Goal: Task Accomplishment & Management: Manage account settings

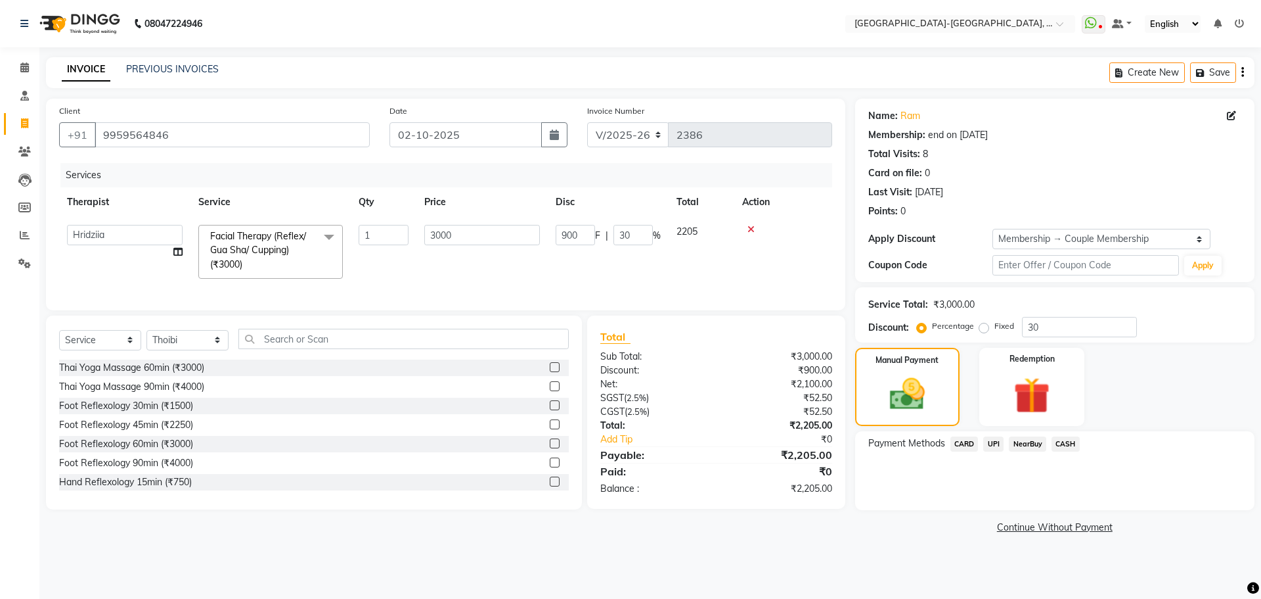
select select "5851"
select select "40937"
select select "service"
select select "49851"
select select "1: Object"
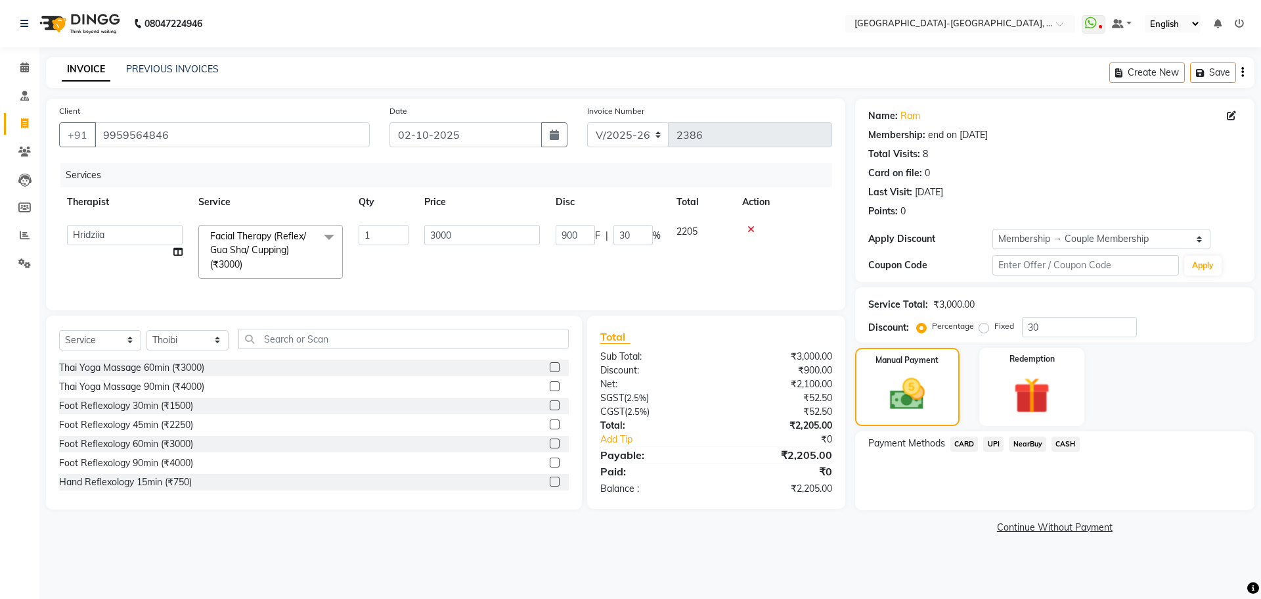
click at [997, 444] on span "UPI" at bounding box center [993, 443] width 20 height 15
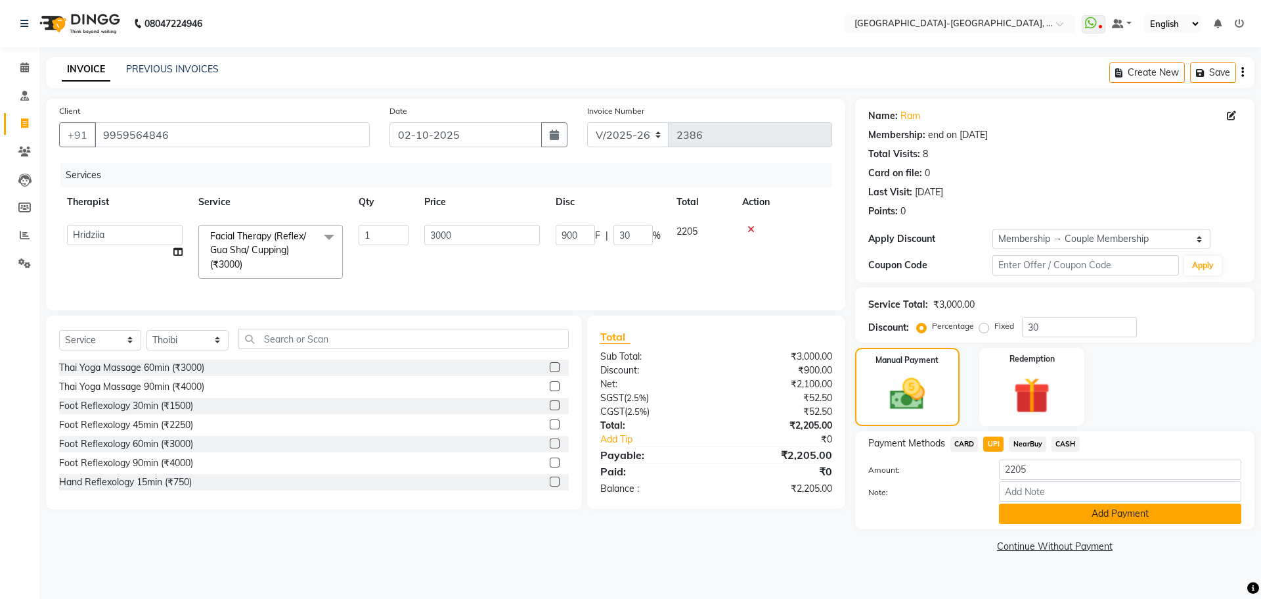
click at [1049, 512] on button "Add Payment" at bounding box center [1120, 513] width 242 height 20
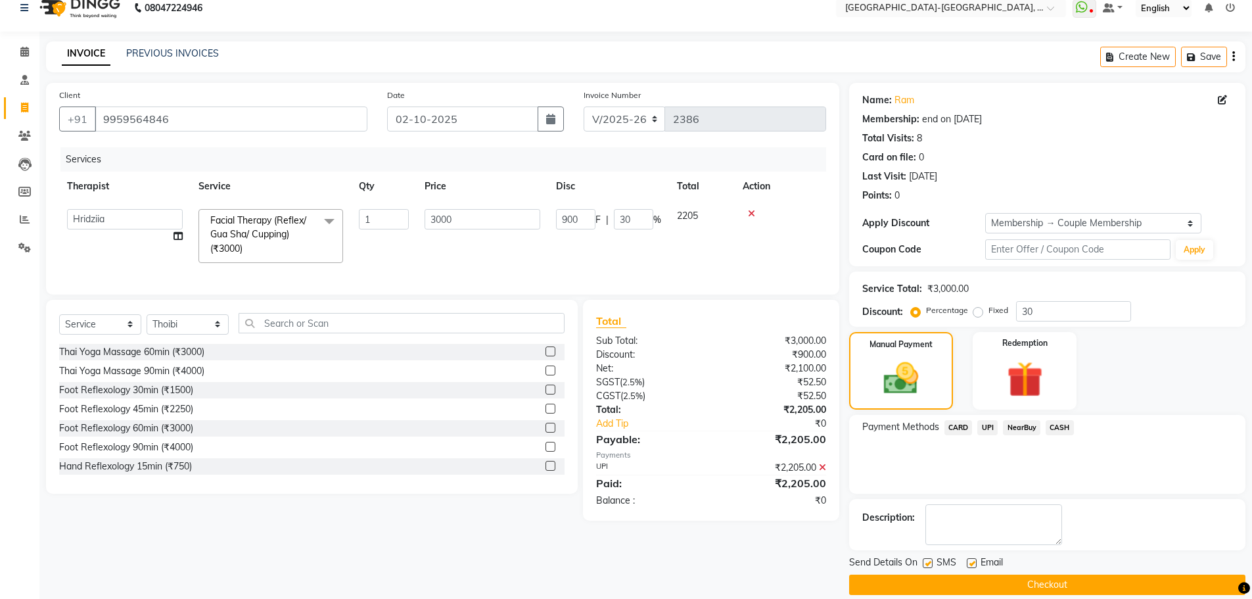
scroll to position [32, 0]
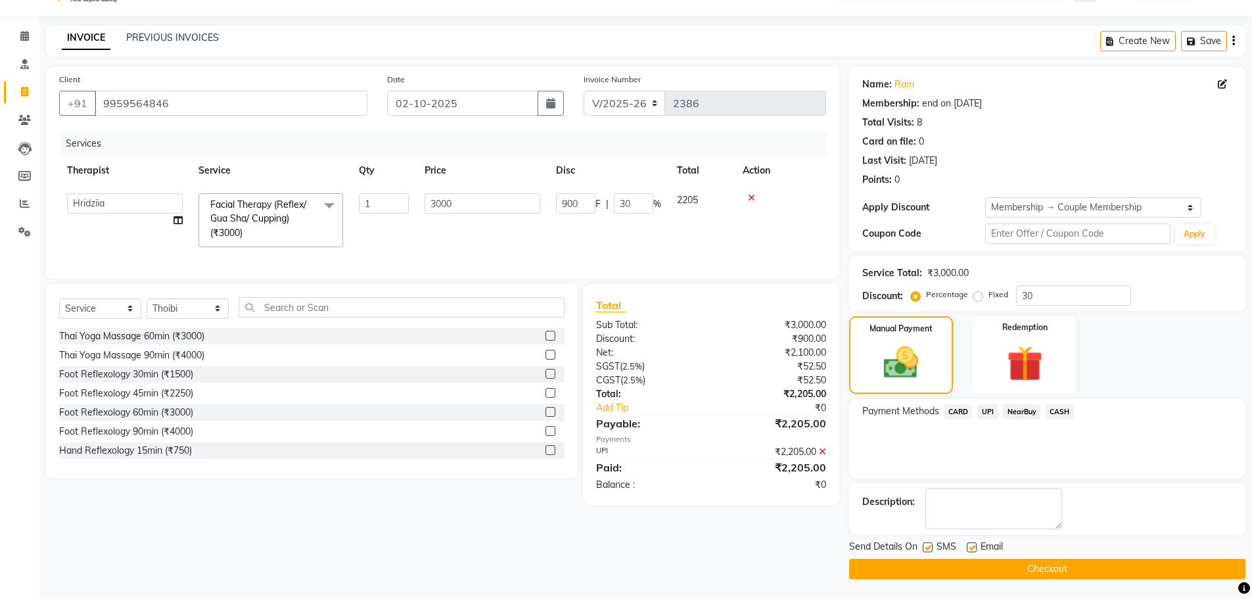
click at [1033, 560] on button "Checkout" at bounding box center [1047, 568] width 396 height 20
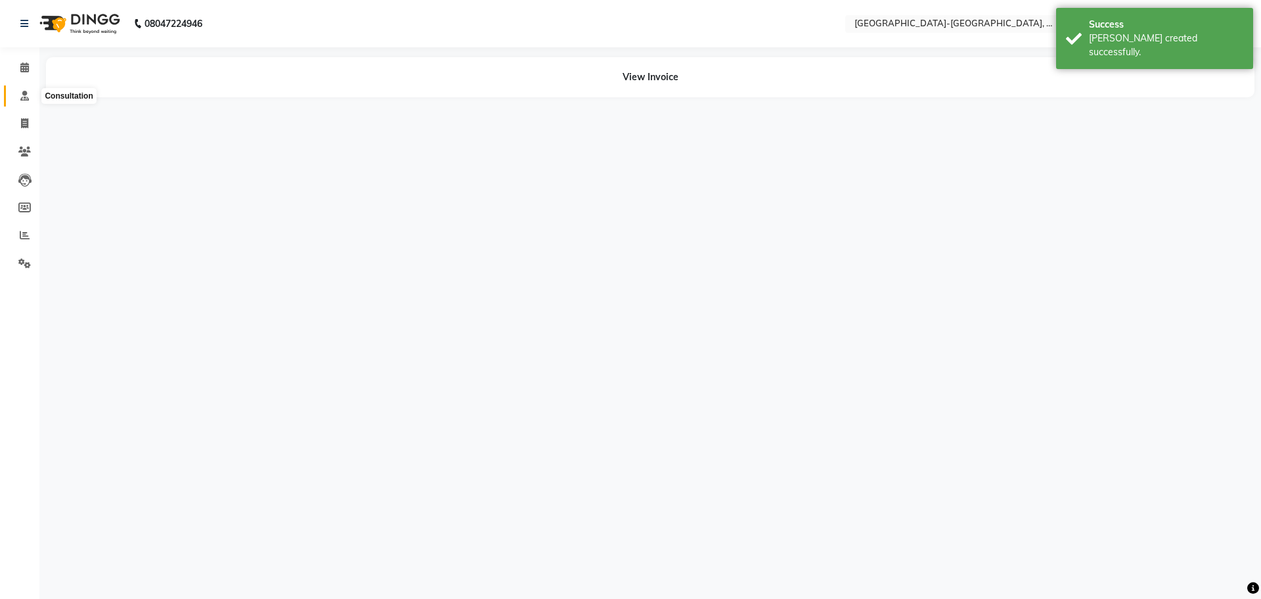
click at [23, 95] on icon at bounding box center [24, 96] width 9 height 10
click at [28, 126] on icon at bounding box center [24, 123] width 7 height 10
select select "5851"
select select "service"
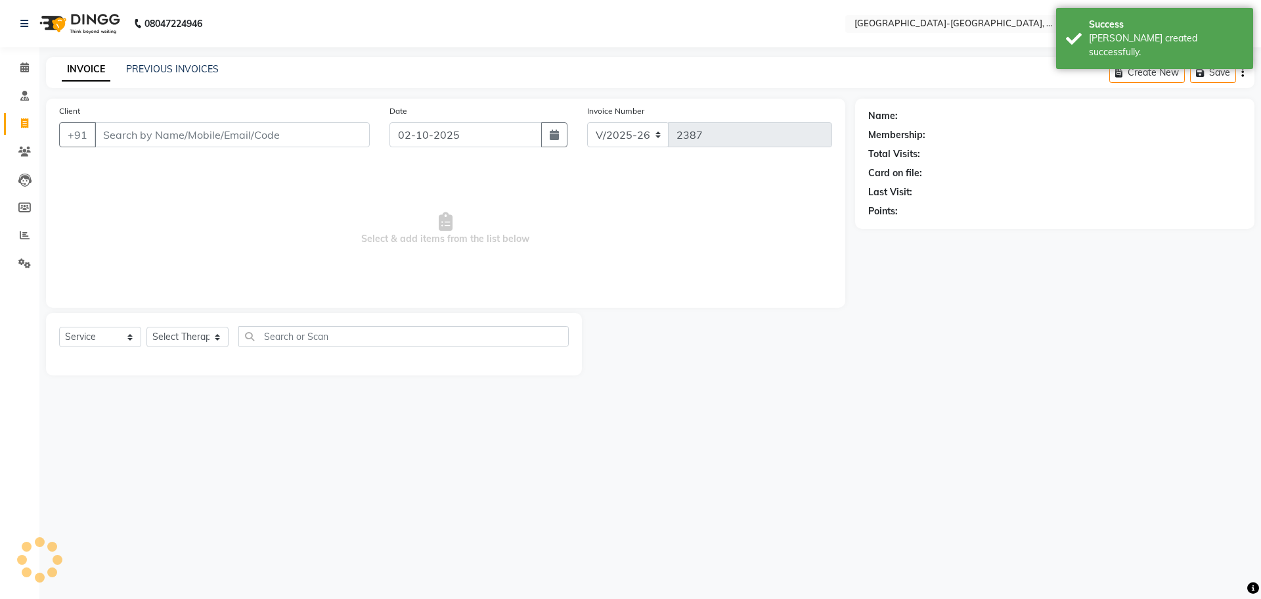
click at [151, 138] on input "Client" at bounding box center [232, 134] width 275 height 25
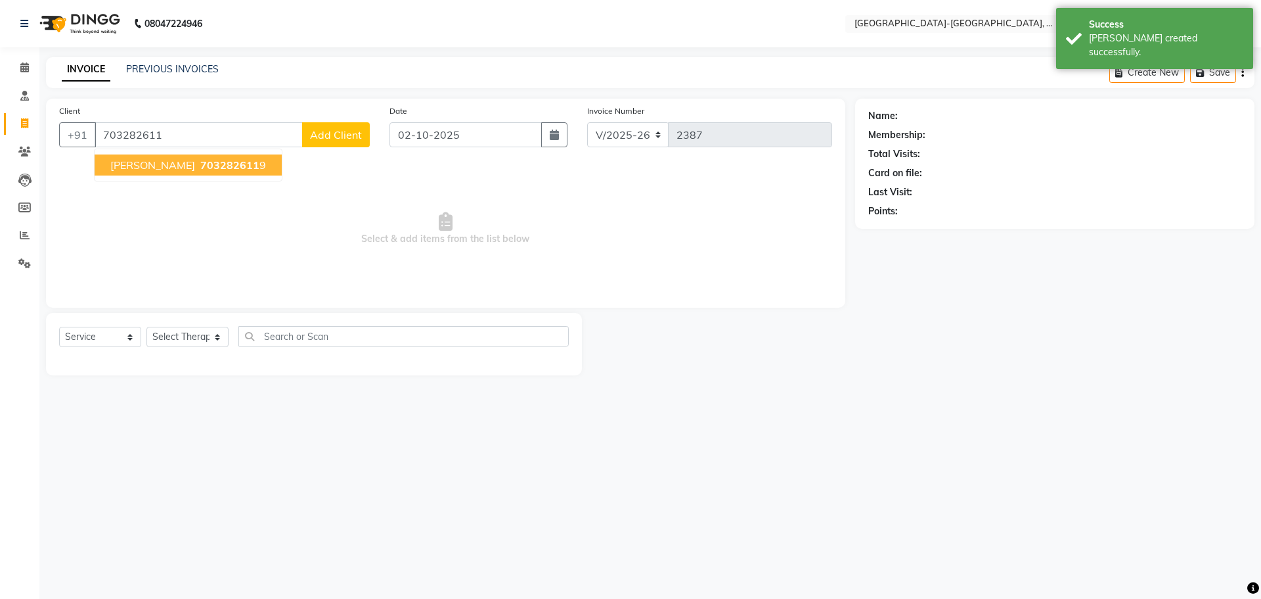
click at [227, 158] on span "703282611" at bounding box center [229, 164] width 59 height 13
type input "7032826119"
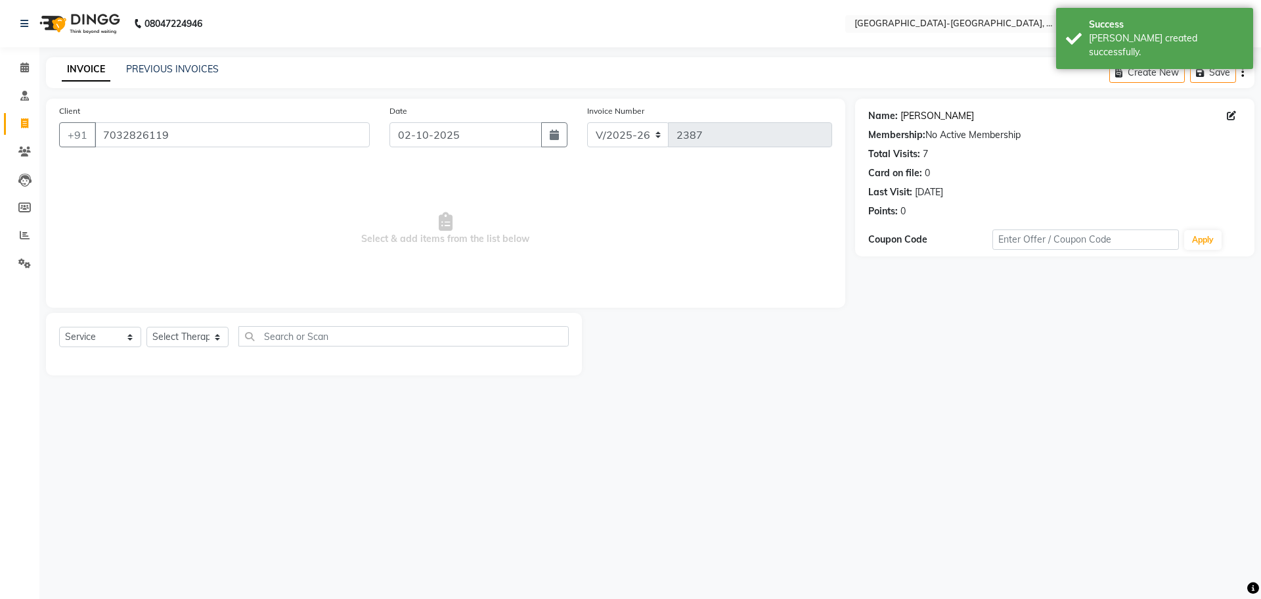
click at [930, 115] on link "Vijaya Lakshmi" at bounding box center [938, 116] width 74 height 14
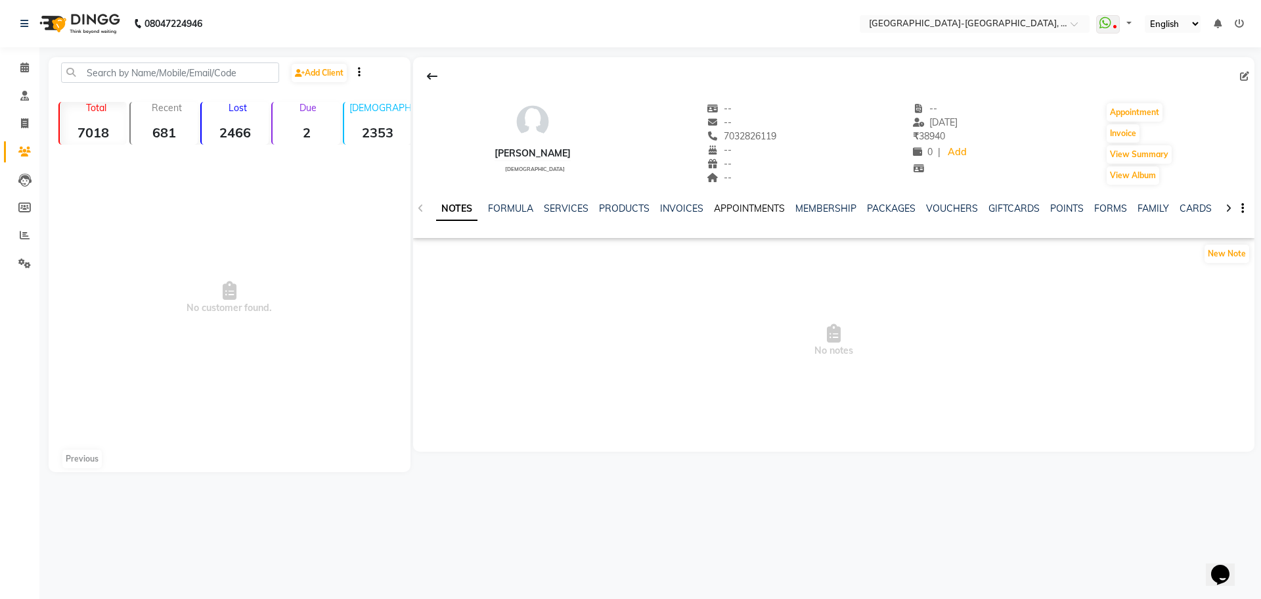
click at [774, 210] on link "APPOINTMENTS" at bounding box center [749, 208] width 71 height 12
click at [816, 214] on div "MEMBERSHIP" at bounding box center [785, 209] width 61 height 14
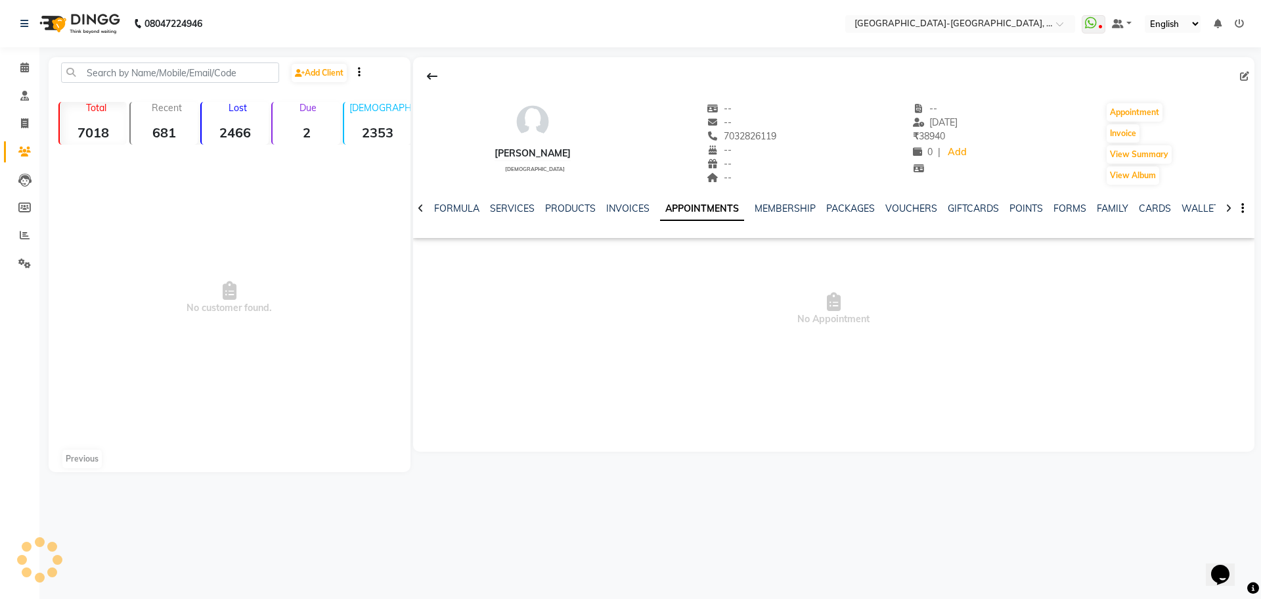
click at [810, 207] on ul "NOTES FORMULA SERVICES PRODUCTS INVOICES APPOINTMENTS MEMBERSHIP PACKAGES VOUCH…" at bounding box center [812, 209] width 836 height 14
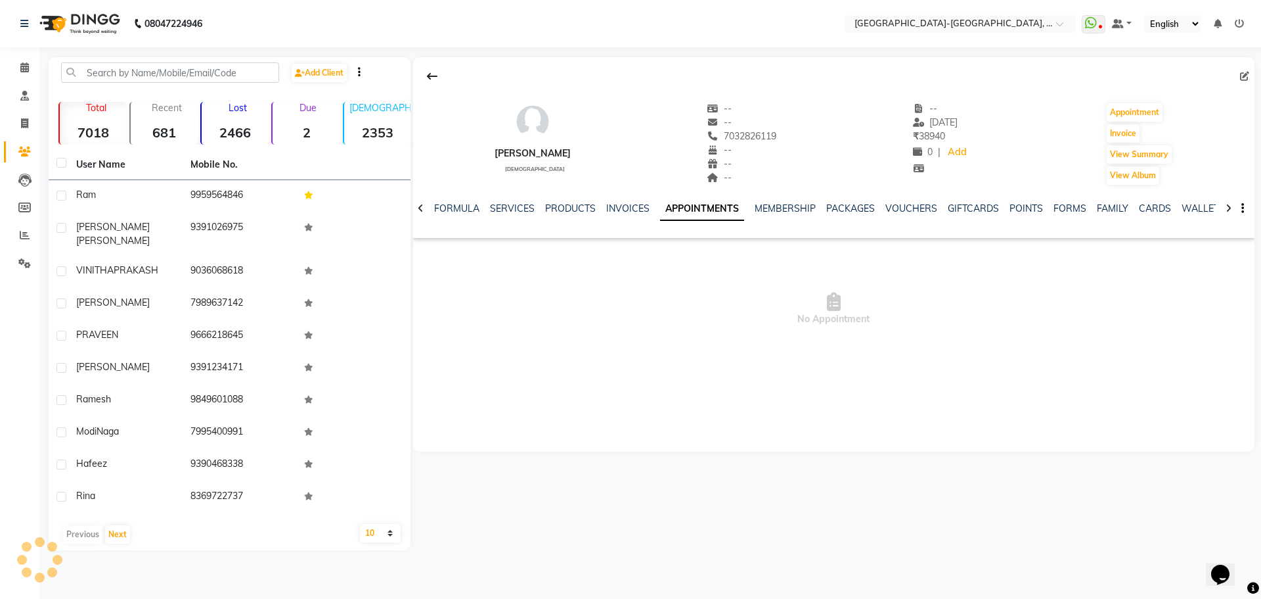
click at [793, 215] on div "MEMBERSHIP" at bounding box center [785, 209] width 61 height 14
click at [791, 212] on link "MEMBERSHIP" at bounding box center [785, 208] width 61 height 12
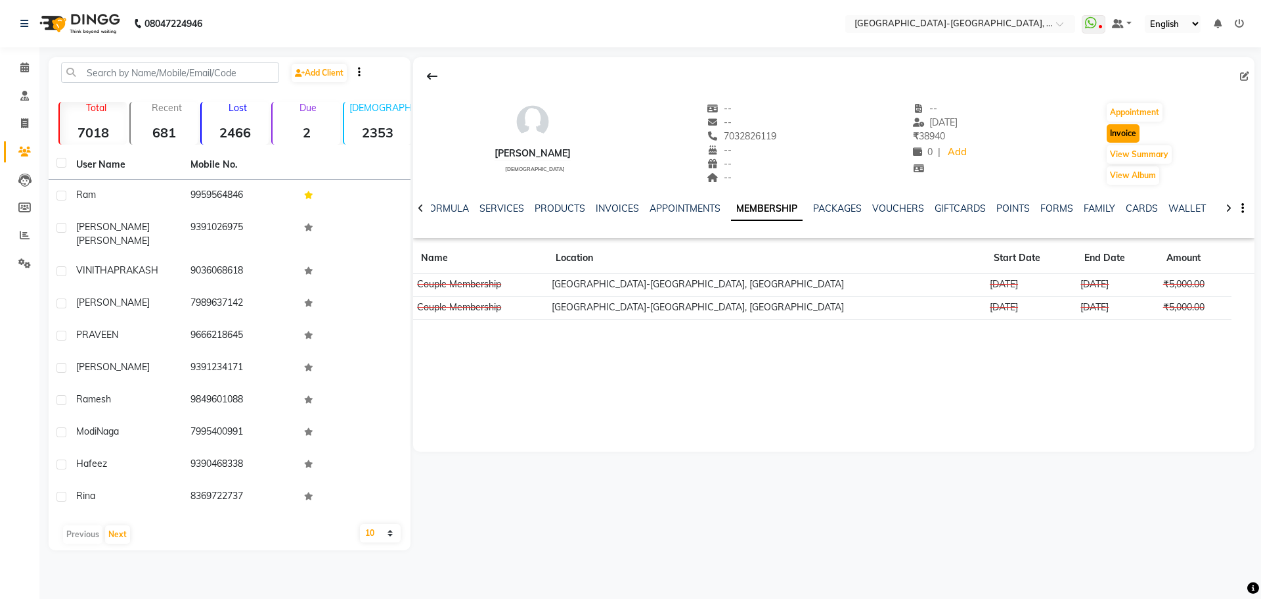
click at [1129, 133] on button "Invoice" at bounding box center [1123, 133] width 33 height 18
select select "5851"
select select "service"
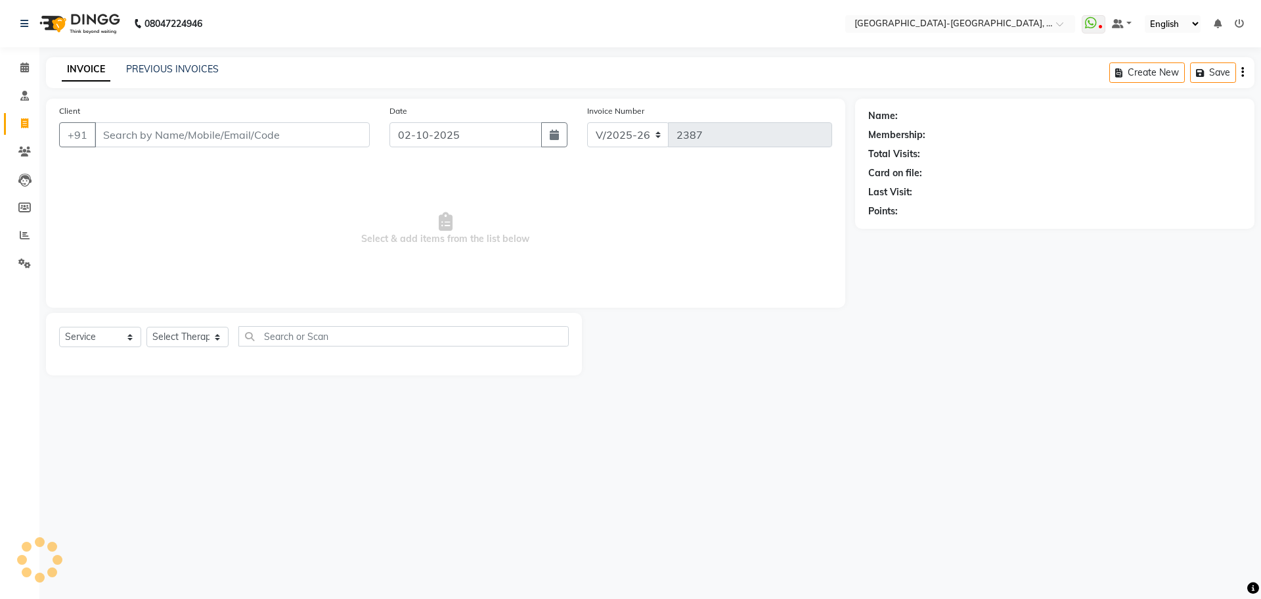
type input "7032826119"
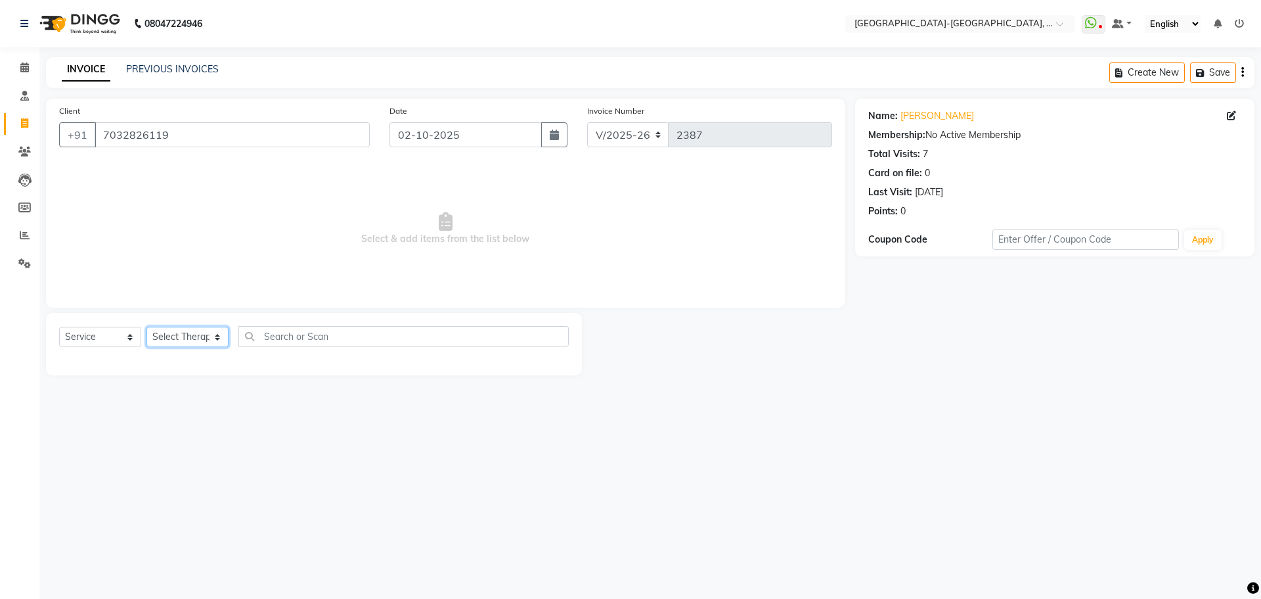
drag, startPoint x: 183, startPoint y: 346, endPoint x: 198, endPoint y: 351, distance: 15.8
click at [183, 346] on select "Select Therapist Adakho Bone Hridziia Iris Katene Kholu Mayio Mohit Moru P Hrii…" at bounding box center [188, 337] width 82 height 20
select select "49851"
click at [147, 327] on select "Select Therapist Adakho Bone Hridziia Iris Katene Kholu Mayio Mohit Moru P Hrii…" at bounding box center [188, 337] width 82 height 20
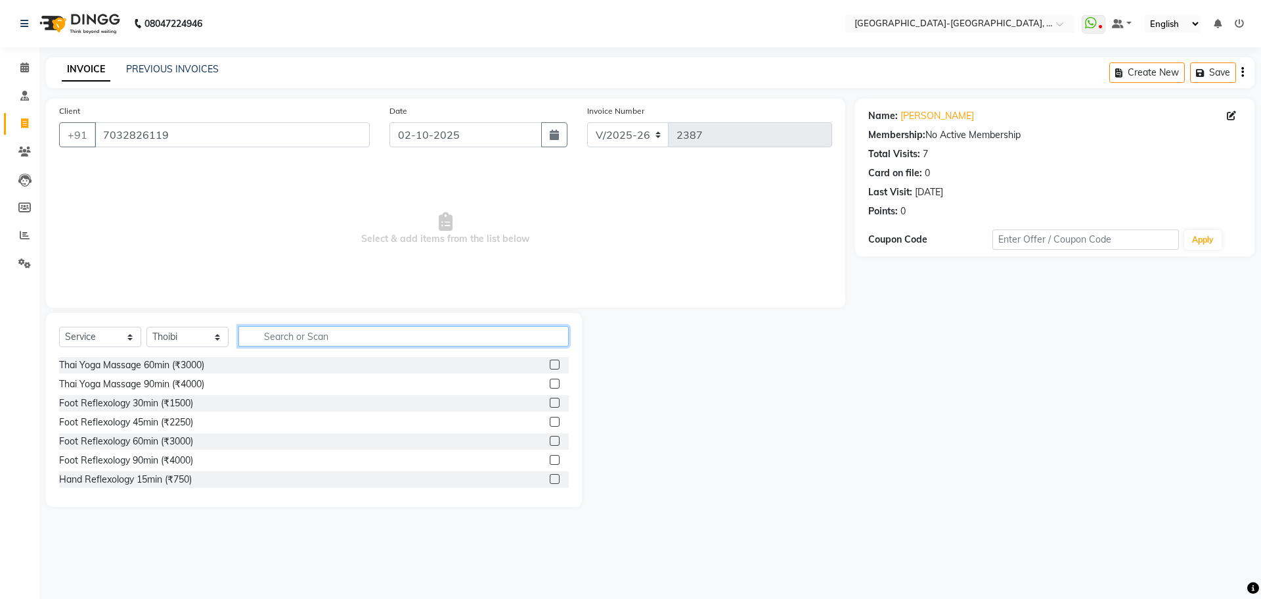
click at [267, 340] on input "text" at bounding box center [403, 336] width 330 height 20
type input "th"
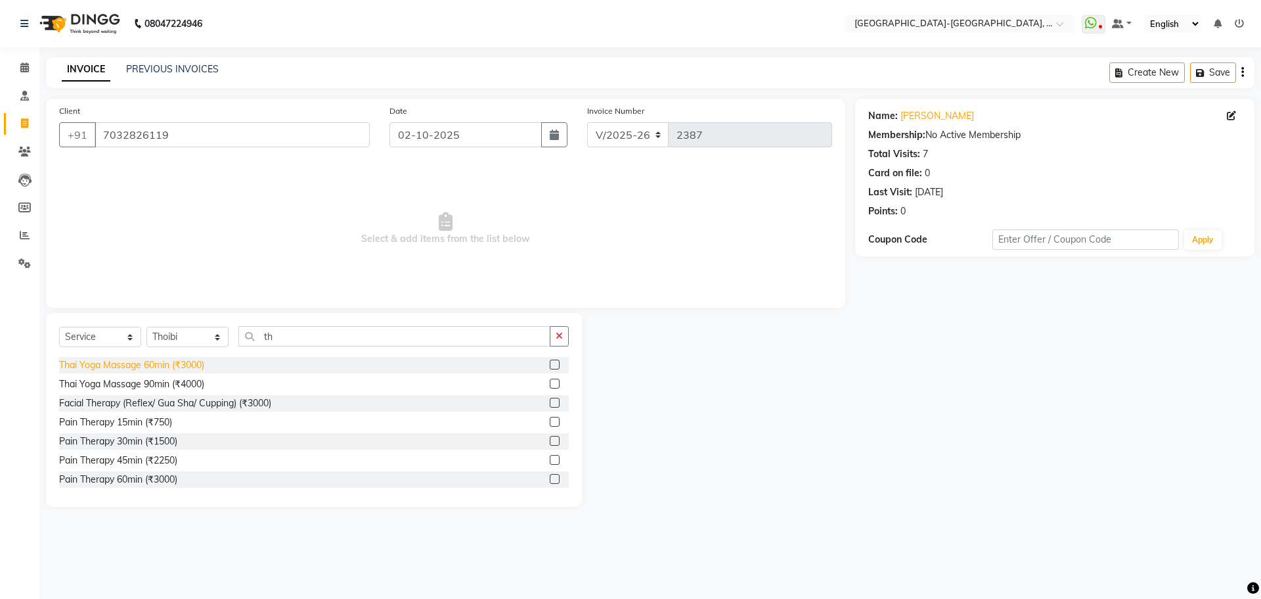
click at [169, 371] on div "Thai Yoga Massage 60min (₹3000)" at bounding box center [131, 365] width 145 height 14
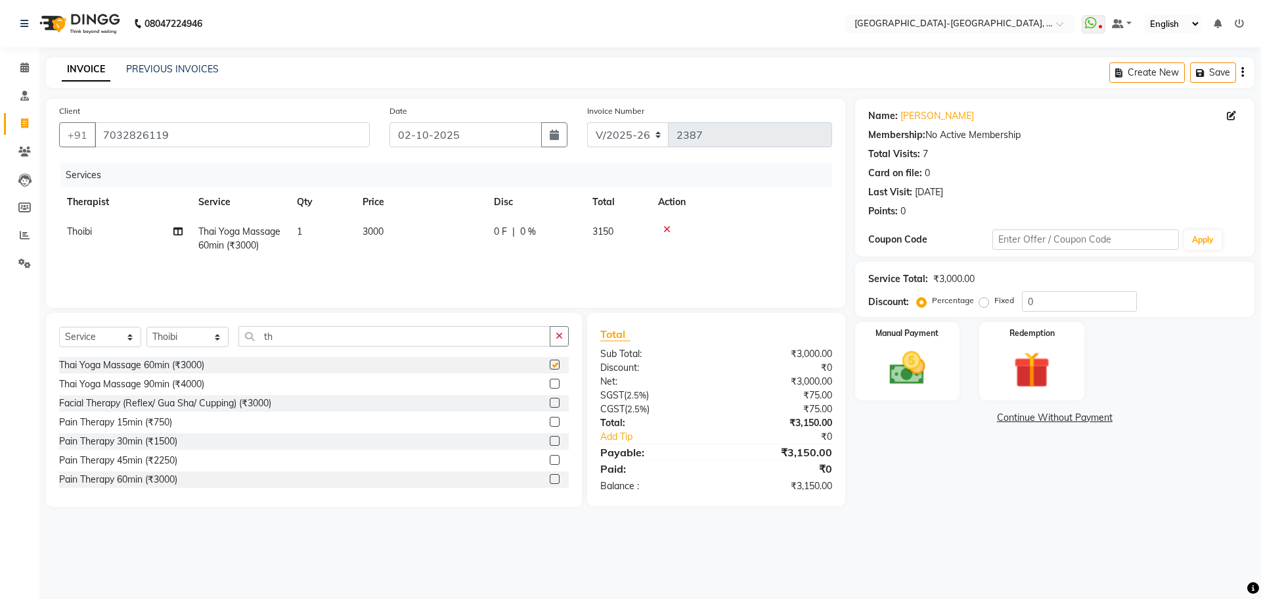
checkbox input "false"
drag, startPoint x: 1044, startPoint y: 304, endPoint x: 860, endPoint y: 319, distance: 184.6
click at [908, 316] on div "Service Total: ₹3,000.00 Discount: Percentage Fixed 0" at bounding box center [1054, 288] width 399 height 55
click at [189, 384] on div "Thai Yoga Massage 90min (₹4000)" at bounding box center [131, 384] width 145 height 14
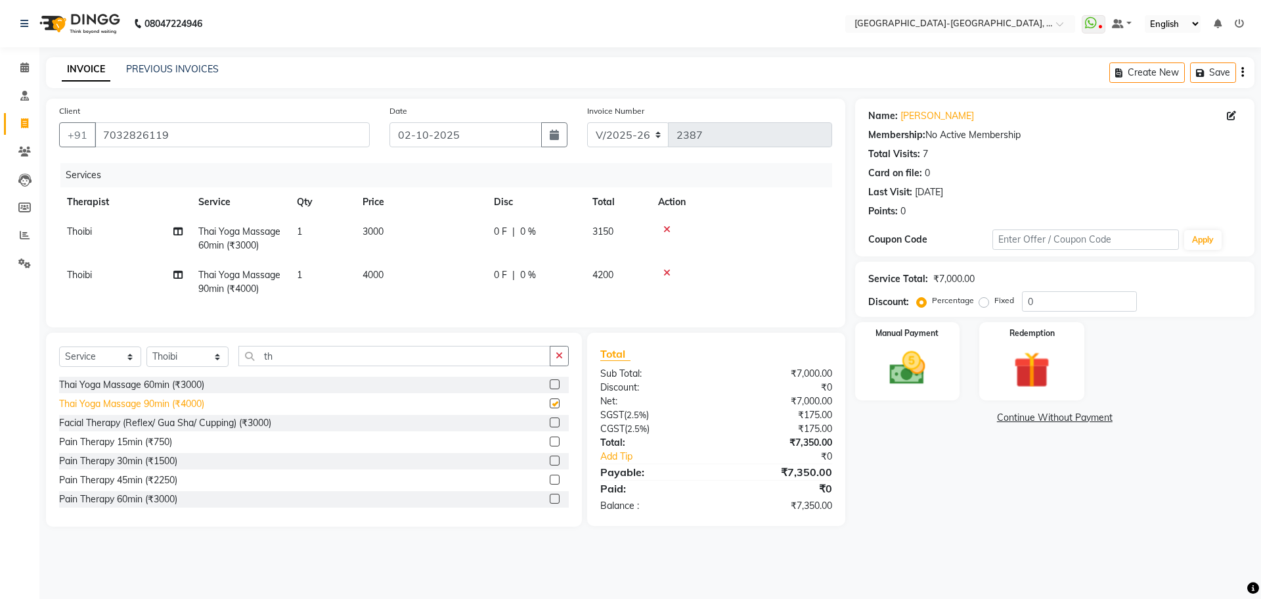
checkbox input "false"
click at [667, 227] on icon at bounding box center [667, 229] width 7 height 9
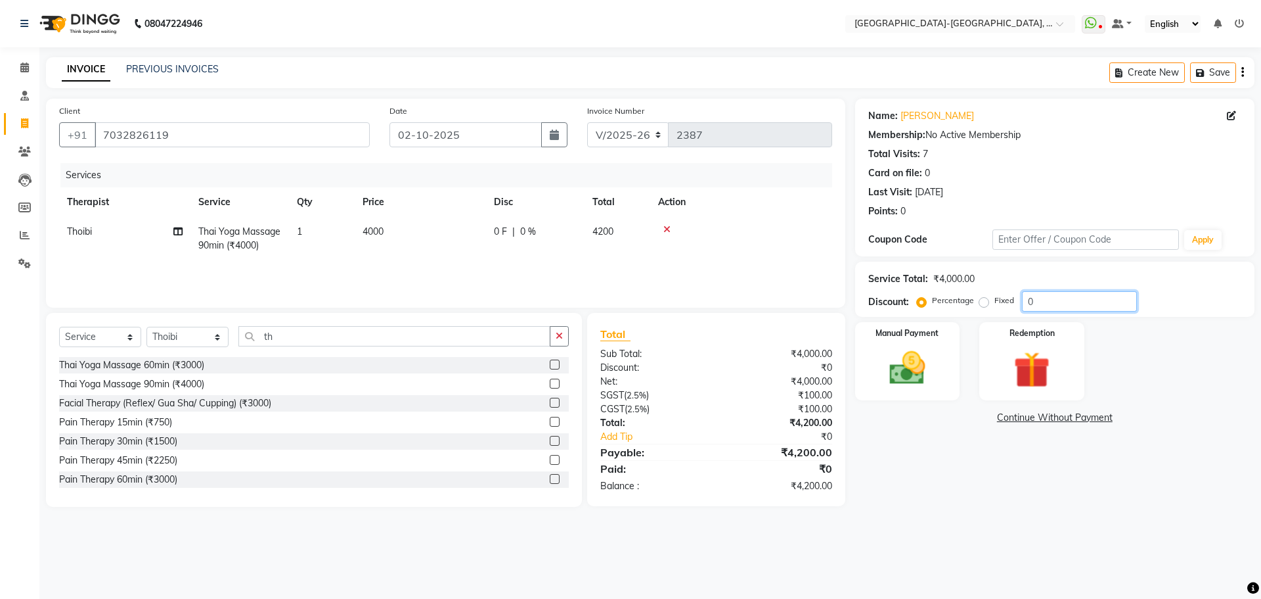
drag, startPoint x: 1056, startPoint y: 304, endPoint x: 993, endPoint y: 302, distance: 62.5
click at [951, 304] on div "Percentage Fixed 0" at bounding box center [1028, 301] width 217 height 20
type input "10"
click at [87, 233] on span "Thoibi" at bounding box center [79, 231] width 25 height 12
select select "49851"
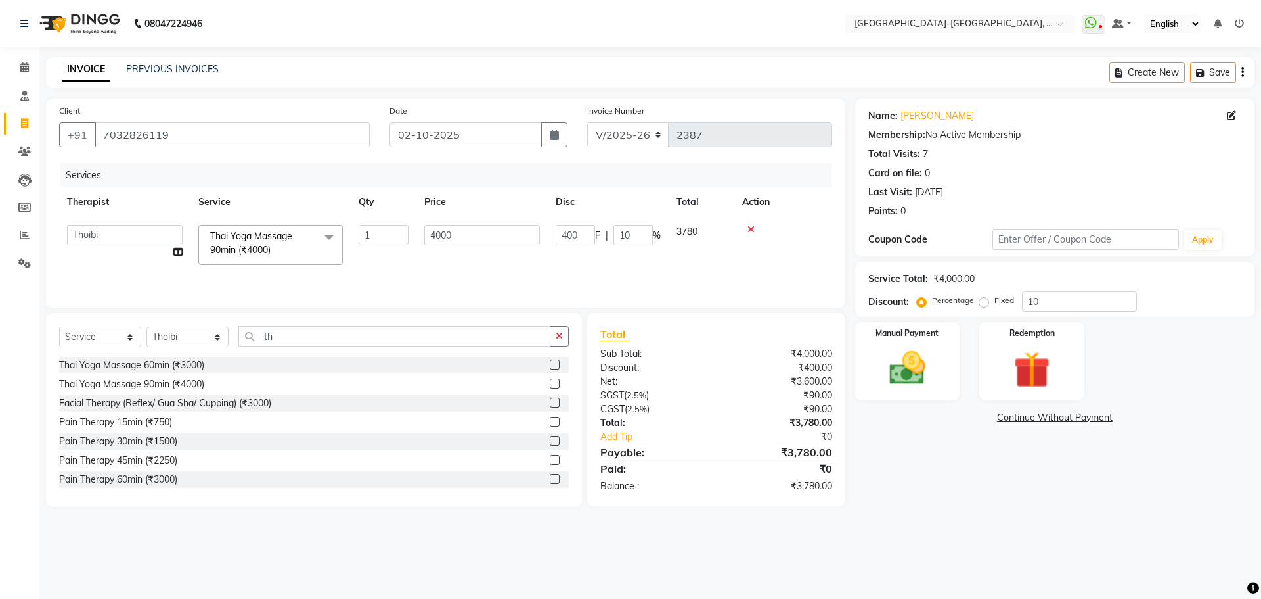
click at [94, 234] on select "Adakho Bone Hridziia Iris Katene Kholu Mayio Mohit Moru P Hriidziio Sahriini [P…" at bounding box center [125, 235] width 116 height 20
select select "66851"
click at [931, 378] on img at bounding box center [907, 367] width 61 height 43
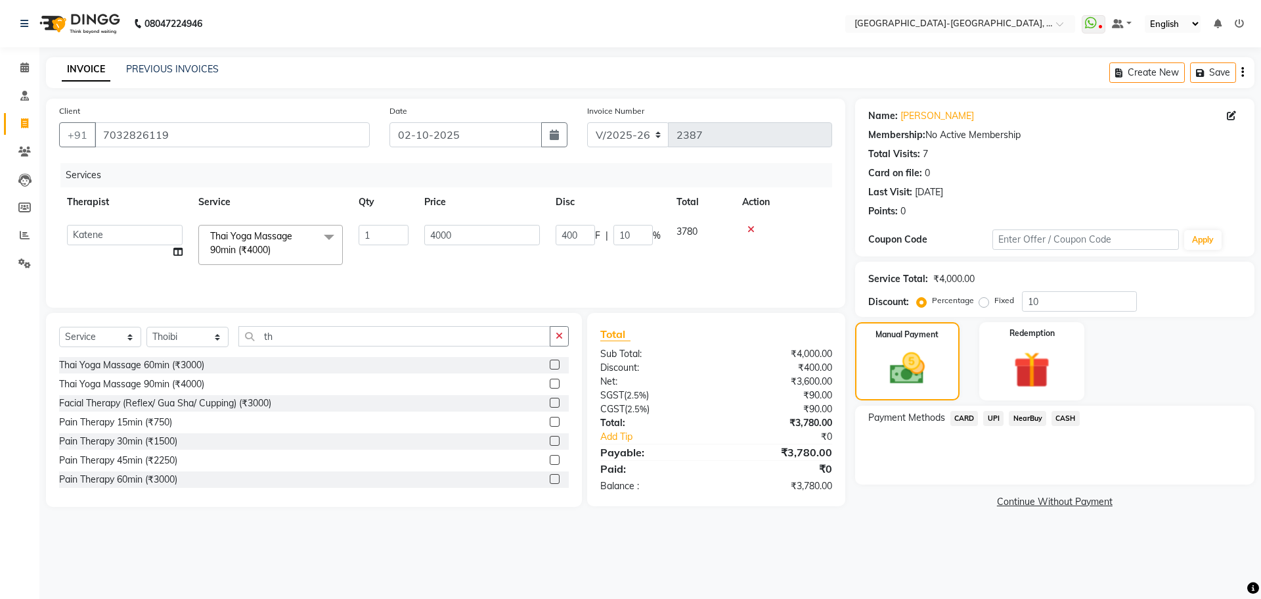
click at [989, 417] on span "UPI" at bounding box center [993, 418] width 20 height 15
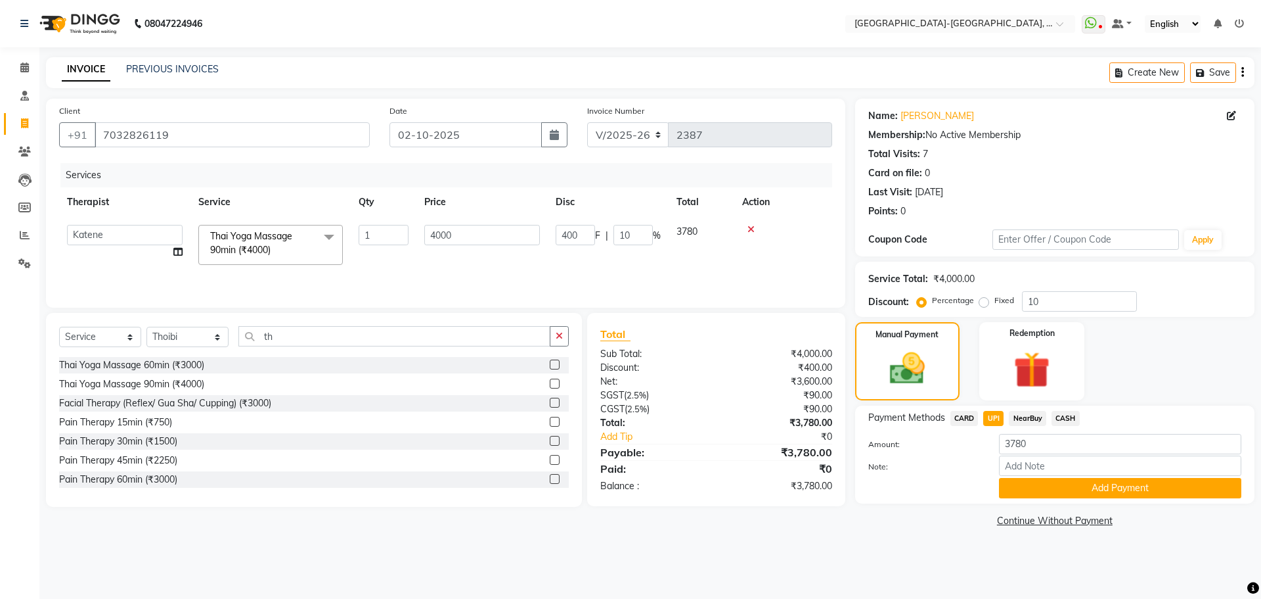
click at [959, 415] on span "CARD" at bounding box center [965, 418] width 28 height 15
click at [1047, 479] on button "Add Payment" at bounding box center [1120, 488] width 242 height 20
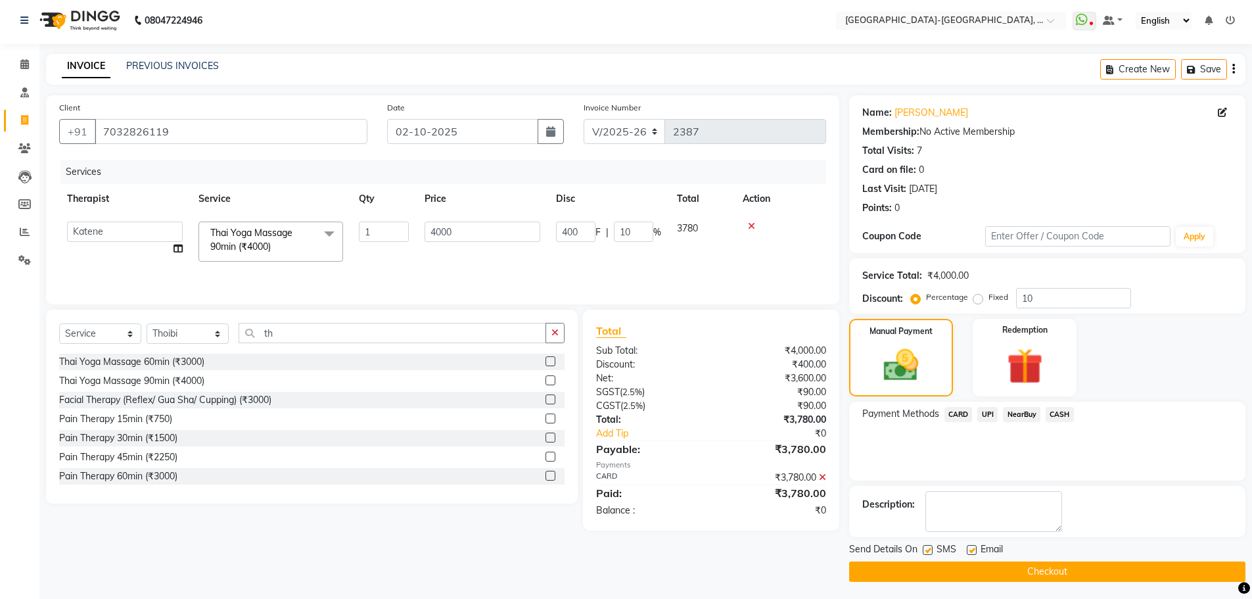
scroll to position [6, 0]
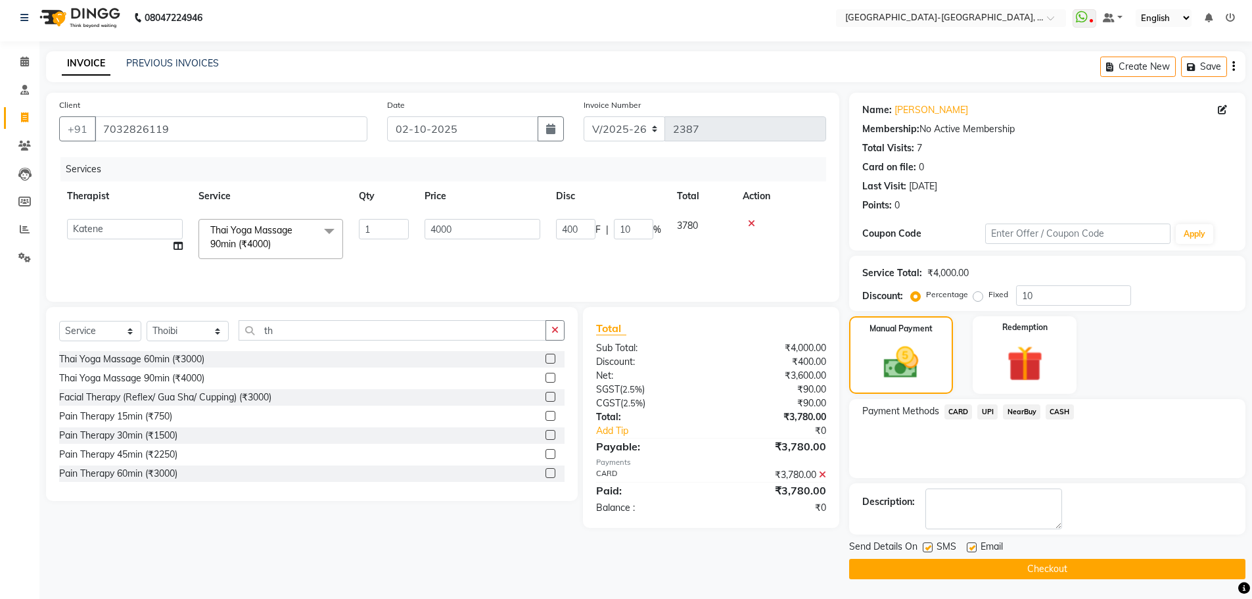
click at [1031, 574] on button "Checkout" at bounding box center [1047, 568] width 396 height 20
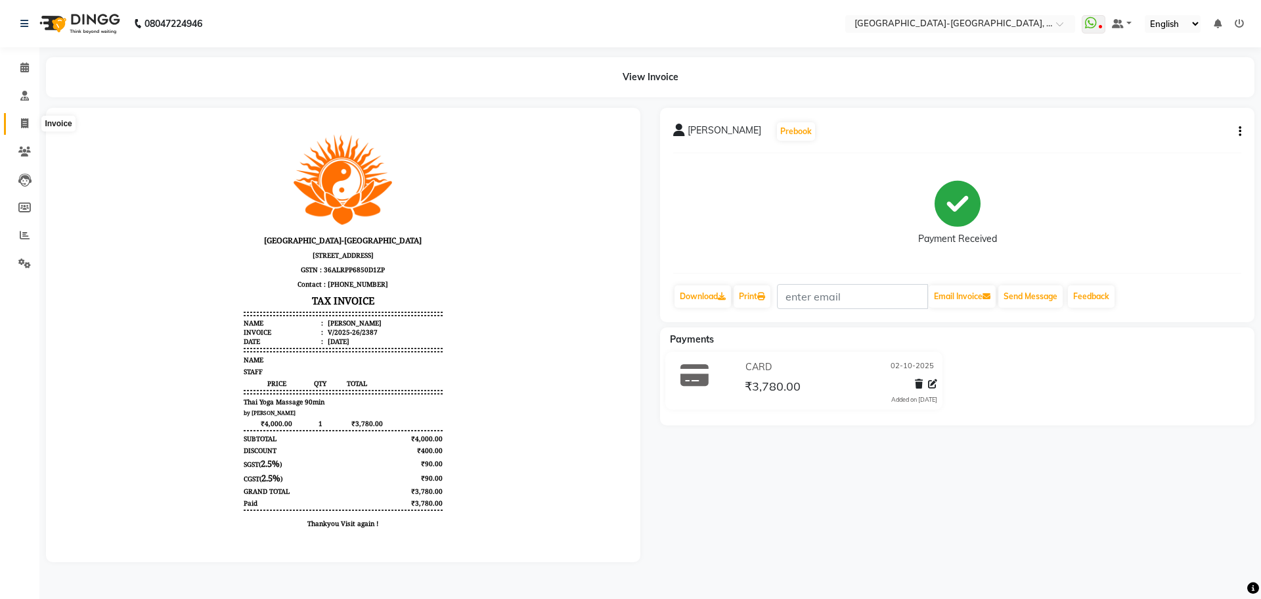
click at [28, 130] on span at bounding box center [24, 123] width 23 height 15
select select "5851"
select select "service"
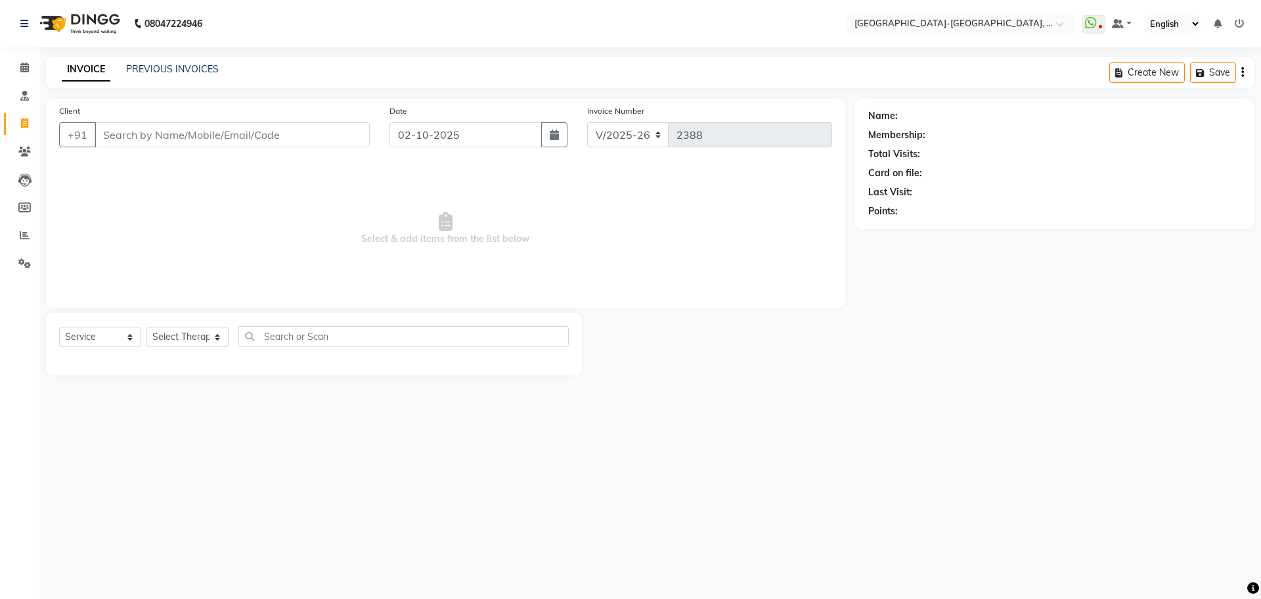
click at [189, 134] on input "Client" at bounding box center [232, 134] width 275 height 25
type input "8985408695"
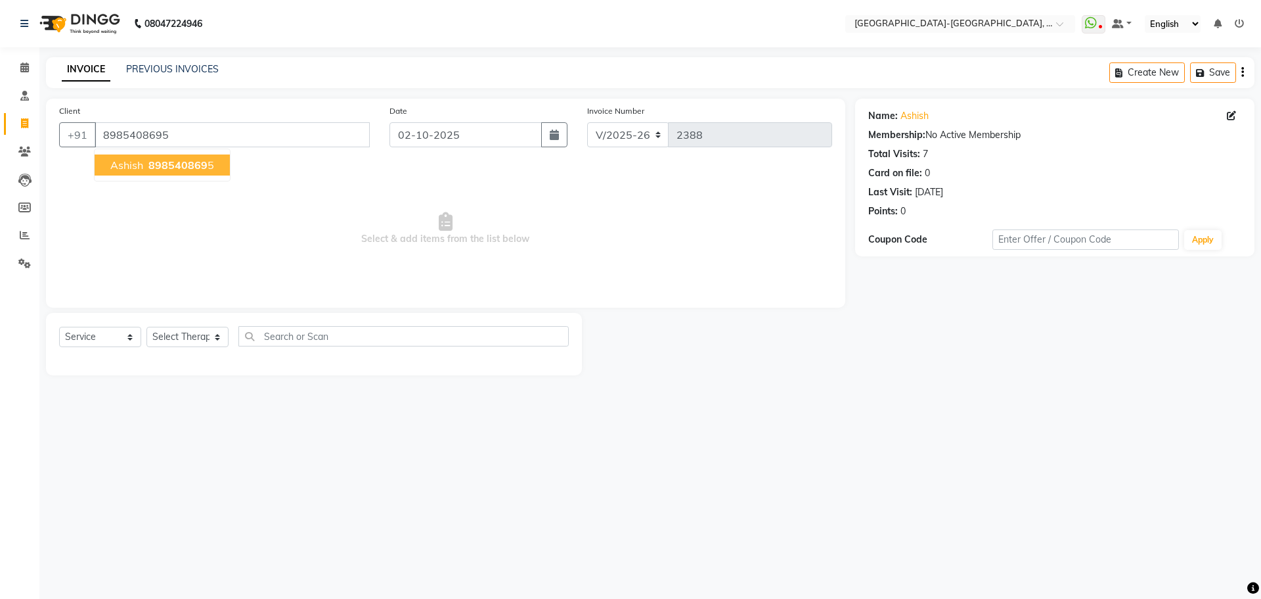
click at [187, 172] on button "Ashish 898540869 5" at bounding box center [162, 164] width 135 height 21
click at [194, 335] on select "Select Therapist Adakho Bone Hridziia Iris Katene Kholu Mayio Mohit Moru P Hrii…" at bounding box center [188, 337] width 82 height 20
select select "40952"
click at [147, 327] on select "Select Therapist Adakho Bone Hridziia Iris Katene Kholu Mayio Mohit Moru P Hrii…" at bounding box center [188, 337] width 82 height 20
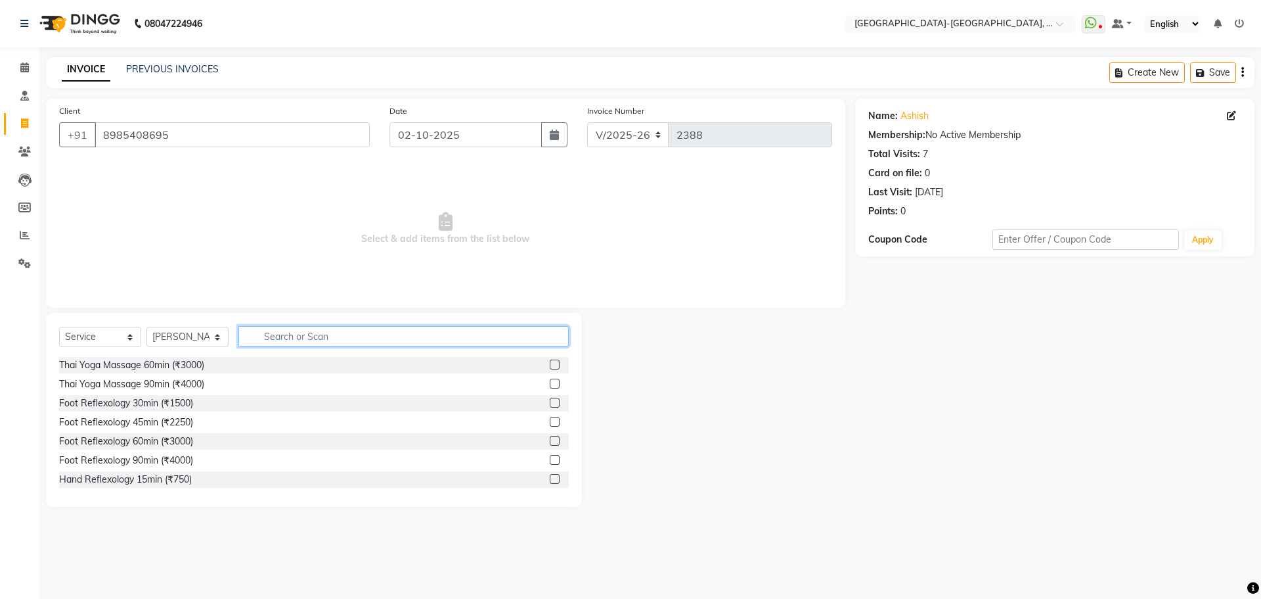
click at [287, 336] on input "text" at bounding box center [403, 336] width 330 height 20
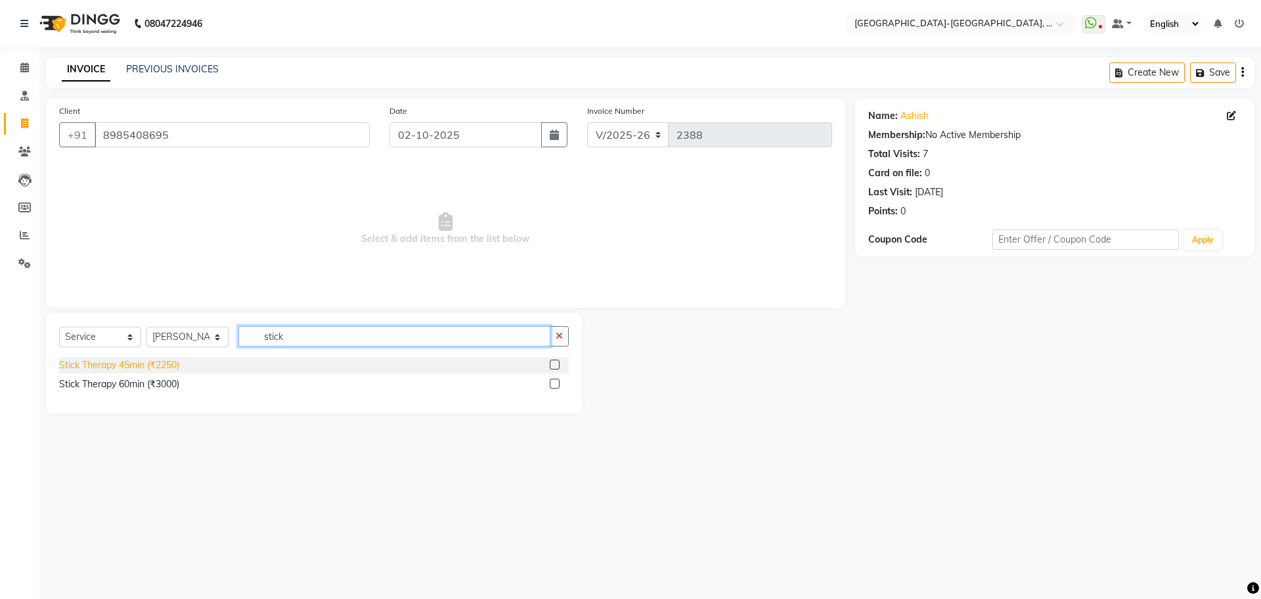
type input "stick"
click at [143, 366] on div "Stick Therapy 45min (₹2250)" at bounding box center [119, 365] width 120 height 14
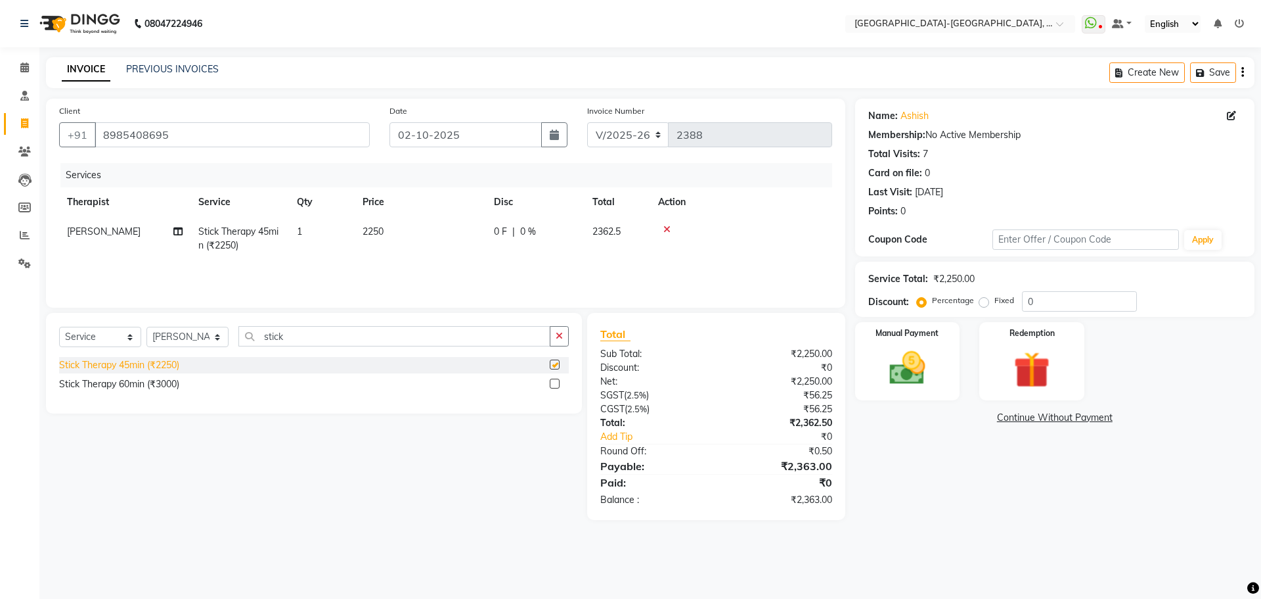
checkbox input "false"
click at [914, 375] on img at bounding box center [907, 367] width 61 height 43
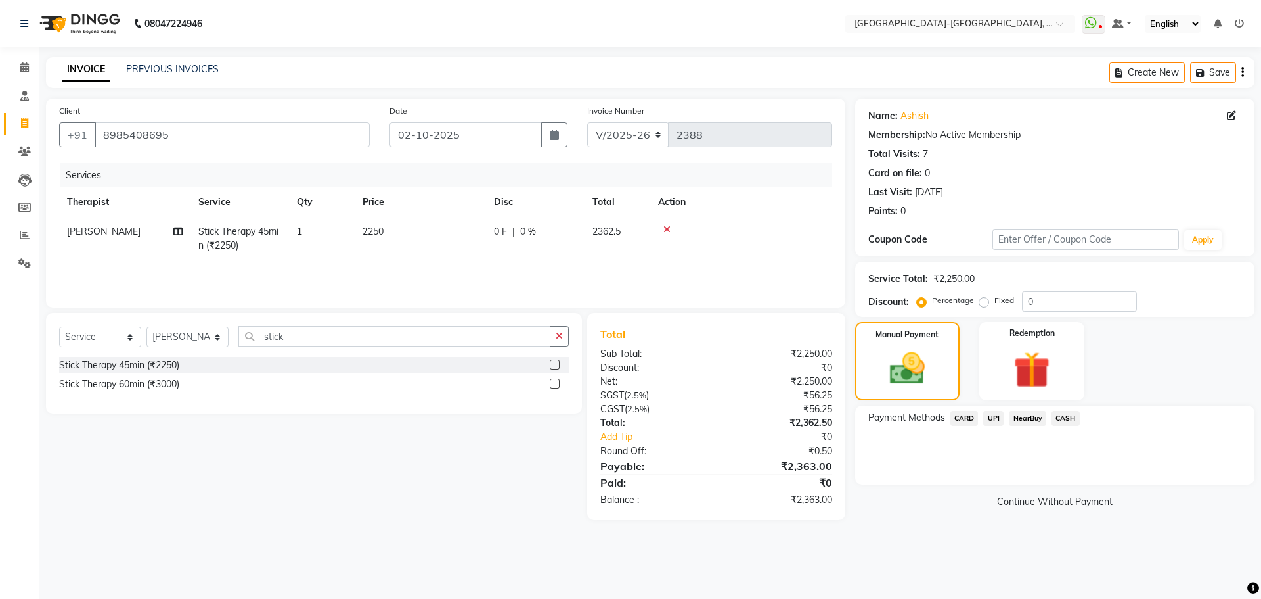
click at [964, 418] on span "CARD" at bounding box center [965, 418] width 28 height 15
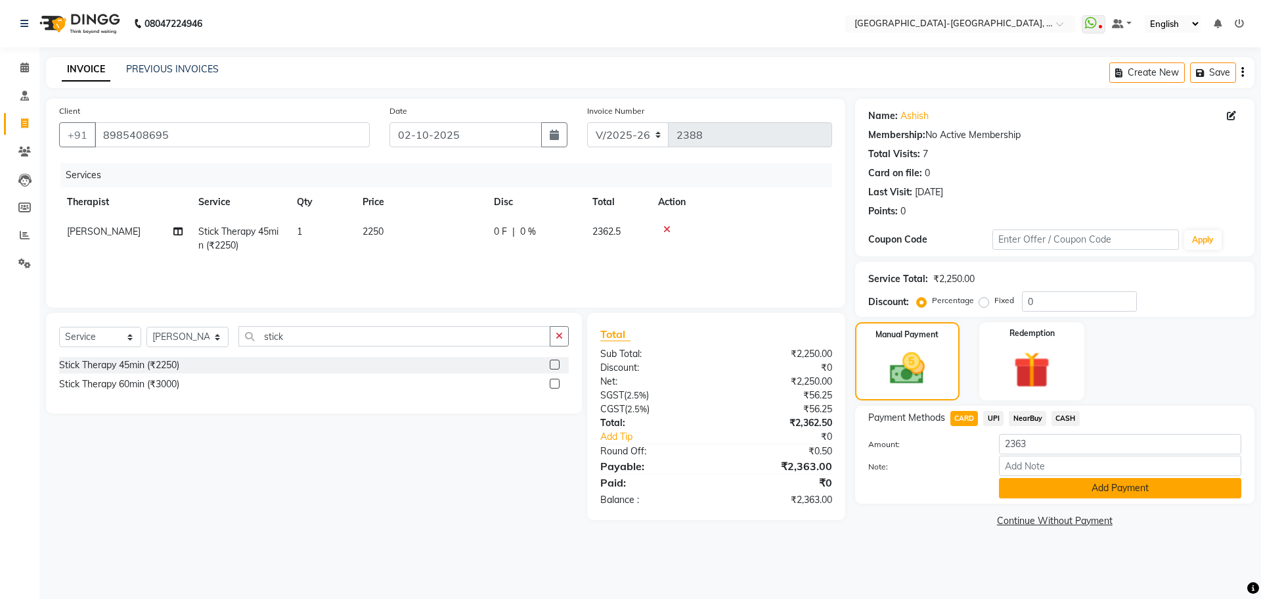
click at [1062, 496] on button "Add Payment" at bounding box center [1120, 488] width 242 height 20
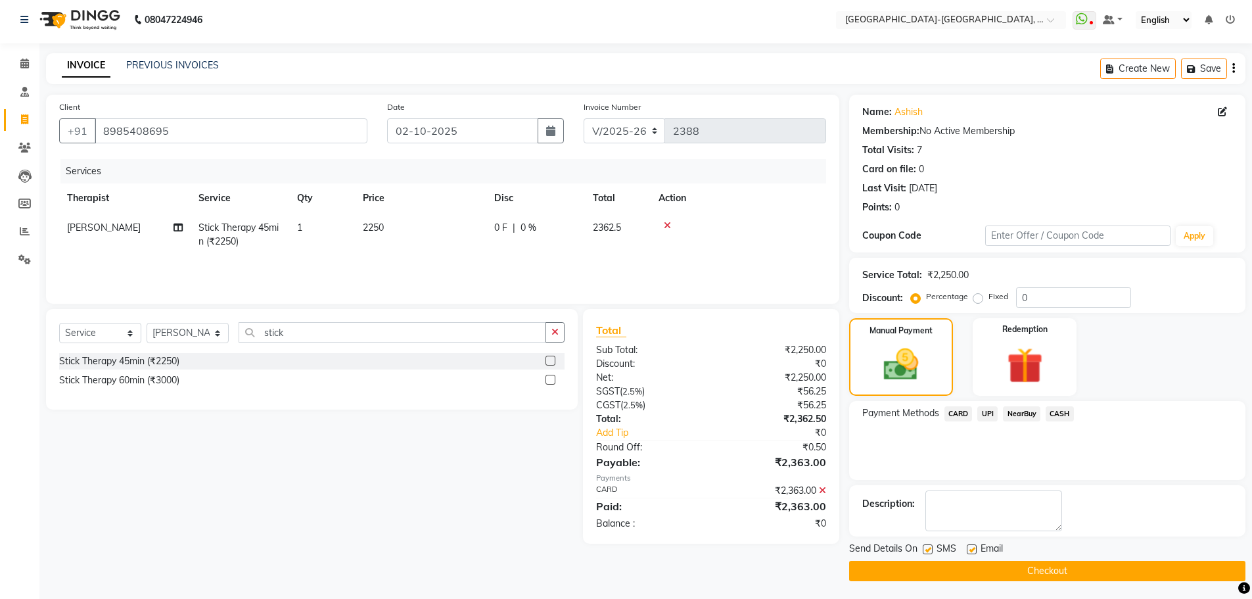
scroll to position [6, 0]
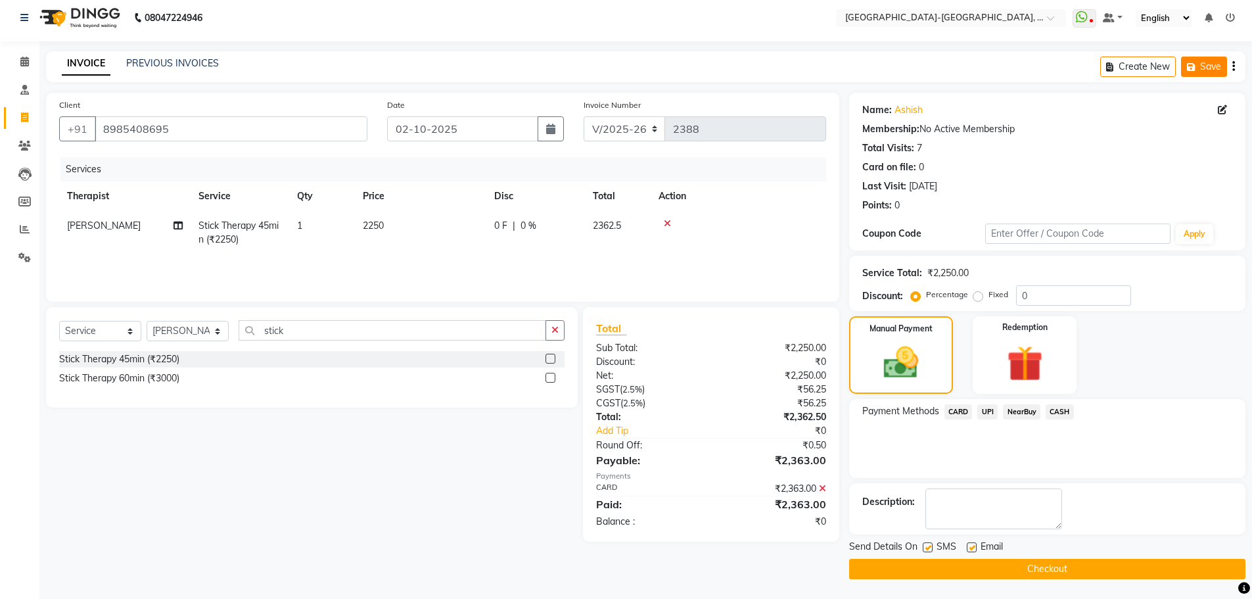
click at [1198, 74] on button "Save" at bounding box center [1204, 66] width 46 height 20
click at [1064, 573] on button "Checkout" at bounding box center [1047, 568] width 396 height 20
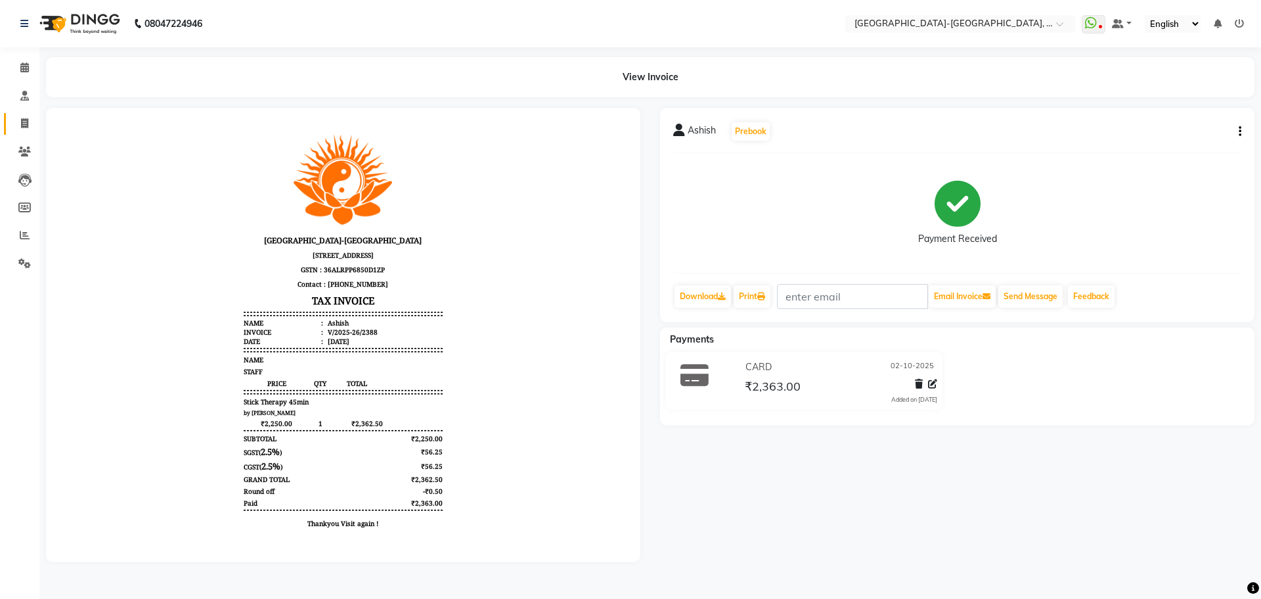
click at [24, 129] on span at bounding box center [24, 123] width 23 height 15
select select "service"
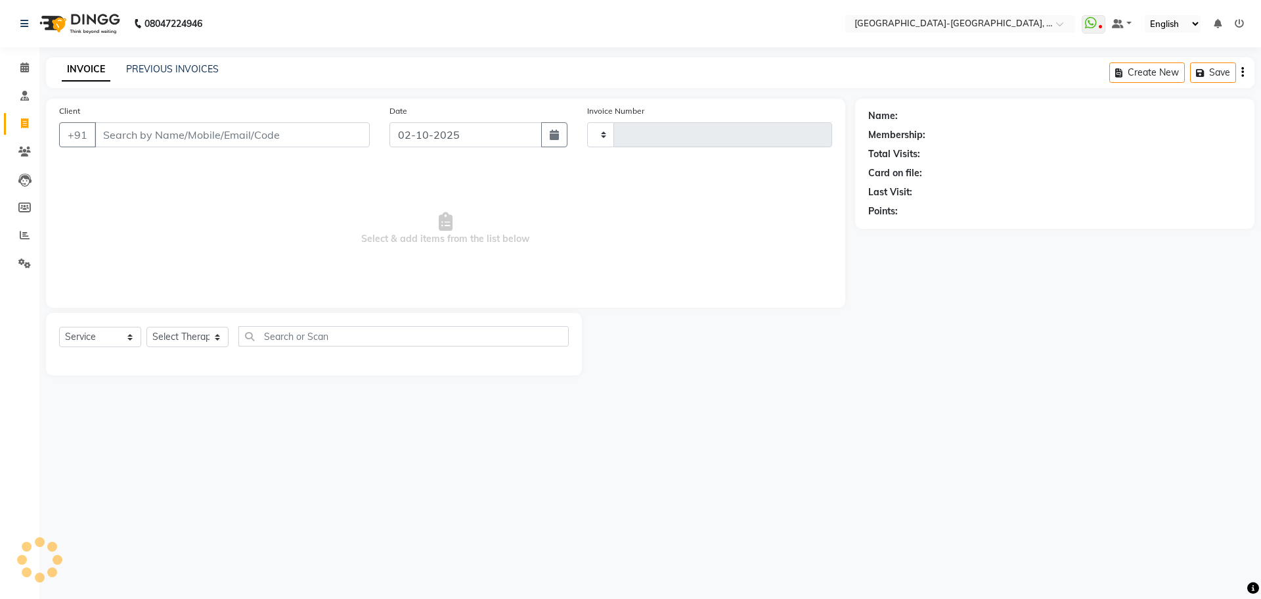
type input "2389"
select select "5851"
click at [136, 139] on input "Client" at bounding box center [232, 134] width 275 height 25
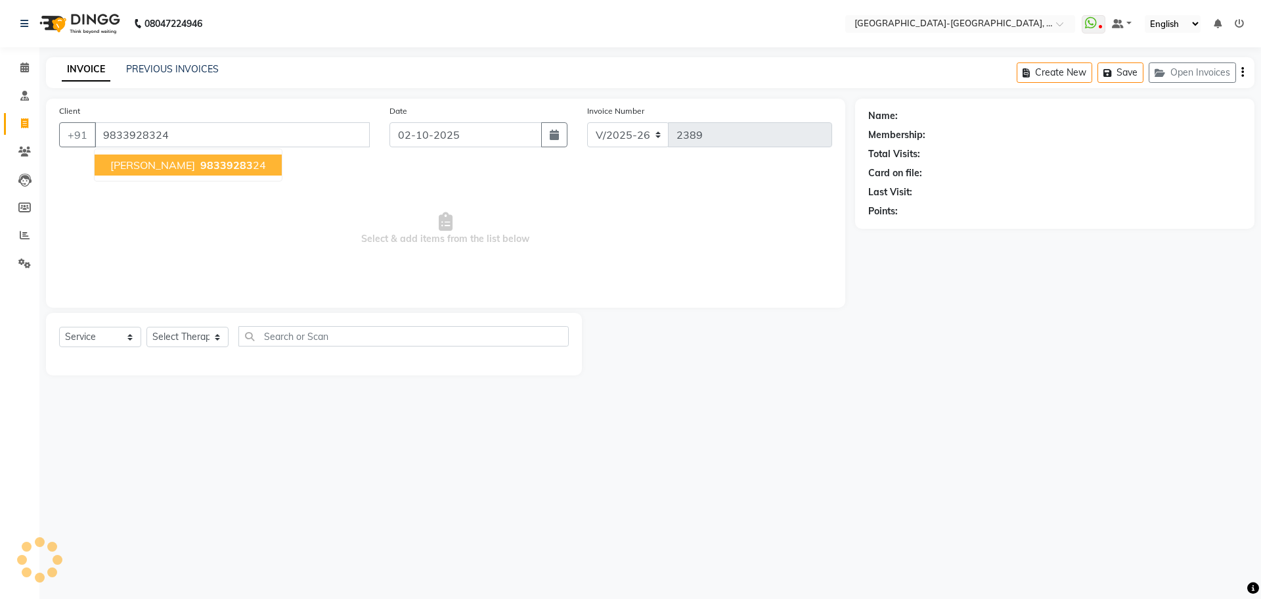
type input "9833928324"
click at [200, 162] on span "98339283" at bounding box center [226, 164] width 53 height 13
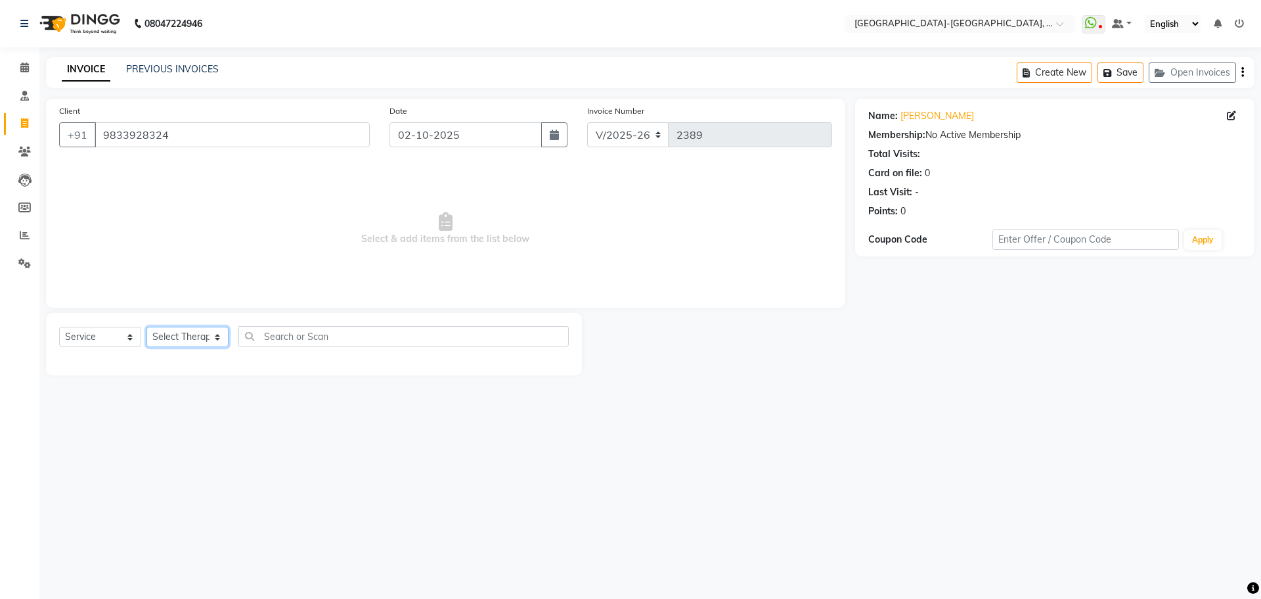
click at [205, 330] on select "Select Therapist Adakho Bone Hridziia Iris Katene Kholu Mayio Mohit Moru P Hrii…" at bounding box center [188, 337] width 82 height 20
select select "66849"
click at [147, 327] on select "Select Therapist Adakho Bone Hridziia Iris Katene Kholu Mayio Mohit Moru P Hrii…" at bounding box center [188, 337] width 82 height 20
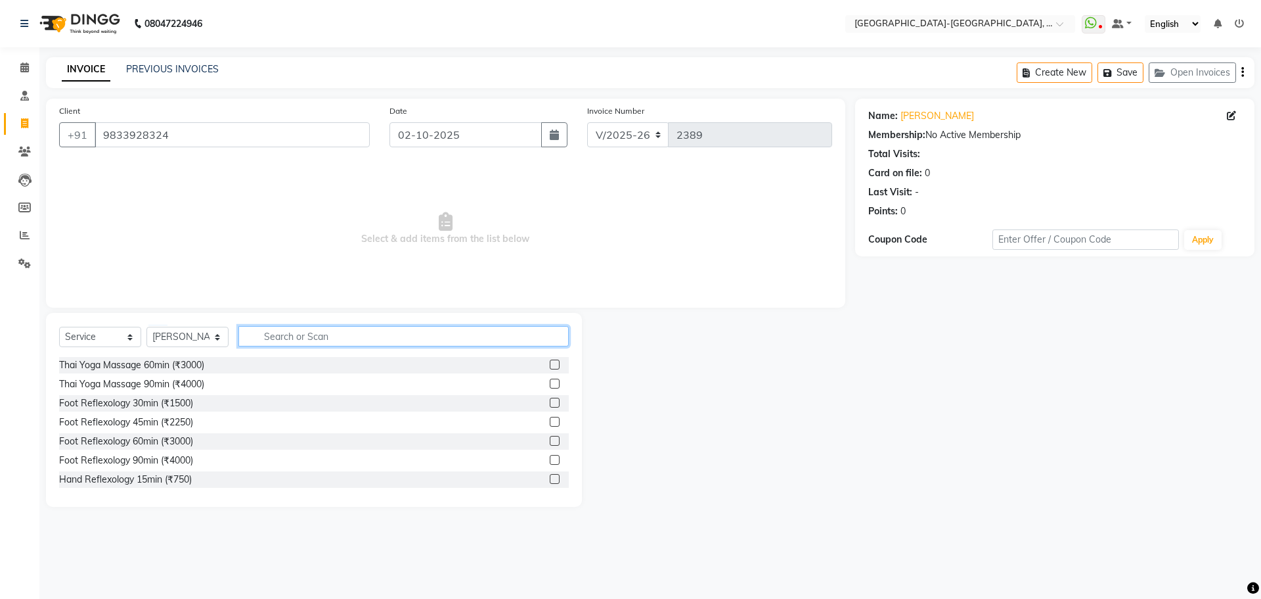
click at [309, 342] on input "text" at bounding box center [403, 336] width 330 height 20
click at [304, 339] on input "text" at bounding box center [403, 336] width 330 height 20
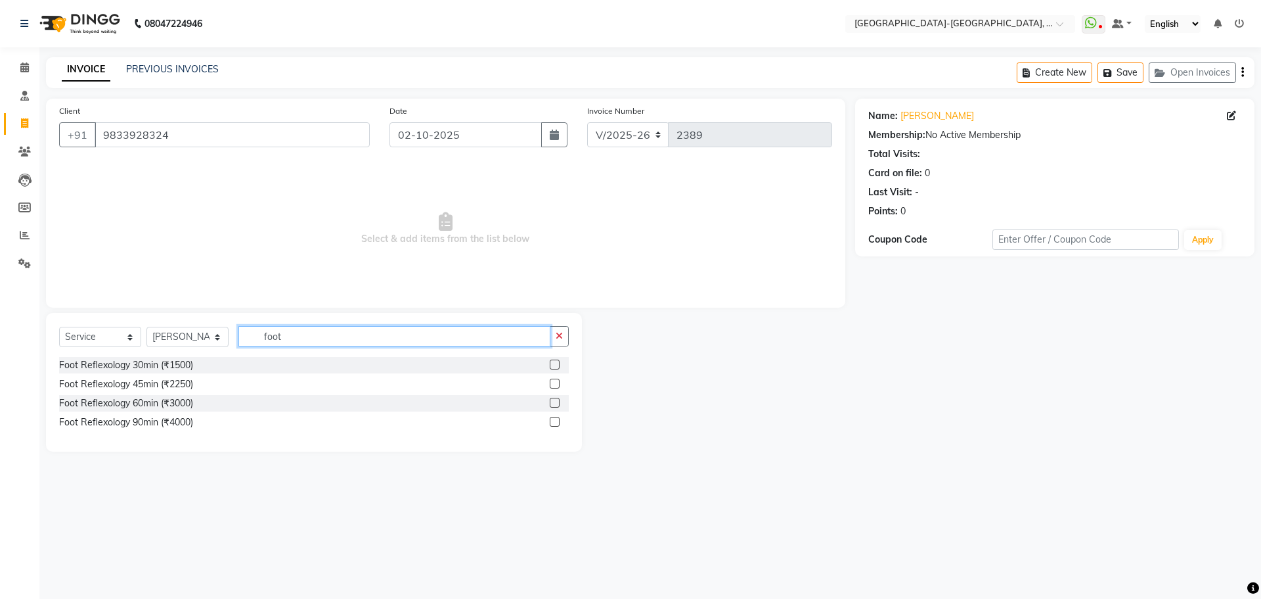
type input "foot"
click at [175, 355] on div "Select Service Product Membership Package Voucher Prepaid Gift Card Select Ther…" at bounding box center [314, 341] width 510 height 31
click at [167, 361] on div "Foot Reflexology 30min (₹1500)" at bounding box center [126, 365] width 134 height 14
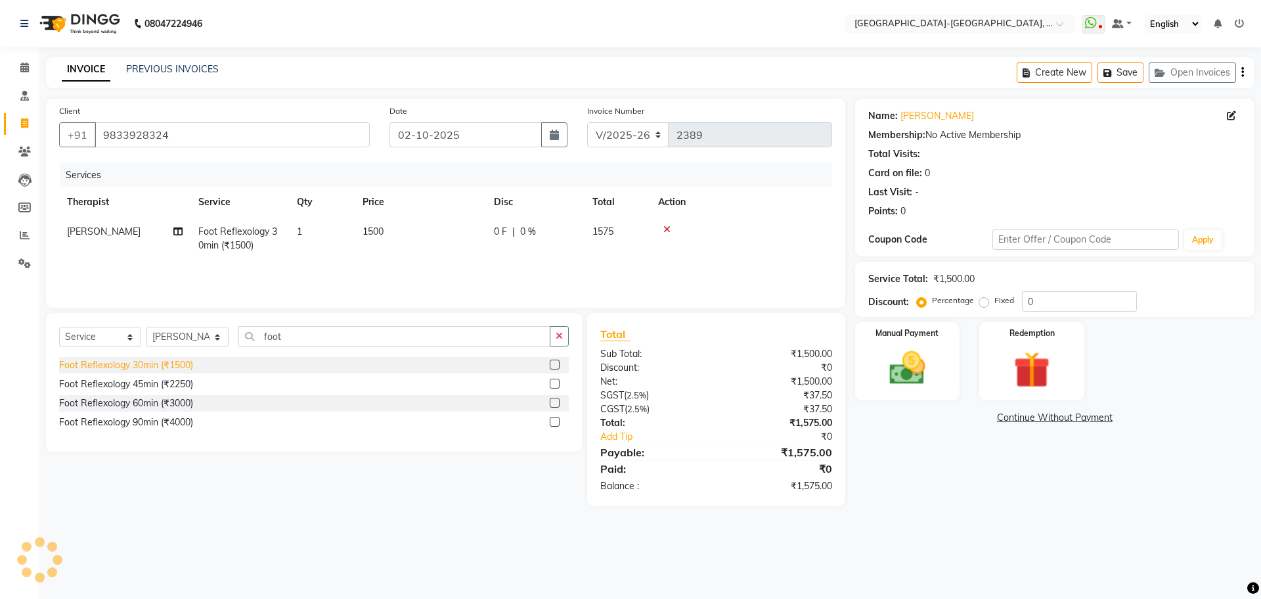
click at [167, 365] on div "Foot Reflexology 30min (₹1500)" at bounding box center [126, 365] width 134 height 14
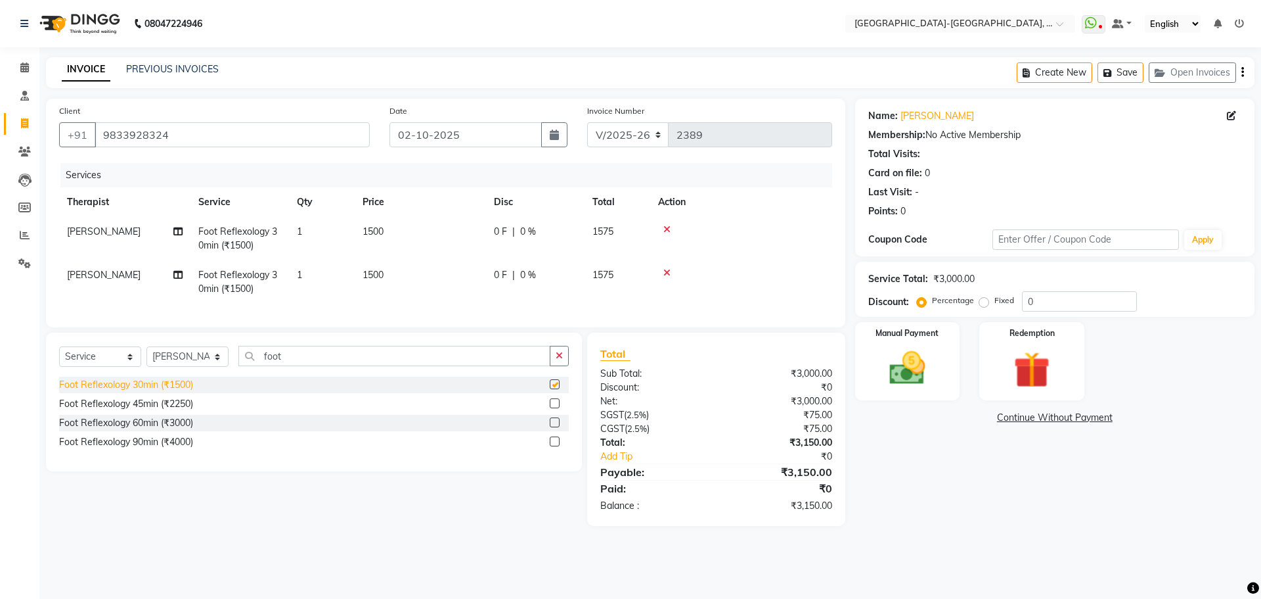
checkbox input "false"
click at [924, 355] on img at bounding box center [907, 367] width 61 height 43
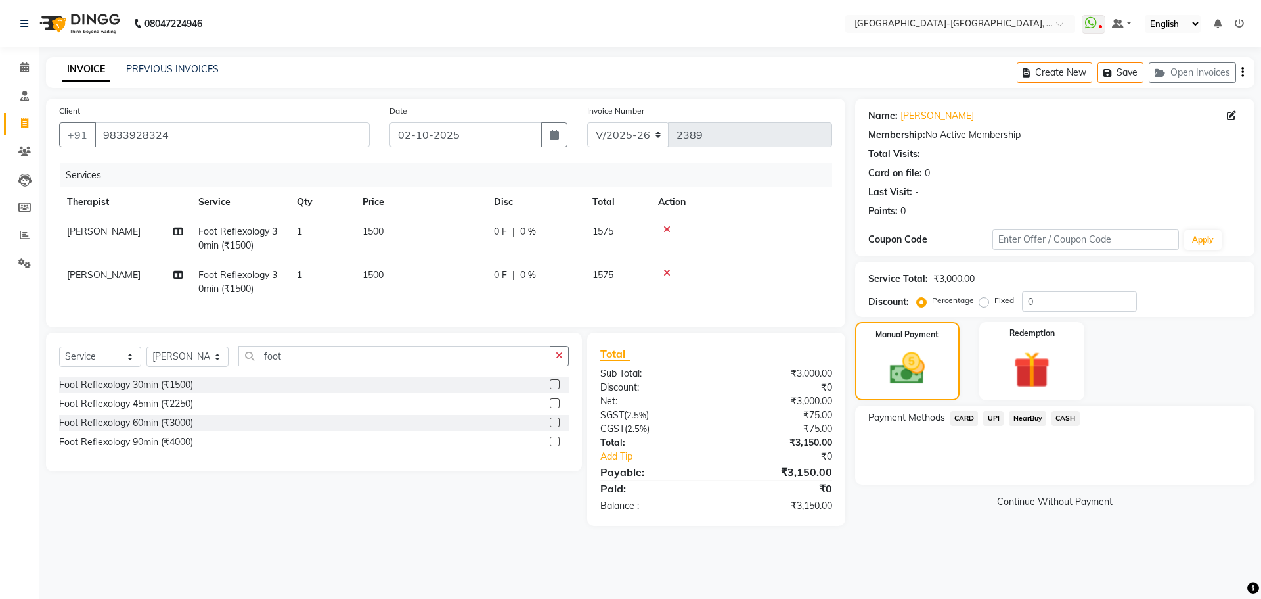
click at [973, 416] on span "CARD" at bounding box center [965, 418] width 28 height 15
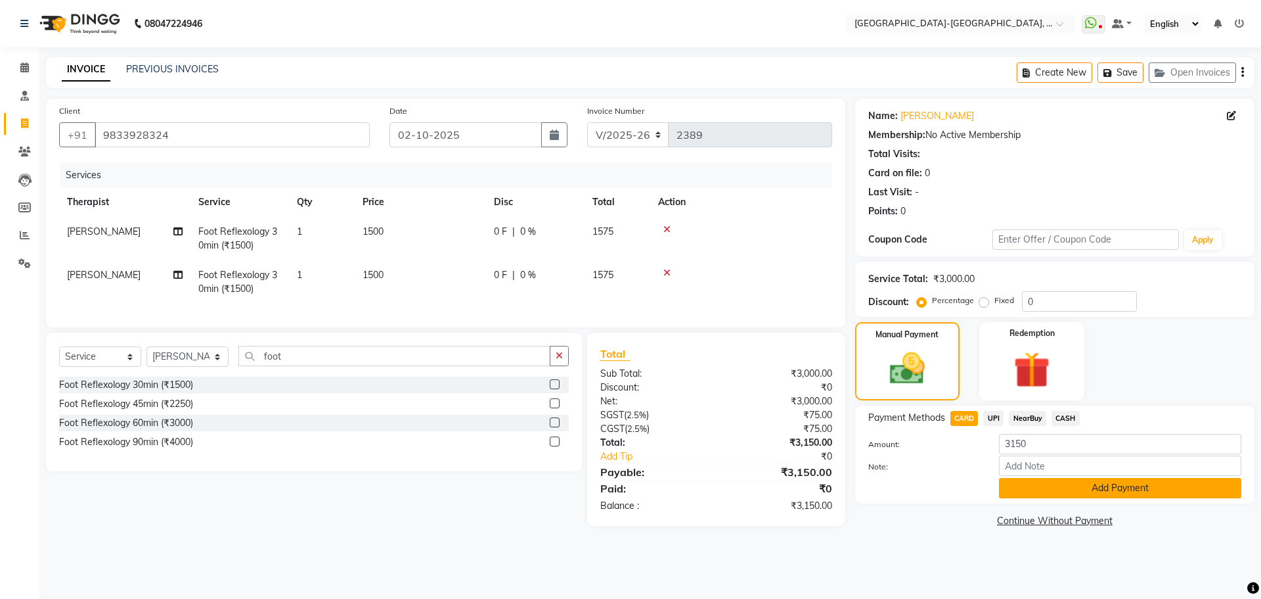
click at [1039, 486] on button "Add Payment" at bounding box center [1120, 488] width 242 height 20
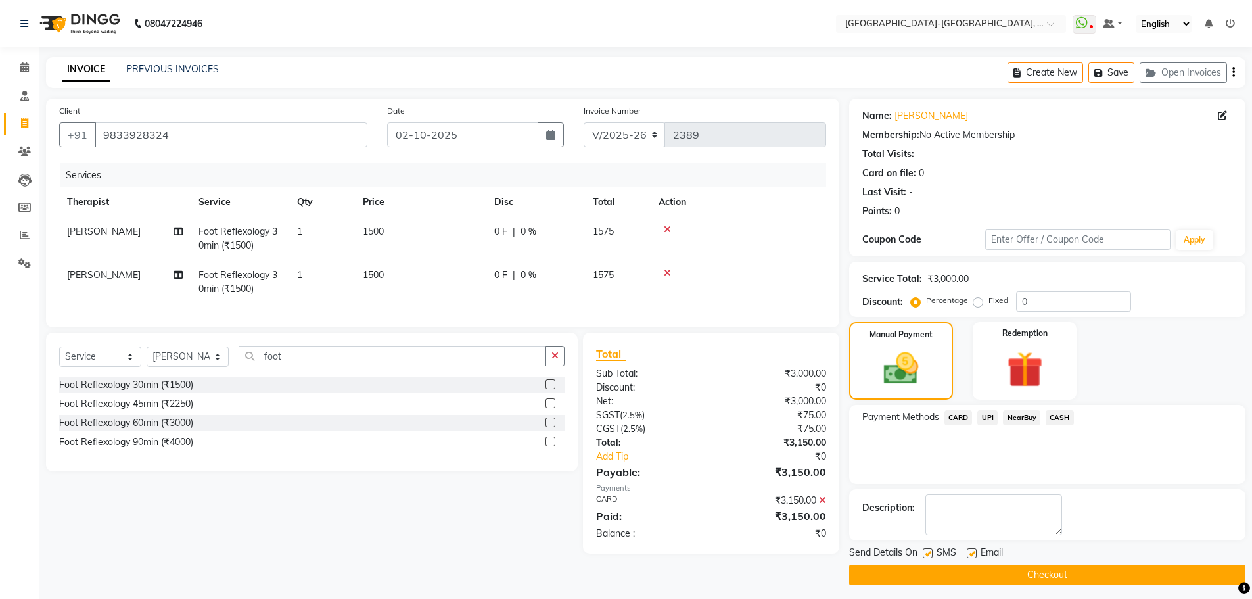
click at [1136, 72] on div "Create New Save Open Invoices" at bounding box center [1126, 72] width 238 height 31
click at [1121, 70] on button "Save" at bounding box center [1111, 72] width 46 height 20
click at [87, 241] on td "[PERSON_NAME]" at bounding box center [124, 238] width 131 height 43
select select "66849"
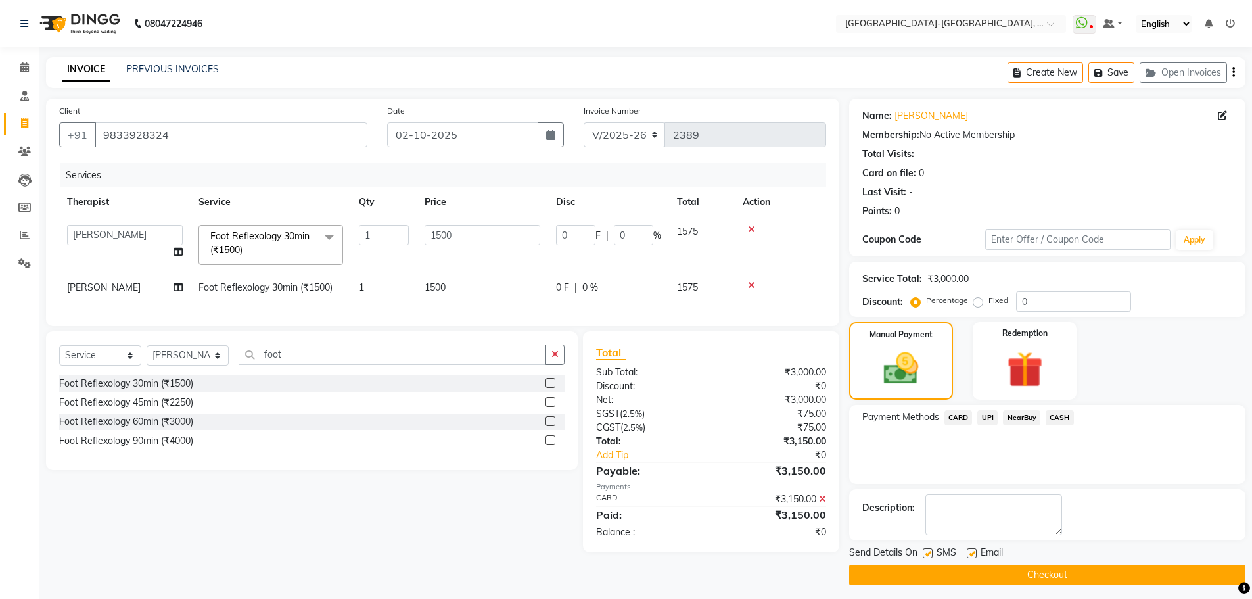
click at [88, 237] on select "Adakho Bone Hridziia Iris Katene Kholu Mayio Mohit Moru P Hriidziio Sahriini Sa…" at bounding box center [125, 235] width 116 height 20
select select "49851"
click at [112, 283] on td "[PERSON_NAME]" at bounding box center [124, 288] width 131 height 30
select select "66849"
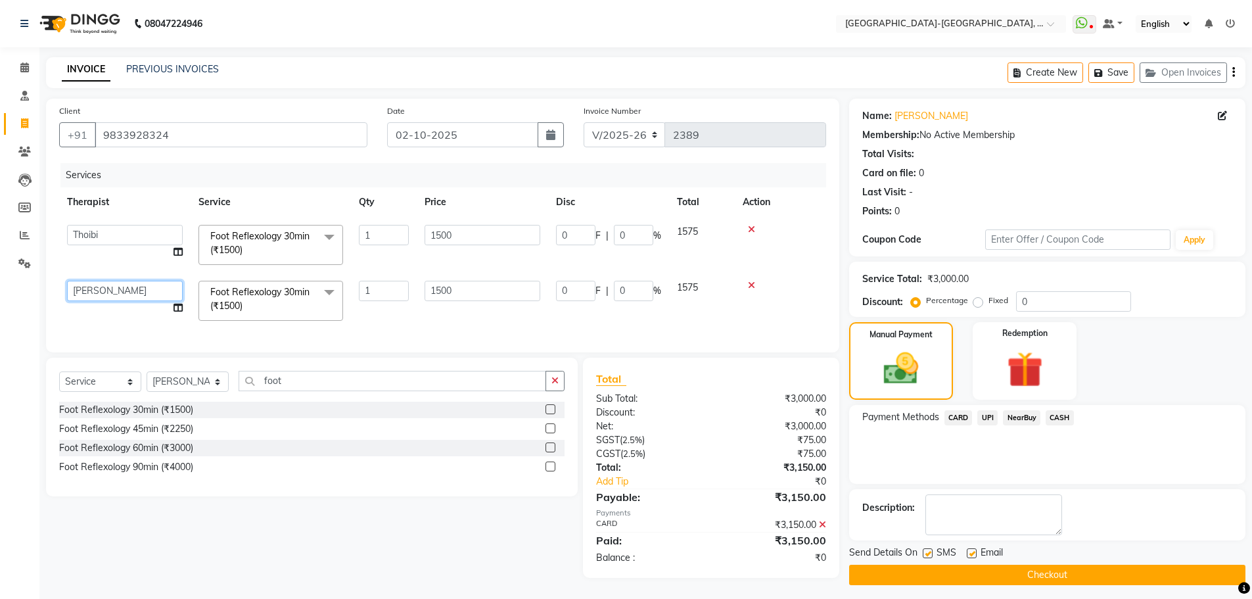
drag, startPoint x: 112, startPoint y: 283, endPoint x: 97, endPoint y: 297, distance: 20.5
click at [101, 294] on select "Adakho Bone Hridziia Iris Katene Kholu Mayio Mohit Moru P Hriidziio Sahriini Sa…" at bounding box center [125, 291] width 116 height 20
select select "90645"
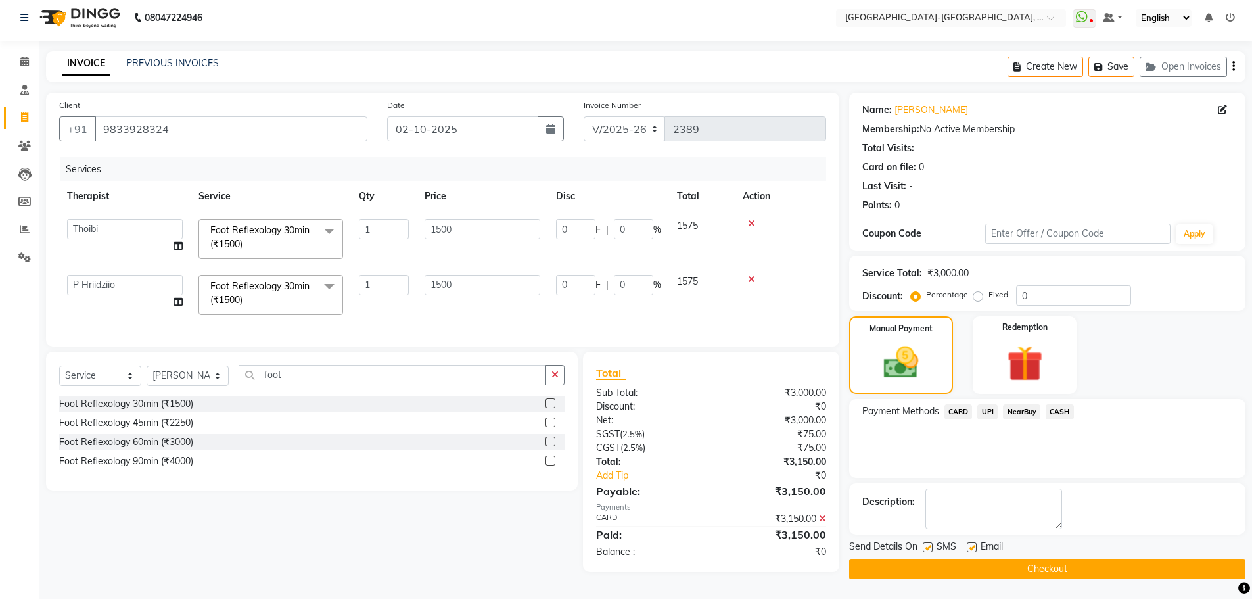
scroll to position [9, 0]
click at [1003, 563] on button "Checkout" at bounding box center [1047, 568] width 396 height 20
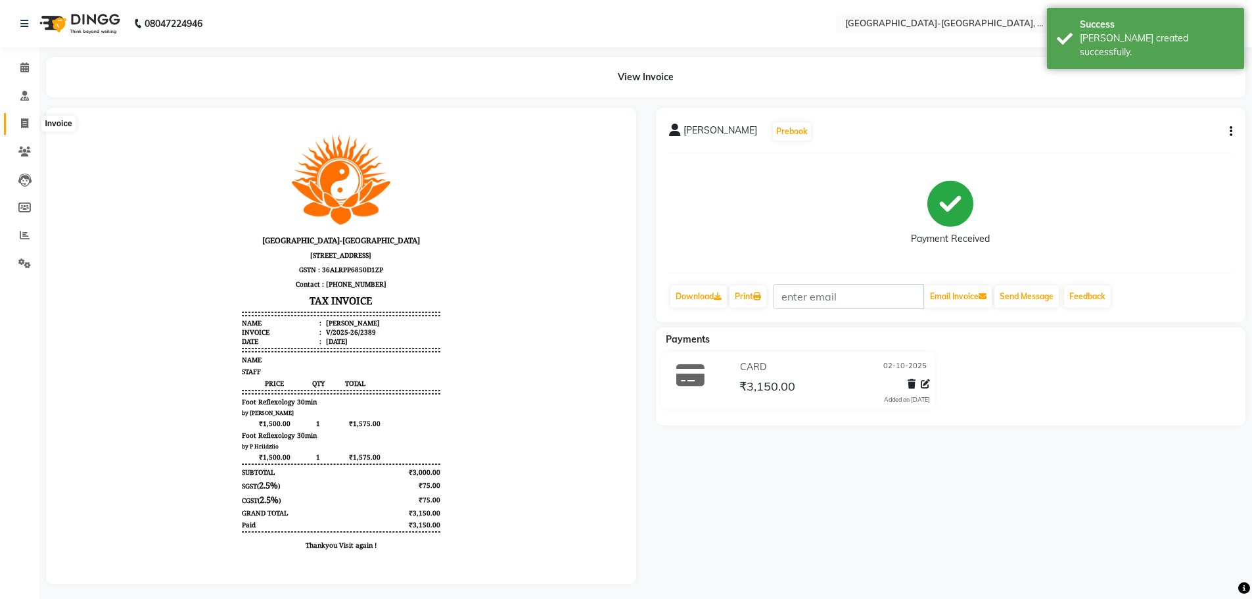
click at [29, 124] on span at bounding box center [24, 123] width 23 height 15
select select "service"
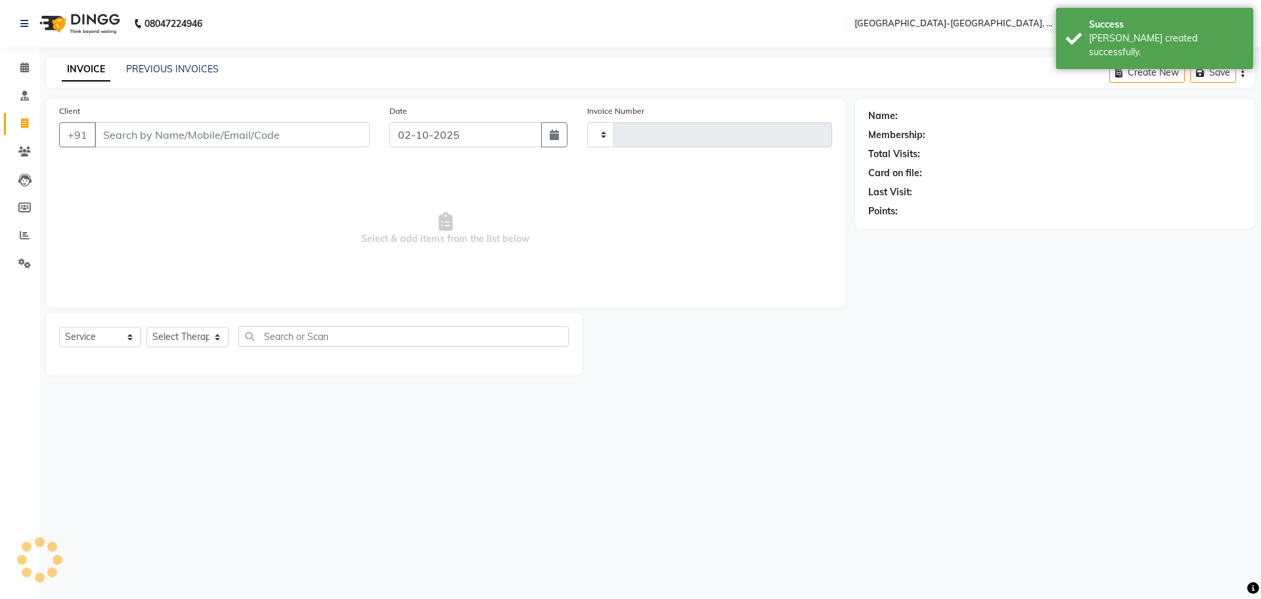
type input "2390"
select select "5851"
drag, startPoint x: 189, startPoint y: 78, endPoint x: 179, endPoint y: 66, distance: 15.3
click at [188, 76] on div "INVOICE PREVIOUS INVOICES Create New Save Open Invoices" at bounding box center [650, 72] width 1209 height 31
click at [178, 66] on link "PREVIOUS INVOICES" at bounding box center [172, 69] width 93 height 12
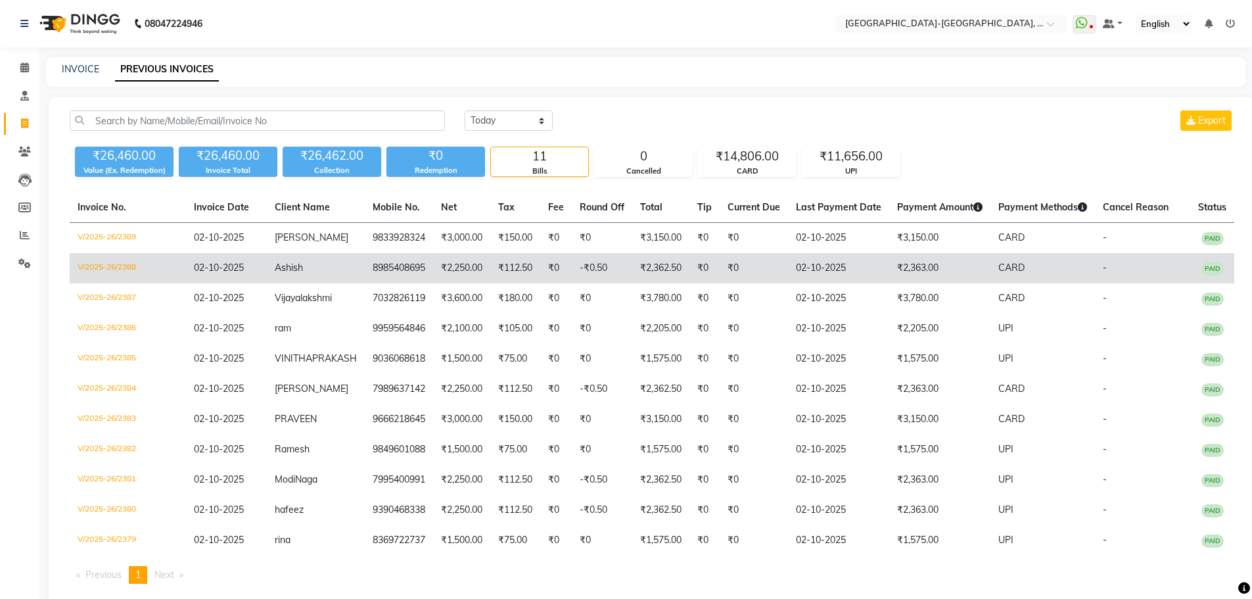
click at [303, 269] on span "Ashish" at bounding box center [289, 267] width 28 height 12
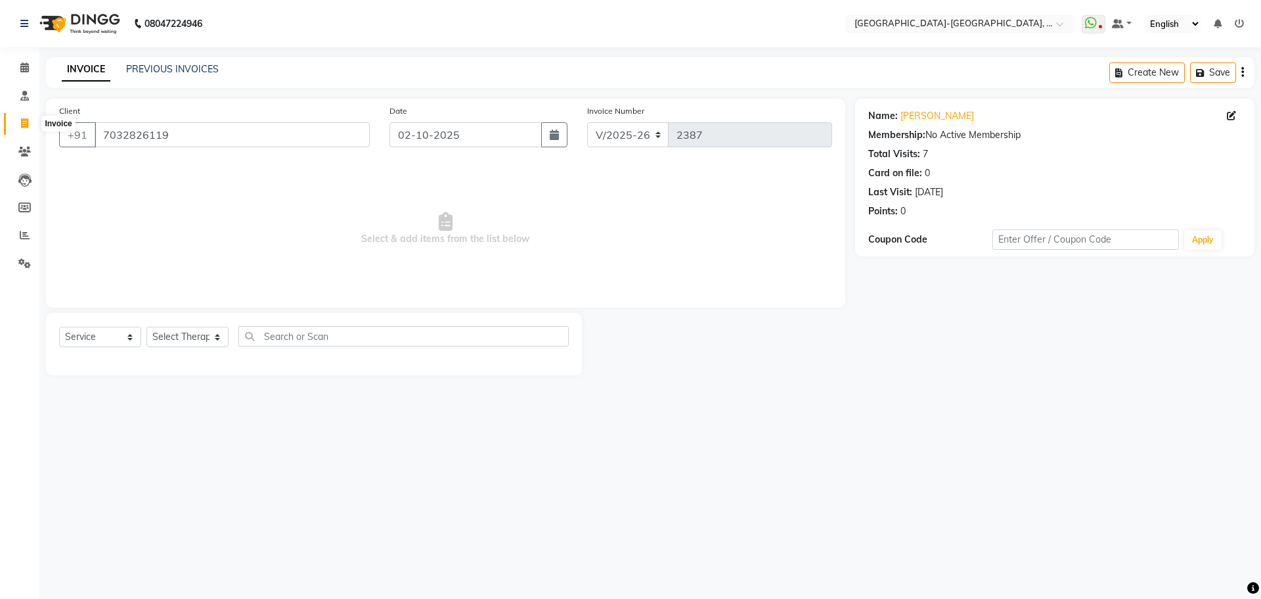
select select "5851"
select select "service"
click at [27, 124] on icon at bounding box center [24, 123] width 7 height 10
select select "service"
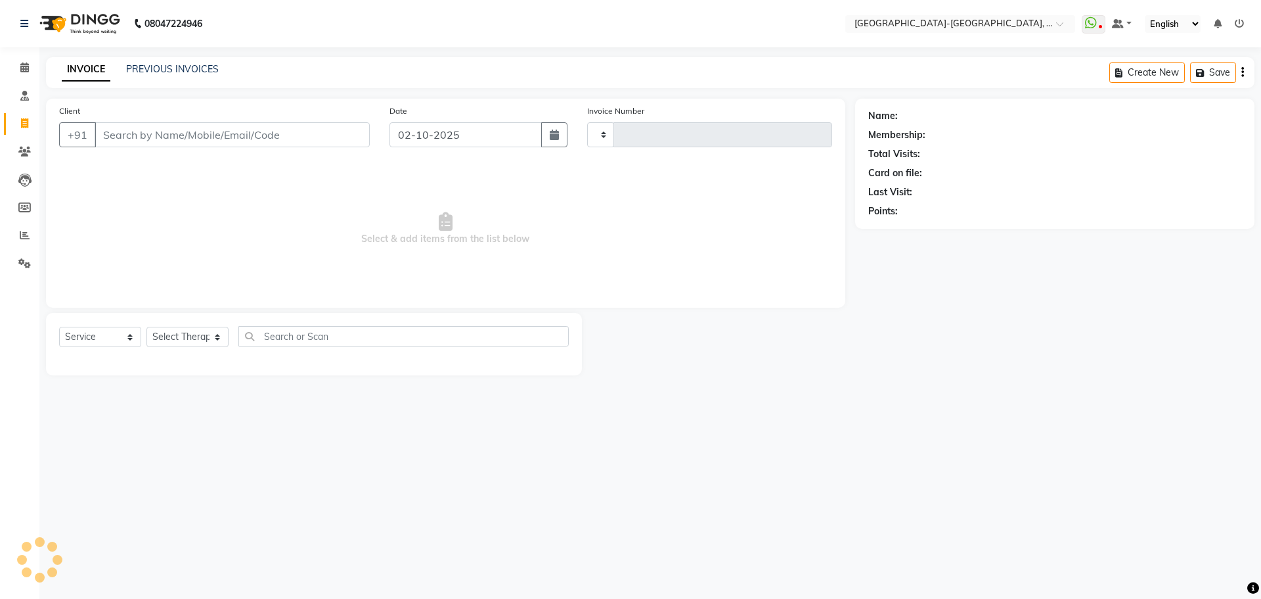
type input "2390"
select select "5851"
click at [1207, 77] on button "Open Invoices" at bounding box center [1192, 72] width 87 height 20
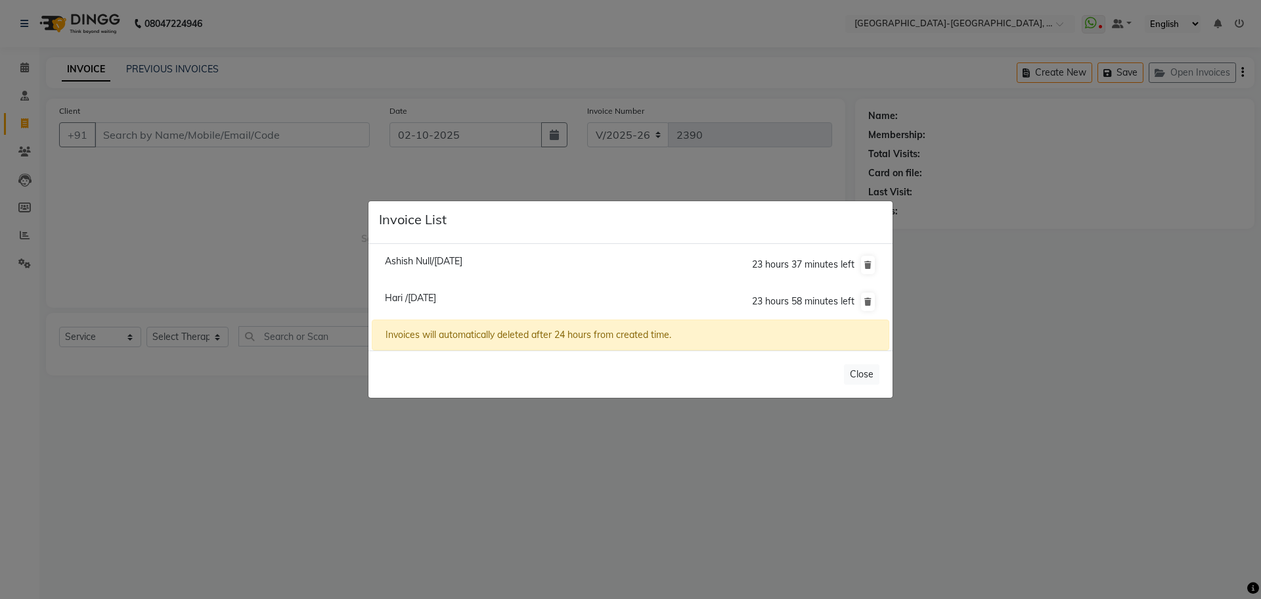
click at [160, 117] on ngb-modal-window "Invoice List Ashish Null/02 October 2025 23 hours 37 minutes left Hari /02 Octo…" at bounding box center [630, 299] width 1261 height 599
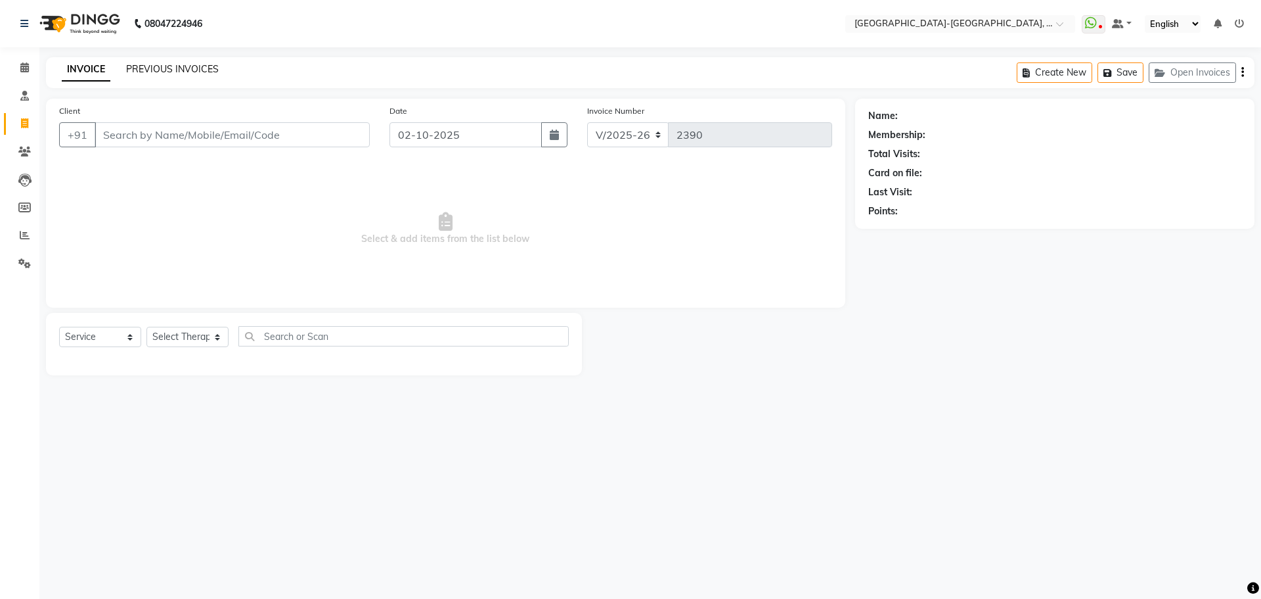
click at [170, 73] on link "PREVIOUS INVOICES" at bounding box center [172, 69] width 93 height 12
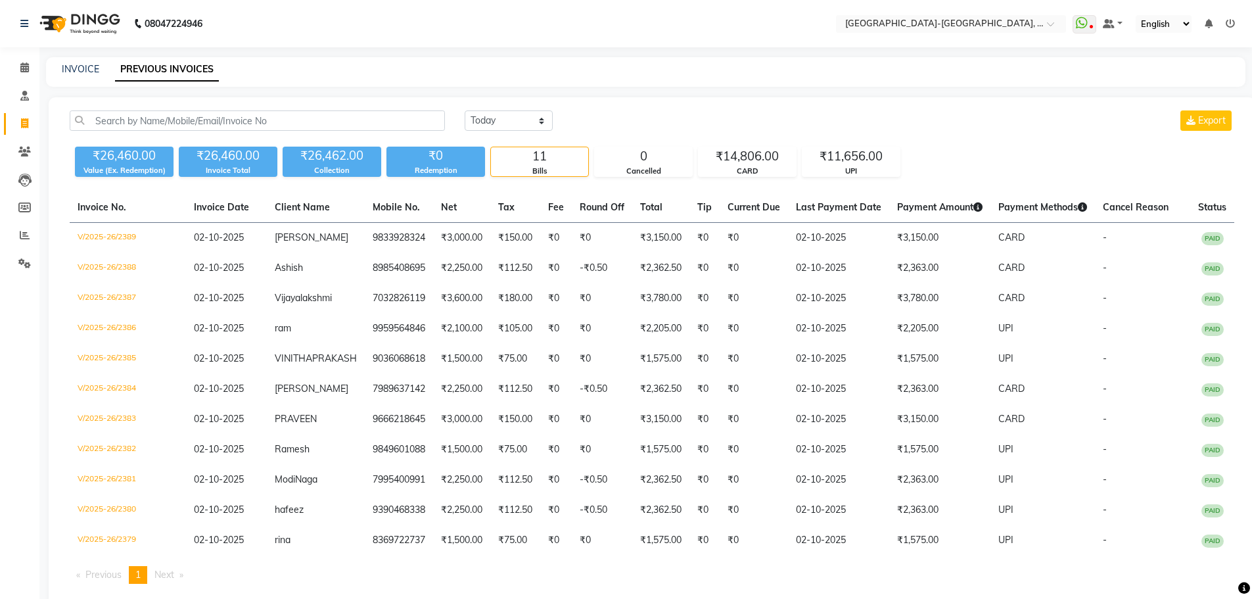
click at [27, 113] on link "Invoice" at bounding box center [20, 124] width 32 height 22
select select "service"
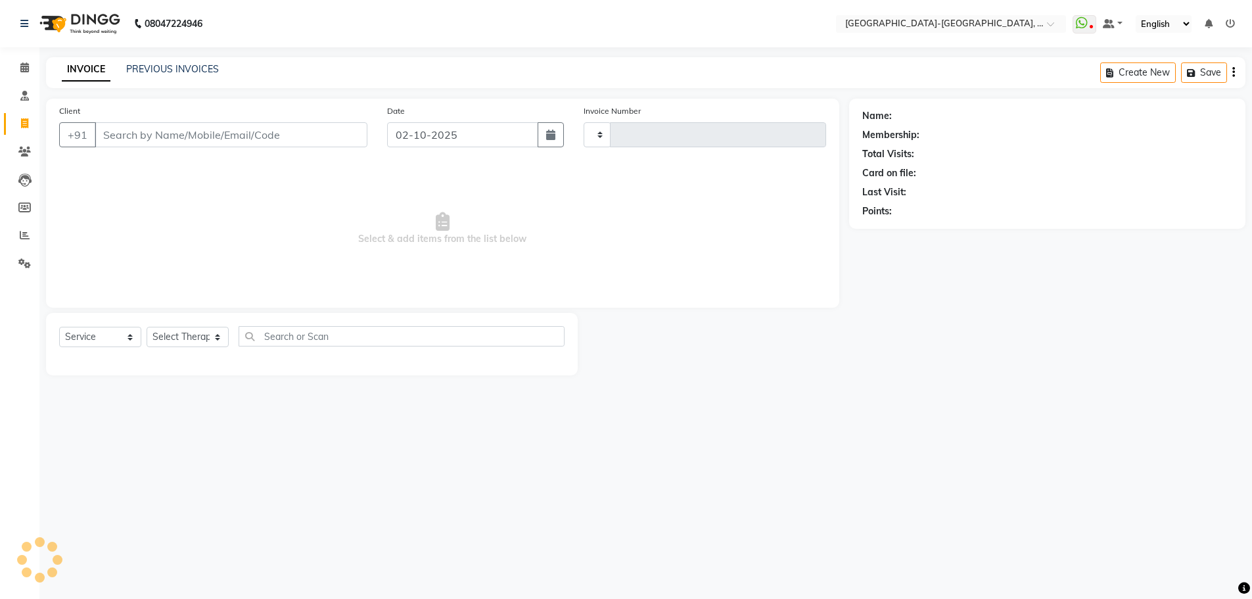
type input "2390"
select select "5851"
click at [1162, 78] on button "Open Invoices" at bounding box center [1192, 72] width 87 height 20
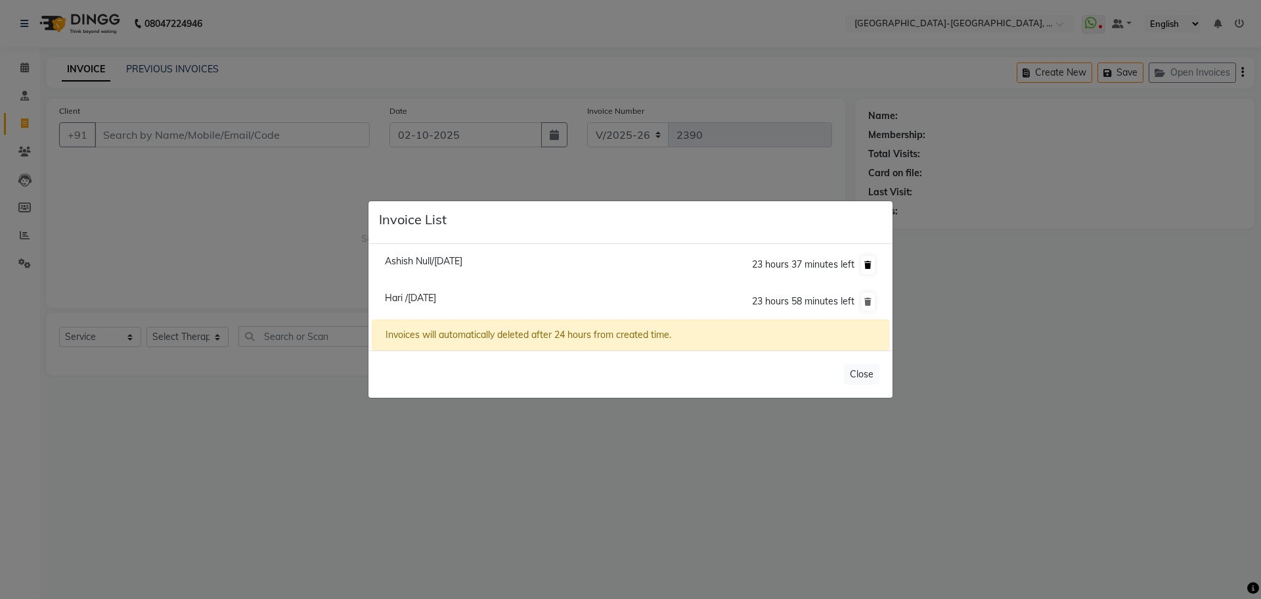
click at [867, 264] on icon at bounding box center [868, 265] width 7 height 8
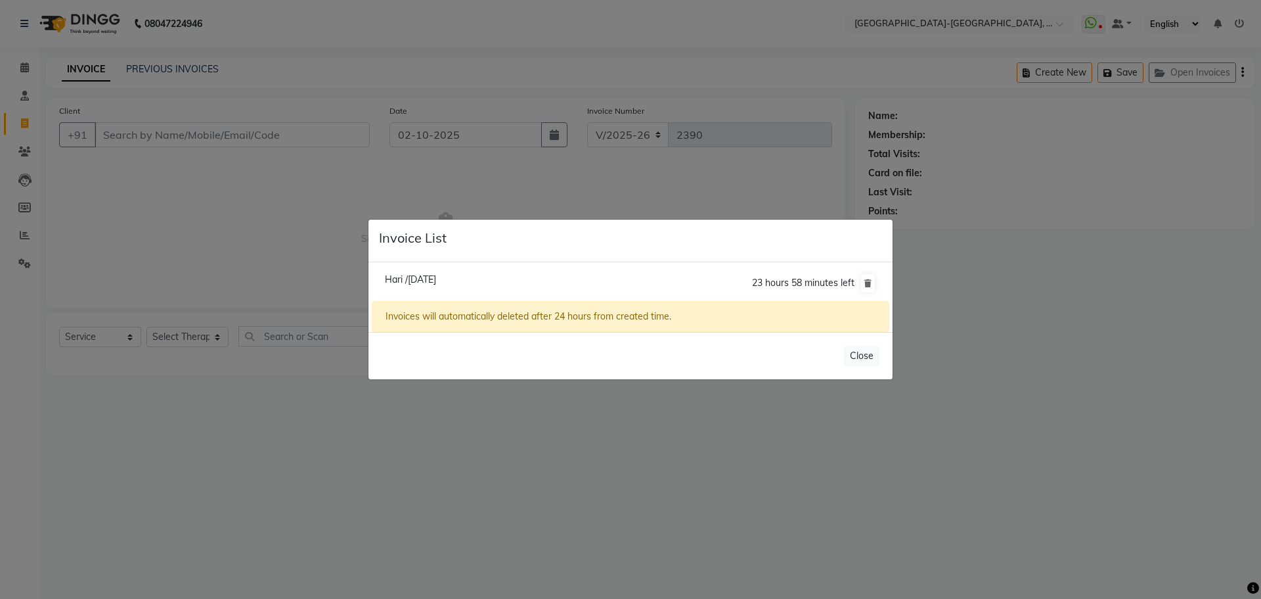
click at [421, 281] on span "Hari /02 October 2025" at bounding box center [410, 279] width 51 height 12
type input "9833928324"
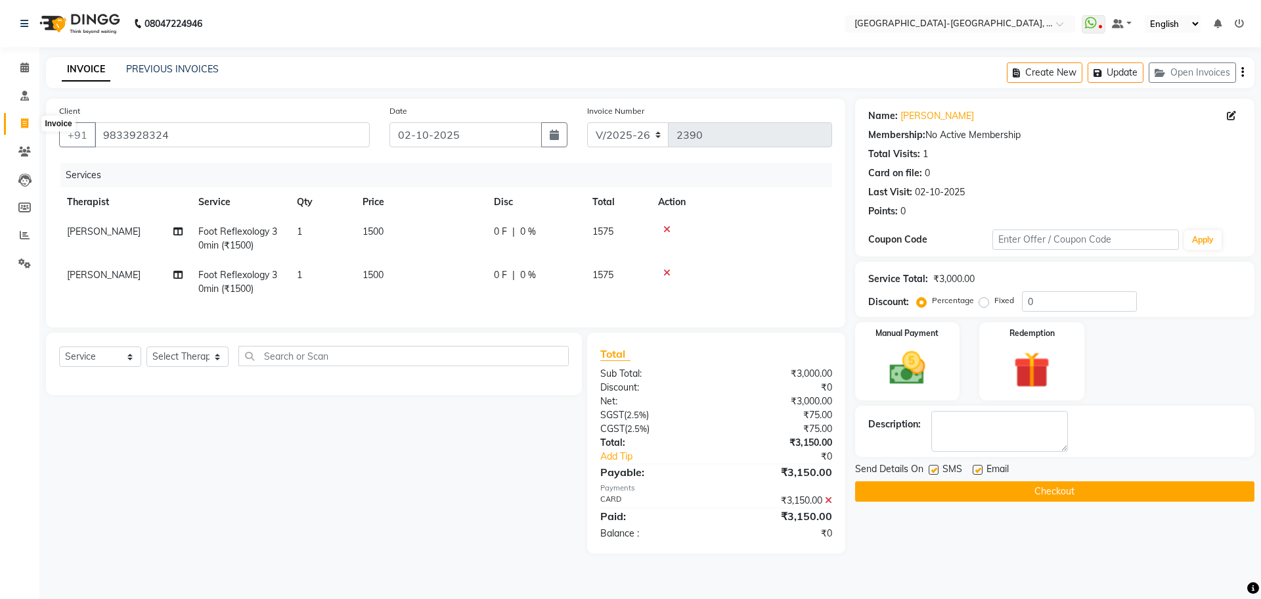
click at [30, 127] on span at bounding box center [24, 123] width 23 height 15
select select "service"
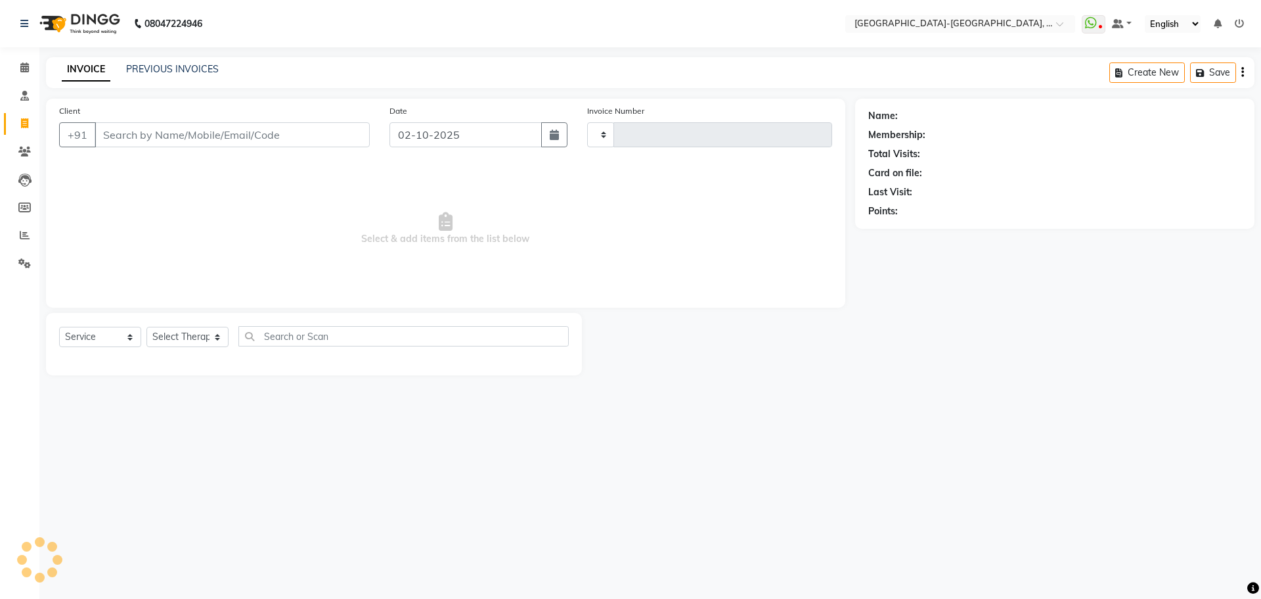
type input "2390"
select select "5851"
click at [1182, 74] on button "Open Invoices" at bounding box center [1192, 72] width 87 height 20
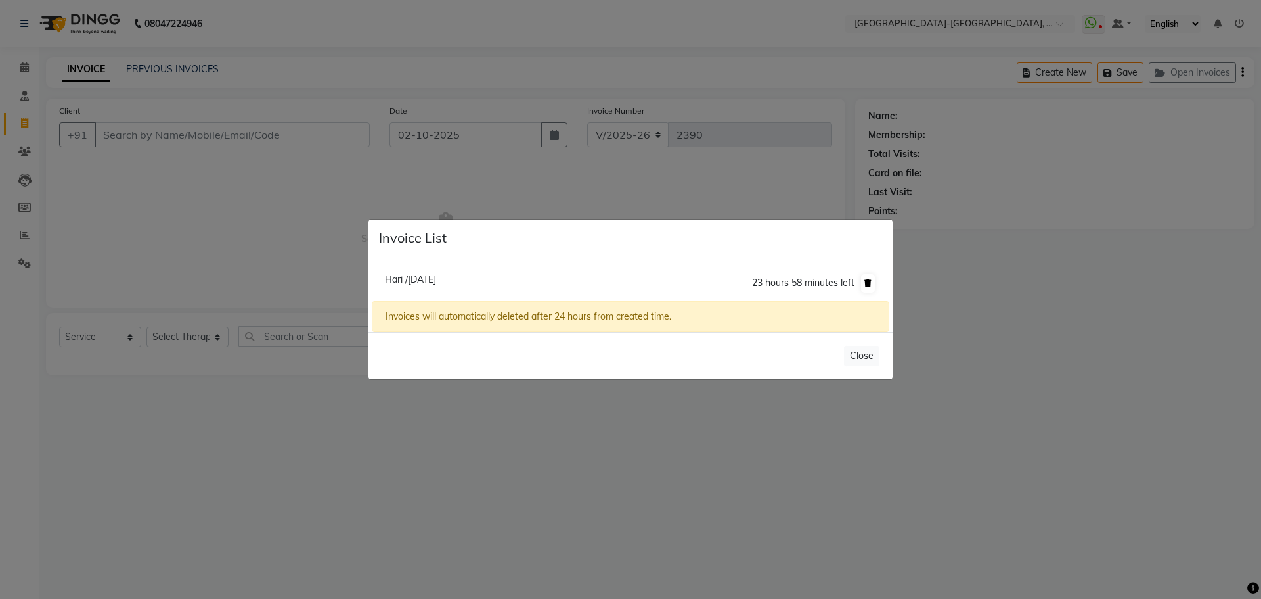
click at [863, 282] on button at bounding box center [868, 283] width 14 height 18
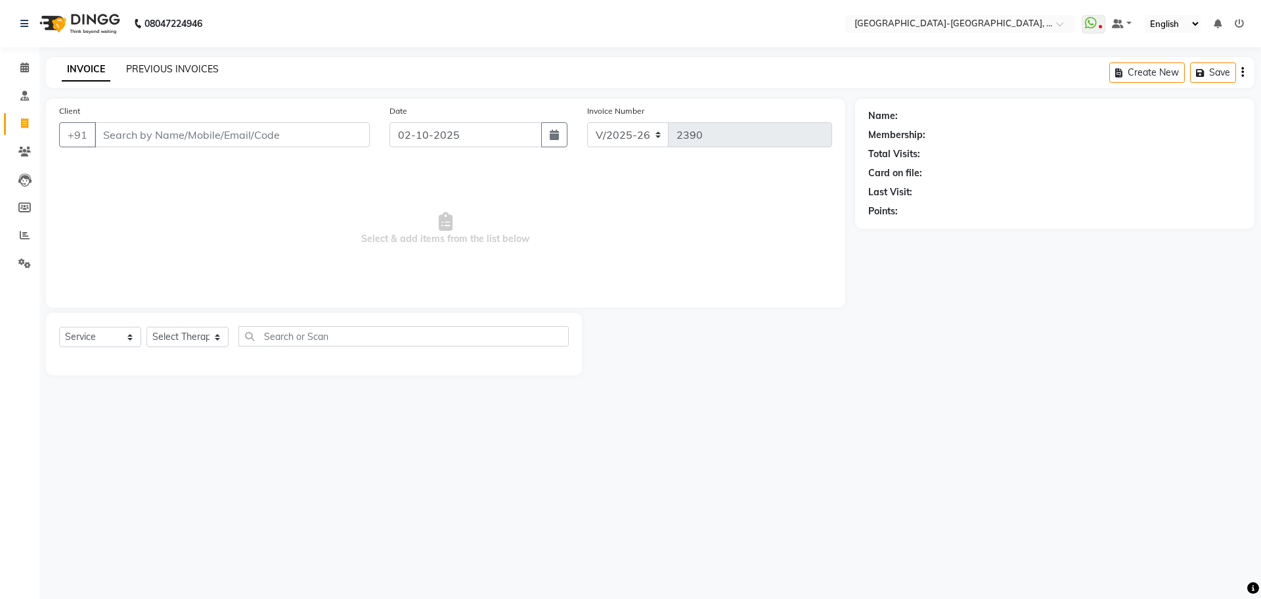
click at [146, 70] on link "PREVIOUS INVOICES" at bounding box center [172, 69] width 93 height 12
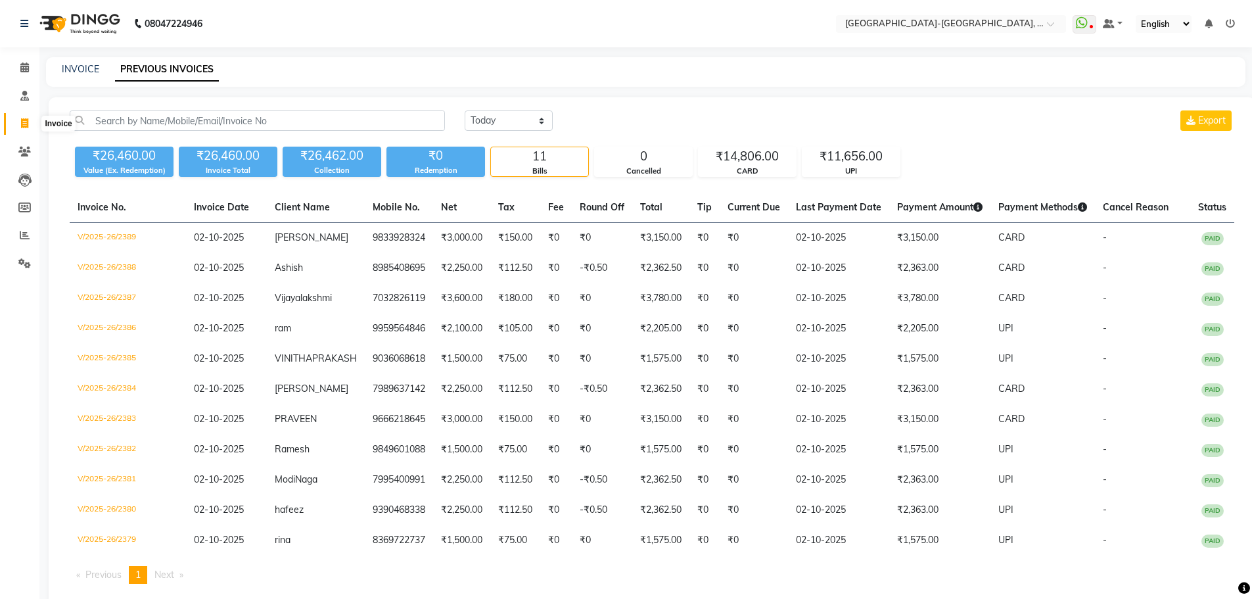
click at [22, 122] on icon at bounding box center [24, 123] width 7 height 10
select select "5851"
select select "service"
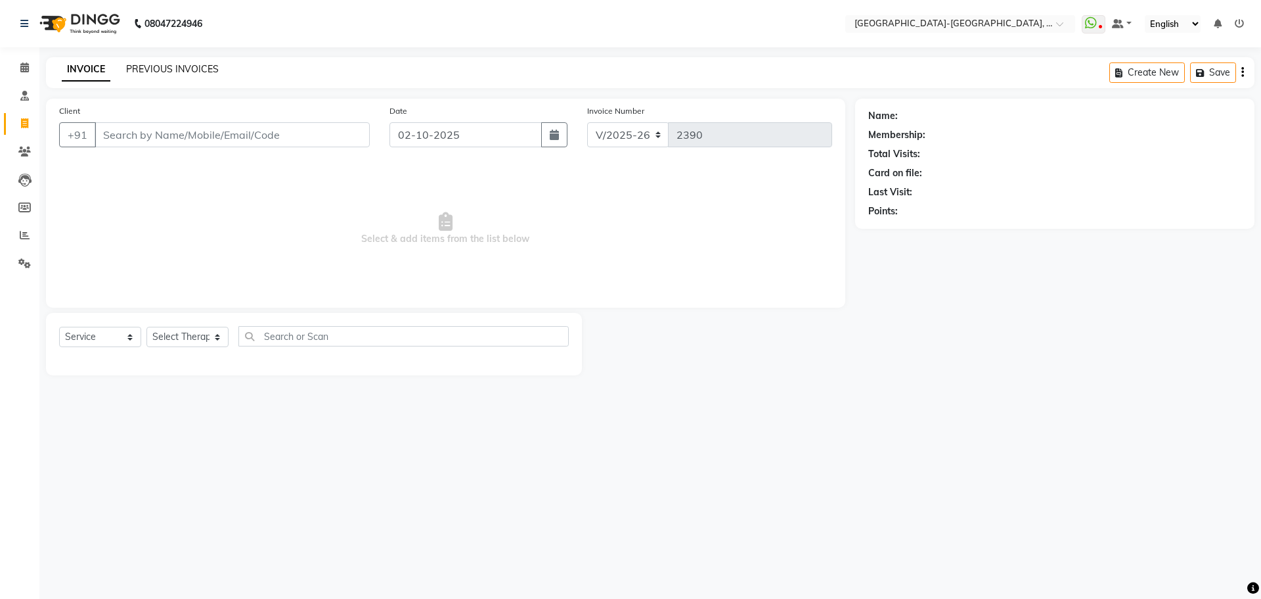
click at [139, 64] on link "PREVIOUS INVOICES" at bounding box center [172, 69] width 93 height 12
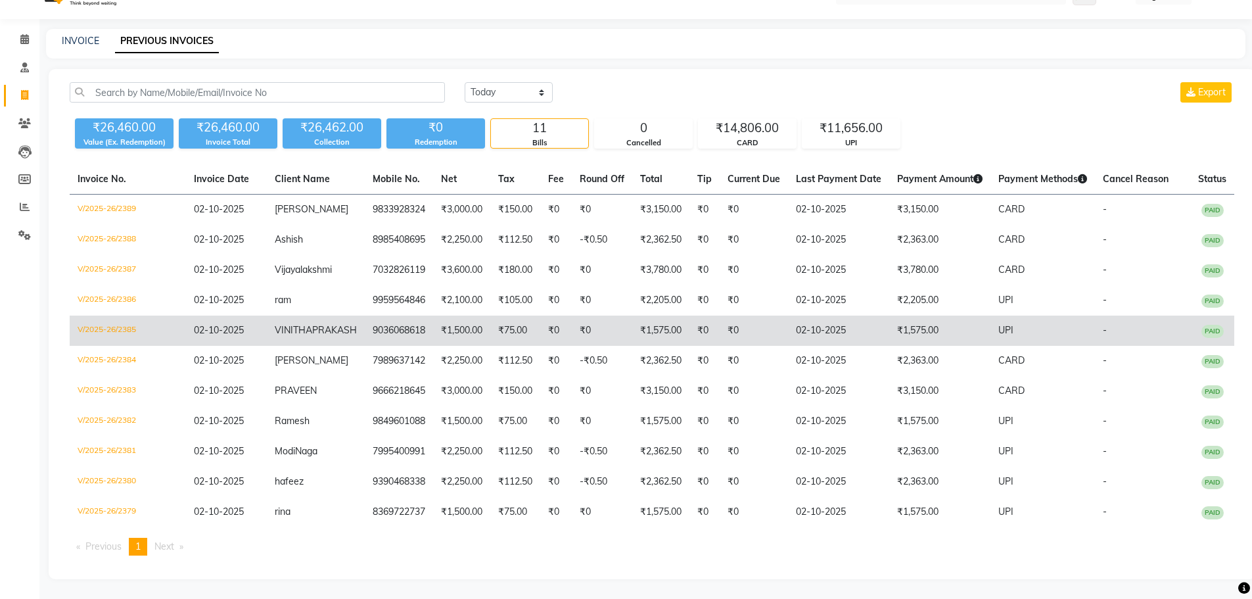
scroll to position [55, 0]
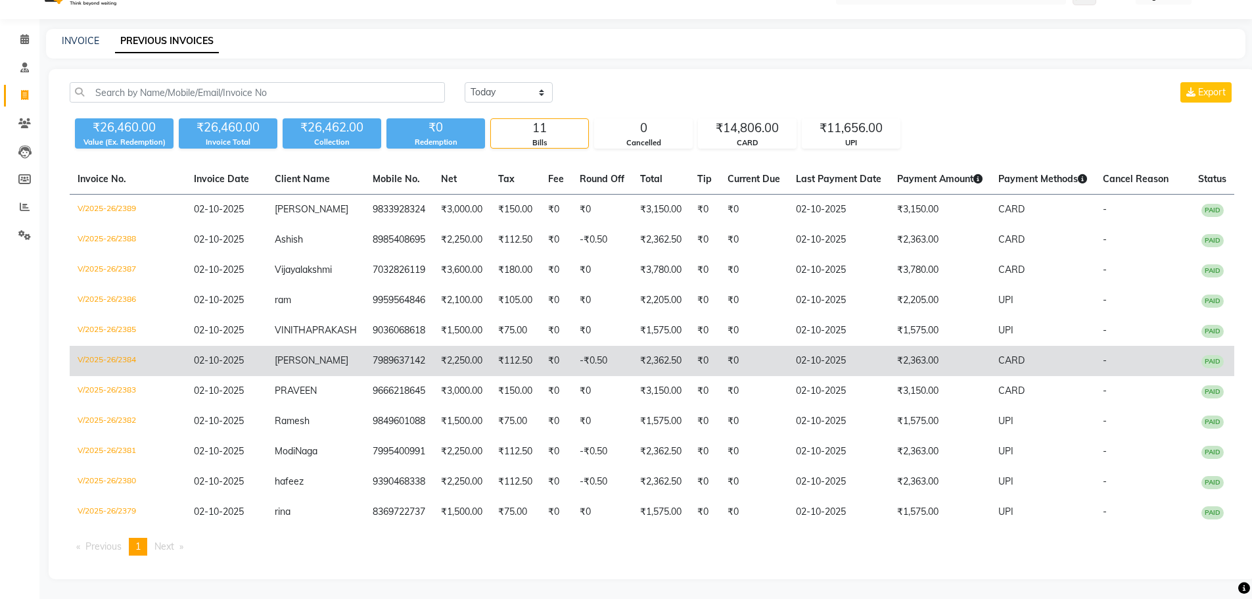
click at [315, 369] on td "[PERSON_NAME]" at bounding box center [316, 361] width 98 height 30
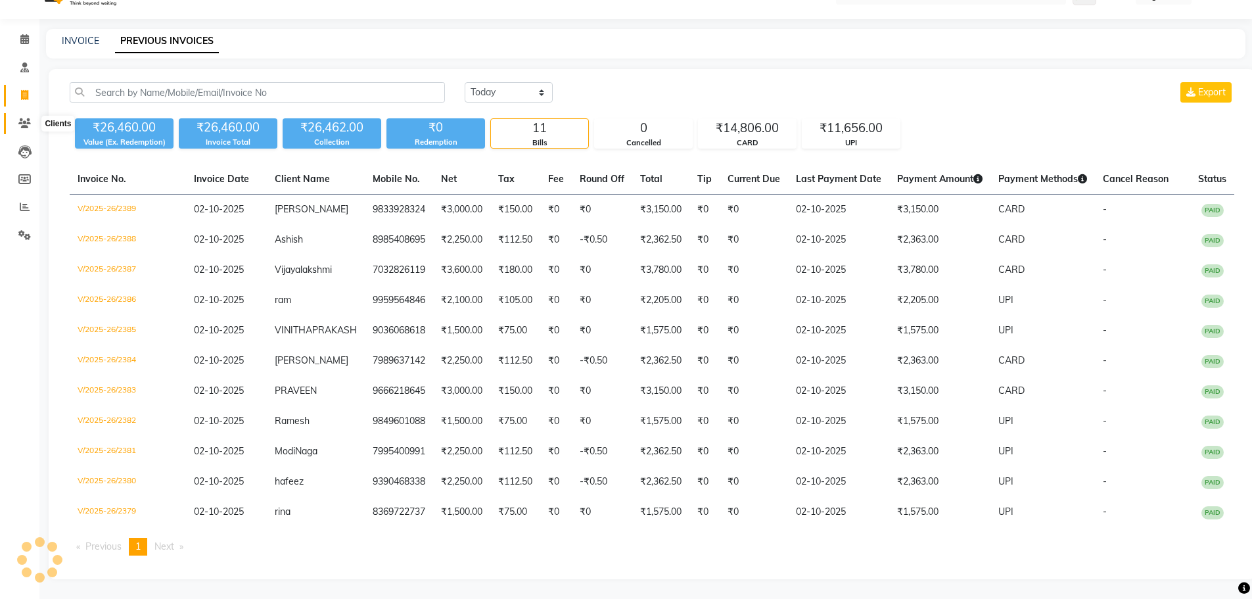
click at [26, 118] on icon at bounding box center [24, 123] width 12 height 10
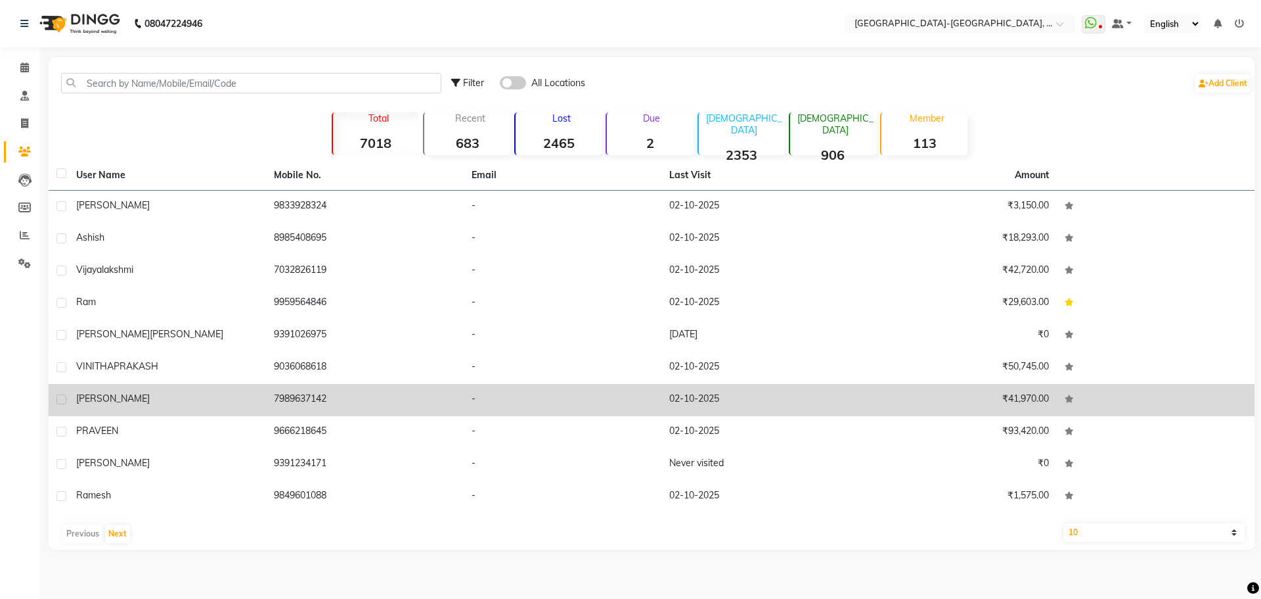
click at [140, 394] on div "[PERSON_NAME]" at bounding box center [167, 399] width 182 height 14
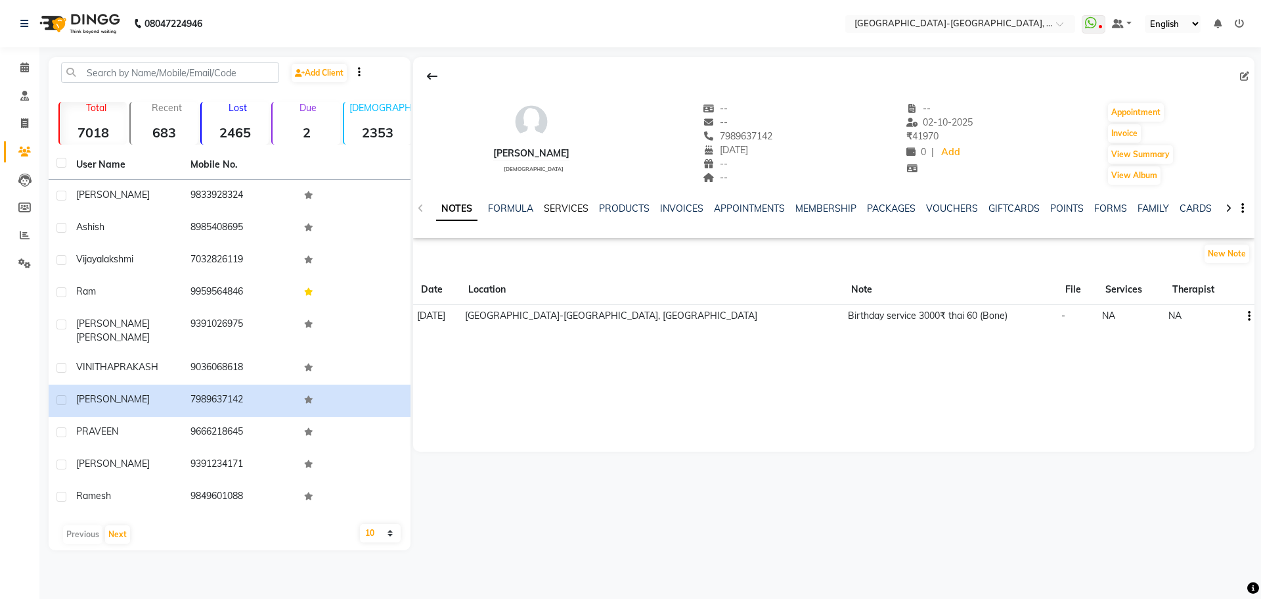
click at [561, 203] on link "SERVICES" at bounding box center [566, 208] width 45 height 12
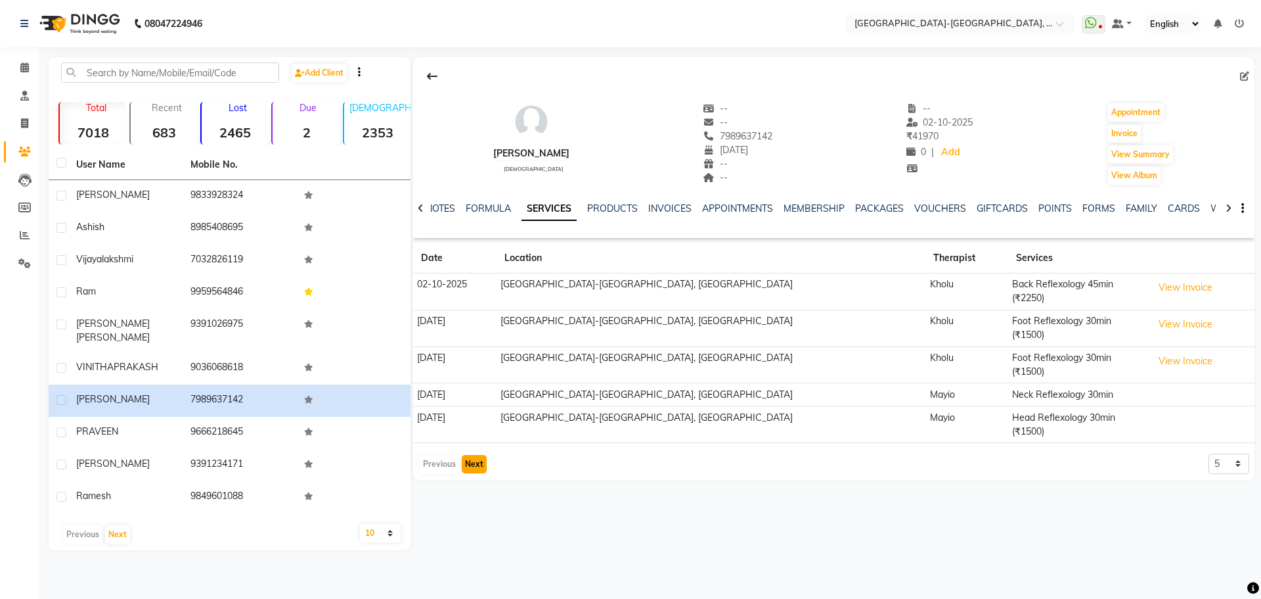
click at [475, 455] on button "Next" at bounding box center [474, 464] width 25 height 18
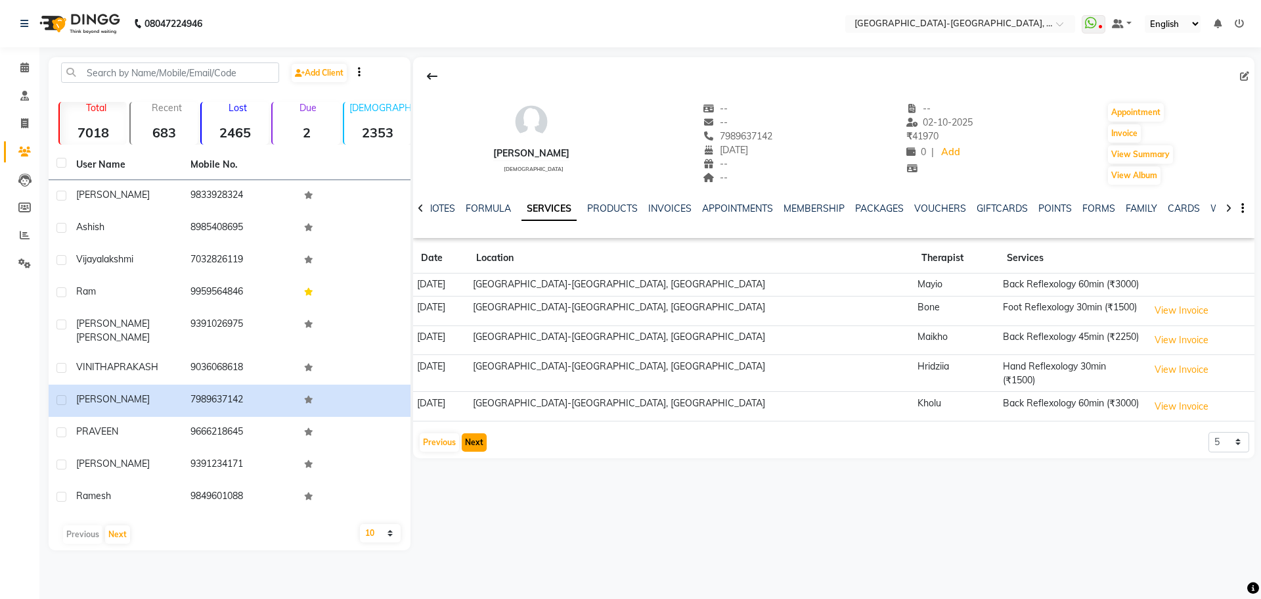
click at [474, 433] on button "Next" at bounding box center [474, 442] width 25 height 18
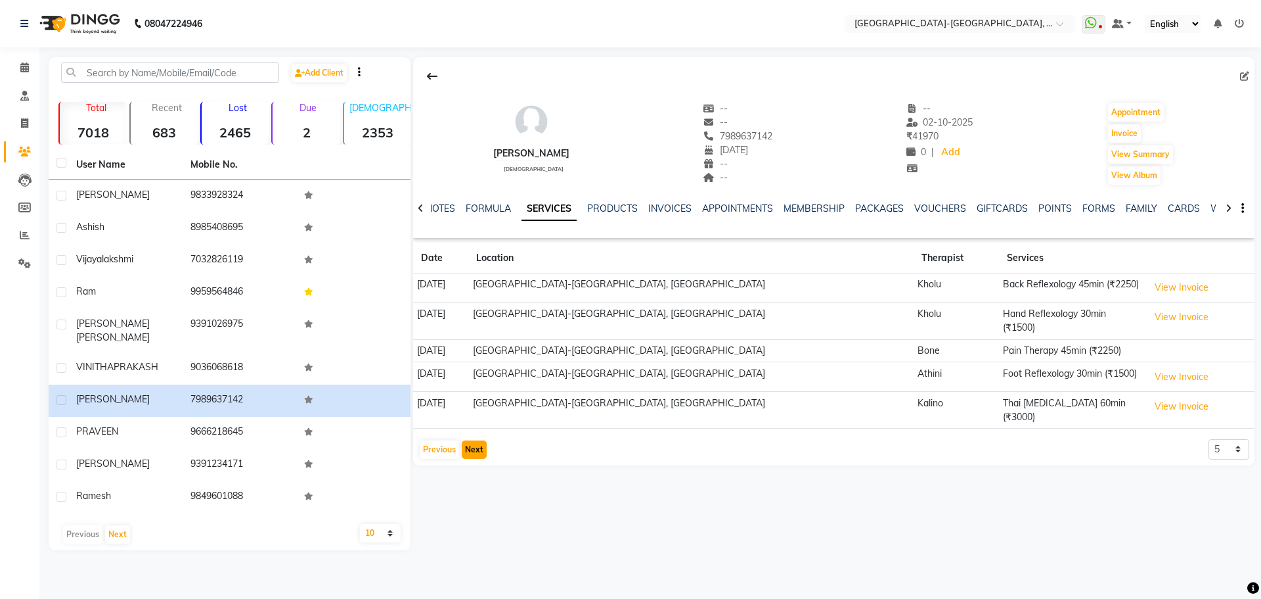
click at [473, 440] on button "Next" at bounding box center [474, 449] width 25 height 18
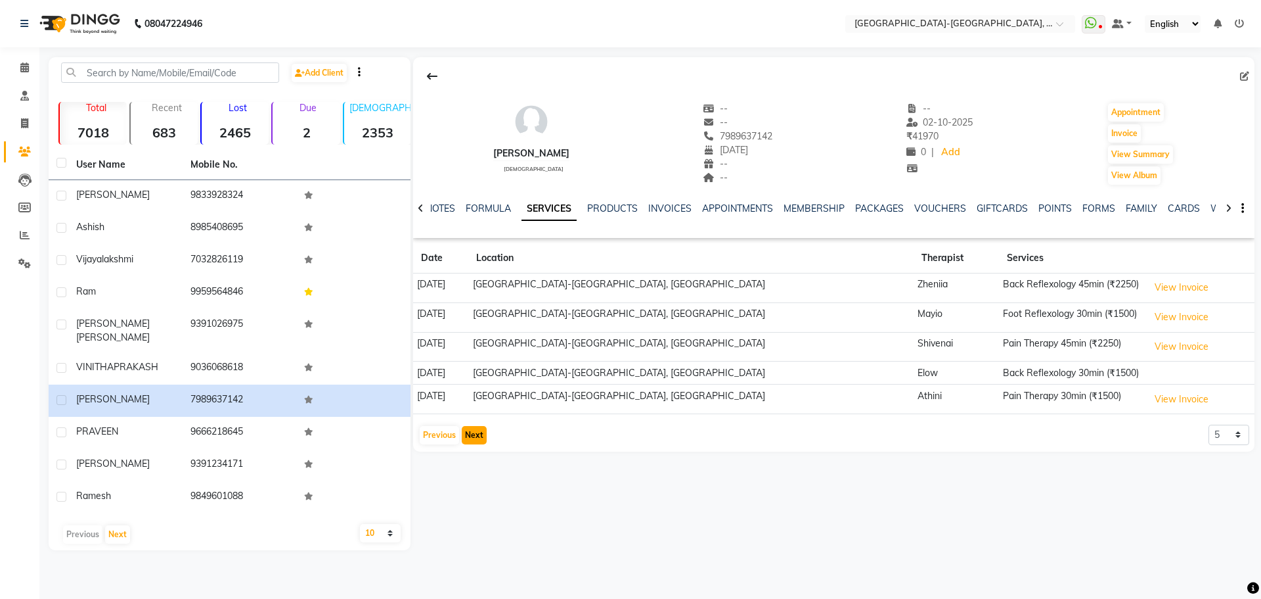
click at [473, 428] on button "Next" at bounding box center [474, 435] width 25 height 18
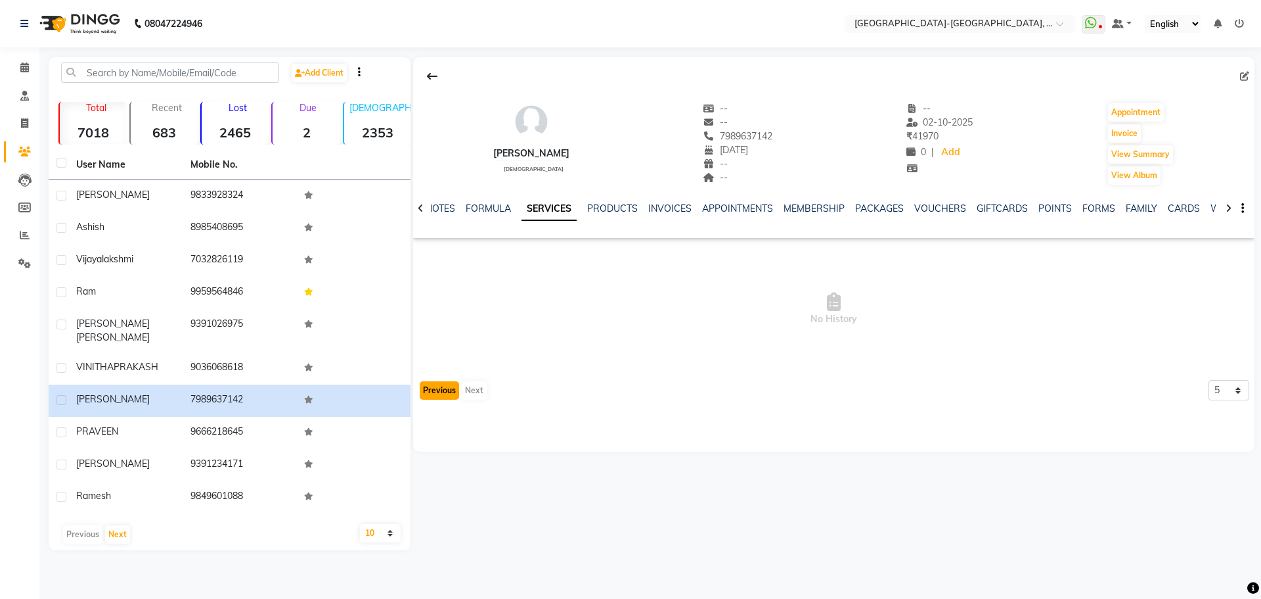
click at [449, 390] on button "Previous" at bounding box center [439, 390] width 39 height 18
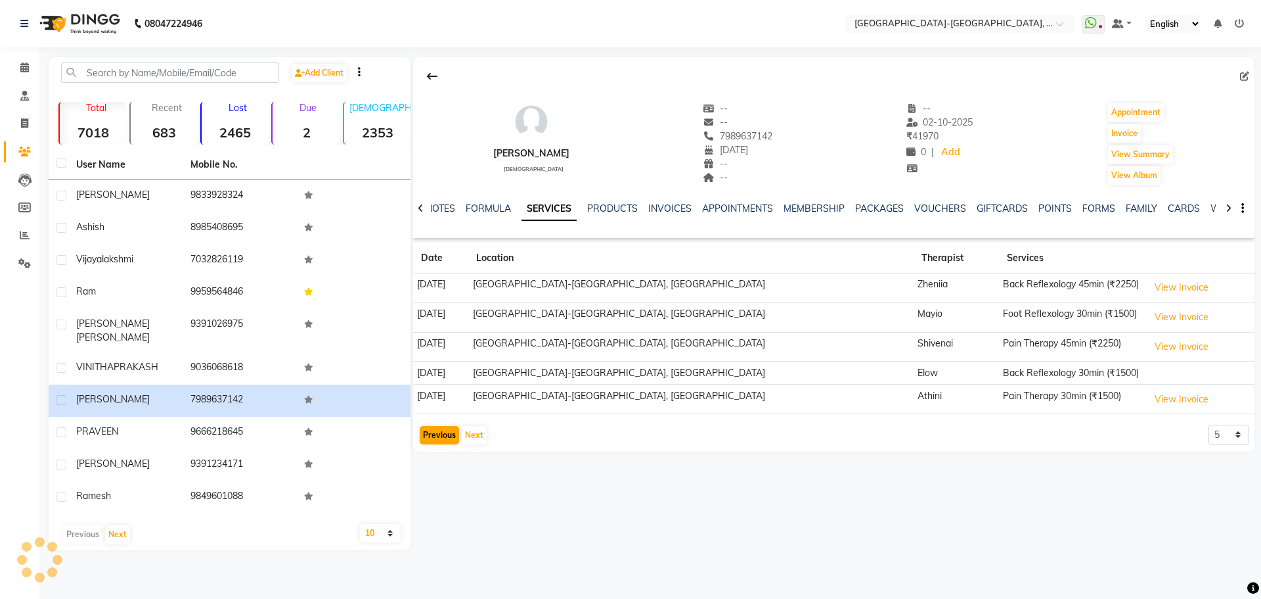
click at [449, 390] on td "13-09-2024" at bounding box center [440, 399] width 55 height 30
click at [438, 435] on button "Previous" at bounding box center [439, 435] width 39 height 18
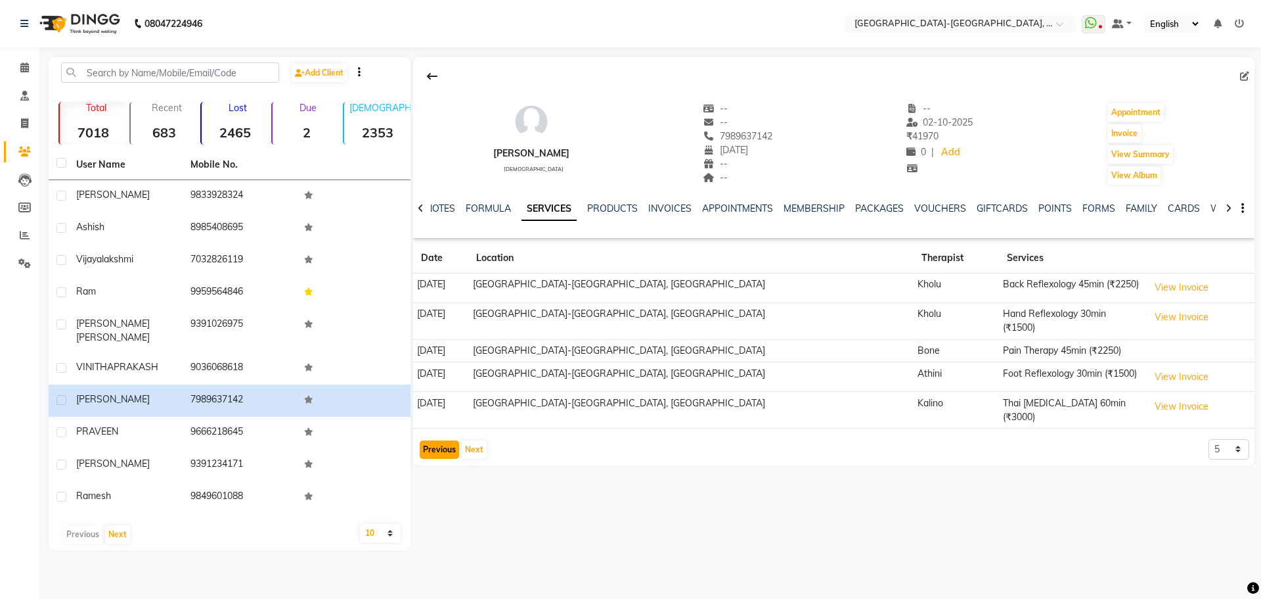
click at [438, 440] on button "Previous" at bounding box center [439, 449] width 39 height 18
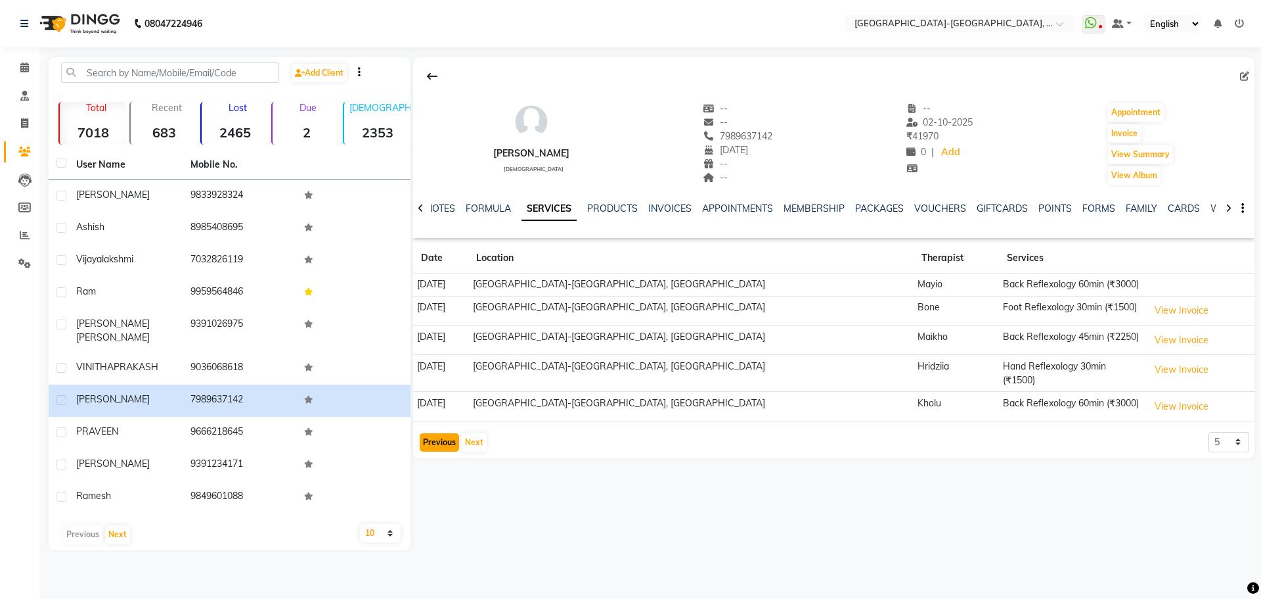
click at [438, 433] on button "Previous" at bounding box center [439, 442] width 39 height 18
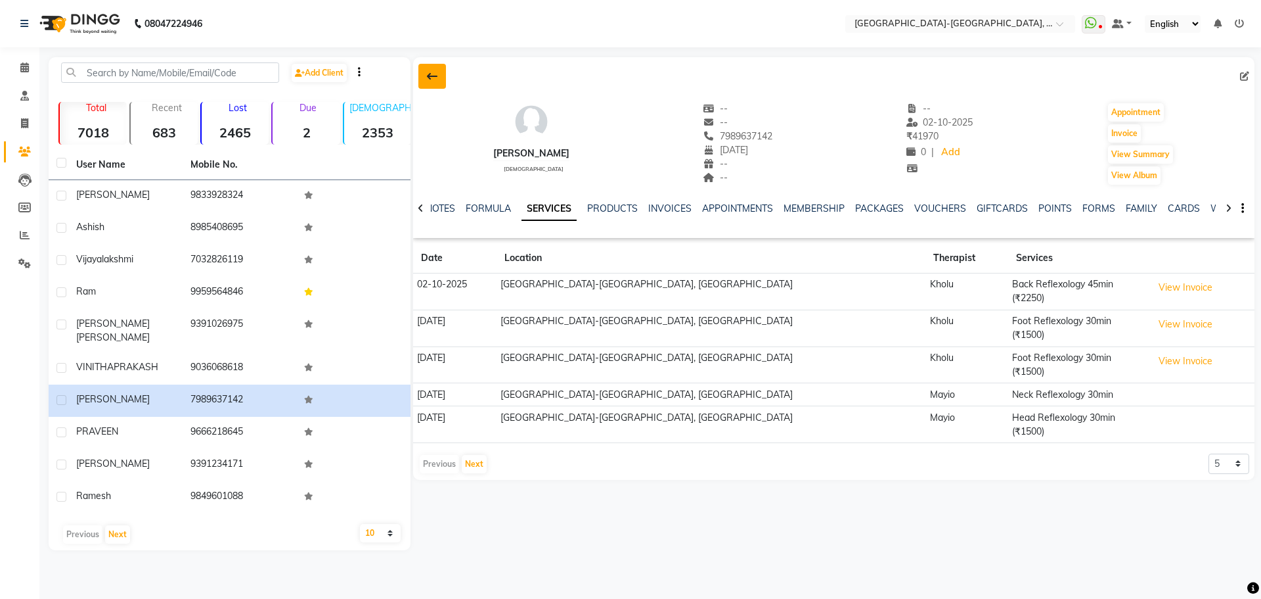
click at [428, 77] on icon at bounding box center [432, 76] width 11 height 11
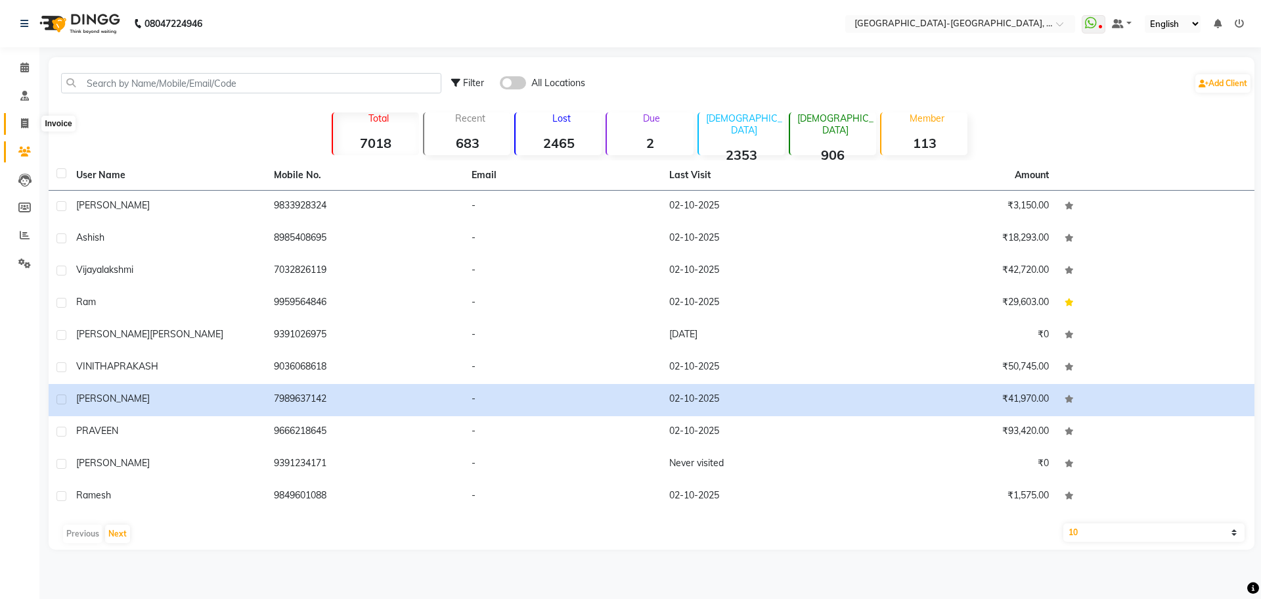
click at [24, 120] on icon at bounding box center [24, 123] width 7 height 10
select select "service"
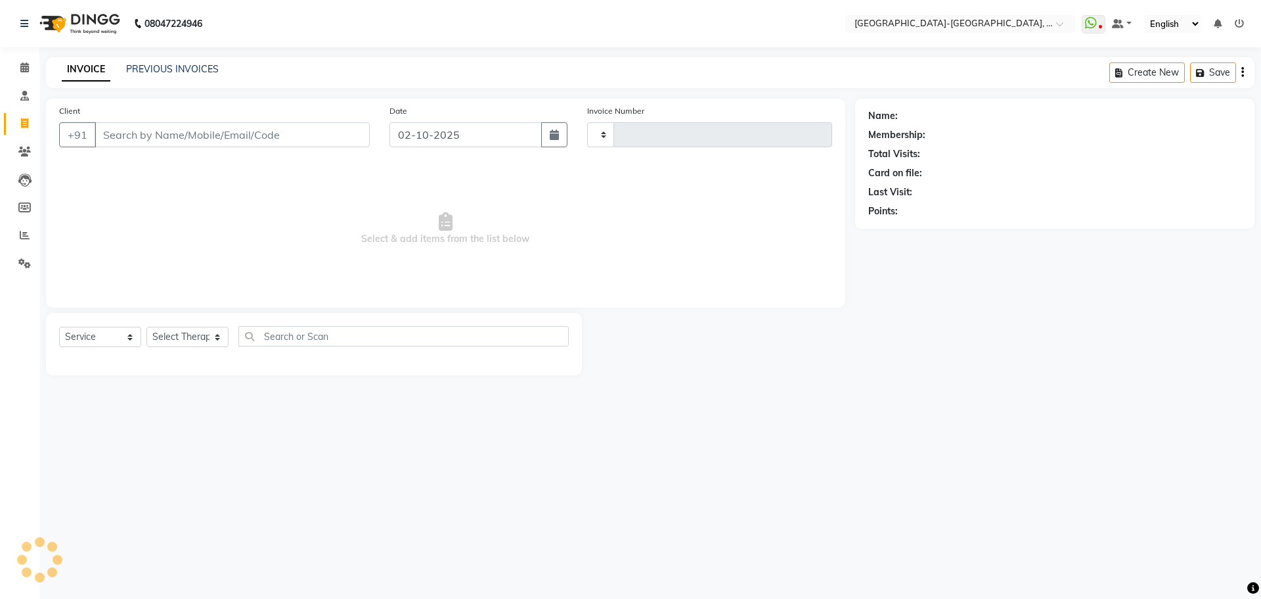
type input "2390"
select select "5851"
click at [158, 65] on link "PREVIOUS INVOICES" at bounding box center [172, 69] width 93 height 12
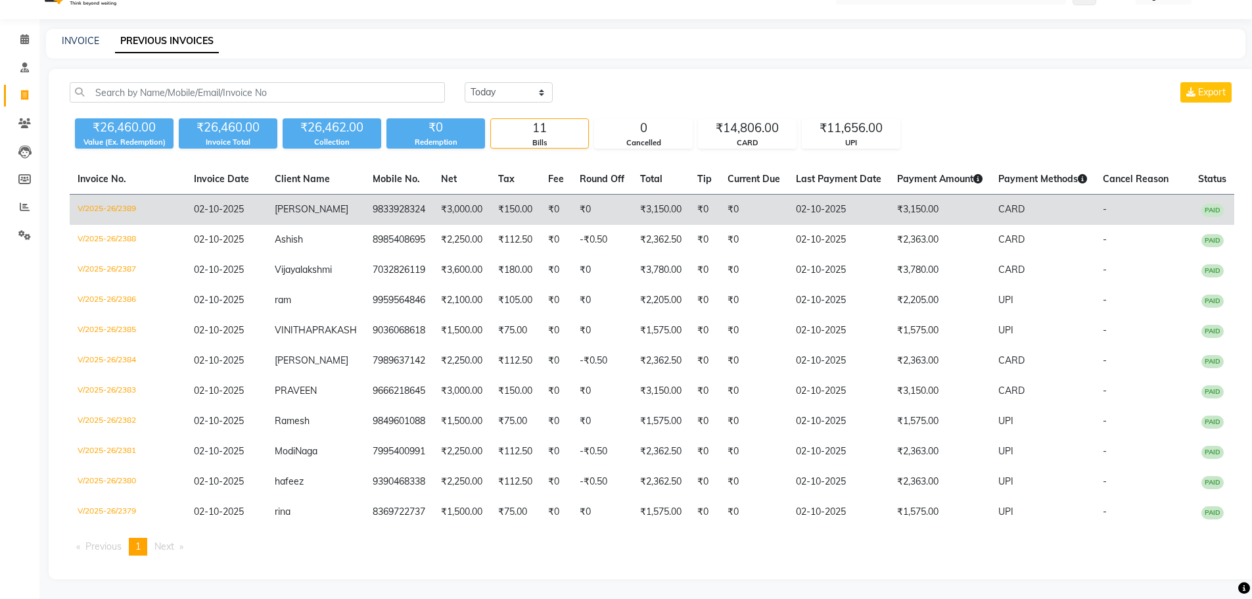
scroll to position [55, 0]
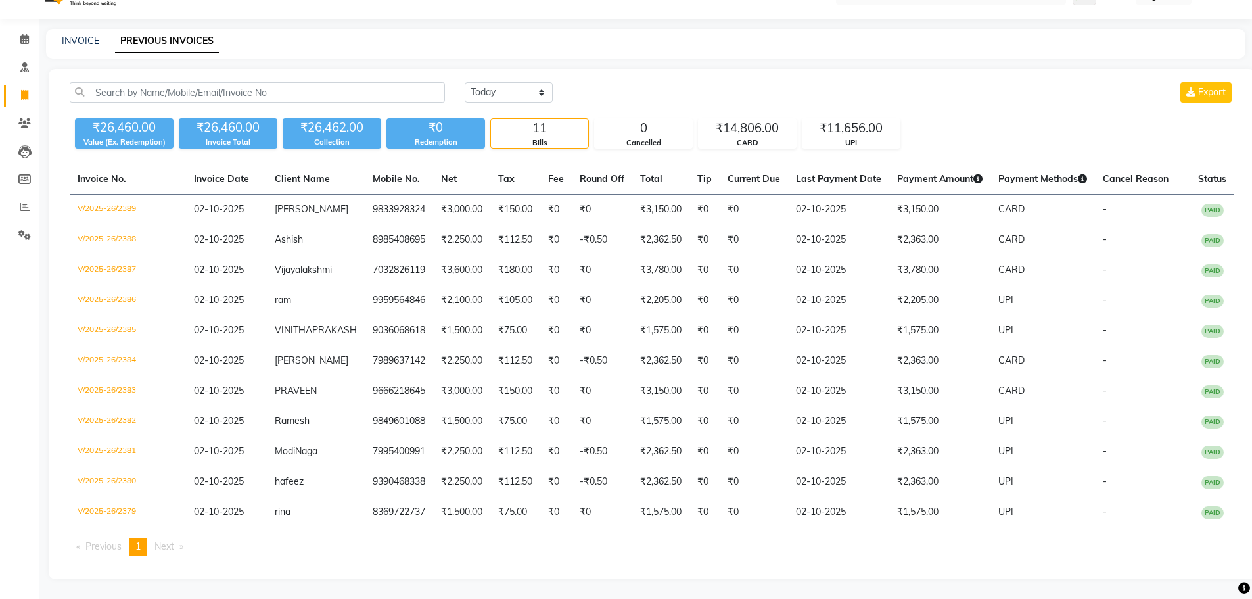
click at [75, 34] on div "INVOICE" at bounding box center [80, 41] width 37 height 14
click at [76, 35] on link "INVOICE" at bounding box center [80, 41] width 37 height 12
select select "5851"
select select "service"
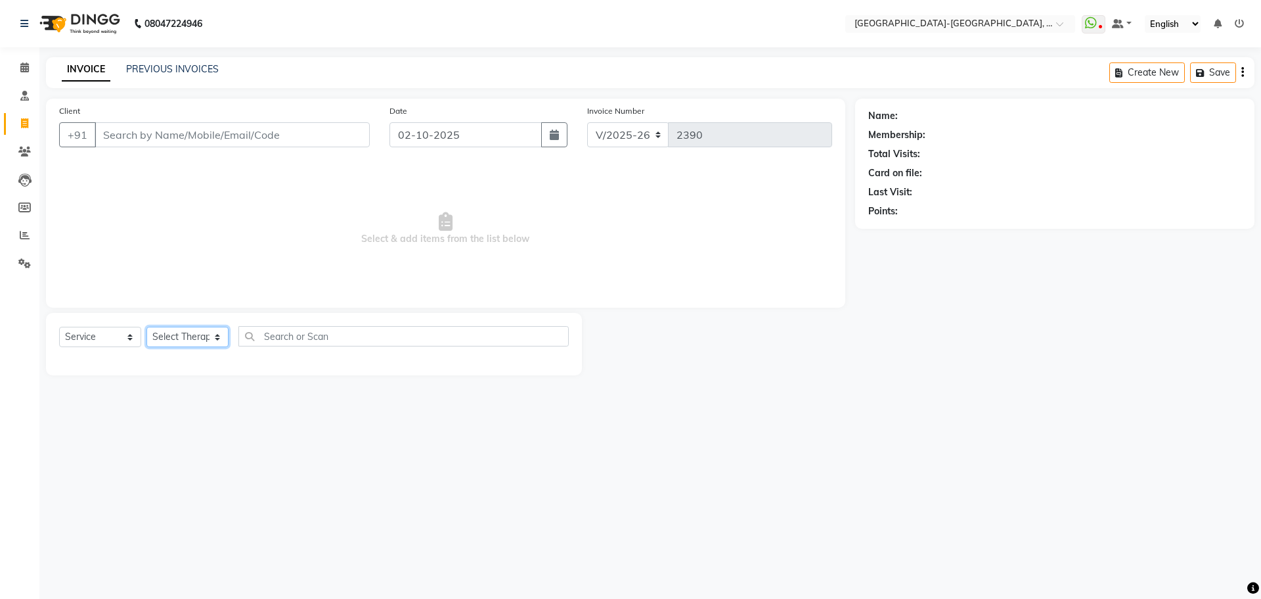
click at [205, 341] on select "Select Therapist Adakho Bone Hridziia Iris Katene Kholu Mayio Mohit Moru P Hrii…" at bounding box center [188, 337] width 82 height 20
select select "40882"
click at [147, 327] on select "Select Therapist Adakho Bone Hridziia Iris Katene Kholu Mayio Mohit Moru P Hrii…" at bounding box center [188, 337] width 82 height 20
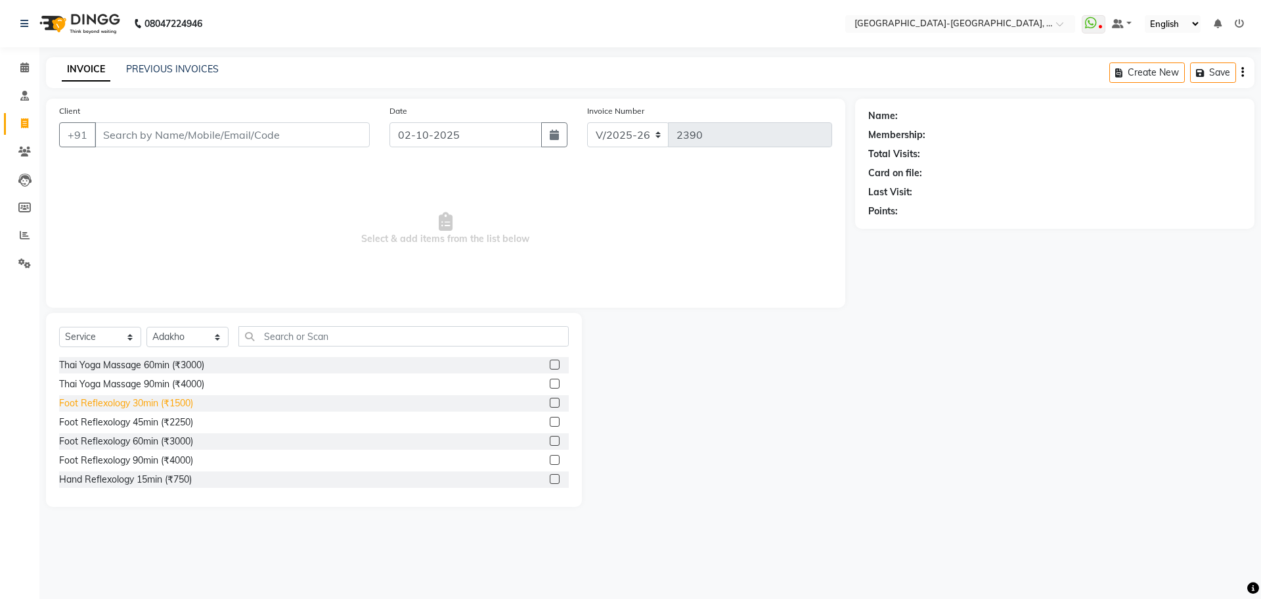
click at [168, 401] on div "Foot Reflexology 30min (₹1500)" at bounding box center [126, 403] width 134 height 14
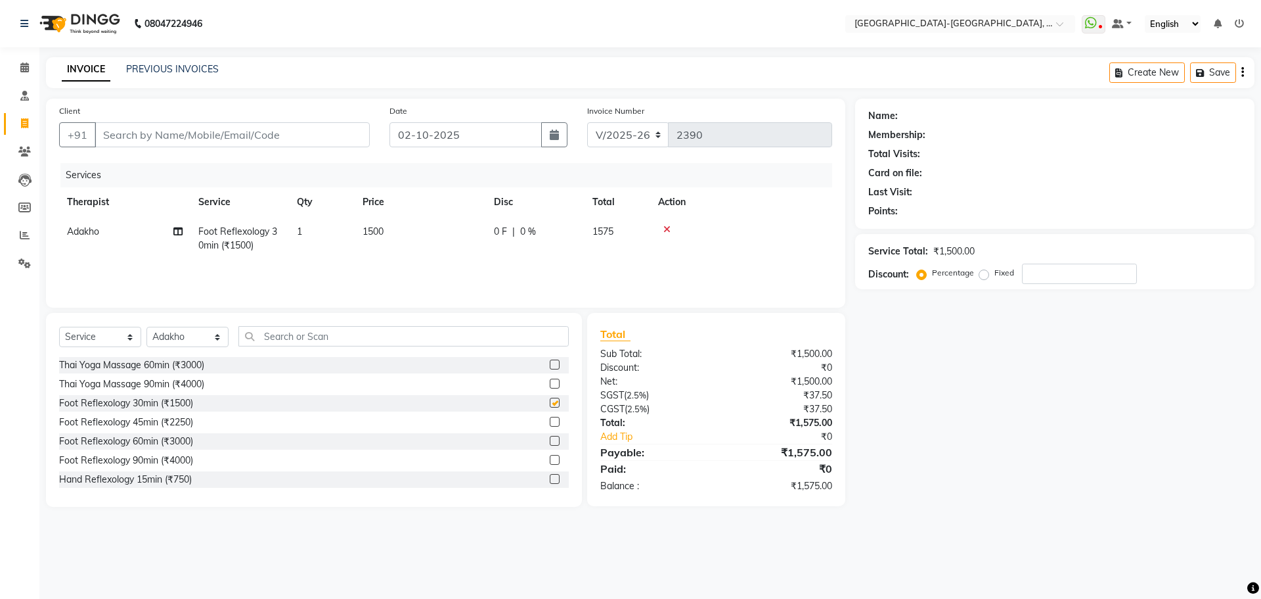
checkbox input "false"
click at [200, 136] on input "Client" at bounding box center [232, 134] width 275 height 25
type input "9"
type input "0"
type input "9912040453"
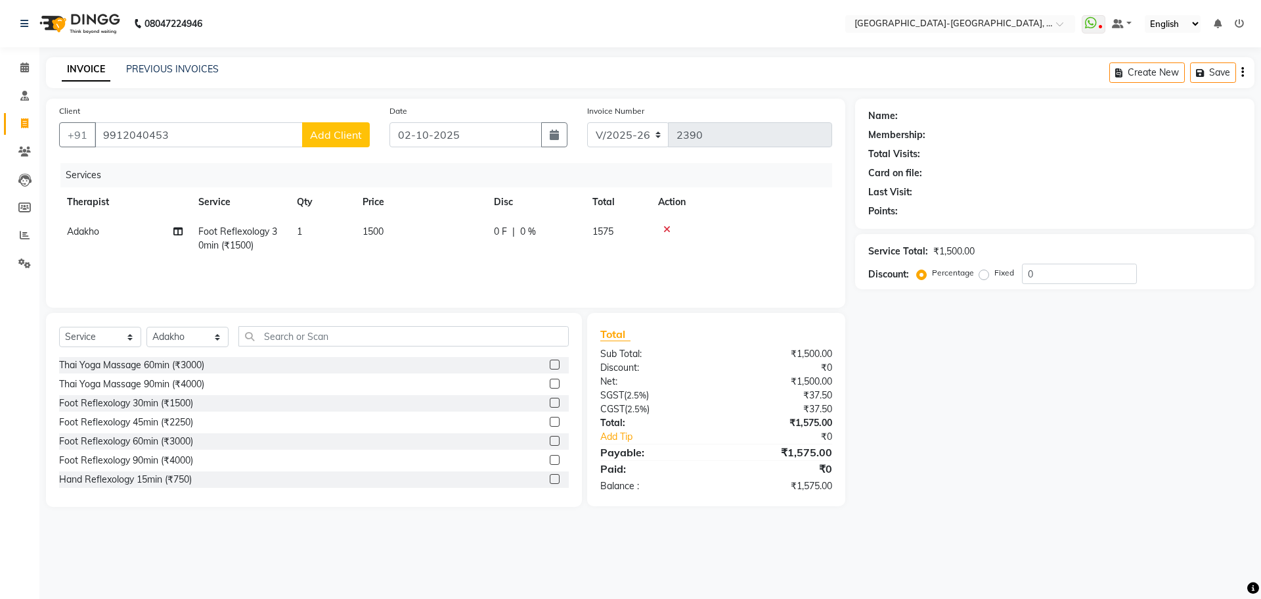
click at [317, 138] on span "Add Client" at bounding box center [336, 134] width 52 height 13
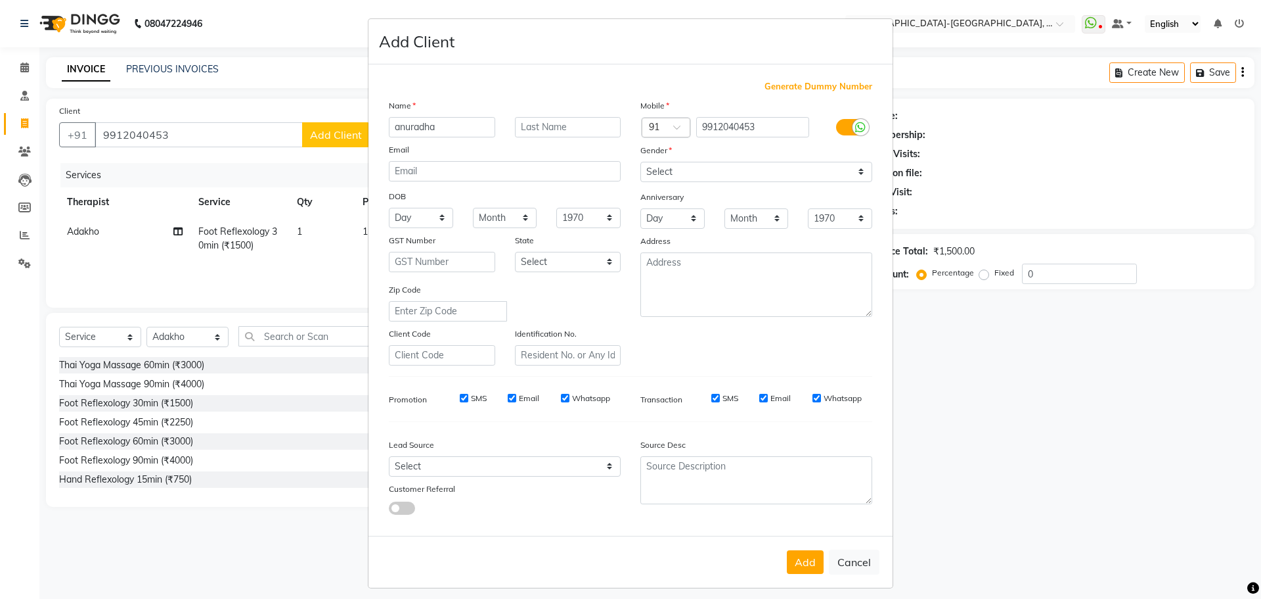
type input "anuradha"
click at [694, 173] on select "Select Male Female Other Prefer Not To Say" at bounding box center [757, 172] width 232 height 20
select select "female"
click at [641, 162] on select "Select Male Female Other Prefer Not To Say" at bounding box center [757, 172] width 232 height 20
click at [792, 567] on button "Add" at bounding box center [805, 562] width 37 height 24
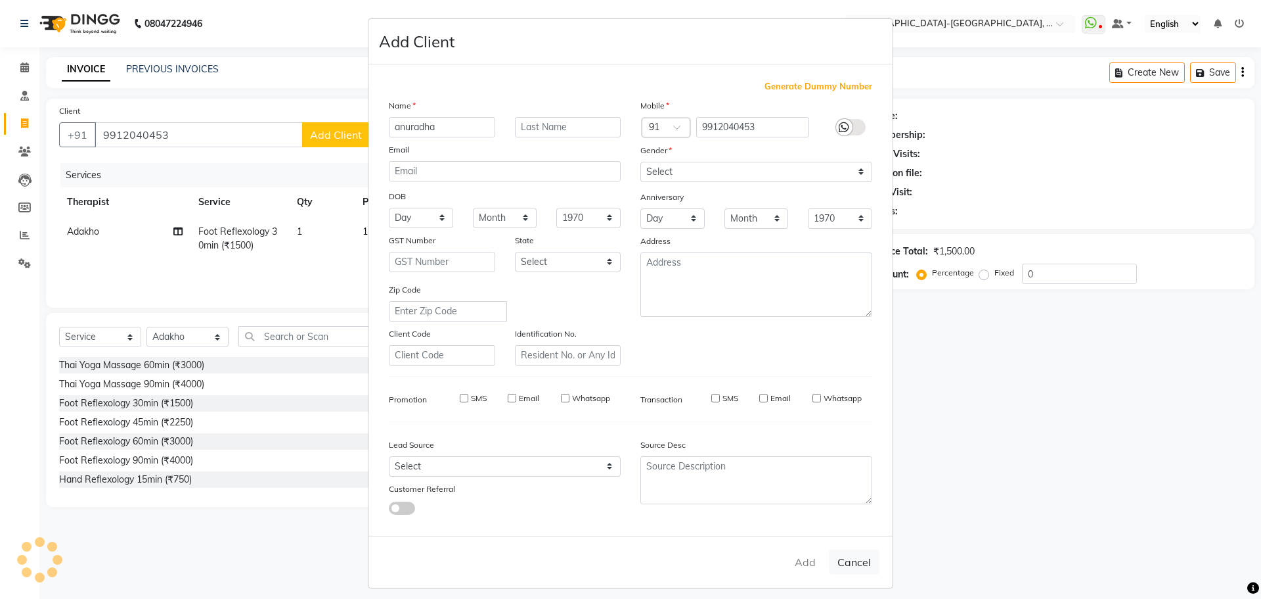
select select
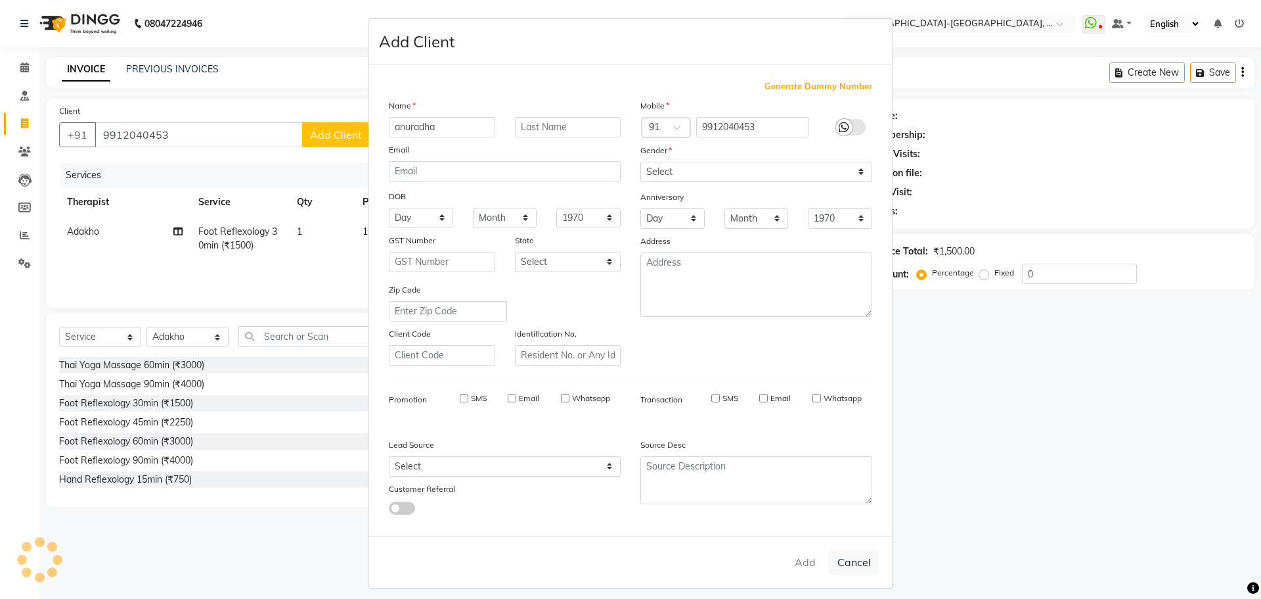
select select
checkbox input "false"
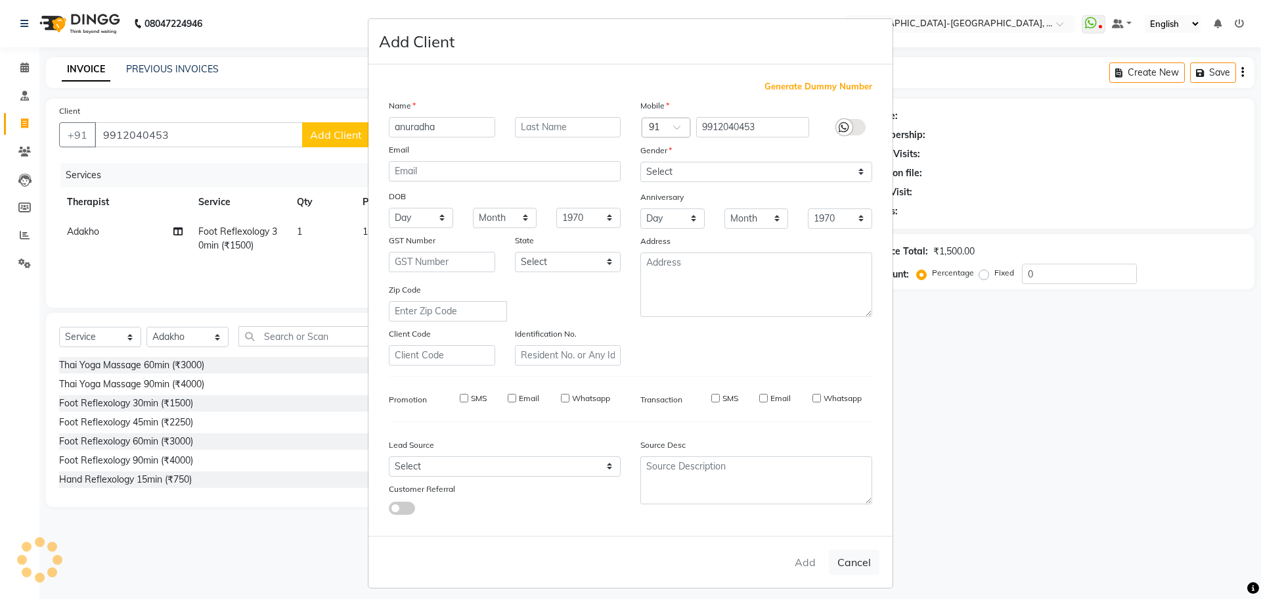
checkbox input "false"
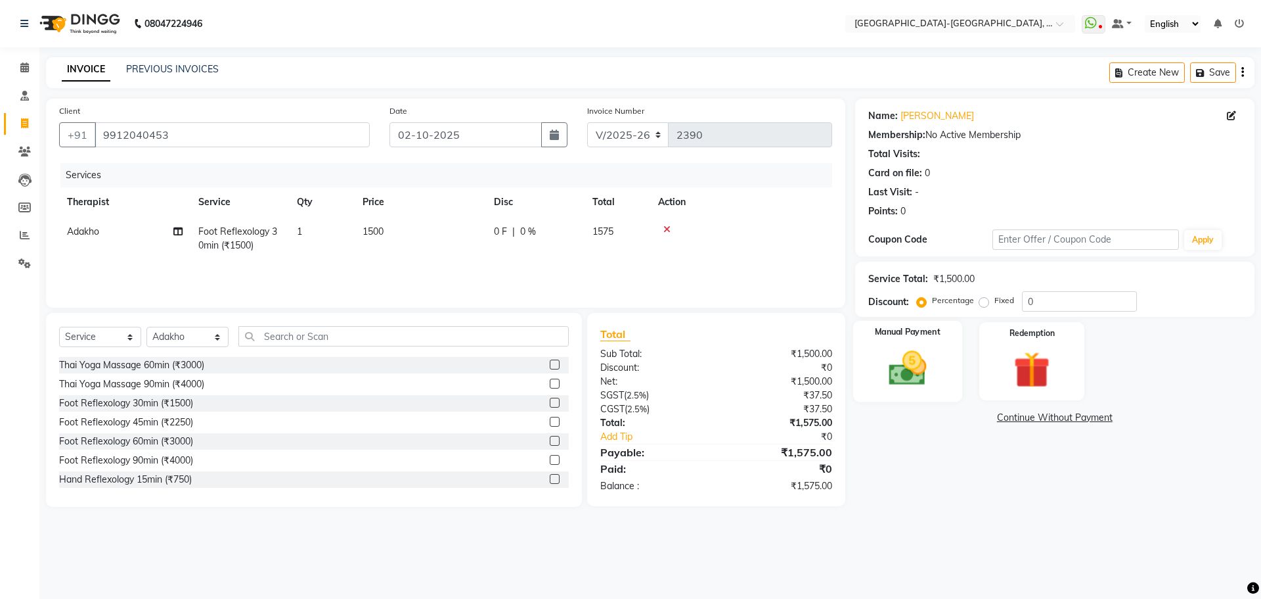
click at [905, 373] on img at bounding box center [907, 367] width 61 height 43
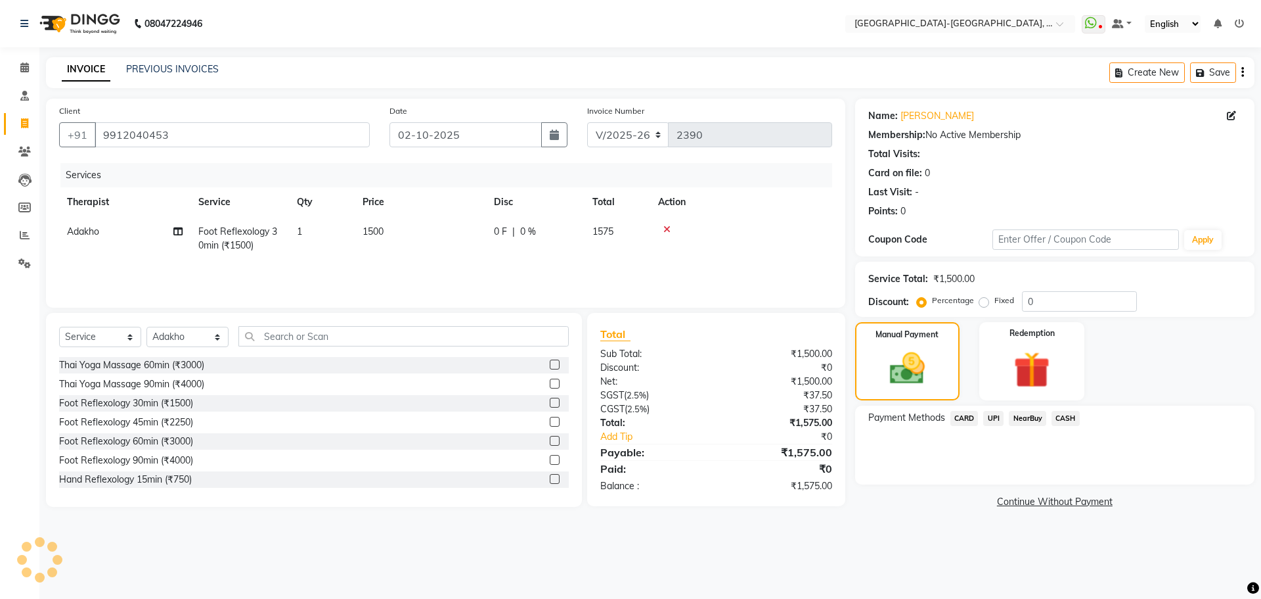
click at [960, 415] on span "CARD" at bounding box center [965, 418] width 28 height 15
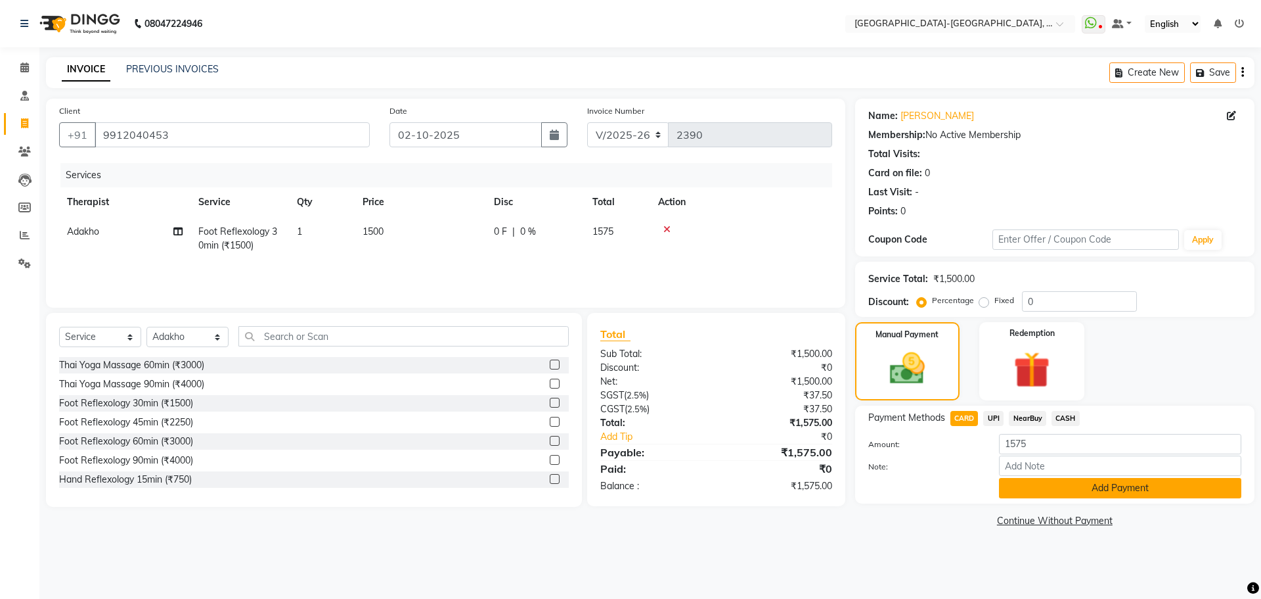
click at [1061, 484] on button "Add Payment" at bounding box center [1120, 488] width 242 height 20
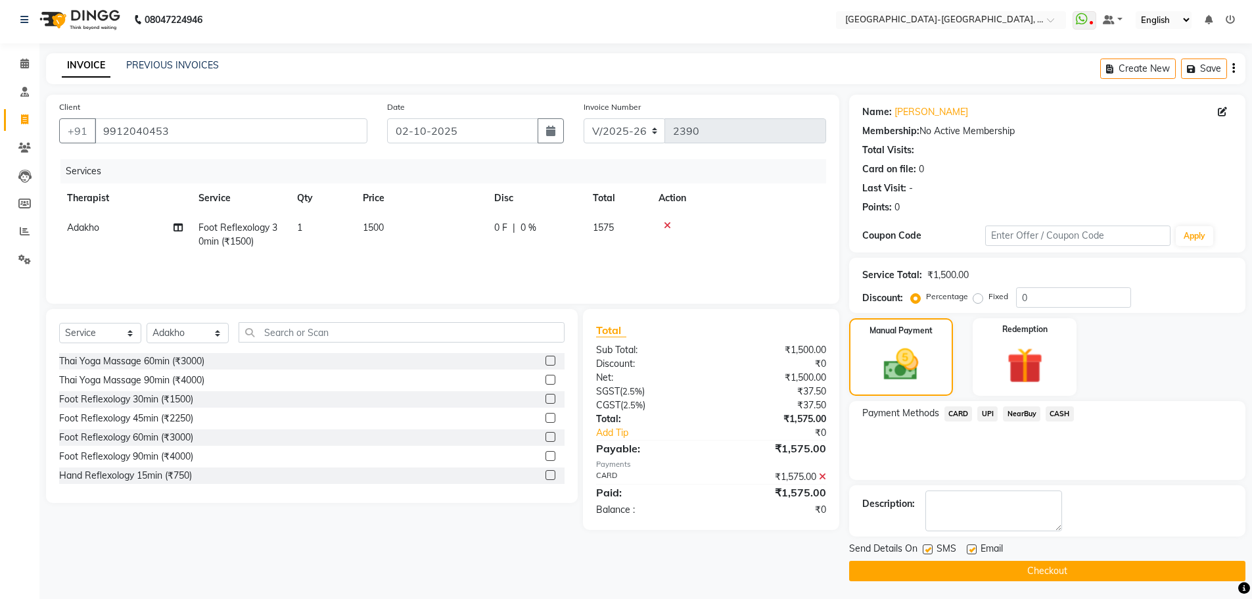
scroll to position [6, 0]
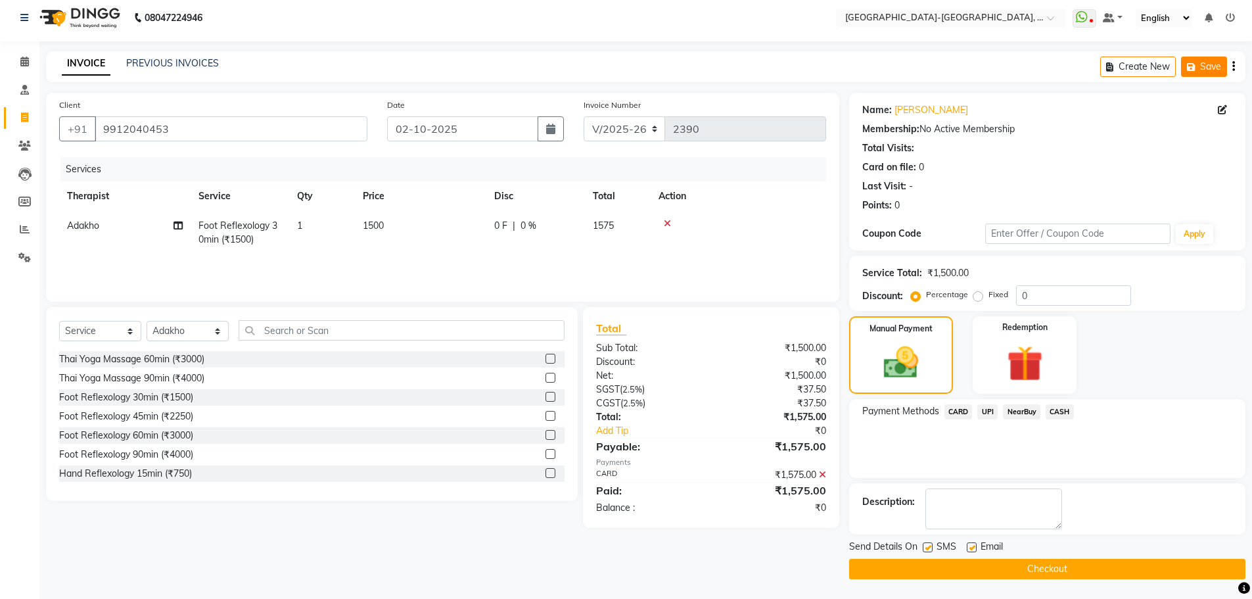
click at [1210, 65] on button "Save" at bounding box center [1204, 66] width 46 height 20
click at [984, 574] on button "Checkout" at bounding box center [1047, 568] width 396 height 20
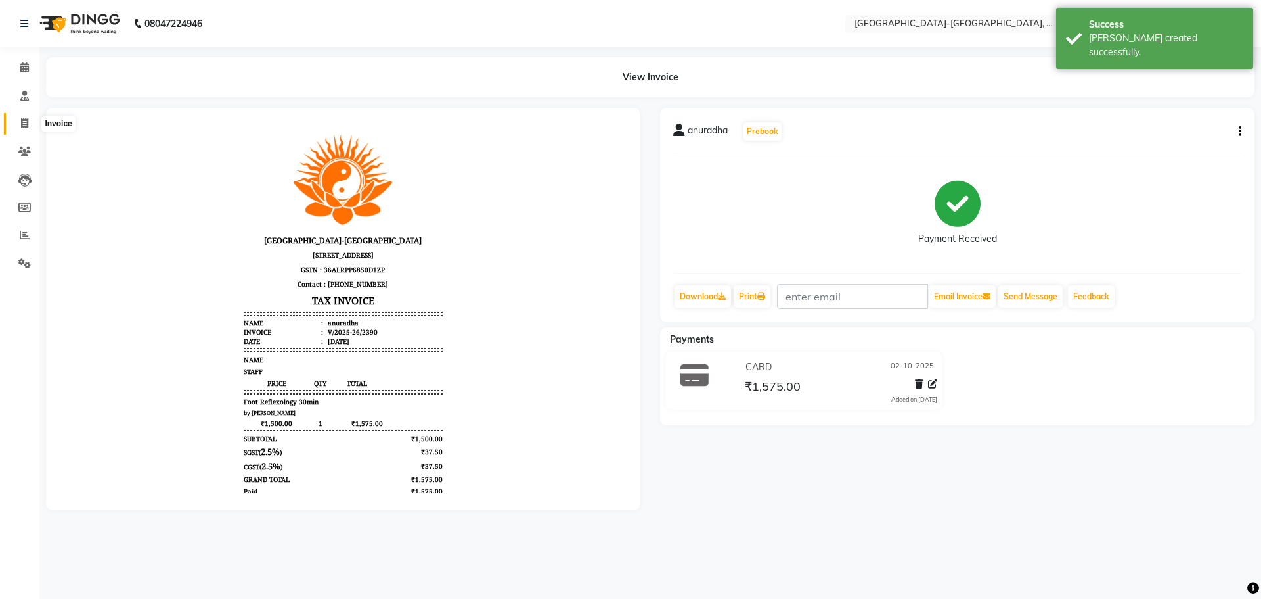
click at [26, 127] on icon at bounding box center [24, 123] width 7 height 10
select select "5851"
select select "service"
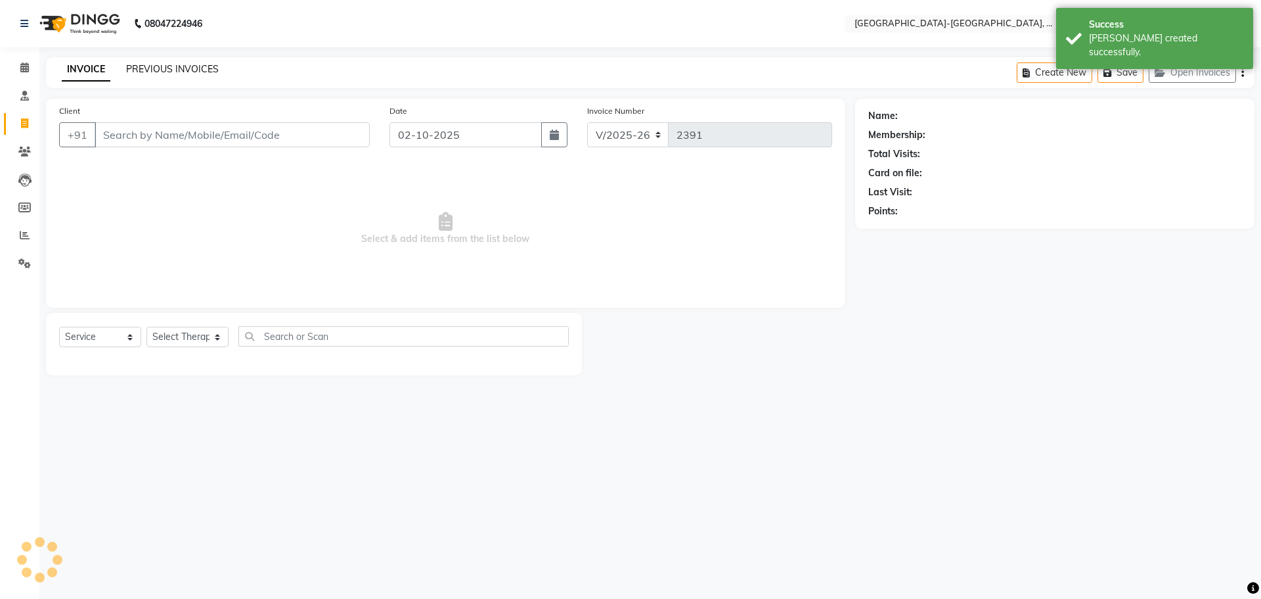
click at [189, 74] on link "PREVIOUS INVOICES" at bounding box center [172, 69] width 93 height 12
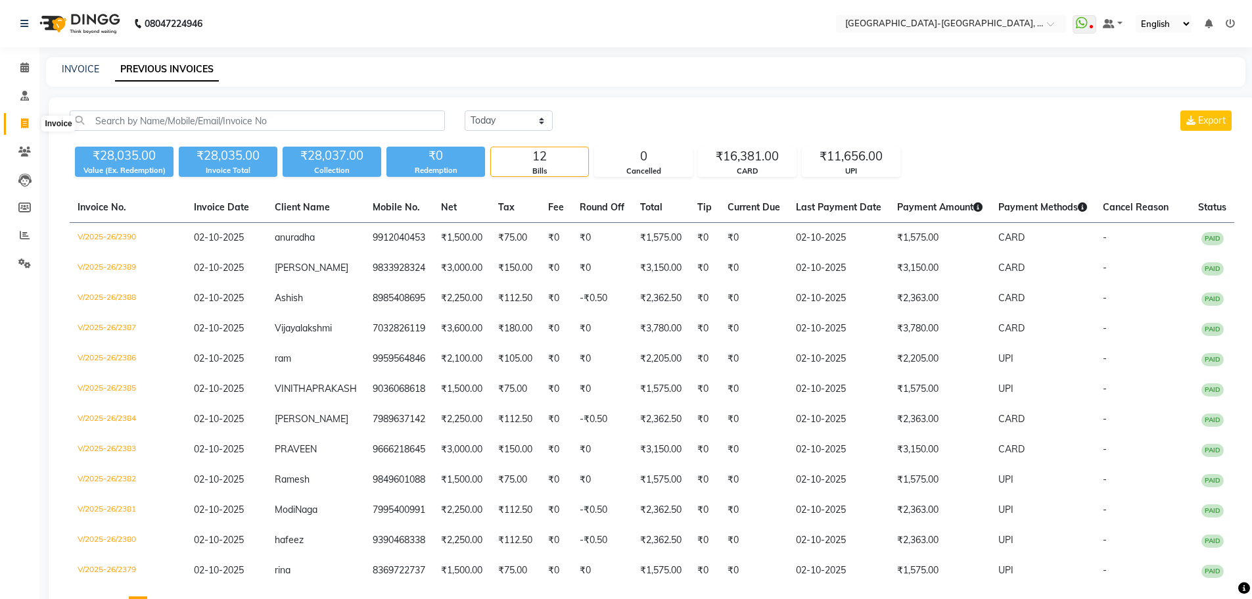
drag, startPoint x: 18, startPoint y: 122, endPoint x: 30, endPoint y: 126, distance: 12.7
click at [18, 122] on span at bounding box center [24, 123] width 23 height 15
select select "service"
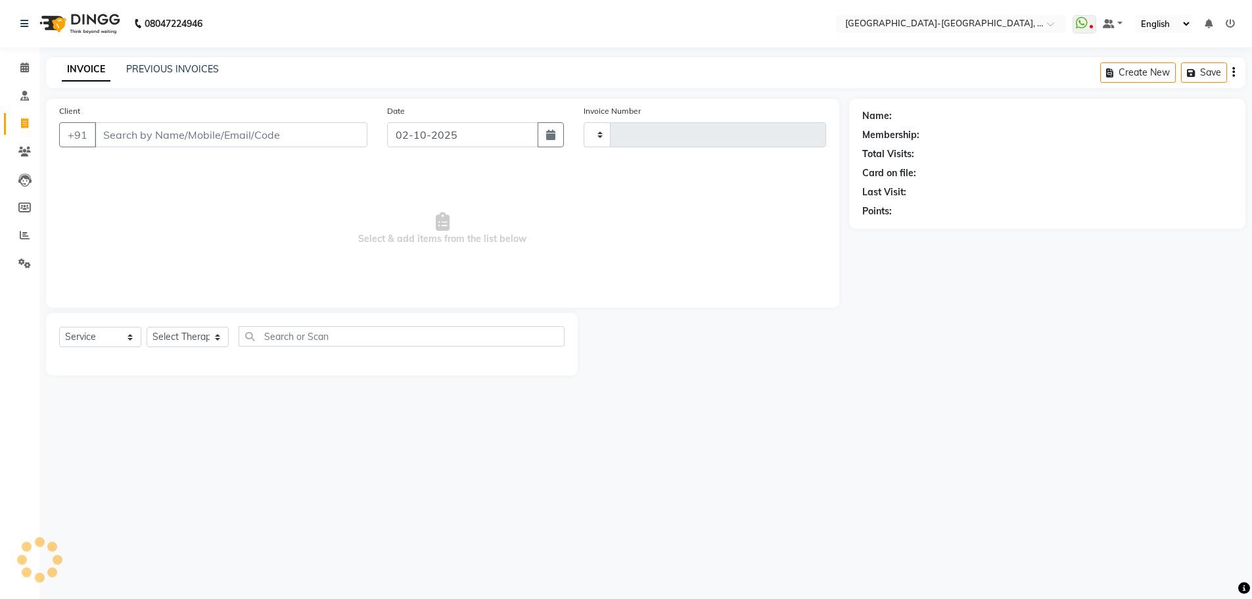
type input "2391"
select select "5851"
click at [292, 141] on input "Client" at bounding box center [232, 134] width 275 height 25
click at [295, 139] on input "Client" at bounding box center [232, 134] width 275 height 25
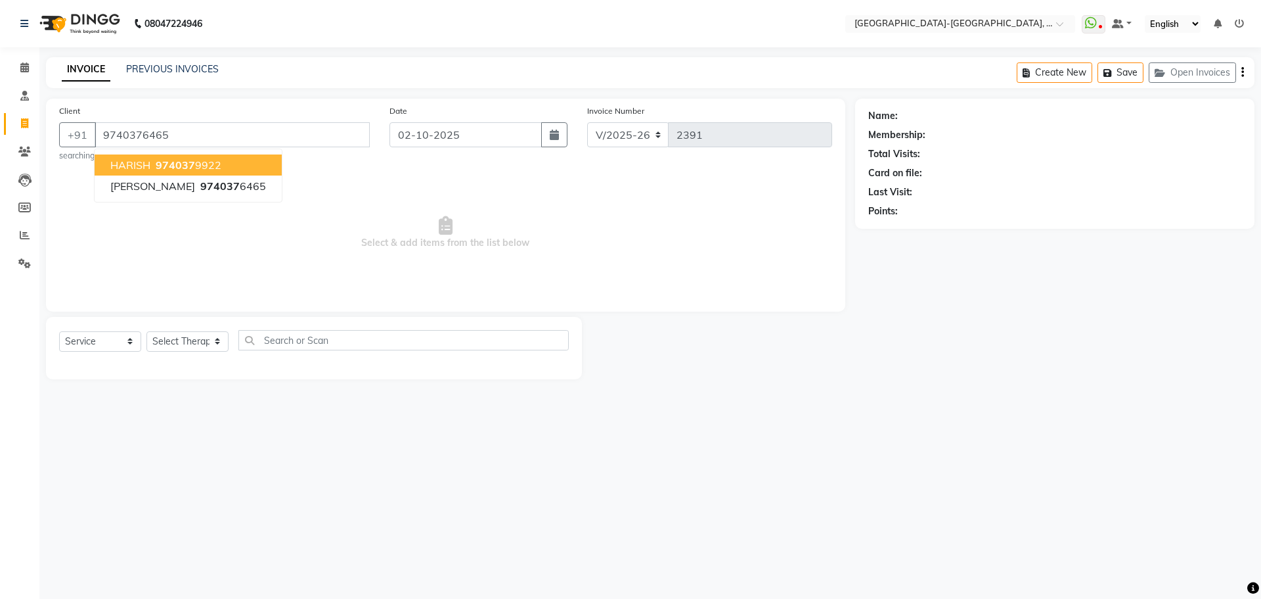
type input "9740376465"
select select "1: Object"
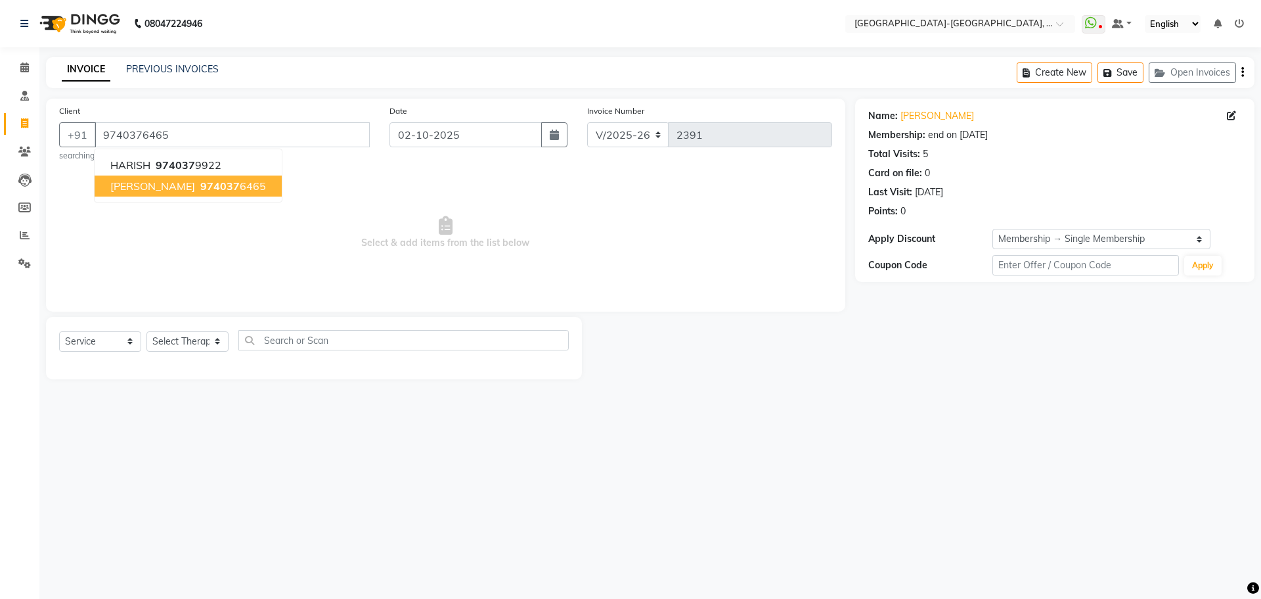
click at [198, 190] on ngb-highlight "974037 6465" at bounding box center [232, 185] width 68 height 13
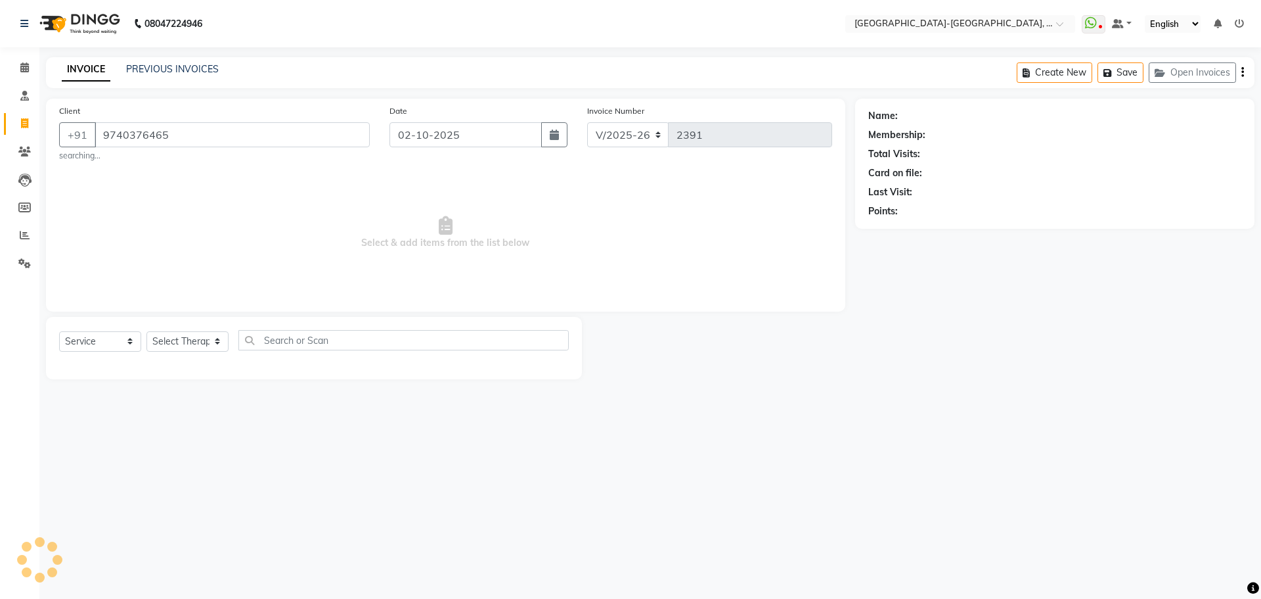
select select "1: Object"
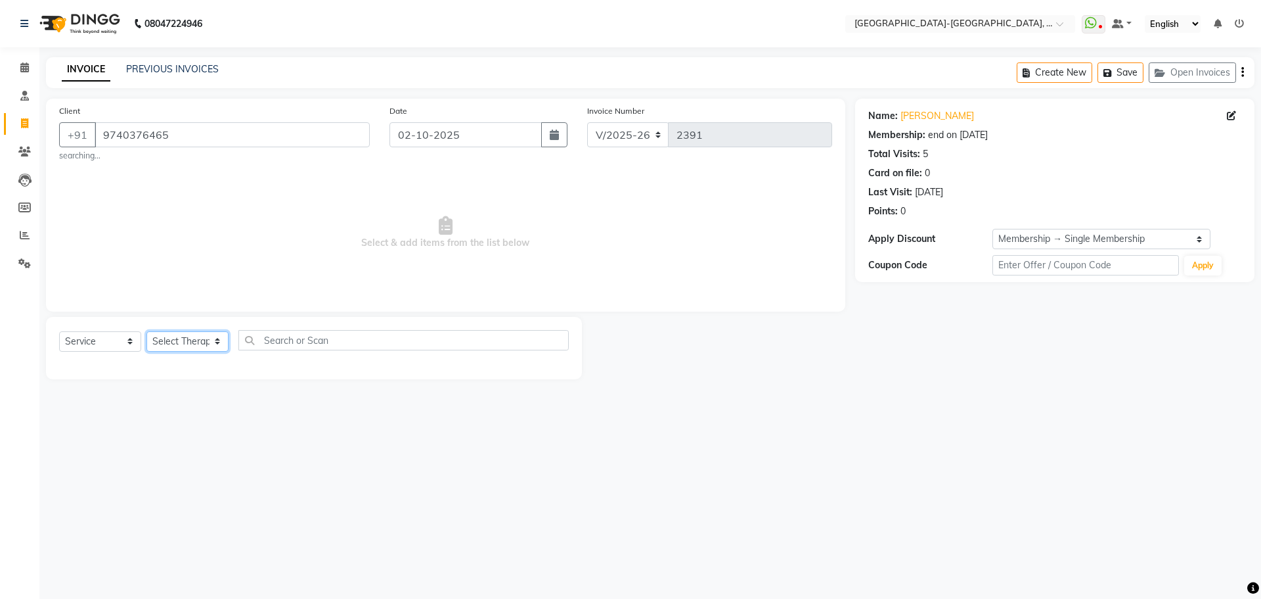
drag, startPoint x: 217, startPoint y: 336, endPoint x: 198, endPoint y: 352, distance: 25.2
click at [217, 336] on select "Select Therapist Adakho Bone Hridziia Iris Katene Kholu Mayio Mohit Moru P Hrii…" at bounding box center [188, 341] width 82 height 20
select select "49851"
click at [147, 331] on select "Select Therapist Adakho Bone Hridziia Iris Katene Kholu Mayio Mohit Moru P Hrii…" at bounding box center [188, 341] width 82 height 20
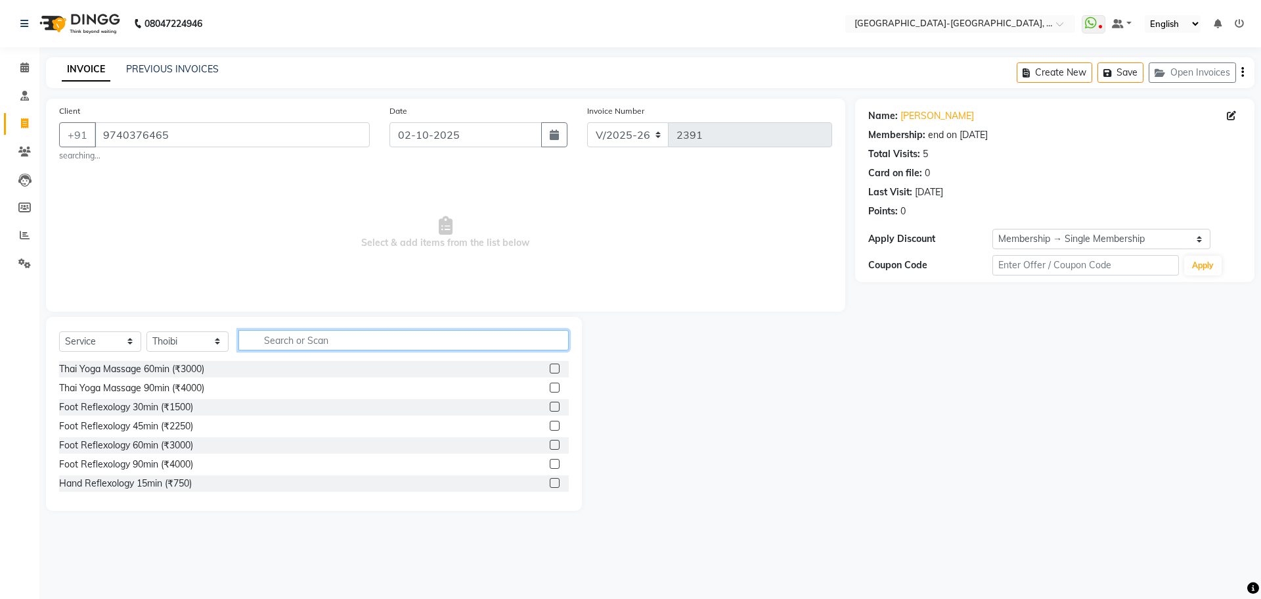
click at [302, 342] on input "text" at bounding box center [403, 340] width 330 height 20
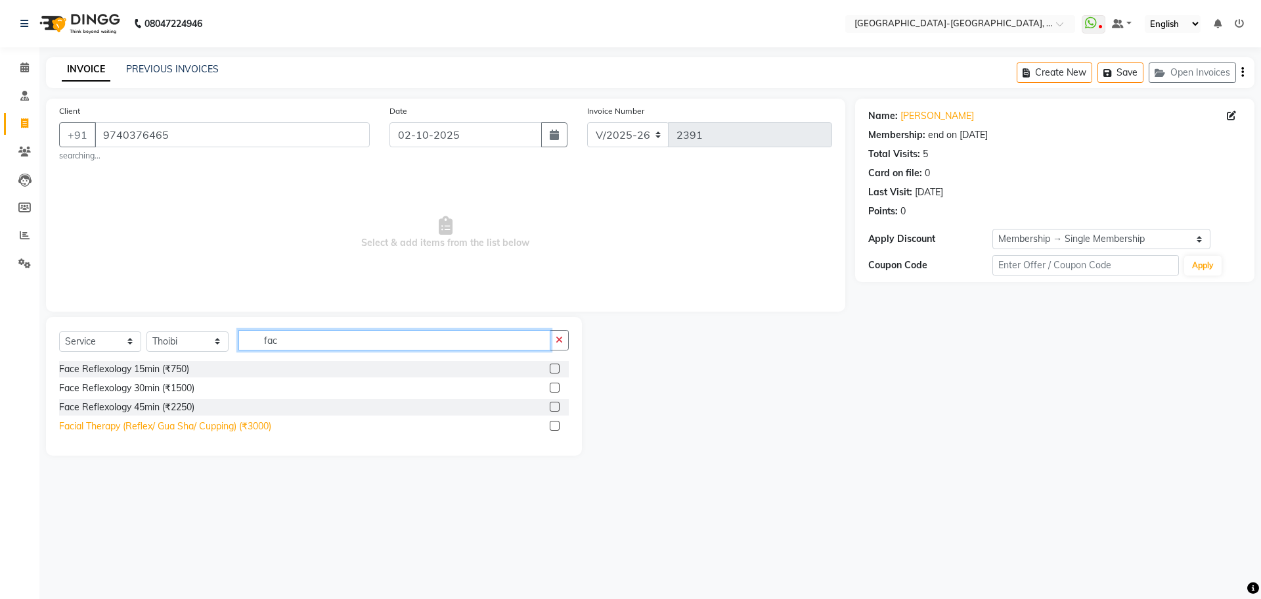
type input "fac"
click at [200, 424] on div "Facial Therapy (Reflex/ Gua Sha/ Cupping) (₹3000)" at bounding box center [165, 426] width 212 height 14
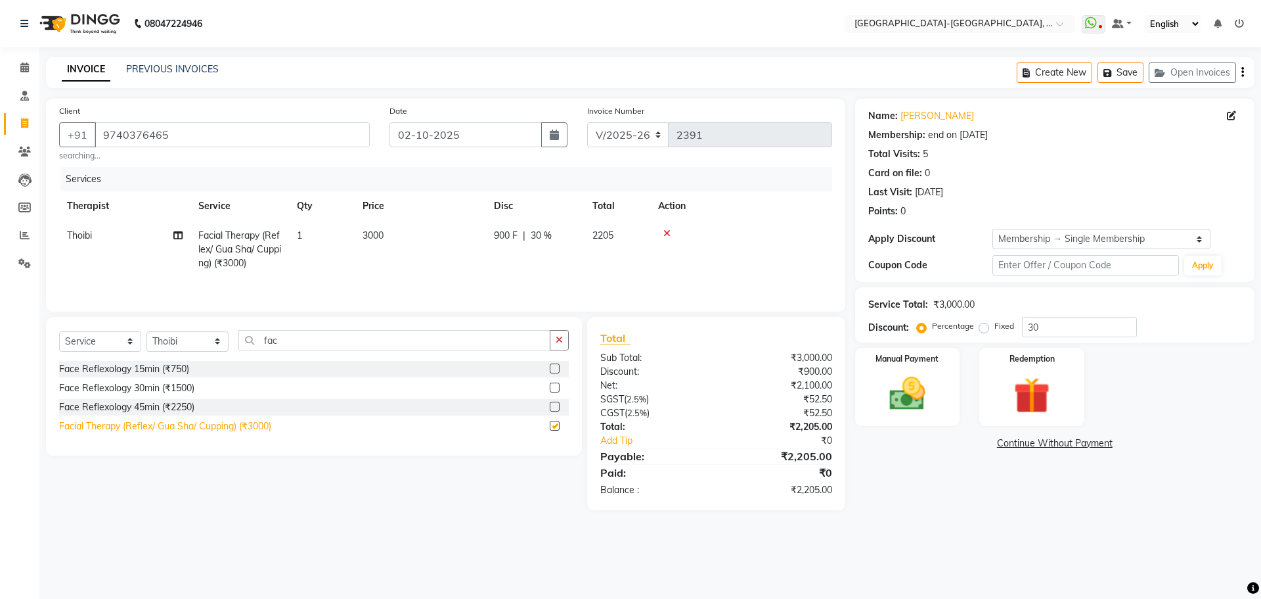
checkbox input "false"
click at [109, 226] on td "Thoibi" at bounding box center [124, 249] width 131 height 57
select select "49851"
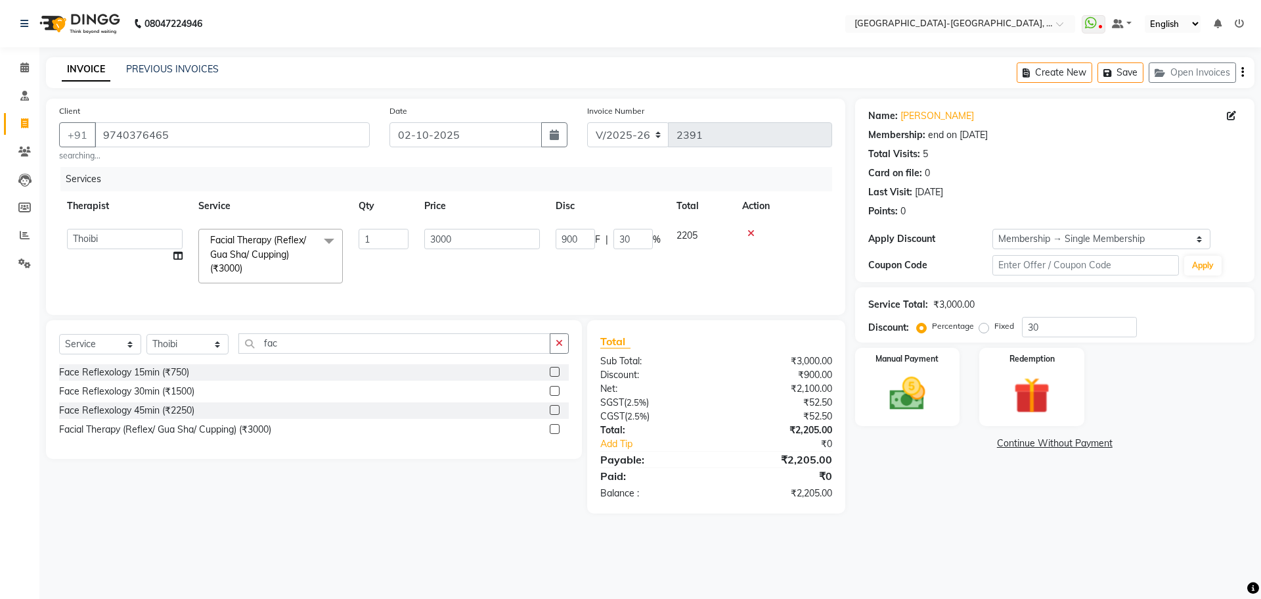
click at [103, 232] on select "Adakho Bone Hridziia Iris Katene Kholu Mayio Mohit Moru P Hriidziio Sahriini Sa…" at bounding box center [125, 239] width 116 height 20
select select "66850"
click at [916, 386] on img at bounding box center [907, 393] width 61 height 43
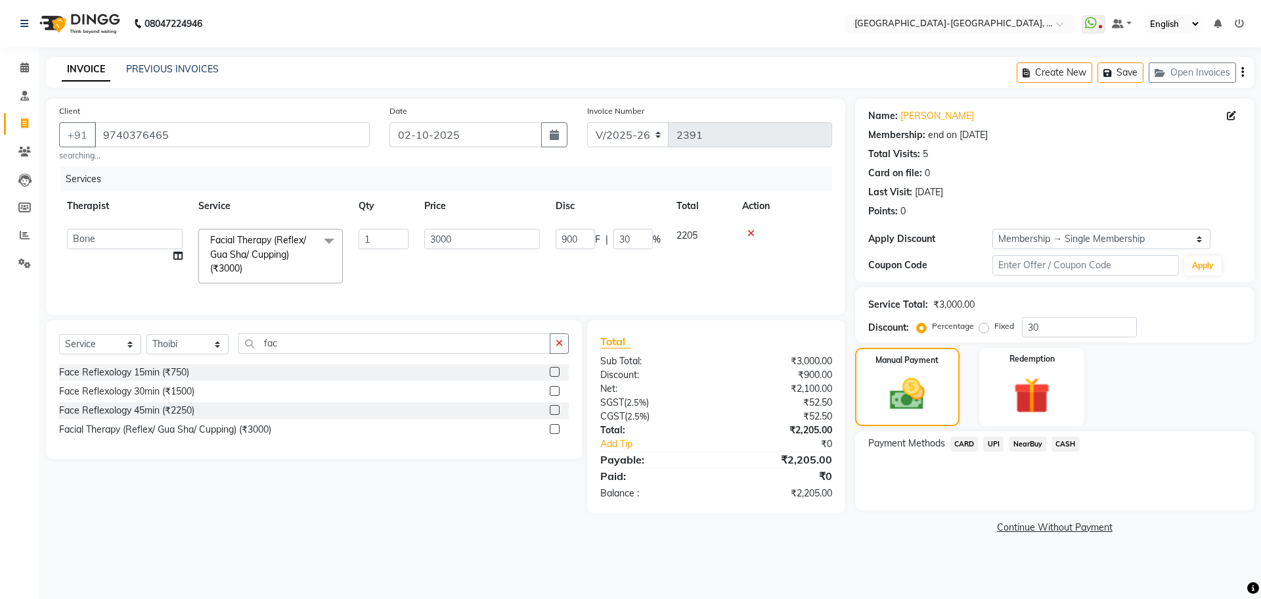
click at [989, 440] on span "UPI" at bounding box center [993, 443] width 20 height 15
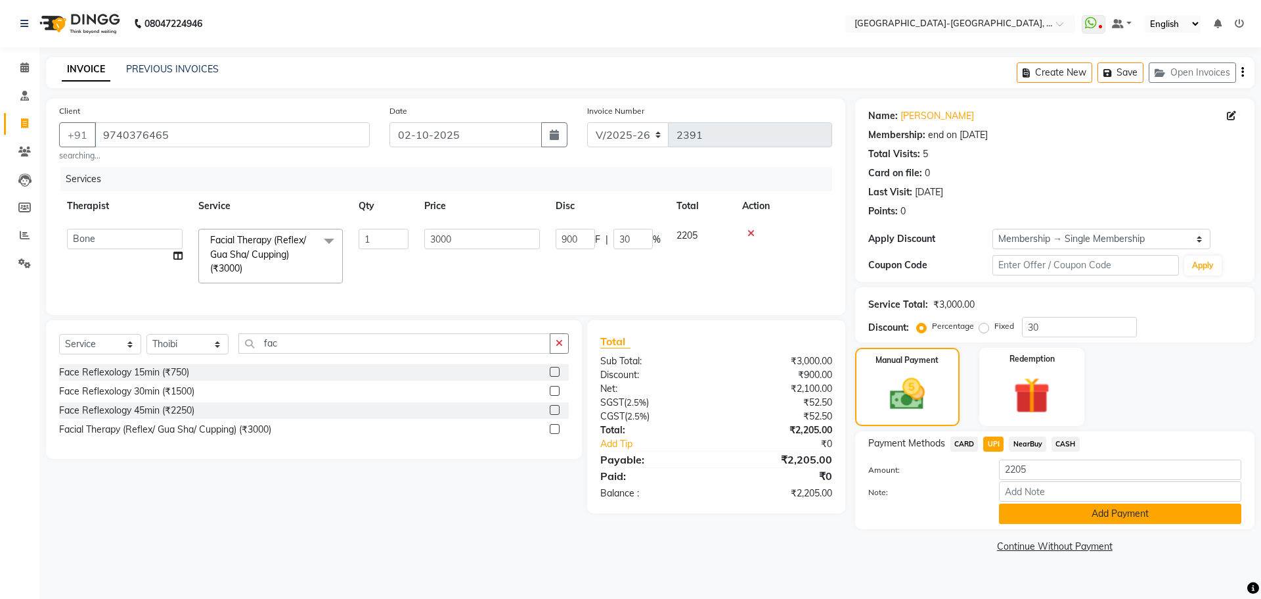
click at [1077, 514] on button "Add Payment" at bounding box center [1120, 513] width 242 height 20
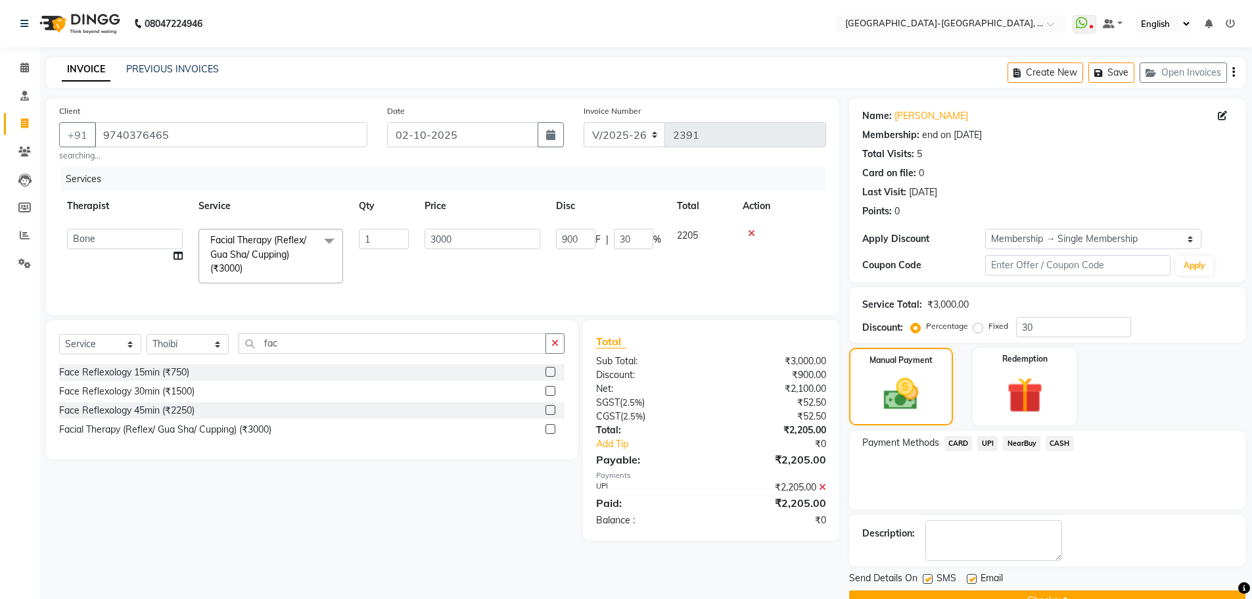
click at [824, 491] on icon at bounding box center [822, 486] width 7 height 9
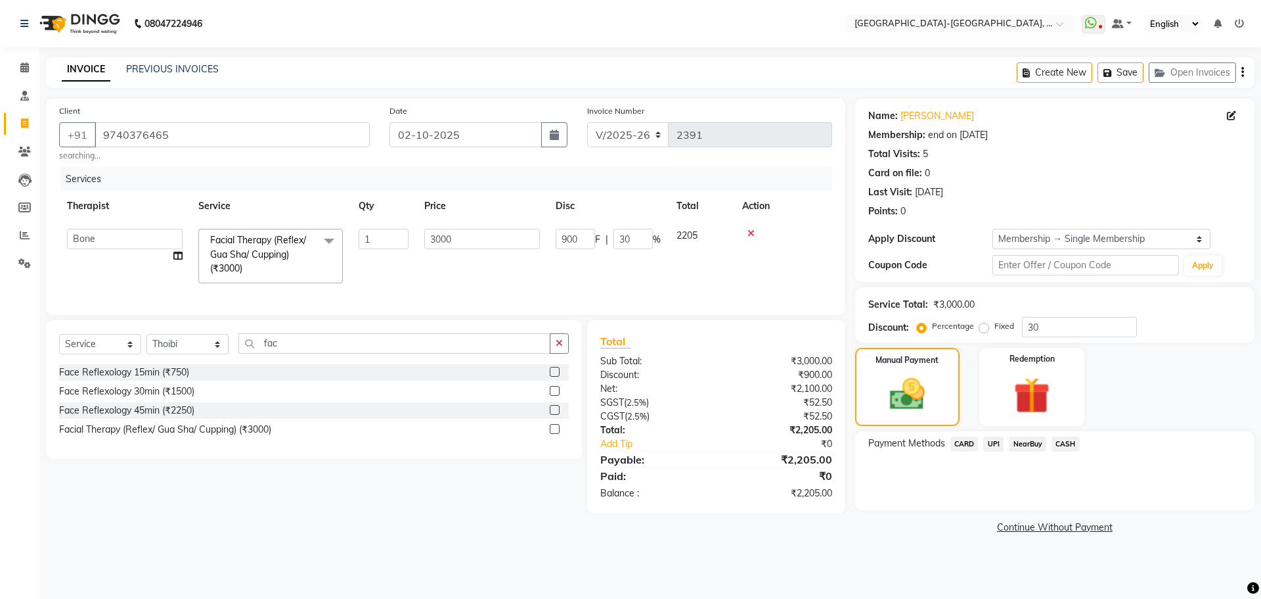
click at [966, 442] on span "CARD" at bounding box center [965, 443] width 28 height 15
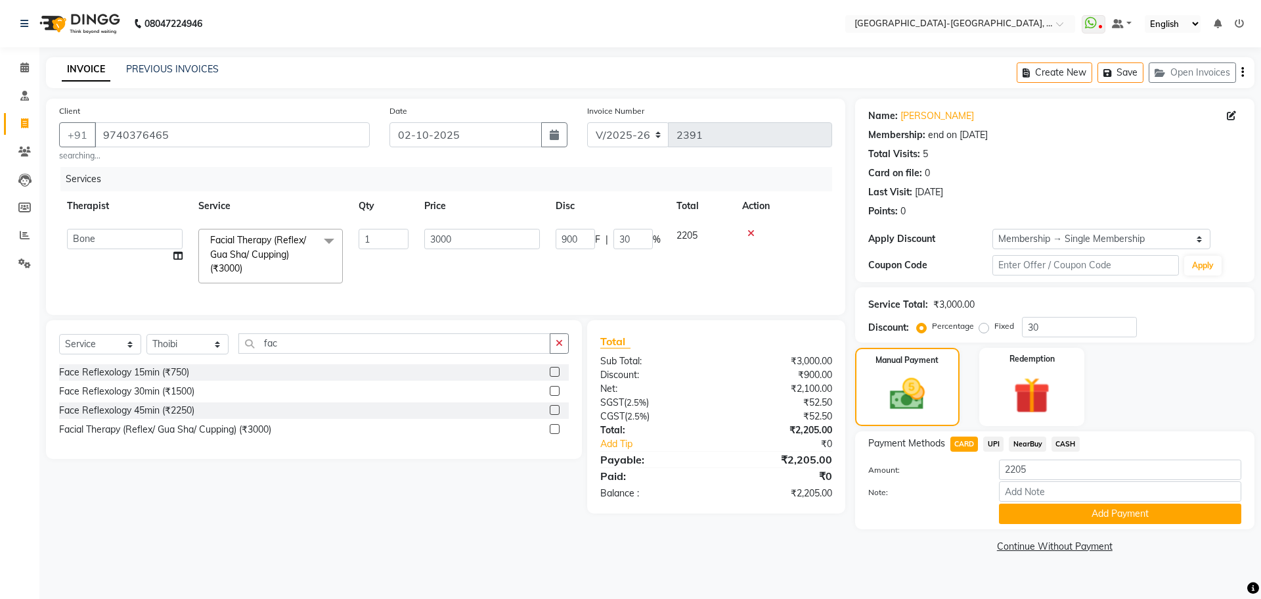
drag, startPoint x: 1039, startPoint y: 503, endPoint x: 1037, endPoint y: 513, distance: 9.9
click at [1039, 504] on button "Add Payment" at bounding box center [1120, 513] width 242 height 20
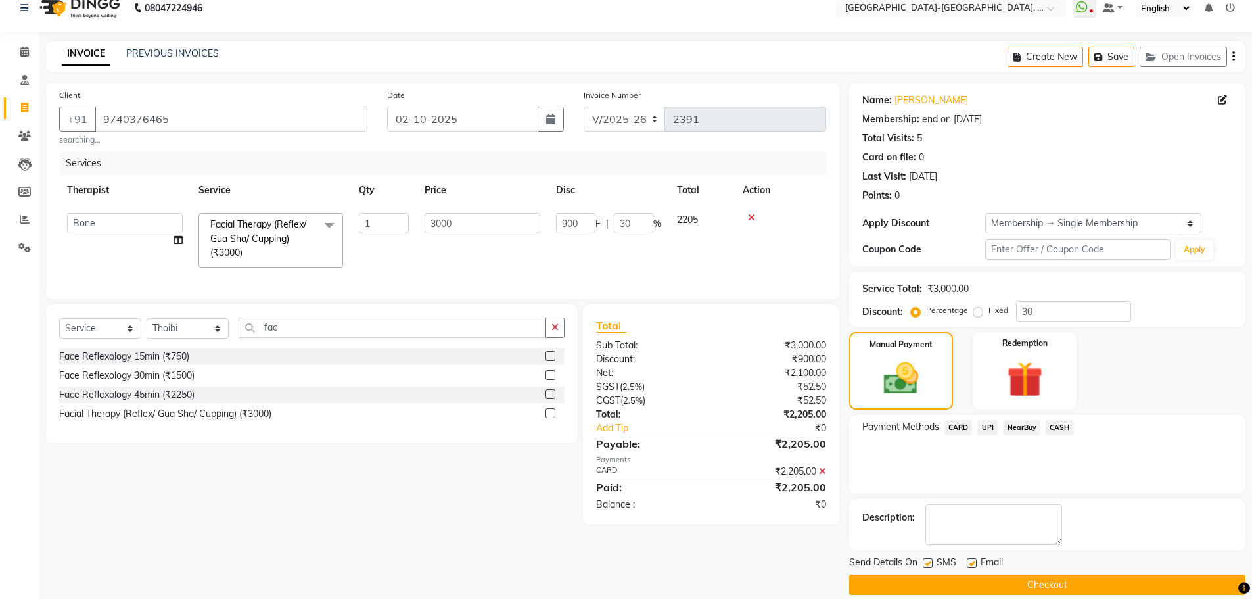
scroll to position [32, 0]
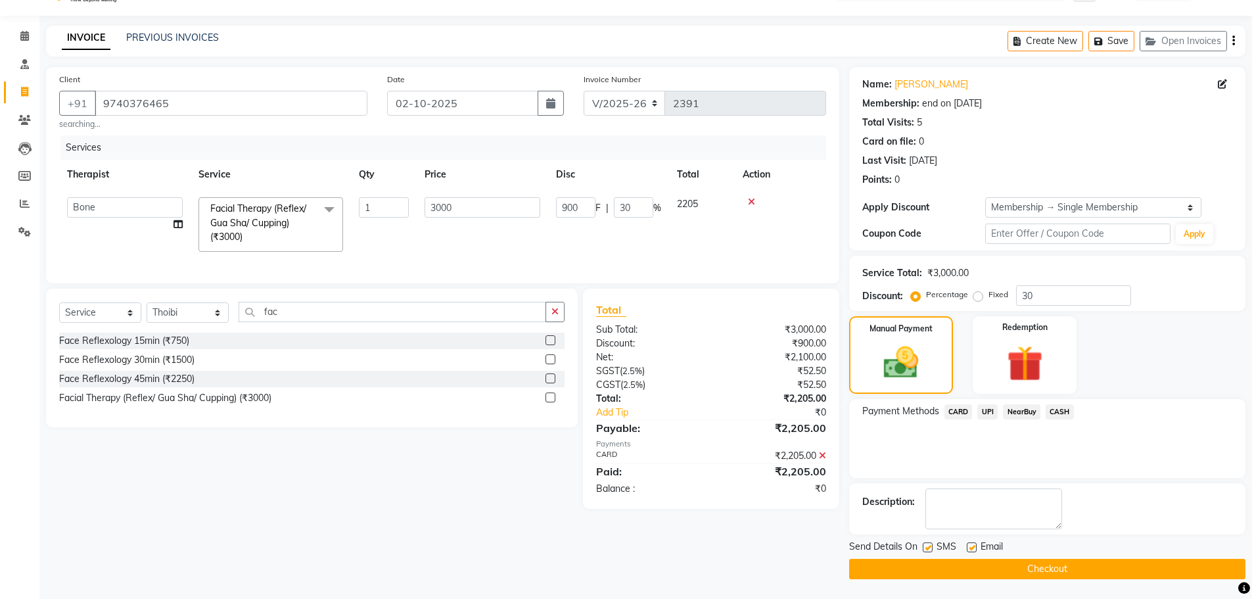
click at [976, 570] on button "Checkout" at bounding box center [1047, 568] width 396 height 20
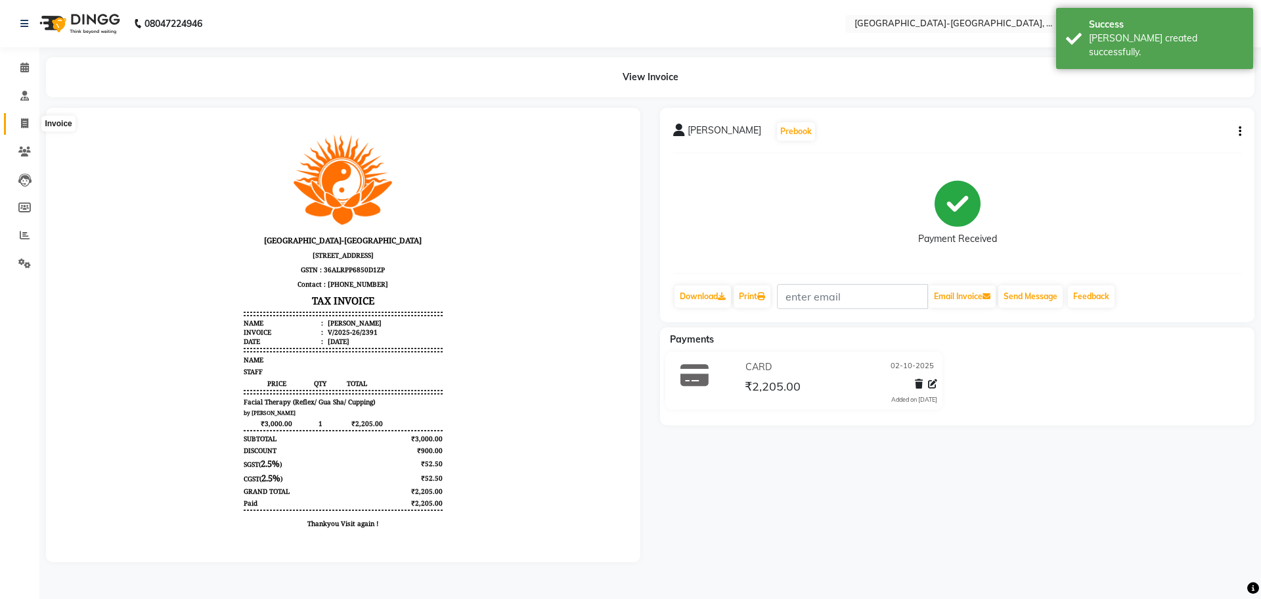
click at [16, 118] on span at bounding box center [24, 123] width 23 height 15
select select "5851"
select select "service"
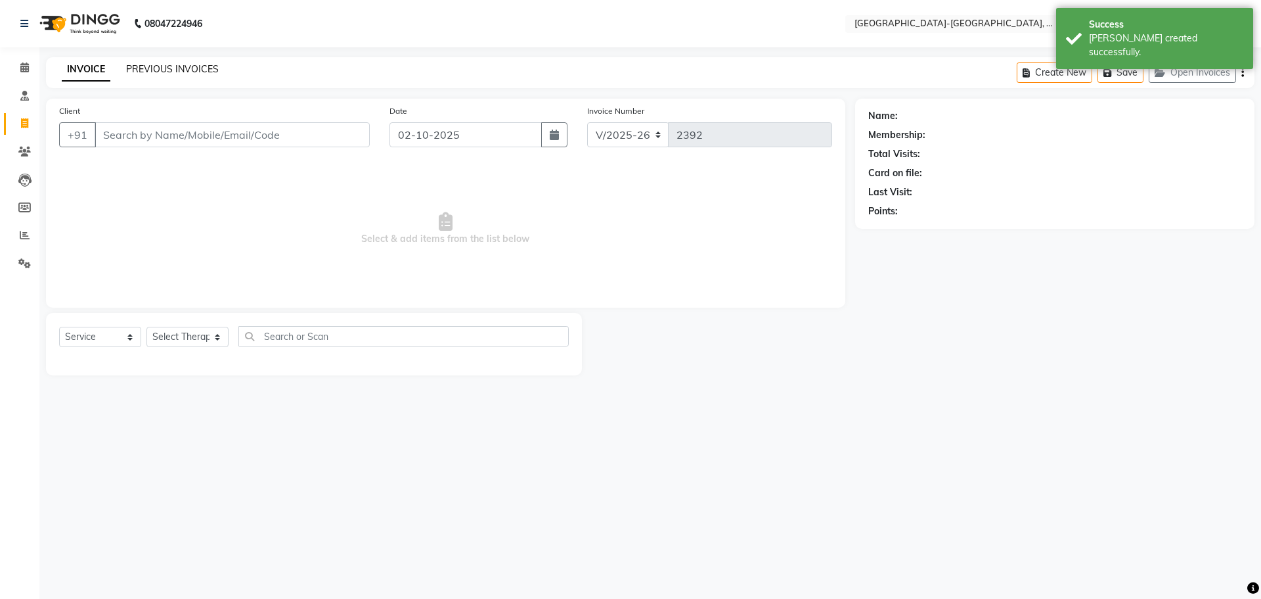
click at [169, 62] on div "PREVIOUS INVOICES" at bounding box center [172, 69] width 93 height 14
click at [171, 70] on link "PREVIOUS INVOICES" at bounding box center [172, 69] width 93 height 12
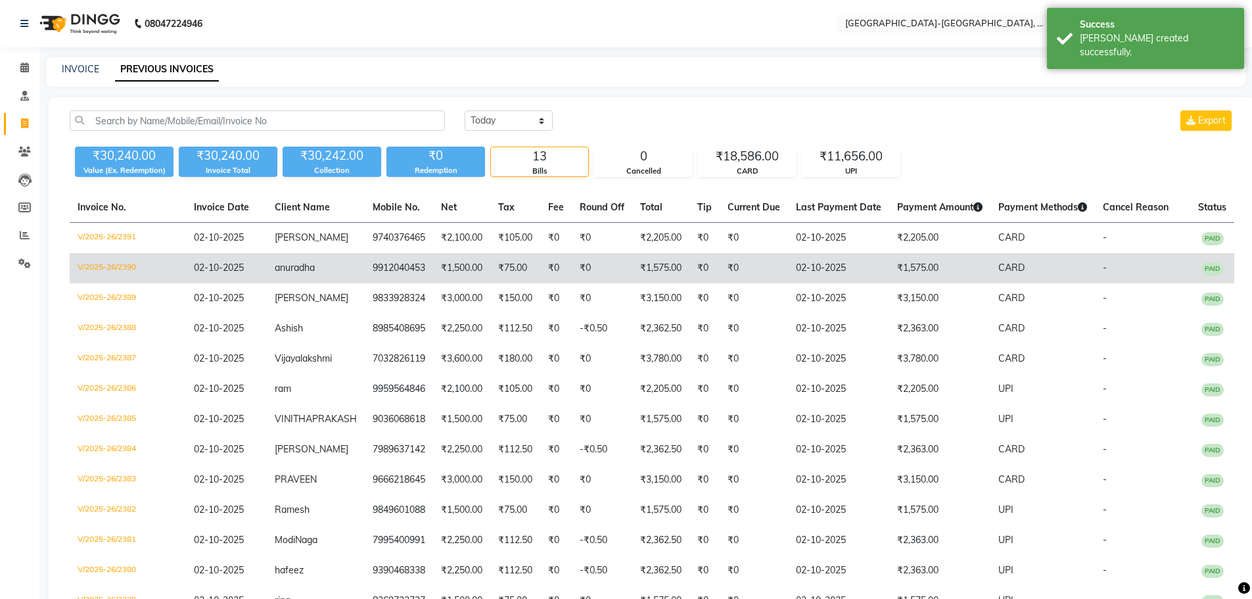
click at [312, 267] on span "anuradha" at bounding box center [295, 267] width 40 height 12
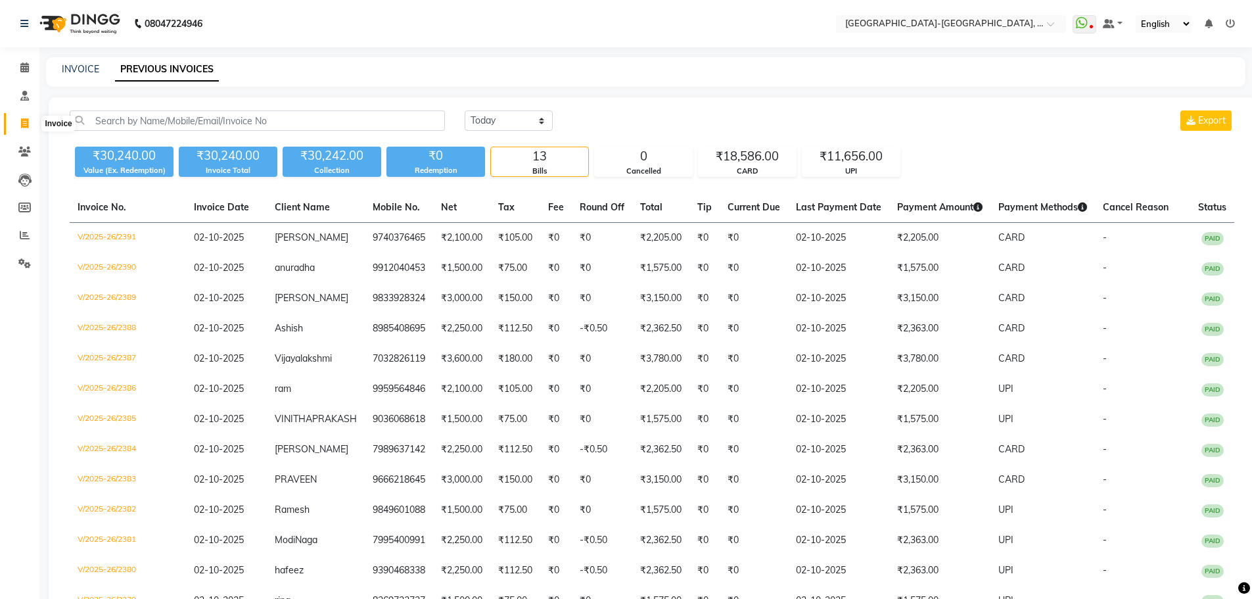
click at [30, 117] on span at bounding box center [24, 123] width 23 height 15
select select "service"
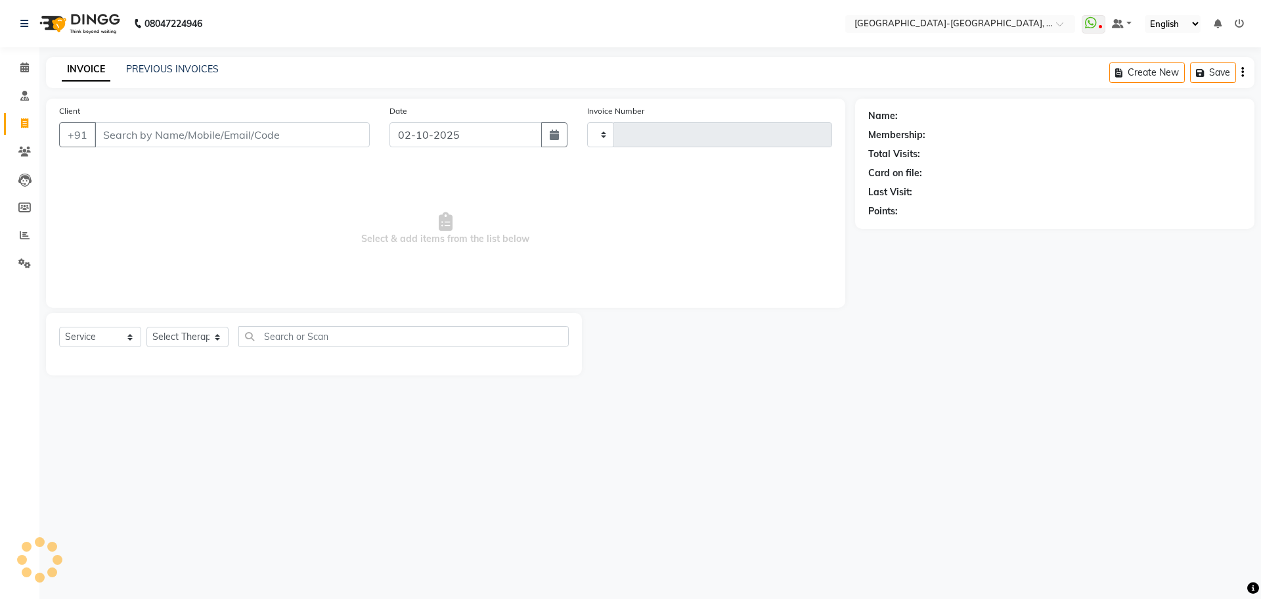
type input "2392"
select select "5851"
click at [118, 138] on input "Client" at bounding box center [232, 134] width 275 height 25
click at [146, 135] on input "Client" at bounding box center [232, 134] width 275 height 25
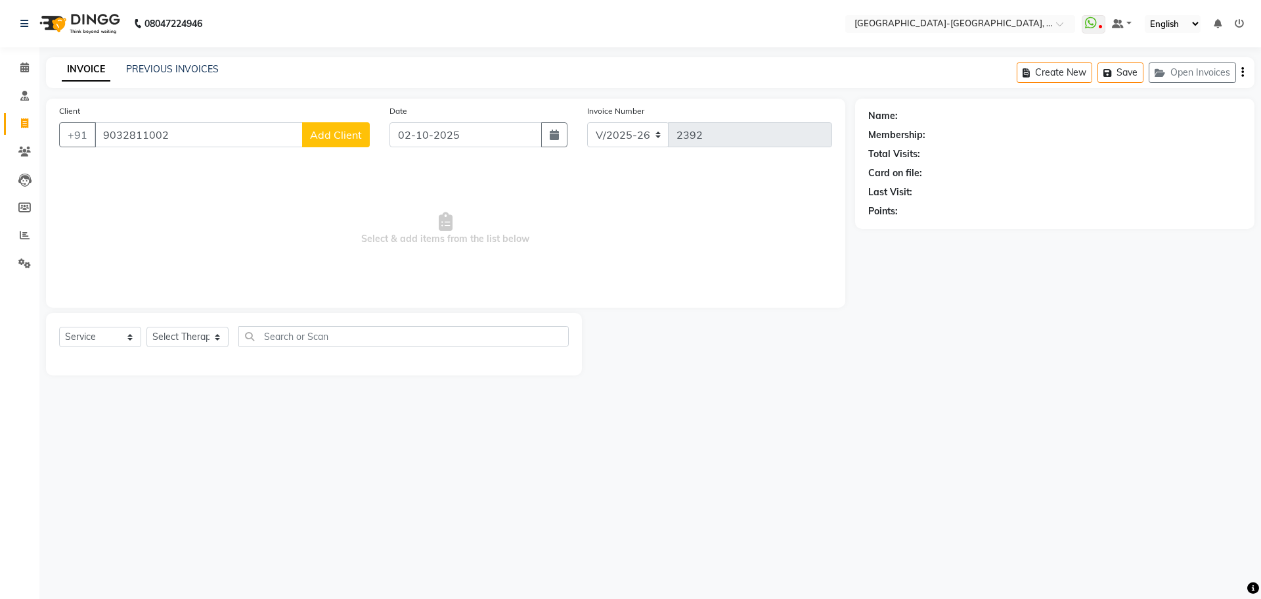
type input "9032811002"
click at [334, 128] on span "Add Client" at bounding box center [336, 134] width 52 height 13
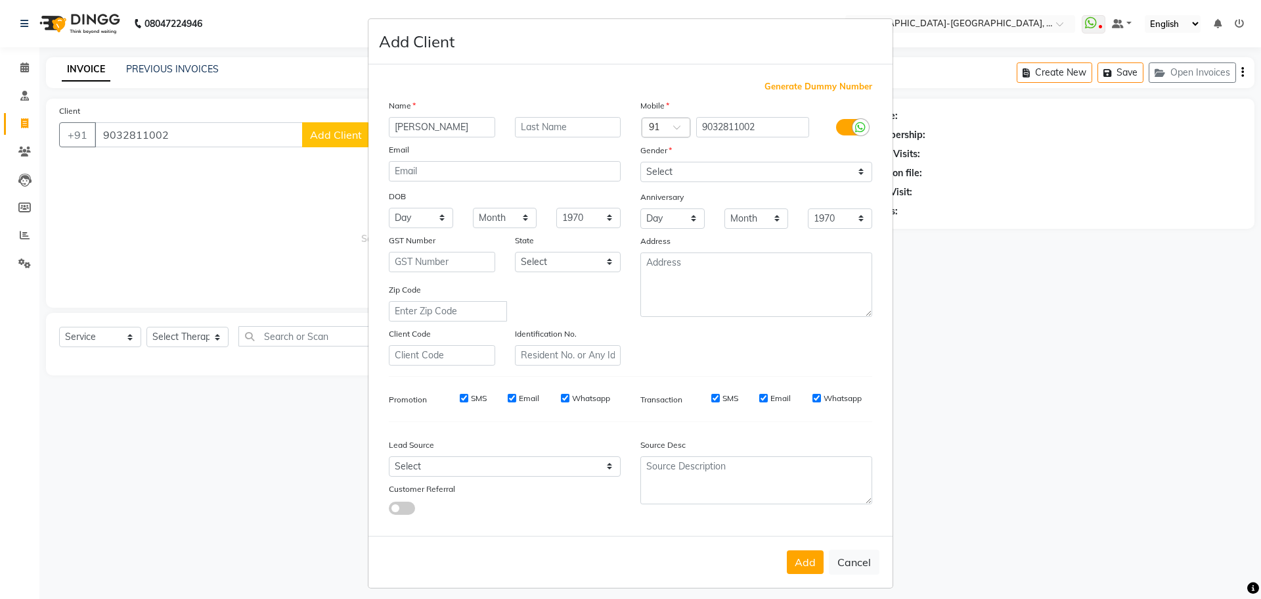
type input "Rajesh"
click at [697, 176] on select "Select Male Female Other Prefer Not To Say" at bounding box center [757, 172] width 232 height 20
select select "male"
click at [641, 162] on select "Select Male Female Other Prefer Not To Say" at bounding box center [757, 172] width 232 height 20
drag, startPoint x: 715, startPoint y: 166, endPoint x: 713, endPoint y: 179, distance: 13.9
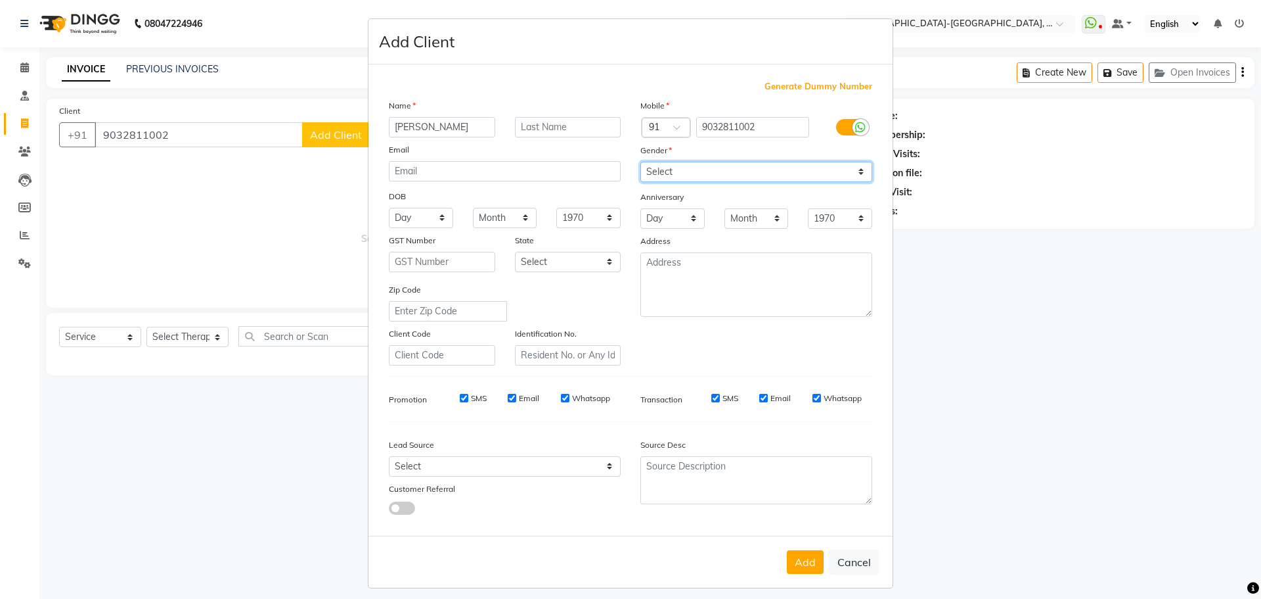
click at [715, 166] on select "Select Male Female Other Prefer Not To Say" at bounding box center [757, 172] width 232 height 20
click at [641, 162] on select "Select Male Female Other Prefer Not To Say" at bounding box center [757, 172] width 232 height 20
click at [806, 557] on button "Add" at bounding box center [805, 562] width 37 height 24
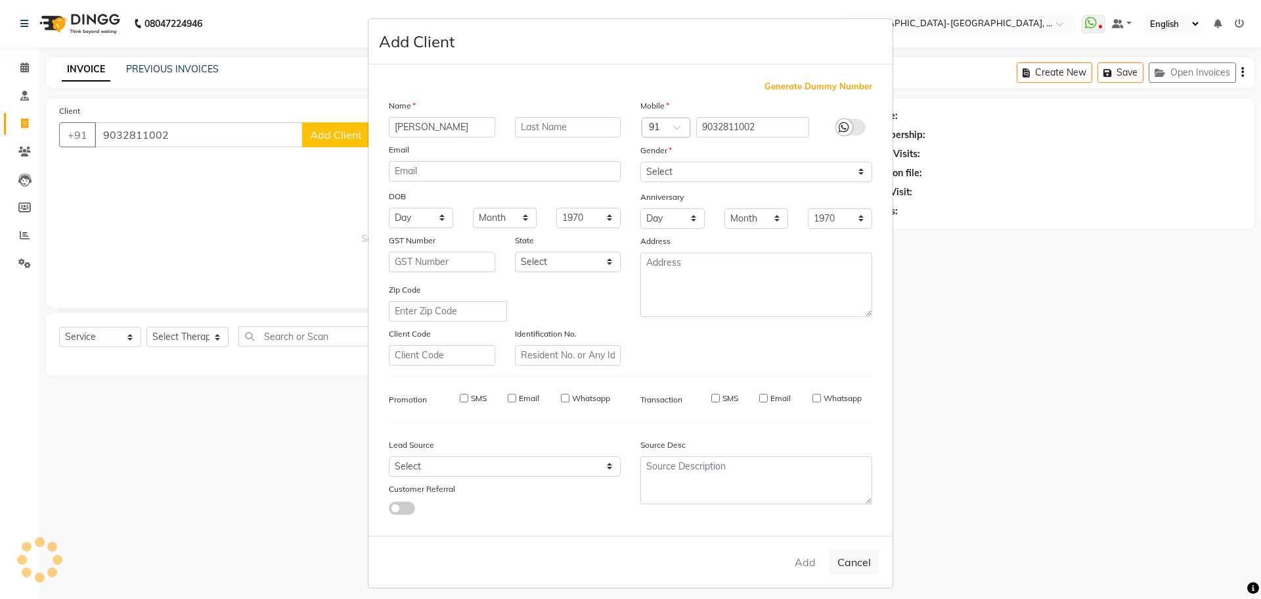
select select
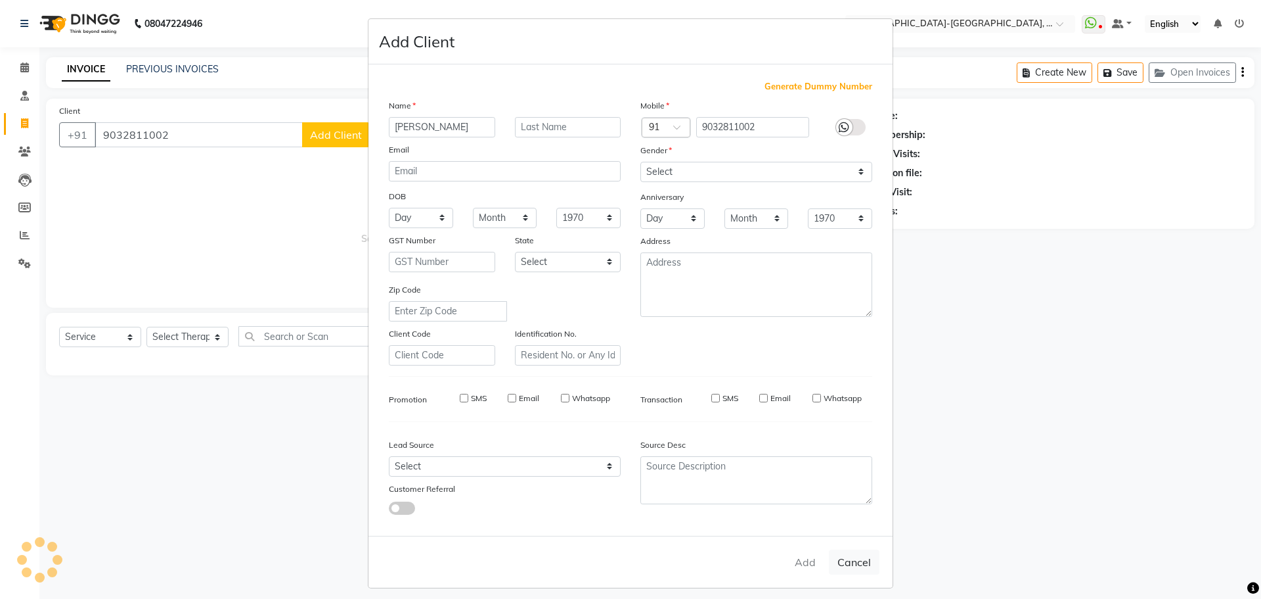
select select
checkbox input "false"
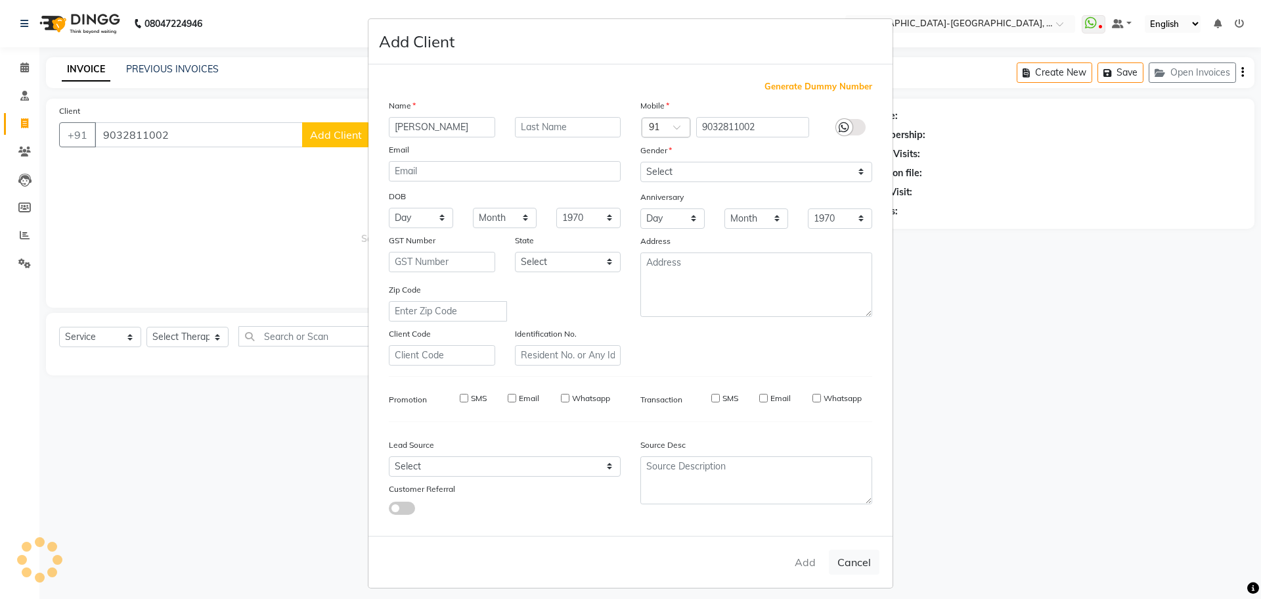
checkbox input "false"
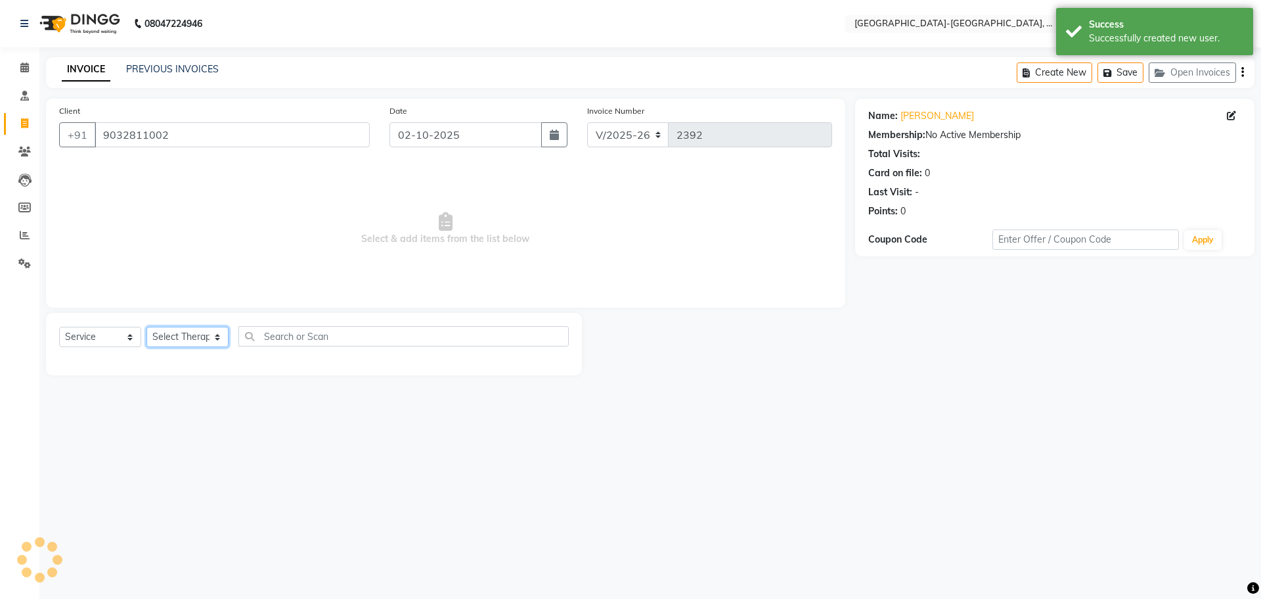
click at [202, 333] on select "Select Therapist Adakho Bone Hridziia Iris Katene Kholu Mayio Mohit Moru P Hrii…" at bounding box center [188, 337] width 82 height 20
select select "49851"
click at [147, 327] on select "Select Therapist Adakho Bone Hridziia Iris Katene Kholu Mayio Mohit Moru P Hrii…" at bounding box center [188, 337] width 82 height 20
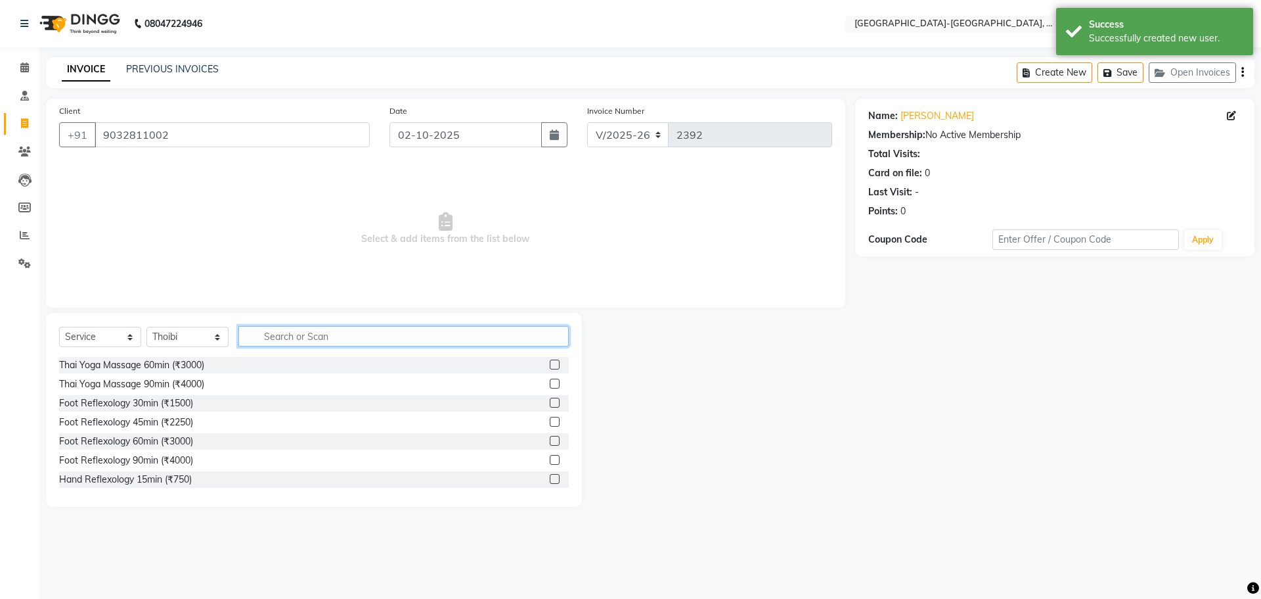
click at [271, 343] on input "text" at bounding box center [403, 336] width 330 height 20
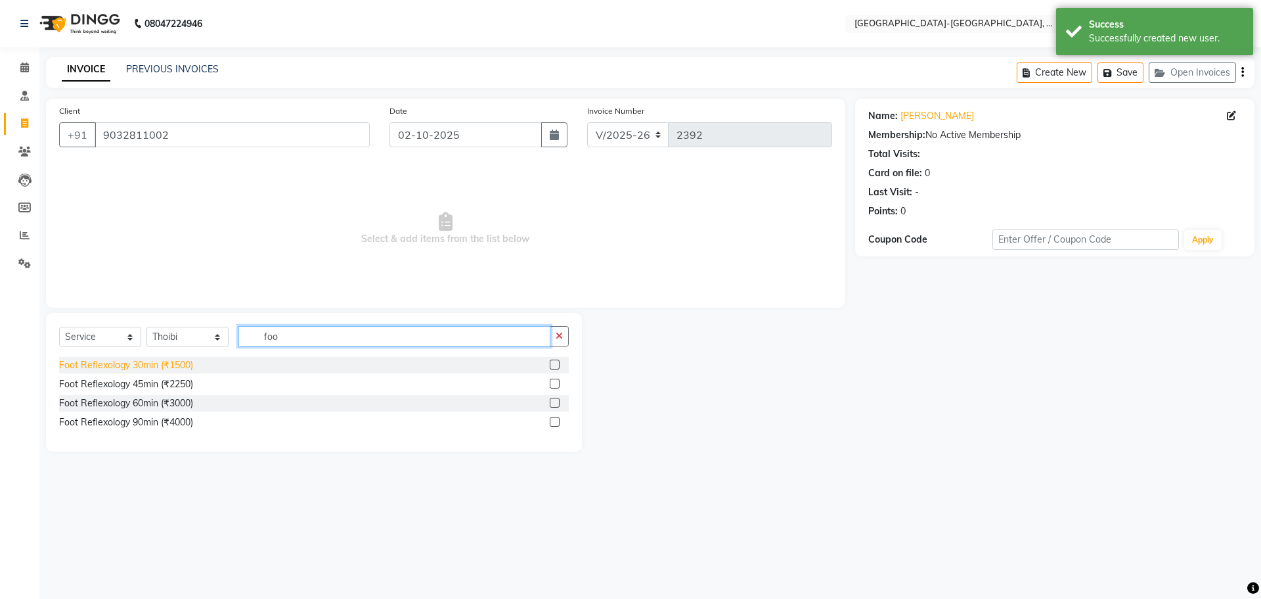
type input "foo"
click at [166, 364] on div "Foot Reflexology 30min (₹1500)" at bounding box center [126, 365] width 134 height 14
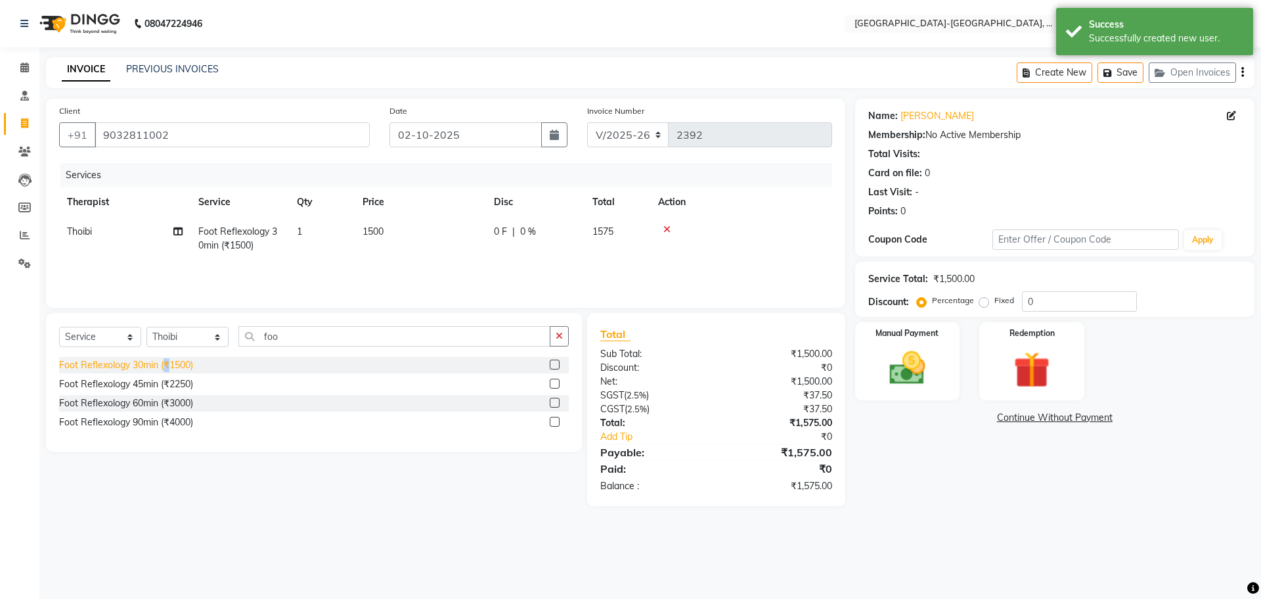
click at [166, 364] on div "Foot Reflexology 30min (₹1500)" at bounding box center [126, 365] width 134 height 14
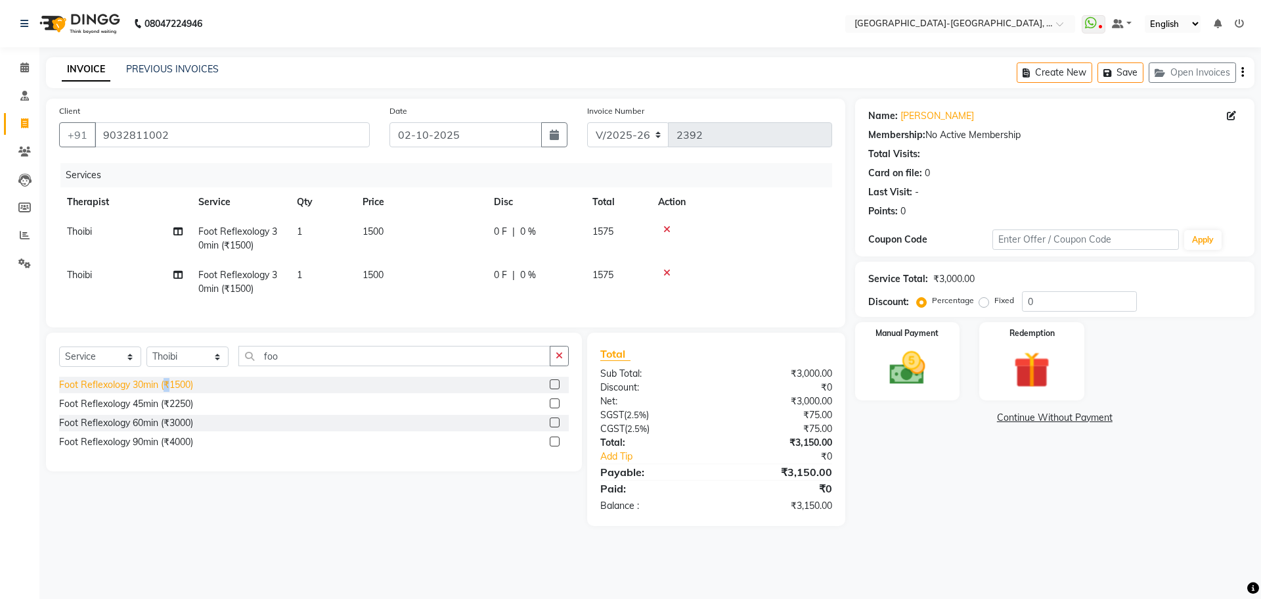
click at [164, 392] on div "Foot Reflexology 30min (₹1500)" at bounding box center [126, 385] width 134 height 14
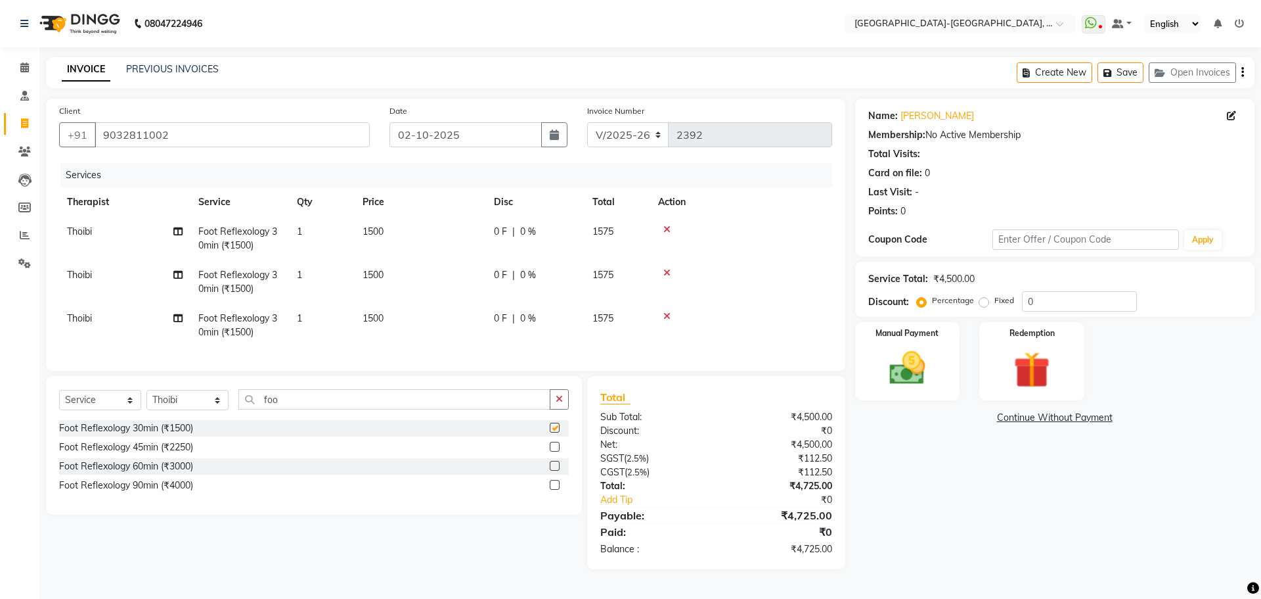
checkbox input "false"
click at [923, 339] on div "Manual Payment" at bounding box center [907, 361] width 109 height 81
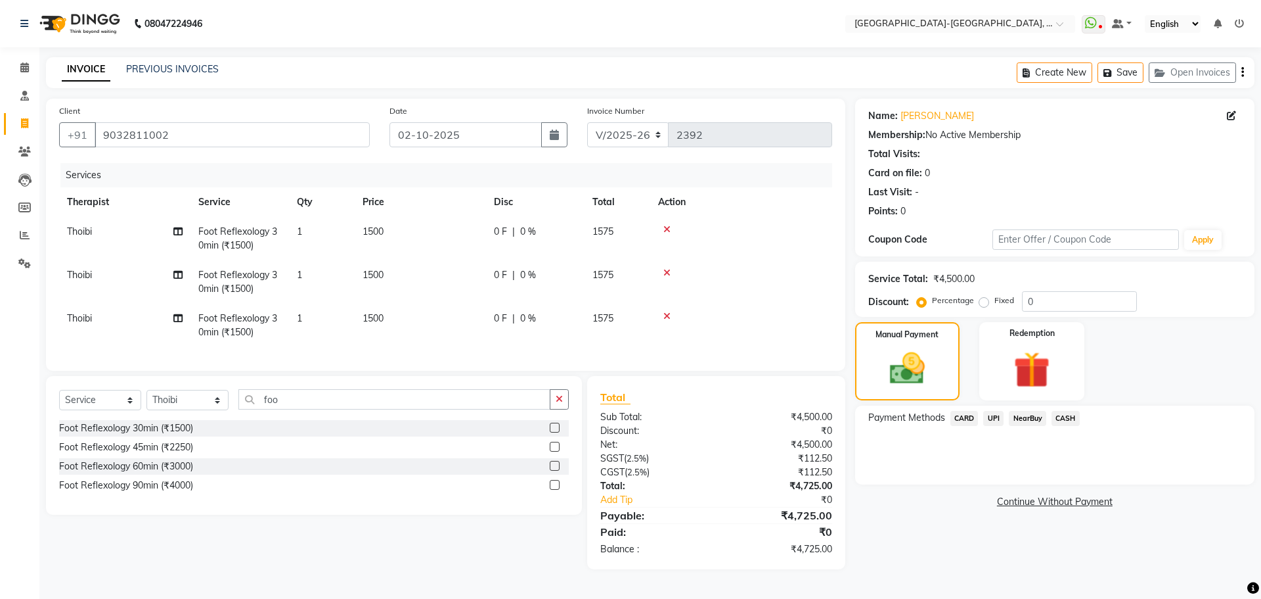
click at [970, 417] on span "CARD" at bounding box center [965, 418] width 28 height 15
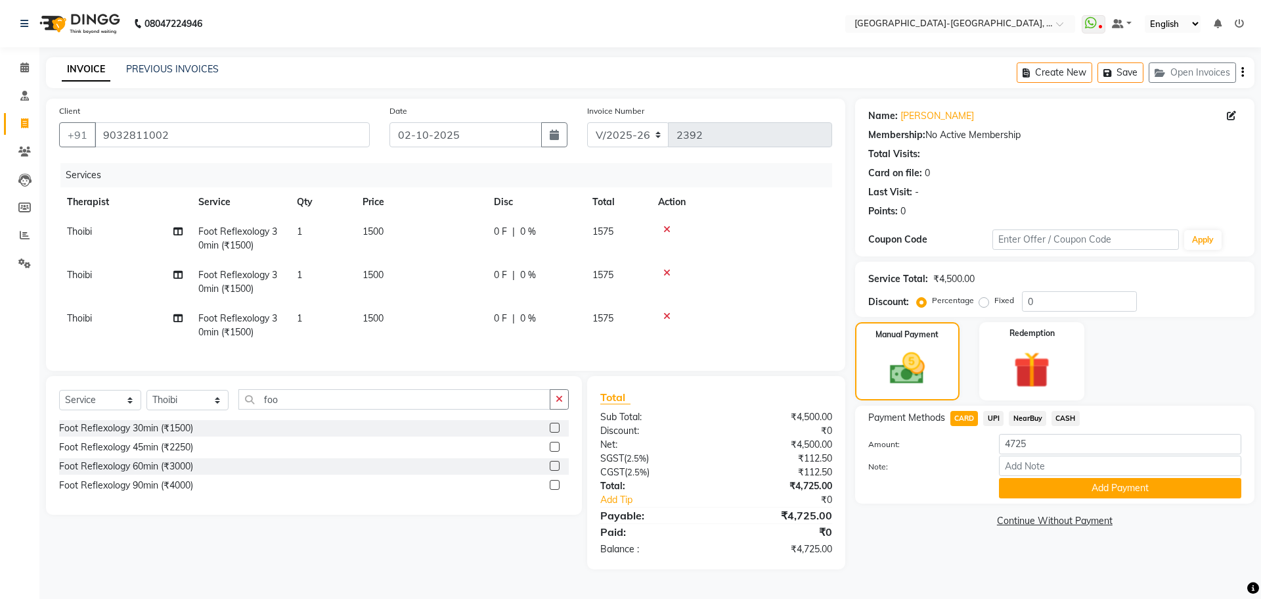
click at [102, 236] on td "Thoibi" at bounding box center [124, 238] width 131 height 43
select select "49851"
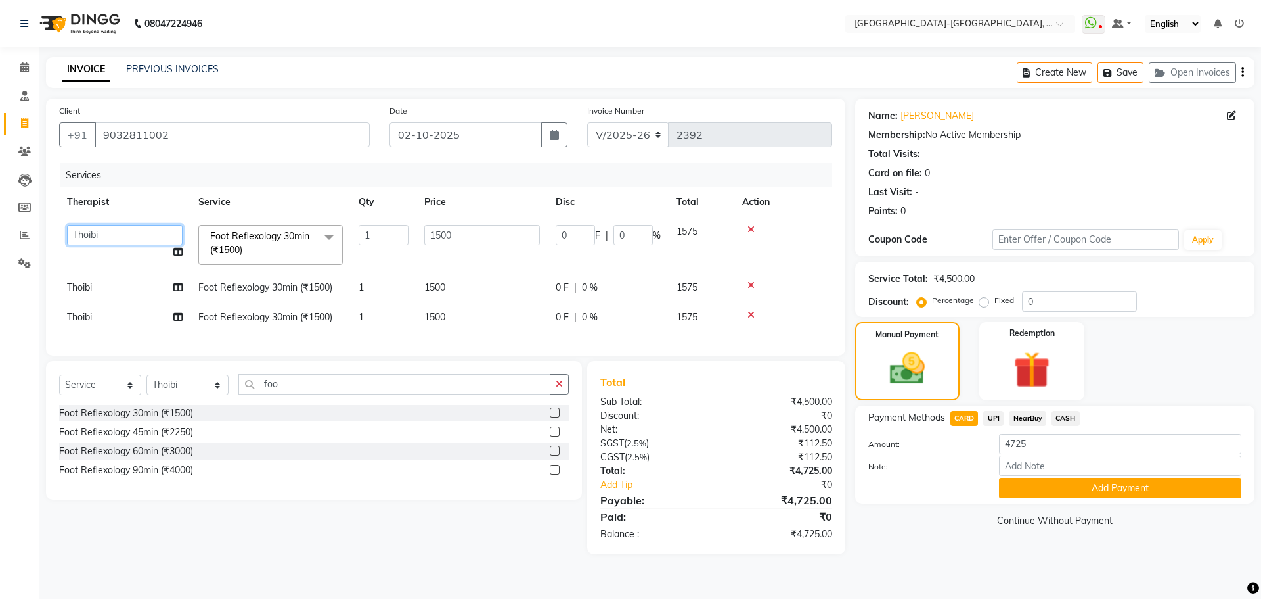
click at [99, 236] on select "Adakho Bone Hridziia Iris Katene Kholu Mayio Mohit Moru P Hriidziio Sahriini Sa…" at bounding box center [125, 235] width 116 height 20
select select "40952"
click at [108, 268] on td "Adakho Bone Hridziia Iris Katene Kholu Mayio Mohit Moru P Hriidziio Sahriini Sa…" at bounding box center [124, 245] width 131 height 56
click at [105, 288] on td "Thoibi" at bounding box center [124, 288] width 131 height 30
select select "49851"
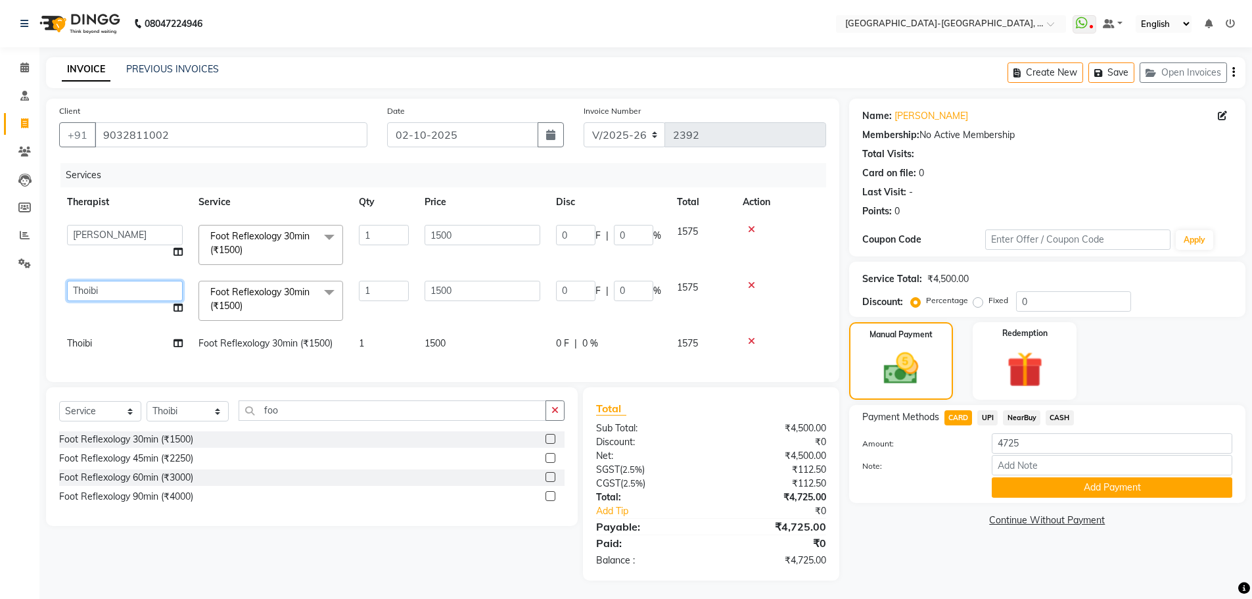
drag, startPoint x: 105, startPoint y: 288, endPoint x: 104, endPoint y: 296, distance: 8.0
click at [103, 293] on select "Adakho Bone Hridziia Iris Katene Kholu Mayio Mohit Moru P Hriidziio Sahriini Sa…" at bounding box center [125, 291] width 116 height 20
select select "90648"
click at [104, 340] on td "Thoibi" at bounding box center [124, 343] width 131 height 30
select select "49851"
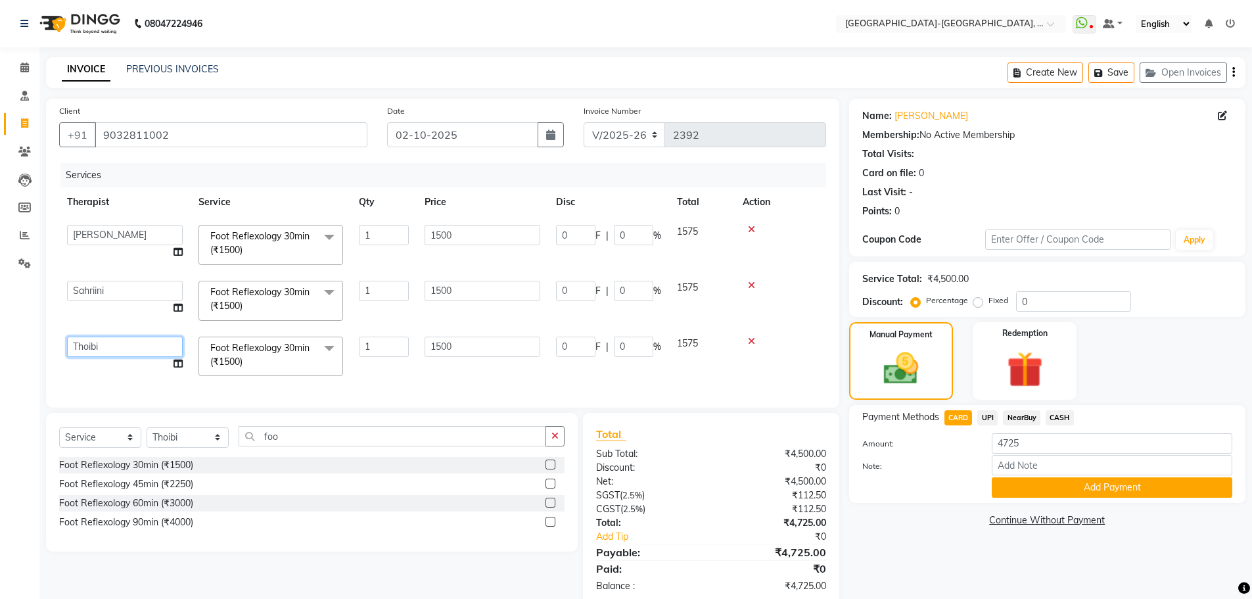
click at [106, 346] on select "Adakho Bone Hridziia Iris Katene Kholu Mayio Mohit Moru P Hriidziio Sahriini Sa…" at bounding box center [125, 346] width 116 height 20
select select "83051"
click at [1052, 484] on button "Add Payment" at bounding box center [1111, 487] width 240 height 20
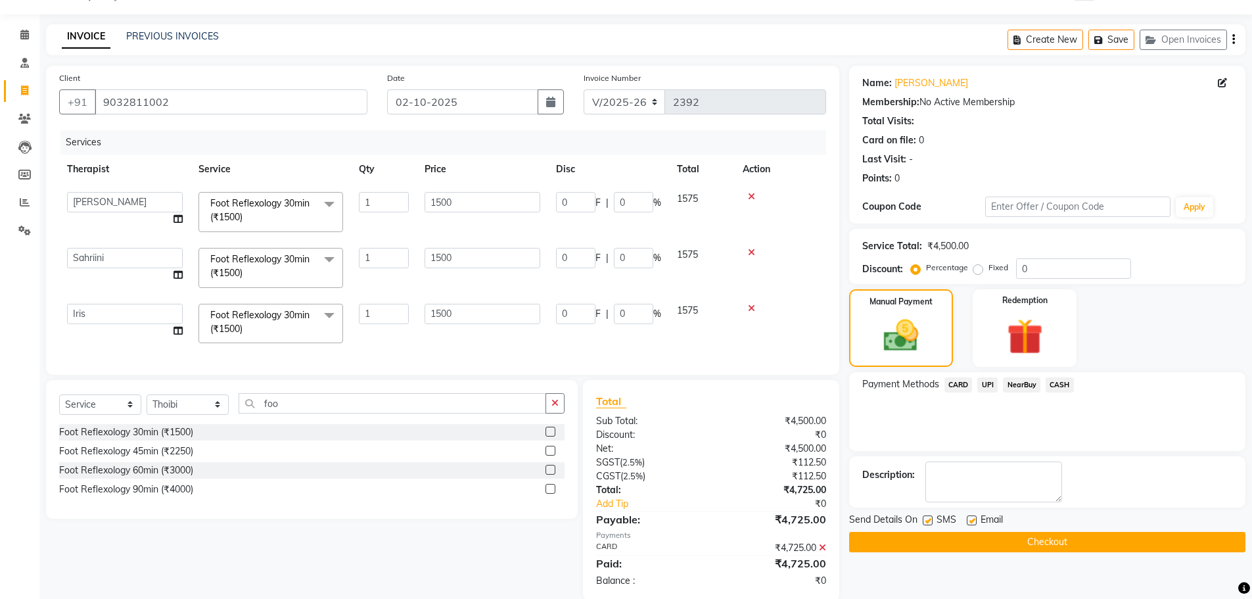
scroll to position [64, 0]
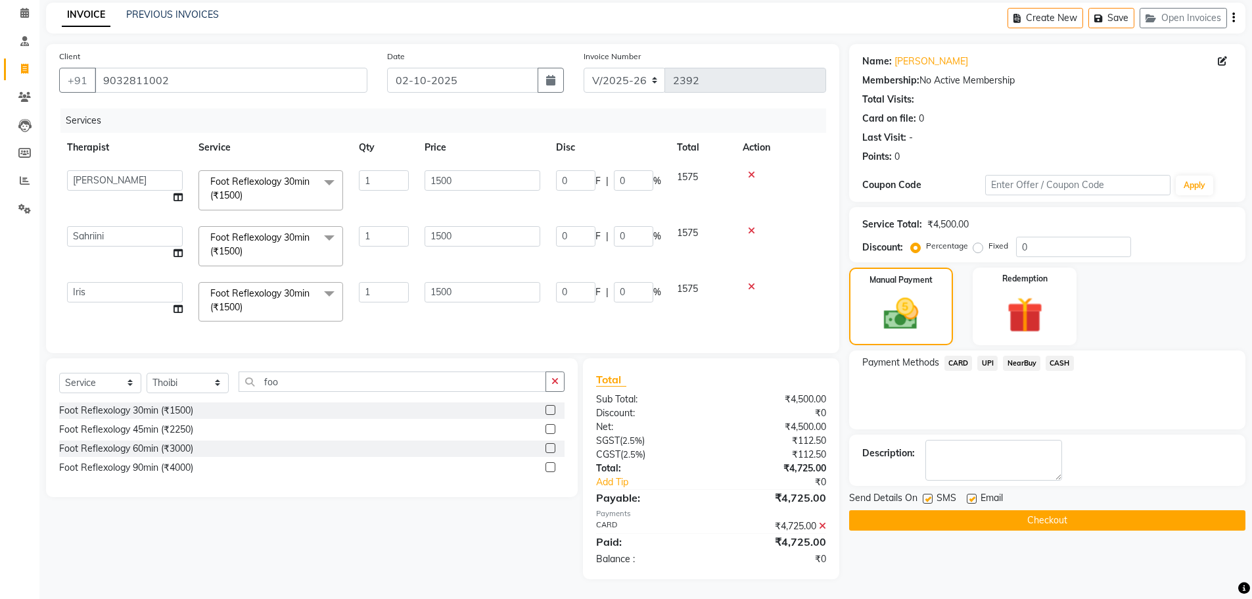
click at [1036, 510] on button "Checkout" at bounding box center [1047, 520] width 396 height 20
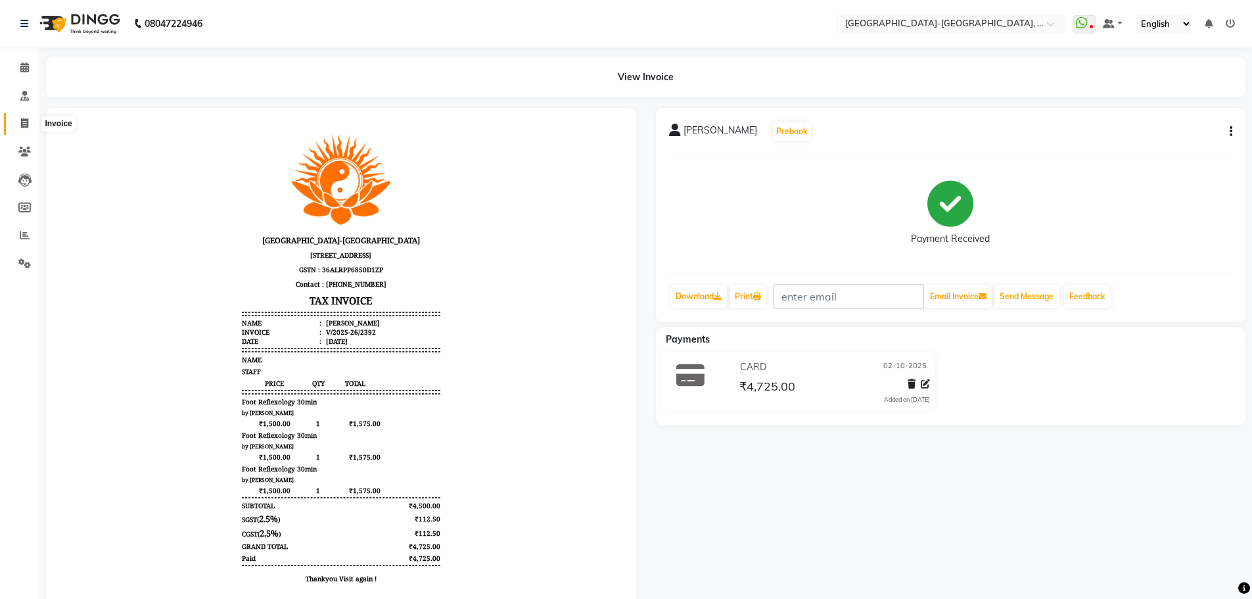
click at [26, 129] on span at bounding box center [24, 123] width 23 height 15
select select "service"
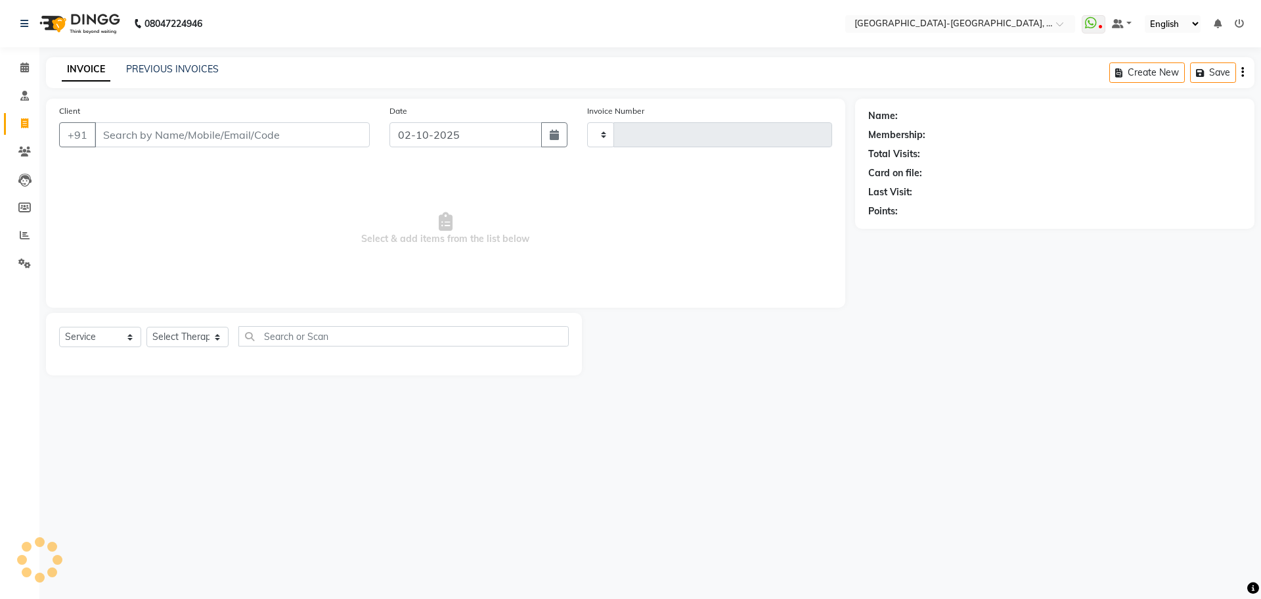
type input "2393"
select select "5851"
click at [187, 145] on input "Client" at bounding box center [232, 134] width 275 height 25
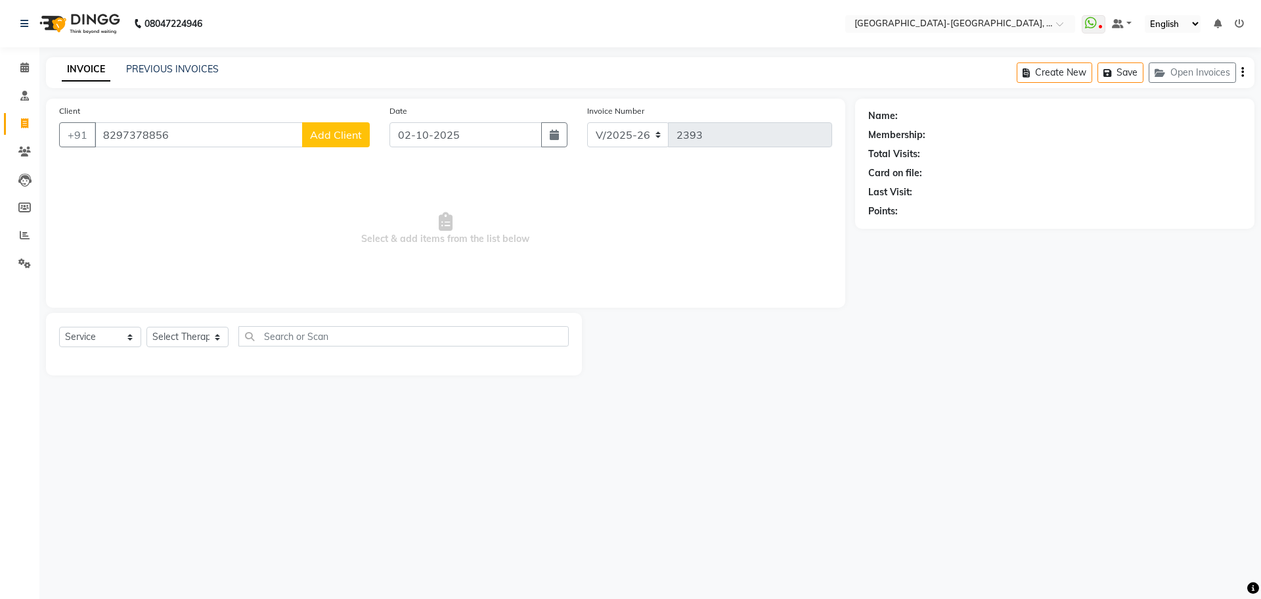
type input "8297378856"
click at [352, 135] on span "Add Client" at bounding box center [336, 134] width 52 height 13
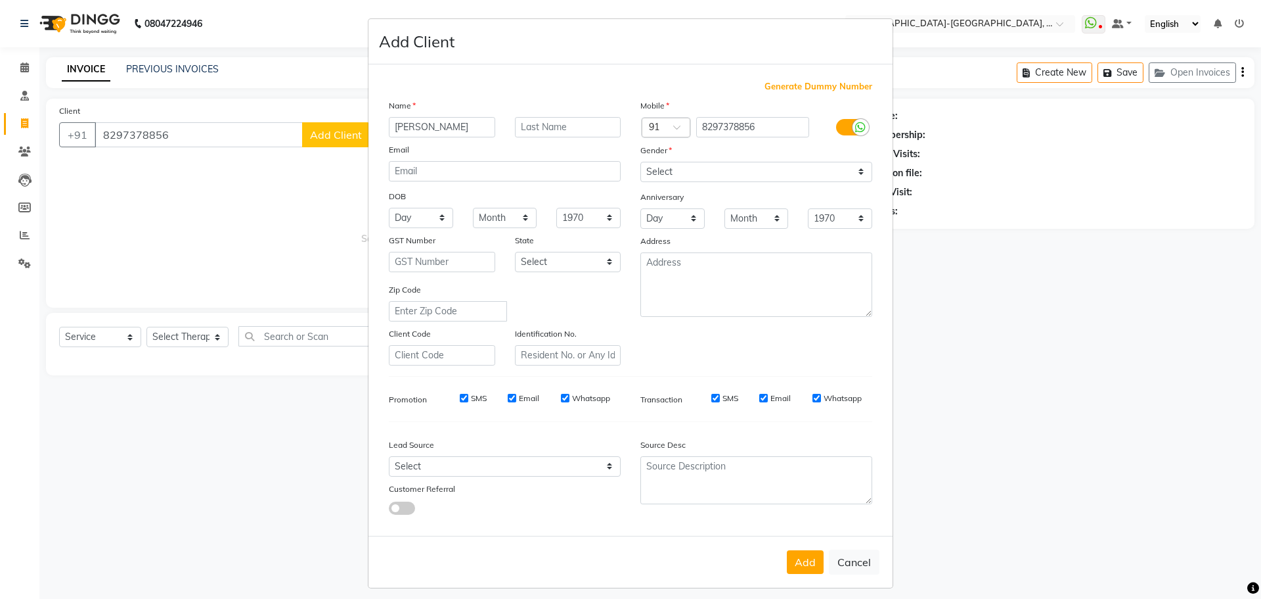
type input "Ravi"
drag, startPoint x: 812, startPoint y: 171, endPoint x: 807, endPoint y: 179, distance: 9.5
click at [814, 170] on select "Select Male Female Other Prefer Not To Say" at bounding box center [757, 172] width 232 height 20
select select "male"
click at [641, 162] on select "Select Male Female Other Prefer Not To Say" at bounding box center [757, 172] width 232 height 20
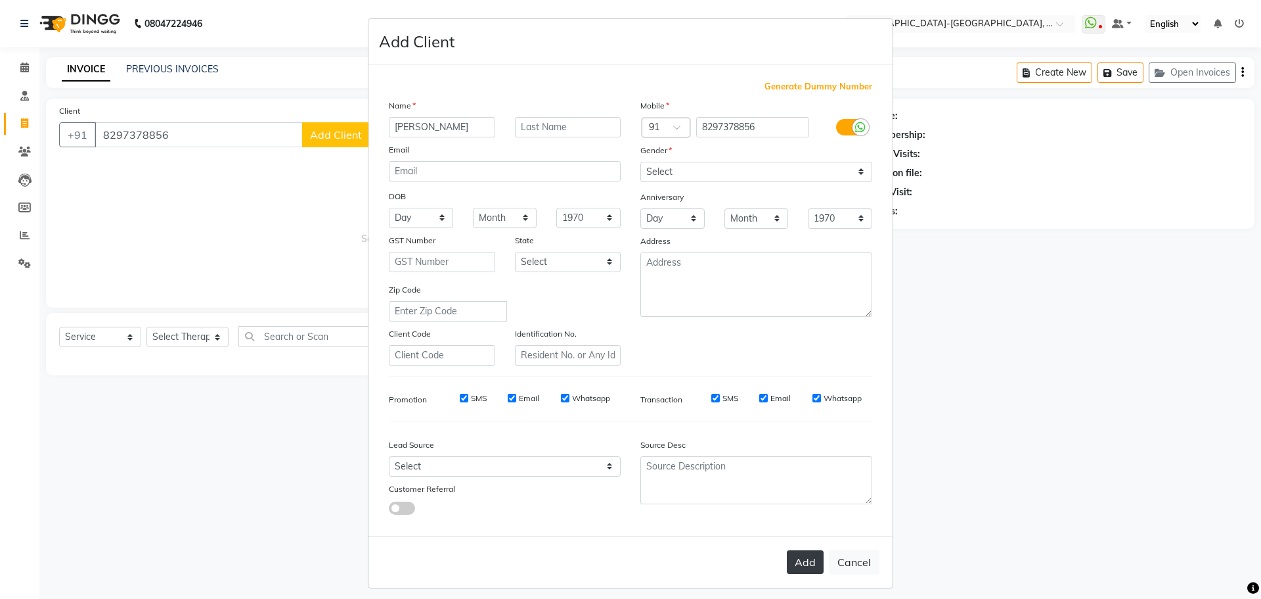
click at [810, 562] on button "Add" at bounding box center [805, 562] width 37 height 24
select select
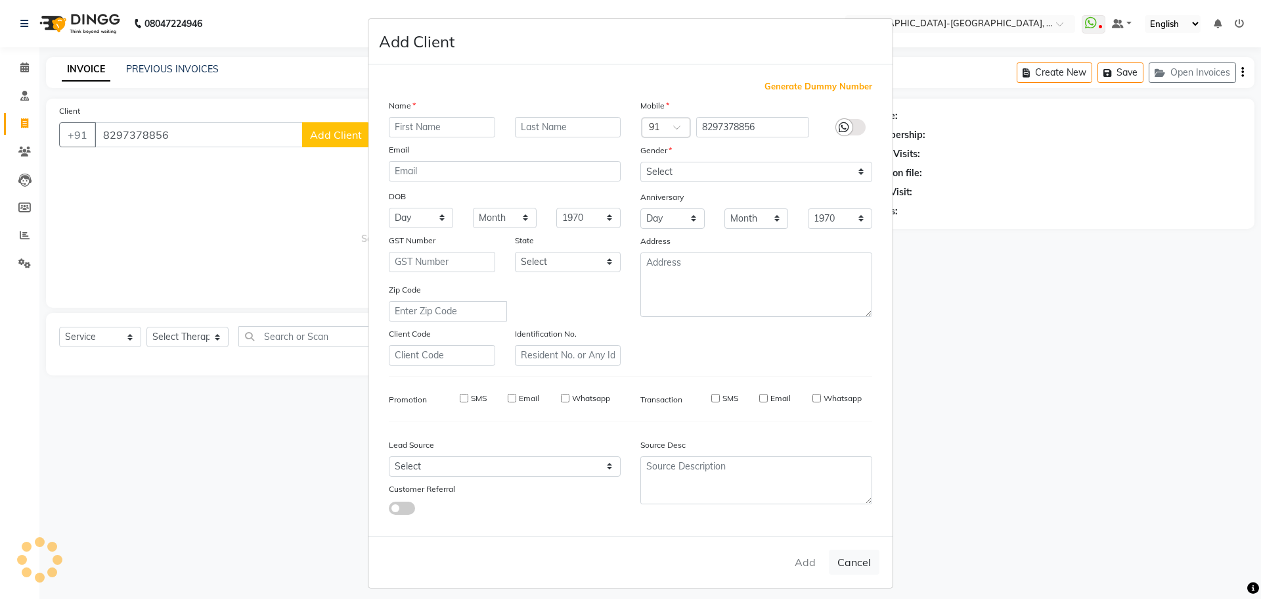
select select
checkbox input "false"
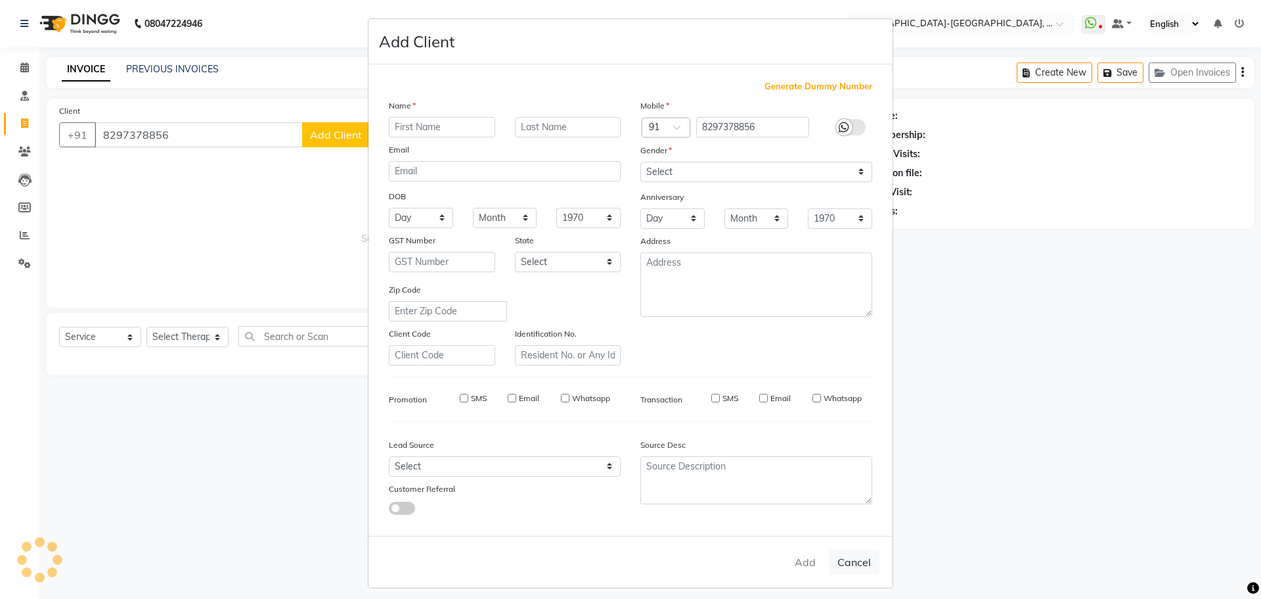
checkbox input "false"
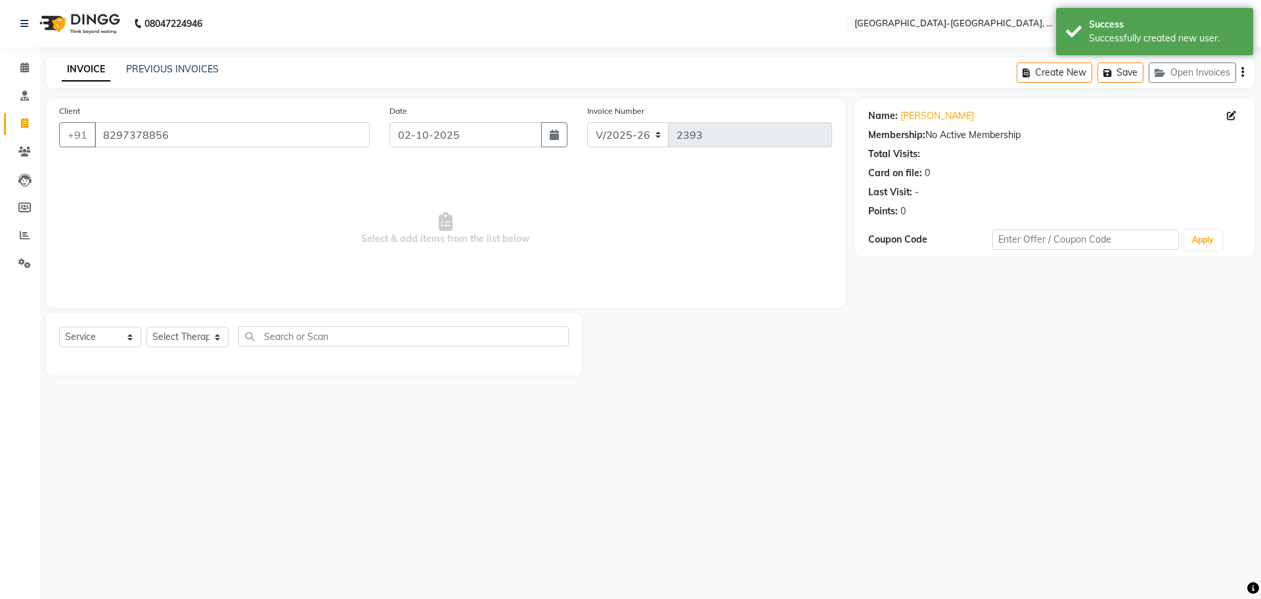
click at [180, 348] on div "Select Service Product Membership Package Voucher Prepaid Gift Card Select Ther…" at bounding box center [314, 341] width 510 height 31
drag, startPoint x: 196, startPoint y: 342, endPoint x: 221, endPoint y: 357, distance: 29.2
click at [196, 342] on select "Select Therapist Adakho Bone Hridziia Iris Katene Kholu Mayio Mohit Moru P Hrii…" at bounding box center [188, 337] width 82 height 20
select select "49851"
click at [147, 327] on select "Select Therapist Adakho Bone Hridziia Iris Katene Kholu Mayio Mohit Moru P Hrii…" at bounding box center [188, 337] width 82 height 20
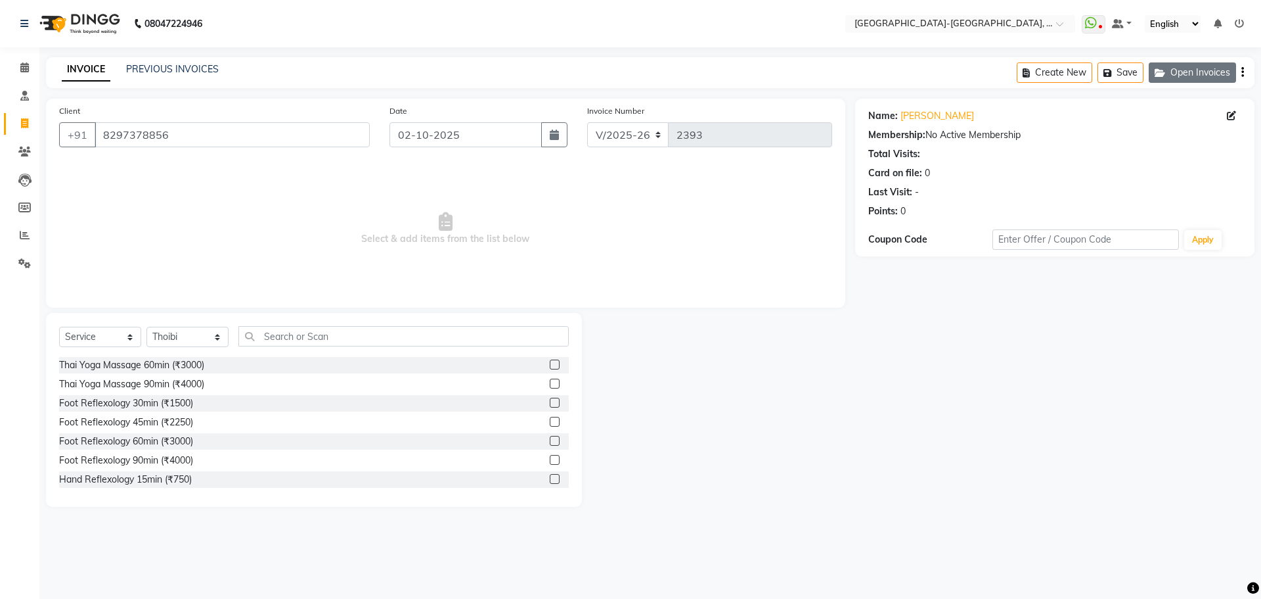
click at [1170, 72] on button "Open Invoices" at bounding box center [1192, 72] width 87 height 20
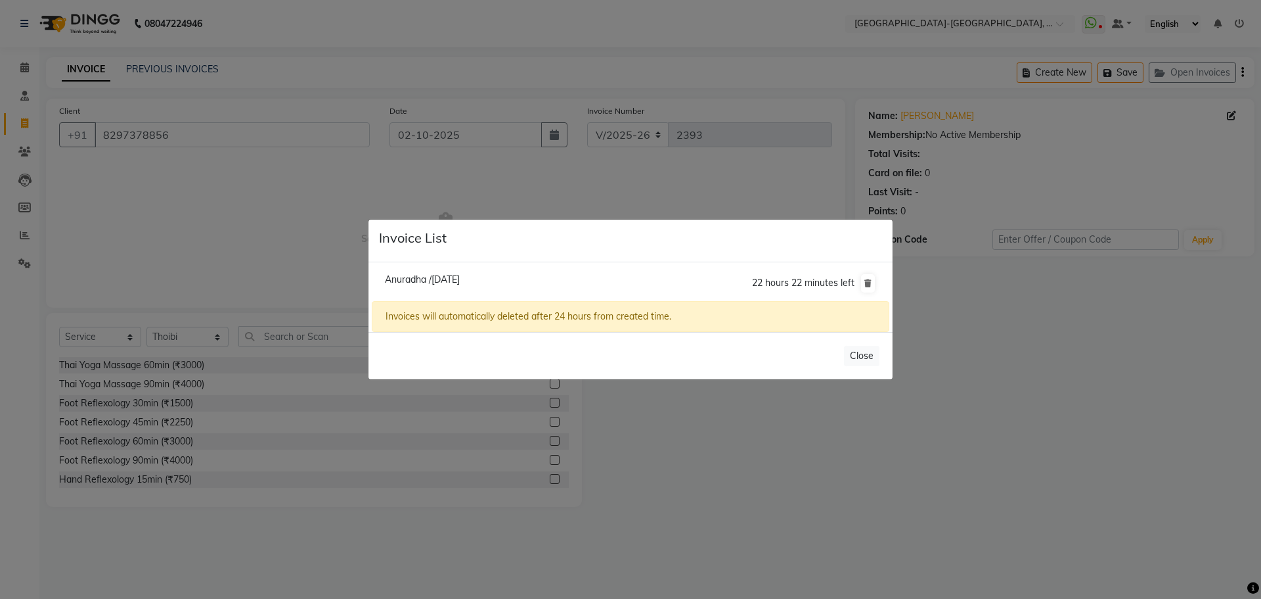
click at [346, 206] on ngb-modal-window "Invoice List Anuradha /02 October 2025 22 hours 22 minutes left Invoices will a…" at bounding box center [630, 299] width 1261 height 599
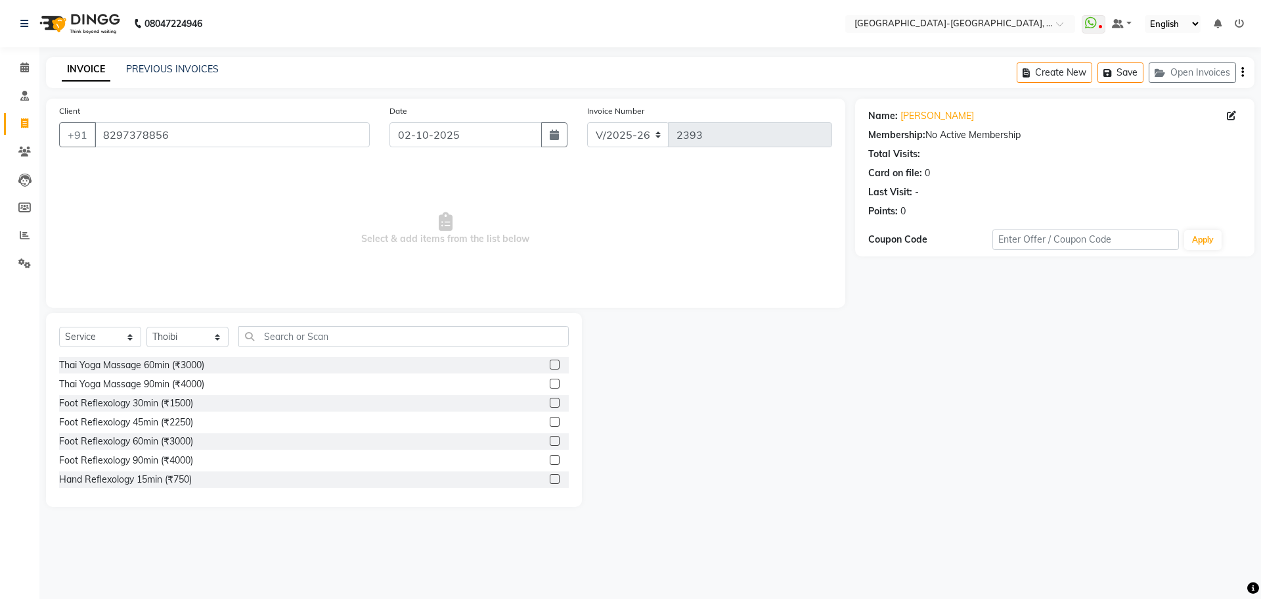
click at [28, 125] on icon at bounding box center [24, 123] width 7 height 10
select select "service"
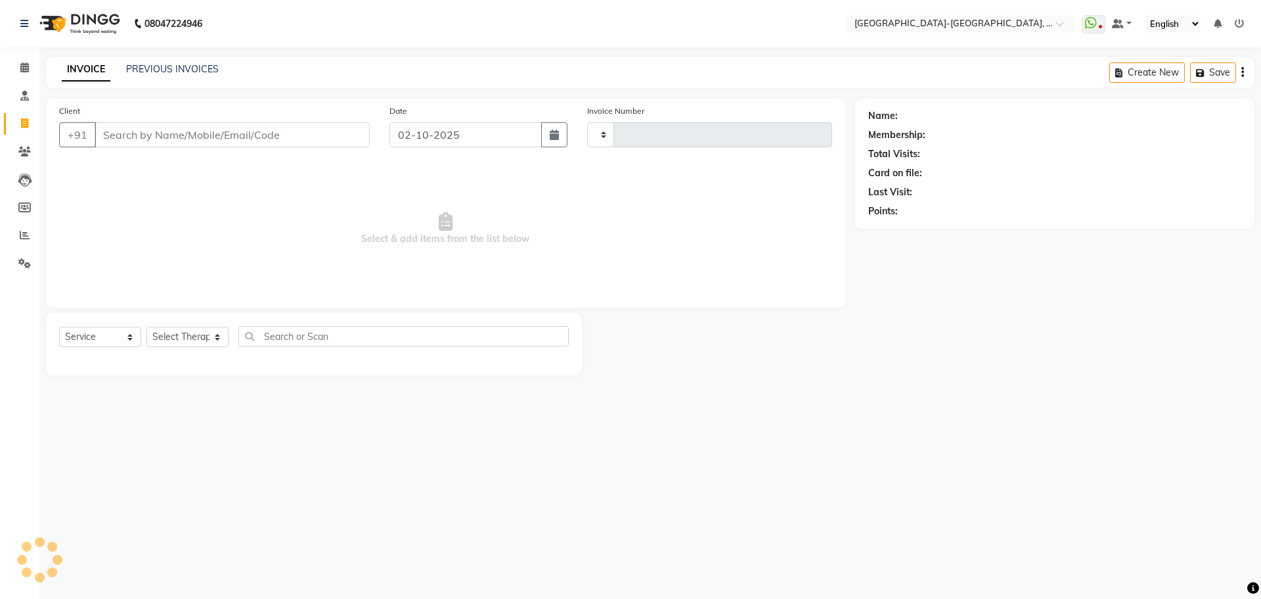
type input "2393"
select select "5851"
click at [168, 68] on link "PREVIOUS INVOICES" at bounding box center [172, 69] width 93 height 12
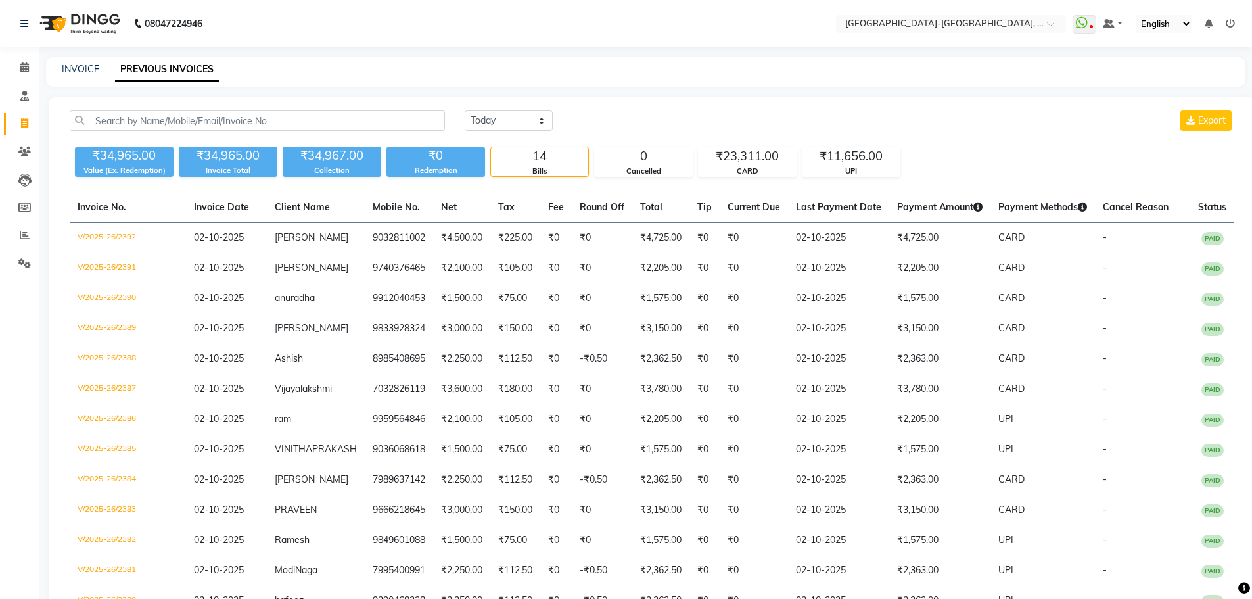
click at [35, 129] on span at bounding box center [24, 123] width 23 height 15
select select "service"
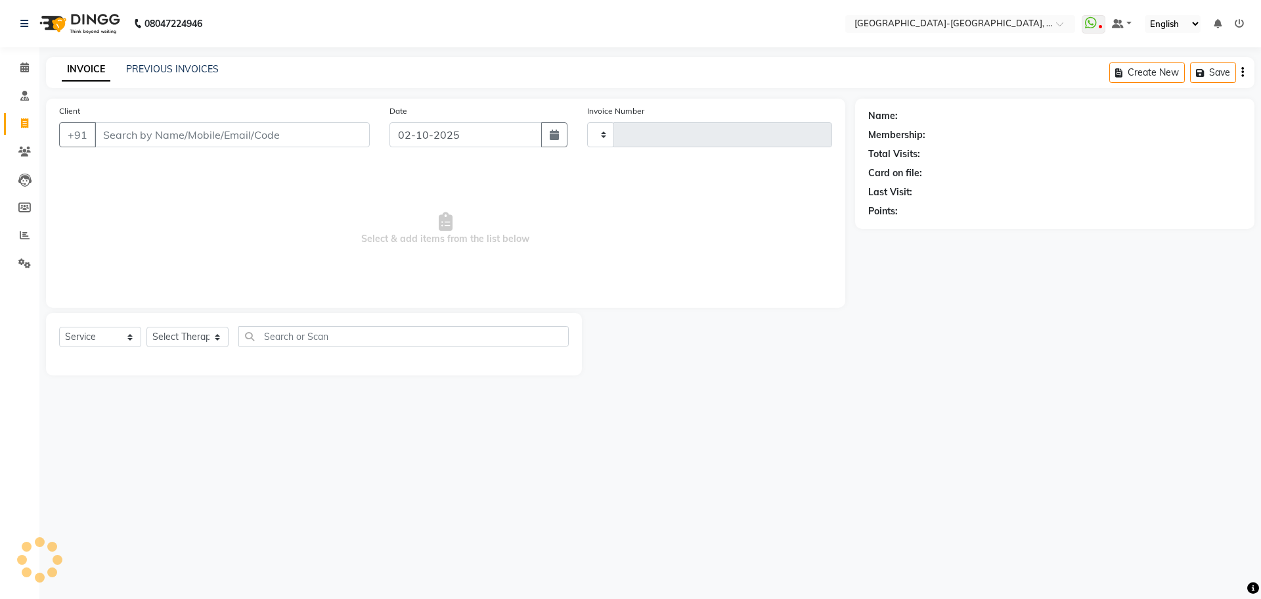
type input "2393"
select select "5851"
click at [165, 133] on input "Client" at bounding box center [232, 134] width 275 height 25
click at [198, 139] on input "Client" at bounding box center [232, 134] width 275 height 25
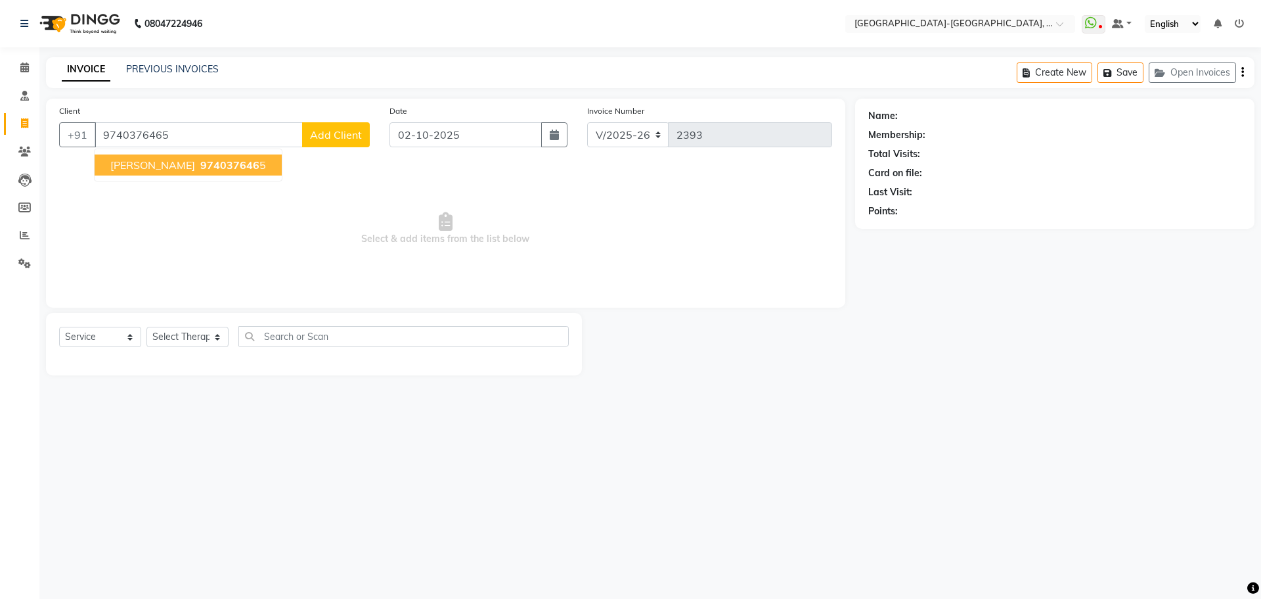
type input "9740376465"
select select "1: Object"
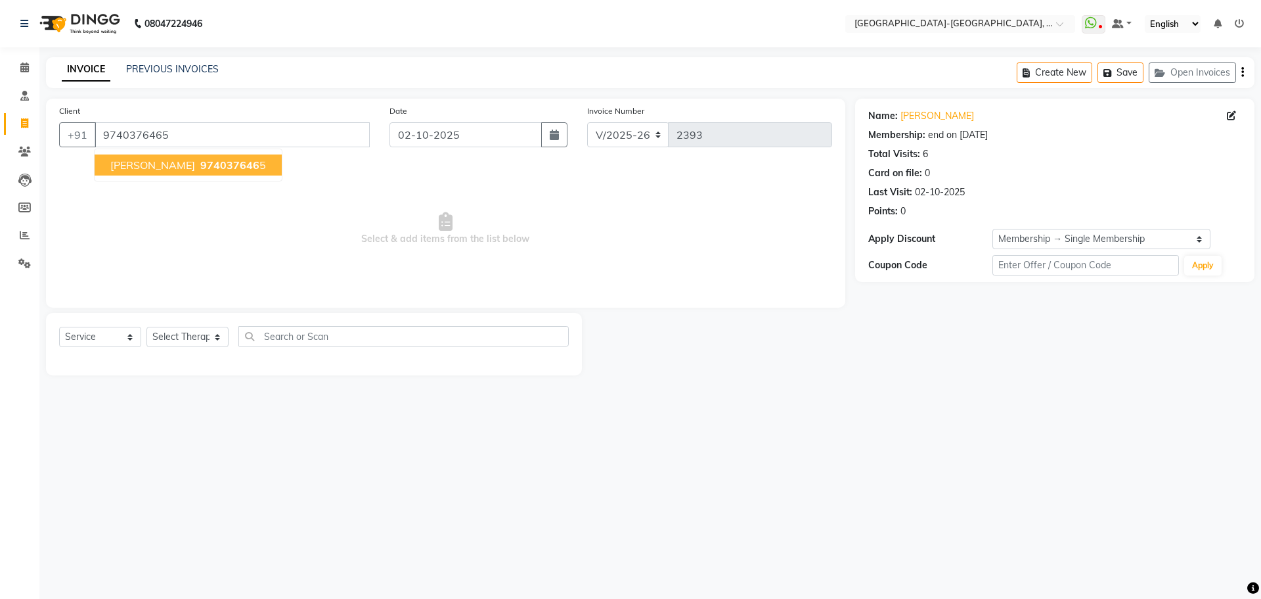
click at [169, 158] on button "Ravi 974037646 5" at bounding box center [188, 164] width 187 height 21
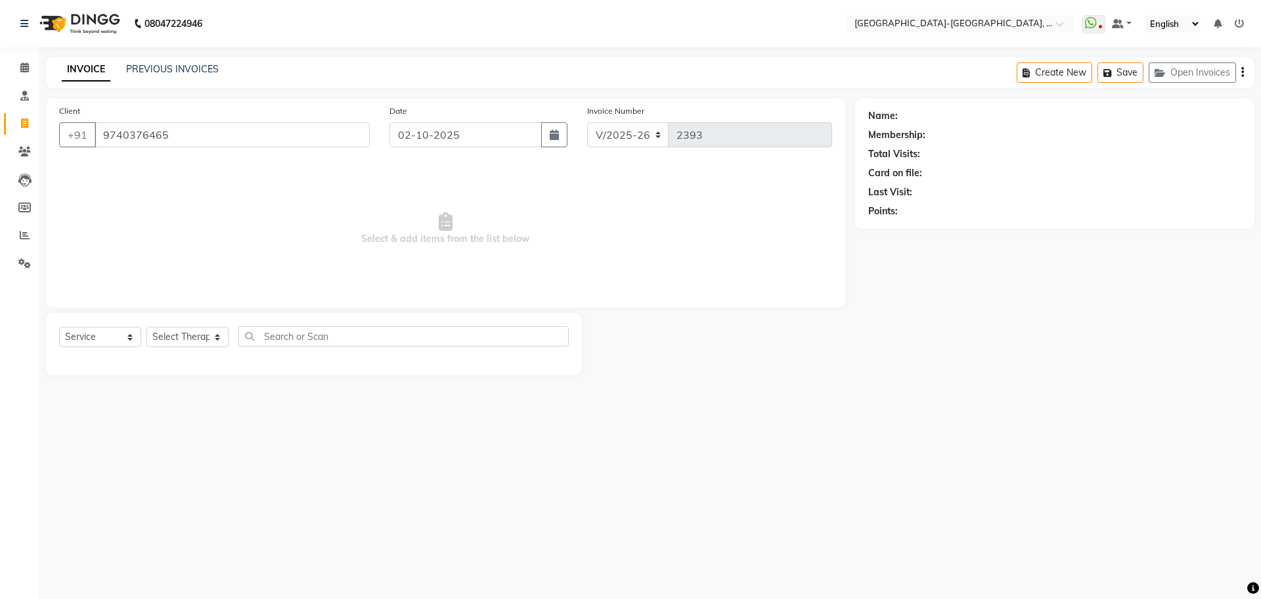
select select "1: Object"
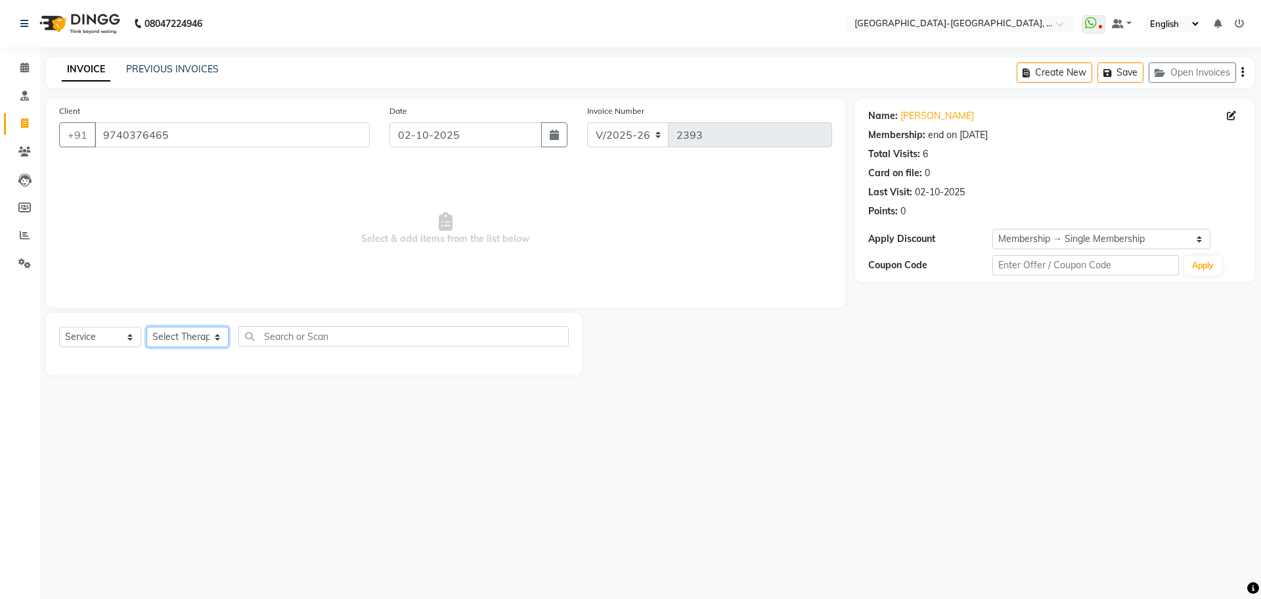
click at [186, 336] on select "Select Therapist Adakho Bone Hridziia Iris Katene Kholu Mayio Mohit Moru P Hrii…" at bounding box center [188, 337] width 82 height 20
click at [147, 327] on select "Select Therapist Adakho Bone Hridziia Iris Katene Kholu Mayio Mohit Moru P Hrii…" at bounding box center [188, 337] width 82 height 20
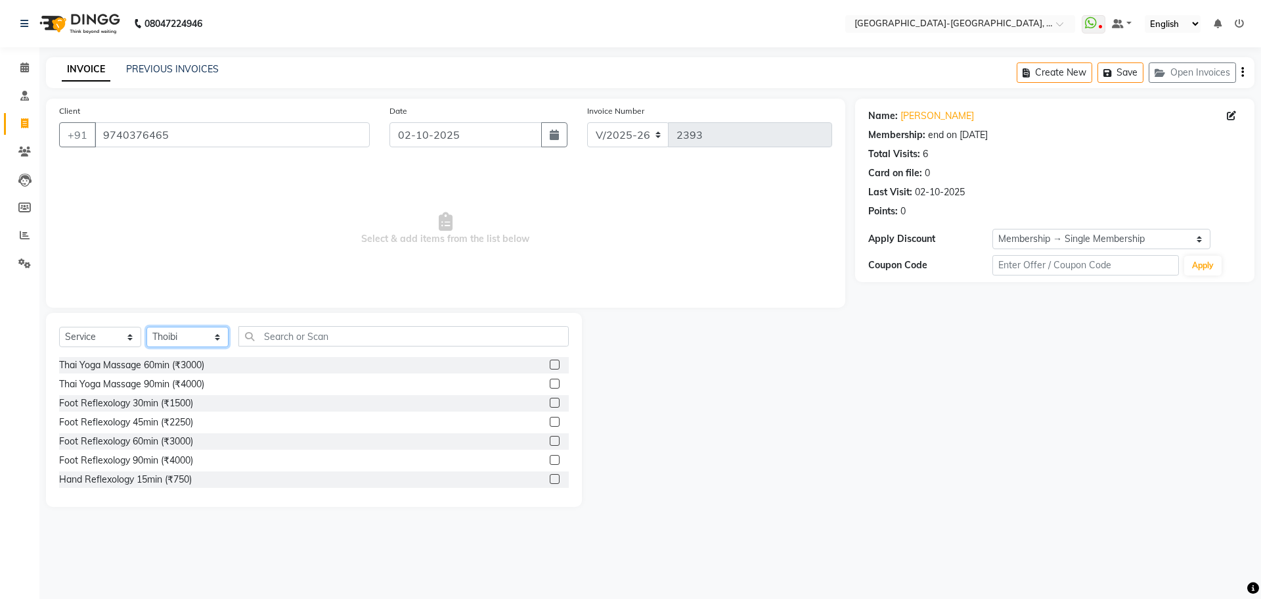
click at [205, 338] on select "Select Therapist Adakho Bone Hridziia Iris Katene Kholu Mayio Mohit Moru P Hrii…" at bounding box center [188, 337] width 82 height 20
select select "66850"
click at [147, 327] on select "Select Therapist Adakho Bone Hridziia Iris Katene Kholu Mayio Mohit Moru P Hrii…" at bounding box center [188, 337] width 82 height 20
click at [309, 343] on input "text" at bounding box center [403, 336] width 330 height 20
click at [141, 368] on div "Thai Yoga Massage 60min (₹3000)" at bounding box center [131, 365] width 145 height 14
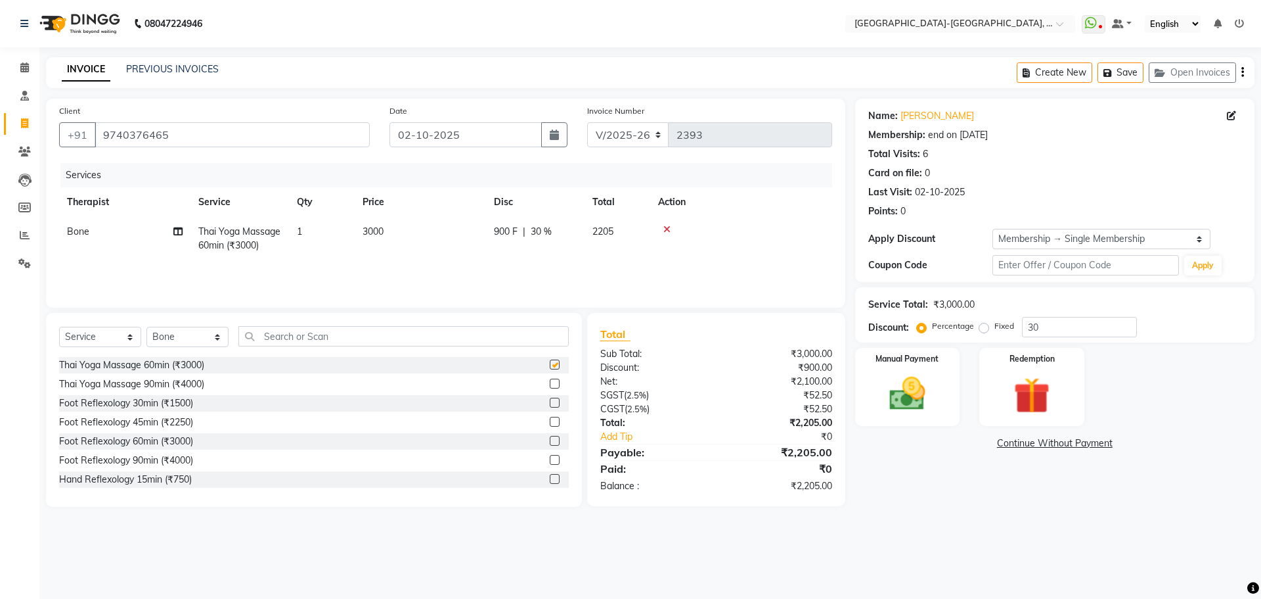
checkbox input "false"
click at [910, 387] on img at bounding box center [907, 393] width 61 height 43
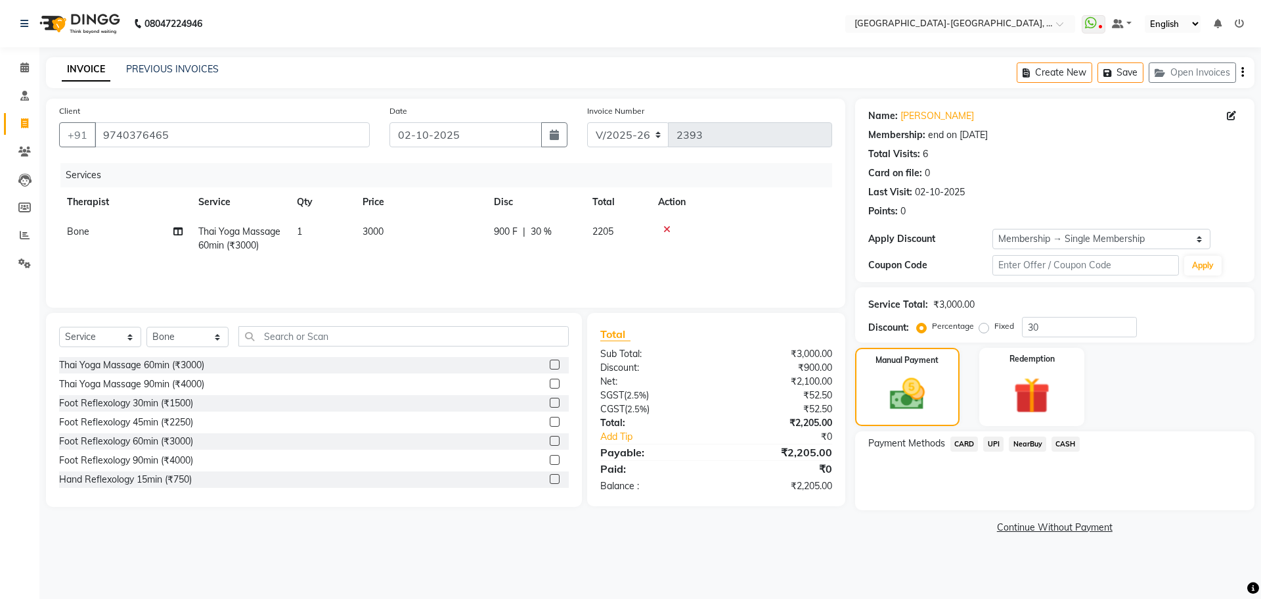
drag, startPoint x: 993, startPoint y: 441, endPoint x: 1002, endPoint y: 450, distance: 12.6
click at [993, 441] on span "UPI" at bounding box center [993, 443] width 20 height 15
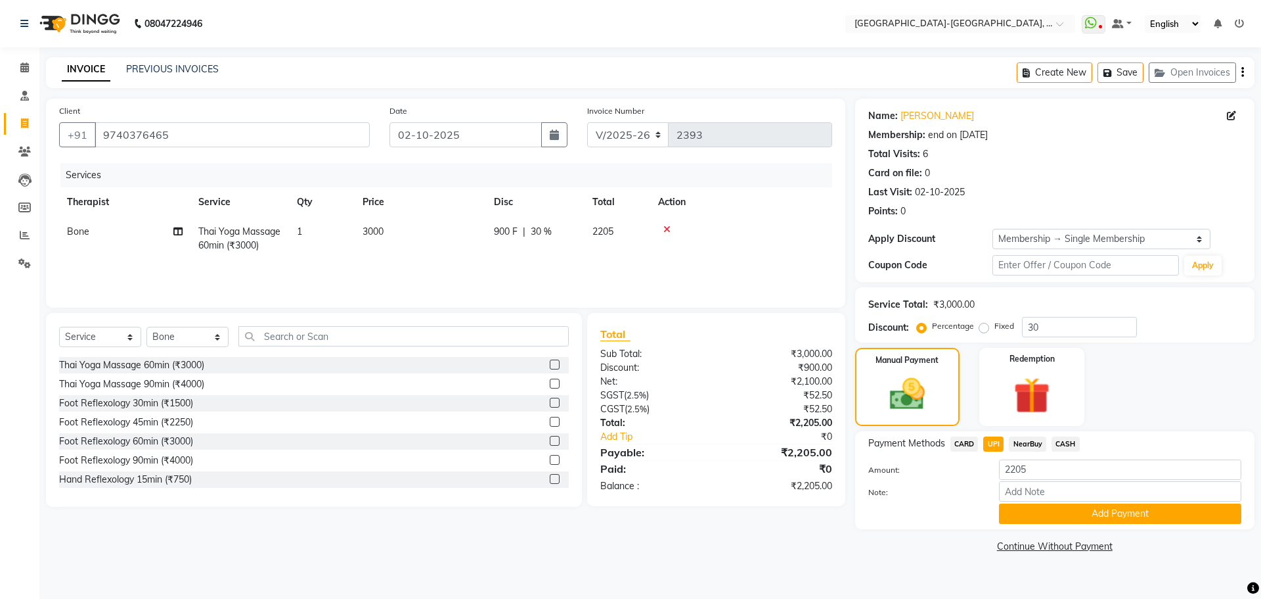
click at [961, 441] on span "CARD" at bounding box center [965, 443] width 28 height 15
click at [1057, 511] on button "Add Payment" at bounding box center [1120, 513] width 242 height 20
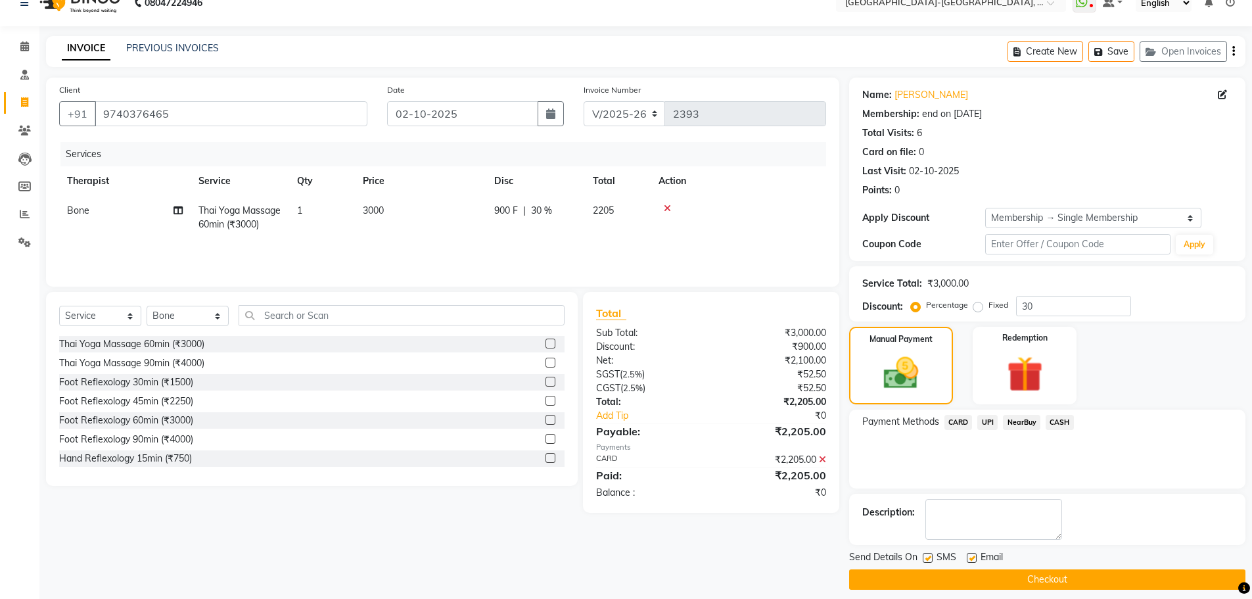
scroll to position [32, 0]
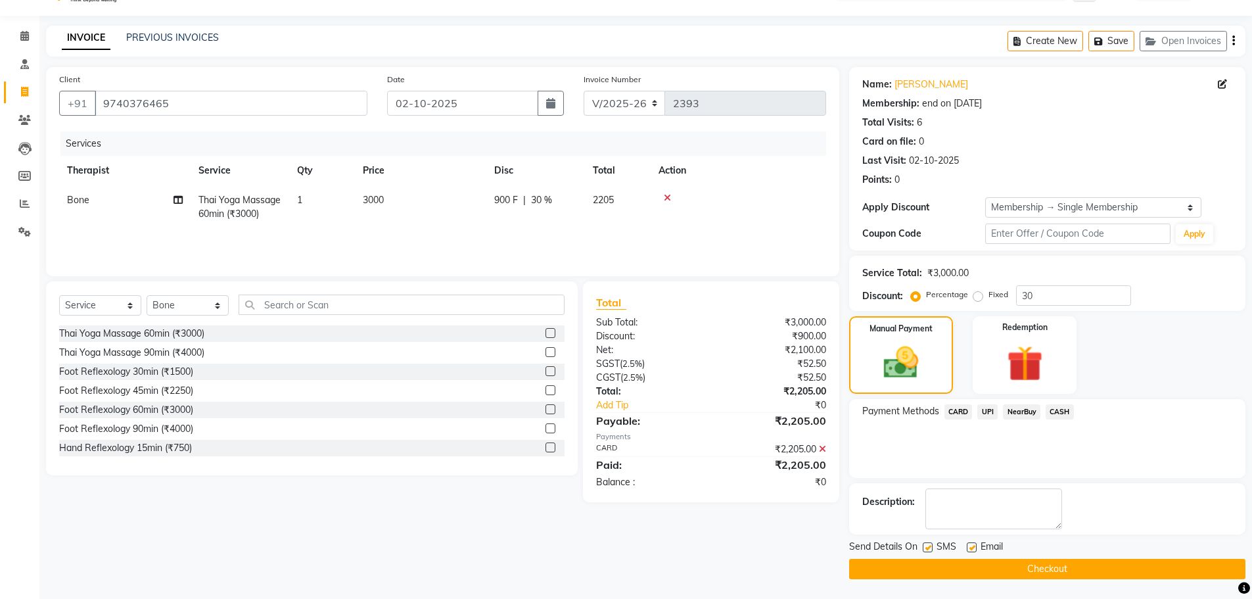
click at [1043, 568] on button "Checkout" at bounding box center [1047, 568] width 396 height 20
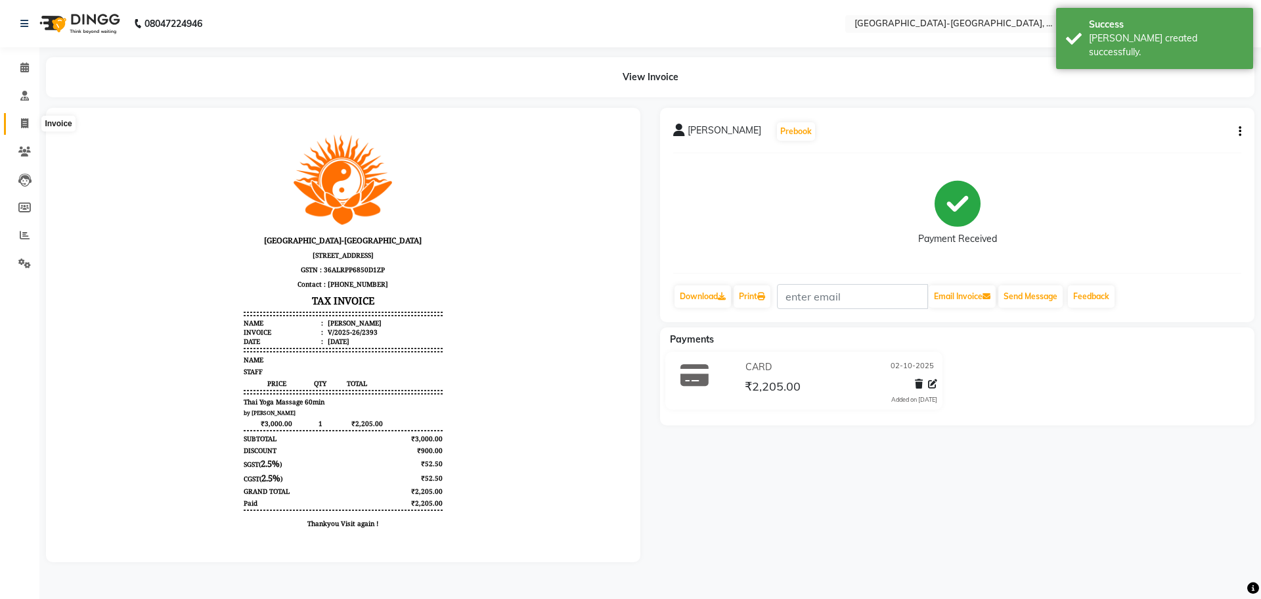
click at [22, 123] on icon at bounding box center [24, 123] width 7 height 10
select select "service"
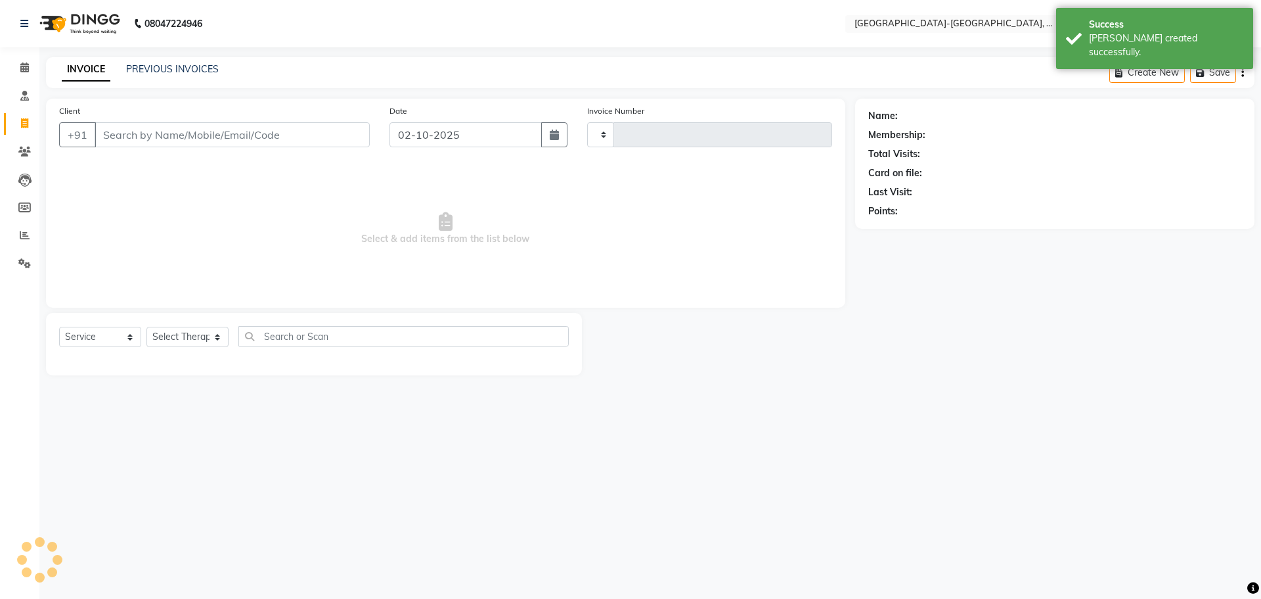
type input "2394"
select select "5851"
click at [145, 66] on link "PREVIOUS INVOICES" at bounding box center [172, 69] width 93 height 12
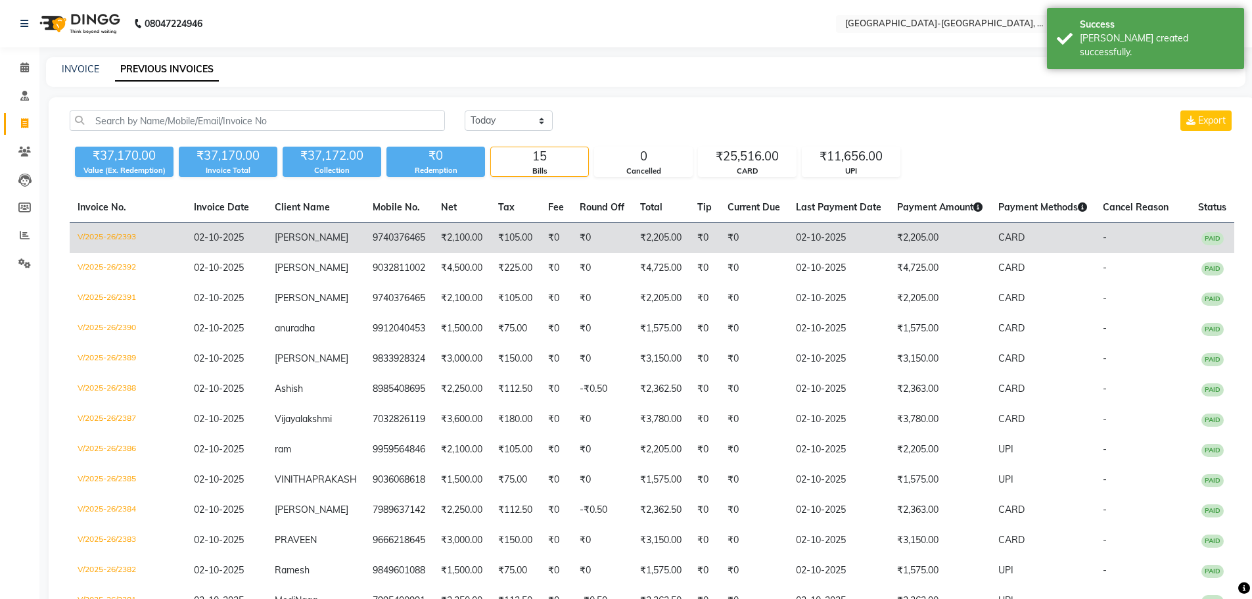
click at [293, 238] on span "Ravi" at bounding box center [312, 237] width 74 height 12
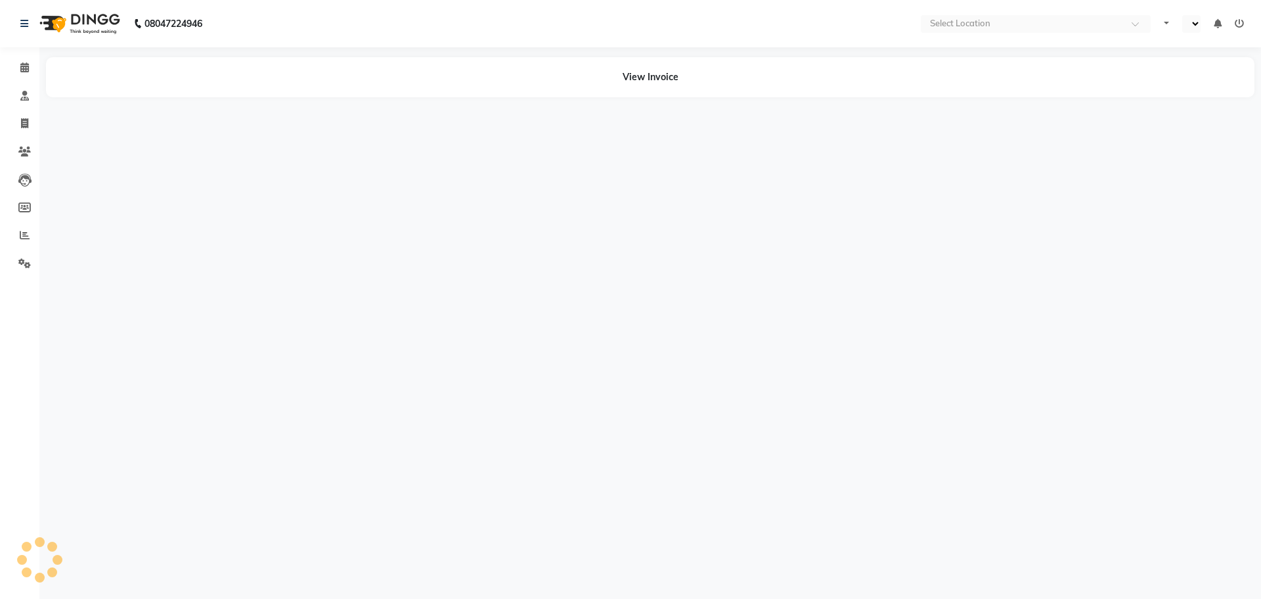
select select "en"
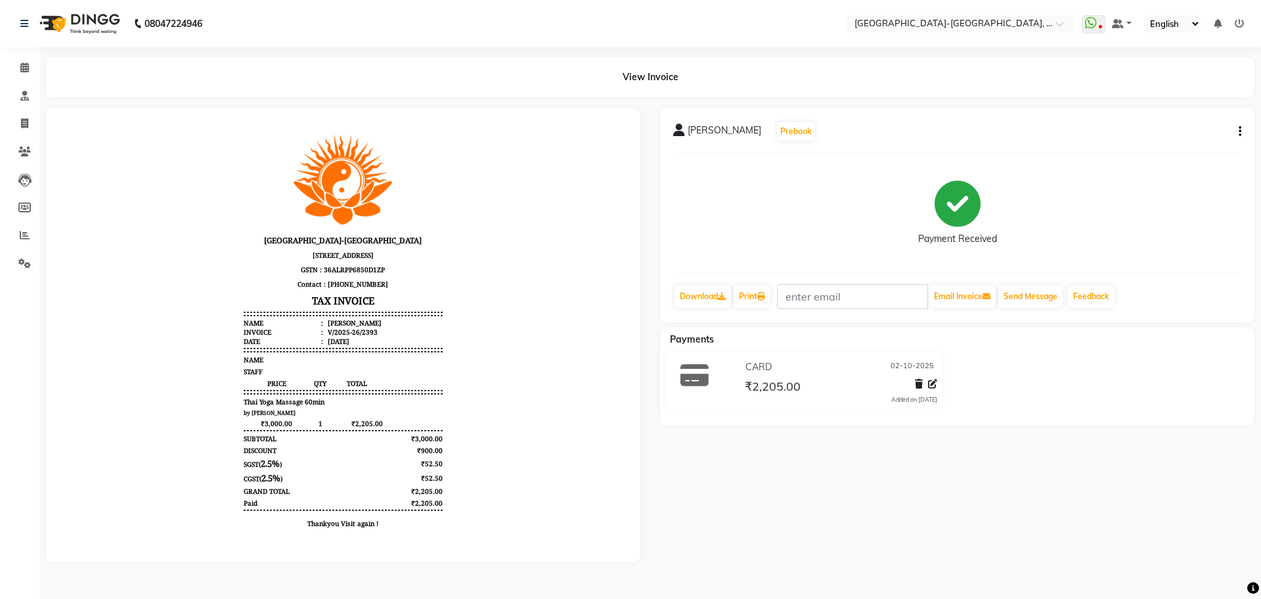
click at [1240, 131] on icon "button" at bounding box center [1240, 131] width 3 height 1
click at [1165, 156] on div "Edit Invoice" at bounding box center [1175, 156] width 90 height 16
select select "service"
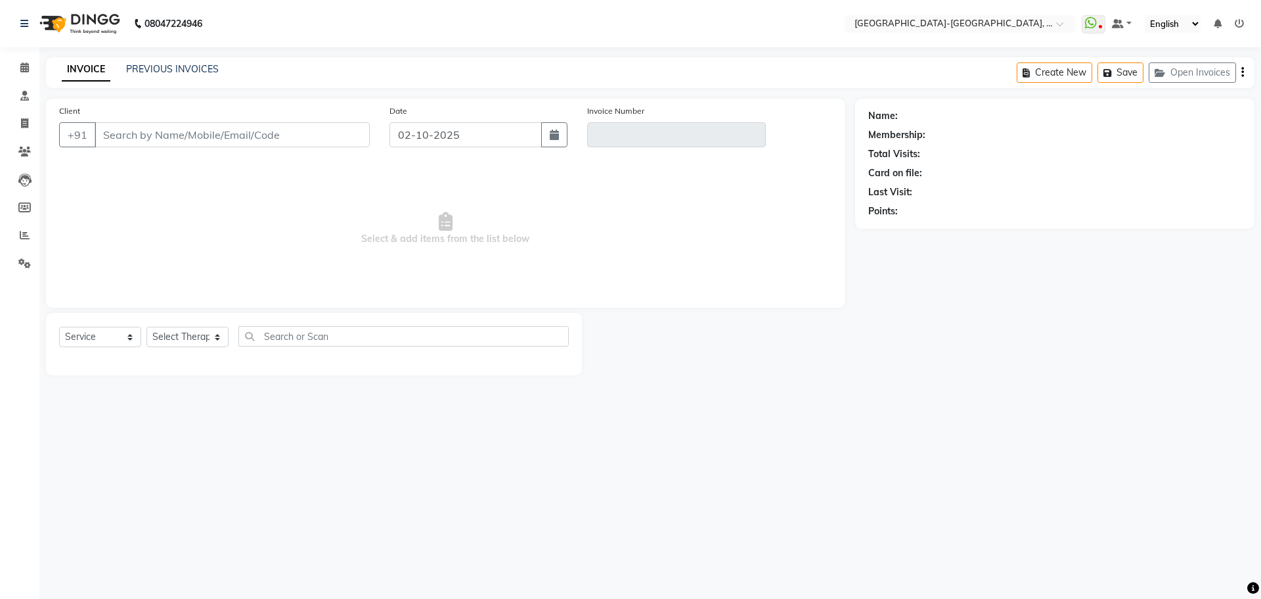
type input "9740376465"
type input "V/2025-26/2393"
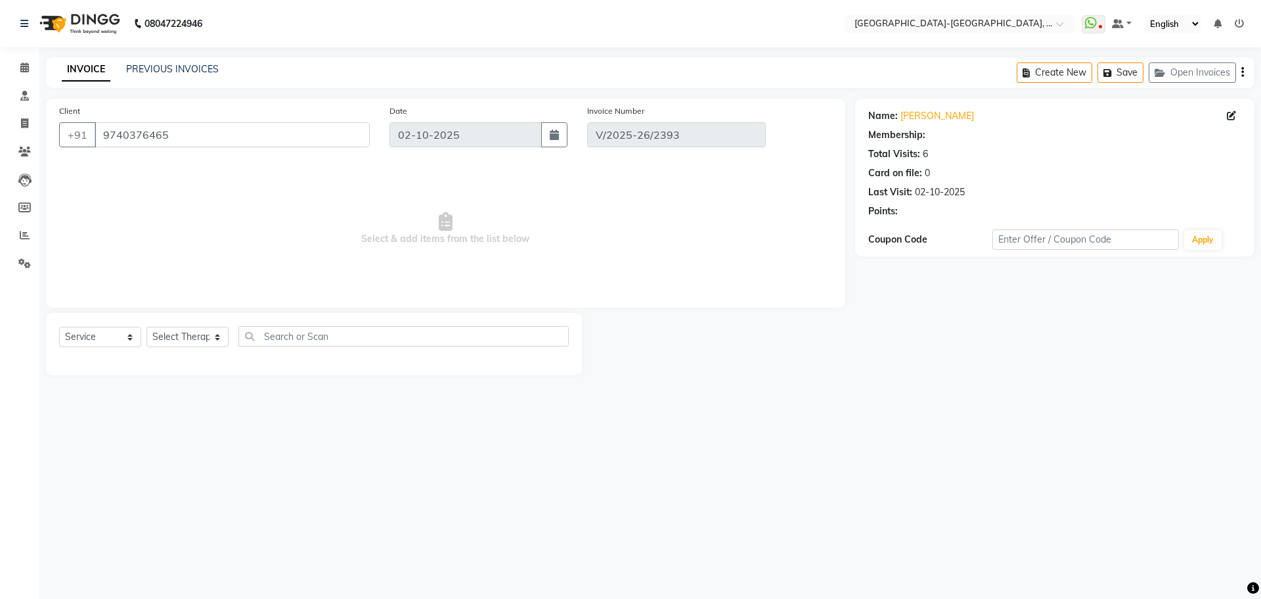
select select "select"
select select "1: Object"
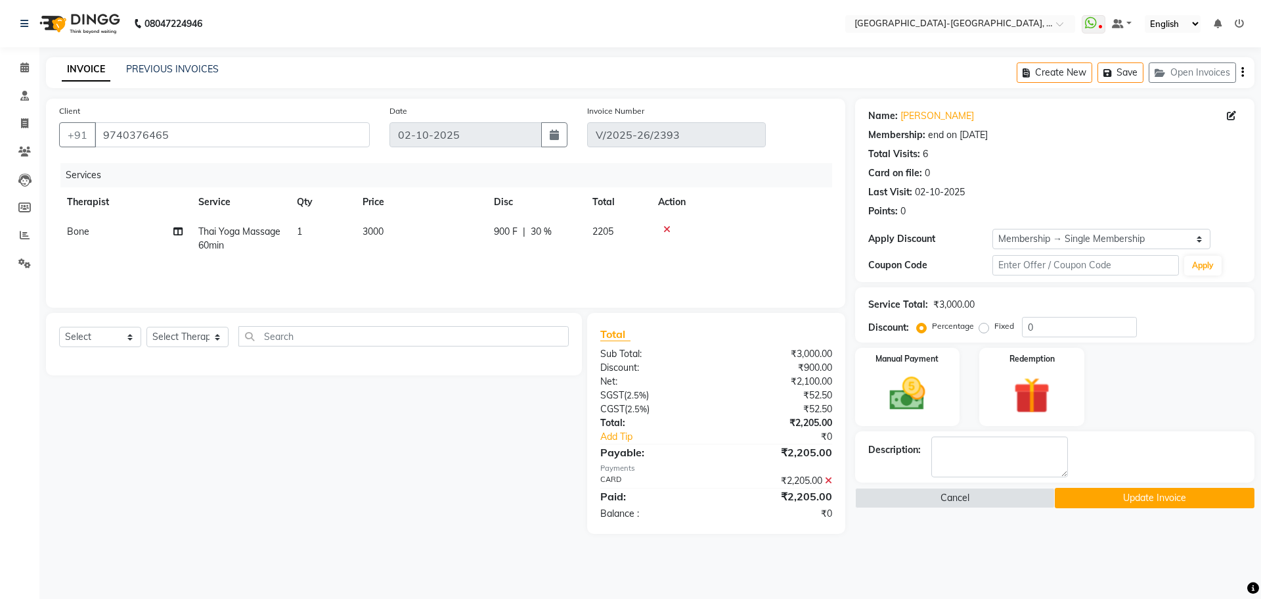
type input "30"
click at [81, 233] on span "Bone" at bounding box center [78, 231] width 22 height 12
select select "66850"
click at [81, 233] on select "Adakho Bone Hridziia Iris Katene Kholu Mayio Mohit Moru P Hriidziio Sahriini Sa…" at bounding box center [125, 235] width 116 height 20
select select "49851"
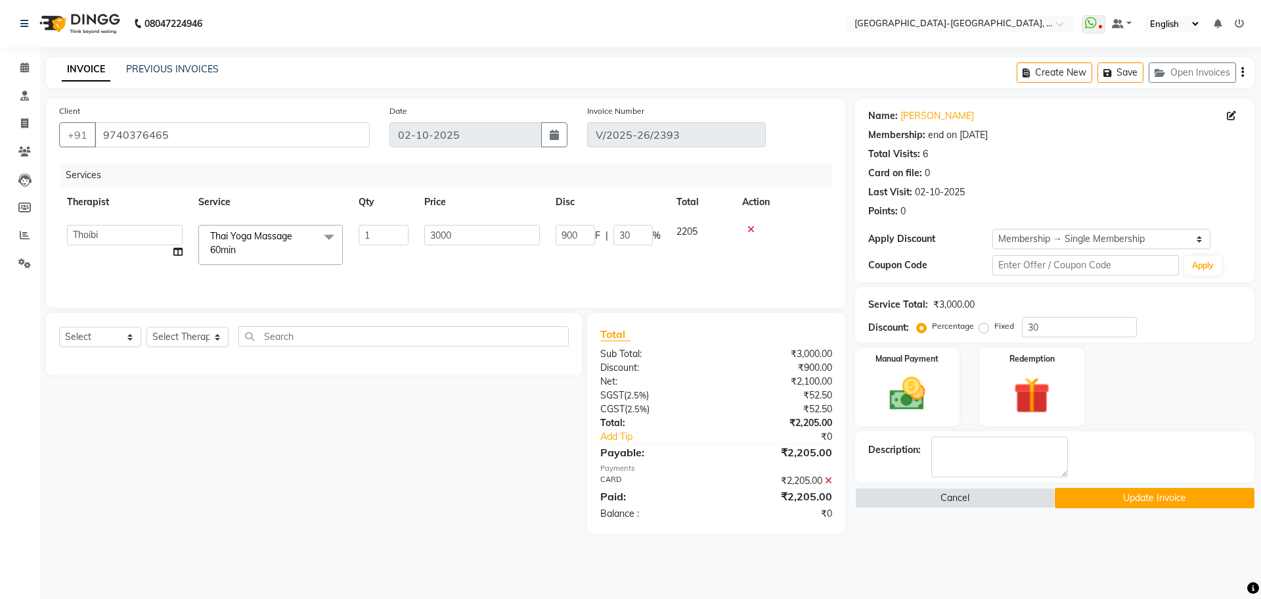
click at [1141, 498] on button "Update Invoice" at bounding box center [1155, 497] width 200 height 20
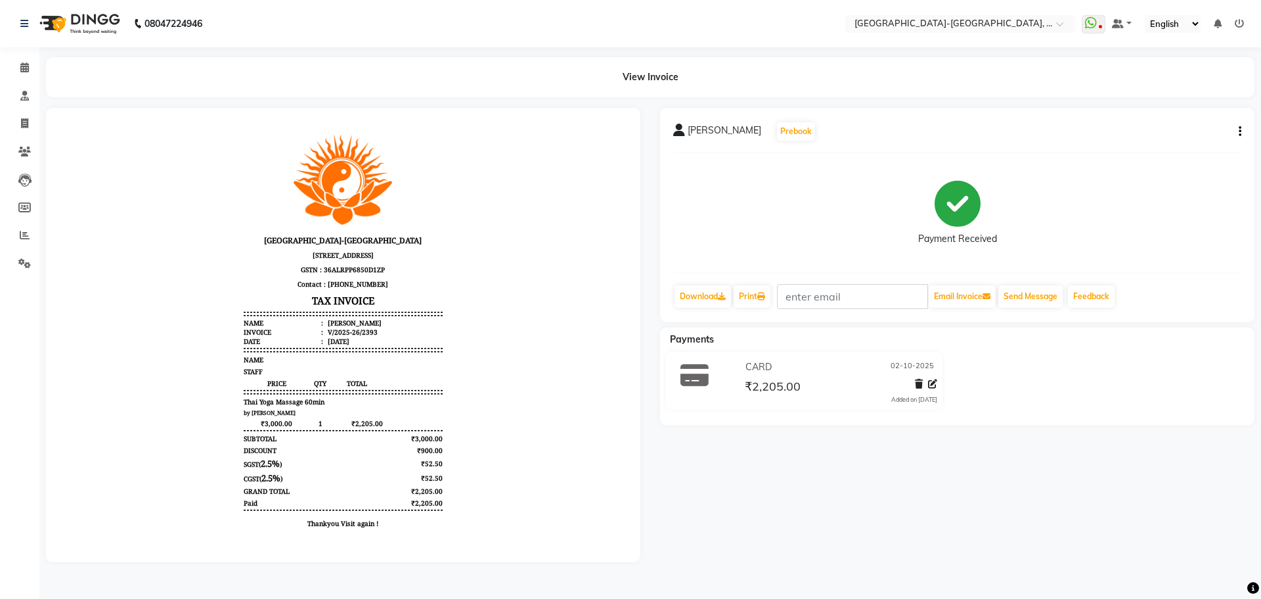
click at [38, 131] on div at bounding box center [343, 335] width 614 height 454
click at [41, 123] on div at bounding box center [343, 335] width 614 height 454
click at [31, 122] on span at bounding box center [24, 123] width 23 height 15
select select "service"
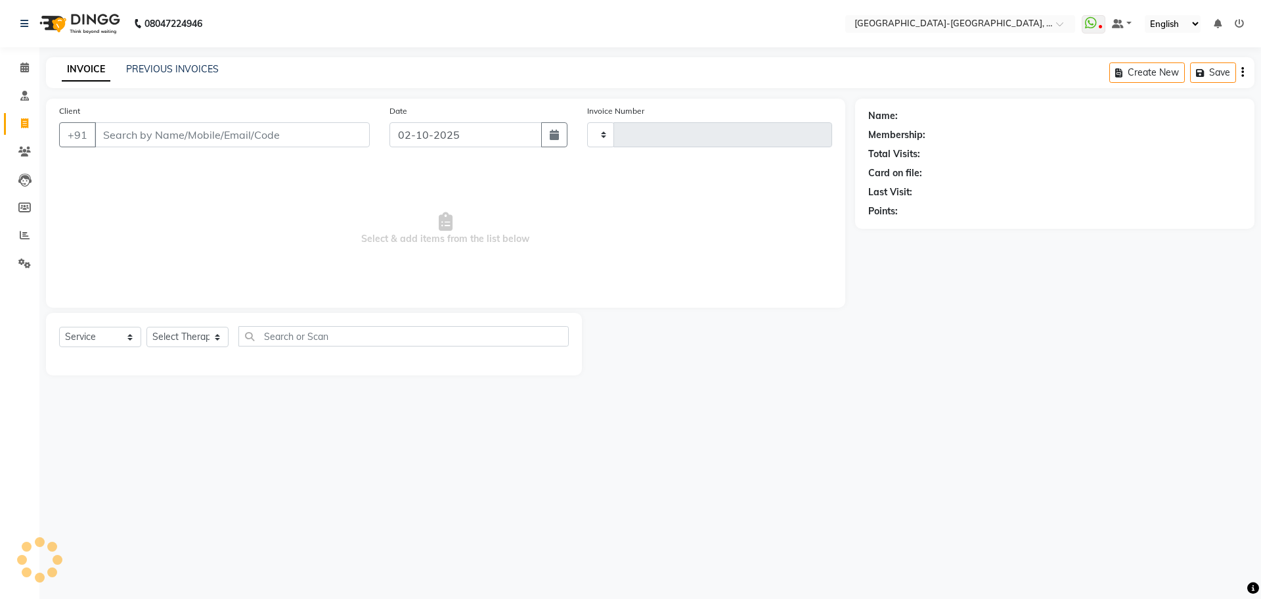
type input "2394"
select select "5851"
click at [145, 131] on input "Client" at bounding box center [232, 134] width 275 height 25
click at [154, 131] on input "Client" at bounding box center [232, 134] width 275 height 25
click at [191, 137] on input "Client" at bounding box center [232, 134] width 275 height 25
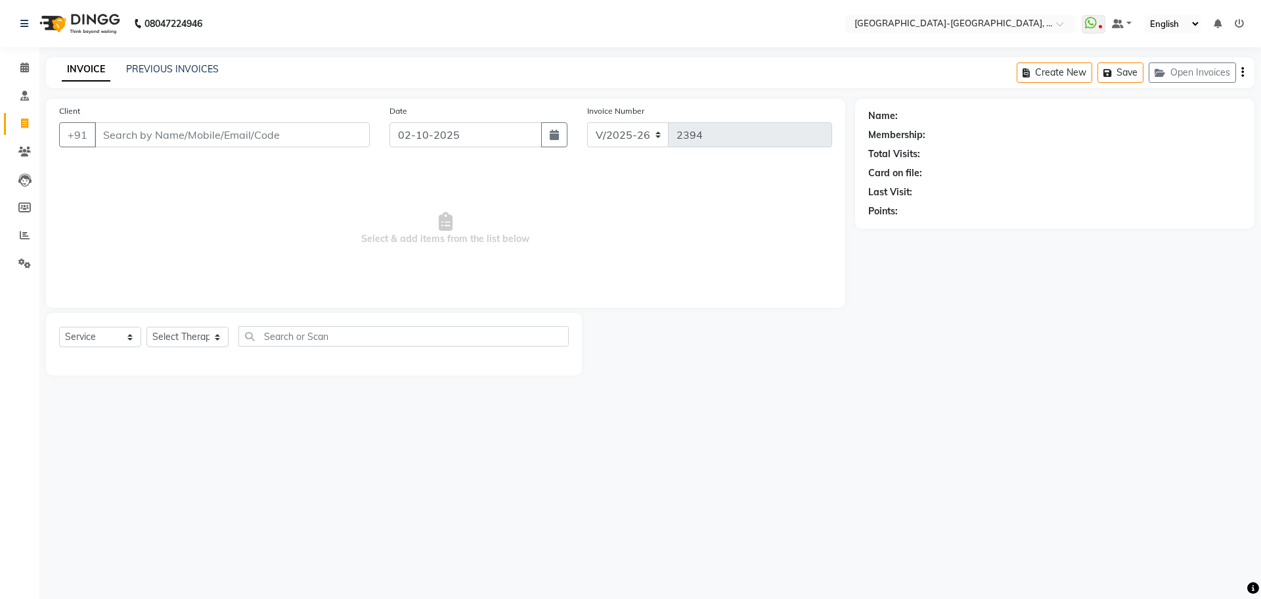
click at [192, 139] on input "Client" at bounding box center [232, 134] width 275 height 25
click at [193, 138] on input "Client" at bounding box center [232, 134] width 275 height 25
click at [177, 143] on input "Client" at bounding box center [232, 134] width 275 height 25
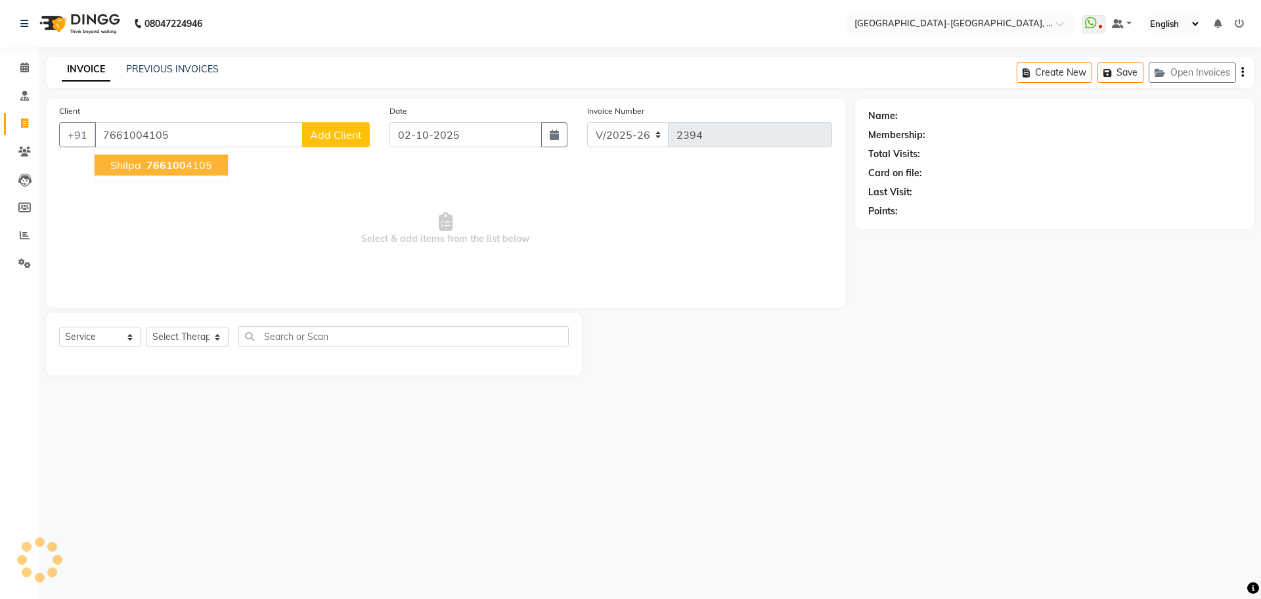
type input "7661004105"
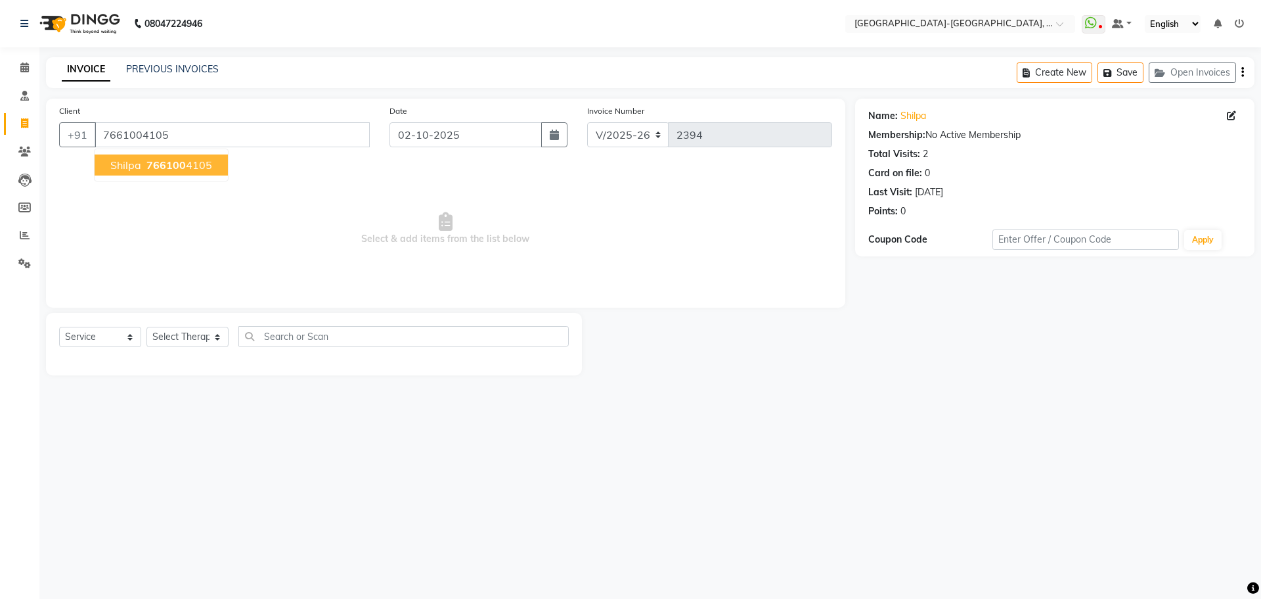
click at [201, 170] on ngb-highlight "766100 4105" at bounding box center [178, 164] width 68 height 13
drag, startPoint x: 190, startPoint y: 332, endPoint x: 194, endPoint y: 343, distance: 11.2
click at [190, 332] on select "Select Therapist Adakho Bone Hridziia Iris Katene Kholu Mayio Mohit Moru P Hrii…" at bounding box center [188, 337] width 82 height 20
select select "40952"
click at [147, 327] on select "Select Therapist Adakho Bone Hridziia Iris Katene Kholu Mayio Mohit Moru P Hrii…" at bounding box center [188, 337] width 82 height 20
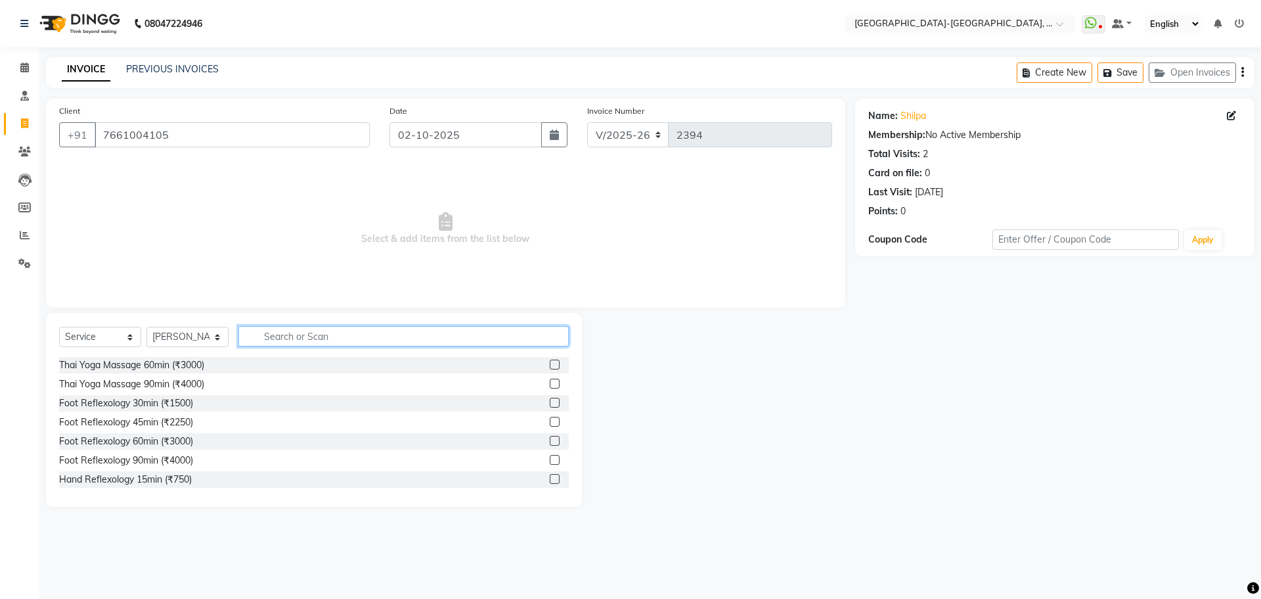
click at [267, 334] on input "text" at bounding box center [403, 336] width 330 height 20
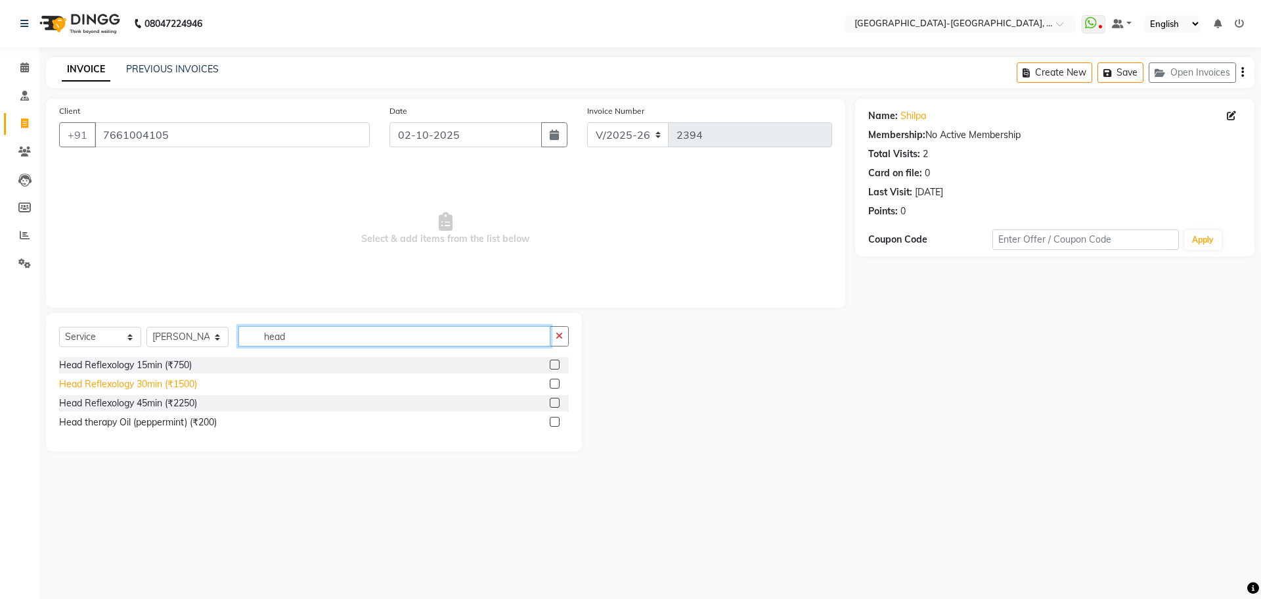
type input "head"
click at [173, 390] on div "Head Reflexology 30min (₹1500)" at bounding box center [128, 384] width 138 height 14
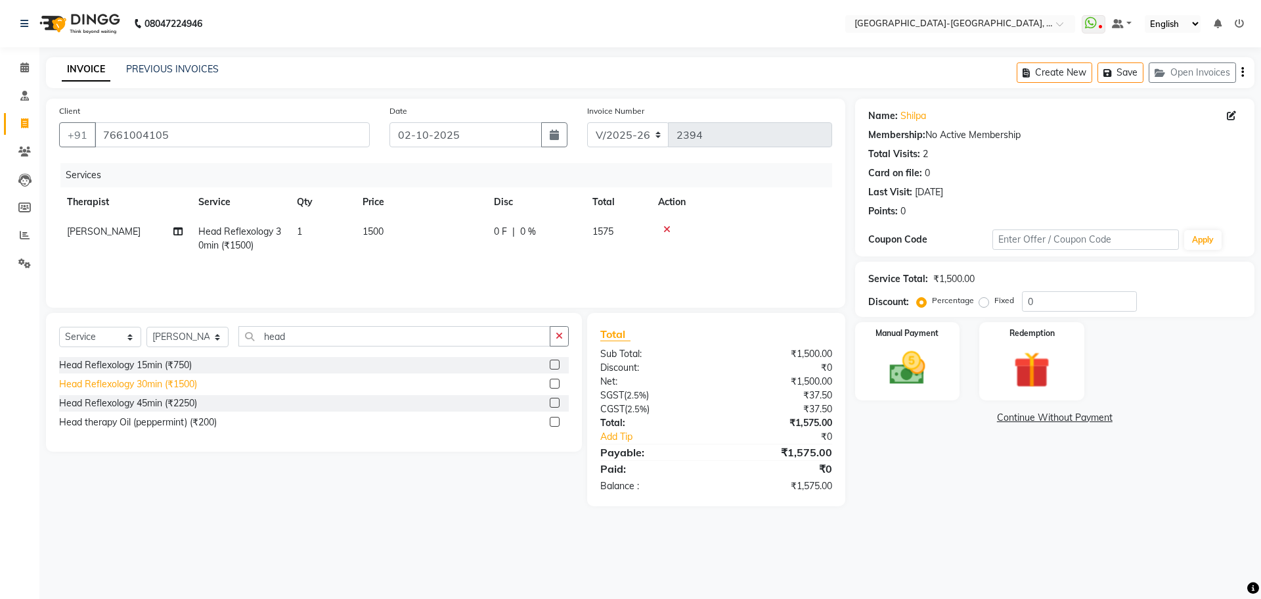
click at [173, 388] on div "Head Reflexology 30min (₹1500)" at bounding box center [128, 384] width 138 height 14
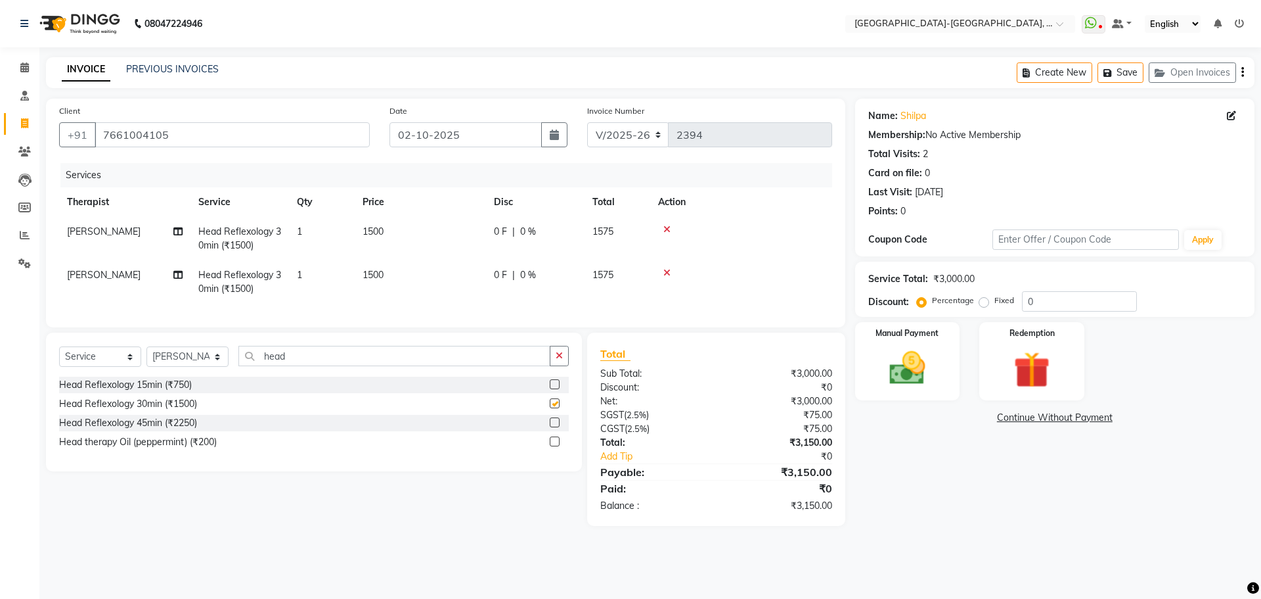
checkbox input "false"
click at [938, 363] on img at bounding box center [907, 367] width 61 height 43
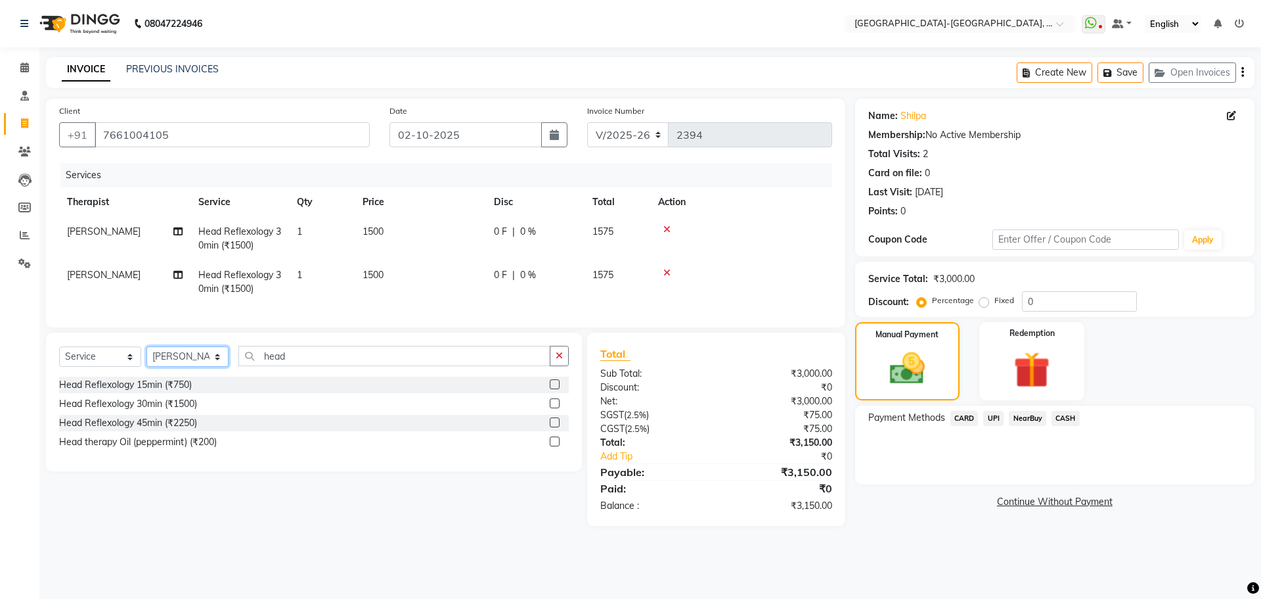
click at [223, 361] on select "Select Therapist Adakho Bone Hridziia Iris Katene Kholu Mayio Mohit Moru P Hrii…" at bounding box center [188, 356] width 82 height 20
select select "66851"
click at [147, 356] on select "Select Therapist Adakho Bone Hridziia Iris Katene Kholu Mayio Mohit Moru P Hrii…" at bounding box center [188, 356] width 82 height 20
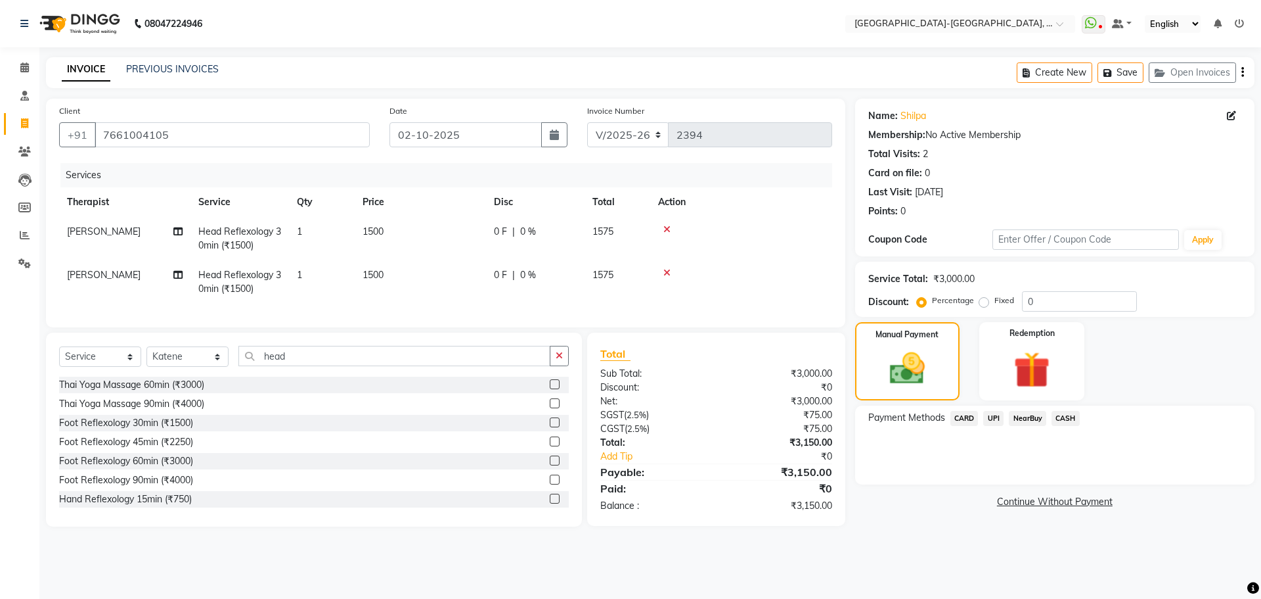
click at [309, 353] on div "Select Service Product Membership Package Voucher Prepaid Gift Card Select Ther…" at bounding box center [314, 429] width 536 height 194
drag, startPoint x: 299, startPoint y: 363, endPoint x: 212, endPoint y: 384, distance: 90.0
click at [250, 366] on input "head" at bounding box center [394, 356] width 312 height 20
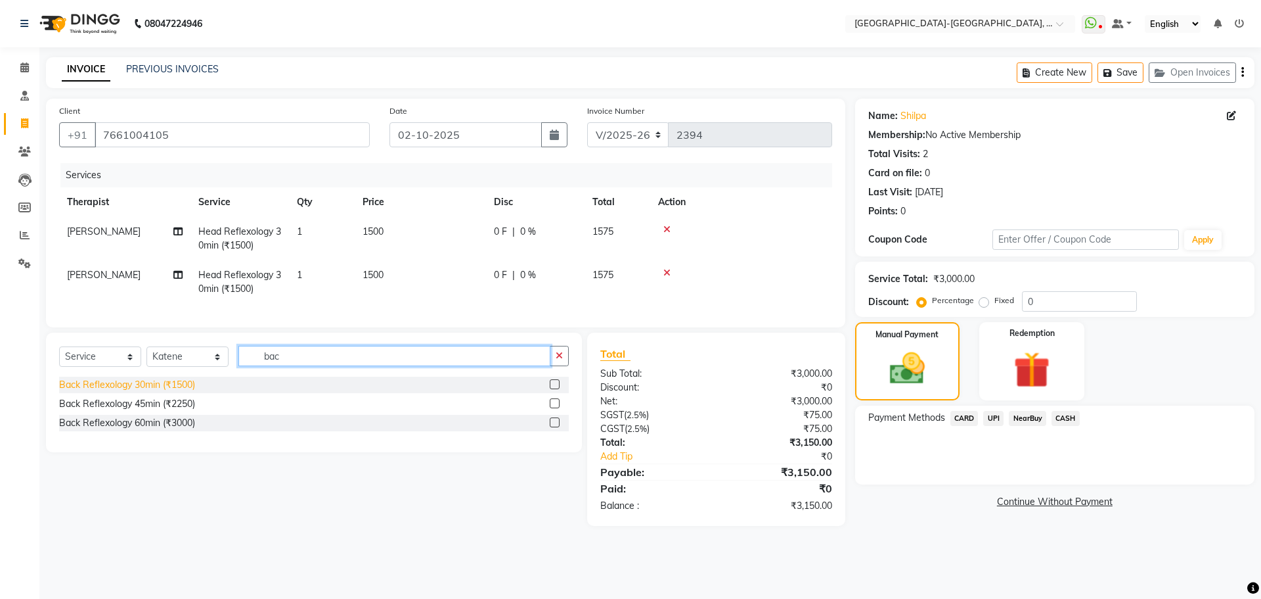
type input "bac"
click at [182, 392] on div "Back Reflexology 30min (₹1500)" at bounding box center [127, 385] width 136 height 14
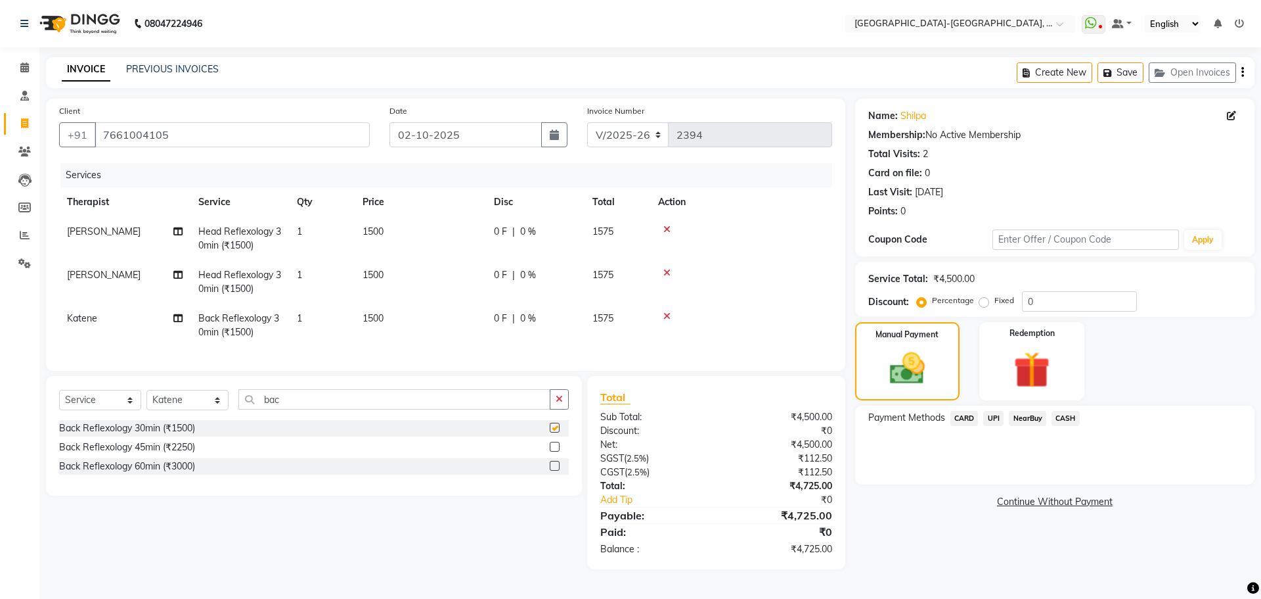
checkbox input "false"
drag, startPoint x: 296, startPoint y: 410, endPoint x: 199, endPoint y: 439, distance: 101.4
click at [202, 430] on div "Select Service Product Membership Package Voucher Prepaid Gift Card Select Ther…" at bounding box center [314, 436] width 536 height 120
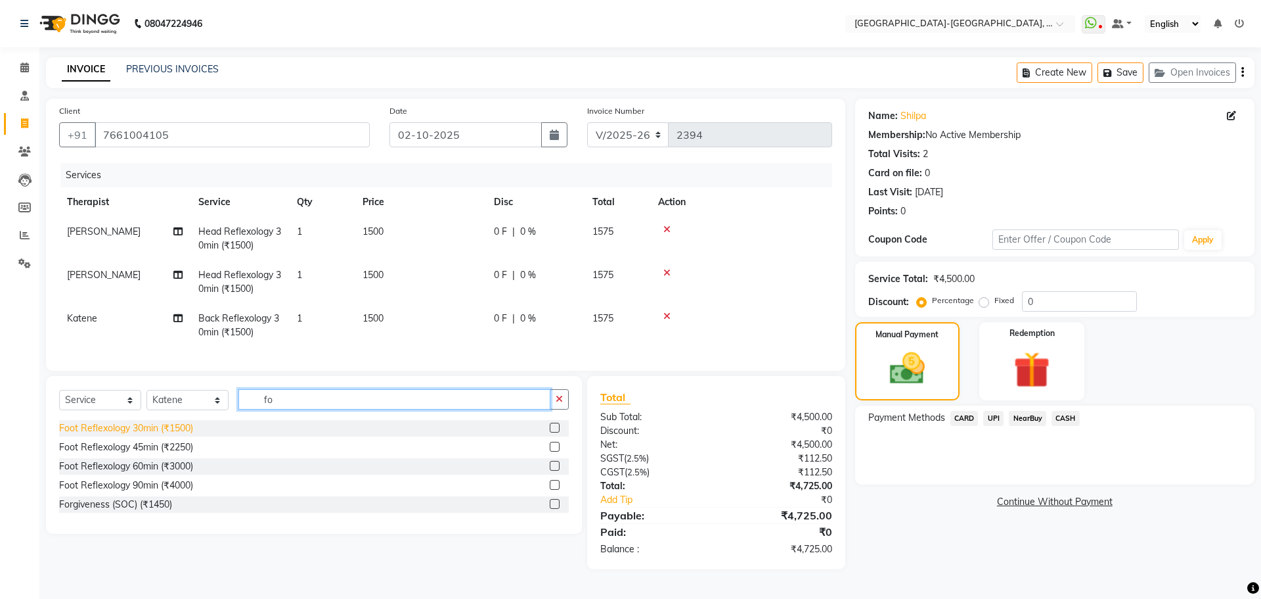
type input "fo"
click at [154, 435] on div "Foot Reflexology 30min (₹1500)" at bounding box center [126, 428] width 134 height 14
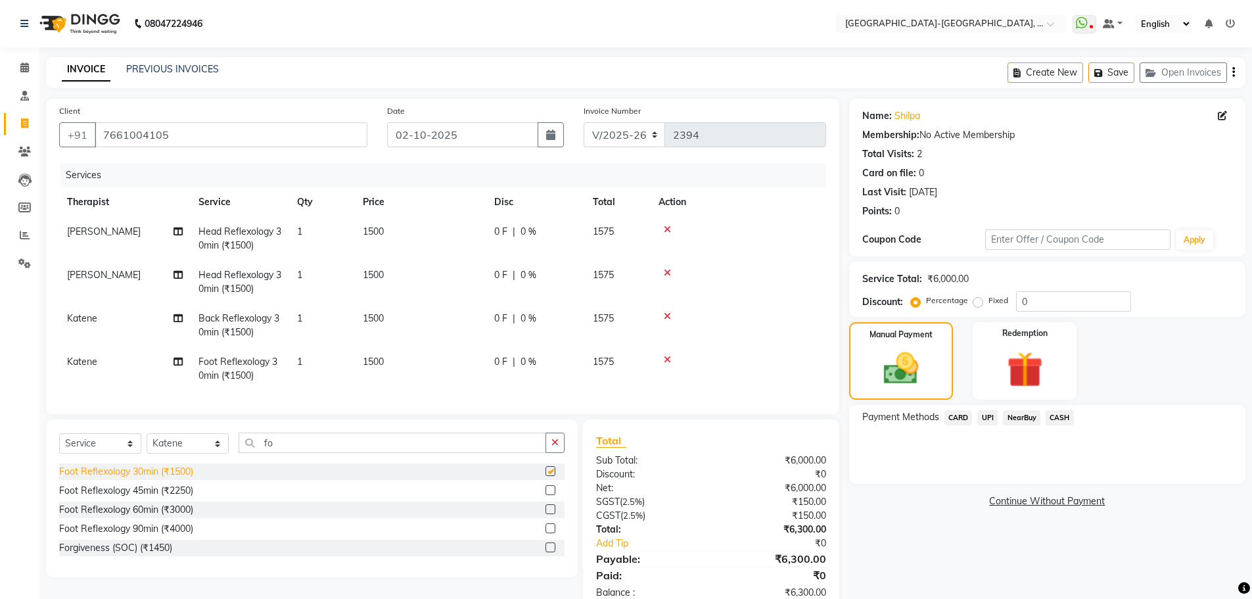
checkbox input "false"
drag, startPoint x: 962, startPoint y: 418, endPoint x: 982, endPoint y: 430, distance: 23.9
click at [962, 418] on span "CARD" at bounding box center [958, 417] width 28 height 15
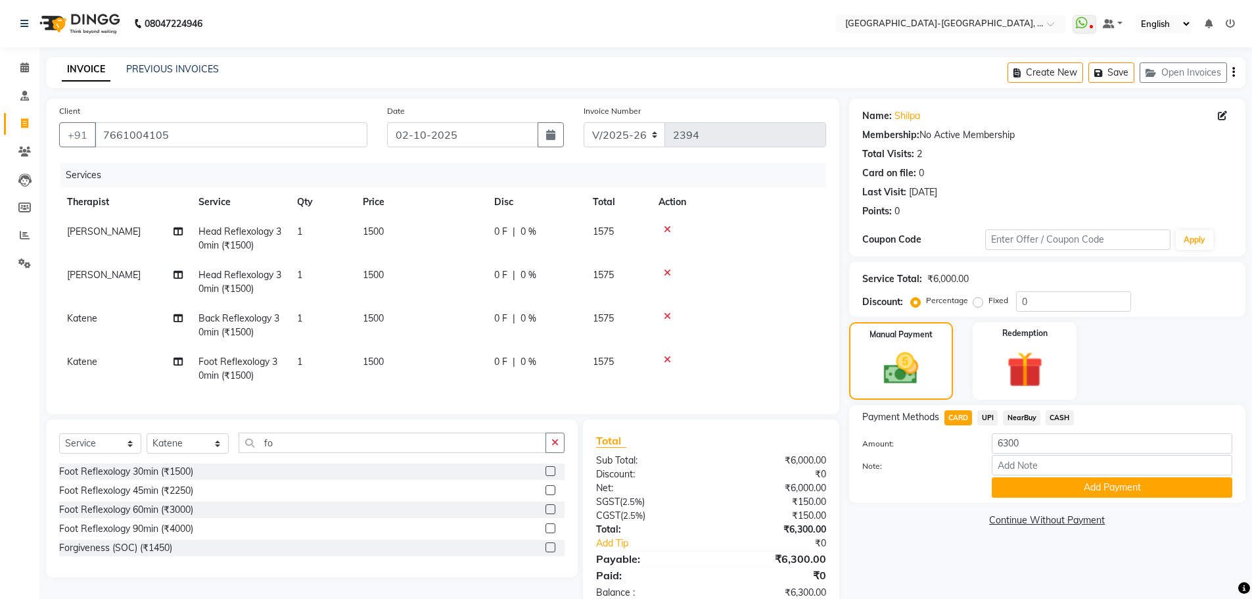
click at [990, 419] on span "UPI" at bounding box center [987, 417] width 20 height 15
click at [1072, 479] on button "Add Payment" at bounding box center [1111, 487] width 240 height 20
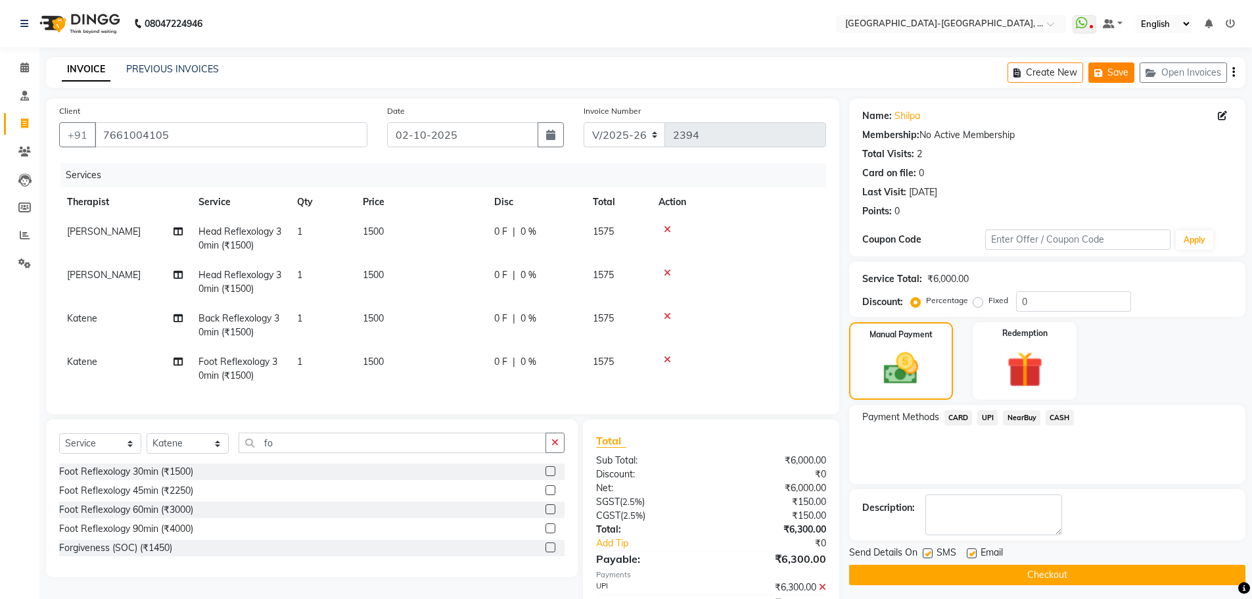
click at [1121, 76] on button "Save" at bounding box center [1111, 72] width 46 height 20
click at [1115, 72] on button "Save" at bounding box center [1111, 72] width 46 height 20
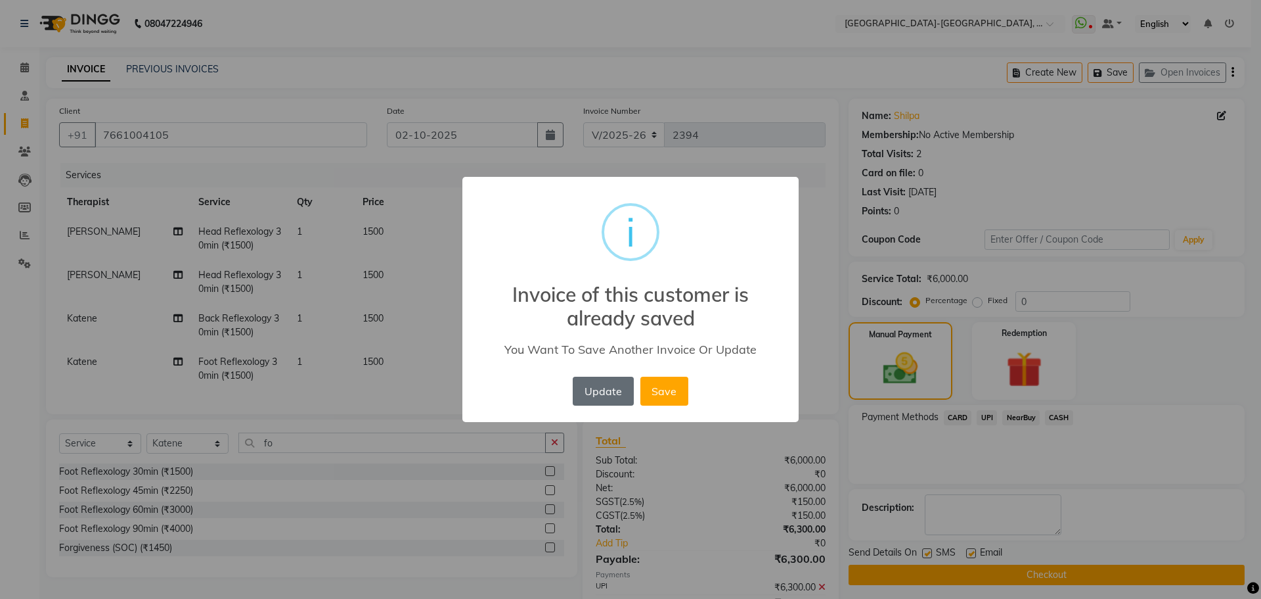
click at [602, 395] on button "Update" at bounding box center [603, 390] width 60 height 29
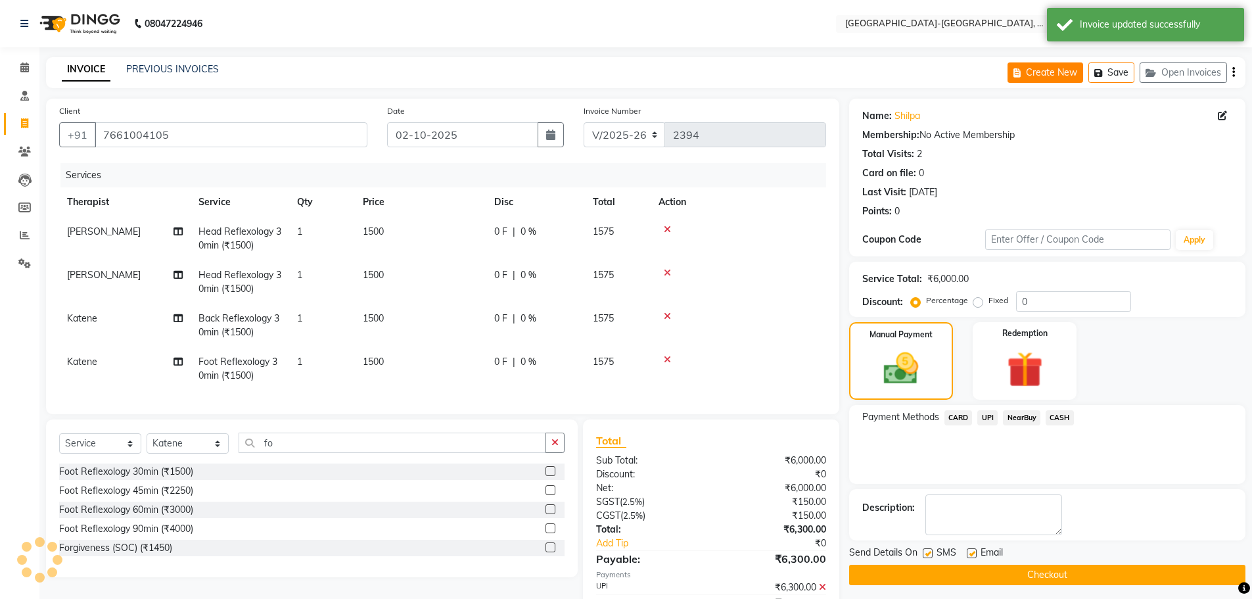
click at [1051, 70] on button "Create New" at bounding box center [1045, 72] width 76 height 20
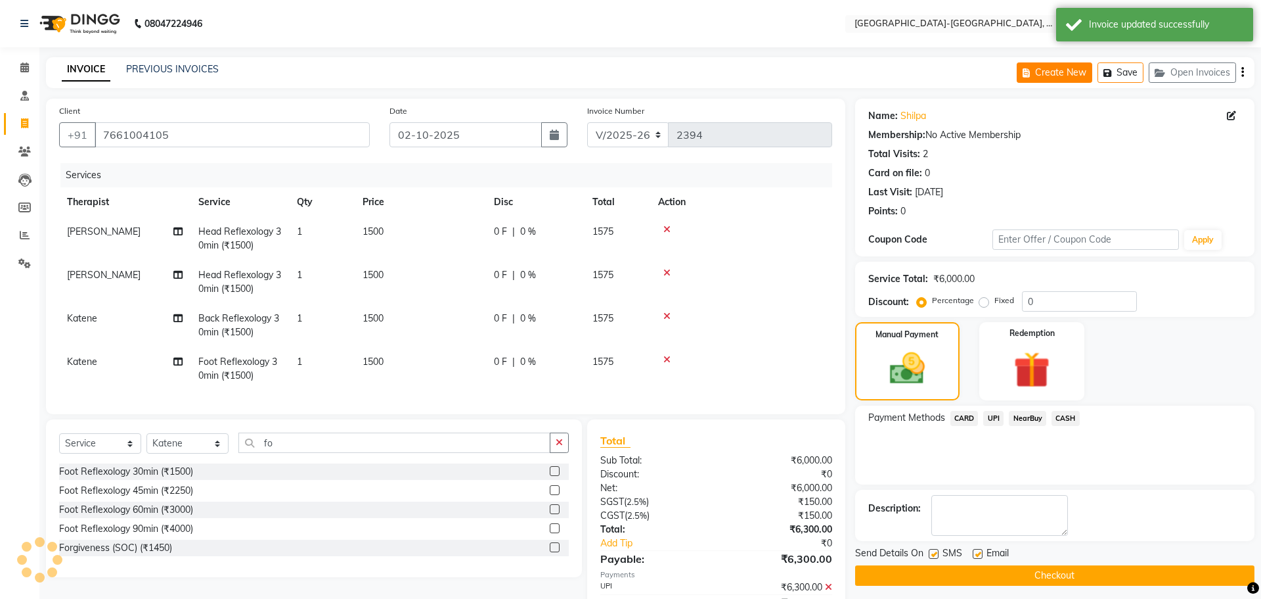
select select "5851"
select select "service"
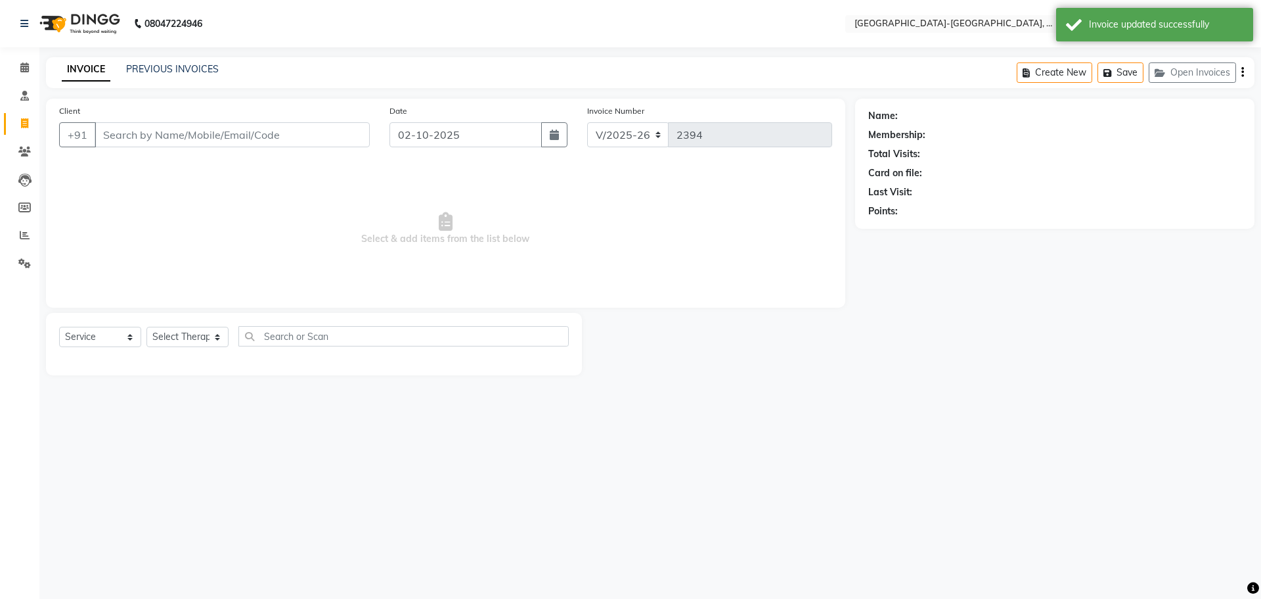
click at [232, 133] on input "Client" at bounding box center [232, 134] width 275 height 25
click at [194, 139] on input "Client" at bounding box center [232, 134] width 275 height 25
drag, startPoint x: 205, startPoint y: 133, endPoint x: 1033, endPoint y: 121, distance: 827.9
click at [244, 130] on input "Client" at bounding box center [232, 134] width 275 height 25
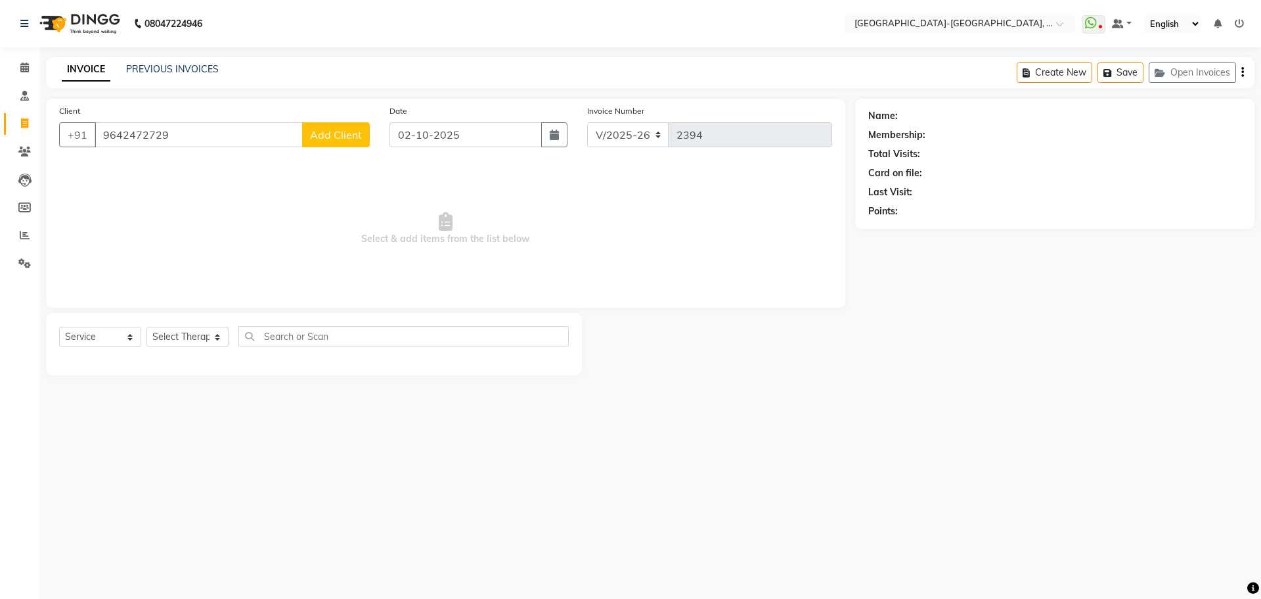
type input "9642472729"
click at [349, 145] on button "Add Client" at bounding box center [336, 134] width 68 height 25
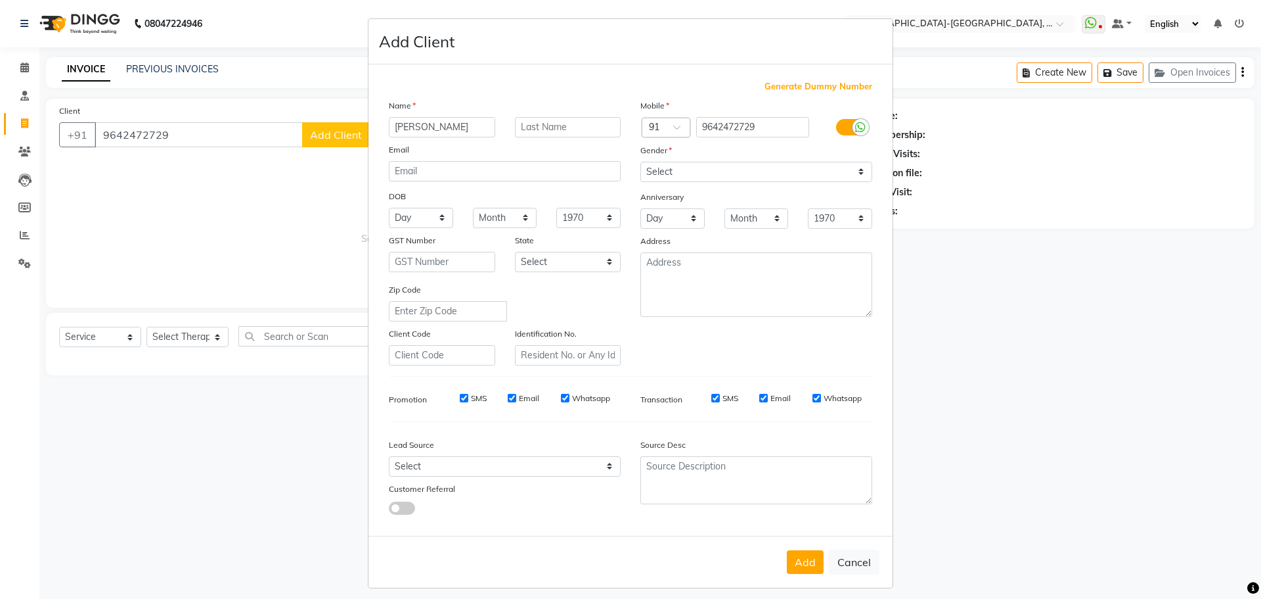
type input "Pavan"
click at [750, 179] on select "Select [DEMOGRAPHIC_DATA] [DEMOGRAPHIC_DATA] Other Prefer Not To Say" at bounding box center [757, 172] width 232 height 20
select select "[DEMOGRAPHIC_DATA]"
click at [641, 162] on select "Select [DEMOGRAPHIC_DATA] [DEMOGRAPHIC_DATA] Other Prefer Not To Say" at bounding box center [757, 172] width 232 height 20
click at [799, 562] on button "Add" at bounding box center [805, 562] width 37 height 24
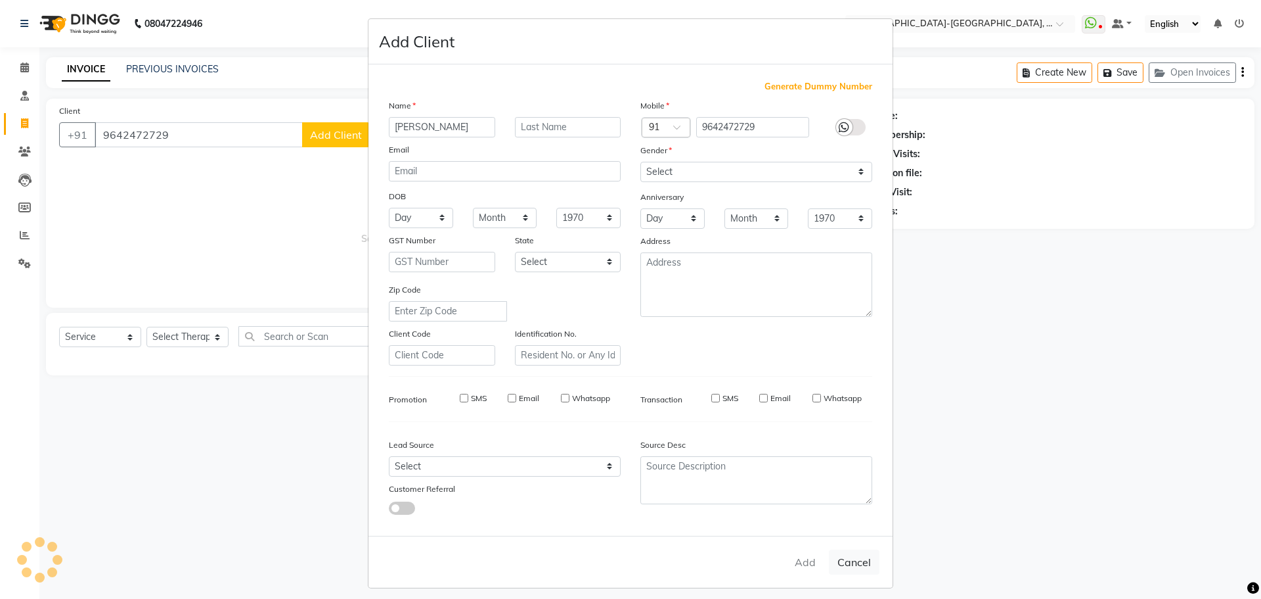
select select
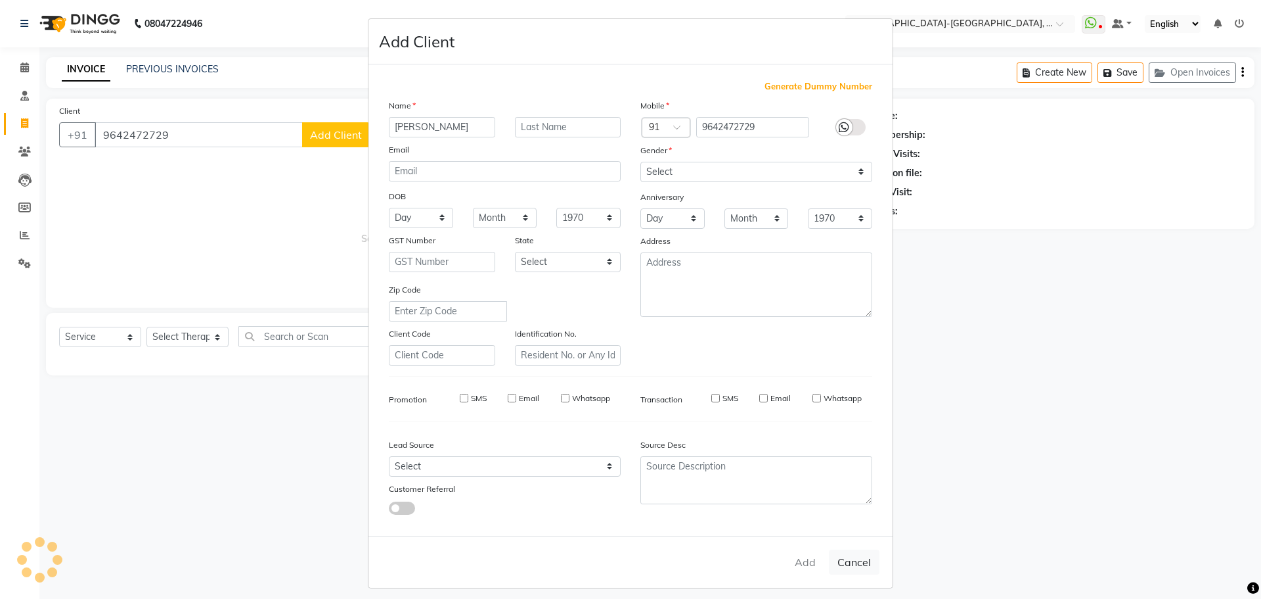
select select
checkbox input "false"
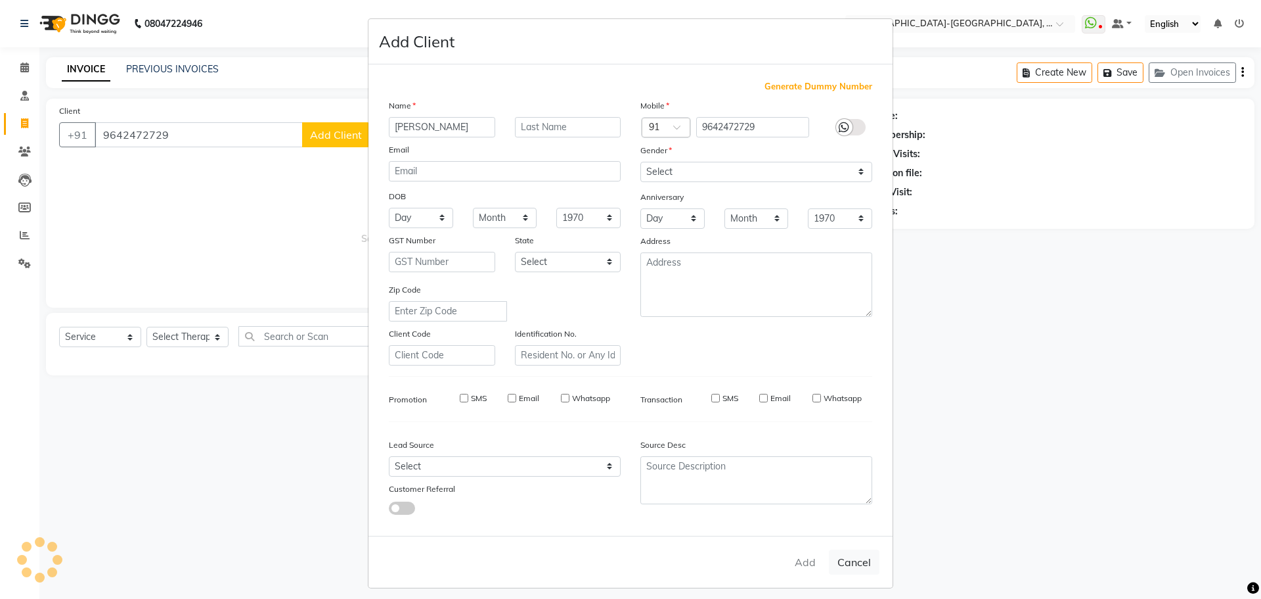
checkbox input "false"
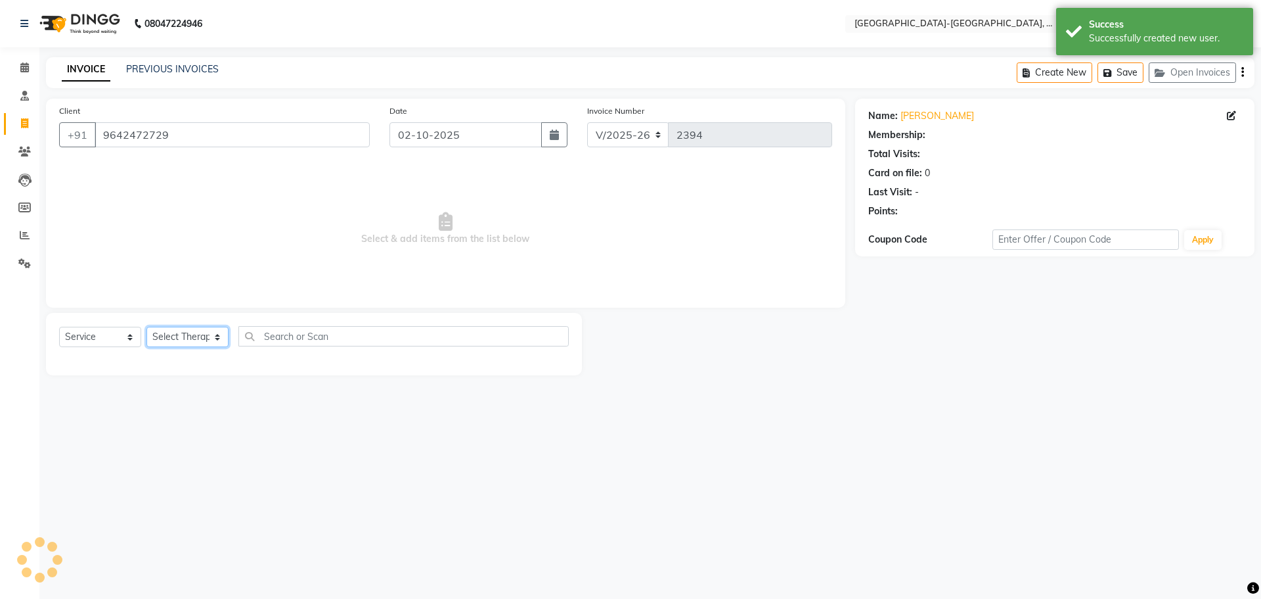
drag, startPoint x: 184, startPoint y: 338, endPoint x: 198, endPoint y: 338, distance: 14.5
click at [184, 338] on select "Select Therapist Adakho Bone Hridziia Iris Katene Kholu Mayio Mohit Moru P Hrii…" at bounding box center [188, 337] width 82 height 20
click at [147, 327] on select "Select Therapist Adakho Bone Hridziia Iris Katene Kholu Mayio Mohit Moru P Hrii…" at bounding box center [188, 337] width 82 height 20
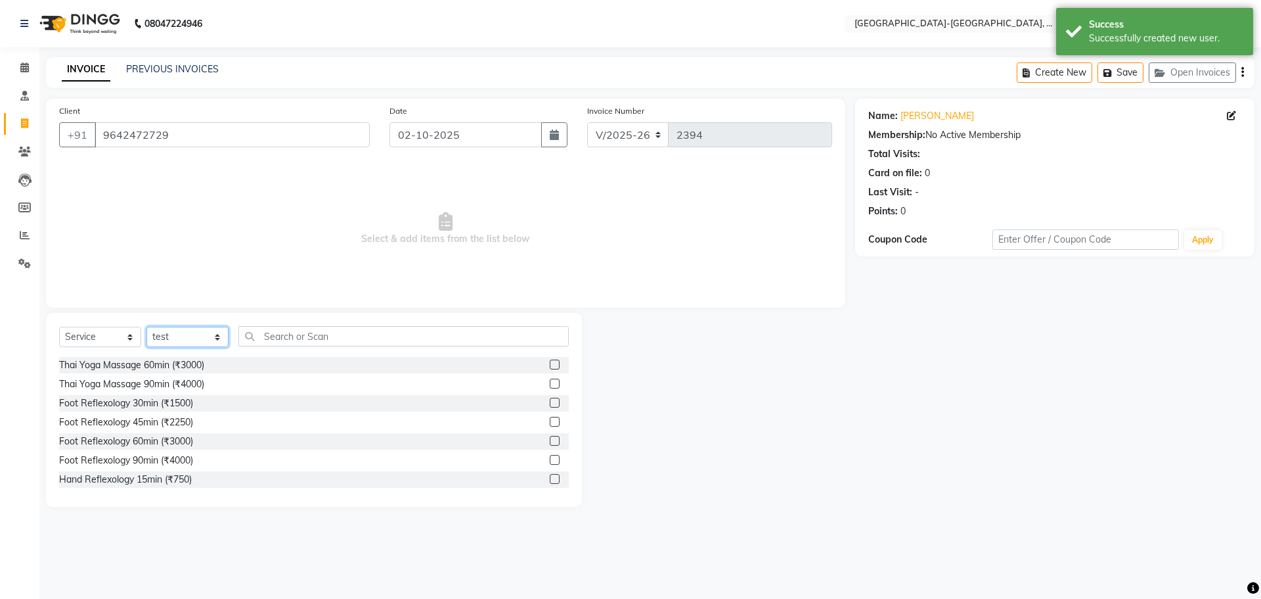
drag, startPoint x: 190, startPoint y: 336, endPoint x: 204, endPoint y: 328, distance: 15.9
click at [190, 336] on select "Select Therapist Adakho Bone Hridziia Iris Katene Kholu Mayio Mohit Moru P Hrii…" at bounding box center [188, 337] width 82 height 20
select select "40952"
click at [147, 327] on select "Select Therapist Adakho Bone Hridziia Iris Katene Kholu Mayio Mohit Moru P Hrii…" at bounding box center [188, 337] width 82 height 20
click at [279, 338] on input "text" at bounding box center [403, 336] width 330 height 20
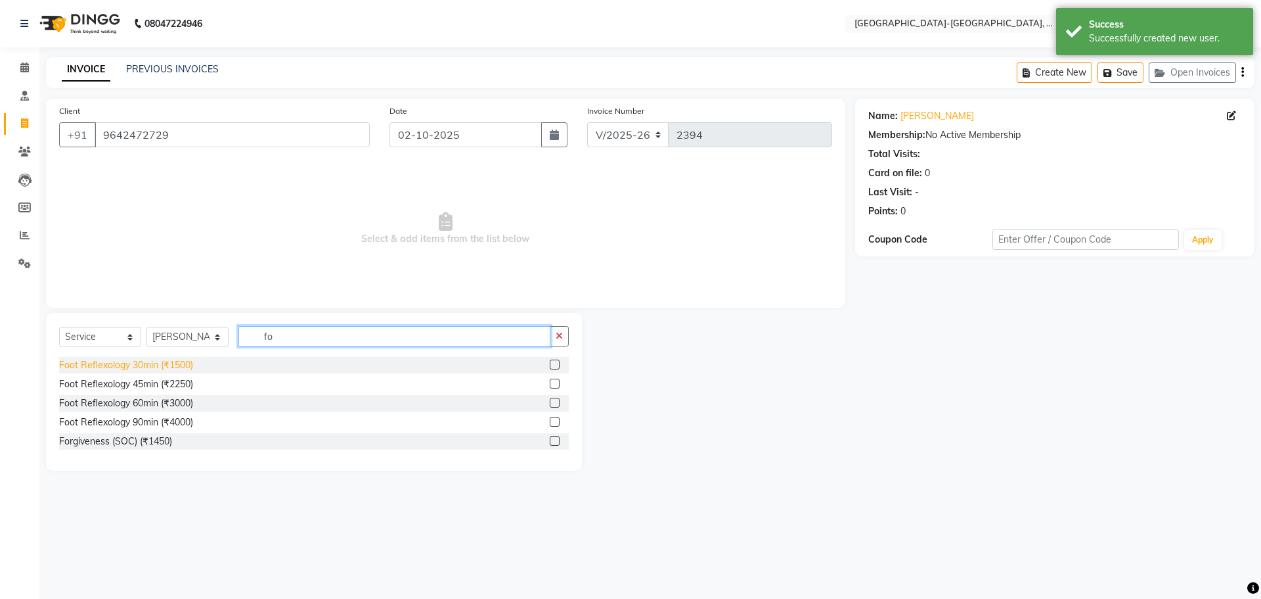
type input "fo"
click at [175, 362] on div "Foot Reflexology 30min (₹1500)" at bounding box center [126, 365] width 134 height 14
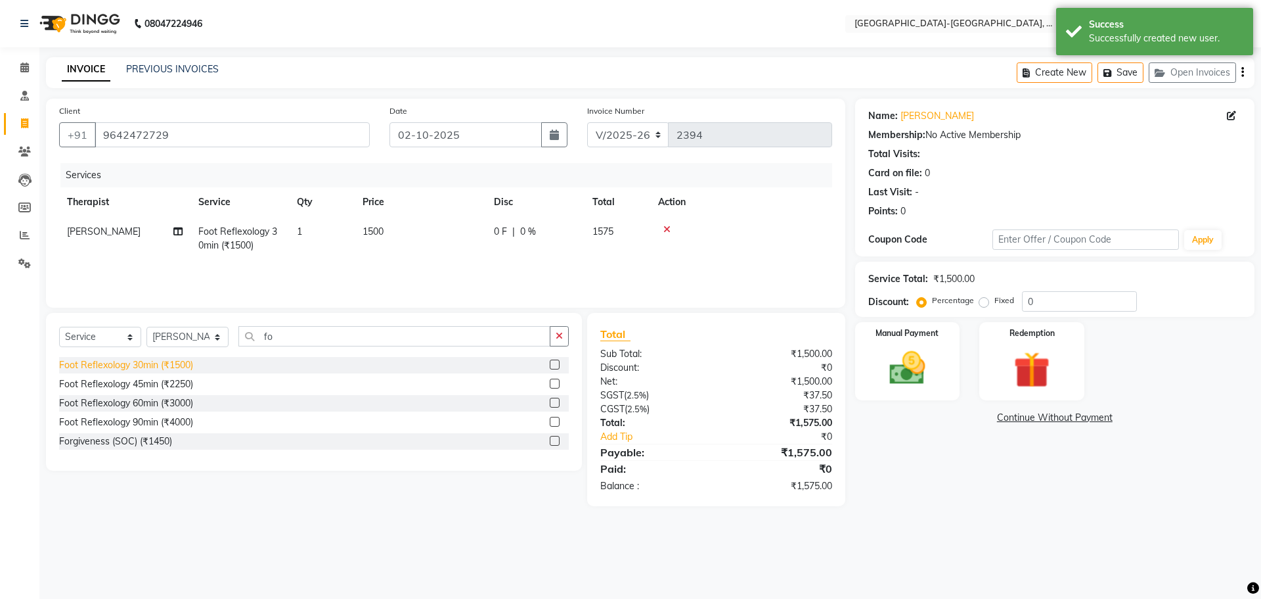
click at [171, 369] on div "Foot Reflexology 30min (₹1500)" at bounding box center [126, 365] width 134 height 14
checkbox input "false"
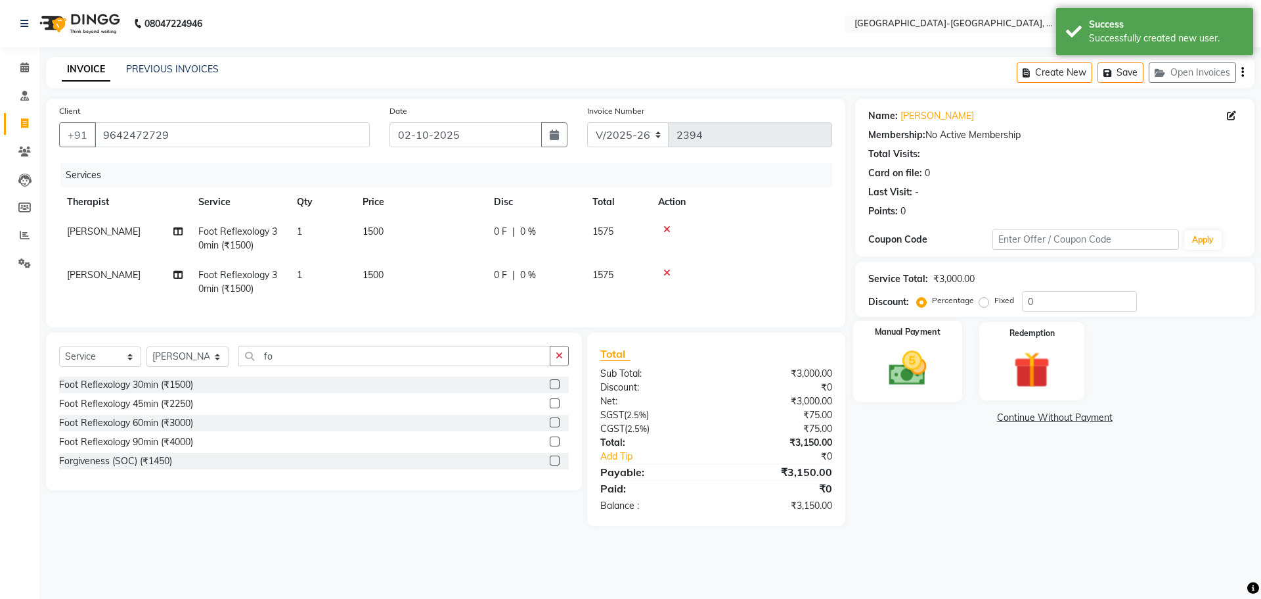
click at [927, 360] on img at bounding box center [907, 367] width 61 height 43
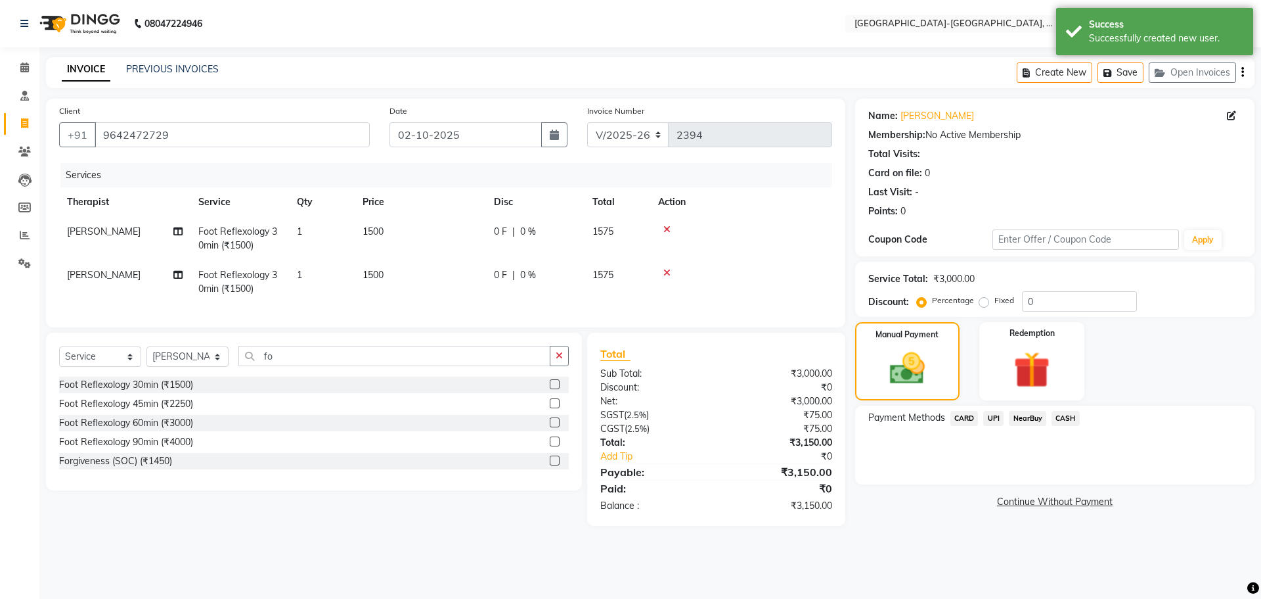
click at [991, 417] on span "UPI" at bounding box center [993, 418] width 20 height 15
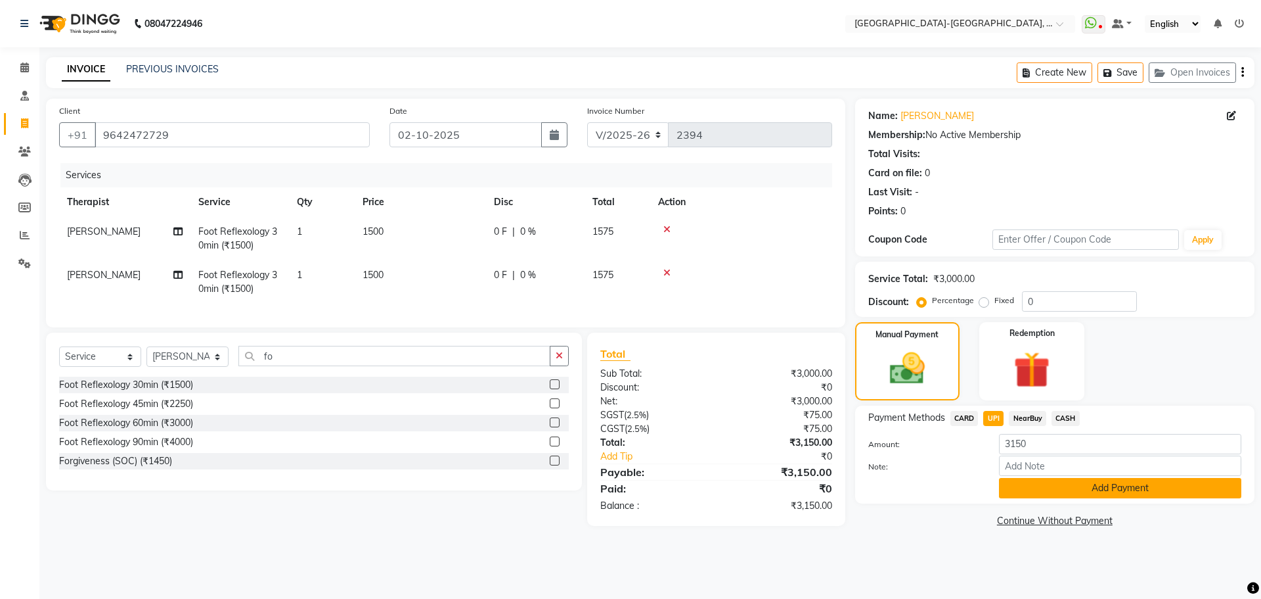
click at [1095, 493] on button "Add Payment" at bounding box center [1120, 488] width 242 height 20
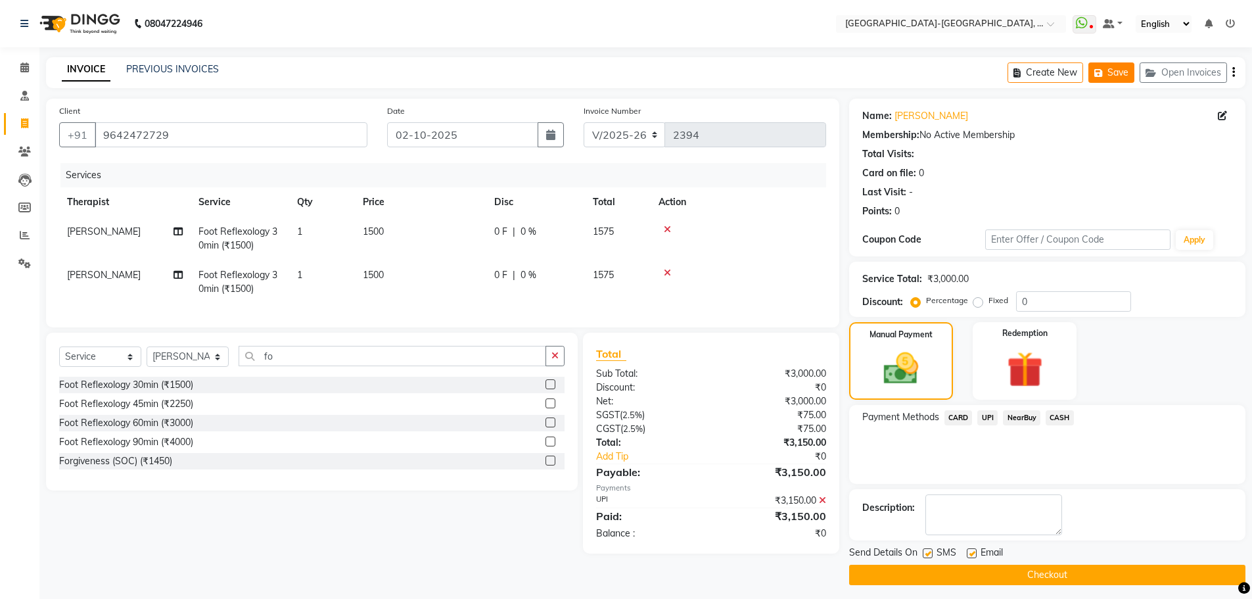
click at [1111, 73] on button "Save" at bounding box center [1111, 72] width 46 height 20
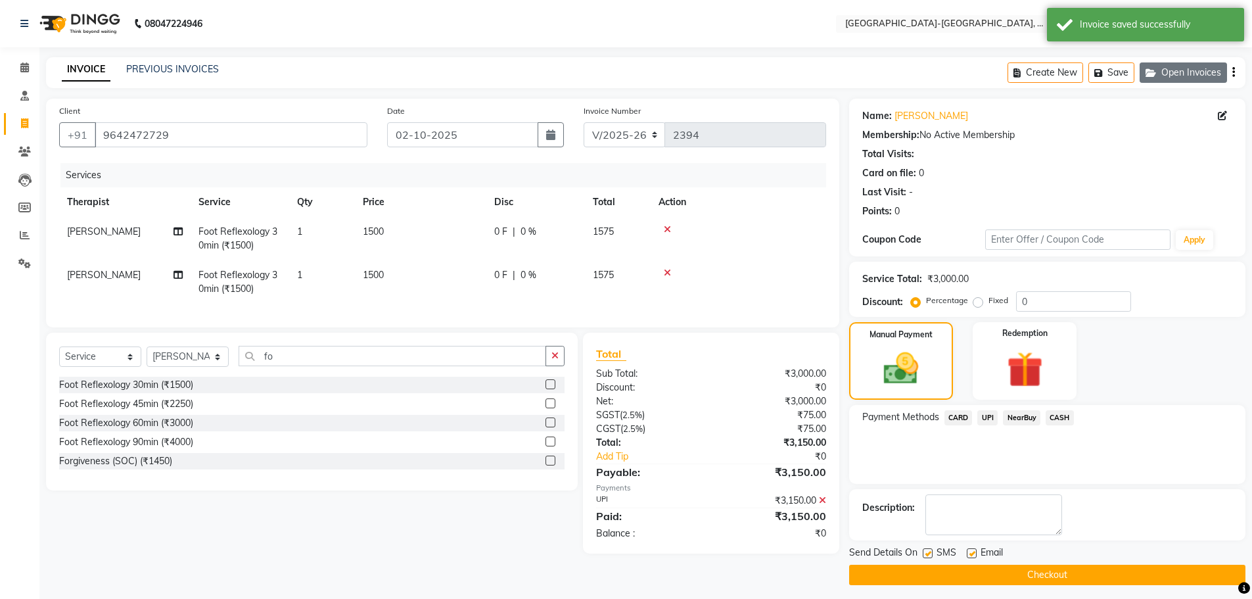
click at [1170, 73] on button "Open Invoices" at bounding box center [1182, 72] width 87 height 20
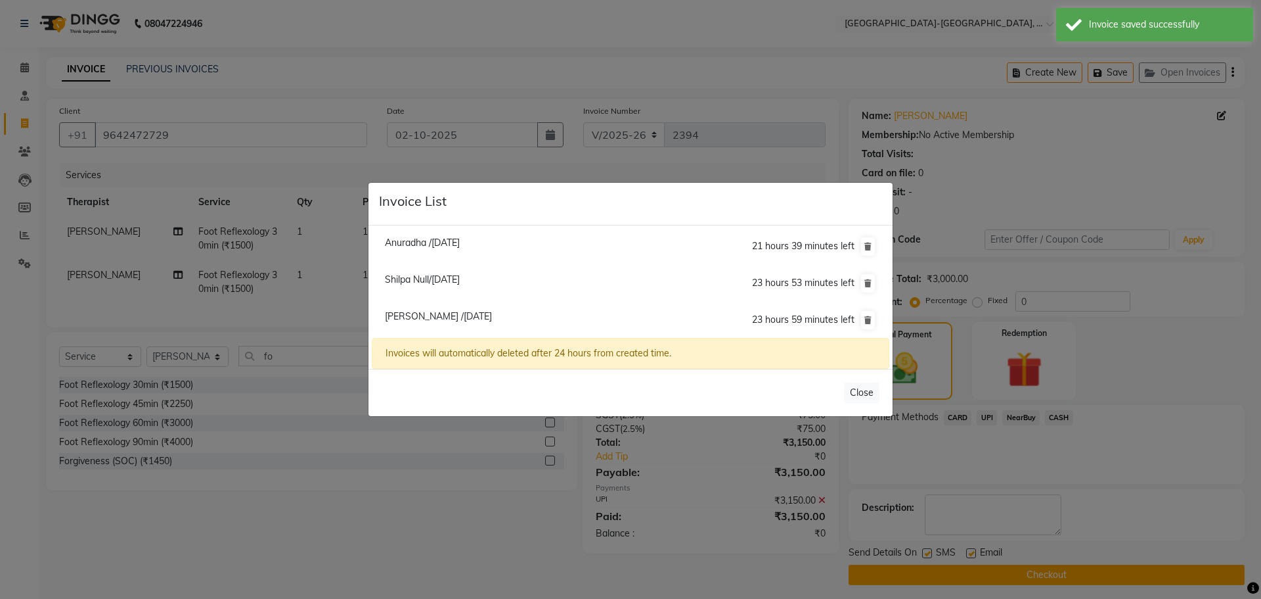
click at [420, 281] on span "Shilpa Null/02 October 2025" at bounding box center [422, 279] width 75 height 12
type input "7661004105"
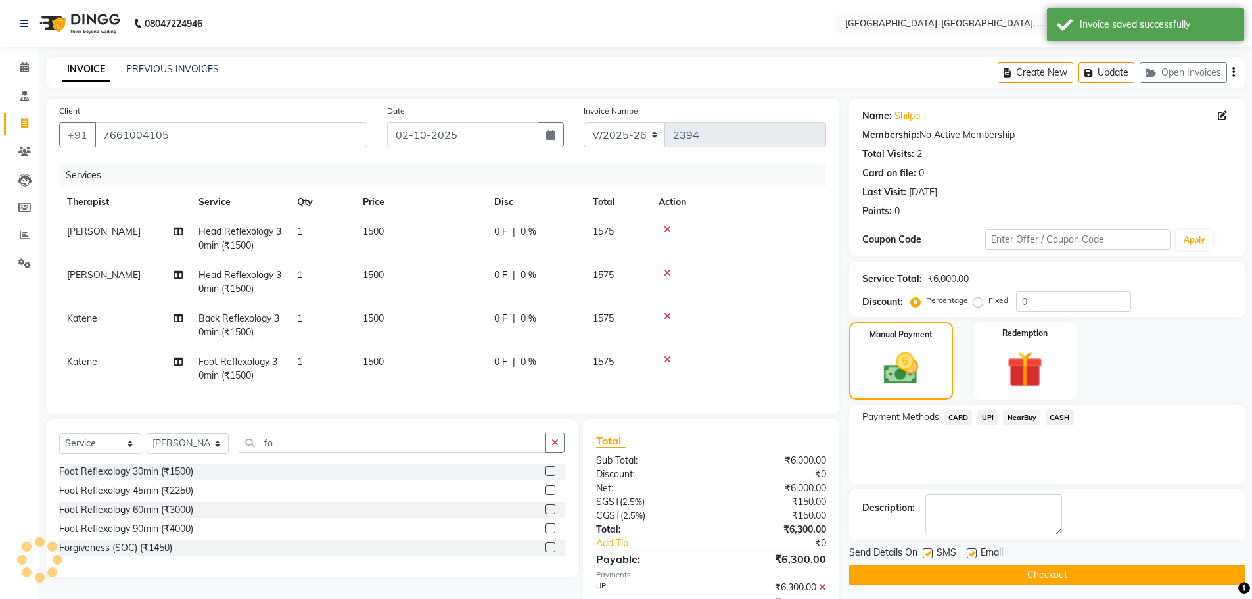
select select
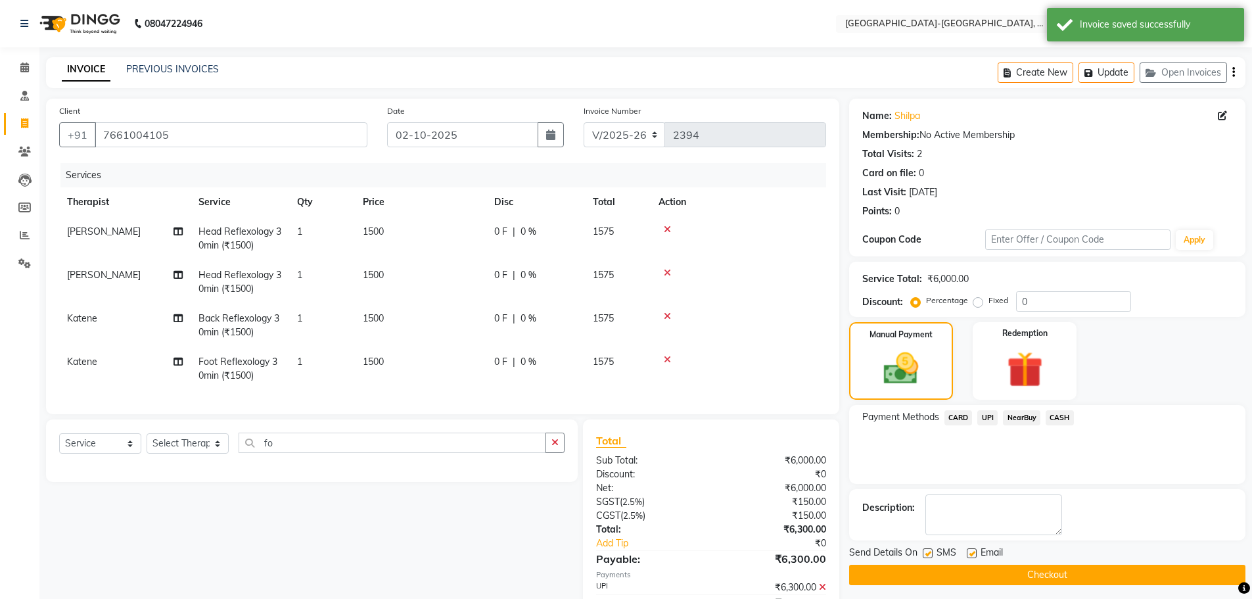
click at [101, 229] on span "[PERSON_NAME]" at bounding box center [104, 231] width 74 height 12
select select "40952"
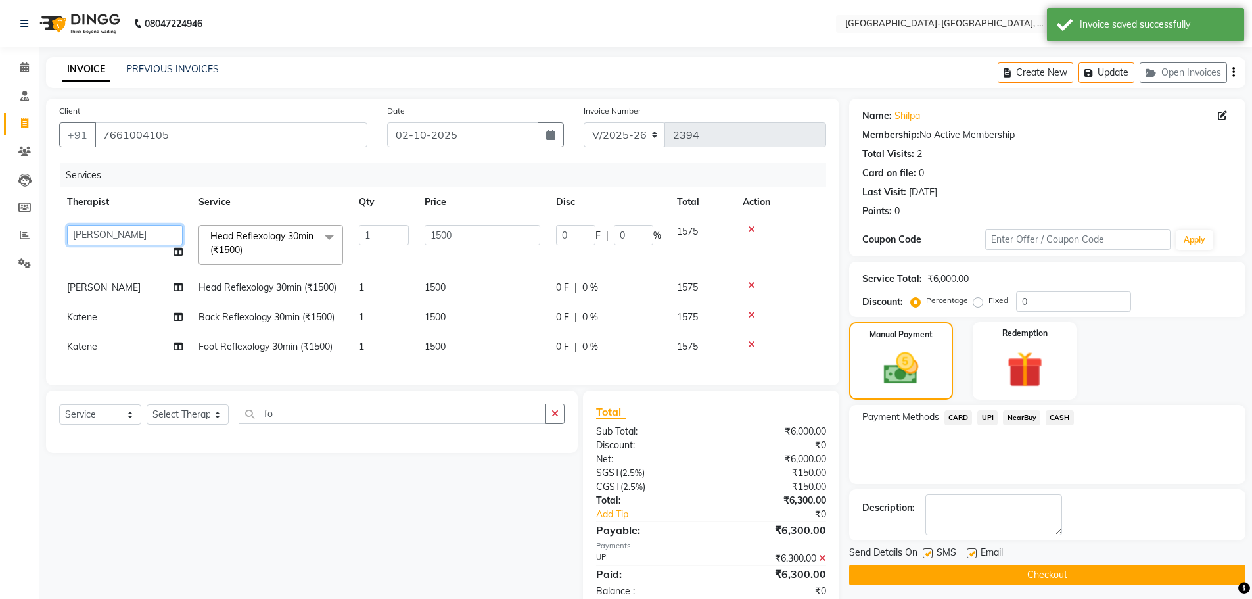
click at [101, 238] on select "Adakho Bone Hridziia Iris Katene Kholu Mayio Mohit Moru P Hriidziio Sahriini Sa…" at bounding box center [125, 235] width 116 height 20
select select "40937"
click at [115, 292] on td "[PERSON_NAME]" at bounding box center [124, 288] width 131 height 30
select select "40952"
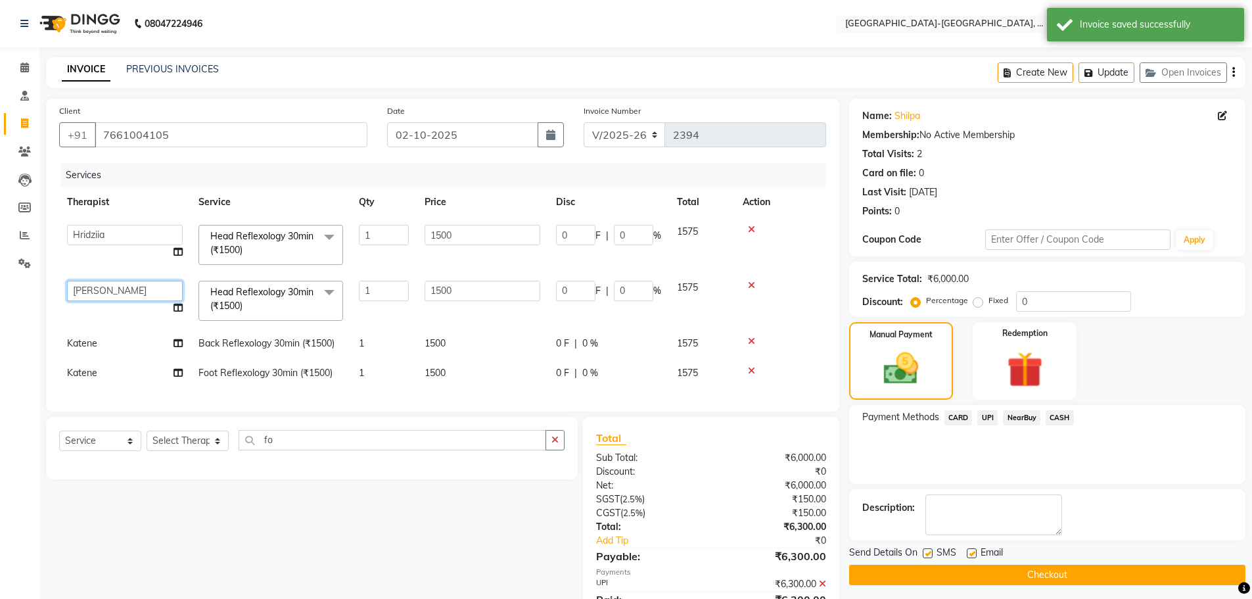
drag, startPoint x: 115, startPoint y: 292, endPoint x: 116, endPoint y: 300, distance: 8.6
click at [115, 292] on select "Adakho Bone Hridziia Iris Katene Kholu Mayio Mohit Moru P Hriidziio Sahriini Sa…" at bounding box center [125, 291] width 116 height 20
select select "90648"
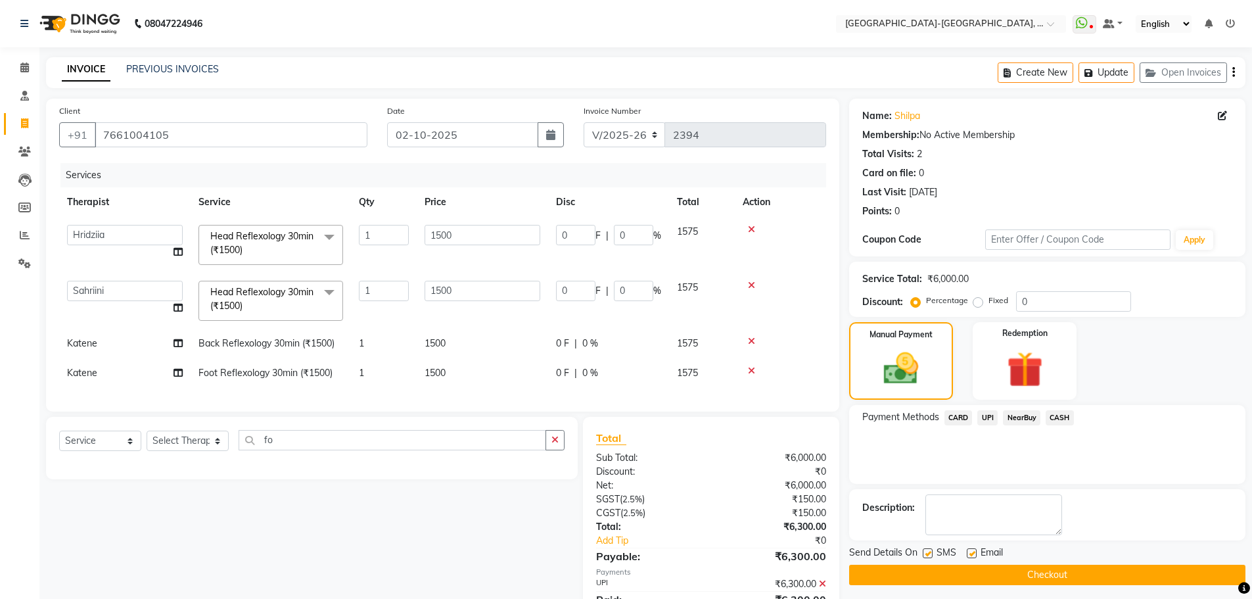
click at [101, 345] on td "Katene" at bounding box center [124, 343] width 131 height 30
select select "66851"
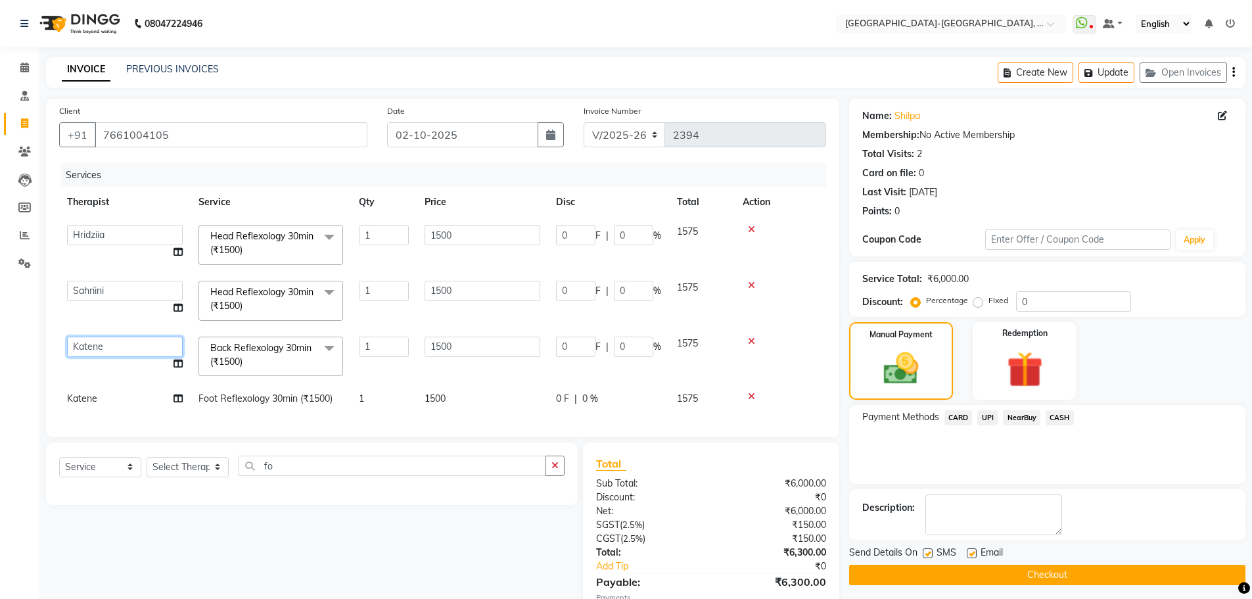
drag, startPoint x: 101, startPoint y: 345, endPoint x: 103, endPoint y: 357, distance: 12.8
click at [101, 345] on select "Adakho Bone Hridziia Iris Katene Kholu Mayio Mohit Moru P Hriidziio Sahriini Sa…" at bounding box center [125, 346] width 116 height 20
select select "66849"
drag, startPoint x: 111, startPoint y: 286, endPoint x: 114, endPoint y: 300, distance: 13.5
click at [111, 286] on select "Adakho Bone Hridziia Iris Katene Kholu Mayio Mohit Moru P Hriidziio Sahriini Sa…" at bounding box center [125, 291] width 116 height 20
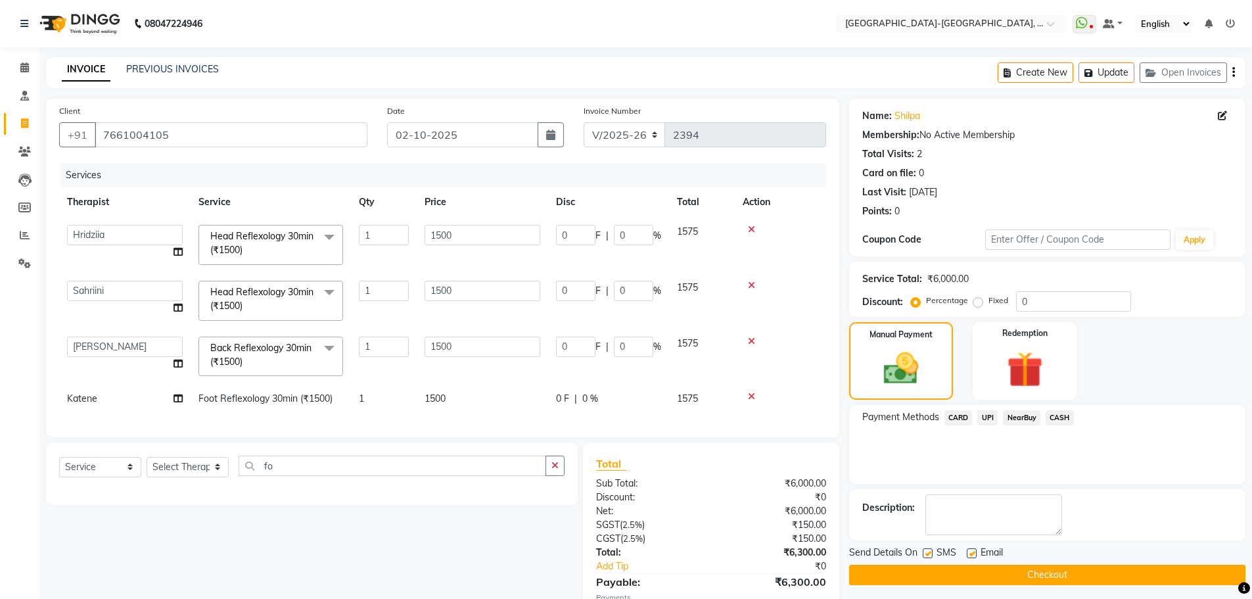
click at [66, 306] on tbody "Adakho Bone Hridziia Iris Katene Kholu Mayio Mohit Moru P Hriidziio Sahriini Sa…" at bounding box center [442, 315] width 767 height 196
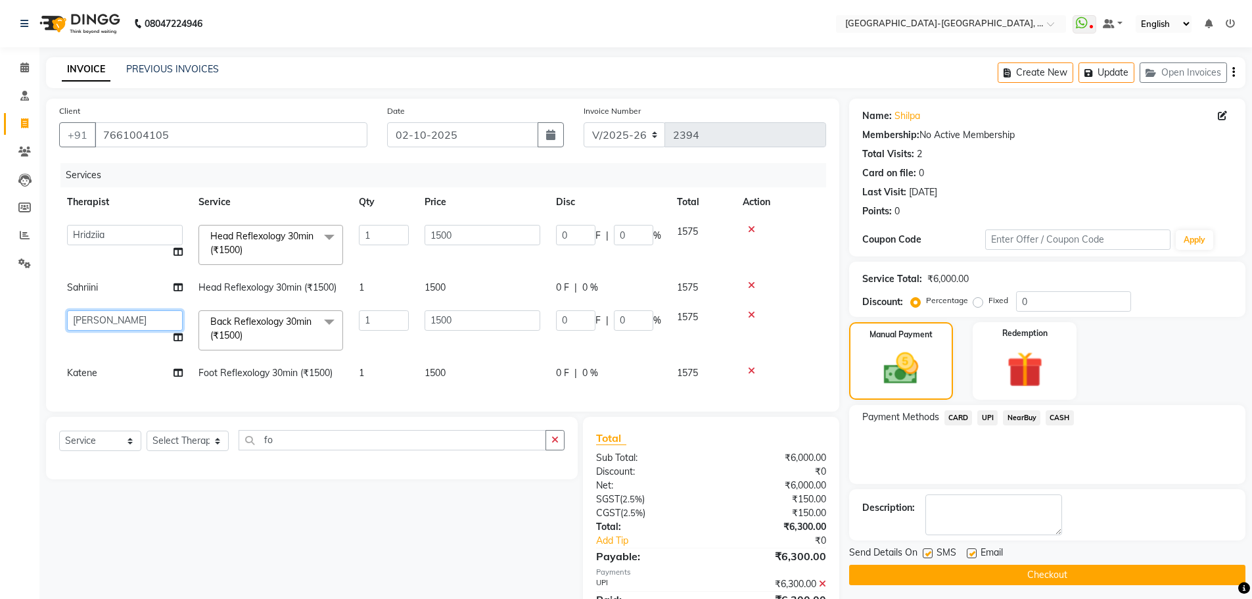
drag, startPoint x: 102, startPoint y: 320, endPoint x: 104, endPoint y: 329, distance: 9.3
click at [102, 320] on select "Adakho Bone Hridziia Iris Katene Kholu Mayio Mohit Moru P Hriidziio Sahriini Sa…" at bounding box center [125, 320] width 116 height 20
select select "40952"
click at [118, 370] on td "Katene" at bounding box center [124, 373] width 131 height 30
select select "66851"
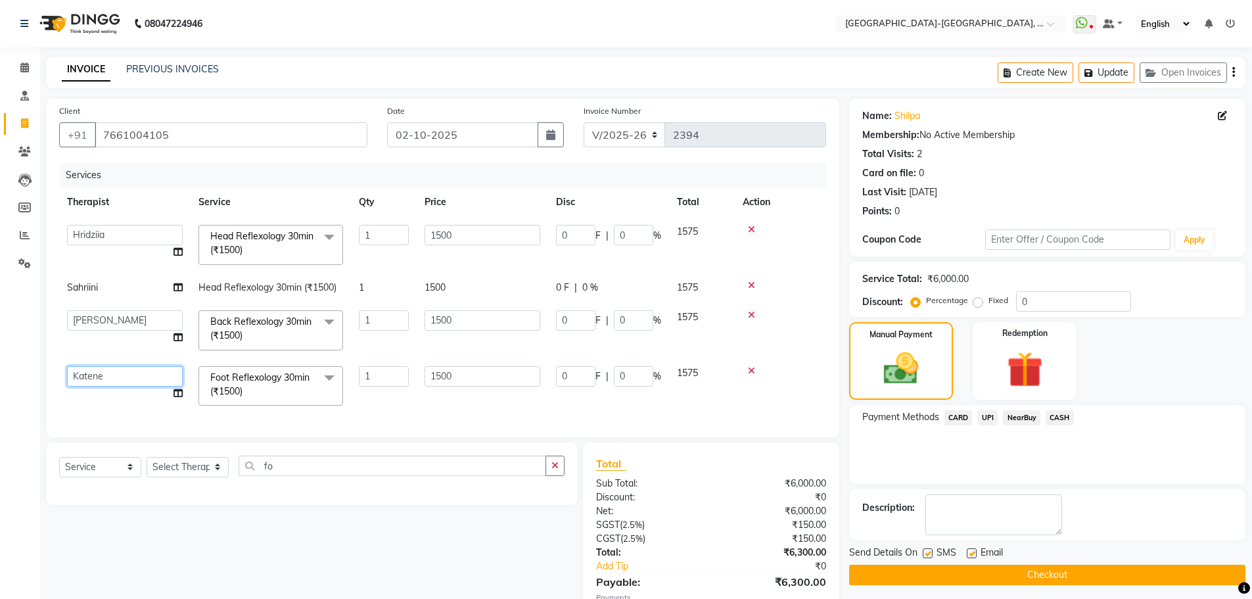
drag, startPoint x: 106, startPoint y: 373, endPoint x: 135, endPoint y: 420, distance: 54.9
click at [107, 373] on select "Adakho Bone Hridziia Iris Katene Kholu Mayio Mohit Moru P Hriidziio Sahriini Sa…" at bounding box center [125, 376] width 116 height 20
select select "40937"
click at [1118, 64] on button "Update" at bounding box center [1106, 72] width 56 height 20
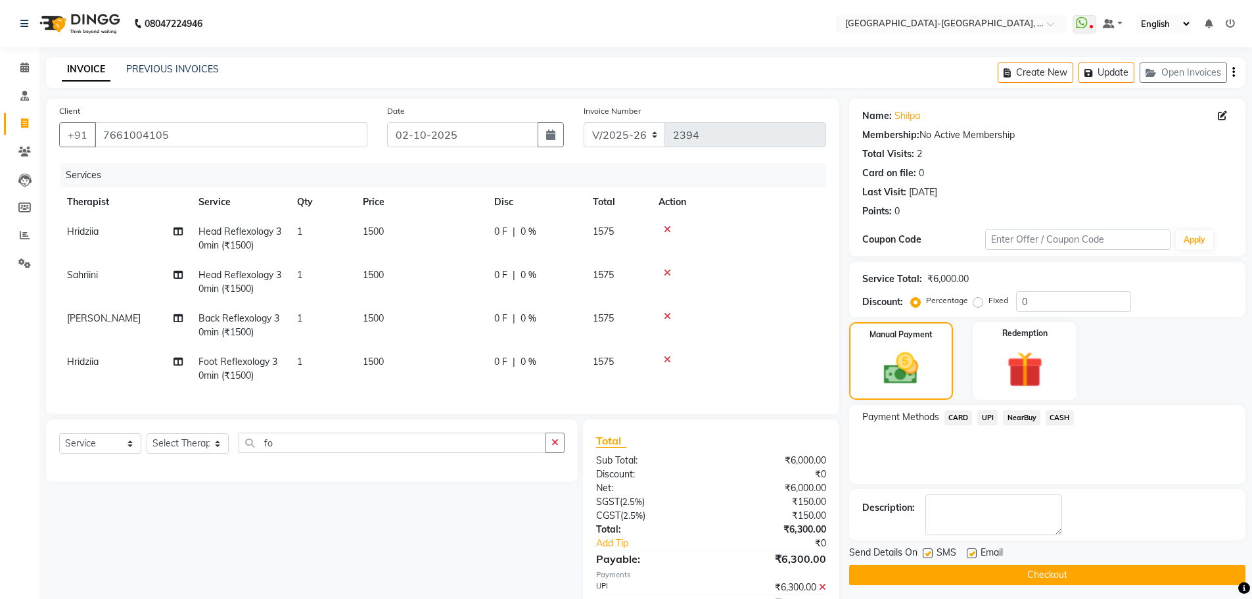
click at [72, 227] on span "Hridziia" at bounding box center [83, 231] width 32 height 12
select select "40937"
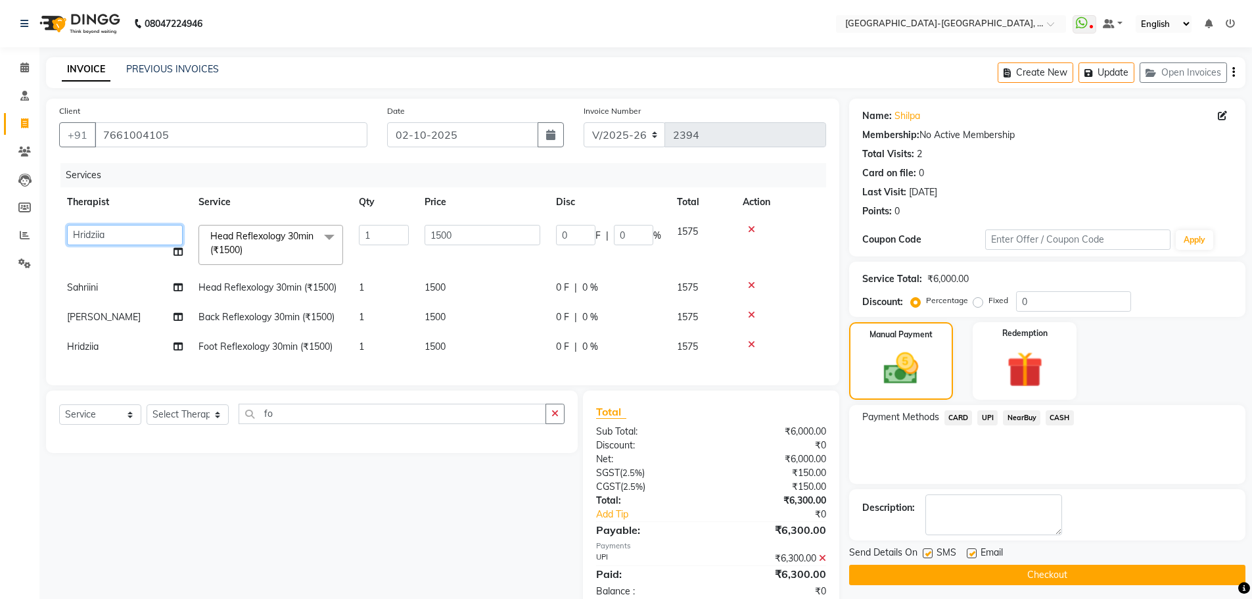
drag, startPoint x: 72, startPoint y: 227, endPoint x: 79, endPoint y: 235, distance: 10.2
click at [79, 235] on select "Adakho Bone Hridziia Iris Katene Kholu Mayio Mohit Moru P Hriidziio Sahriini Sa…" at bounding box center [125, 235] width 116 height 20
select select "83051"
click at [97, 338] on td "Hridziia" at bounding box center [124, 347] width 131 height 30
select select "40937"
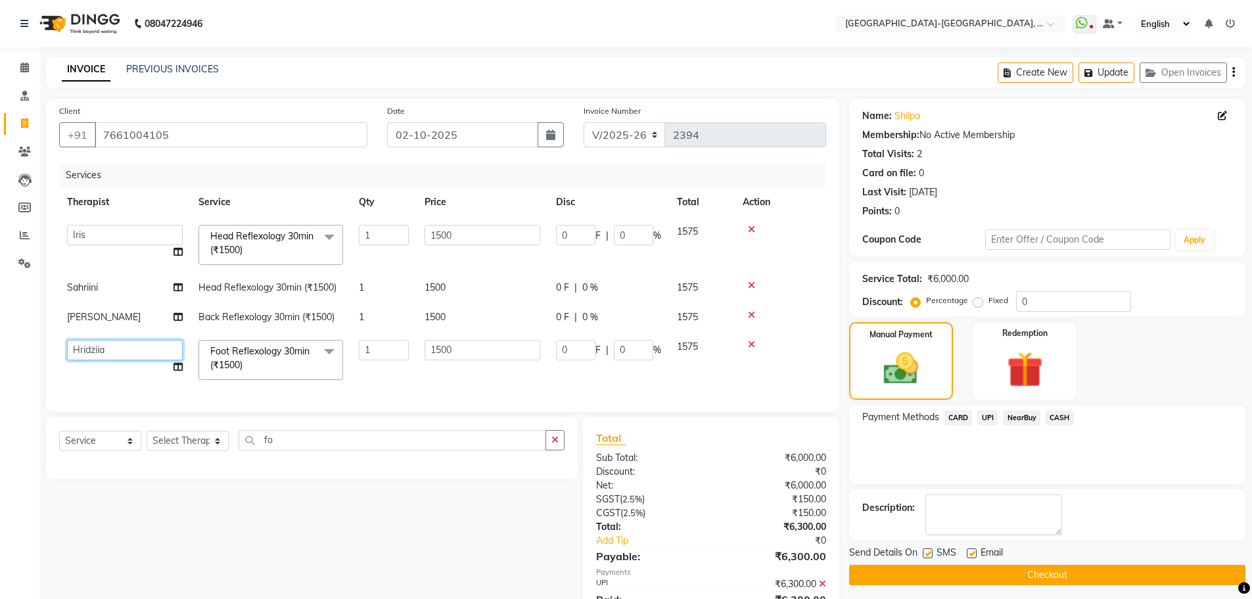
click at [97, 346] on select "Adakho Bone Hridziia Iris Katene Kholu Mayio Mohit Moru P Hriidziio Sahriini Sa…" at bounding box center [125, 350] width 116 height 20
select select "83051"
click at [1122, 70] on button "Update" at bounding box center [1106, 72] width 56 height 20
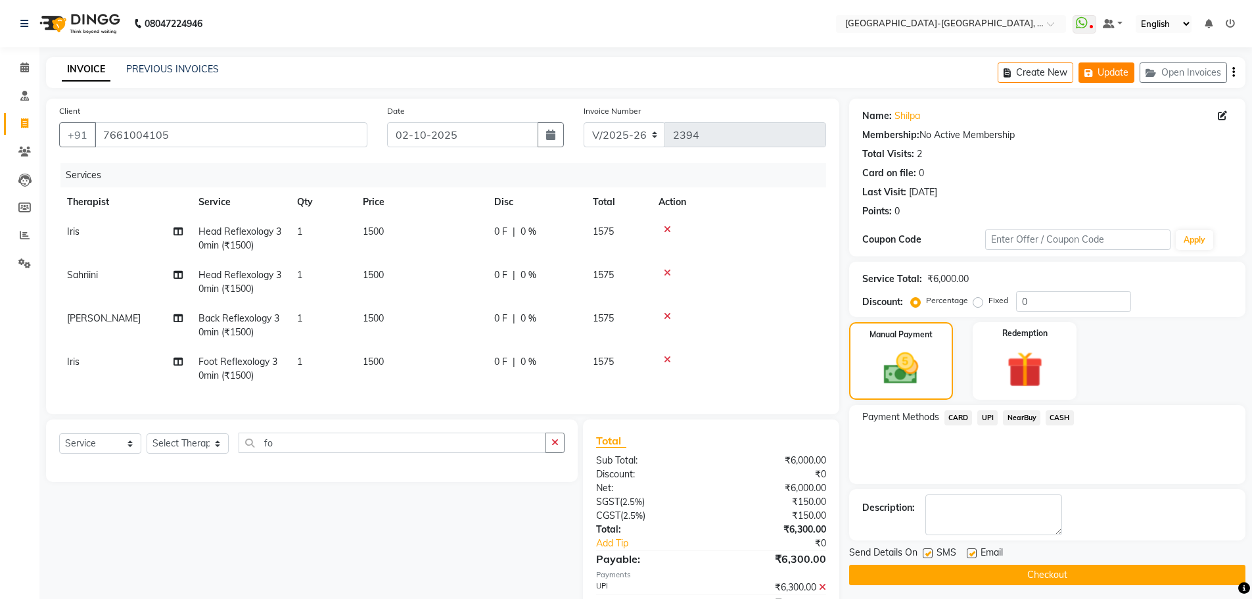
drag, startPoint x: 1120, startPoint y: 69, endPoint x: 1120, endPoint y: 79, distance: 9.9
click at [1121, 69] on button "Update" at bounding box center [1106, 72] width 56 height 20
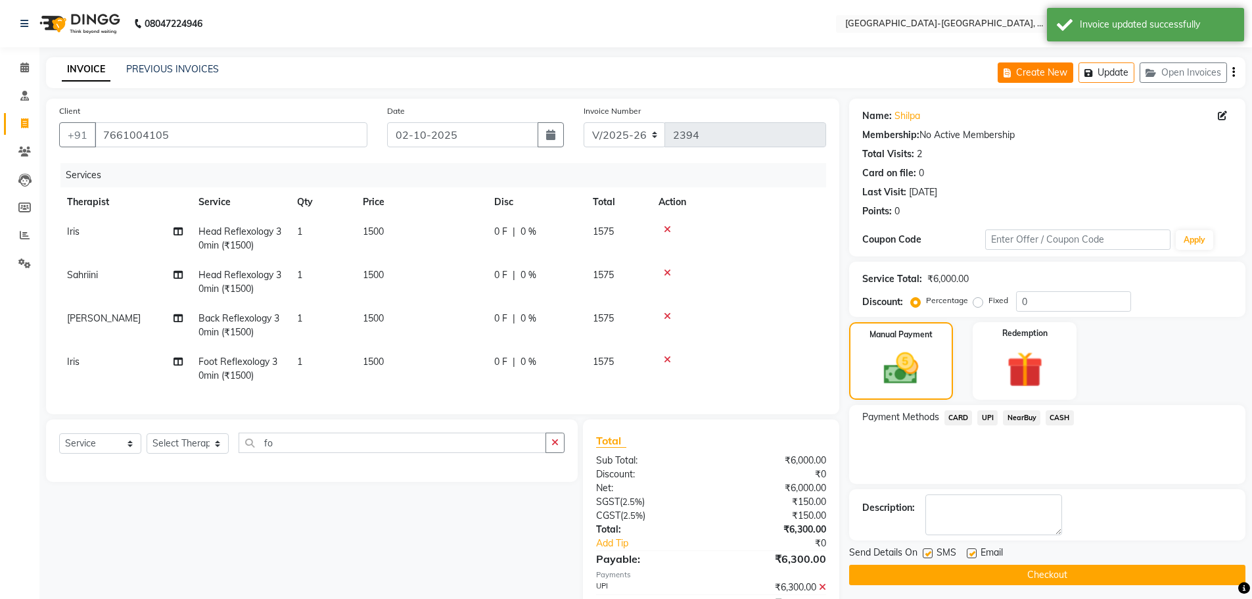
click at [1034, 77] on button "Create New" at bounding box center [1035, 72] width 76 height 20
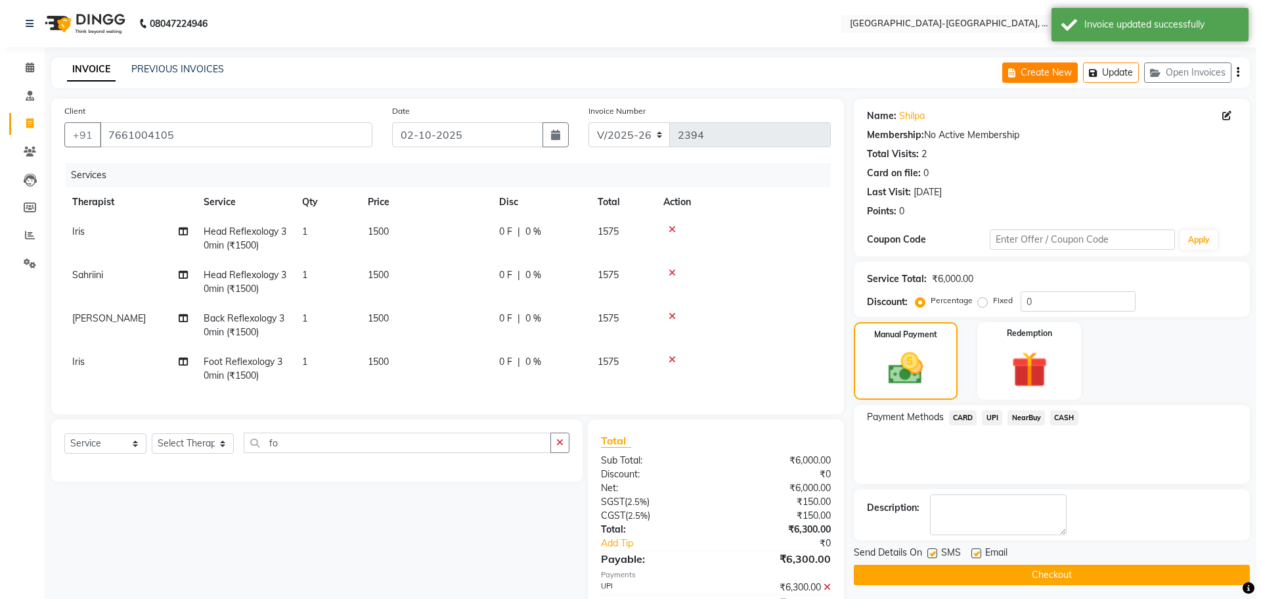
select select "5851"
select select "service"
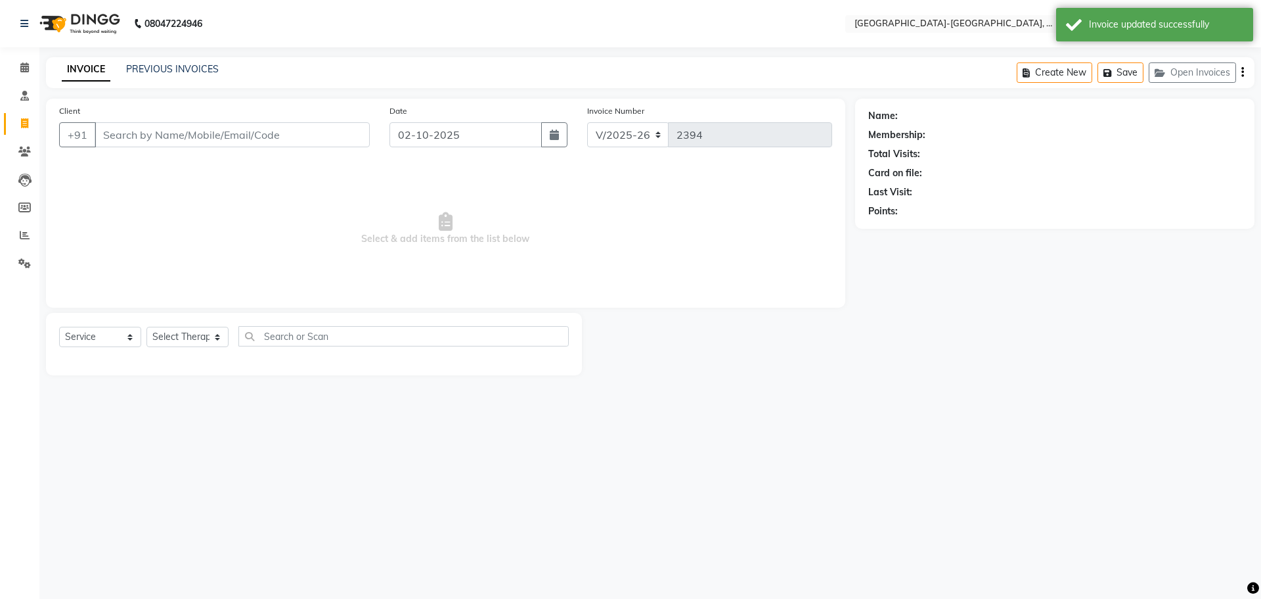
click at [167, 141] on input "Client" at bounding box center [232, 134] width 275 height 25
click at [190, 132] on input "Client" at bounding box center [232, 134] width 275 height 25
drag, startPoint x: 198, startPoint y: 135, endPoint x: 1261, endPoint y: 10, distance: 1070.4
click at [223, 130] on input "Client" at bounding box center [232, 134] width 275 height 25
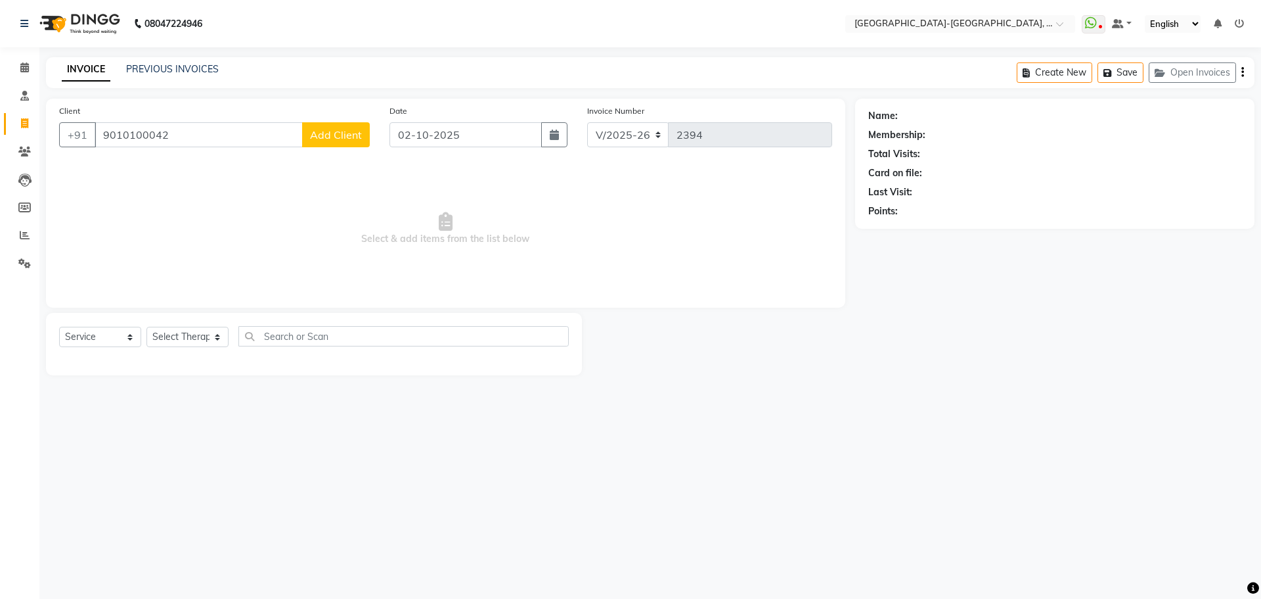
type input "9010100042"
click at [353, 127] on button "Add Client" at bounding box center [336, 134] width 68 height 25
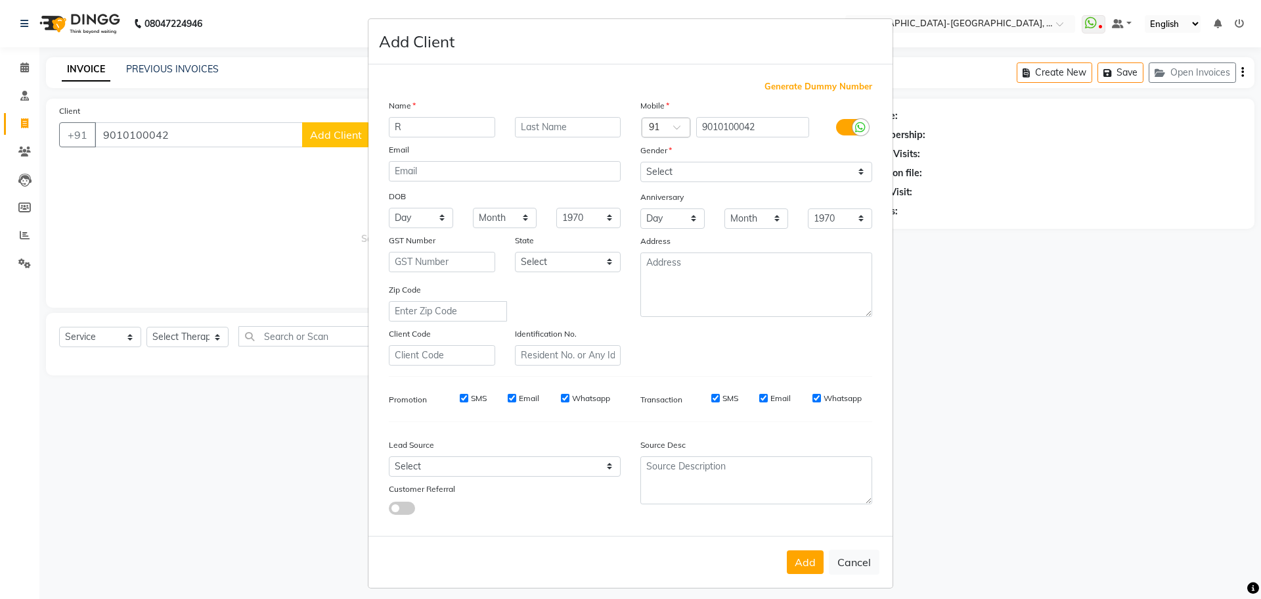
type input "R"
click at [860, 547] on div "Add Cancel" at bounding box center [631, 561] width 524 height 52
click at [853, 559] on button "Cancel" at bounding box center [854, 561] width 51 height 25
select select
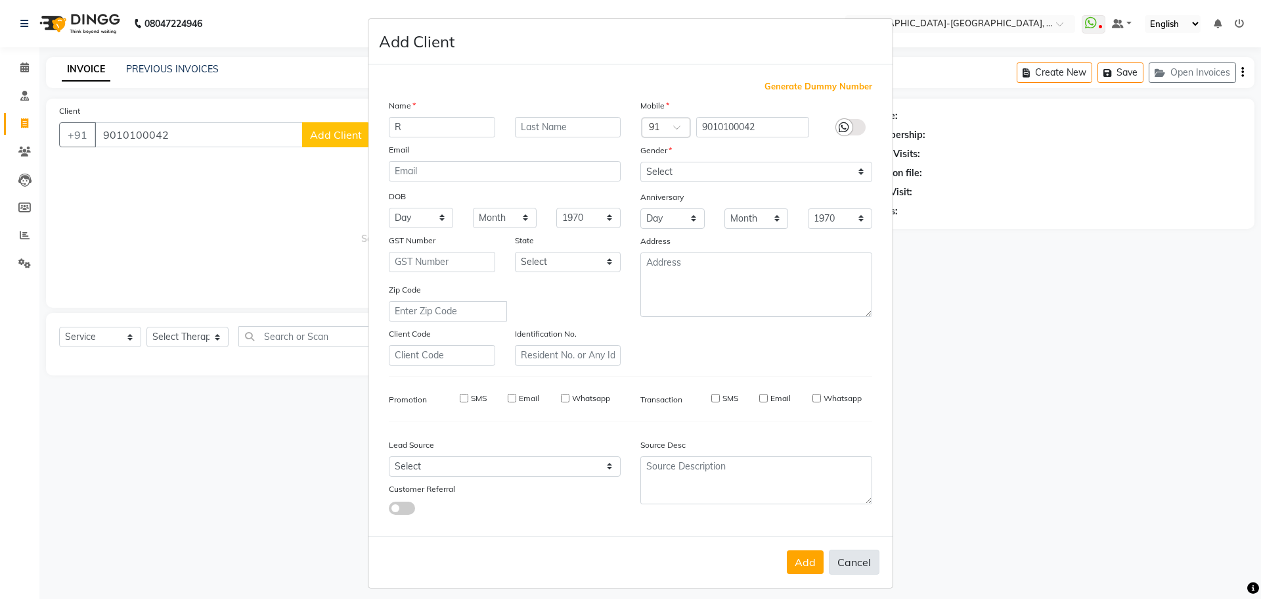
select select
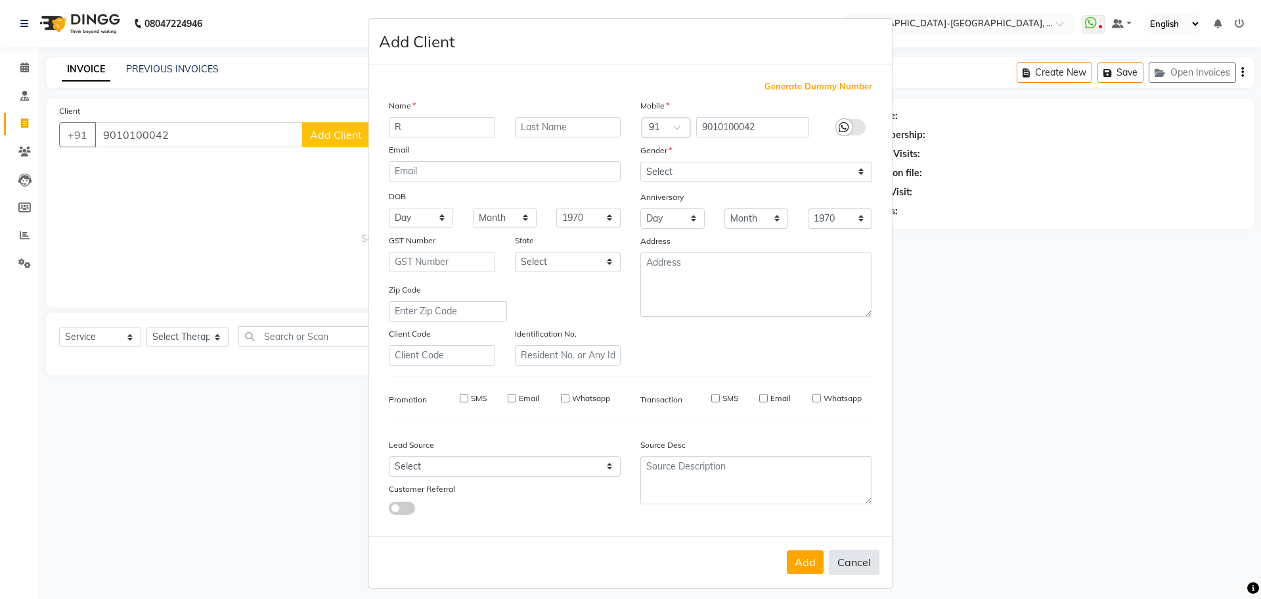
checkbox input "false"
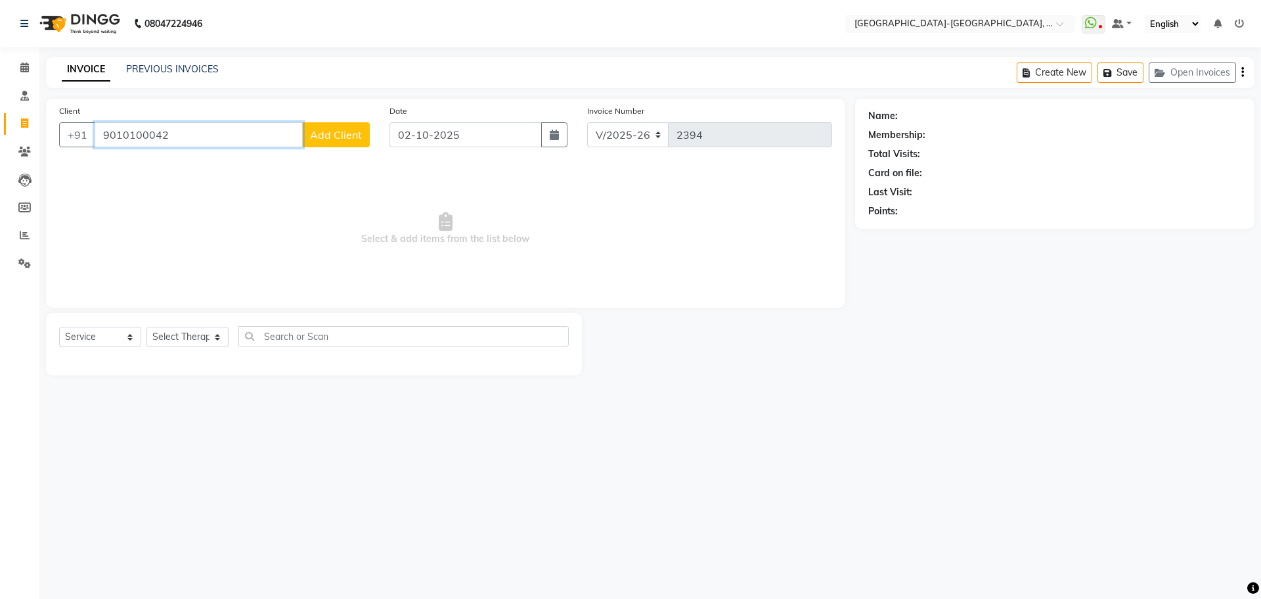
drag, startPoint x: 117, startPoint y: 146, endPoint x: 472, endPoint y: 145, distance: 354.8
click at [0, 140] on app-home "08047224946 Select Location × Akshar Wellness Center-kothaguda, Kothaguda Whats…" at bounding box center [630, 197] width 1261 height 395
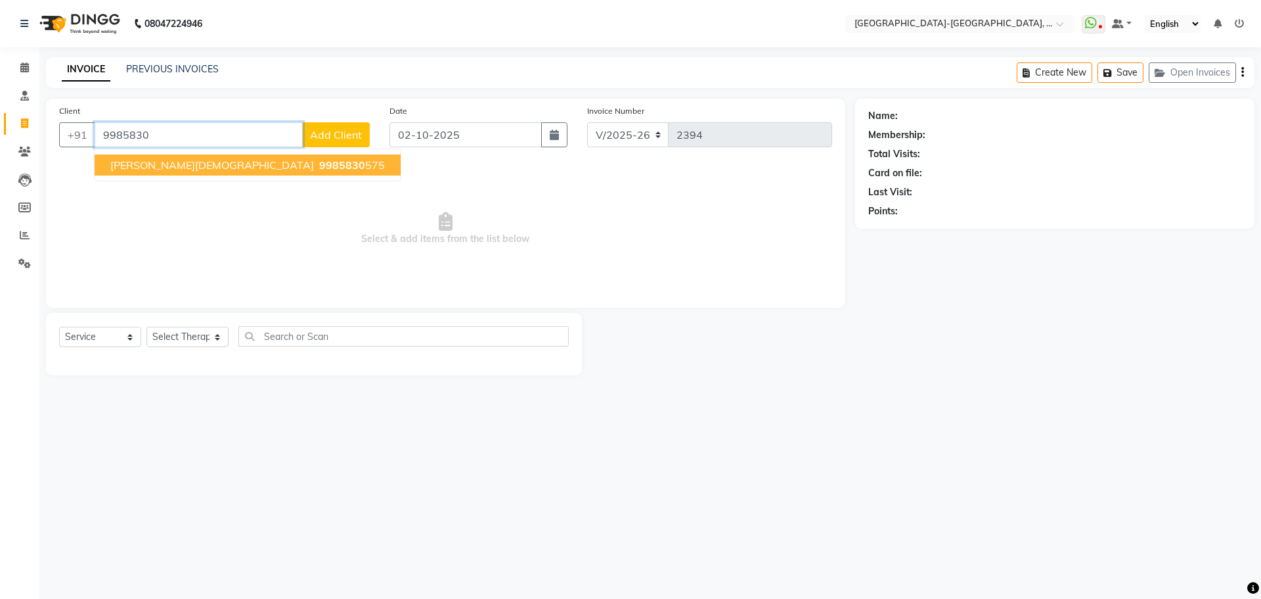
drag, startPoint x: 245, startPoint y: 168, endPoint x: 210, endPoint y: 242, distance: 82.0
click at [317, 168] on ngb-highlight "9985830 575" at bounding box center [351, 164] width 68 height 13
type input "9985830575"
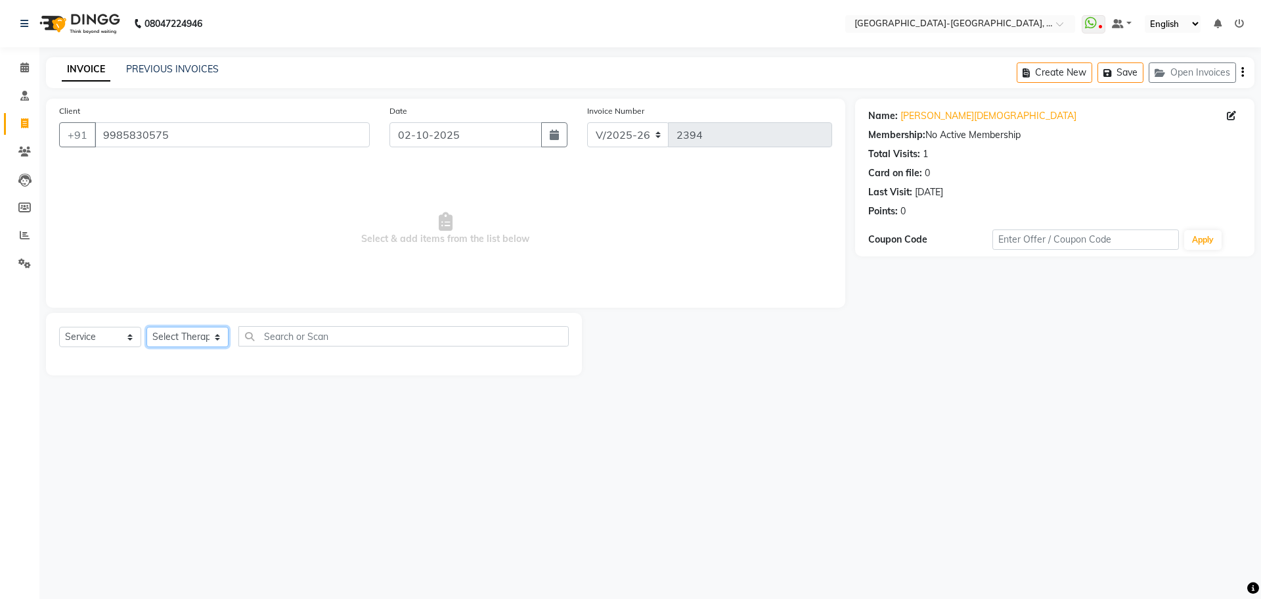
click at [191, 341] on select "Select Therapist Adakho Bone Hridziia Iris Katene Kholu Mayio Mohit Moru P Hrii…" at bounding box center [188, 337] width 82 height 20
select select "49851"
click at [147, 327] on select "Select Therapist Adakho Bone Hridziia Iris Katene Kholu Mayio Mohit Moru P Hrii…" at bounding box center [188, 337] width 82 height 20
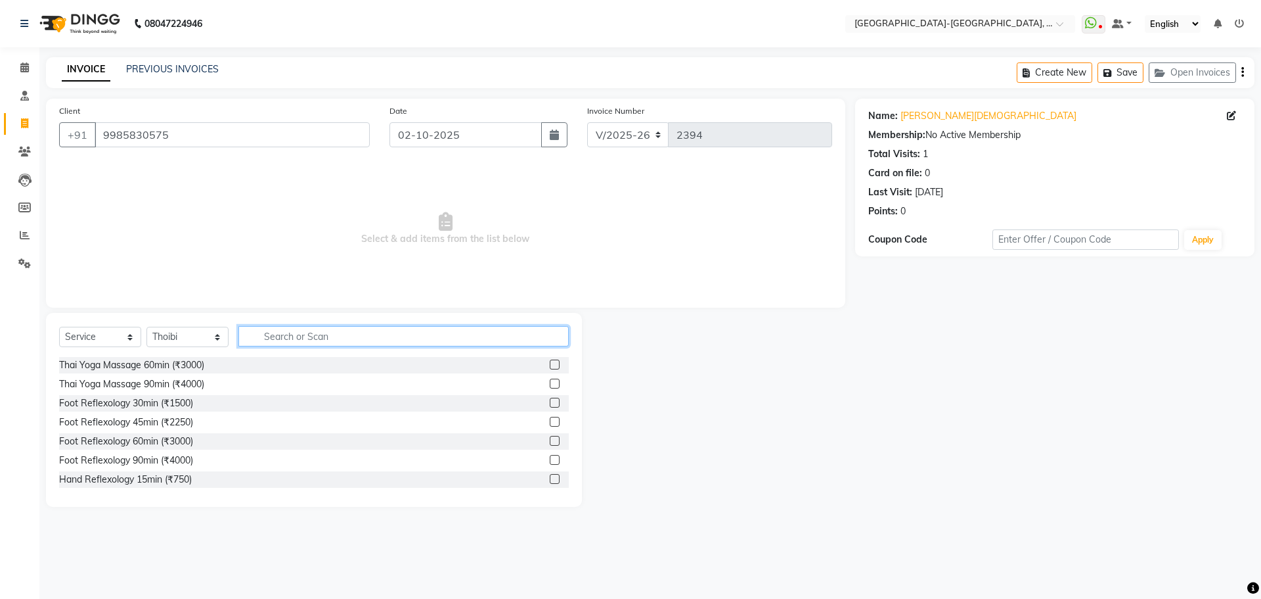
click at [297, 337] on input "text" at bounding box center [403, 336] width 330 height 20
click at [154, 367] on div "Thai Yoga Massage 60min (₹3000)" at bounding box center [131, 365] width 145 height 14
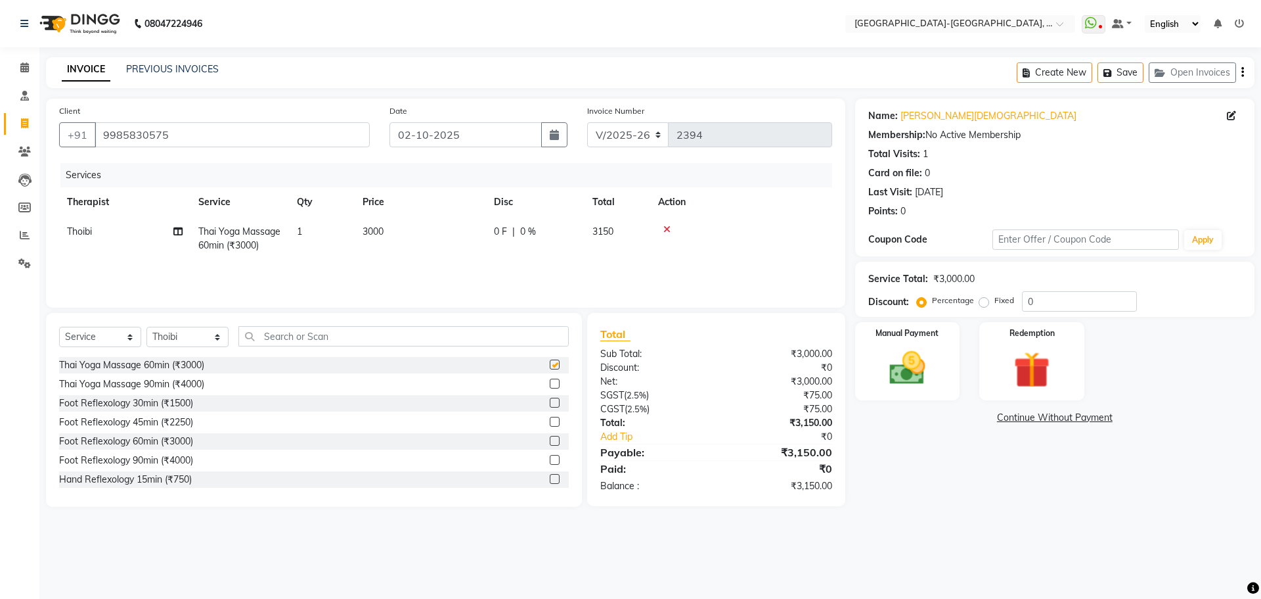
checkbox input "false"
click at [904, 365] on img at bounding box center [907, 367] width 61 height 43
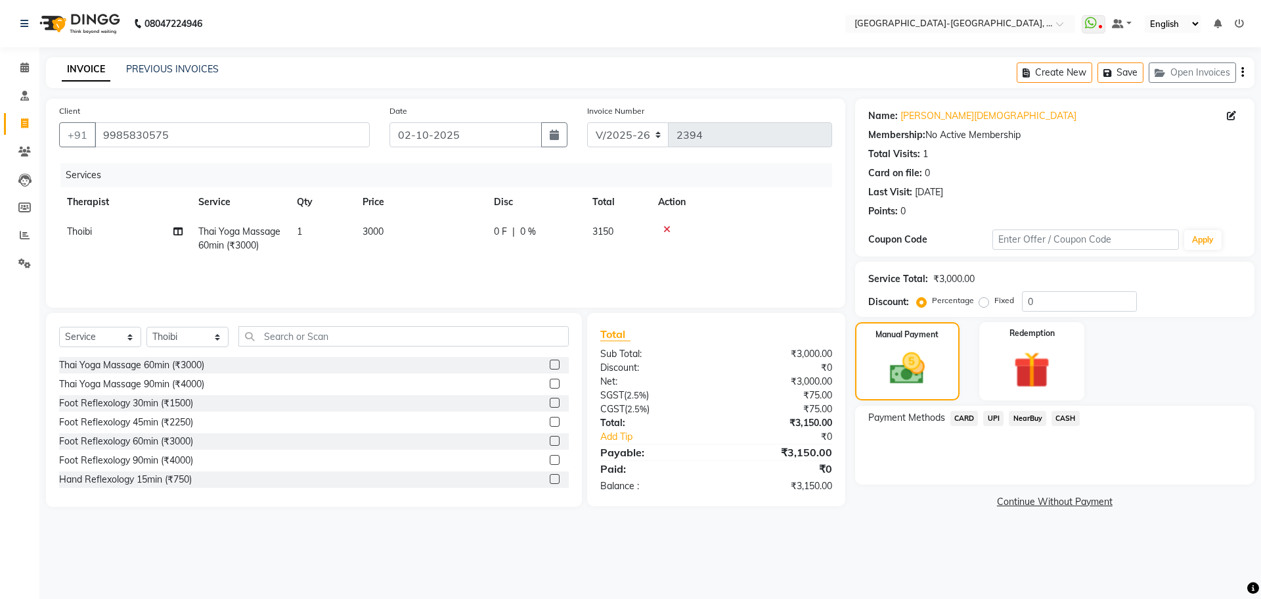
click at [79, 233] on span "Thoibi" at bounding box center [79, 231] width 25 height 12
select select "49851"
drag, startPoint x: 85, startPoint y: 237, endPoint x: 95, endPoint y: 239, distance: 10.8
click at [85, 237] on select "Adakho Bone Hridziia Iris Katene Kholu Mayio Mohit Moru P Hriidziio Sahriini Sa…" at bounding box center [125, 235] width 116 height 20
select select "40937"
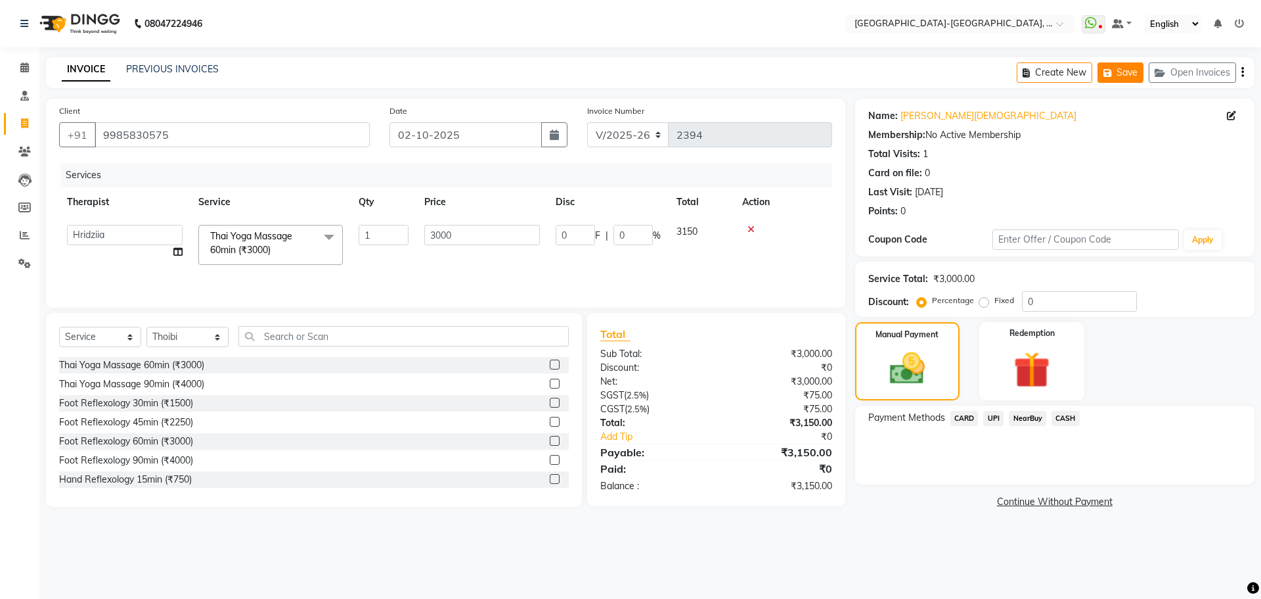
click at [1119, 74] on button "Save" at bounding box center [1121, 72] width 46 height 20
click at [962, 415] on span "CARD" at bounding box center [965, 418] width 28 height 15
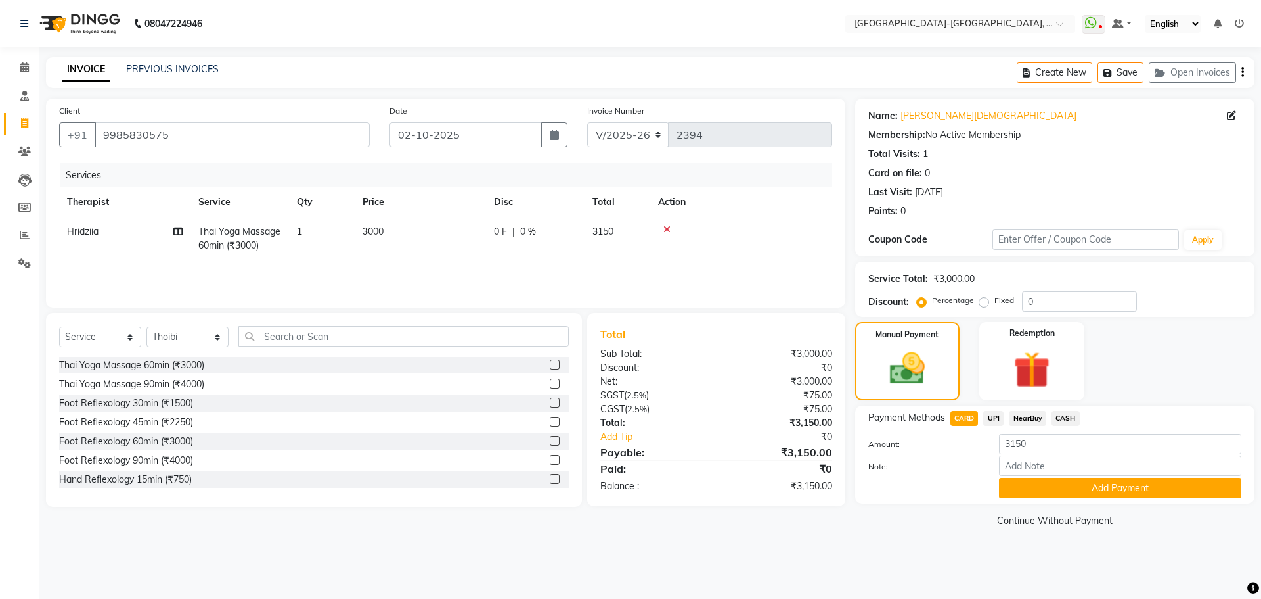
click at [1057, 485] on button "Add Payment" at bounding box center [1120, 488] width 242 height 20
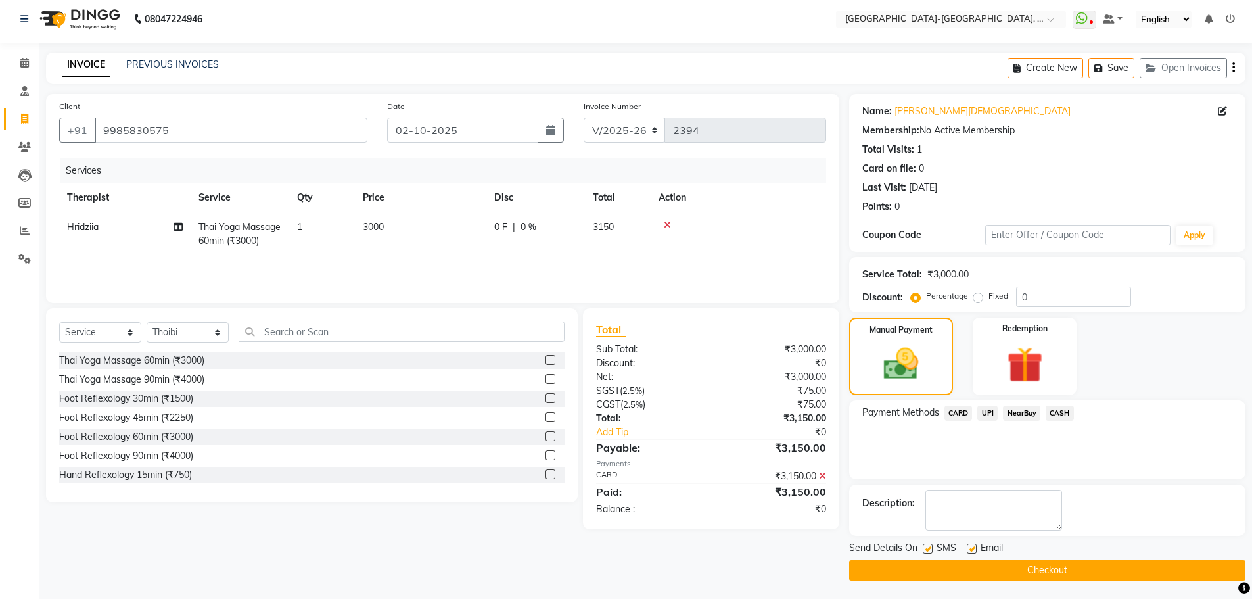
scroll to position [6, 0]
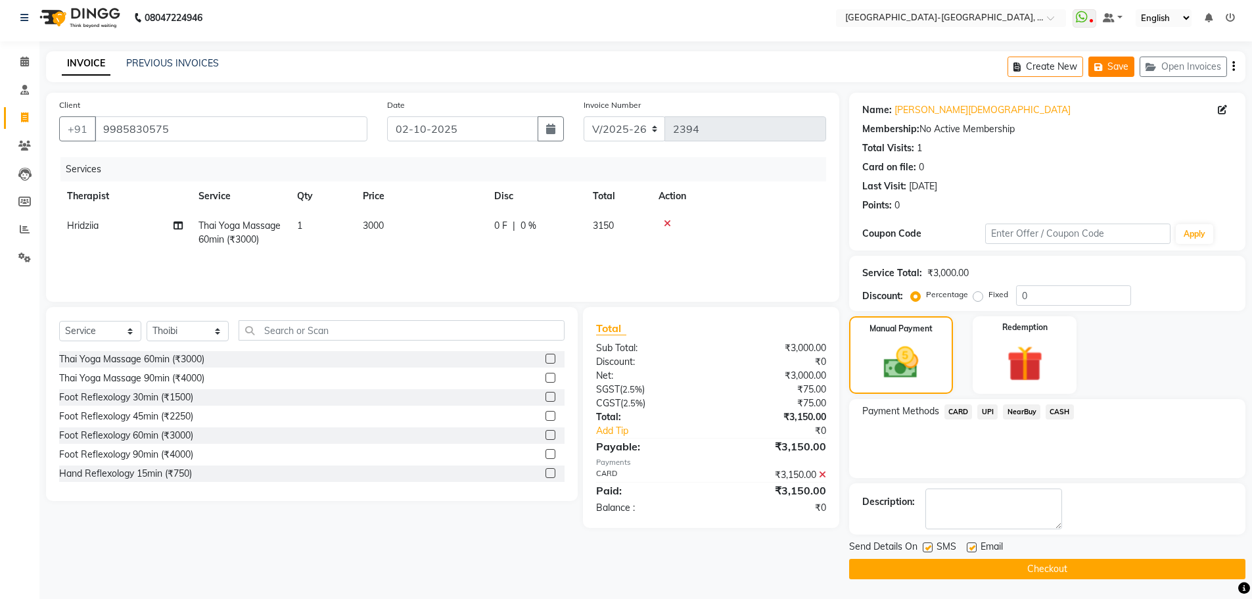
click at [1125, 67] on button "Save" at bounding box center [1111, 66] width 46 height 20
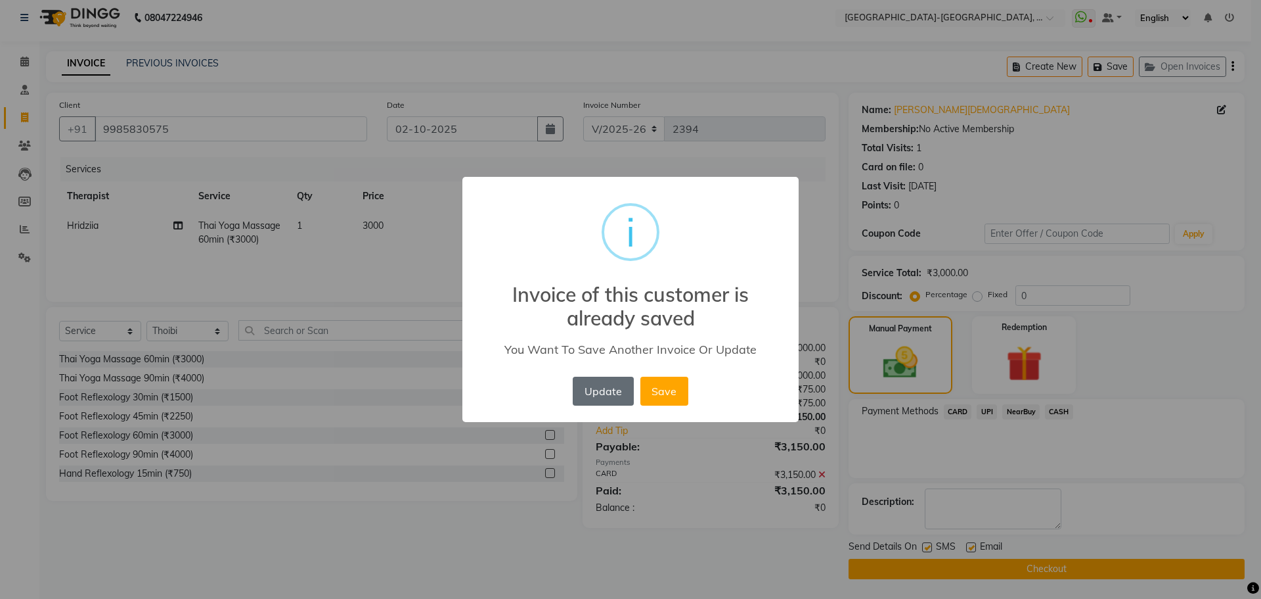
click at [612, 394] on button "Update" at bounding box center [603, 390] width 60 height 29
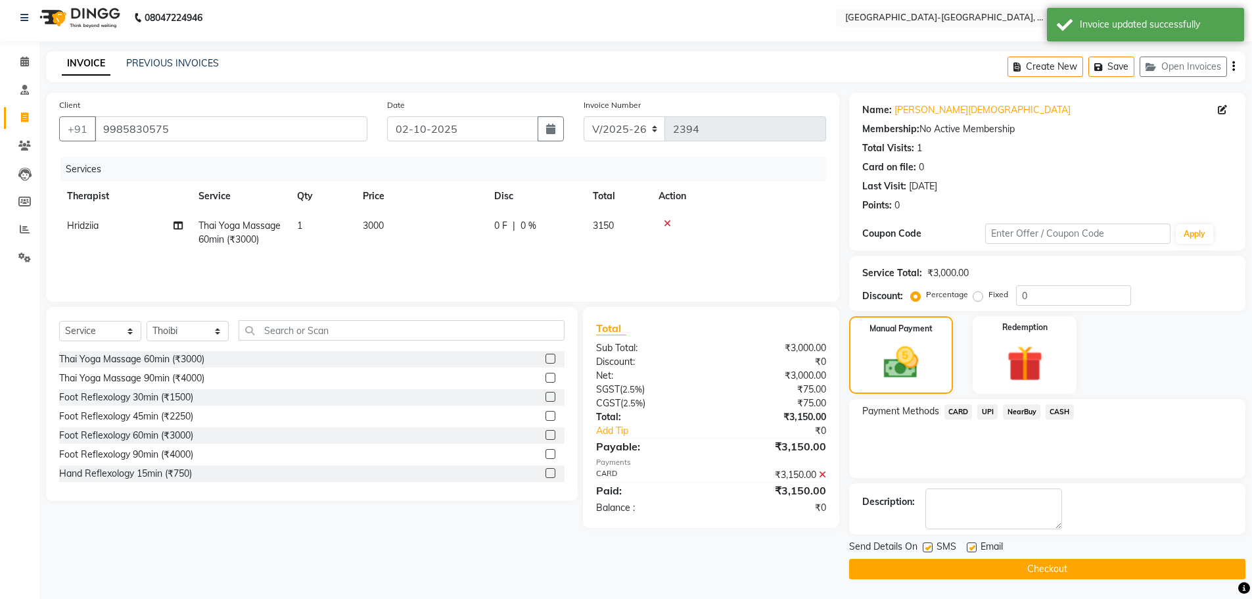
click at [1054, 574] on button "Checkout" at bounding box center [1047, 568] width 396 height 20
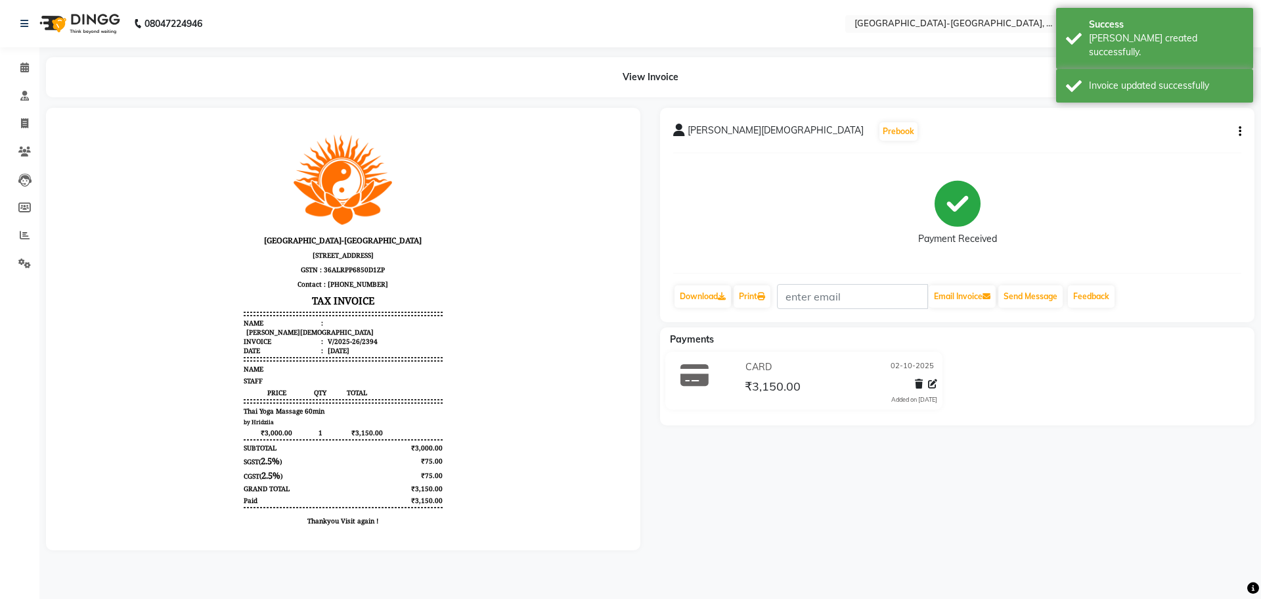
click at [1008, 58] on div "View Invoice" at bounding box center [650, 77] width 1209 height 40
click at [18, 124] on span at bounding box center [24, 123] width 23 height 15
select select "service"
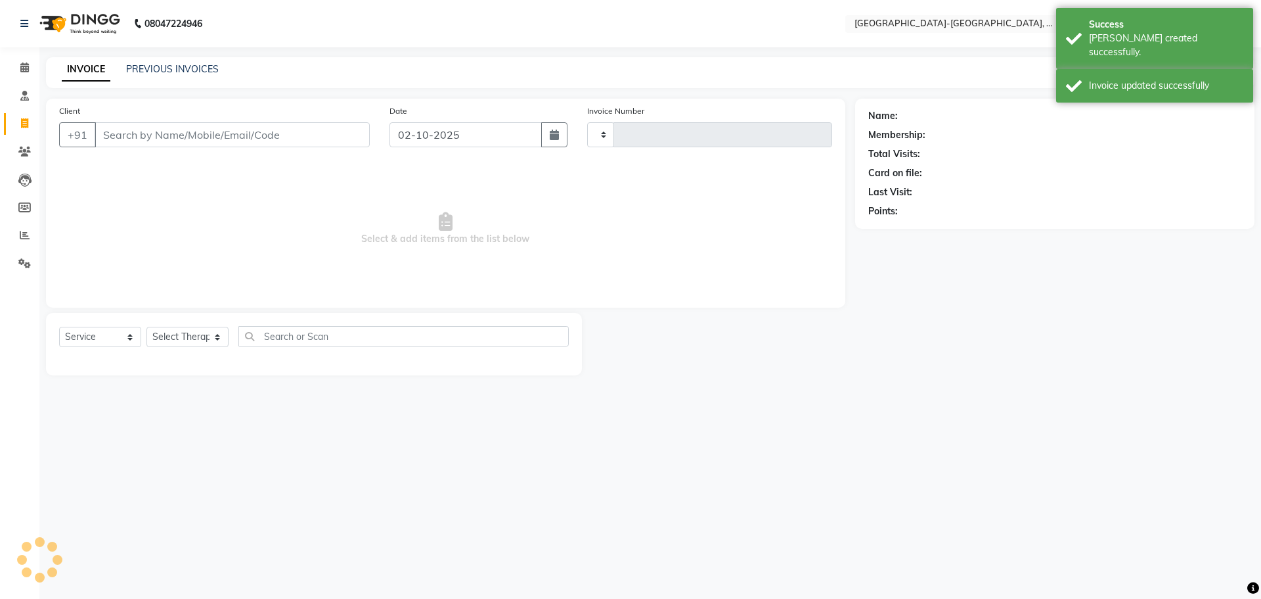
type input "2395"
select select "5851"
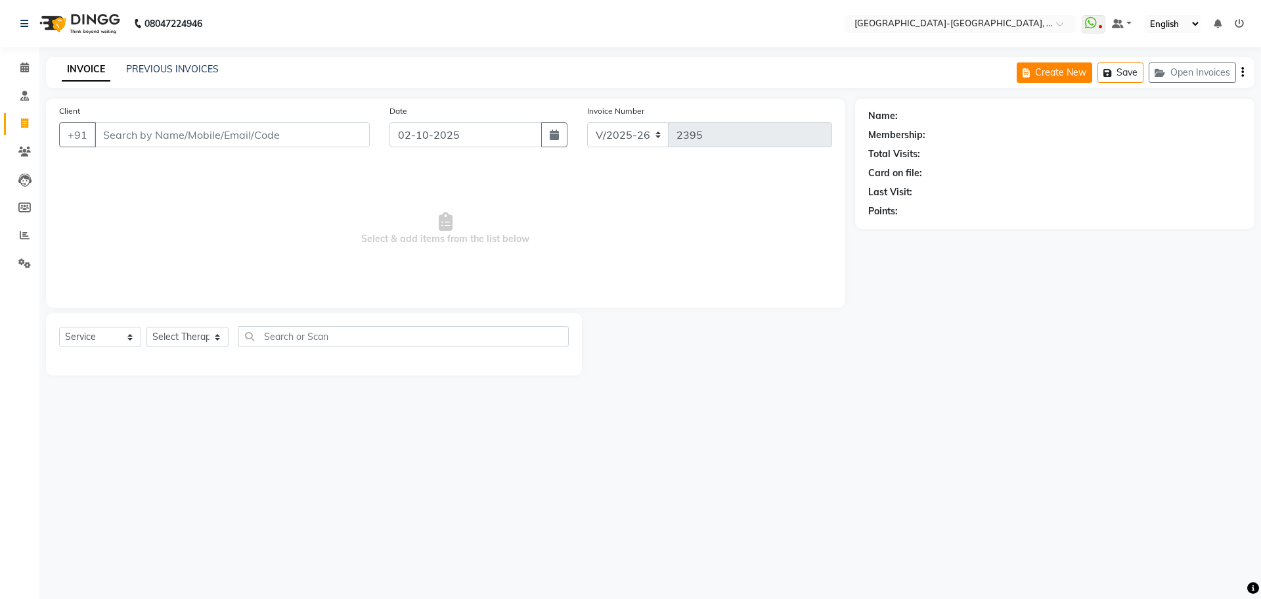
click at [1039, 77] on button "Create New" at bounding box center [1055, 72] width 76 height 20
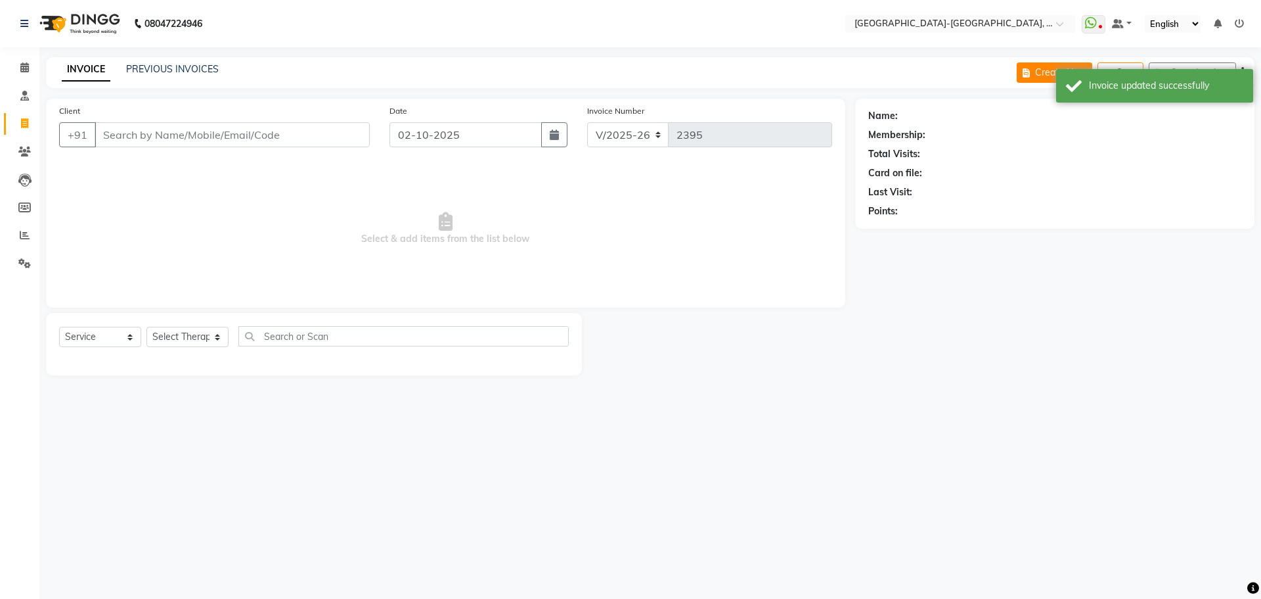
select select "service"
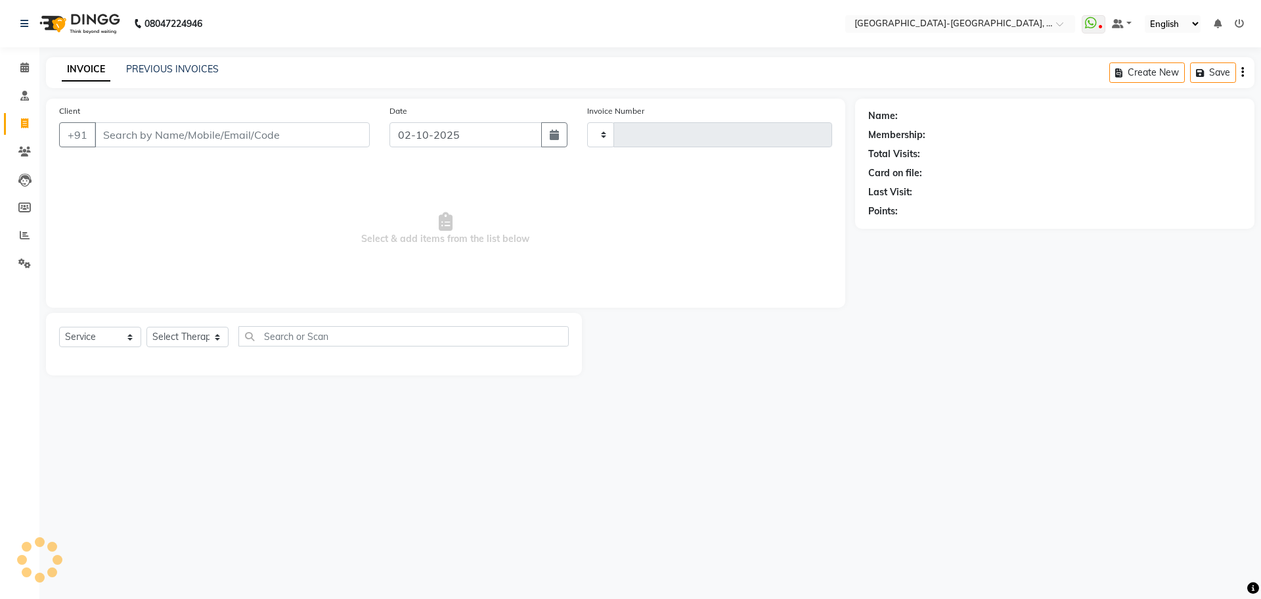
type input "2395"
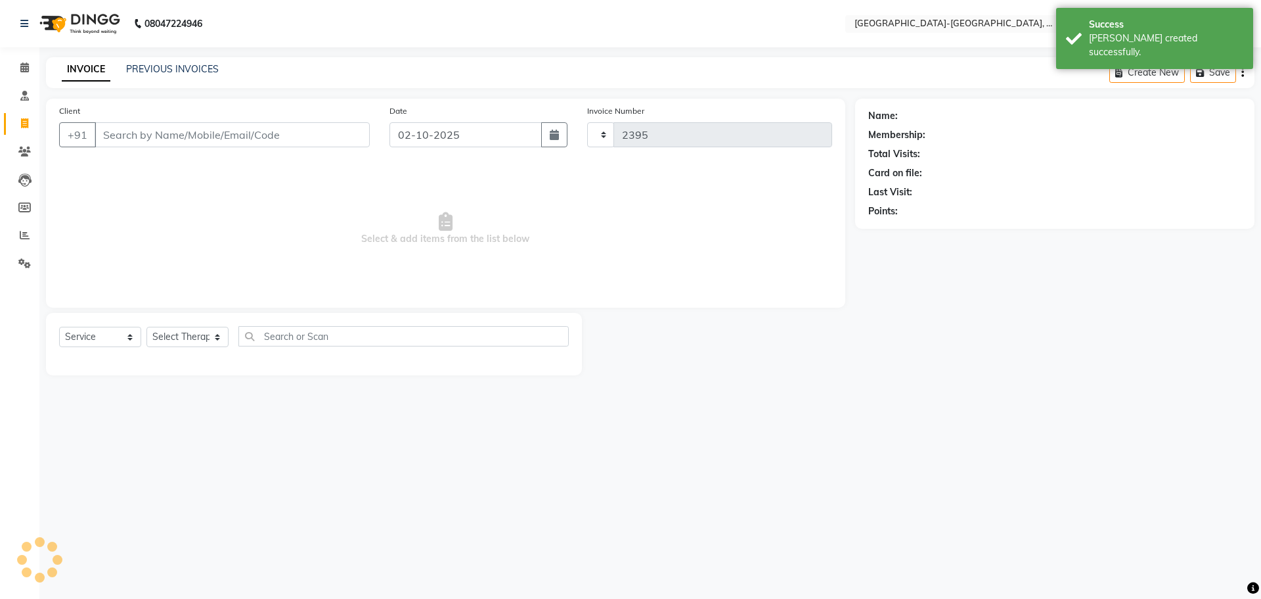
select select "5851"
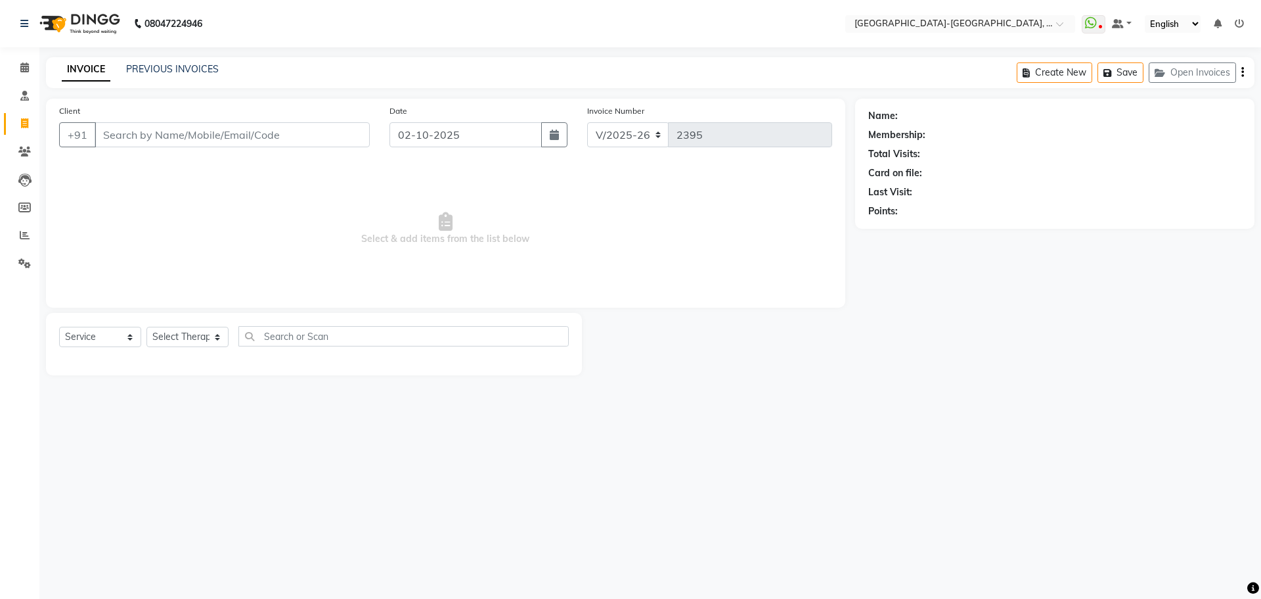
click at [116, 142] on input "Client" at bounding box center [232, 134] width 275 height 25
type input "9704115582"
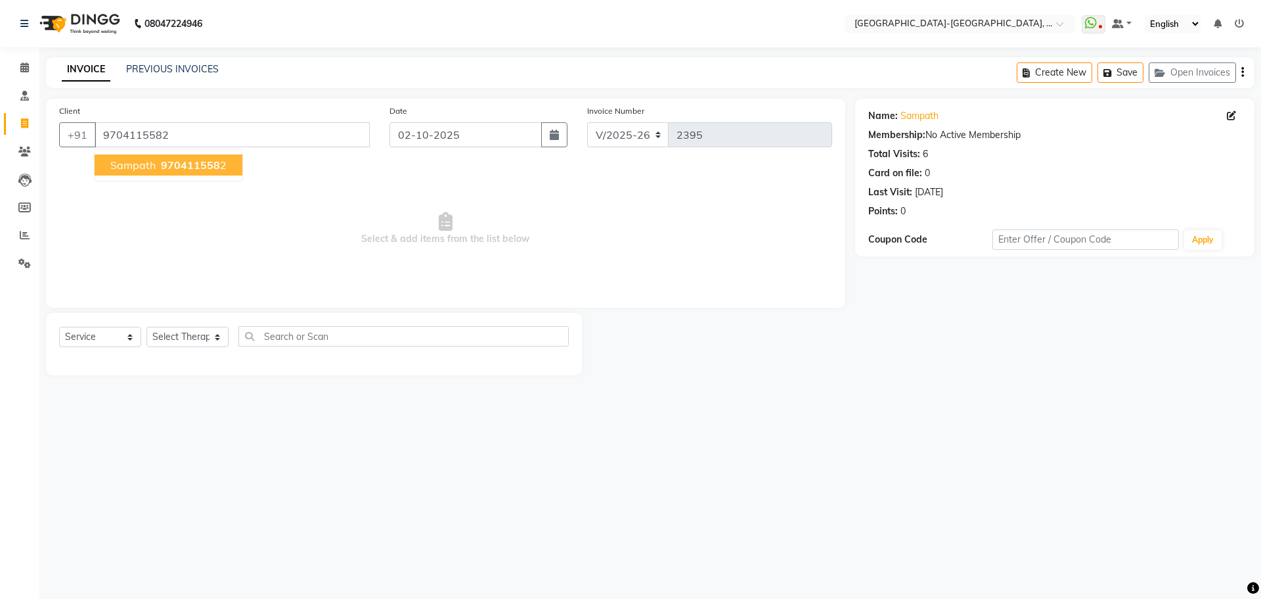
drag, startPoint x: 865, startPoint y: 431, endPoint x: 1229, endPoint y: 116, distance: 481.1
click at [873, 411] on div "08047224946 Select Location × Akshar Wellness Center-kothaguda, Kothaguda Whats…" at bounding box center [630, 299] width 1261 height 599
click at [1118, 70] on button "Save" at bounding box center [1121, 72] width 46 height 20
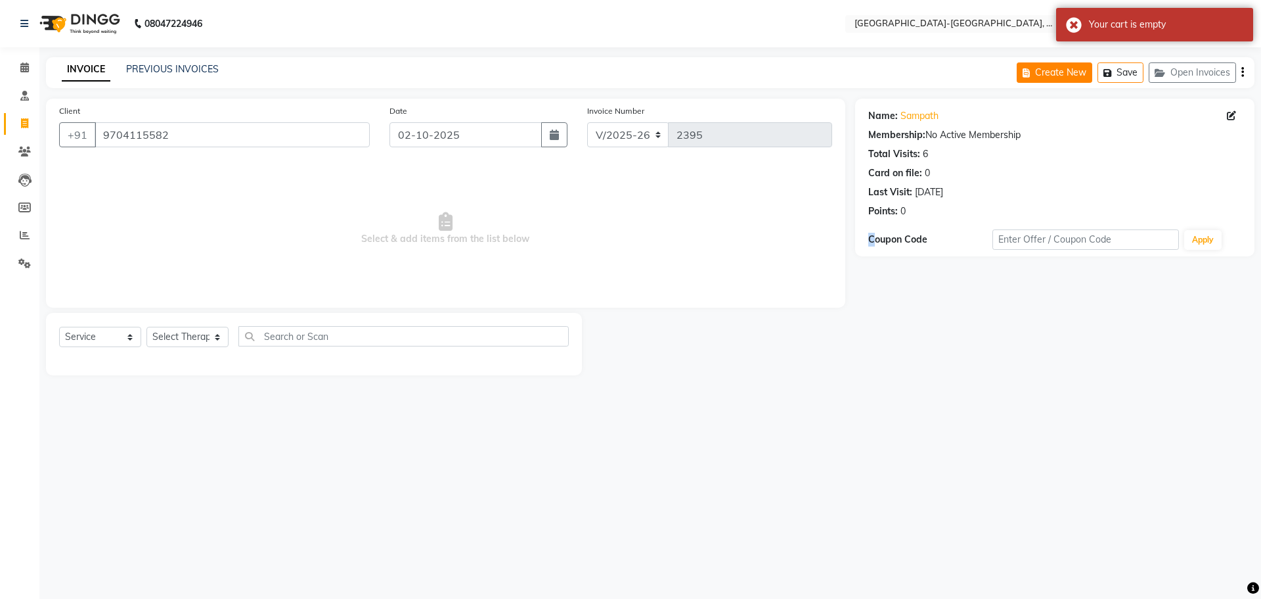
click at [1044, 64] on button "Create New" at bounding box center [1055, 72] width 76 height 20
click at [191, 146] on input "9704115582" at bounding box center [232, 134] width 275 height 25
click at [183, 141] on input "9704115582" at bounding box center [232, 134] width 275 height 25
click at [206, 140] on input "9704115582" at bounding box center [232, 134] width 275 height 25
click at [219, 338] on select "Select Therapist Adakho Bone Hridziia Iris Katene Kholu Mayio Mohit Moru P Hrii…" at bounding box center [188, 337] width 82 height 20
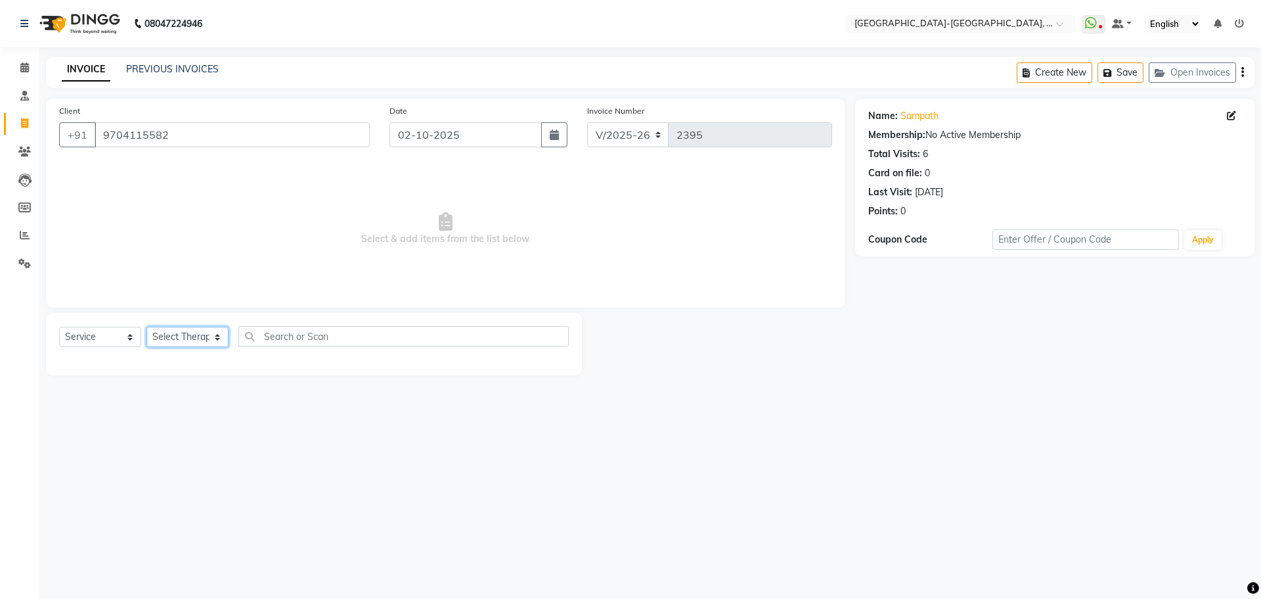
select select "49851"
click at [147, 327] on select "Select Therapist Adakho Bone Hridziia Iris Katene Kholu Mayio Mohit Moru P Hrii…" at bounding box center [188, 337] width 82 height 20
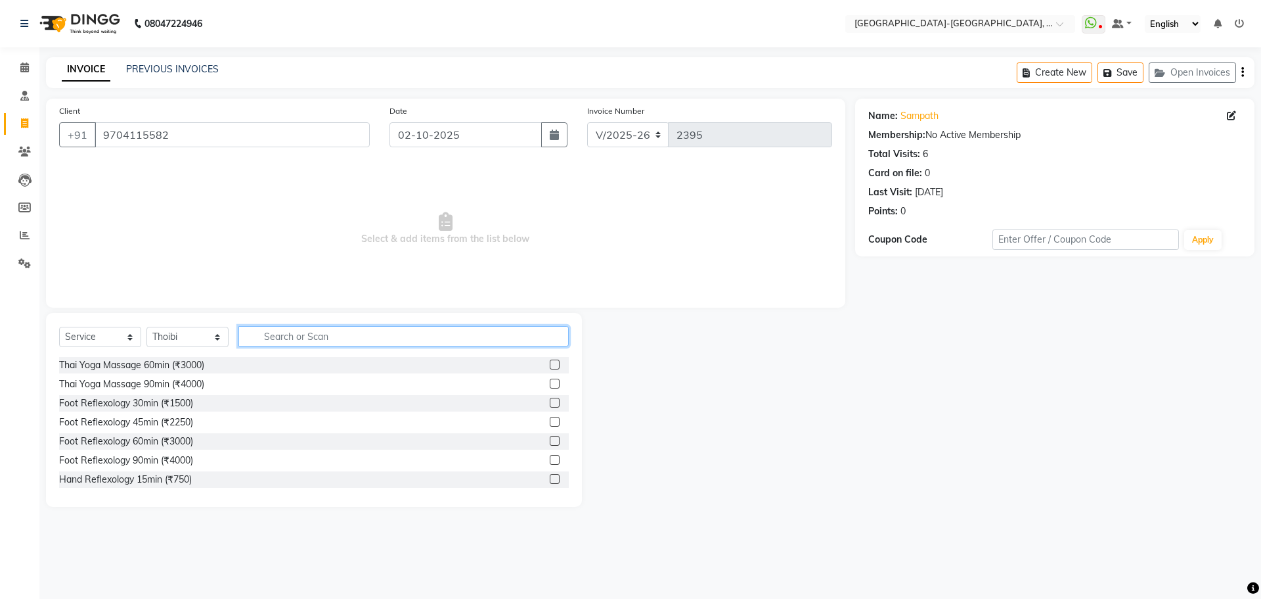
click at [256, 342] on input "text" at bounding box center [403, 336] width 330 height 20
click at [270, 343] on input "text" at bounding box center [403, 336] width 330 height 20
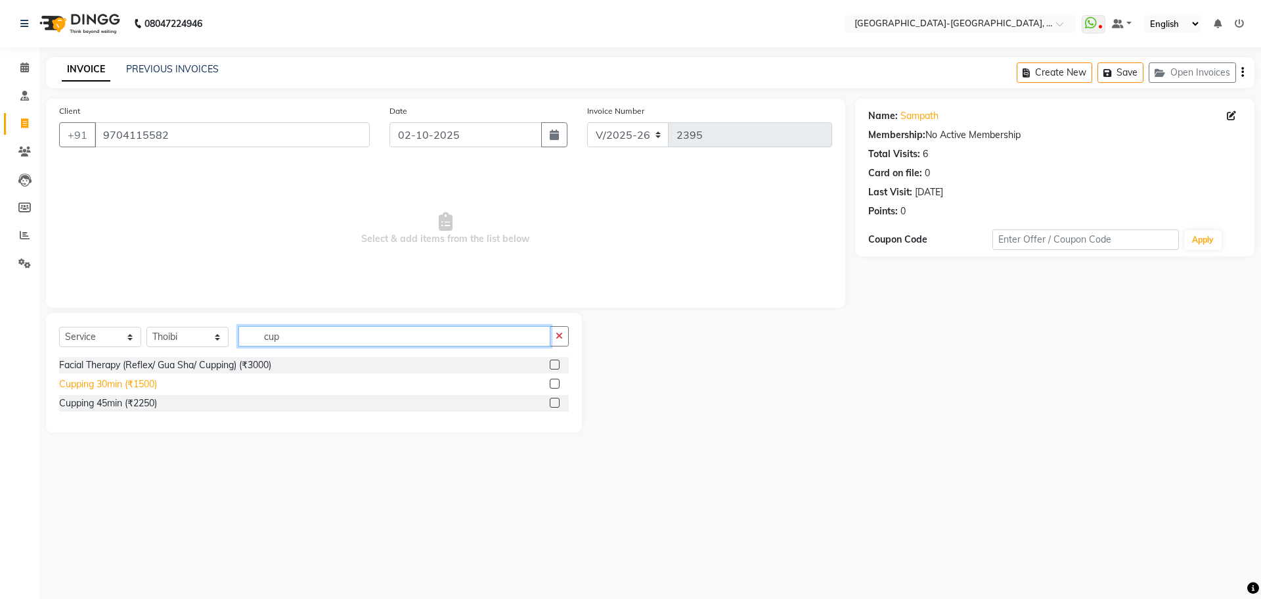
type input "cup"
click at [144, 382] on div "Cupping 30min (₹1500)" at bounding box center [108, 384] width 98 height 14
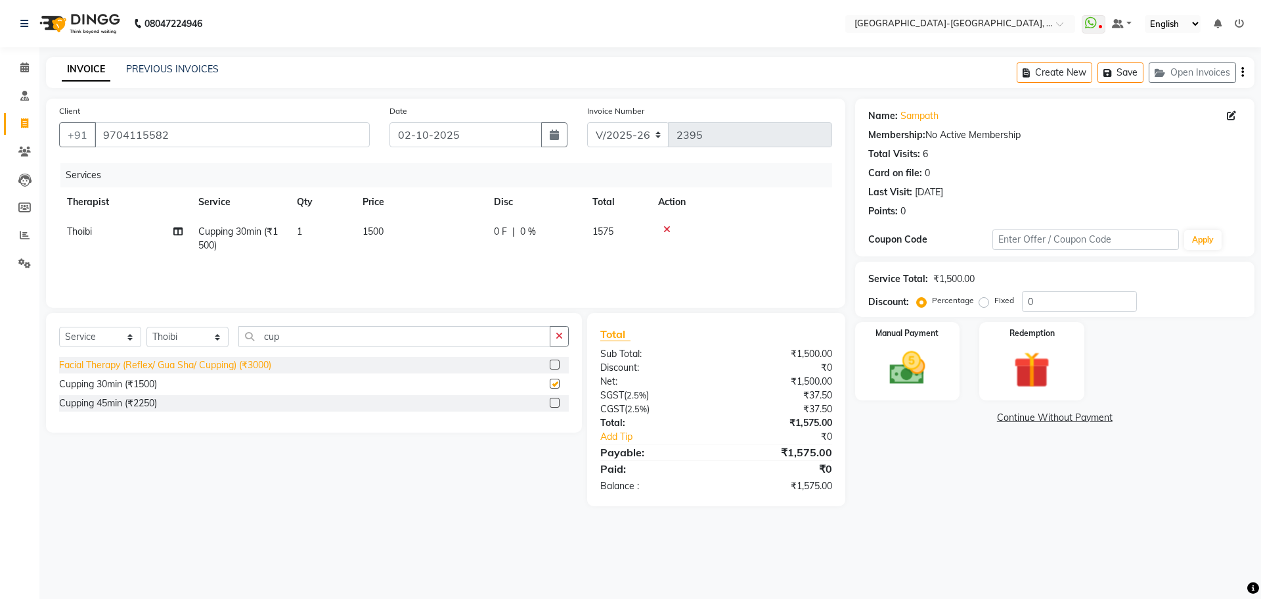
checkbox input "false"
click at [1108, 77] on icon "button" at bounding box center [1110, 72] width 13 height 9
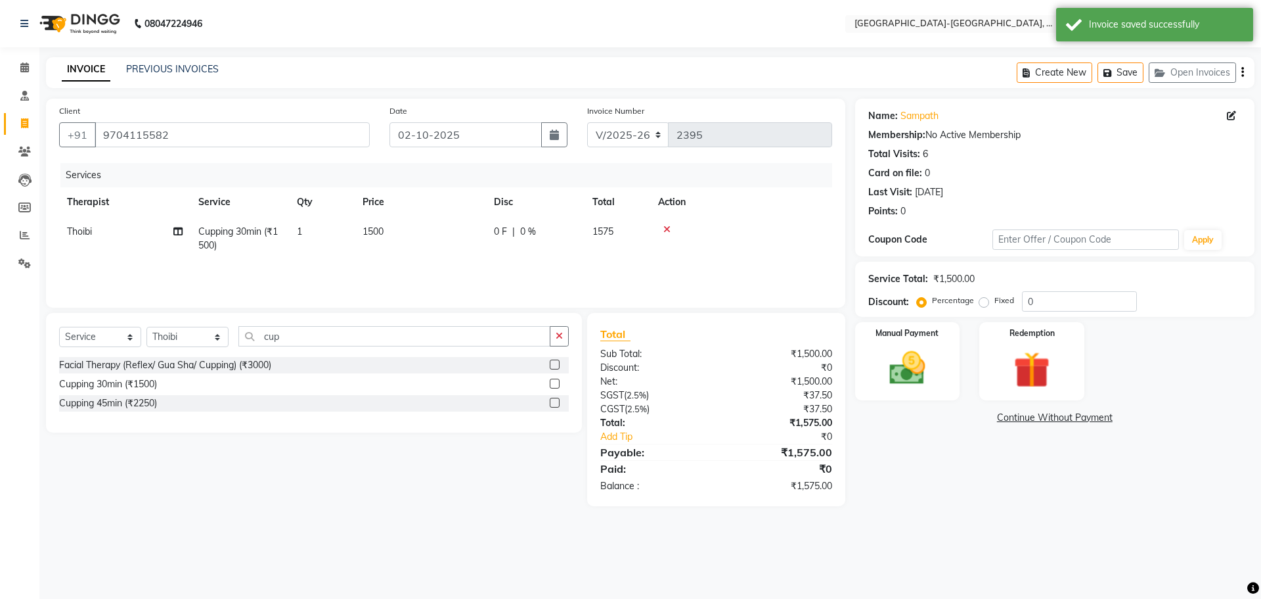
click at [1054, 83] on div "Create New Save Open Invoices" at bounding box center [1136, 72] width 238 height 31
click at [1051, 70] on button "Create New" at bounding box center [1055, 72] width 76 height 20
select select "5851"
select select "service"
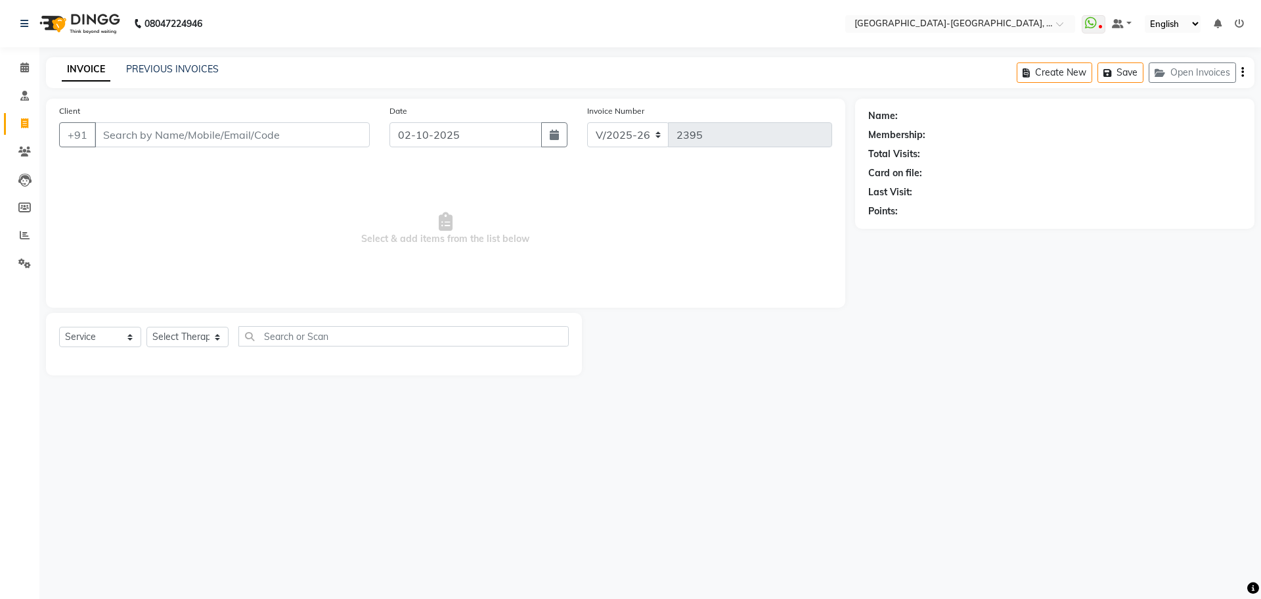
click at [175, 140] on input "Client" at bounding box center [232, 134] width 275 height 25
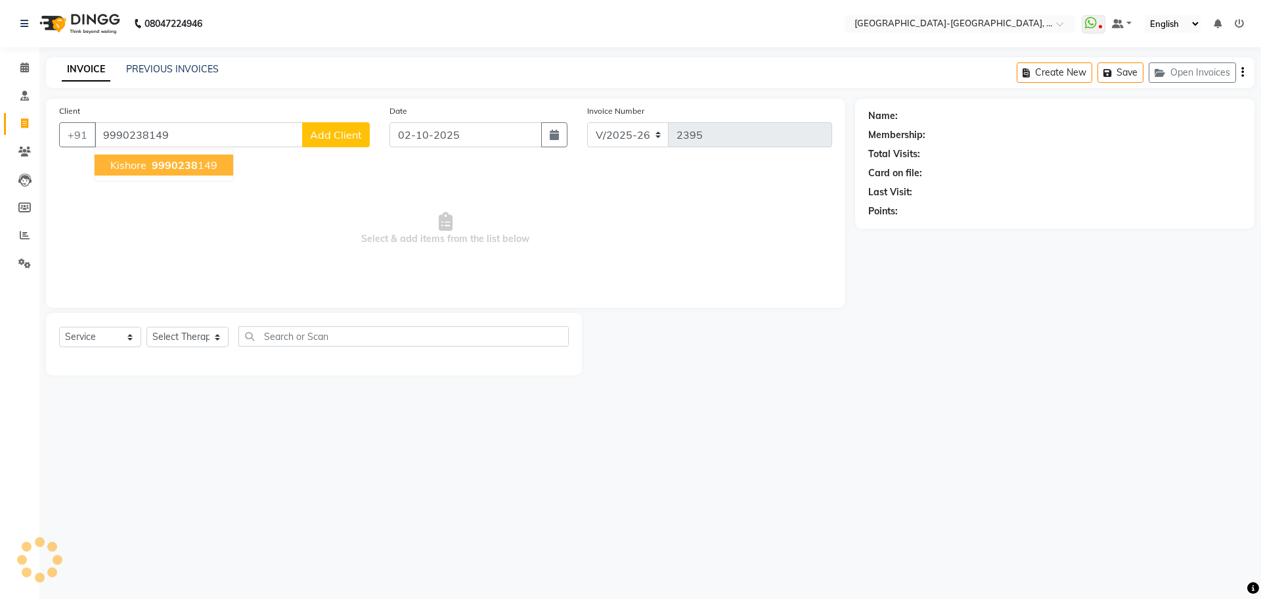
type input "9990238149"
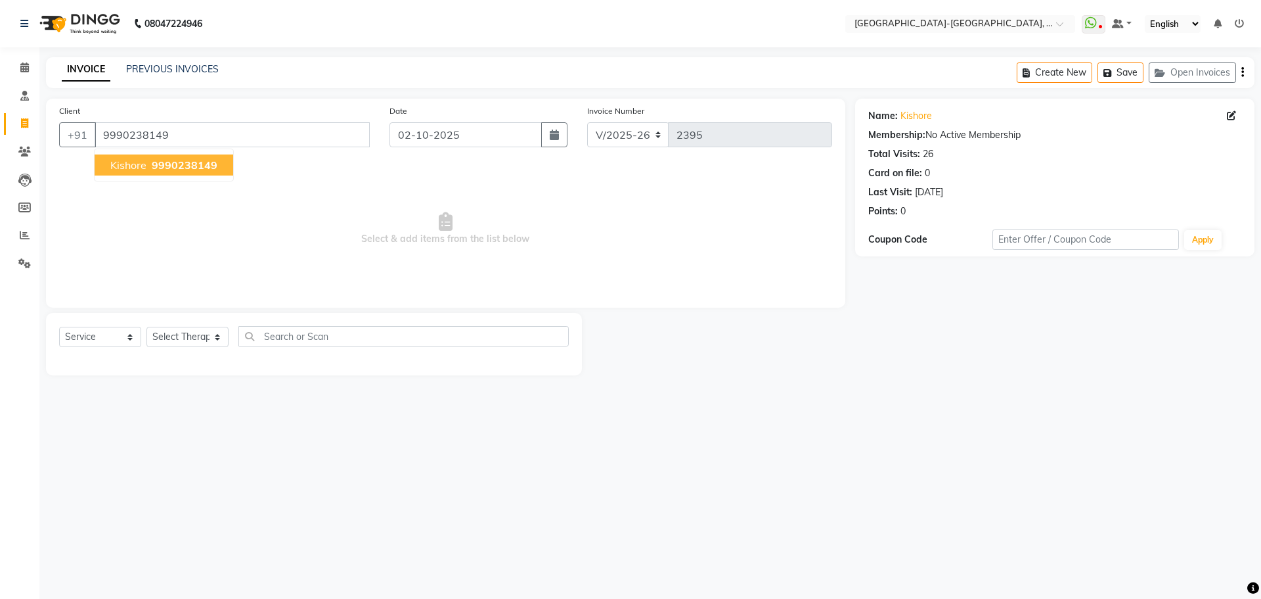
click at [162, 157] on button "kishore 9990238149" at bounding box center [164, 164] width 139 height 21
drag, startPoint x: 198, startPoint y: 334, endPoint x: 203, endPoint y: 346, distance: 12.3
click at [198, 334] on select "Select Therapist Adakho Bone Hridziia Iris Katene Kholu Mayio Mohit Moru P Hrii…" at bounding box center [188, 337] width 82 height 20
select select "49851"
click at [147, 327] on select "Select Therapist Adakho Bone Hridziia Iris Katene Kholu Mayio Mohit Moru P Hrii…" at bounding box center [188, 337] width 82 height 20
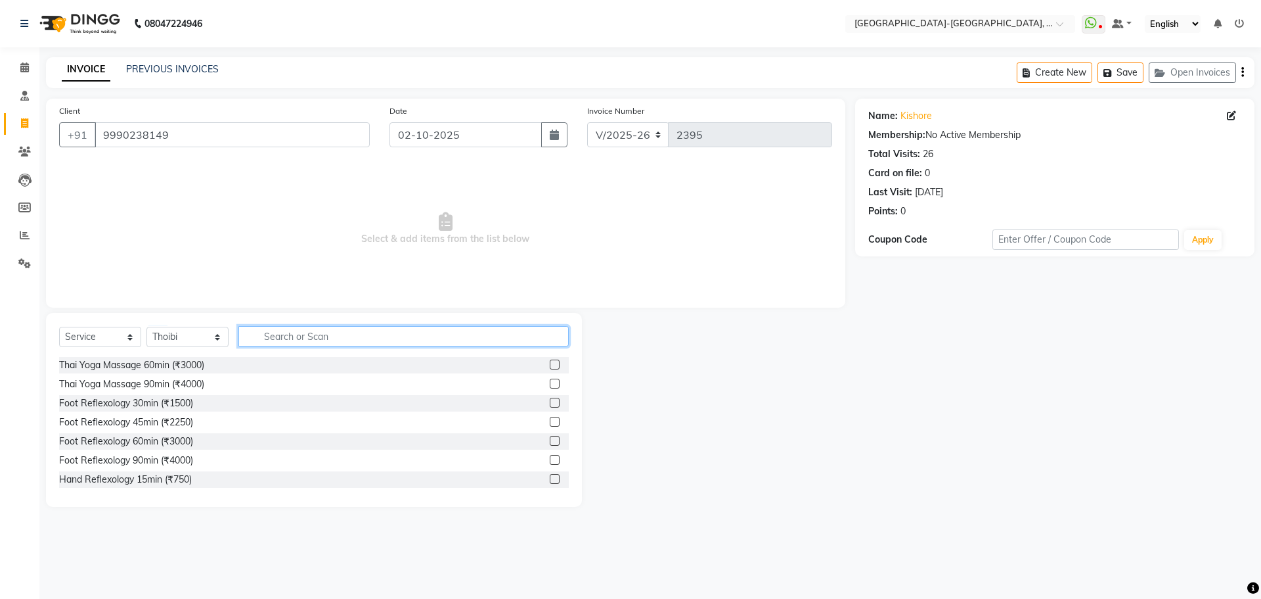
click at [306, 340] on input "text" at bounding box center [403, 336] width 330 height 20
click at [163, 441] on div "Foot Reflexology 60min (₹3000)" at bounding box center [126, 441] width 134 height 14
checkbox input "false"
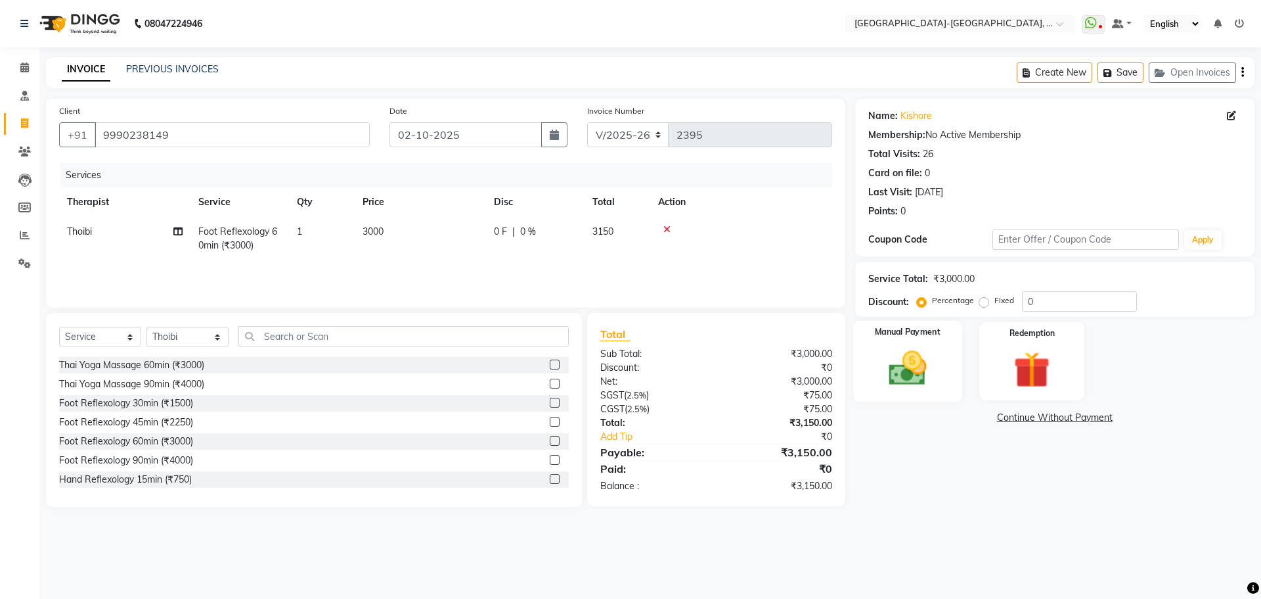
click at [925, 377] on img at bounding box center [907, 367] width 61 height 43
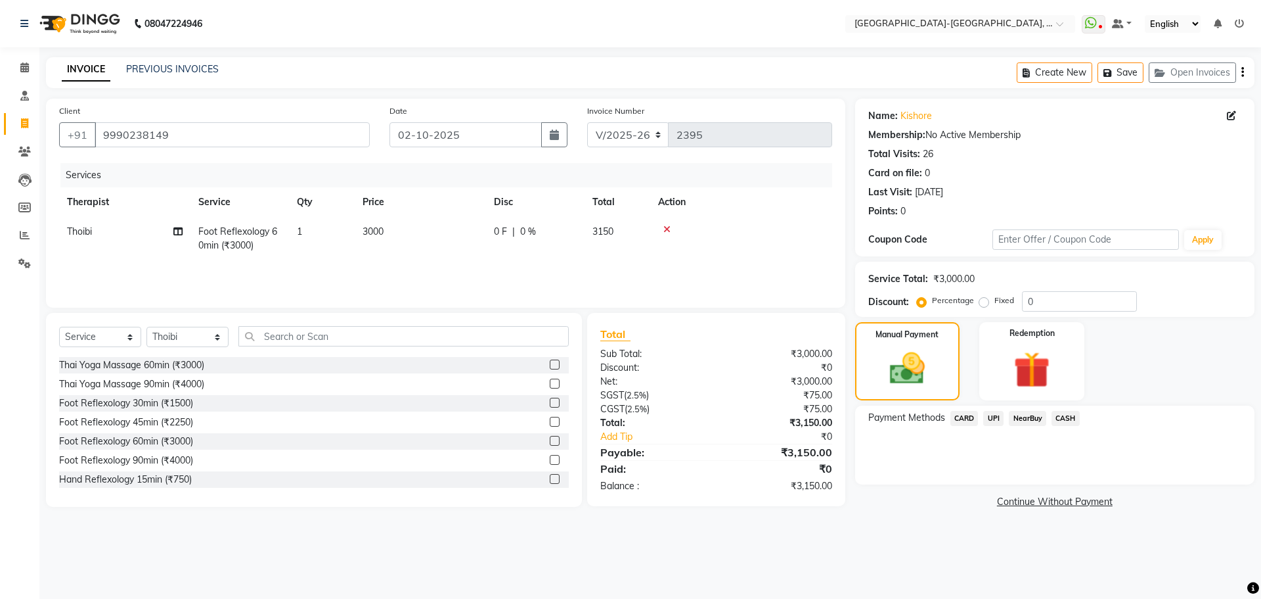
click at [966, 412] on span "CARD" at bounding box center [965, 418] width 28 height 15
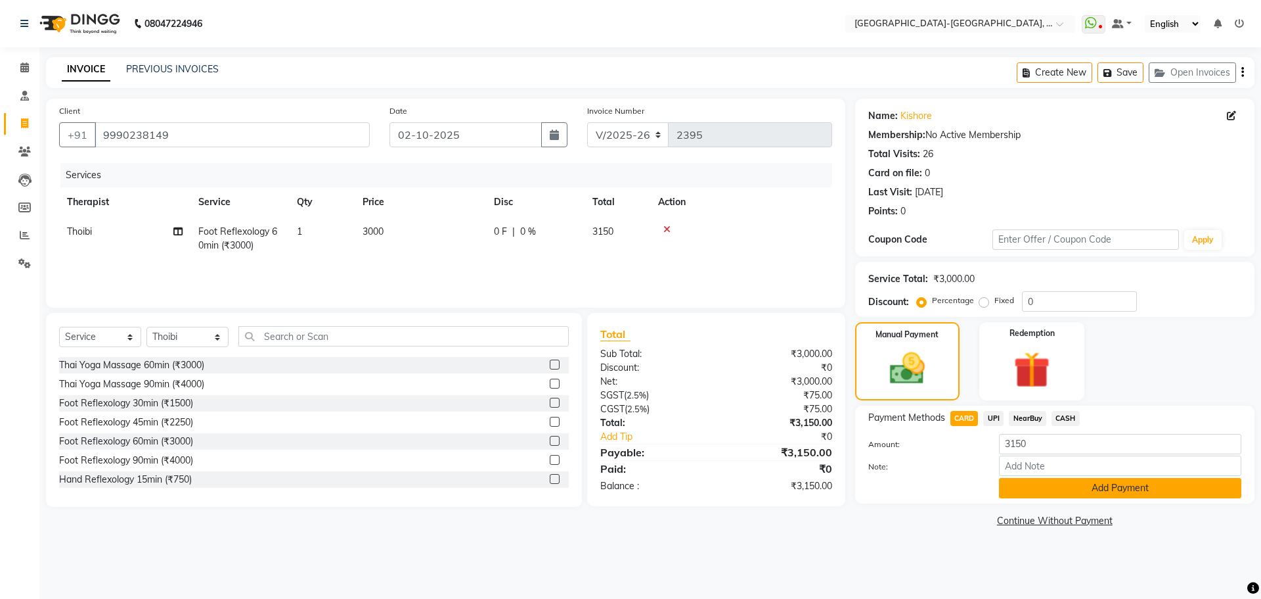
click at [1036, 490] on button "Add Payment" at bounding box center [1120, 488] width 242 height 20
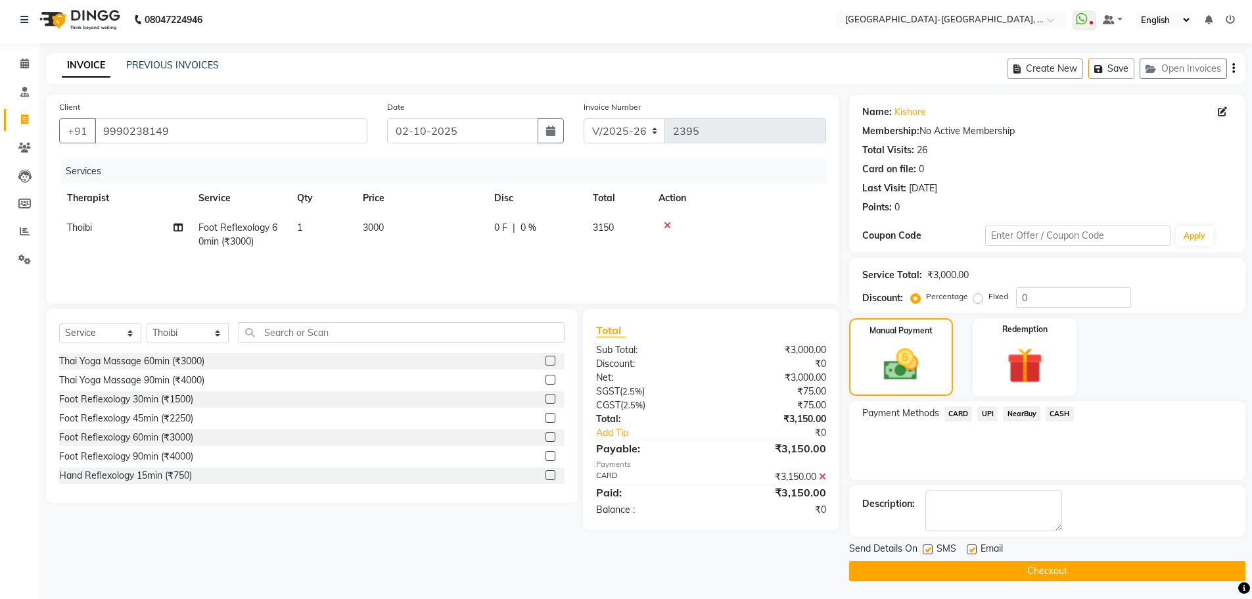
scroll to position [6, 0]
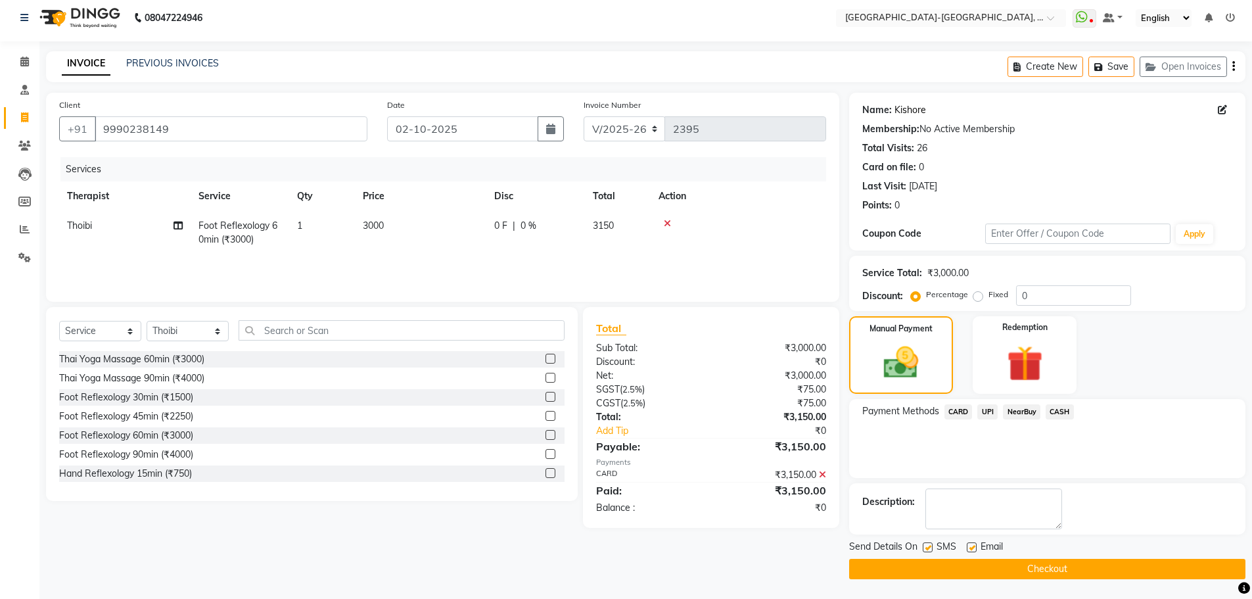
click at [911, 106] on link "Kishore" at bounding box center [910, 110] width 32 height 14
click at [90, 219] on td "Thoibi" at bounding box center [124, 232] width 131 height 43
select select "49851"
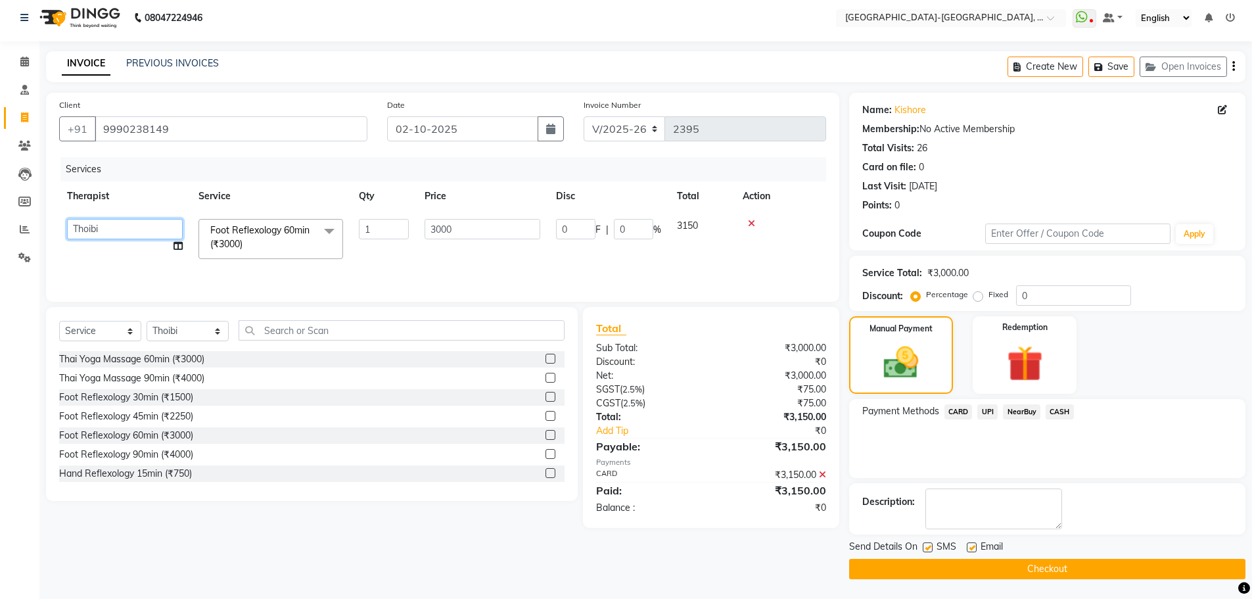
drag, startPoint x: 90, startPoint y: 219, endPoint x: 99, endPoint y: 234, distance: 17.4
click at [89, 225] on select "Adakho Bone Hridziia Iris Katene Kholu Mayio Mohit Moru P Hriidziio Sahriini Sa…" at bounding box center [125, 229] width 116 height 20
click at [1042, 571] on button "Checkout" at bounding box center [1047, 568] width 396 height 20
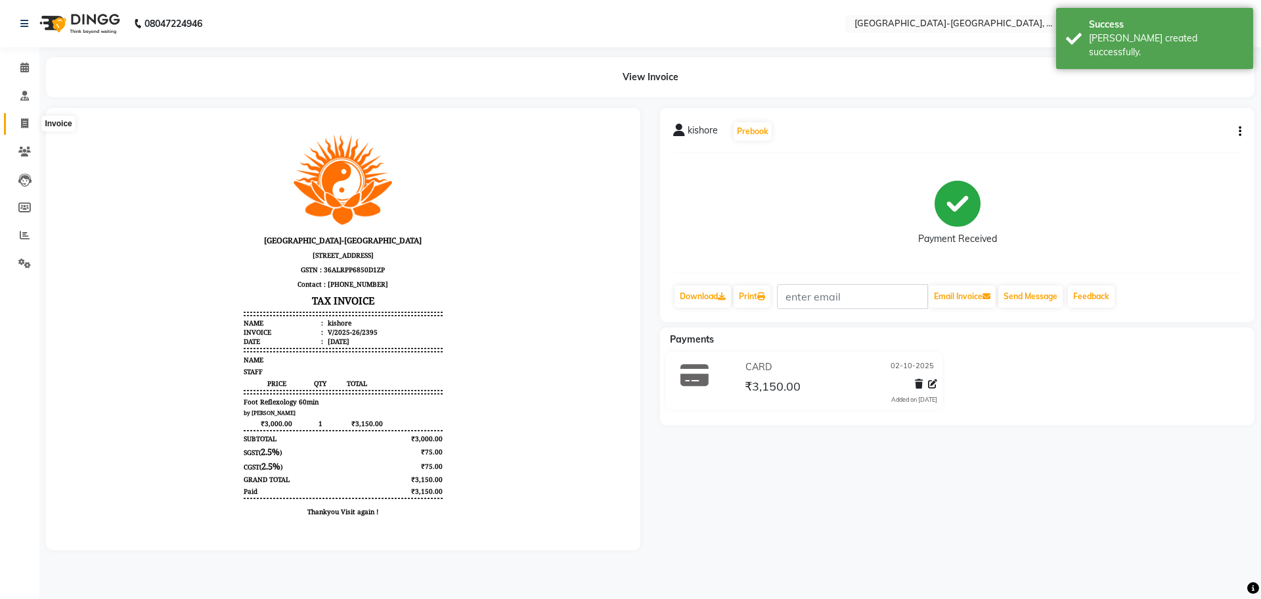
click at [16, 118] on span at bounding box center [24, 123] width 23 height 15
select select "service"
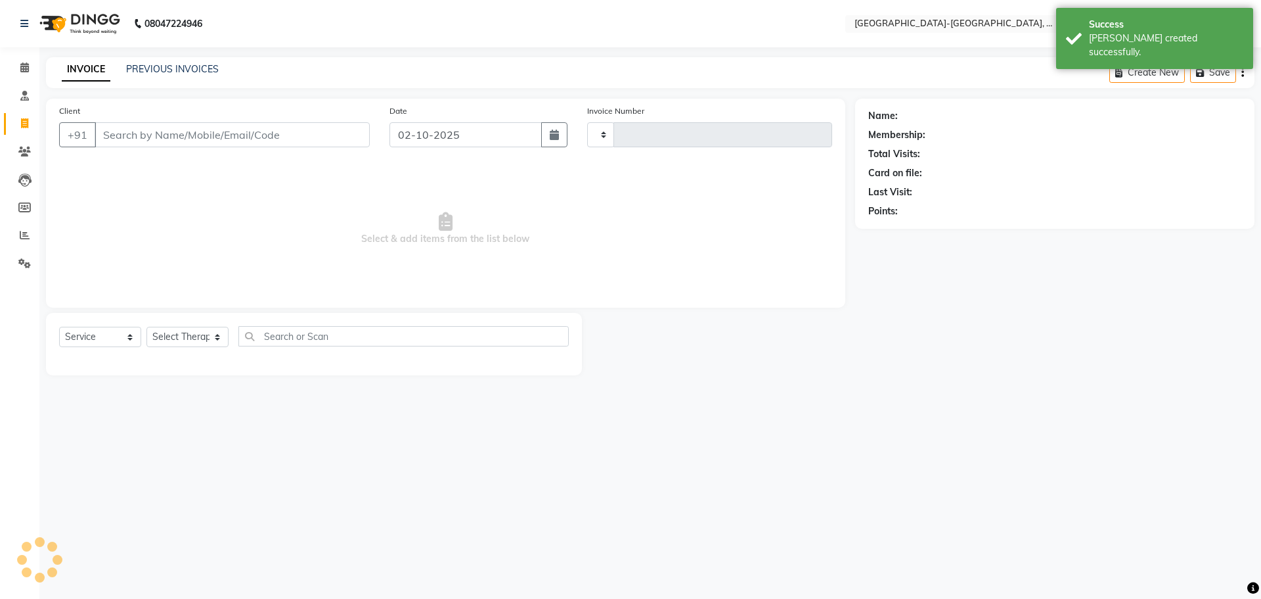
type input "2396"
select select "5851"
click at [1199, 69] on button "Open Invoices" at bounding box center [1192, 72] width 87 height 20
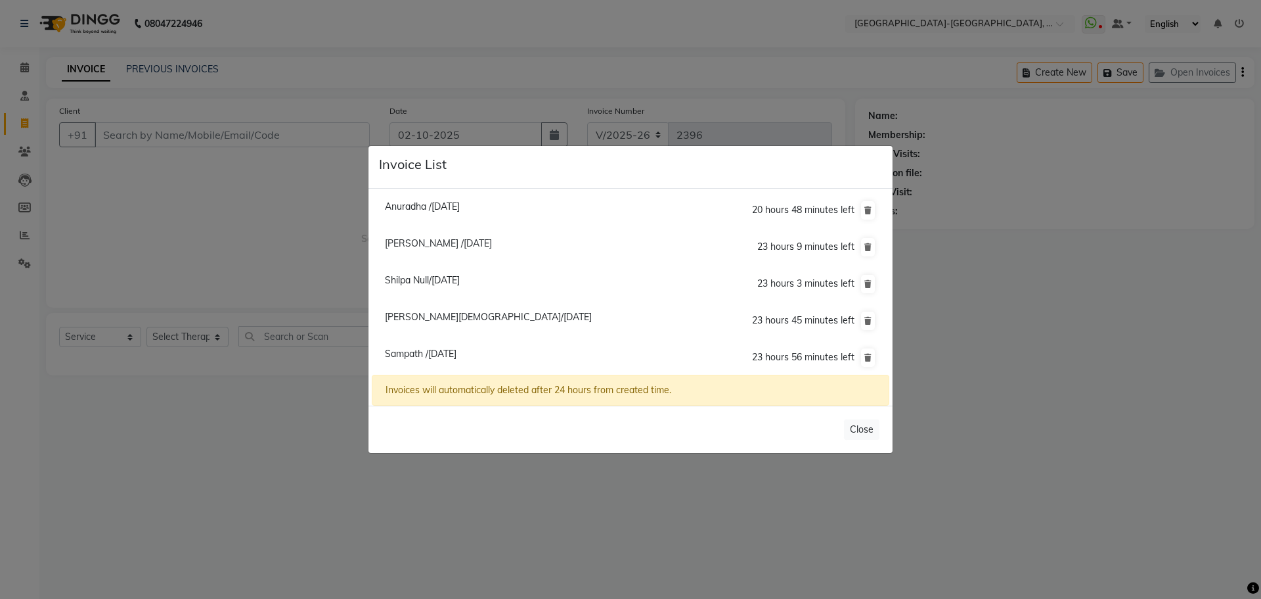
click at [442, 285] on span "Shilpa Null/02 October 2025" at bounding box center [422, 280] width 75 height 12
type input "7661004105"
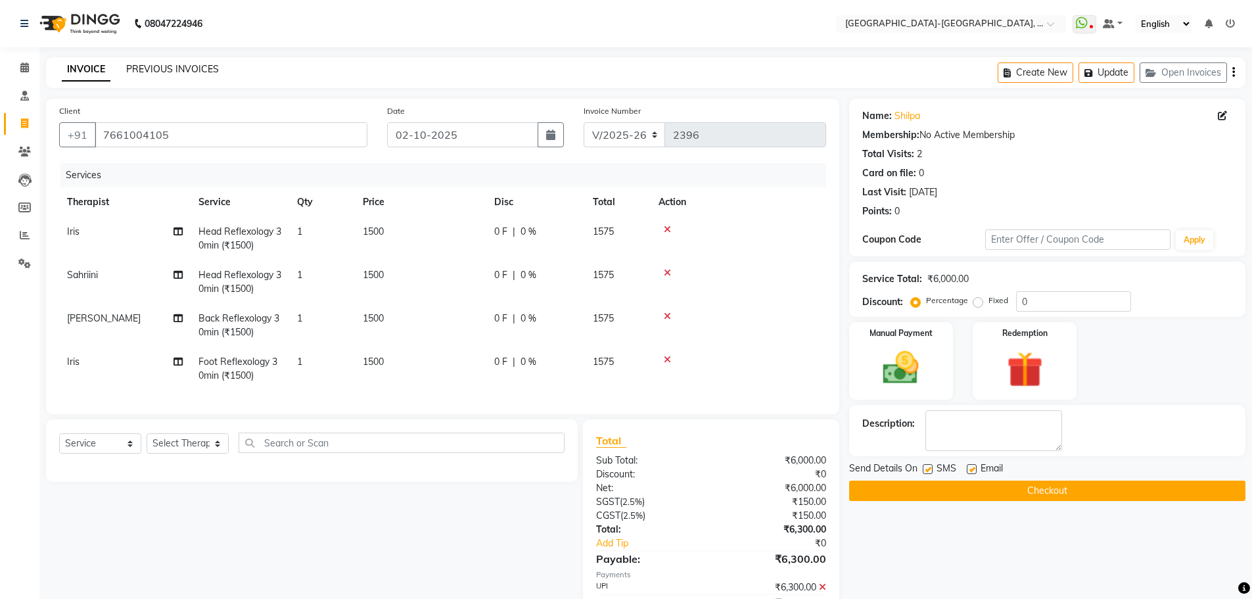
click at [173, 68] on link "PREVIOUS INVOICES" at bounding box center [172, 69] width 93 height 12
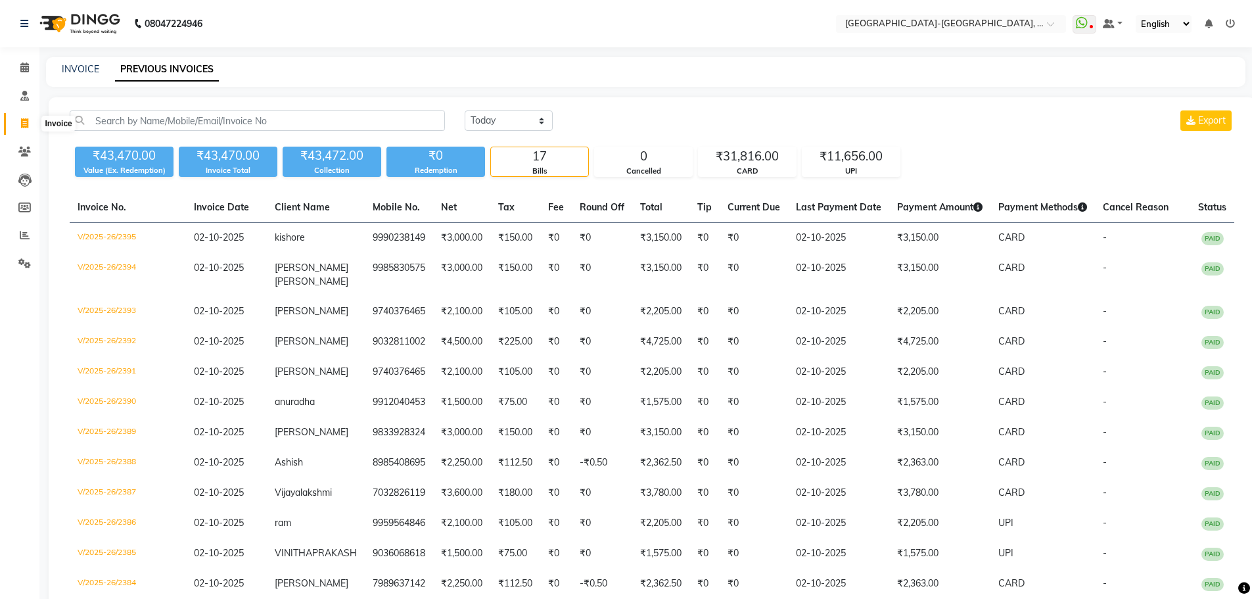
click at [27, 120] on icon at bounding box center [24, 123] width 7 height 10
select select "service"
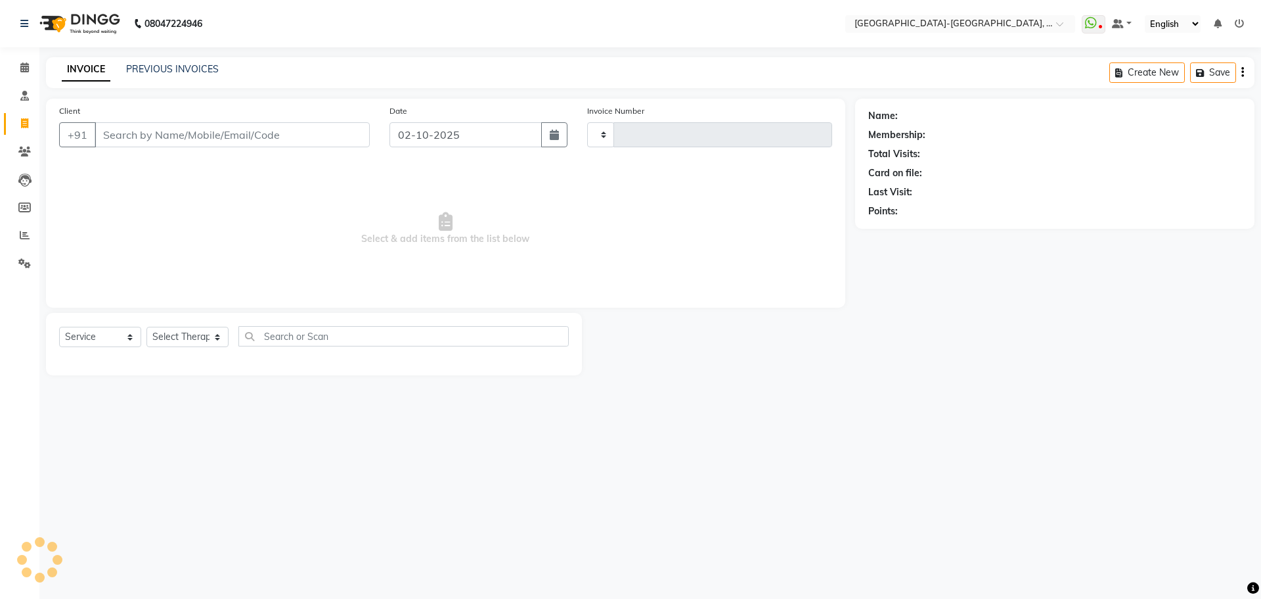
type input "2396"
select select "5851"
click at [1216, 69] on button "Open Invoices" at bounding box center [1192, 72] width 87 height 20
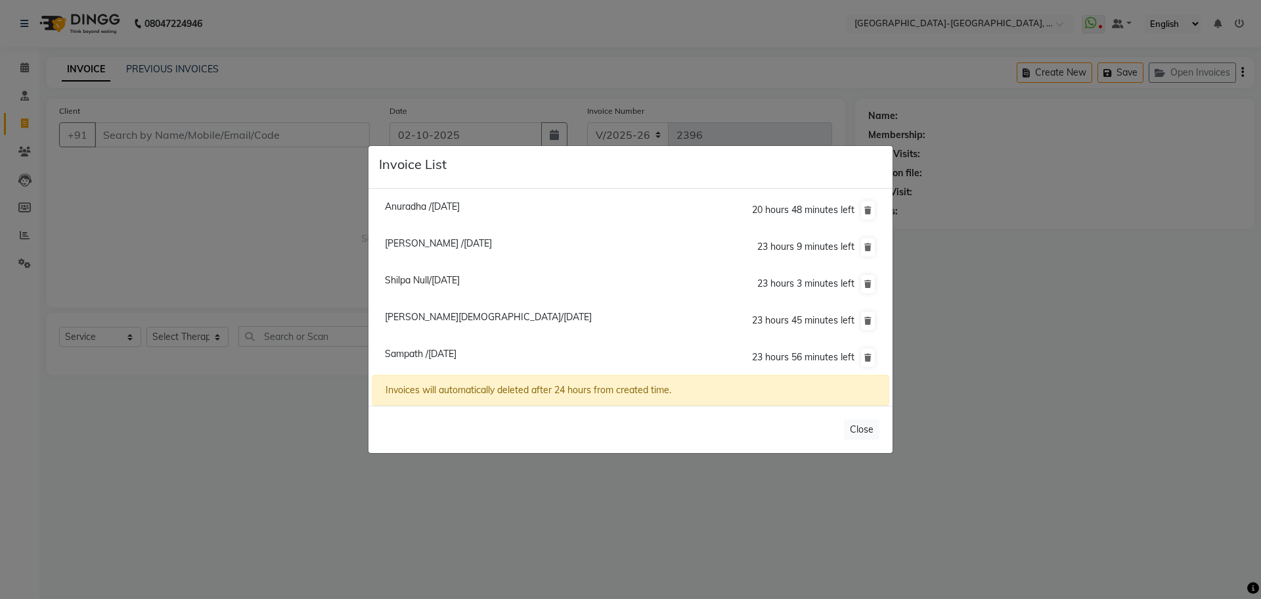
click at [417, 284] on span "Shilpa Null/02 October 2025" at bounding box center [422, 280] width 75 height 12
type input "7661004105"
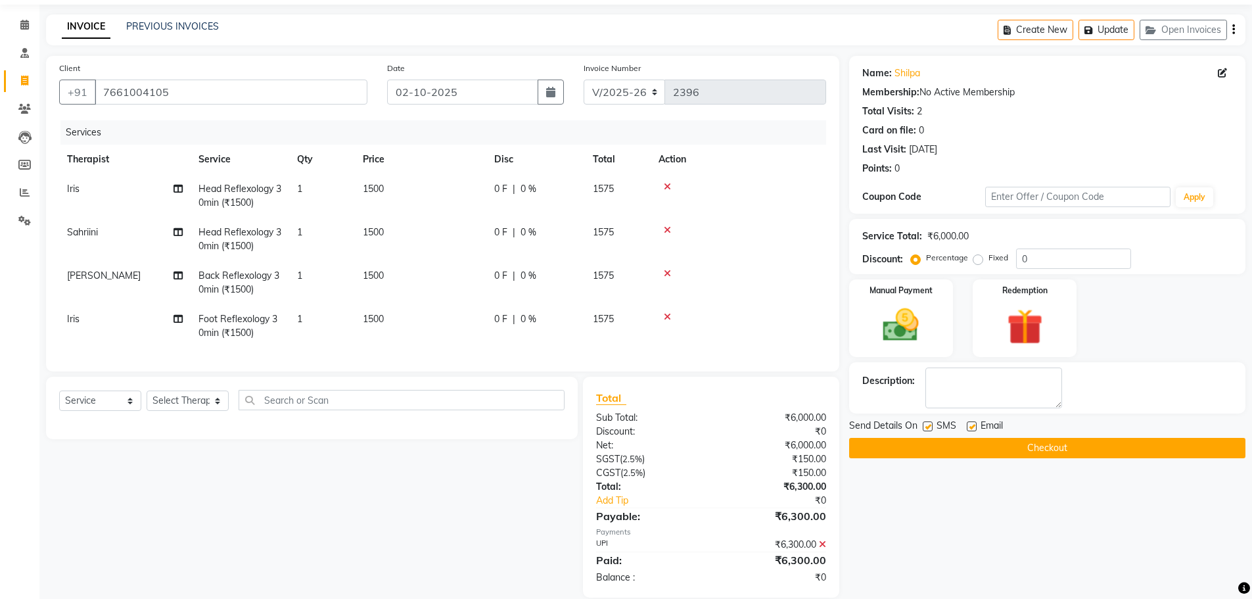
scroll to position [66, 0]
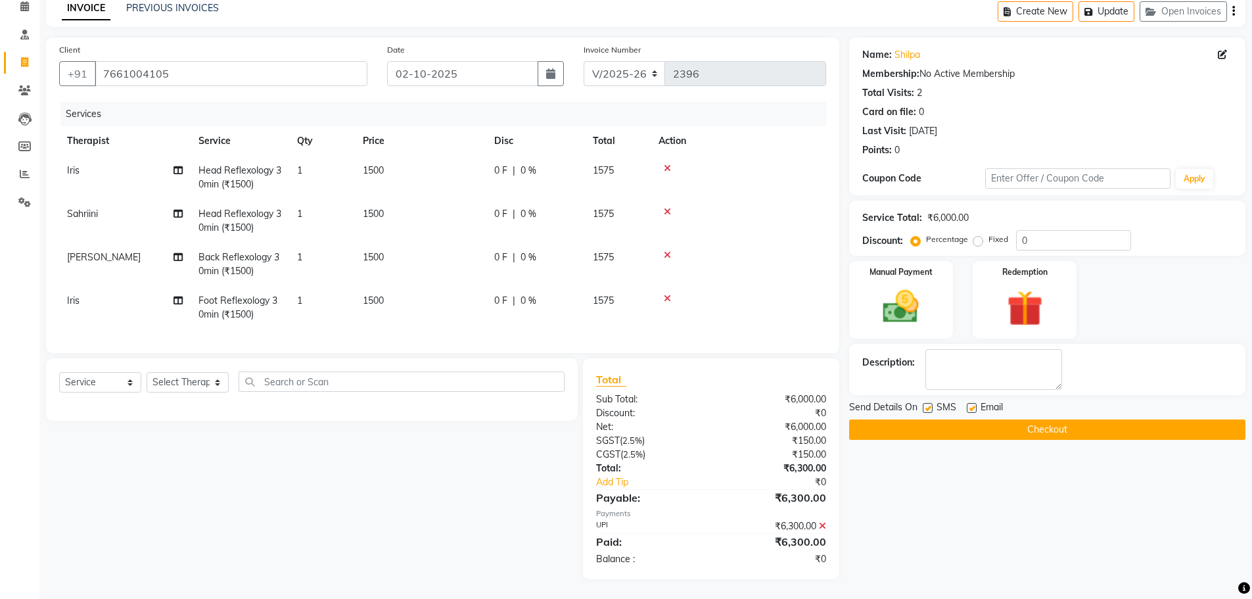
click at [985, 422] on button "Checkout" at bounding box center [1047, 429] width 396 height 20
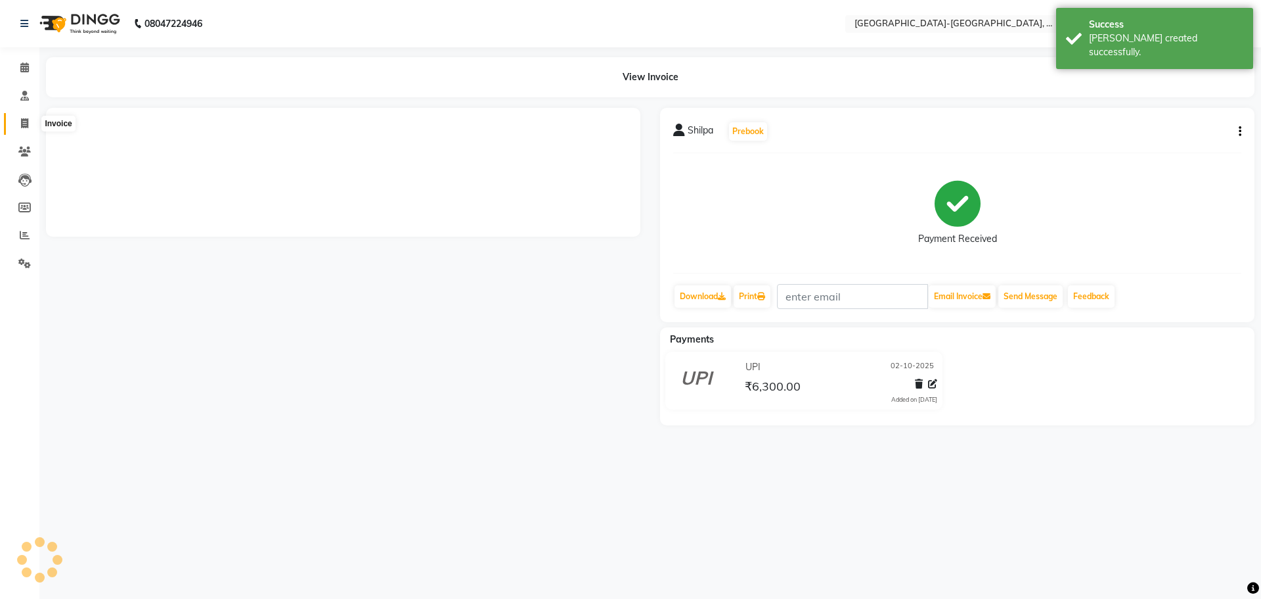
click at [25, 131] on span at bounding box center [24, 123] width 23 height 15
select select "service"
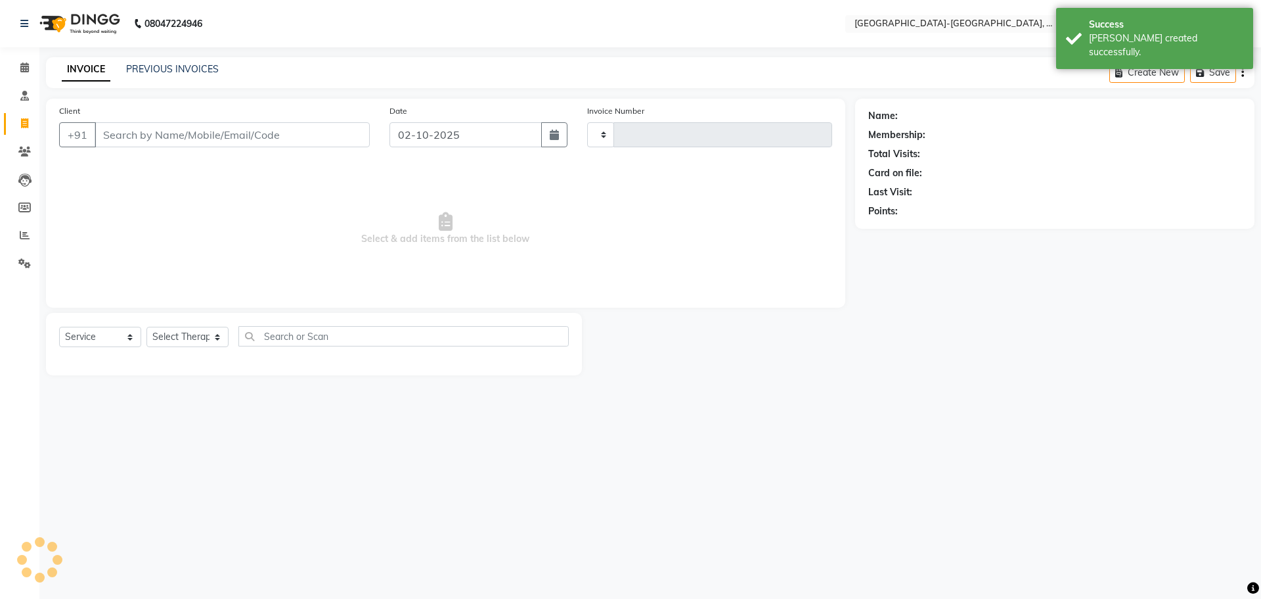
type input "2397"
select select "5851"
click at [1181, 72] on button "Open Invoices" at bounding box center [1192, 72] width 87 height 20
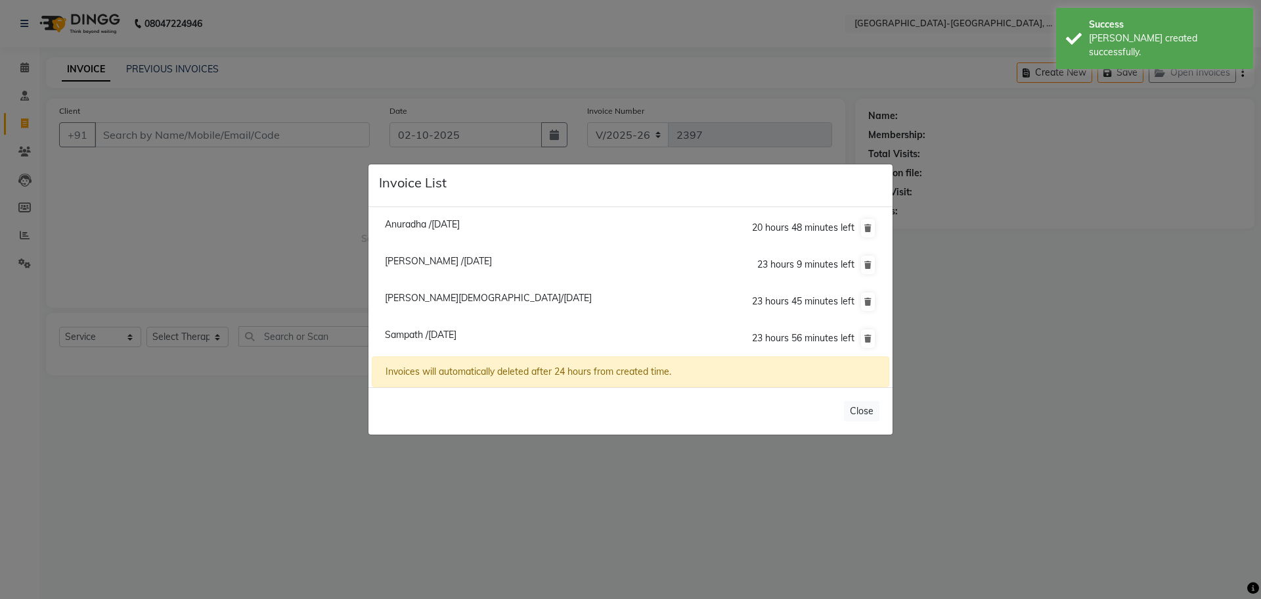
click at [454, 225] on span "Anuradha /02 October 2025" at bounding box center [422, 224] width 75 height 12
type input "9912040453"
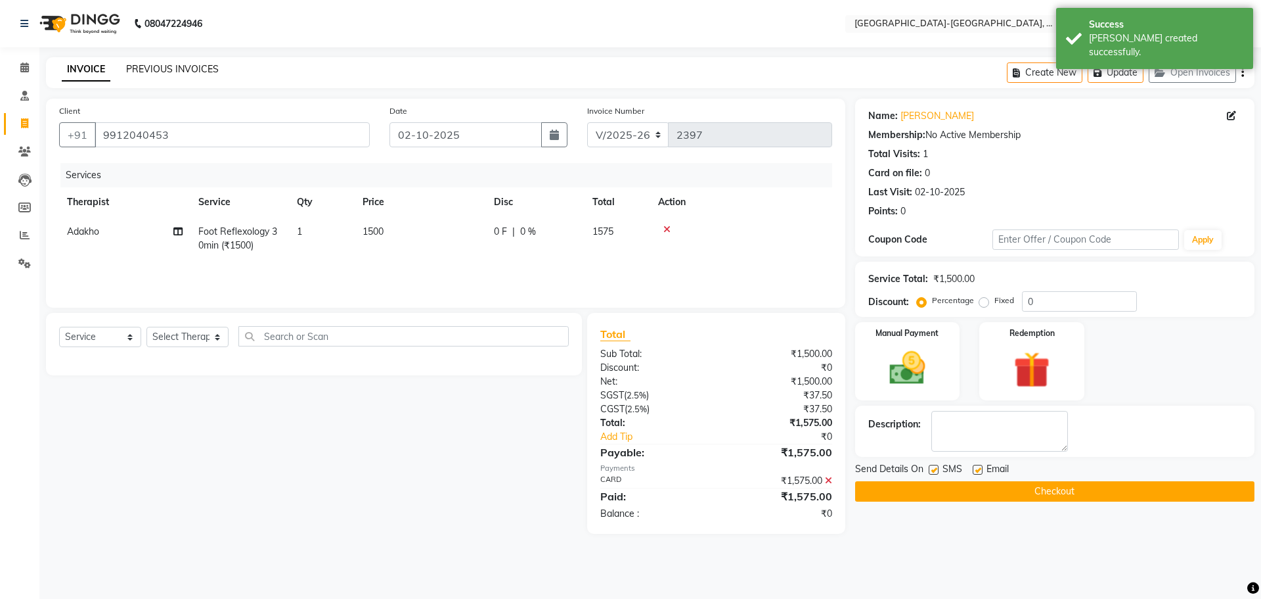
click at [190, 72] on link "PREVIOUS INVOICES" at bounding box center [172, 69] width 93 height 12
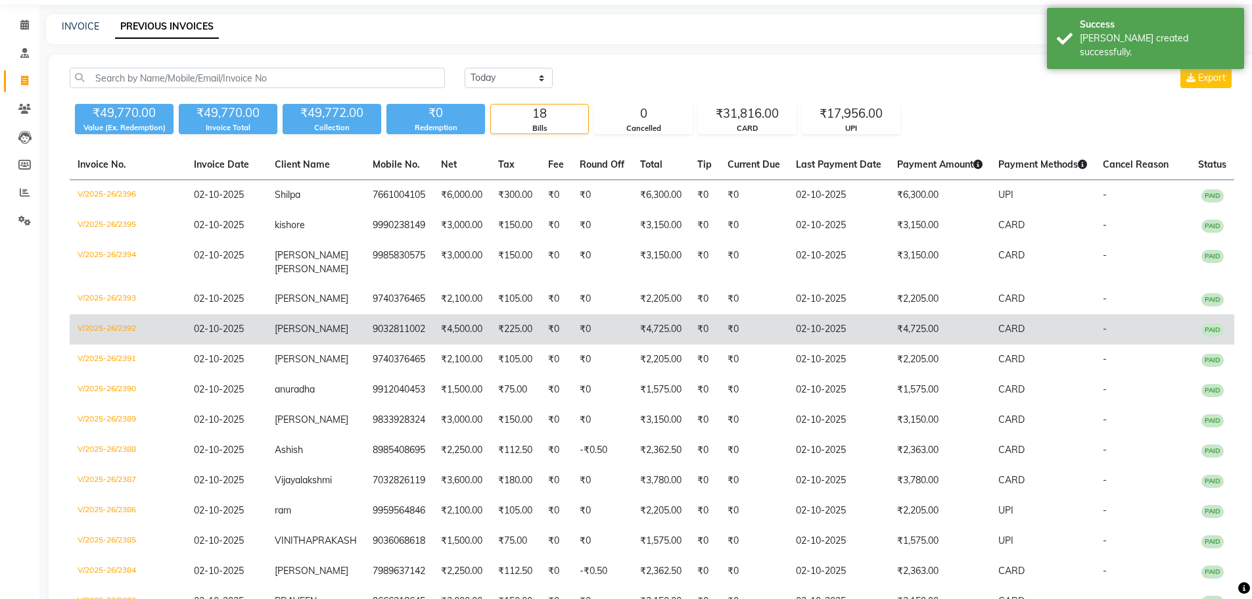
scroll to position [66, 0]
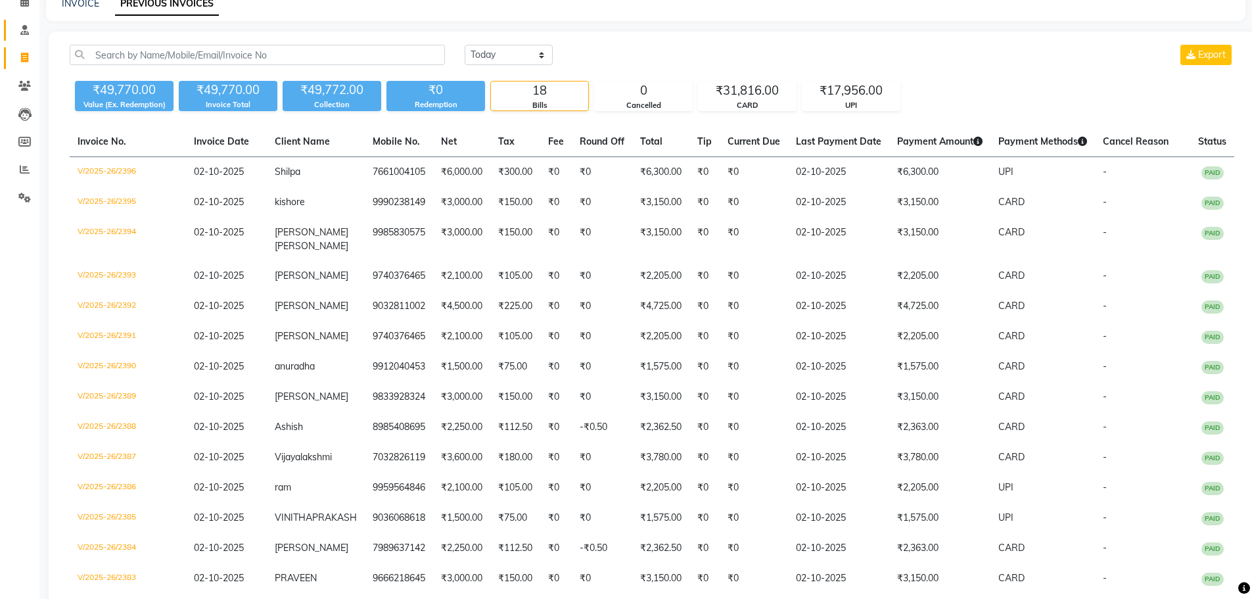
click at [26, 34] on icon at bounding box center [24, 30] width 9 height 10
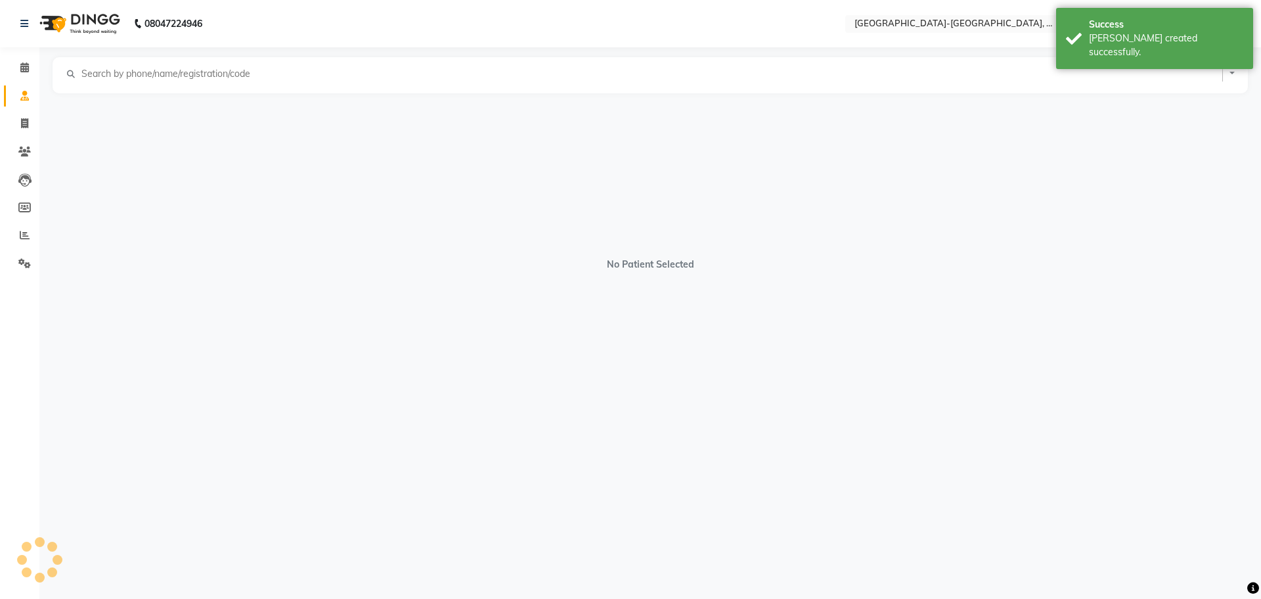
click at [26, 52] on div "Calendar Consultation Invoice Clients Leads Members Reports Settings Completed …" at bounding box center [88, 307] width 177 height 541
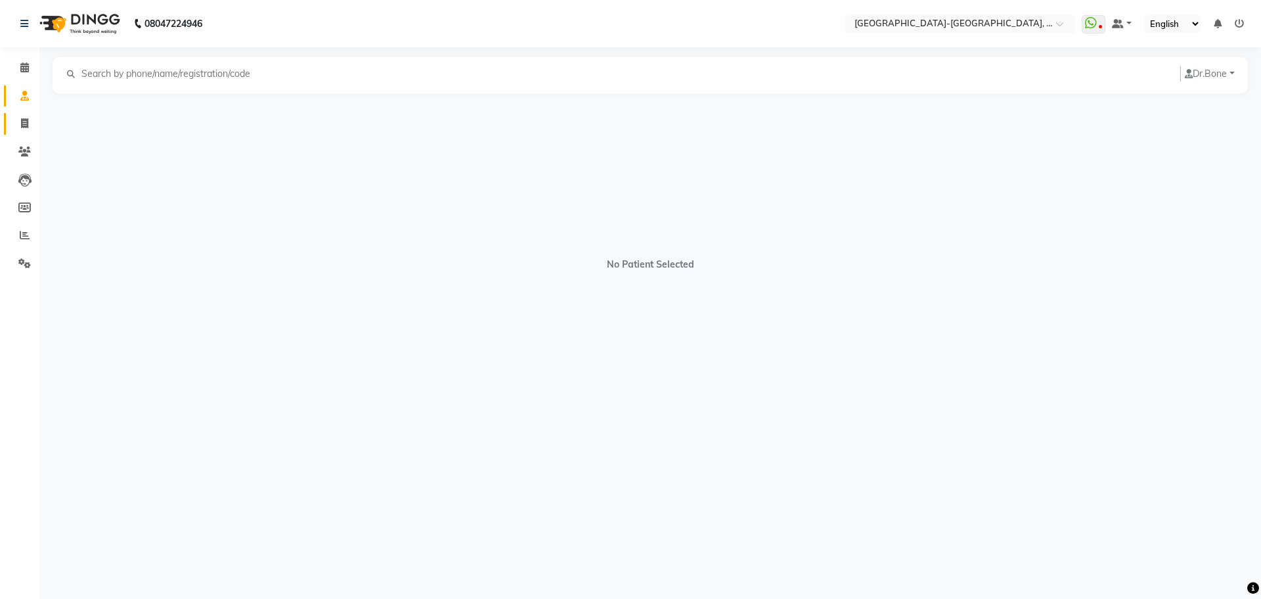
click at [22, 122] on icon at bounding box center [24, 123] width 7 height 10
select select "service"
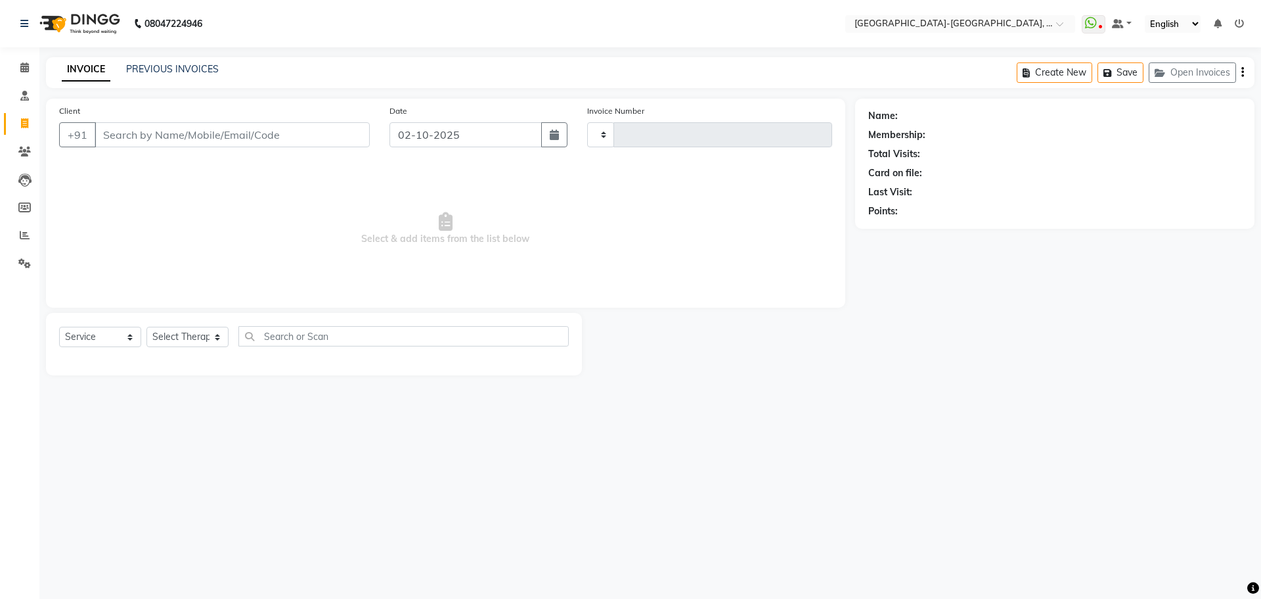
type input "2397"
select select "5851"
click at [1200, 70] on button "Open Invoices" at bounding box center [1192, 72] width 87 height 20
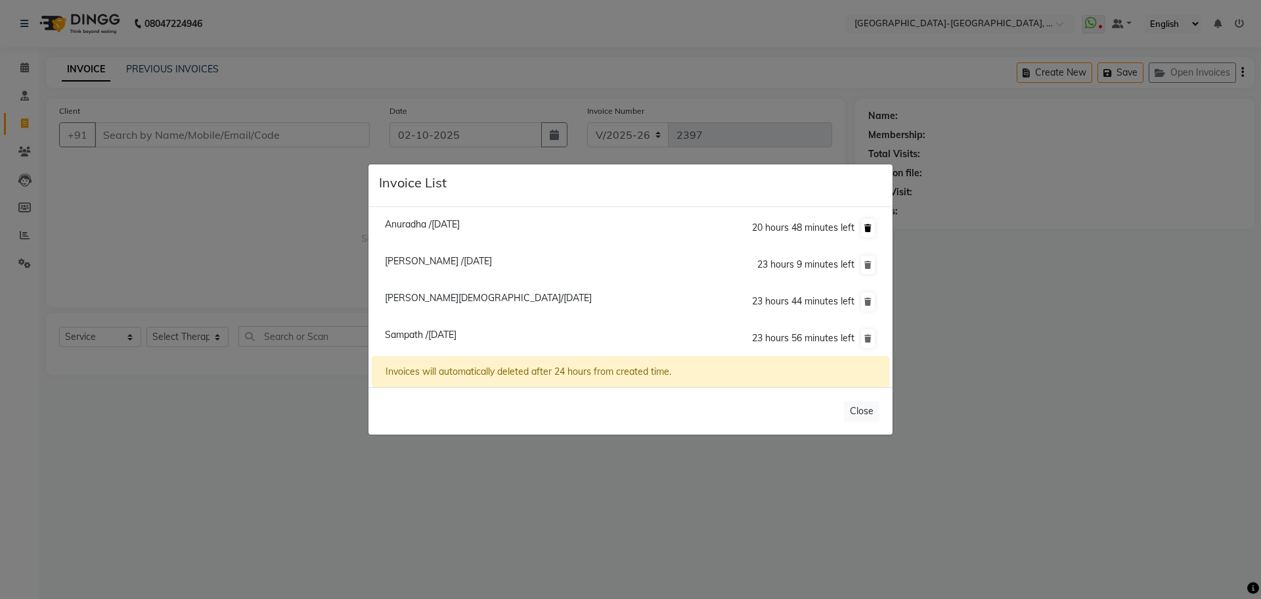
click at [867, 225] on icon at bounding box center [868, 228] width 7 height 8
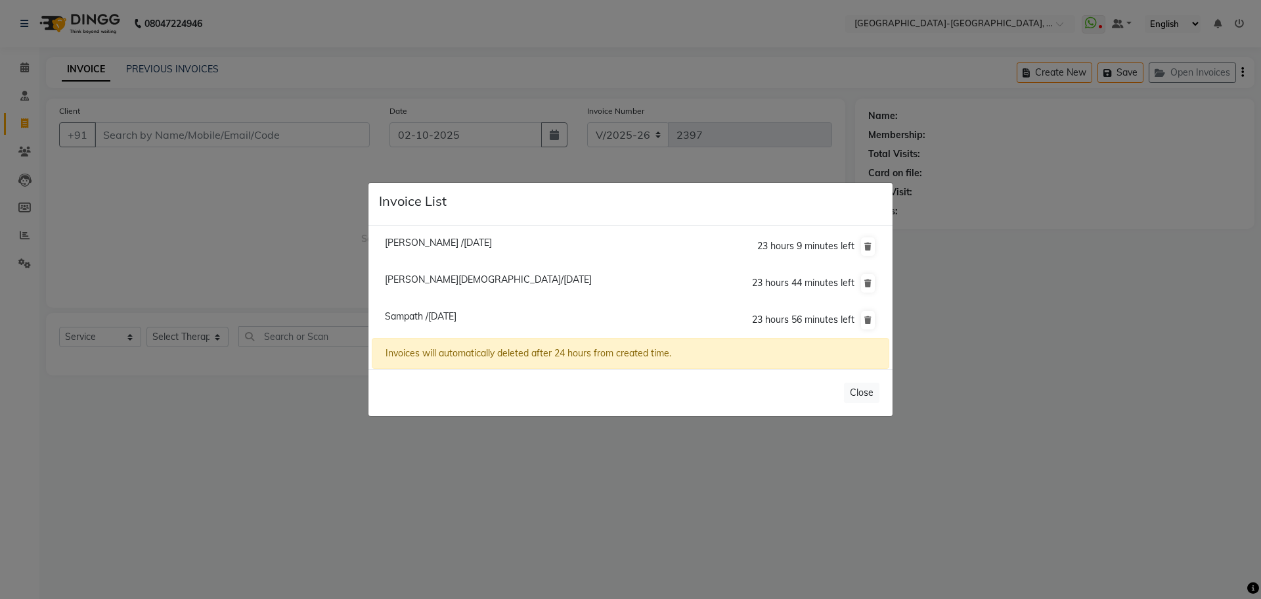
click at [444, 248] on span "Pavan /02 October 2025" at bounding box center [438, 243] width 107 height 12
type input "9642472729"
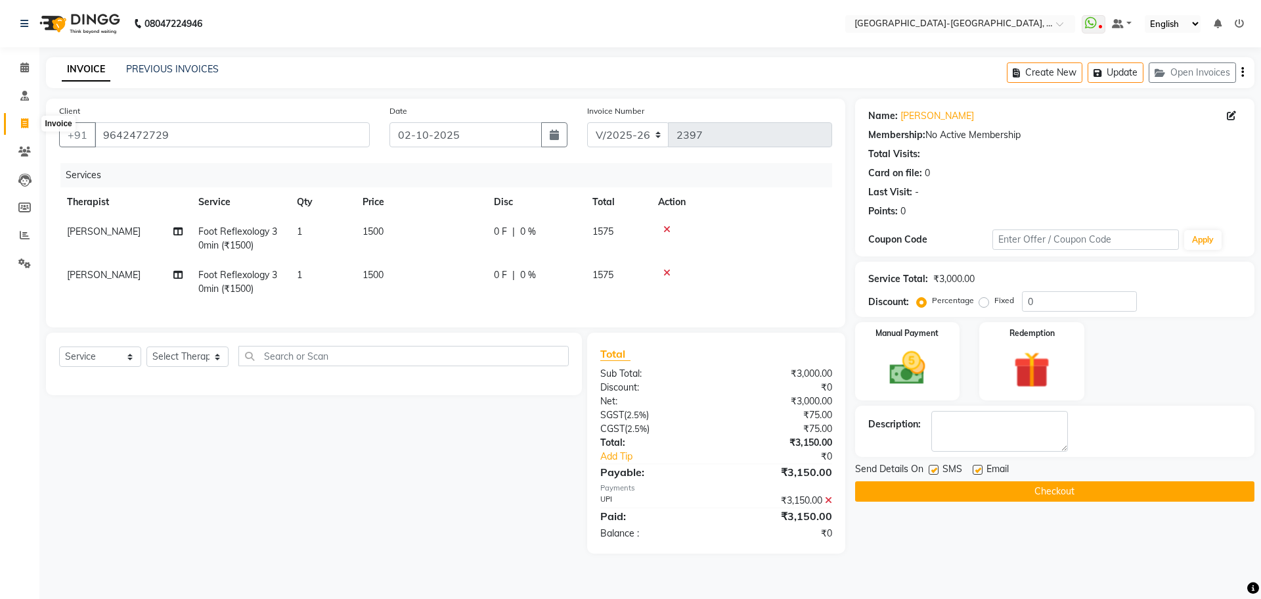
click at [30, 122] on span at bounding box center [24, 123] width 23 height 15
select select "5851"
select select "service"
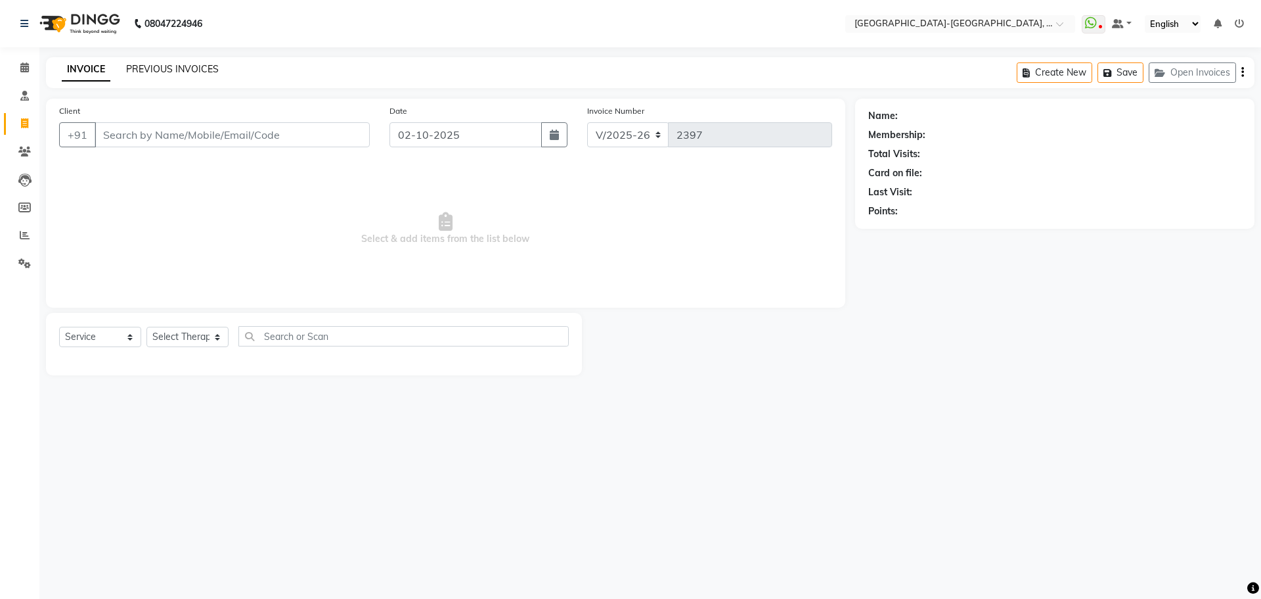
click at [197, 72] on link "PREVIOUS INVOICES" at bounding box center [172, 69] width 93 height 12
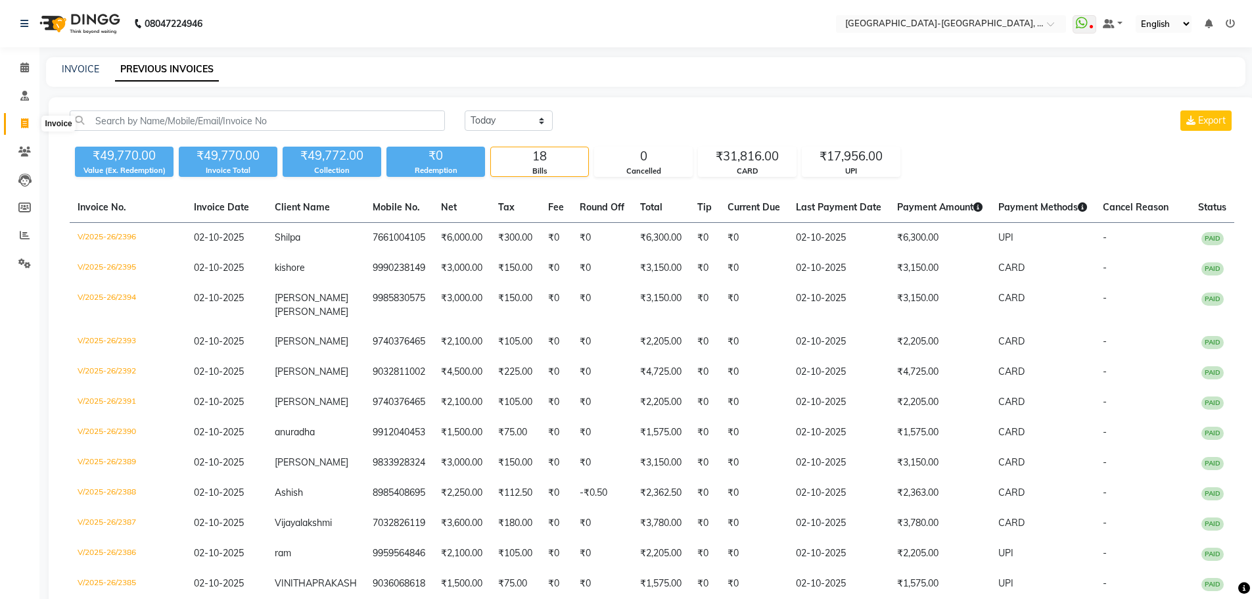
click at [18, 126] on span at bounding box center [24, 123] width 23 height 15
select select "service"
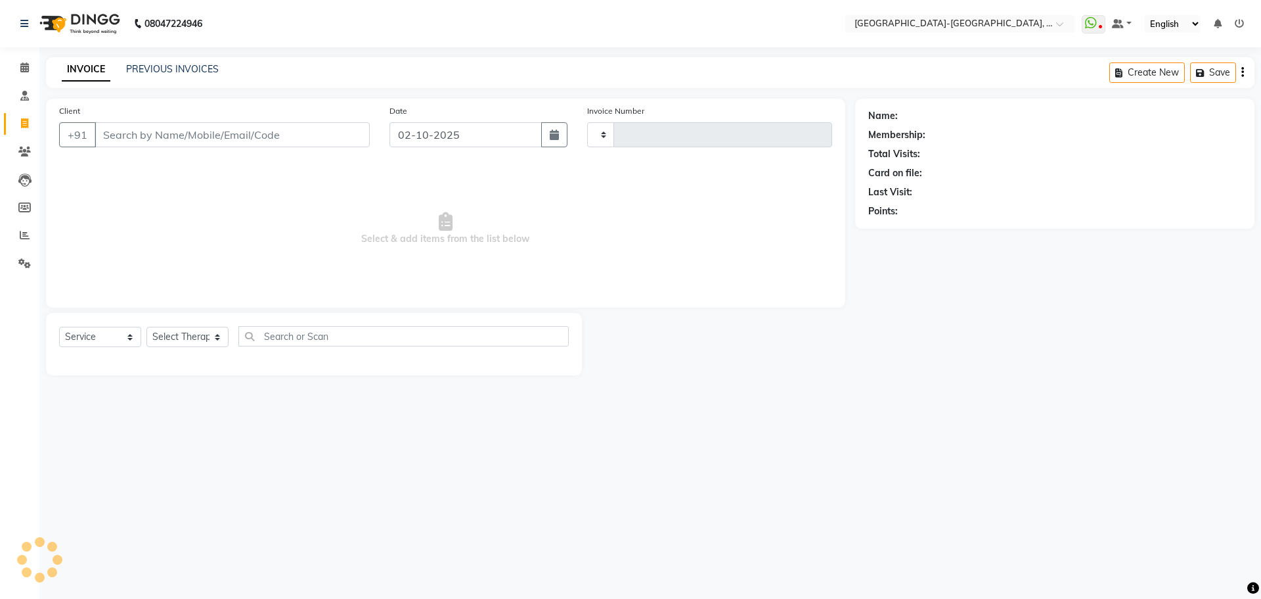
type input "2397"
select select "5851"
click at [1184, 72] on button "Open Invoices" at bounding box center [1192, 72] width 87 height 20
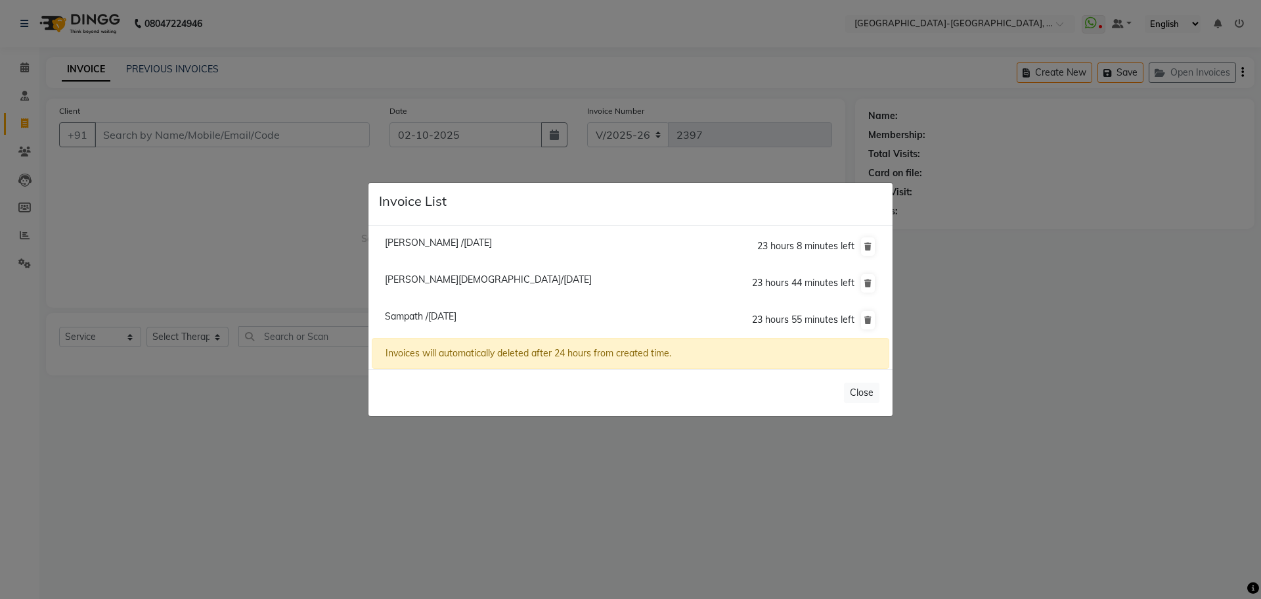
click at [468, 275] on span "Rama Krishna/02 October 2025" at bounding box center [488, 279] width 207 height 12
type input "9985830575"
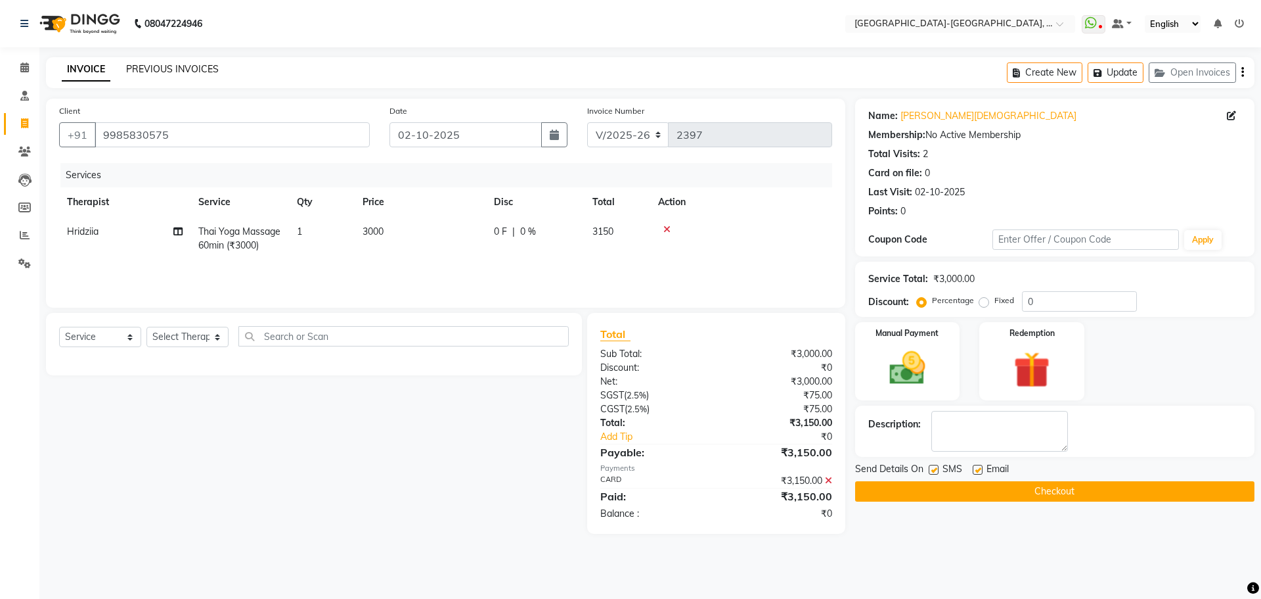
click at [183, 68] on link "PREVIOUS INVOICES" at bounding box center [172, 69] width 93 height 12
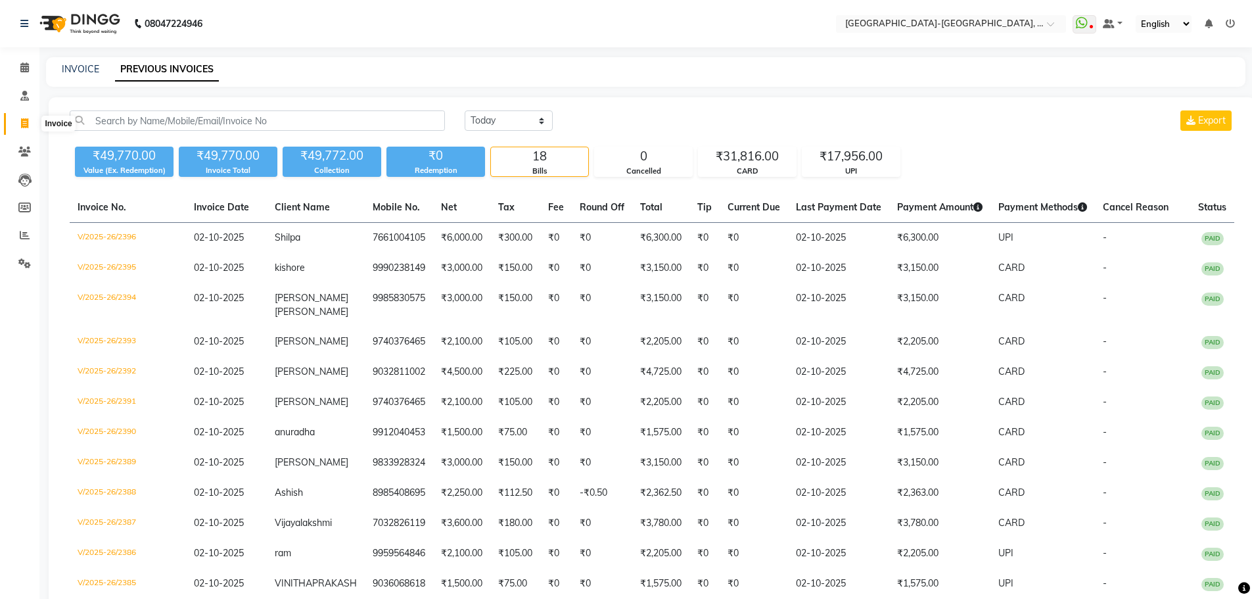
click at [30, 120] on span at bounding box center [24, 123] width 23 height 15
select select "5851"
select select "service"
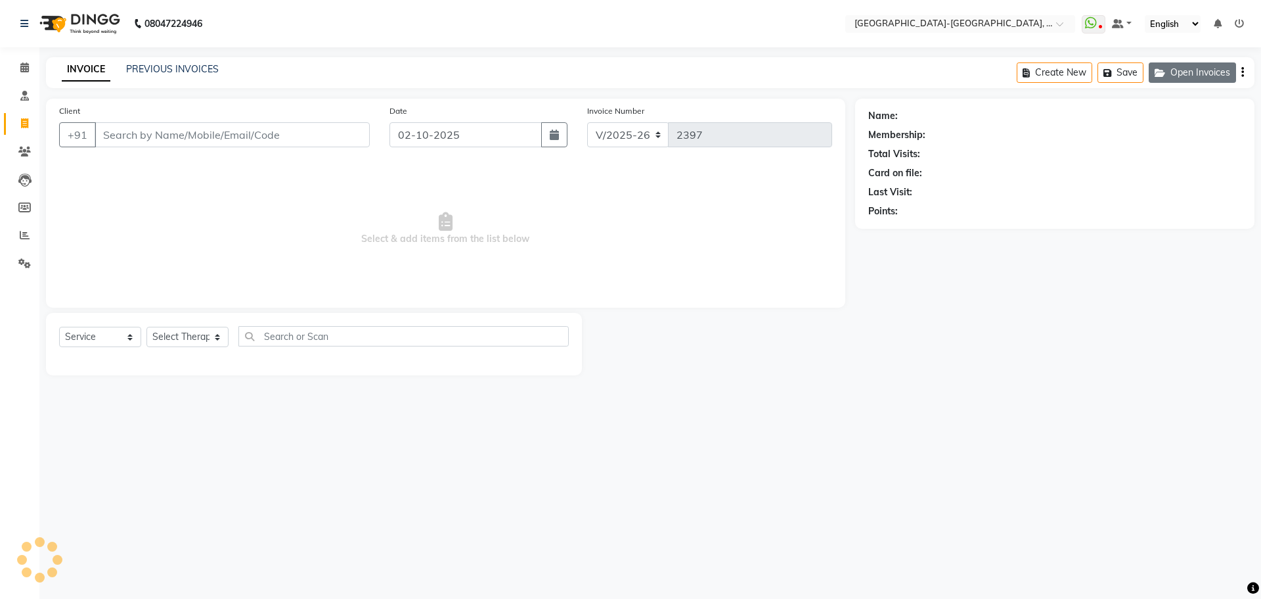
click at [1219, 67] on button "Open Invoices" at bounding box center [1192, 72] width 87 height 20
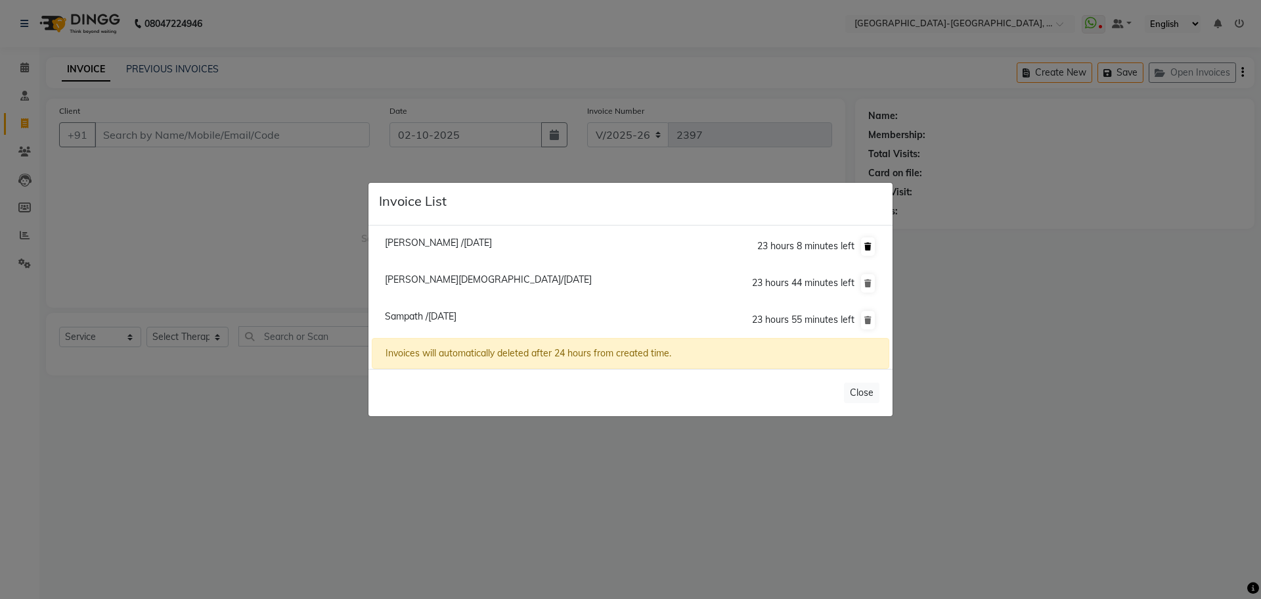
click at [865, 248] on icon at bounding box center [868, 246] width 7 height 8
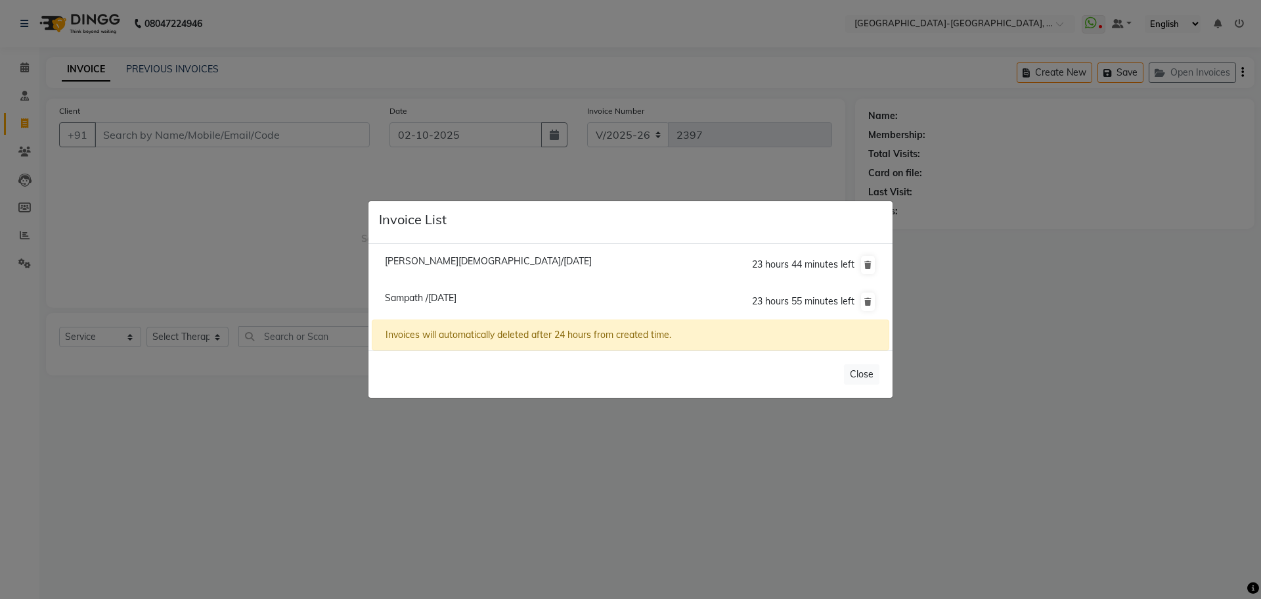
click at [212, 66] on ngb-modal-window "Invoice List Rama Krishna/02 October 2025 23 hours 44 minutes left Sampath /02 …" at bounding box center [630, 299] width 1261 height 599
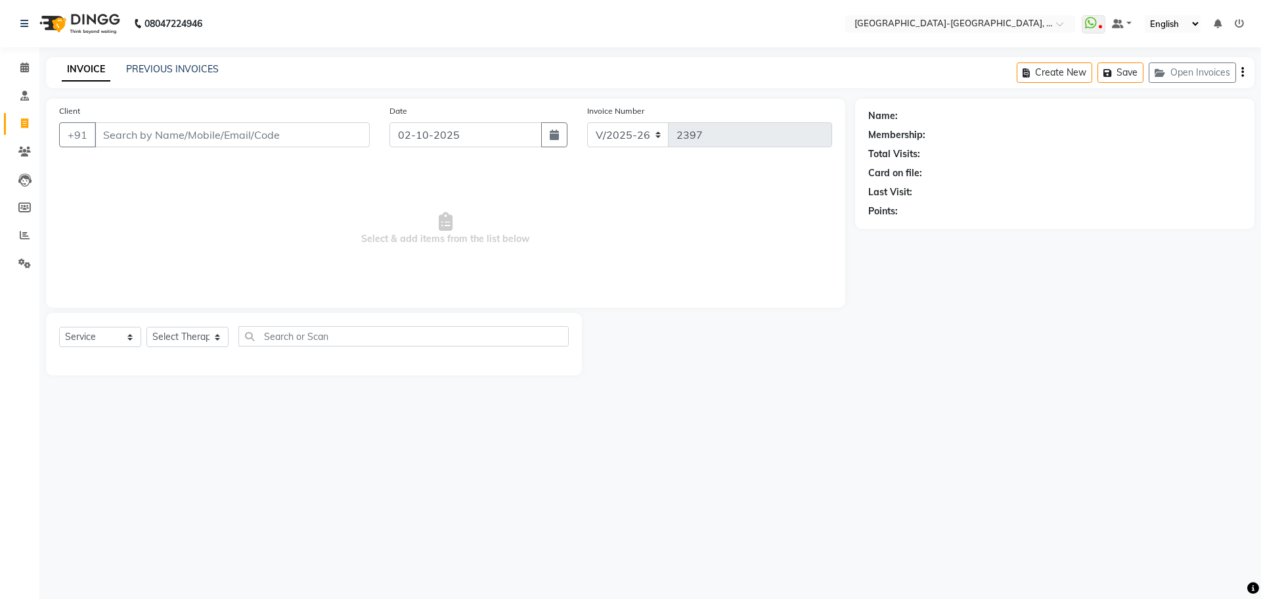
click at [204, 66] on ngb-modal-window "Invoice List Rama Krishna/02 October 2025 23 hours 44 minutes left Sampath /02 …" at bounding box center [630, 299] width 1261 height 599
click at [204, 66] on link "PREVIOUS INVOICES" at bounding box center [172, 69] width 93 height 12
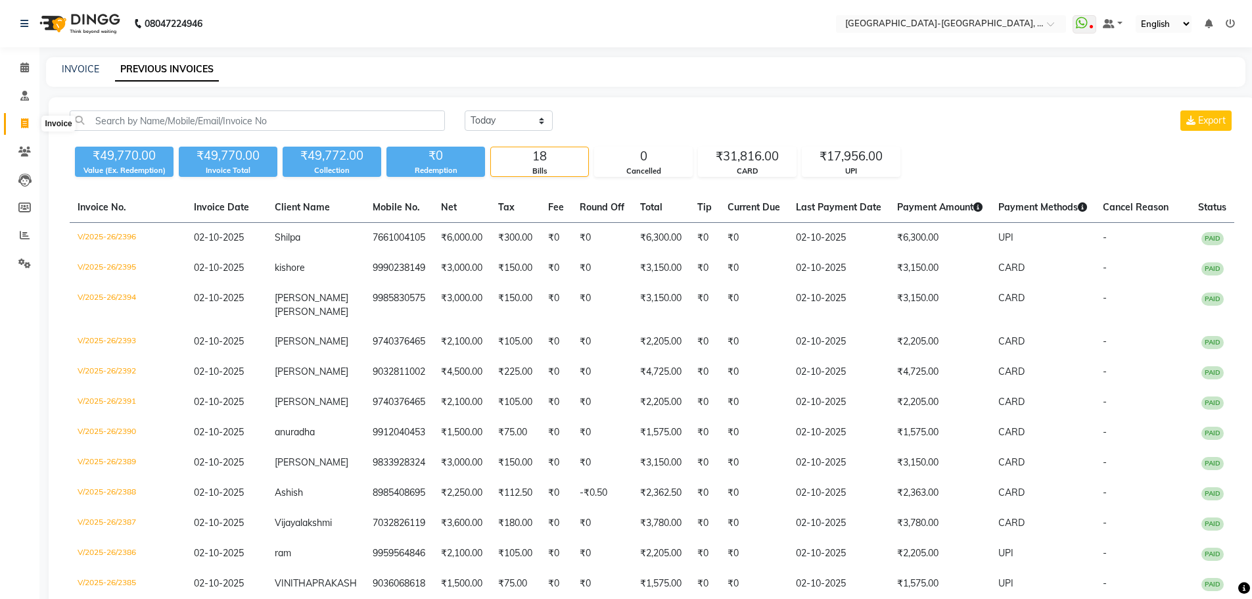
click at [20, 123] on span at bounding box center [24, 123] width 23 height 15
select select "5851"
select select "service"
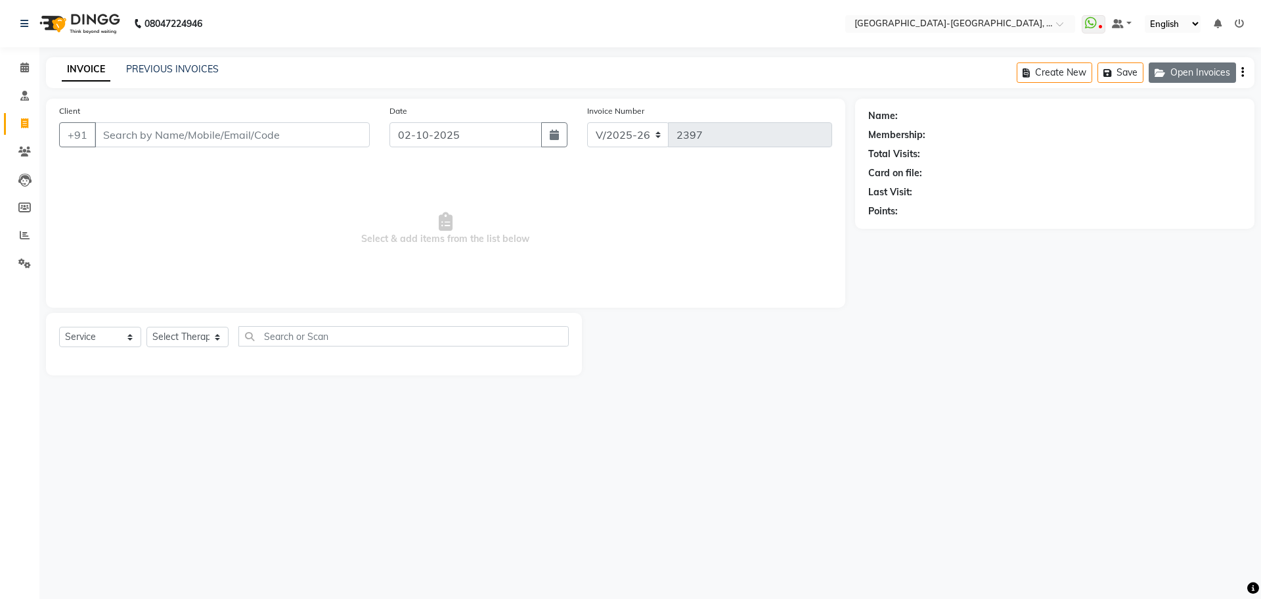
click at [1202, 74] on button "Open Invoices" at bounding box center [1192, 72] width 87 height 20
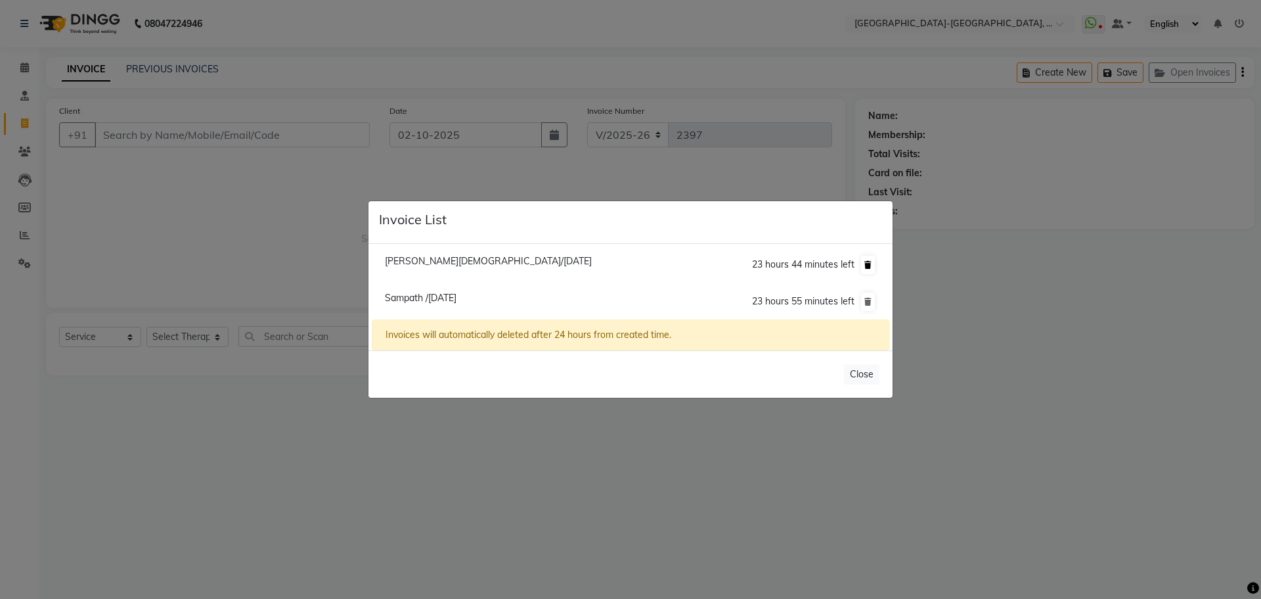
click at [869, 261] on icon at bounding box center [868, 265] width 7 height 8
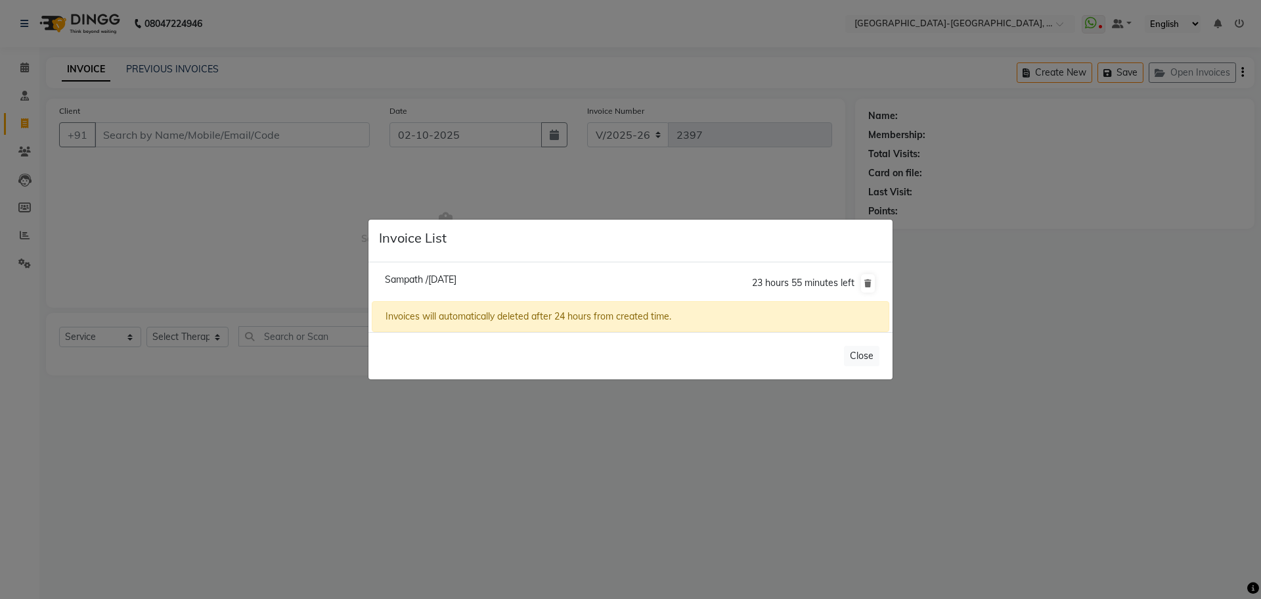
click at [449, 279] on span "Sampath /[DATE]" at bounding box center [421, 279] width 72 height 12
type input "9704115582"
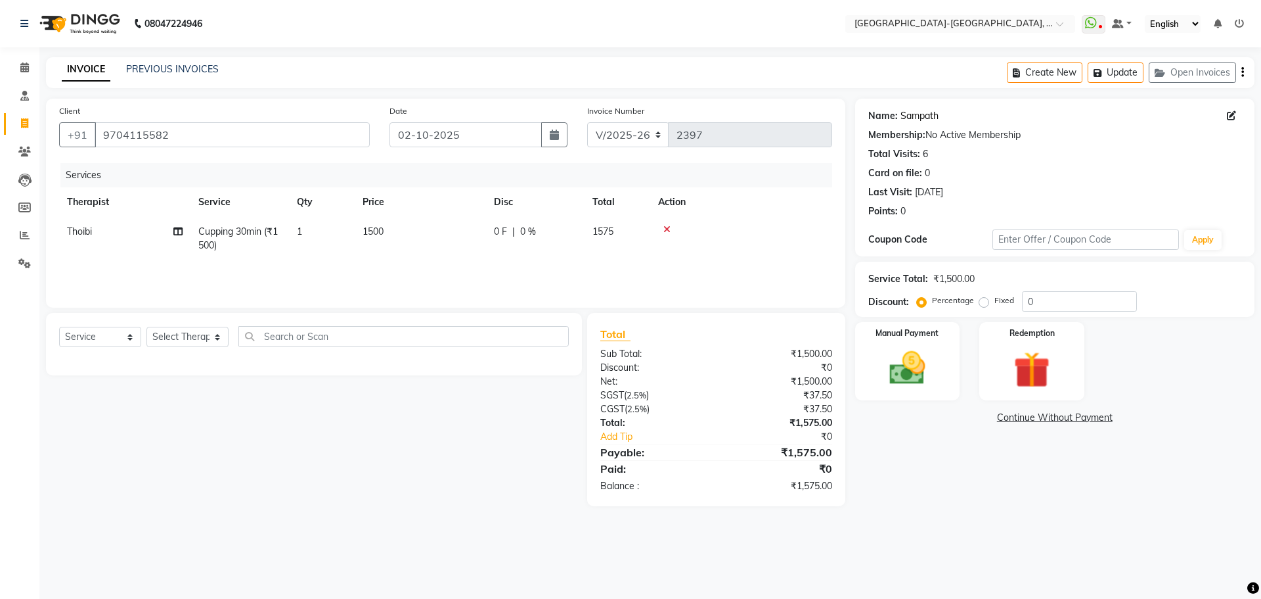
click at [916, 120] on link "Sampath" at bounding box center [920, 116] width 38 height 14
click at [1208, 65] on button "Open Invoices" at bounding box center [1192, 72] width 87 height 20
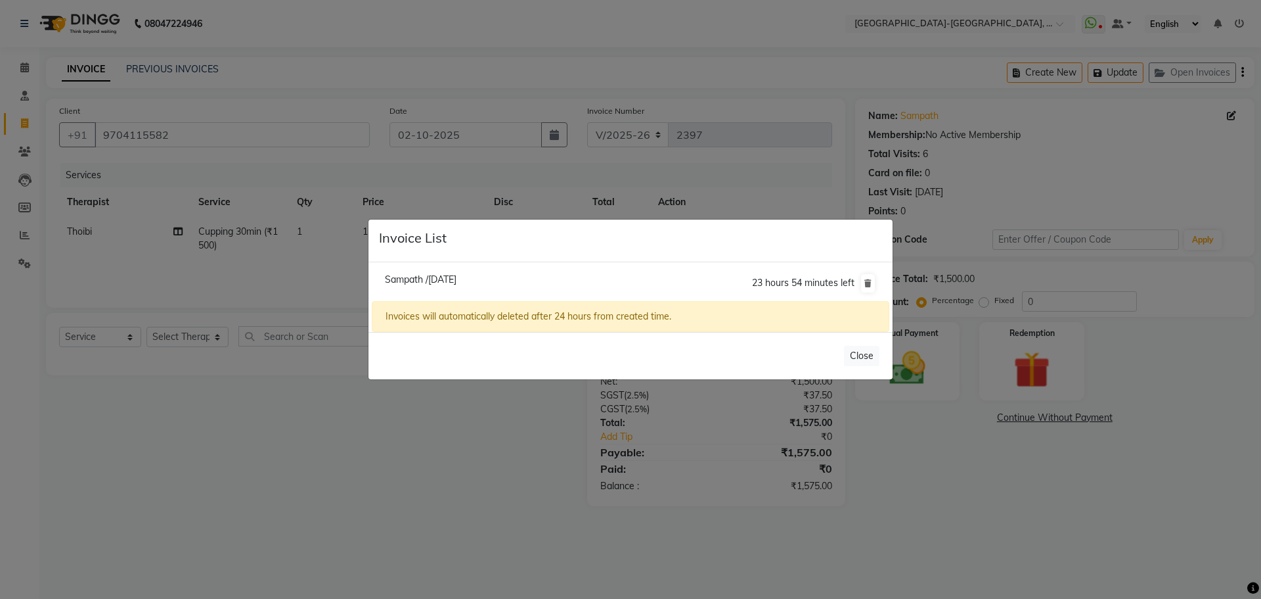
click at [461, 187] on ngb-modal-window "Invoice List Sampath /02 October 2025 23 hours 54 minutes left Invoices will au…" at bounding box center [630, 299] width 1261 height 599
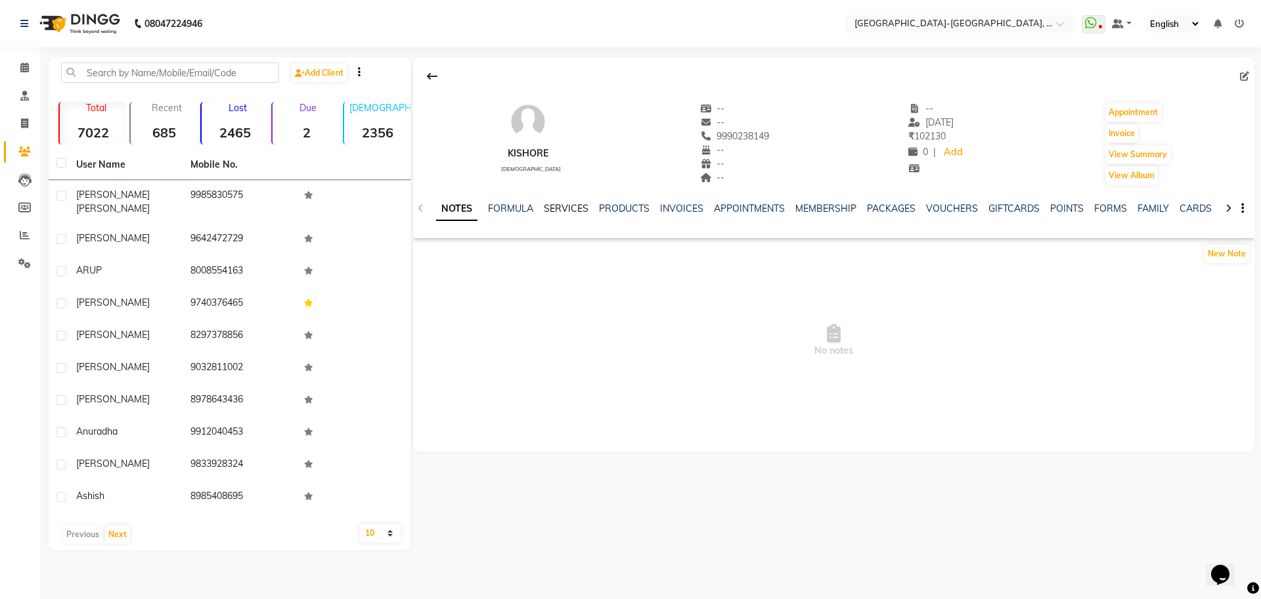
drag, startPoint x: 558, startPoint y: 208, endPoint x: 565, endPoint y: 213, distance: 8.0
click at [558, 208] on link "SERVICES" at bounding box center [566, 208] width 45 height 12
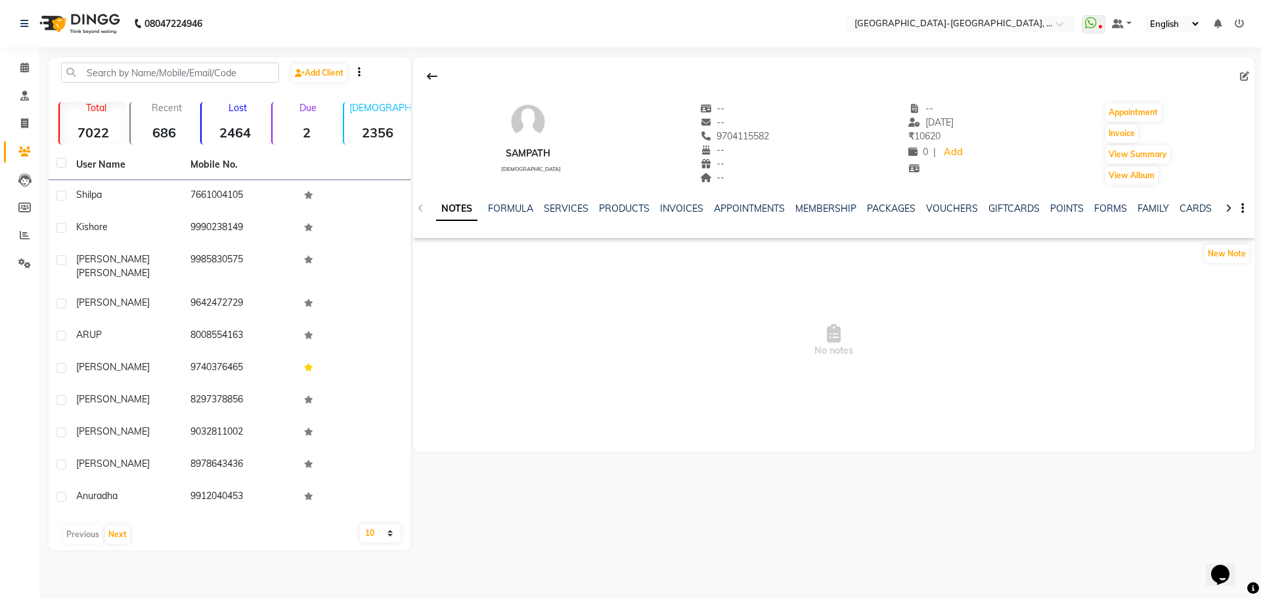
click at [570, 217] on div "NOTES FORMULA SERVICES PRODUCTS INVOICES APPOINTMENTS MEMBERSHIP PACKAGES VOUCH…" at bounding box center [818, 214] width 764 height 24
click at [574, 207] on link "SERVICES" at bounding box center [566, 208] width 45 height 12
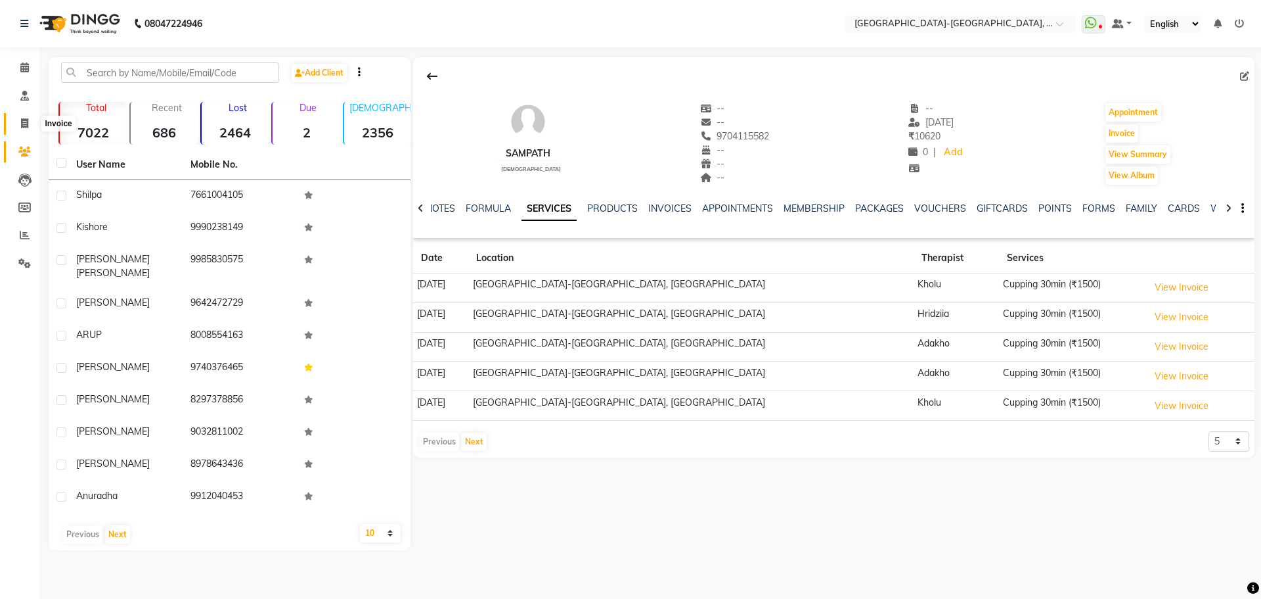
click at [32, 123] on span at bounding box center [24, 123] width 23 height 15
select select "5851"
select select "service"
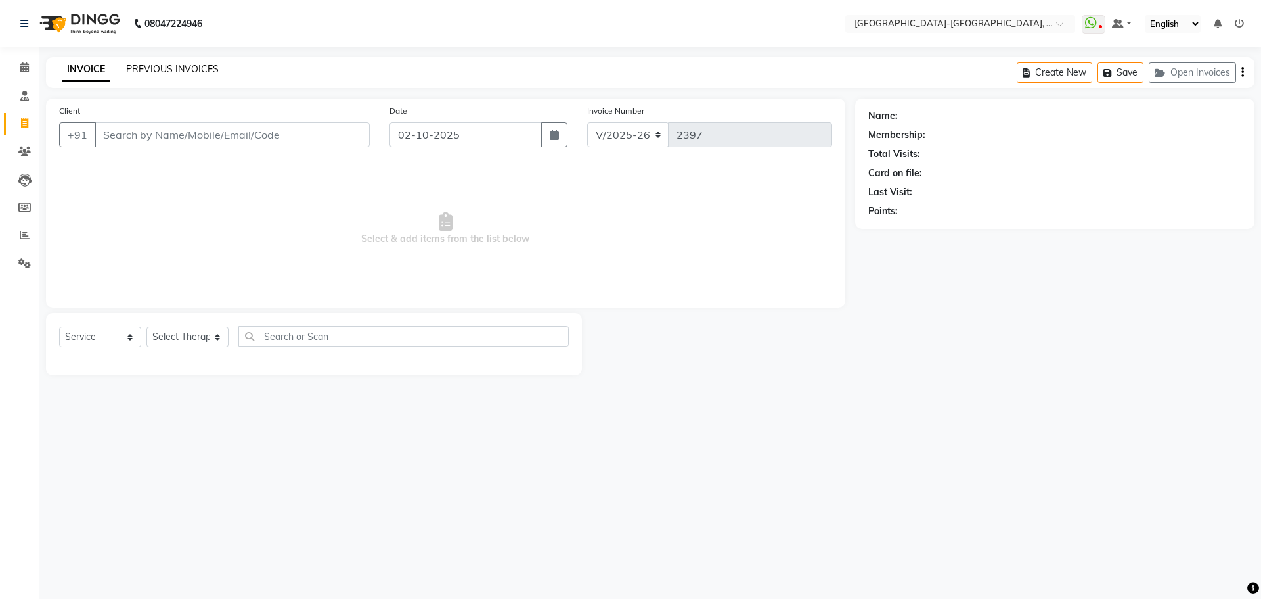
click at [145, 63] on div "PREVIOUS INVOICES" at bounding box center [172, 69] width 93 height 14
click at [147, 68] on link "PREVIOUS INVOICES" at bounding box center [172, 69] width 93 height 12
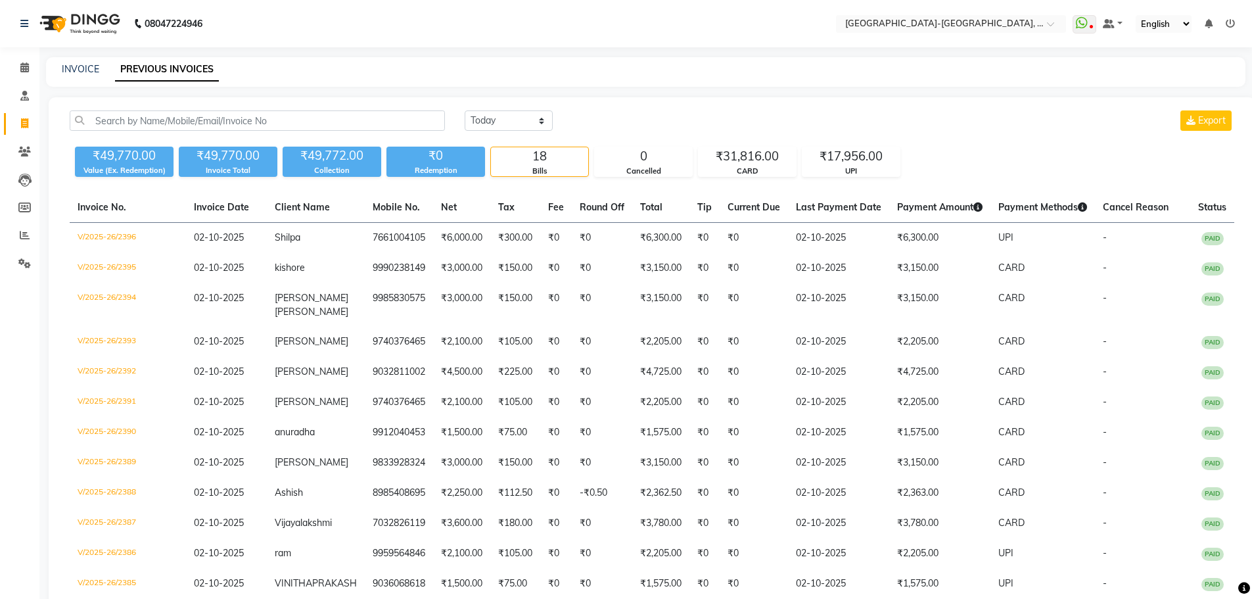
click at [28, 126] on icon at bounding box center [24, 123] width 7 height 10
select select "service"
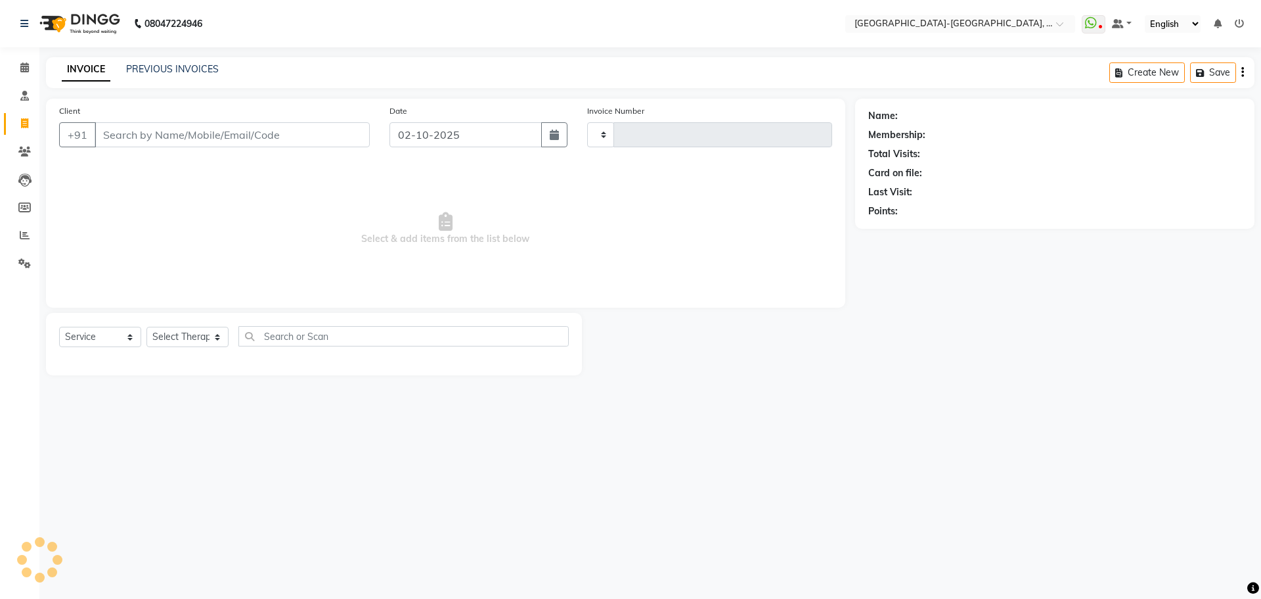
type input "2397"
select select "5851"
drag, startPoint x: 140, startPoint y: 80, endPoint x: 148, endPoint y: 81, distance: 8.6
click at [141, 80] on div "INVOICE PREVIOUS INVOICES Create New Save Open Invoices" at bounding box center [650, 72] width 1209 height 31
click at [161, 72] on link "PREVIOUS INVOICES" at bounding box center [172, 69] width 93 height 12
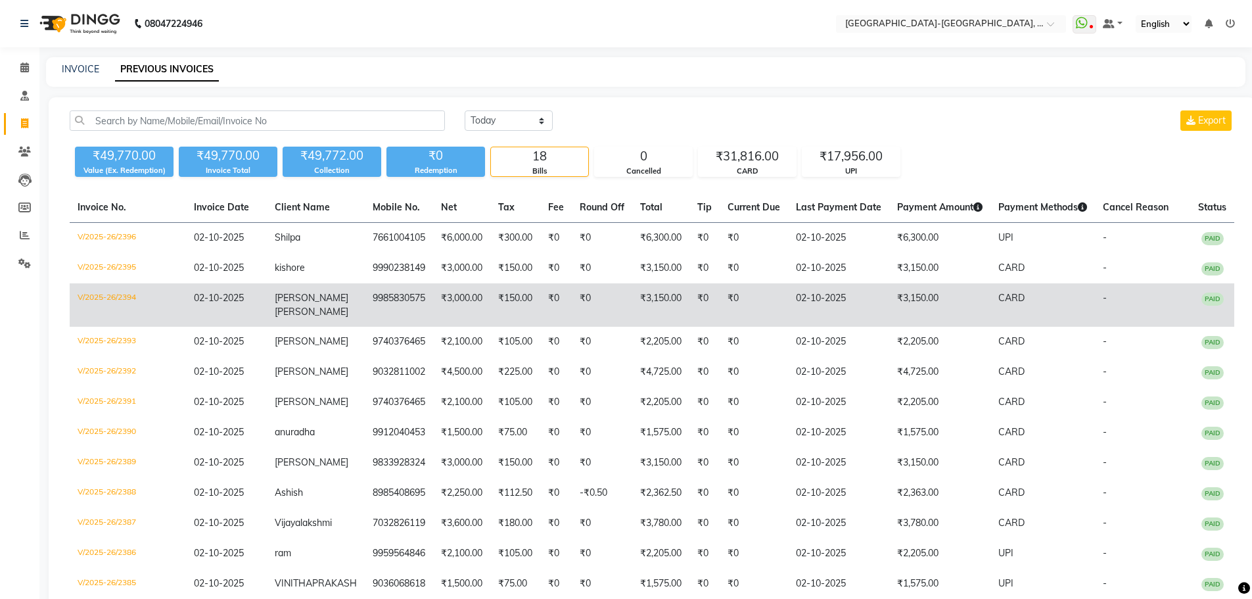
click at [303, 305] on span "[PERSON_NAME]" at bounding box center [312, 311] width 74 height 12
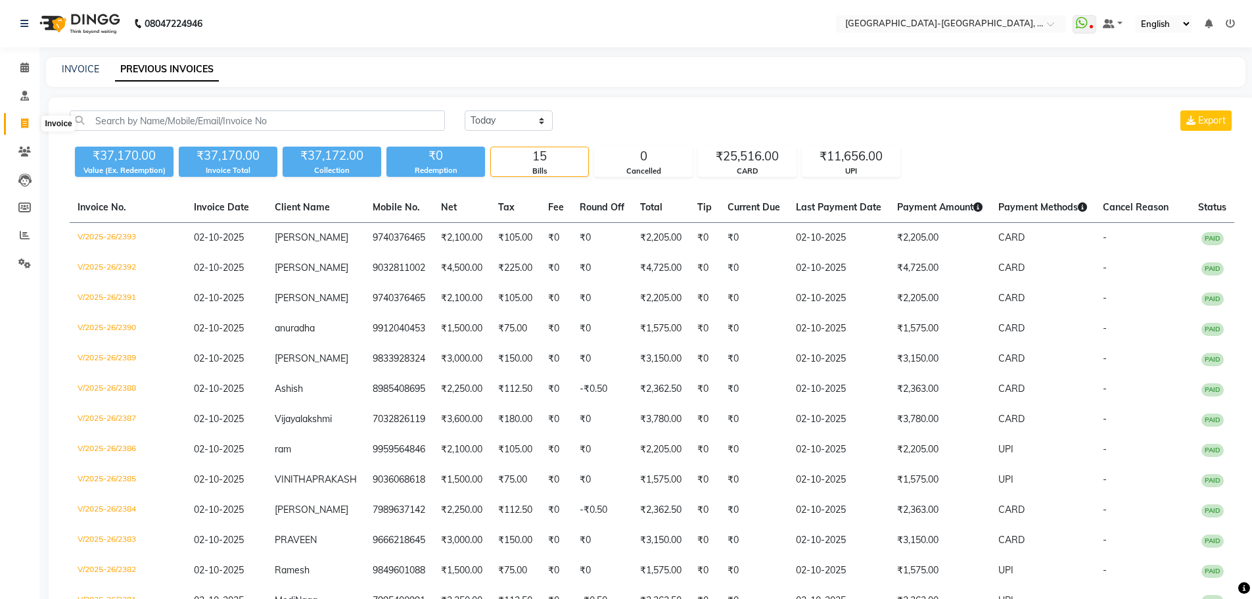
click at [26, 116] on span at bounding box center [24, 123] width 23 height 15
select select "5851"
select select "service"
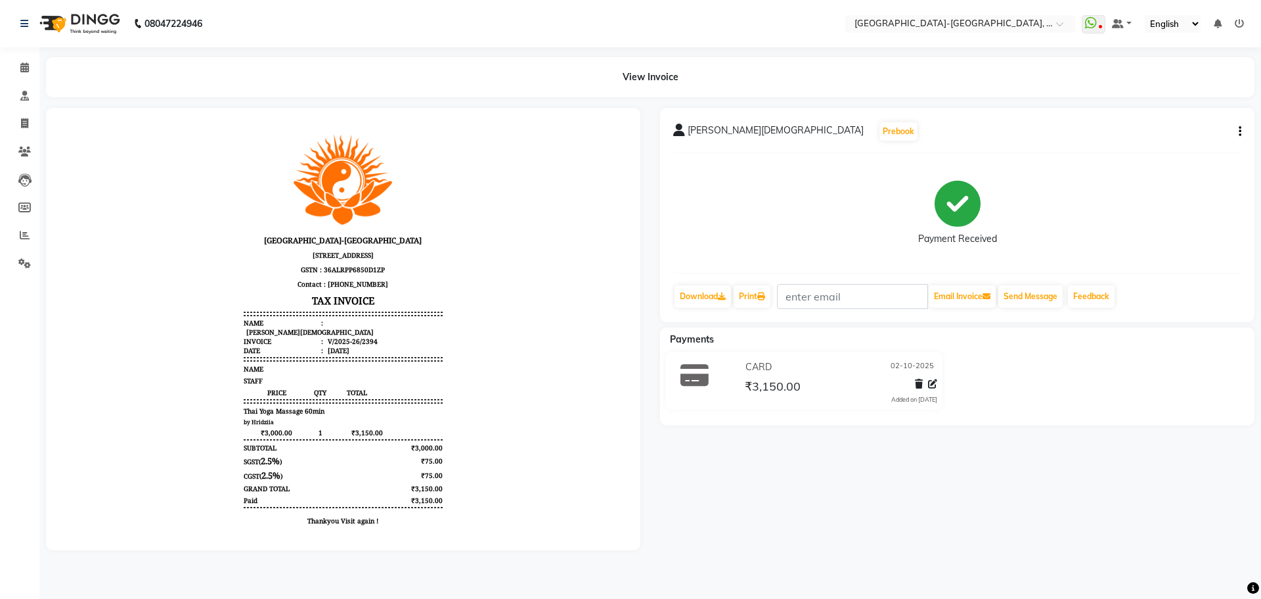
click at [1236, 133] on button "button" at bounding box center [1238, 132] width 8 height 14
click at [1174, 162] on div "Edit Invoice" at bounding box center [1175, 156] width 90 height 16
select select "service"
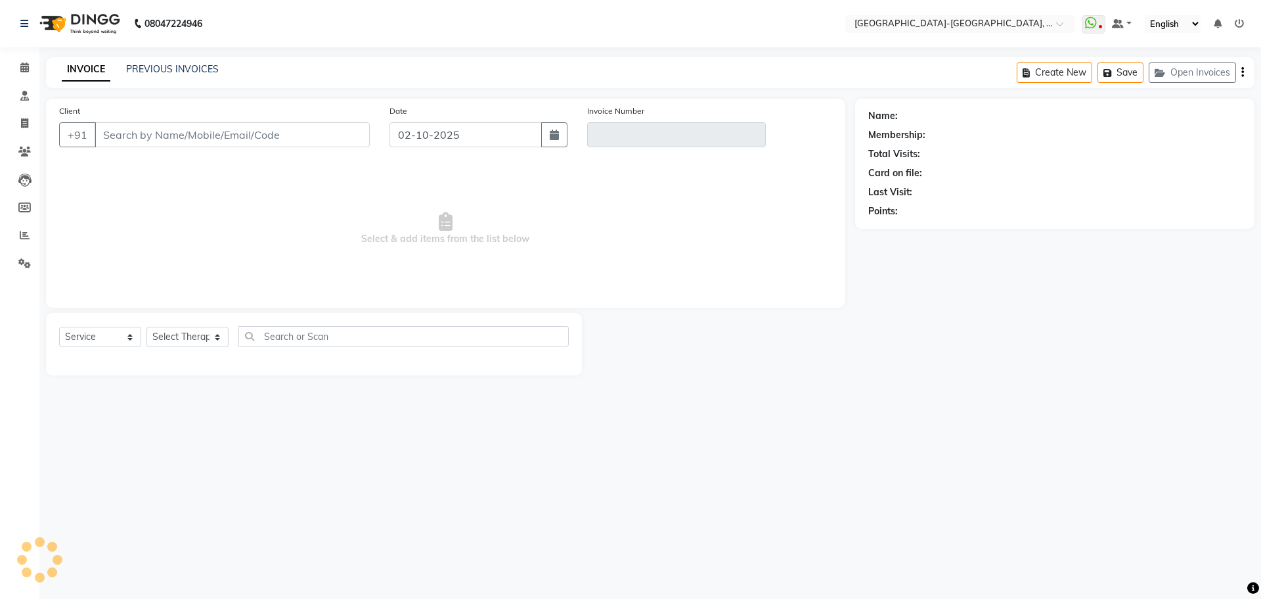
type input "9985830575"
type input "V/2025-26/2394"
select select "select"
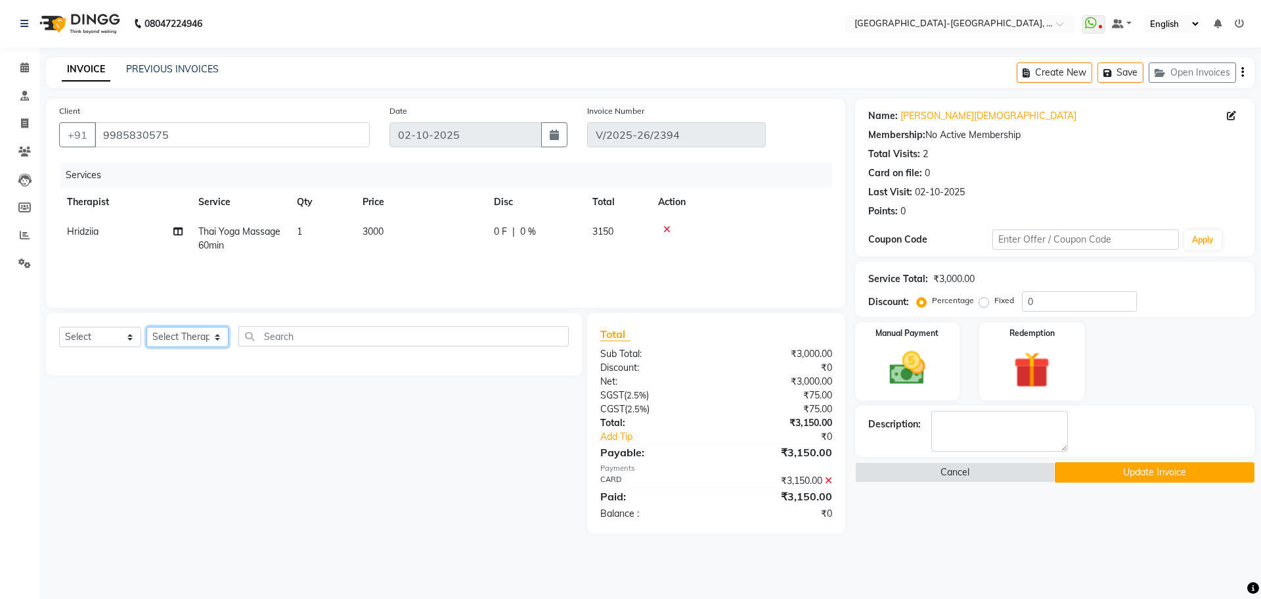
click at [189, 342] on select "Select Therapist Adakho Bone Hridziia Iris Katene Kholu Mayio Mohit Moru P Hrii…" at bounding box center [188, 337] width 82 height 20
click at [147, 327] on select "Select Therapist Adakho Bone Hridziia Iris Katene Kholu Mayio Mohit Moru P Hrii…" at bounding box center [188, 337] width 82 height 20
drag, startPoint x: 205, startPoint y: 346, endPoint x: 201, endPoint y: 336, distance: 11.2
click at [205, 346] on select "Select Therapist Adakho Bone Hridziia Iris Katene Kholu Mayio Mohit Moru P Hrii…" at bounding box center [188, 337] width 82 height 20
select select "40942"
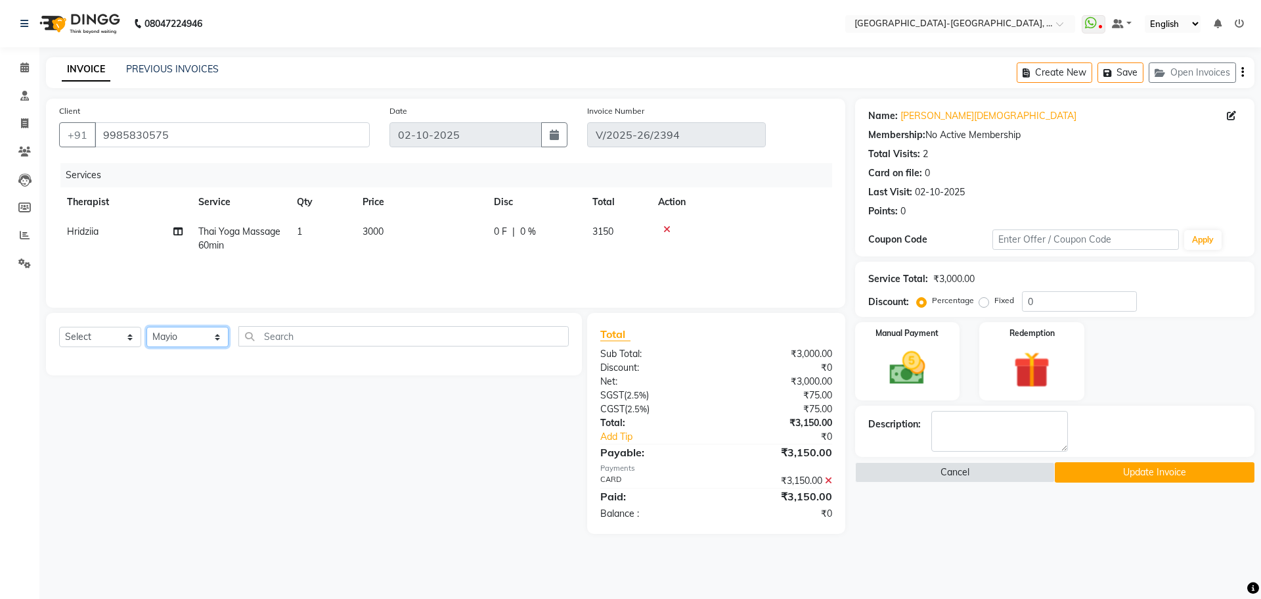
click at [147, 327] on select "Select Therapist Adakho Bone Hridziia Iris Katene Kholu Mayio Mohit Moru P Hrii…" at bounding box center [188, 337] width 82 height 20
click at [295, 339] on input "text" at bounding box center [403, 336] width 330 height 20
type input "th"
drag, startPoint x: 117, startPoint y: 329, endPoint x: 120, endPoint y: 346, distance: 17.3
click at [117, 329] on select "Select Service Product Membership Package Voucher Prepaid Gift Card" at bounding box center [100, 337] width 82 height 20
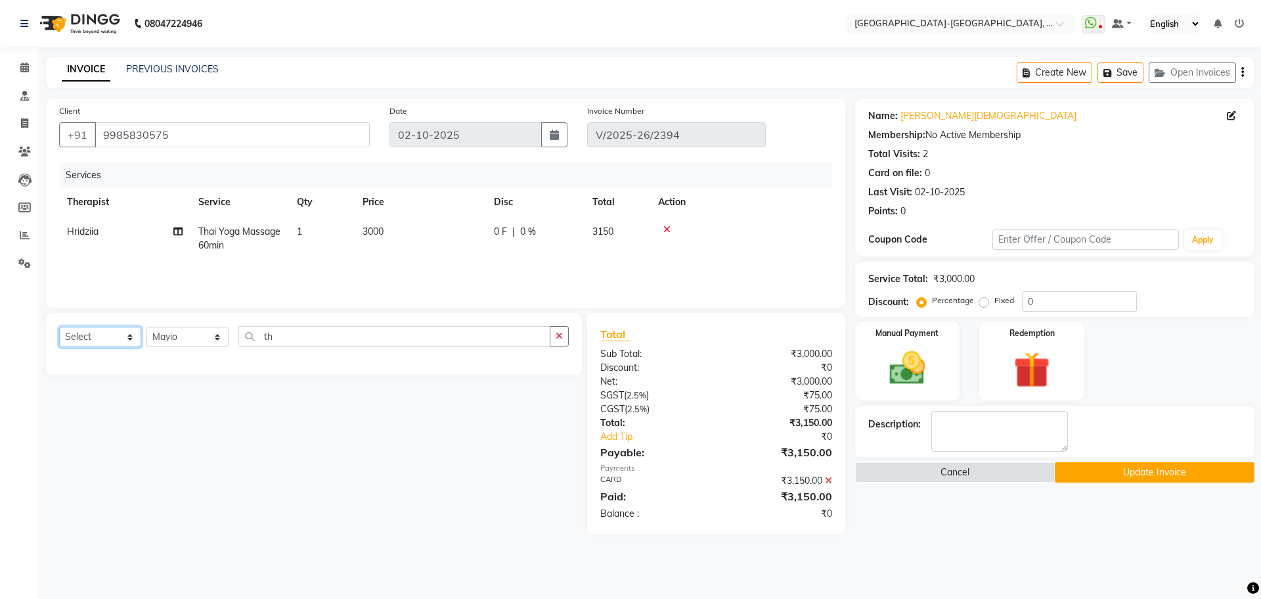
select select "service"
click at [59, 327] on select "Select Service Product Membership Package Voucher Prepaid Gift Card" at bounding box center [100, 337] width 82 height 20
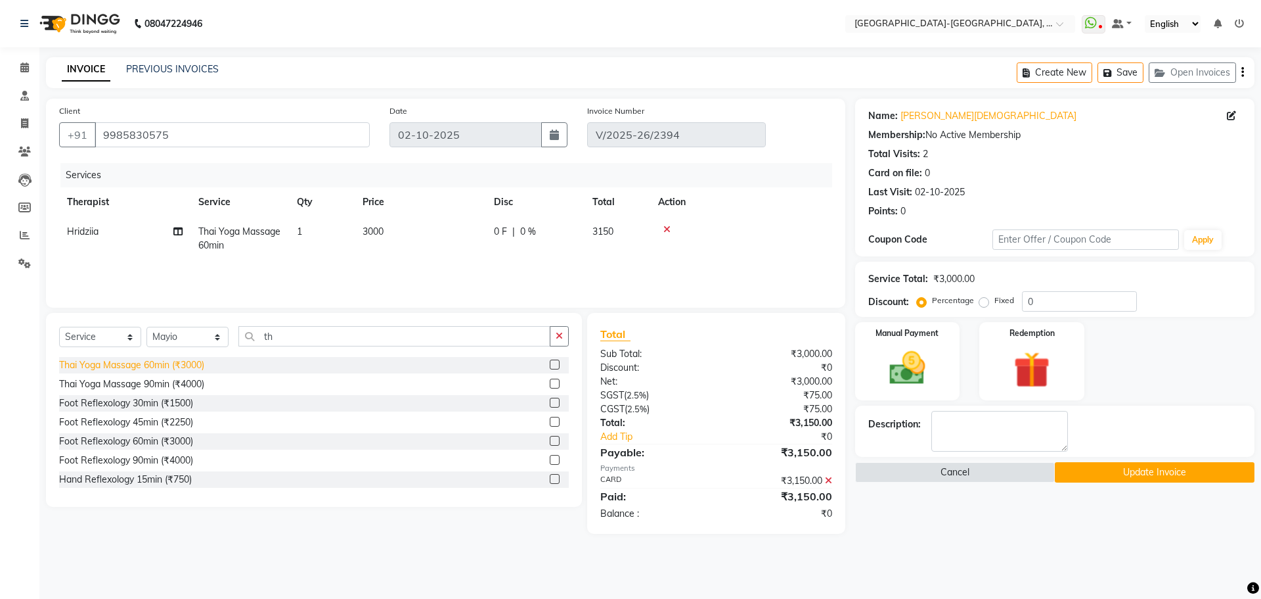
click at [162, 369] on div "Thai Yoga Massage 60min (₹3000)" at bounding box center [131, 365] width 145 height 14
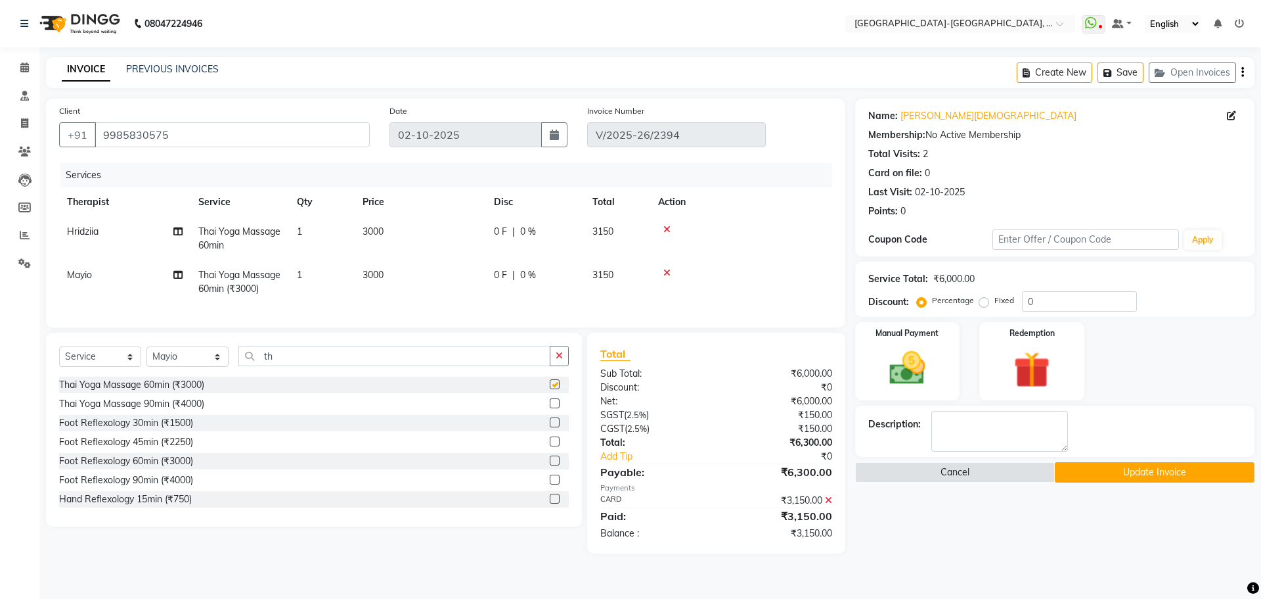
checkbox input "false"
click at [892, 358] on img at bounding box center [907, 367] width 61 height 43
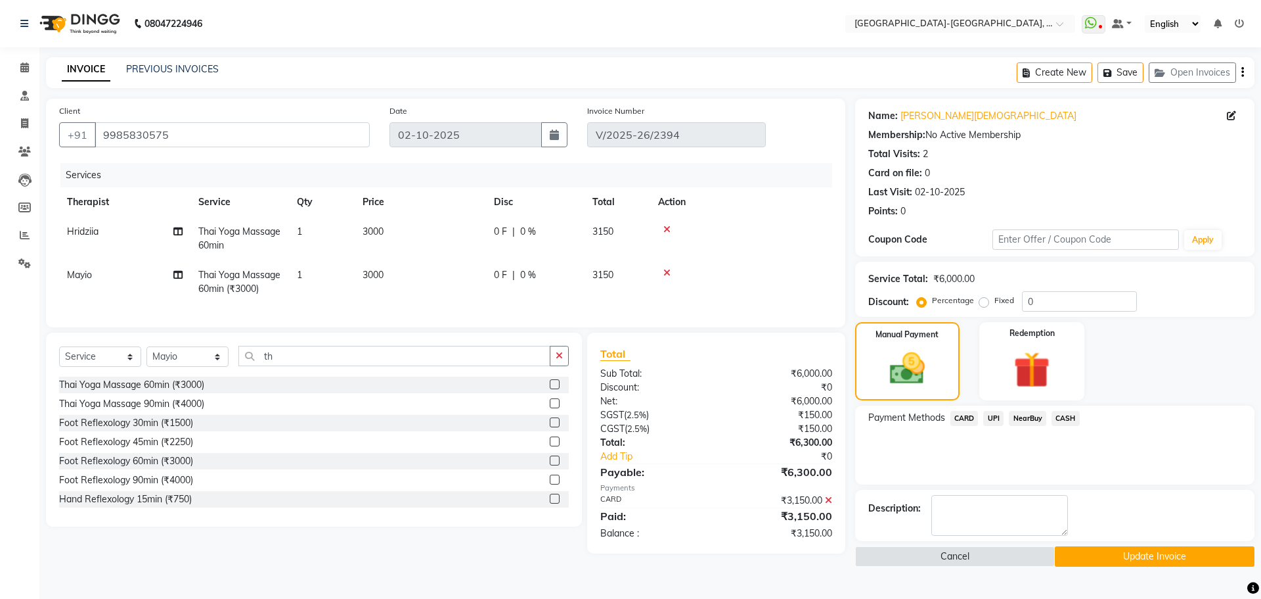
click at [970, 417] on span "CARD" at bounding box center [965, 418] width 28 height 15
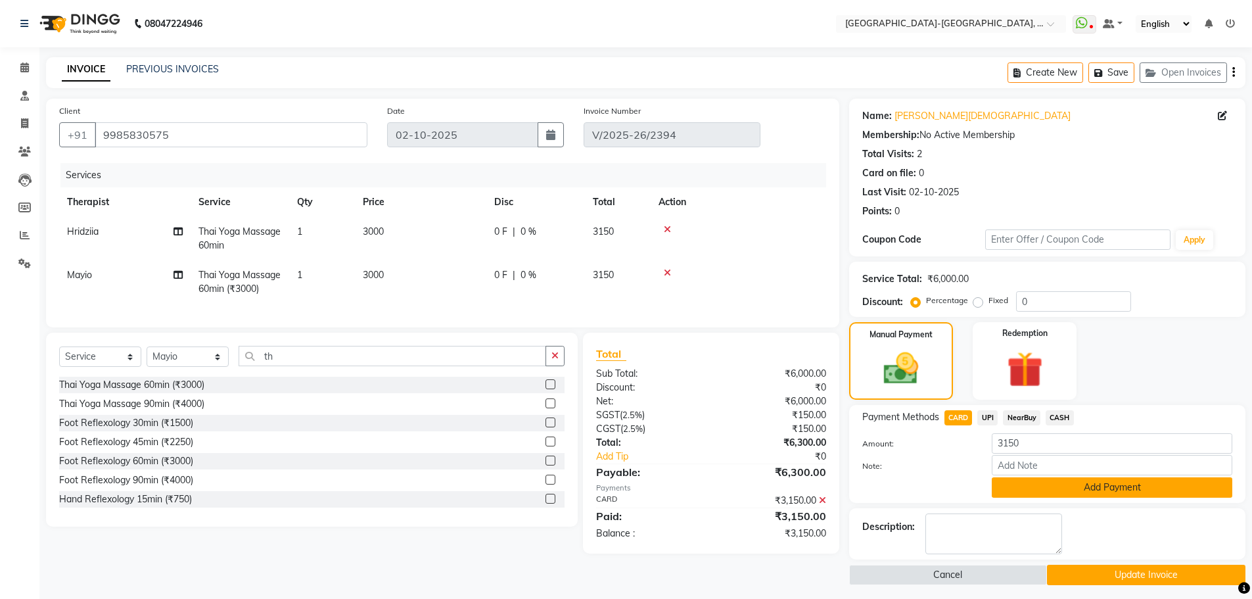
click at [1062, 482] on button "Add Payment" at bounding box center [1111, 487] width 240 height 20
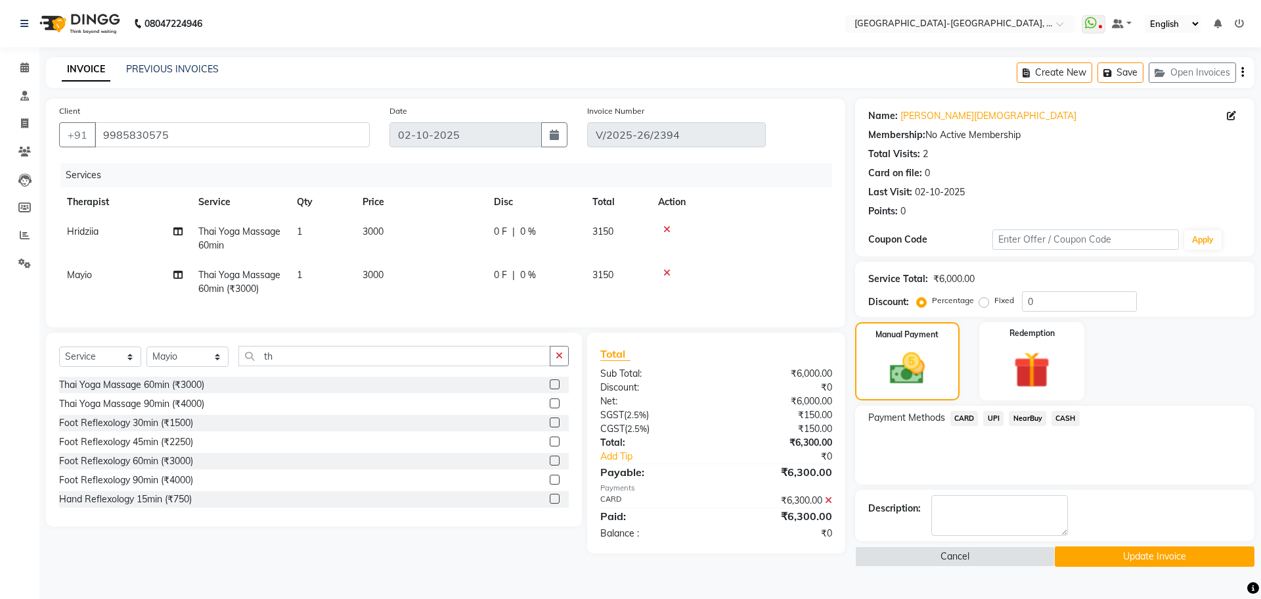
click at [78, 276] on span "Mayio" at bounding box center [79, 275] width 25 height 12
select select "40942"
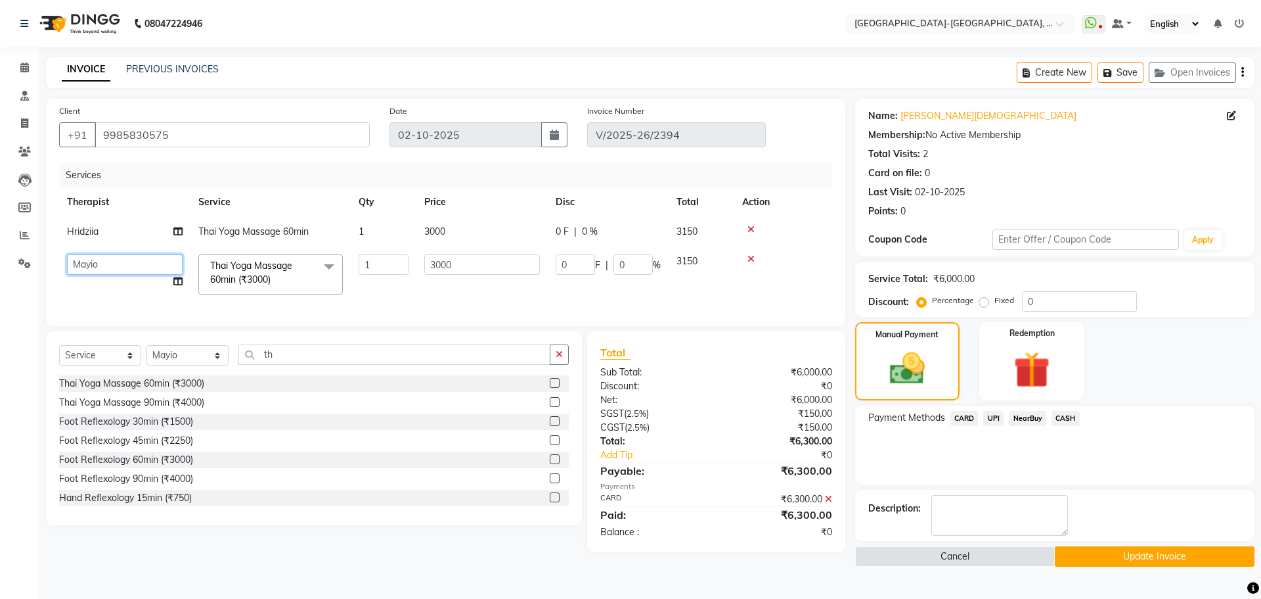
click at [90, 267] on select "Adakho Bone Hridziia Iris Katene Kholu Mayio Mohit Moru P Hriidziio Sahriini [P…" at bounding box center [125, 264] width 116 height 20
select select "90648"
click at [1087, 557] on button "Update Invoice" at bounding box center [1155, 556] width 200 height 20
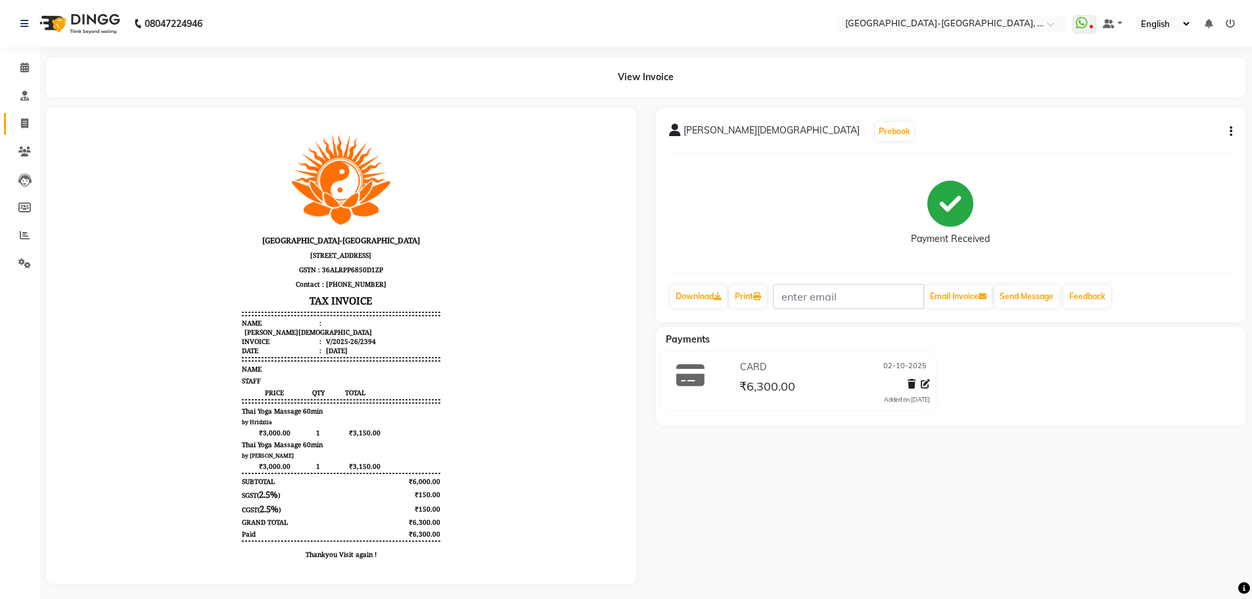
click at [21, 122] on icon at bounding box center [24, 123] width 7 height 10
select select "service"
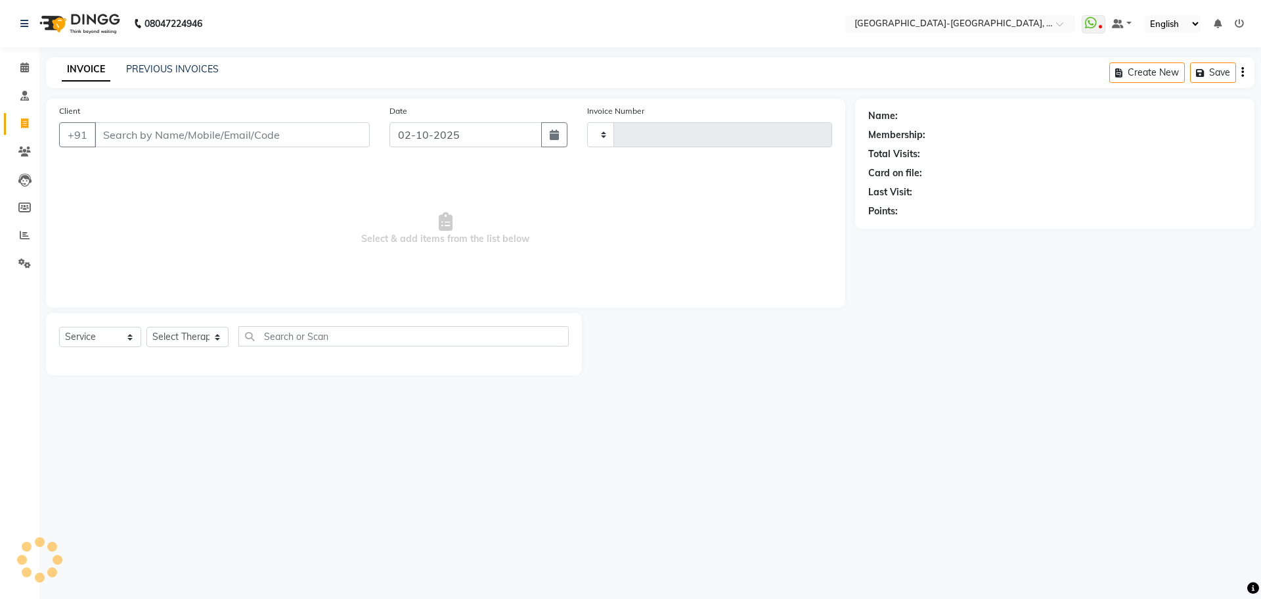
type input "2397"
select select "5851"
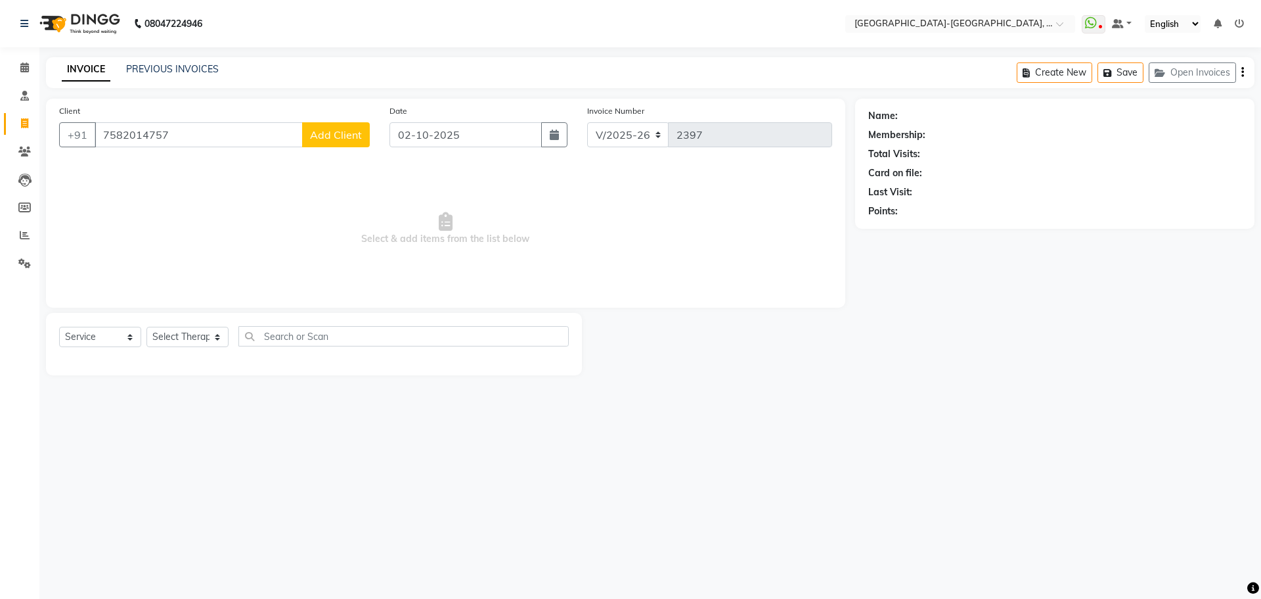
type input "7582014757"
click at [359, 139] on span "Add Client" at bounding box center [336, 134] width 52 height 13
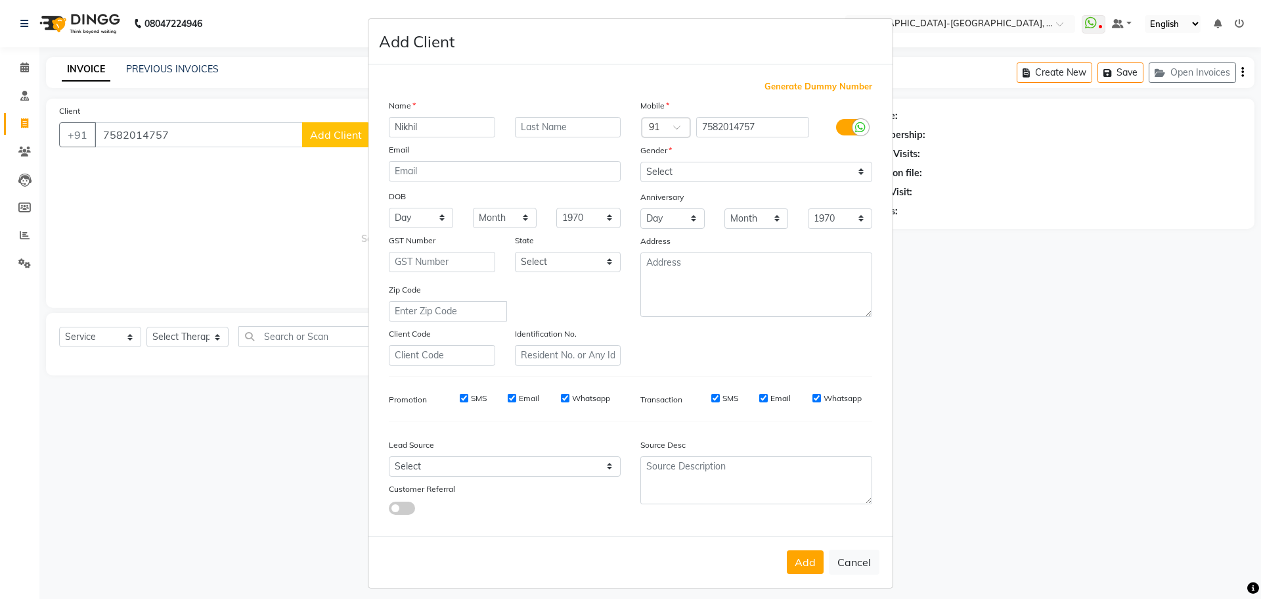
type input "Nikhil"
click at [709, 178] on select "Select [DEMOGRAPHIC_DATA] [DEMOGRAPHIC_DATA] Other Prefer Not To Say" at bounding box center [757, 172] width 232 height 20
select select "[DEMOGRAPHIC_DATA]"
click at [641, 162] on select "Select [DEMOGRAPHIC_DATA] [DEMOGRAPHIC_DATA] Other Prefer Not To Say" at bounding box center [757, 172] width 232 height 20
click at [800, 561] on button "Add" at bounding box center [805, 562] width 37 height 24
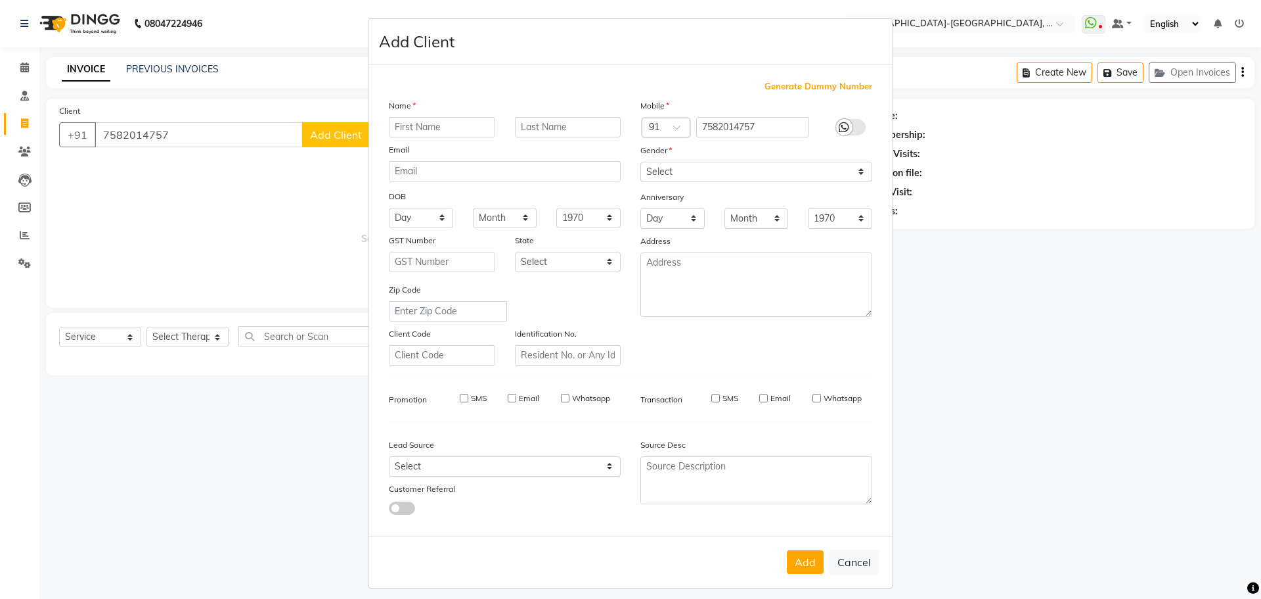
select select
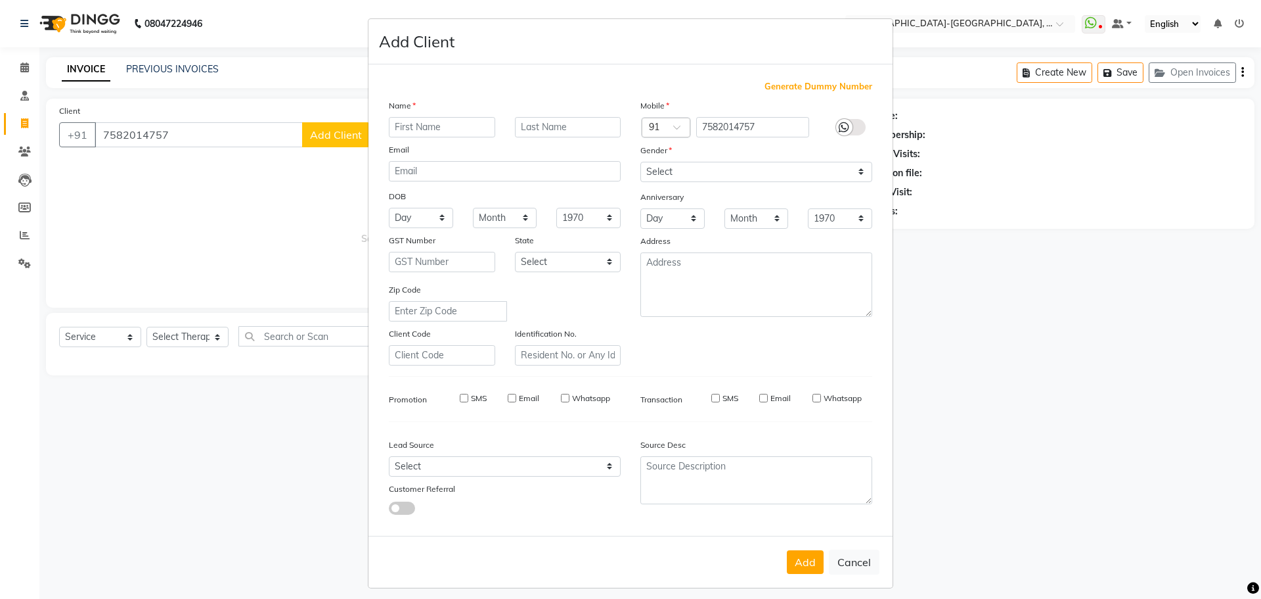
select select
checkbox input "false"
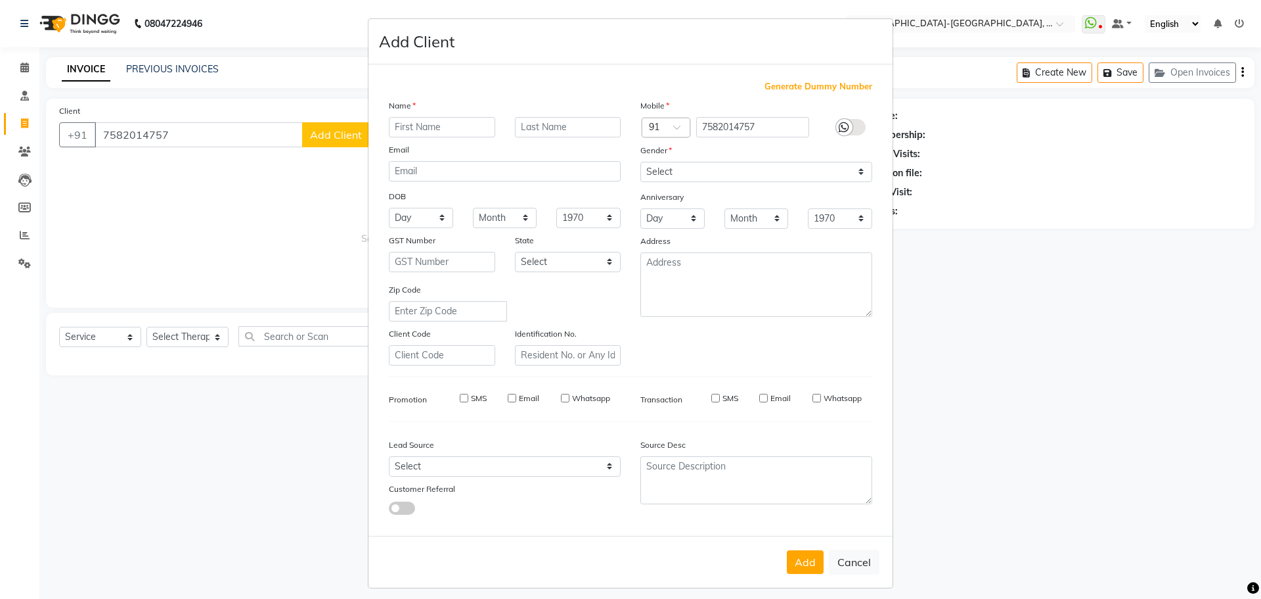
checkbox input "false"
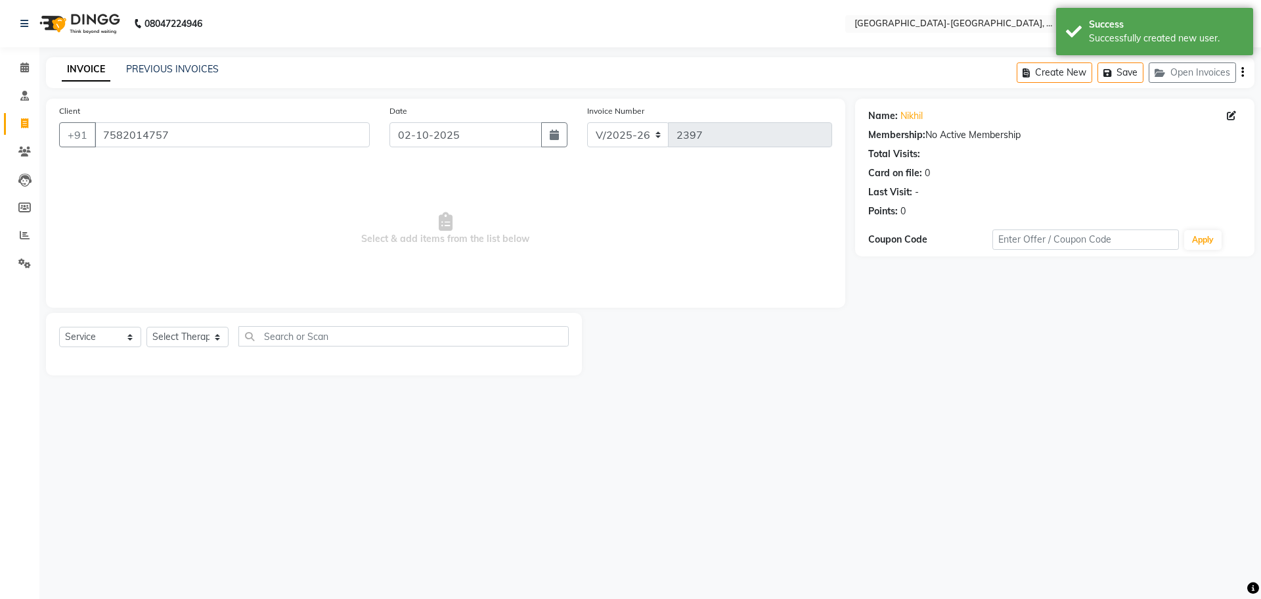
click at [220, 325] on div "Select Service Product Membership Package Voucher Prepaid Gift Card Select Ther…" at bounding box center [314, 344] width 536 height 62
click at [210, 338] on select "Select Therapist Adakho Bone Hridziia Iris Katene Kholu Mayio Mohit Moru P Hrii…" at bounding box center [188, 337] width 82 height 20
select select "49851"
click at [147, 327] on select "Select Therapist Adakho Bone Hridziia Iris Katene Kholu Mayio Mohit Moru P Hrii…" at bounding box center [188, 337] width 82 height 20
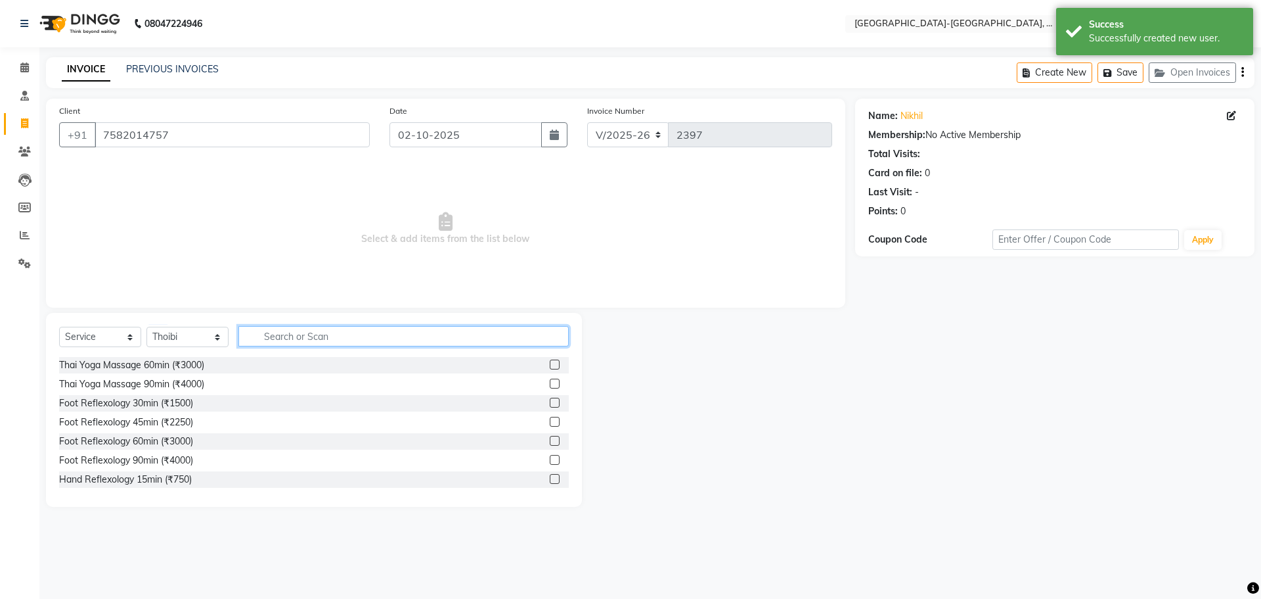
click at [293, 340] on input "text" at bounding box center [403, 336] width 330 height 20
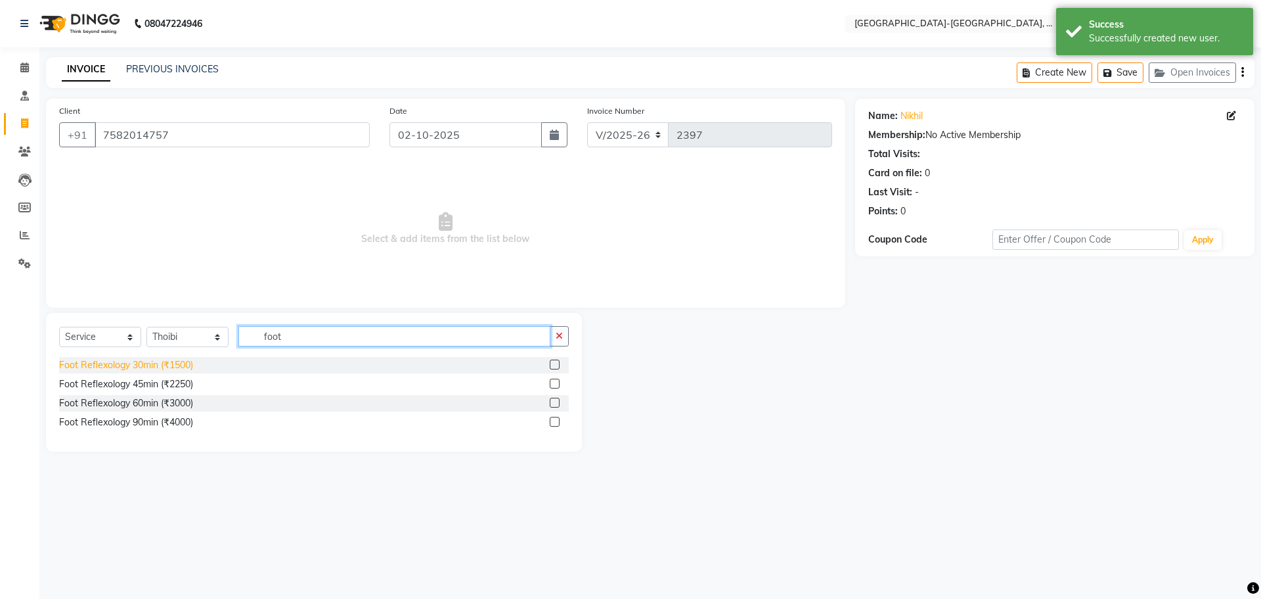
type input "foot"
click at [188, 365] on div "Foot Reflexology 30min (₹1500)" at bounding box center [126, 365] width 134 height 14
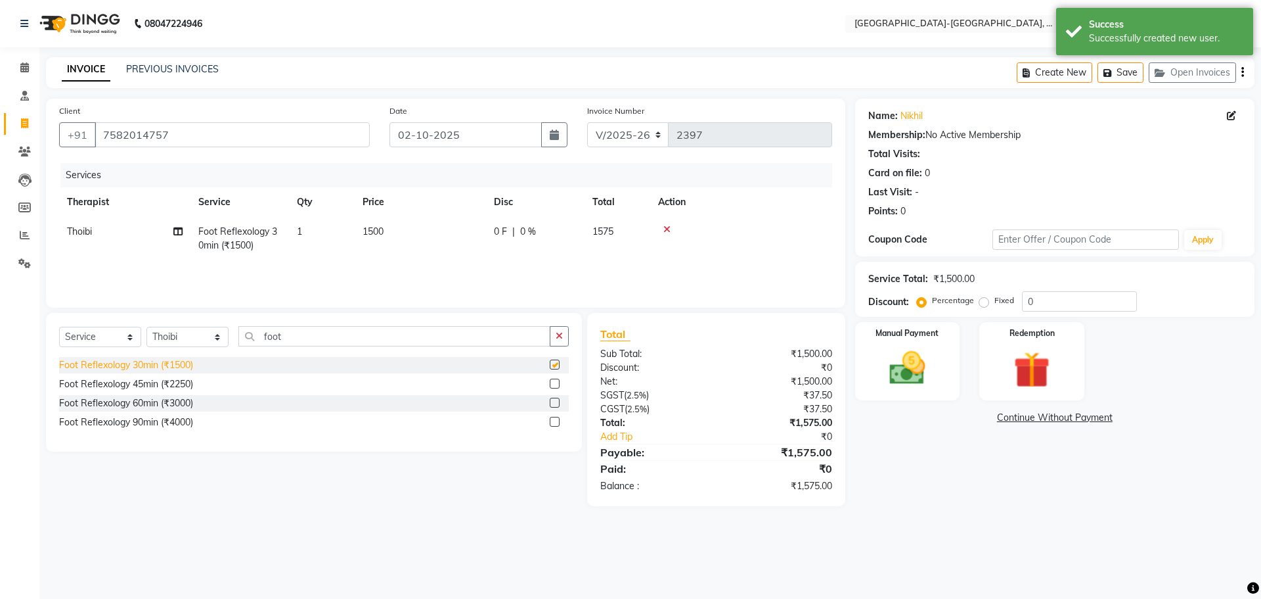
checkbox input "false"
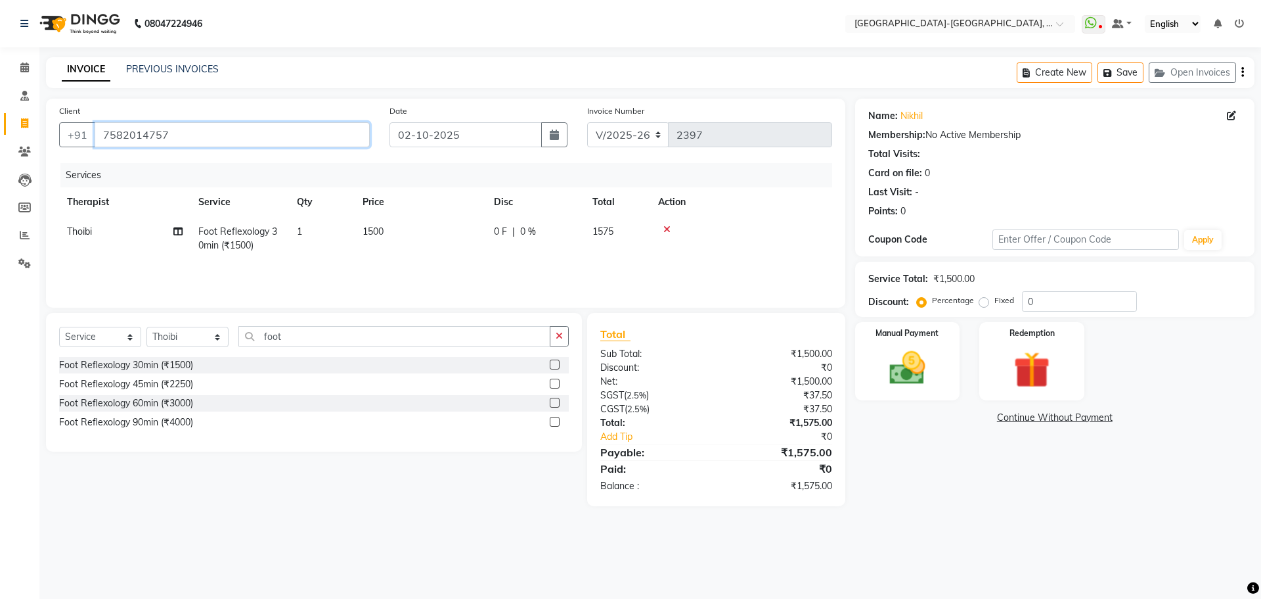
click at [236, 135] on input "7582014757" at bounding box center [232, 134] width 275 height 25
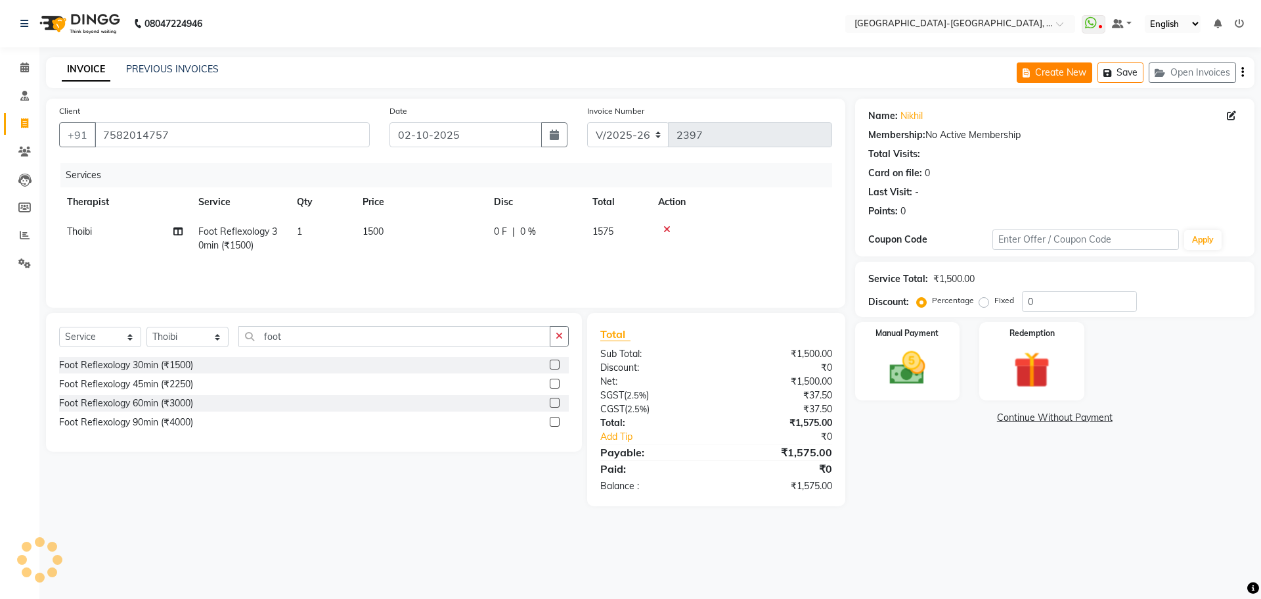
click at [1073, 76] on button "Create New" at bounding box center [1055, 72] width 76 height 20
select select "service"
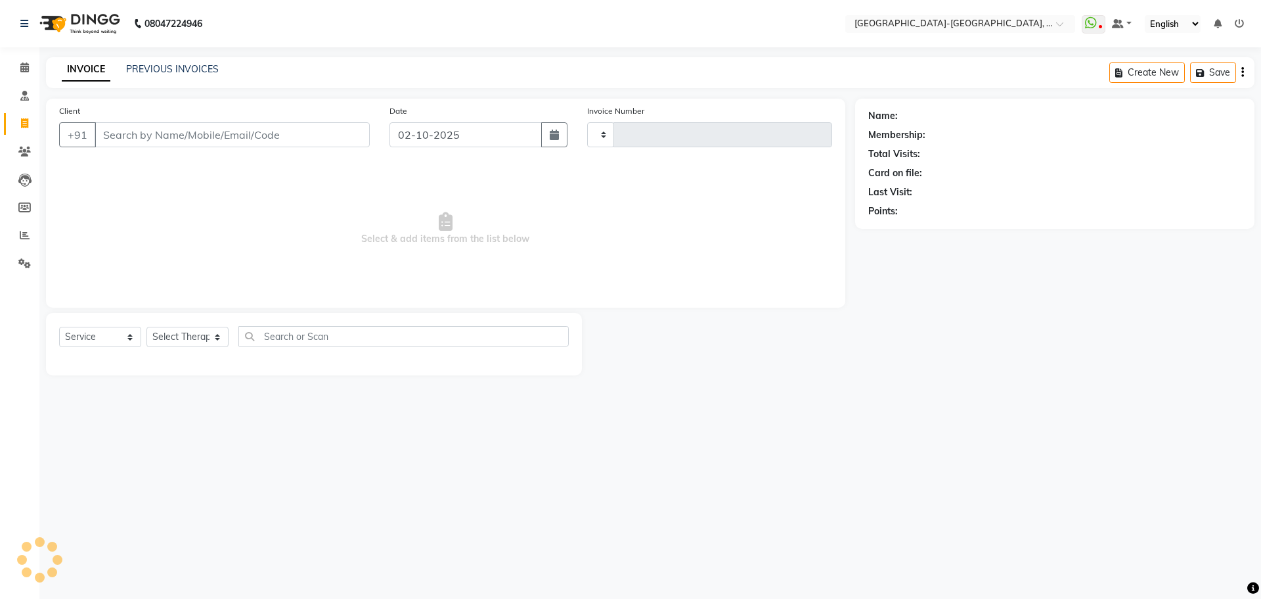
type input "2397"
select select "5851"
click at [270, 129] on input "Client" at bounding box center [232, 134] width 275 height 25
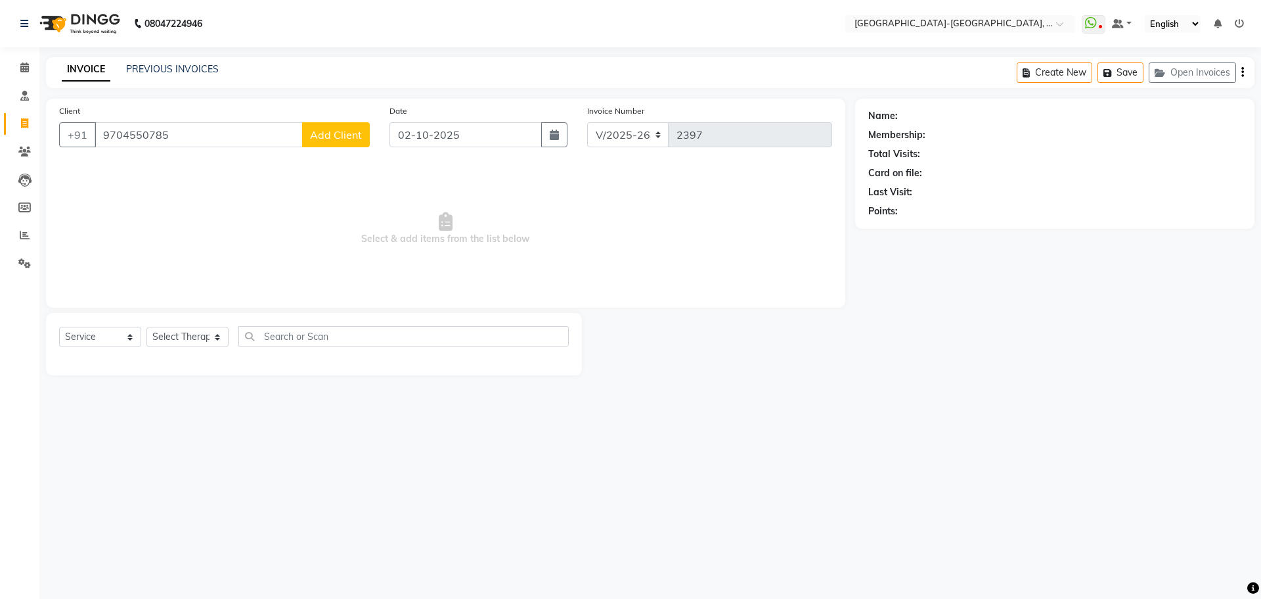
type input "9704550785"
click at [347, 158] on div "Client [PHONE_NUMBER] Add Client Date [DATE] Invoice Number V/2025 V/[PHONE_NUM…" at bounding box center [446, 203] width 800 height 209
click at [336, 135] on span "Add Client" at bounding box center [336, 134] width 52 height 13
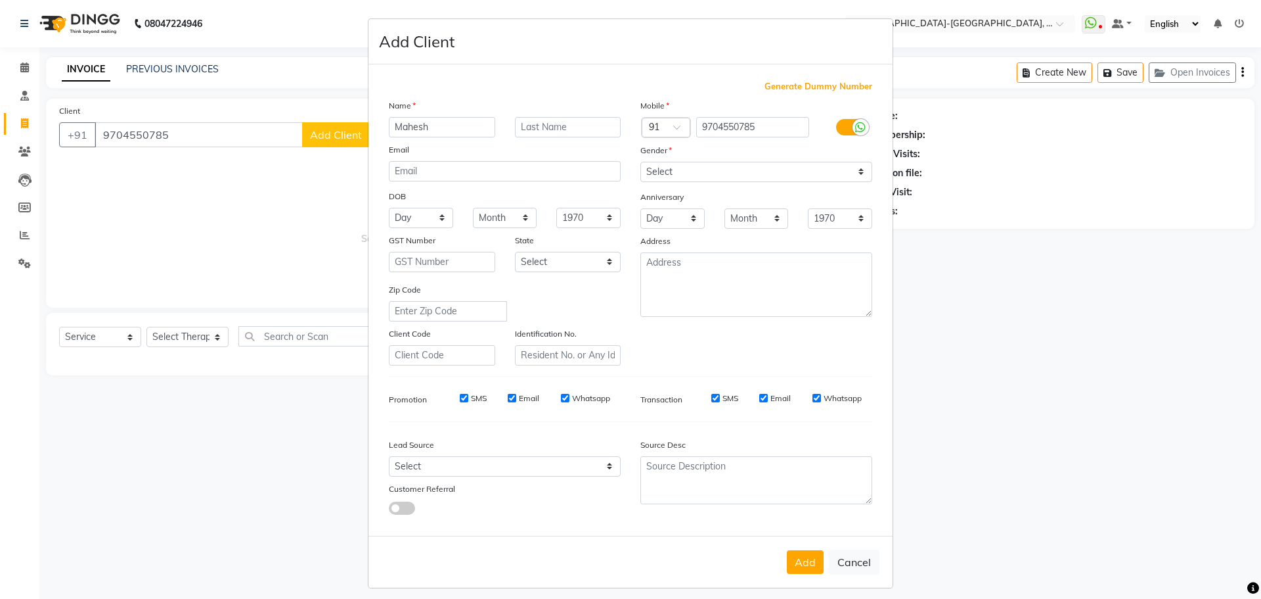
type input "Mahesh"
click at [695, 164] on select "Select [DEMOGRAPHIC_DATA] [DEMOGRAPHIC_DATA] Other Prefer Not To Say" at bounding box center [757, 172] width 232 height 20
select select "[DEMOGRAPHIC_DATA]"
click at [641, 162] on select "Select [DEMOGRAPHIC_DATA] [DEMOGRAPHIC_DATA] Other Prefer Not To Say" at bounding box center [757, 172] width 232 height 20
click at [808, 566] on button "Add" at bounding box center [805, 562] width 37 height 24
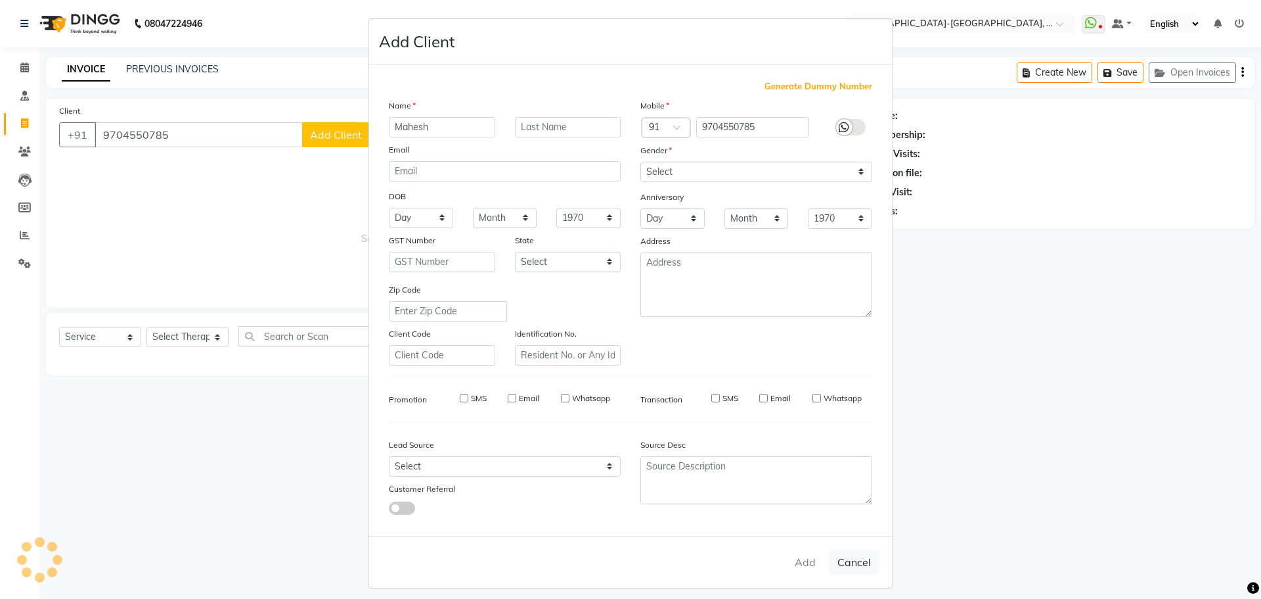
select select
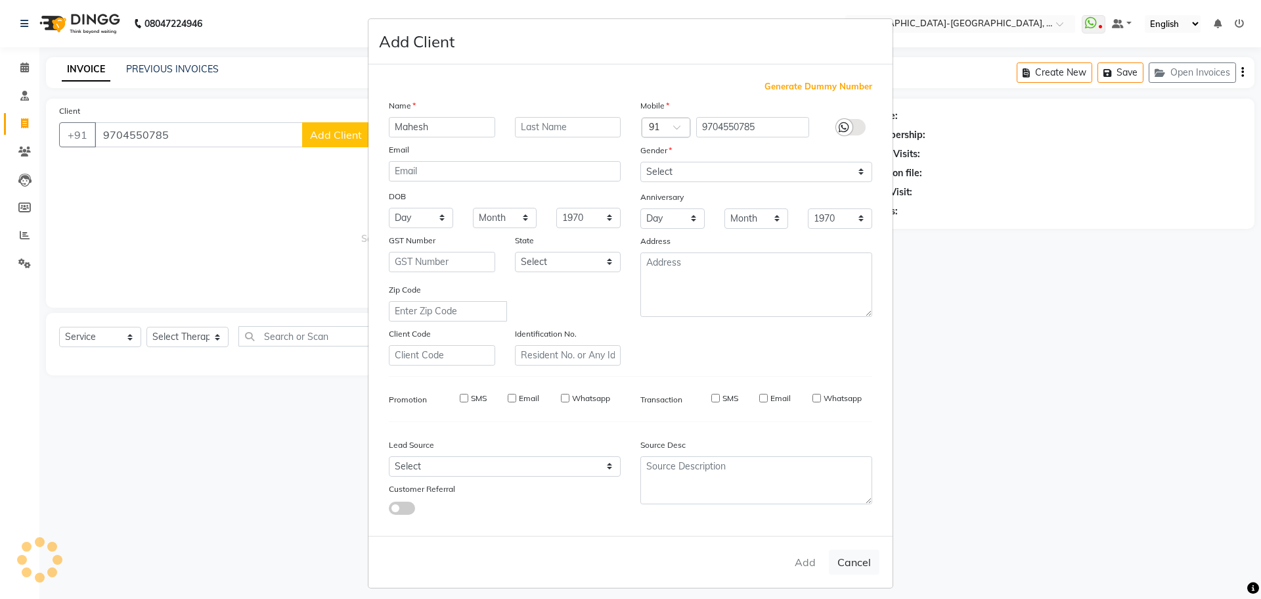
select select
checkbox input "false"
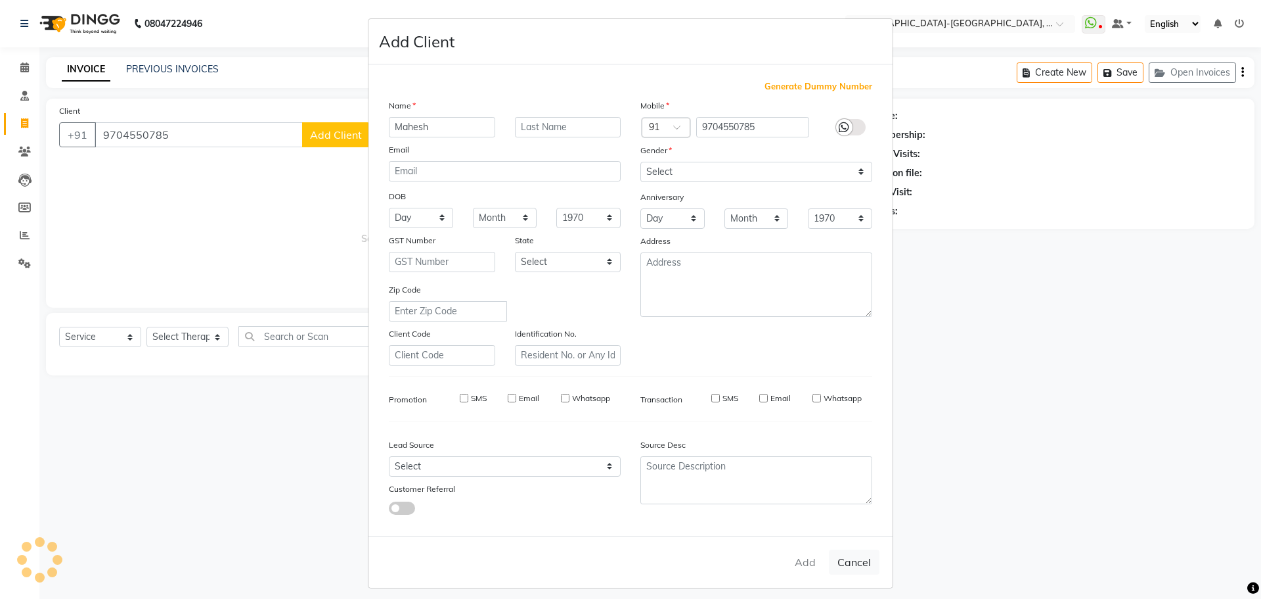
checkbox input "false"
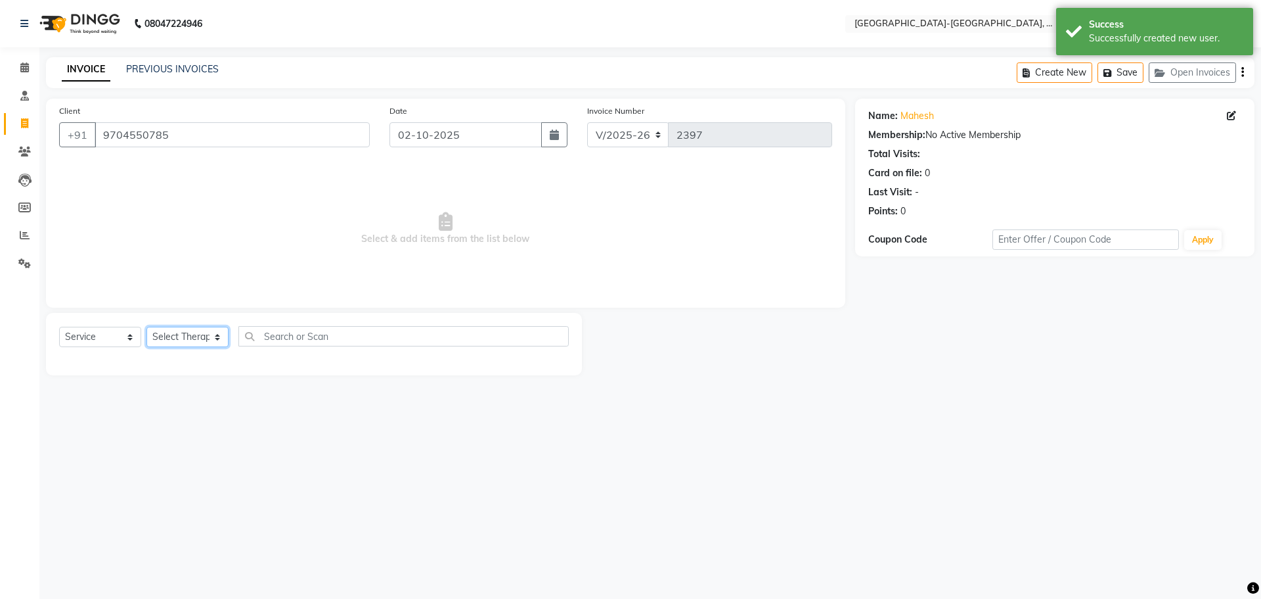
click at [183, 343] on select "Select Therapist Adakho Bone Hridziia Iris Katene Kholu Mayio Mohit Moru P Hrii…" at bounding box center [188, 337] width 82 height 20
select select "49851"
click at [147, 327] on select "Select Therapist Adakho Bone Hridziia Iris Katene Kholu Mayio Mohit Moru P Hrii…" at bounding box center [188, 337] width 82 height 20
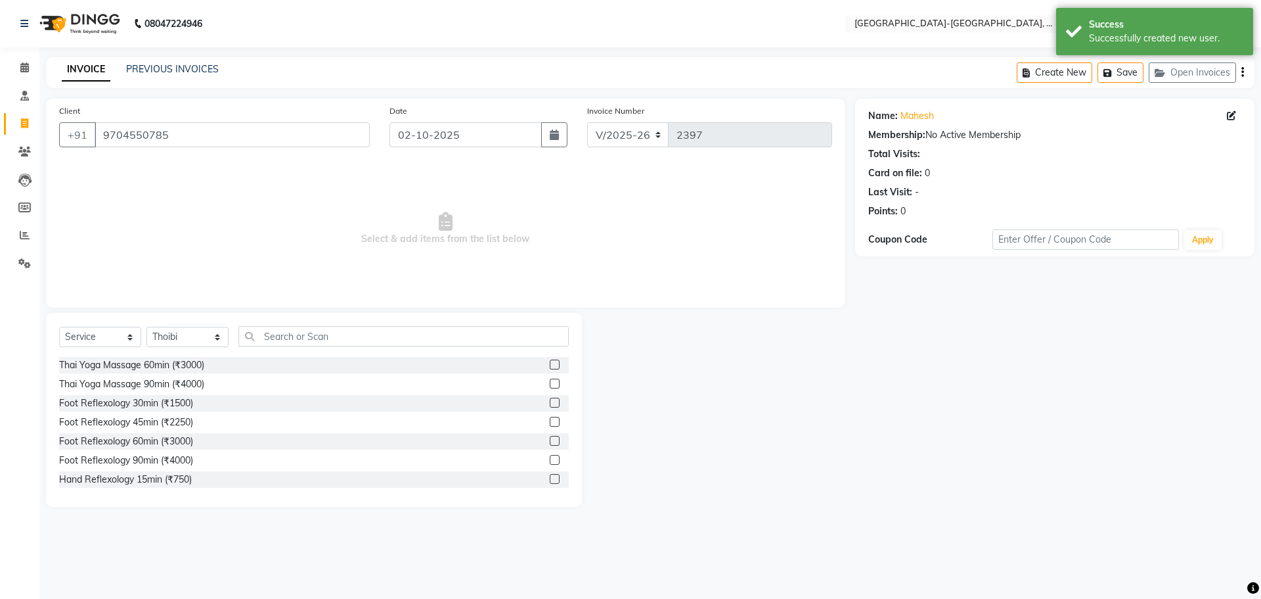
click at [332, 325] on div "Select Service Product Membership Package Voucher Prepaid Gift Card Select Ther…" at bounding box center [314, 410] width 536 height 194
click at [279, 345] on input "text" at bounding box center [403, 336] width 330 height 20
click at [290, 337] on input "text" at bounding box center [403, 336] width 330 height 20
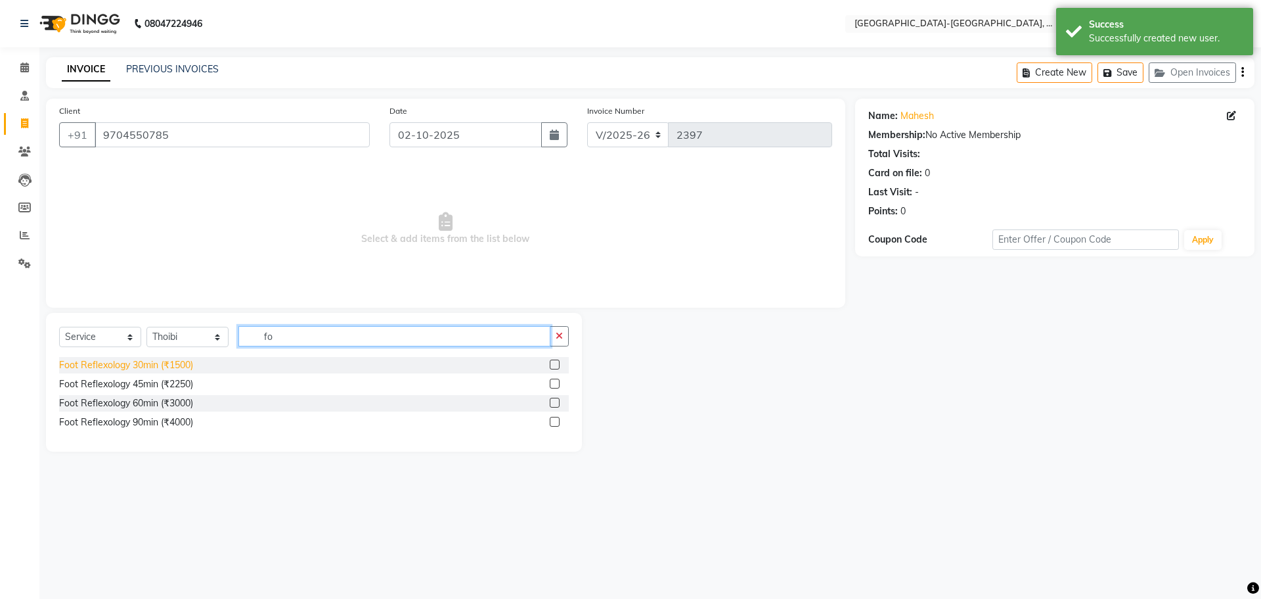
type input "fo"
click at [177, 367] on div "Foot Reflexology 30min (₹1500)" at bounding box center [126, 365] width 134 height 14
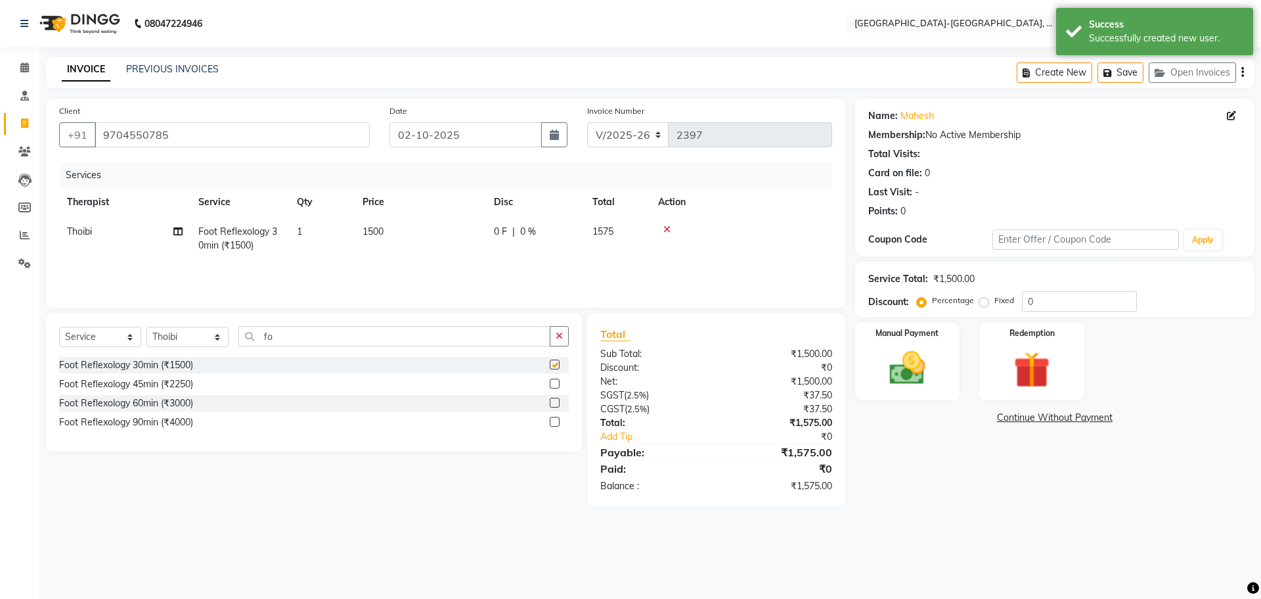
checkbox input "false"
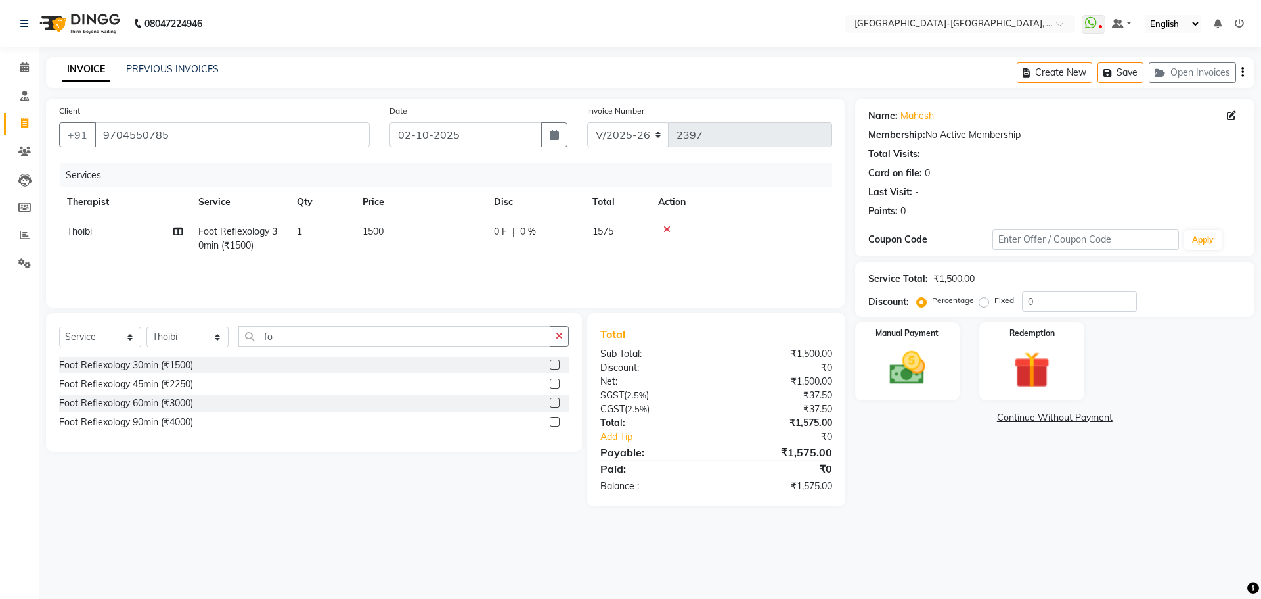
click at [82, 232] on span "Thoibi" at bounding box center [79, 231] width 25 height 12
select select "49851"
click at [85, 236] on select "Adakho Bone Hridziia Iris Katene Kholu Mayio Mohit Moru P Hriidziio Sahriini [P…" at bounding box center [125, 235] width 116 height 20
select select "40939"
click at [918, 361] on img at bounding box center [907, 367] width 61 height 43
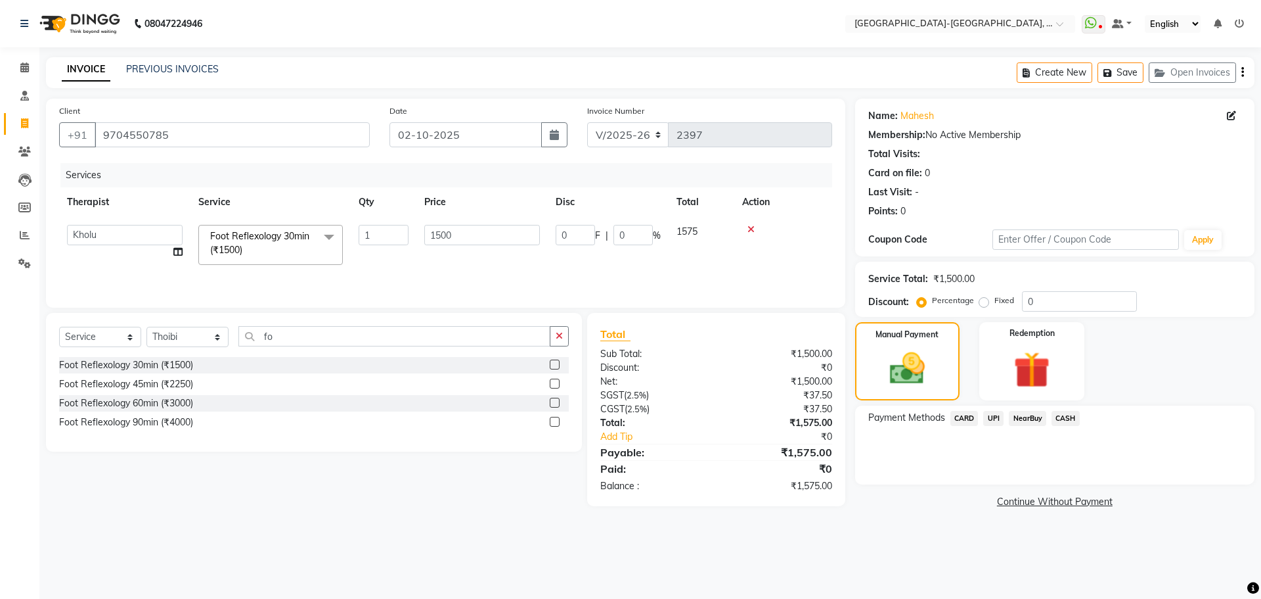
click at [970, 415] on span "CARD" at bounding box center [965, 418] width 28 height 15
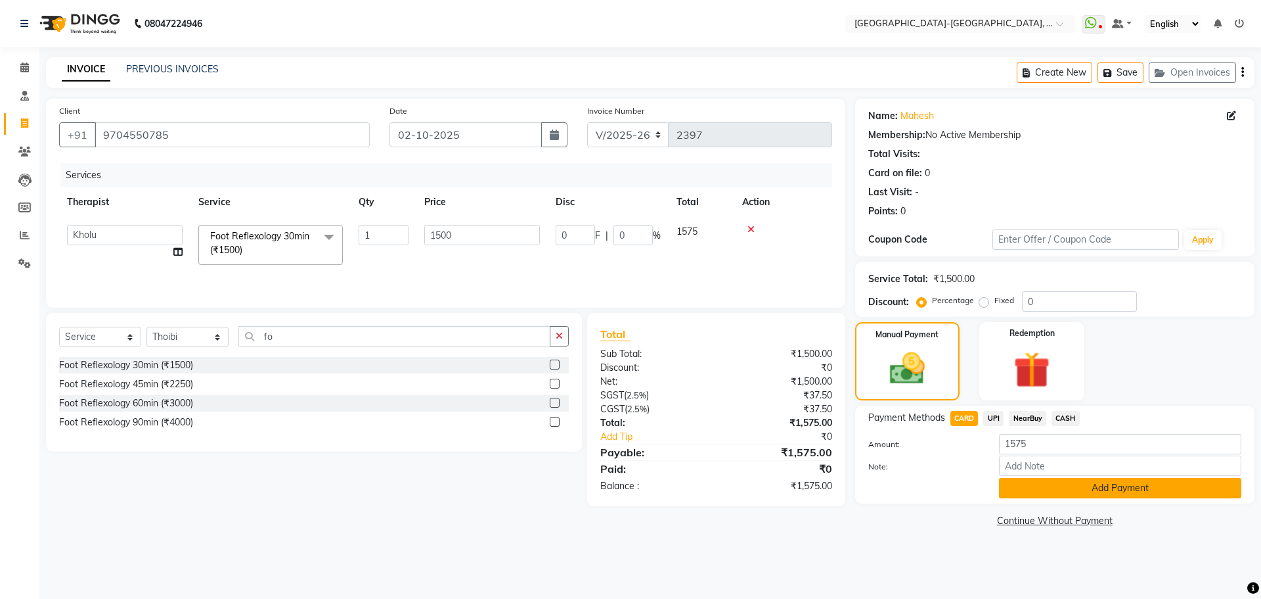
click at [1051, 487] on button "Add Payment" at bounding box center [1120, 488] width 242 height 20
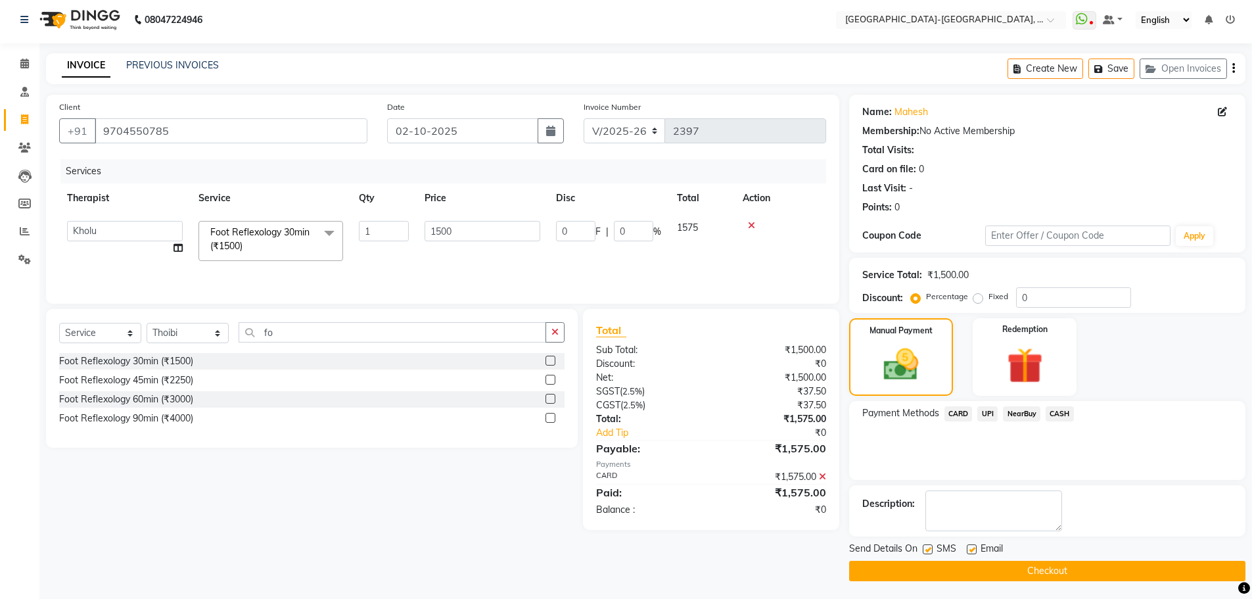
scroll to position [6, 0]
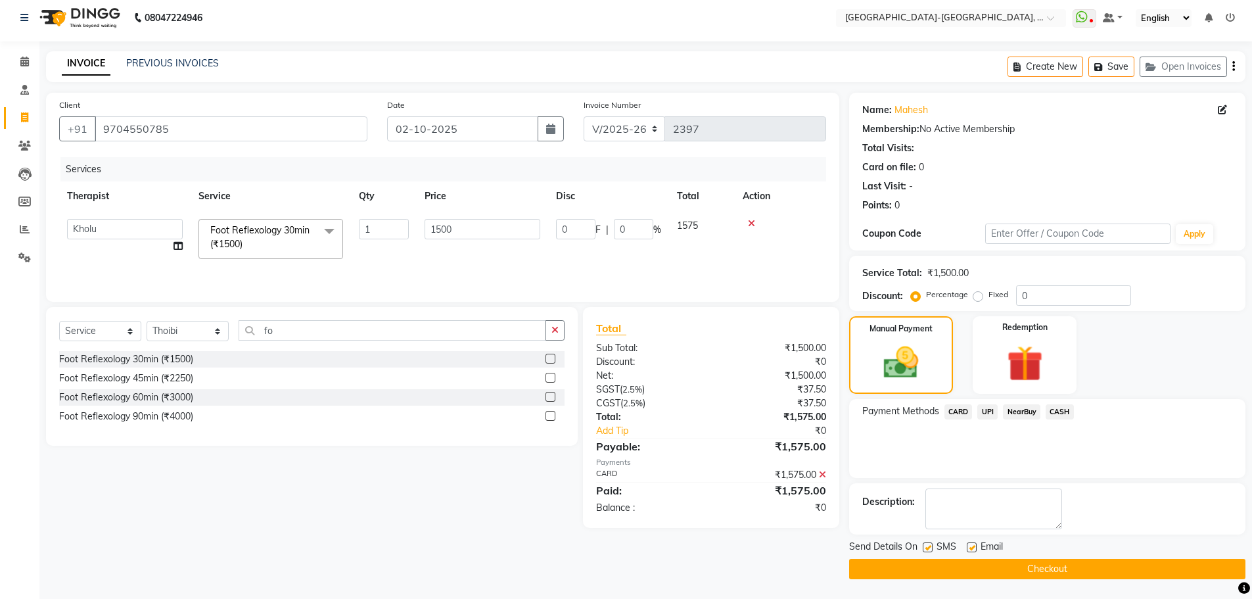
click at [1059, 565] on button "Checkout" at bounding box center [1047, 568] width 396 height 20
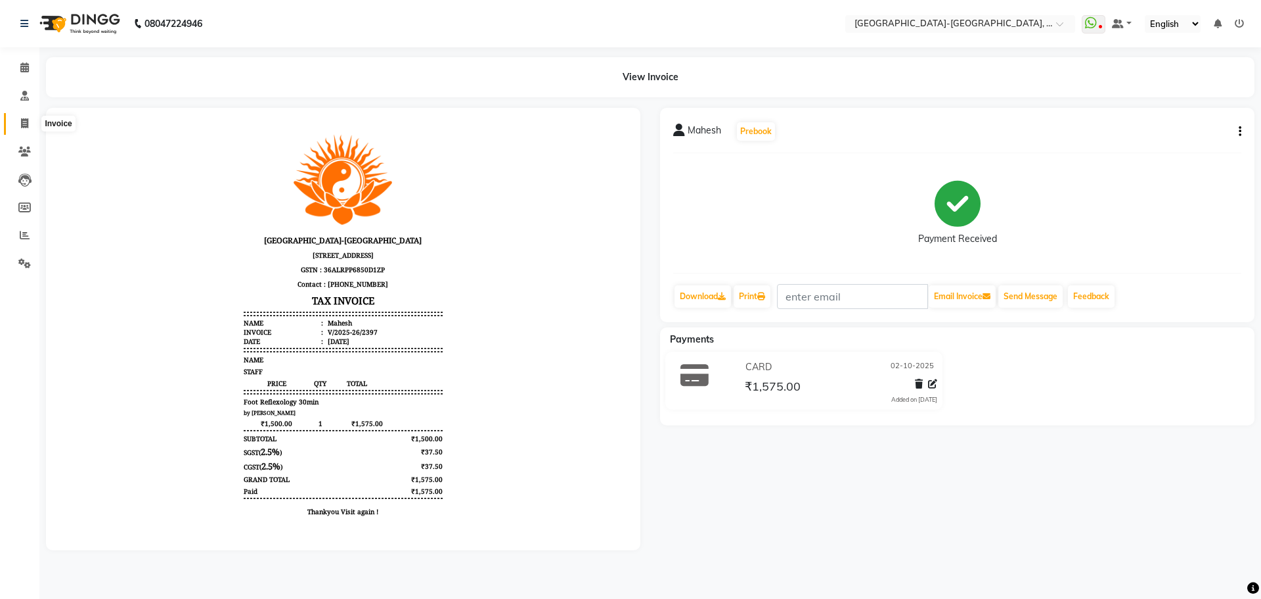
click at [22, 127] on icon at bounding box center [24, 123] width 7 height 10
select select "5851"
select select "service"
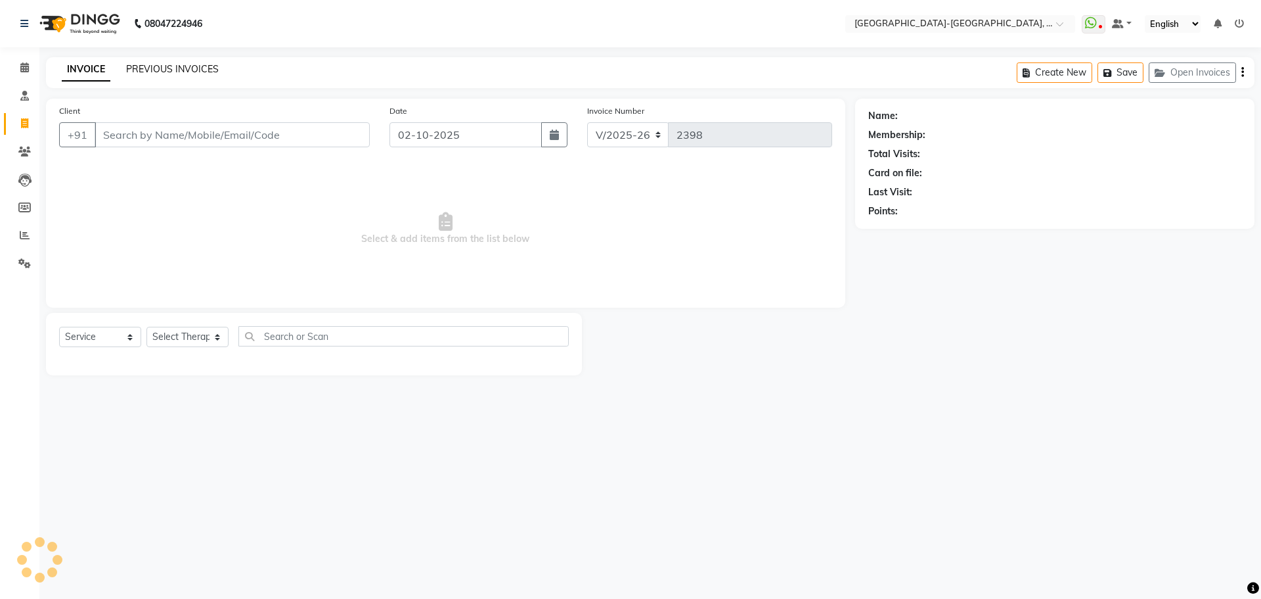
click at [175, 72] on link "PREVIOUS INVOICES" at bounding box center [172, 69] width 93 height 12
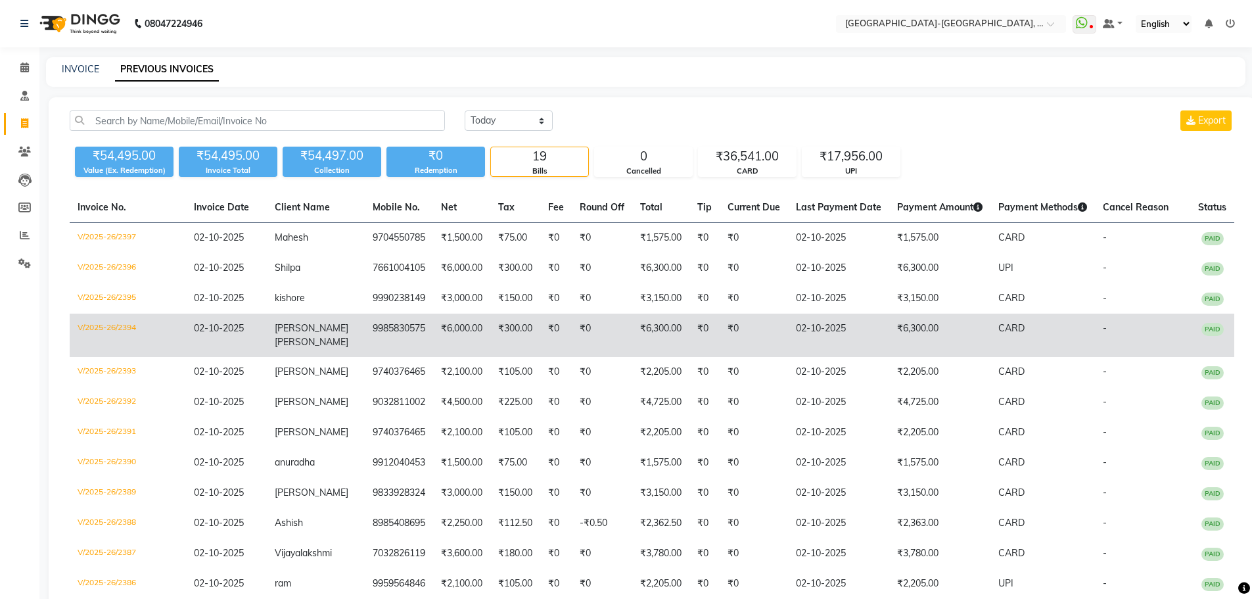
click at [315, 334] on td "[PERSON_NAME][DEMOGRAPHIC_DATA]" at bounding box center [316, 334] width 98 height 43
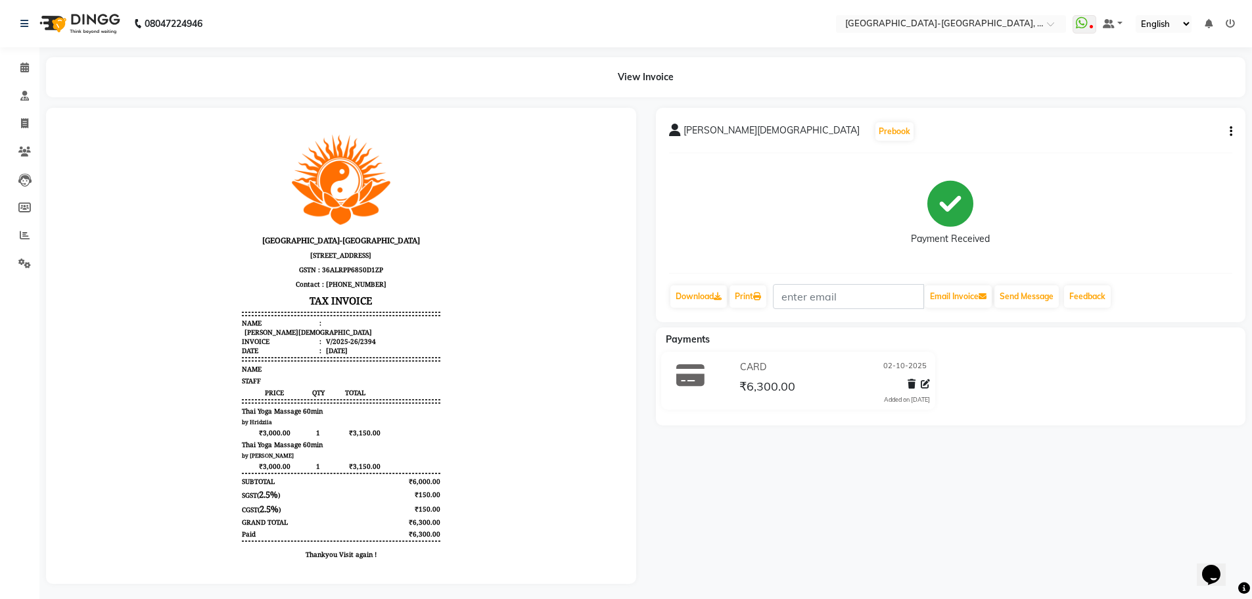
click at [1231, 131] on icon "button" at bounding box center [1230, 131] width 3 height 1
click at [1161, 154] on div "Edit Invoice" at bounding box center [1165, 156] width 90 height 16
select select "service"
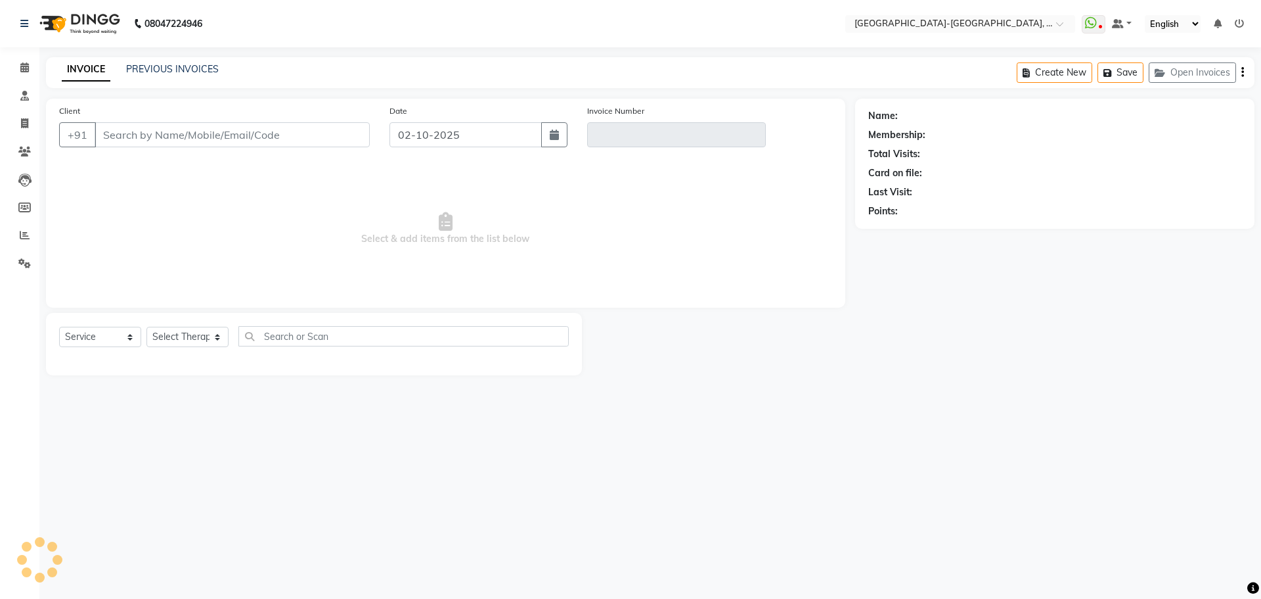
type input "9985830575"
type input "V/2025-26/2394"
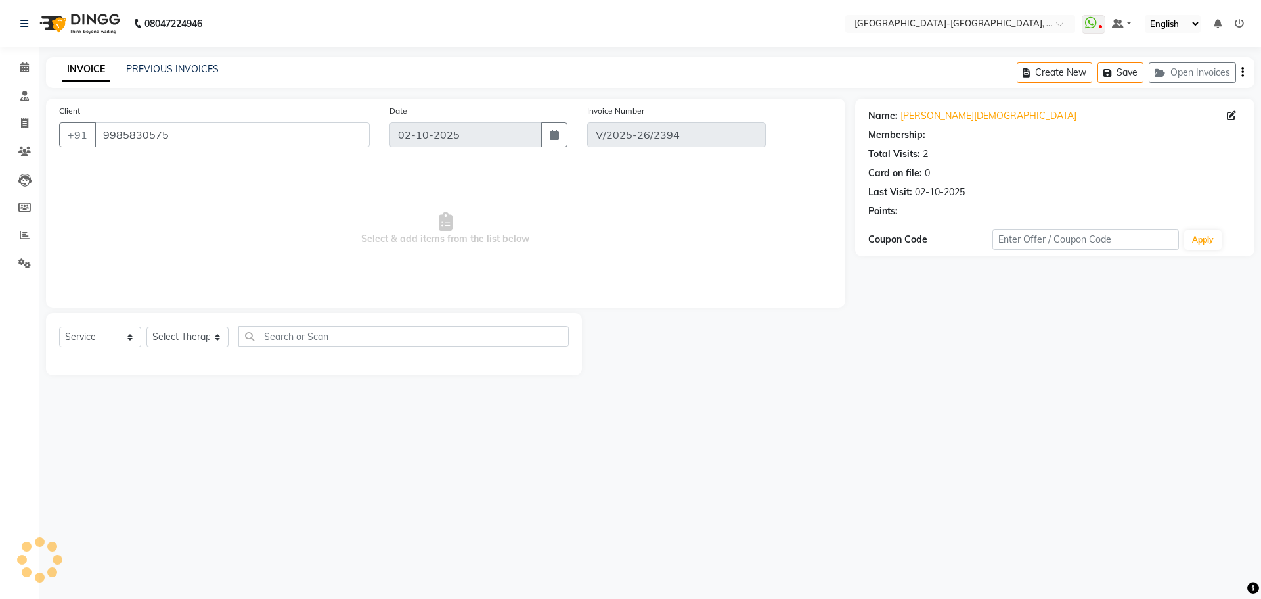
select select "select"
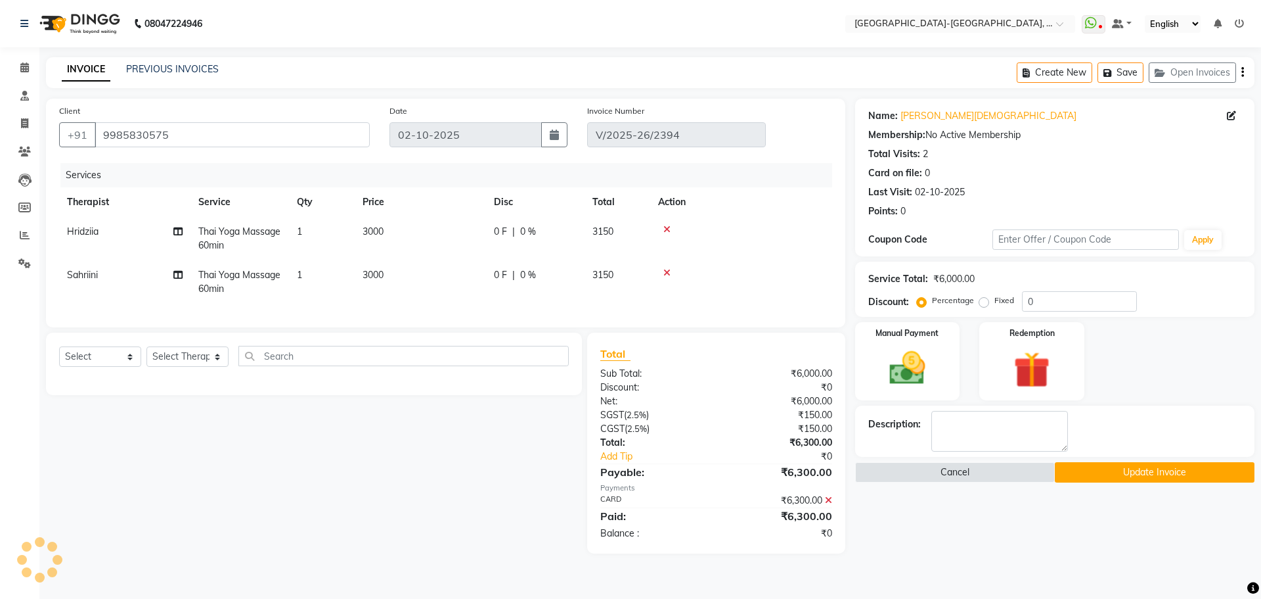
click at [215, 343] on div "Select Service Product Membership Package Voucher Prepaid Gift Card Select Ther…" at bounding box center [314, 363] width 536 height 62
click at [204, 366] on select "Select Therapist Adakho Bone Hridziia Iris Katene Kholu Mayio Mohit Moru P Hrii…" at bounding box center [188, 356] width 82 height 20
click at [147, 356] on select "Select Therapist Adakho Bone Hridziia Iris Katene Kholu Mayio Mohit Moru P Hrii…" at bounding box center [188, 356] width 82 height 20
drag, startPoint x: 208, startPoint y: 374, endPoint x: 205, endPoint y: 361, distance: 13.4
click at [208, 367] on select "Select Therapist Adakho Bone Hridziia Iris Katene Kholu Mayio Mohit Moru P Hrii…" at bounding box center [188, 356] width 82 height 20
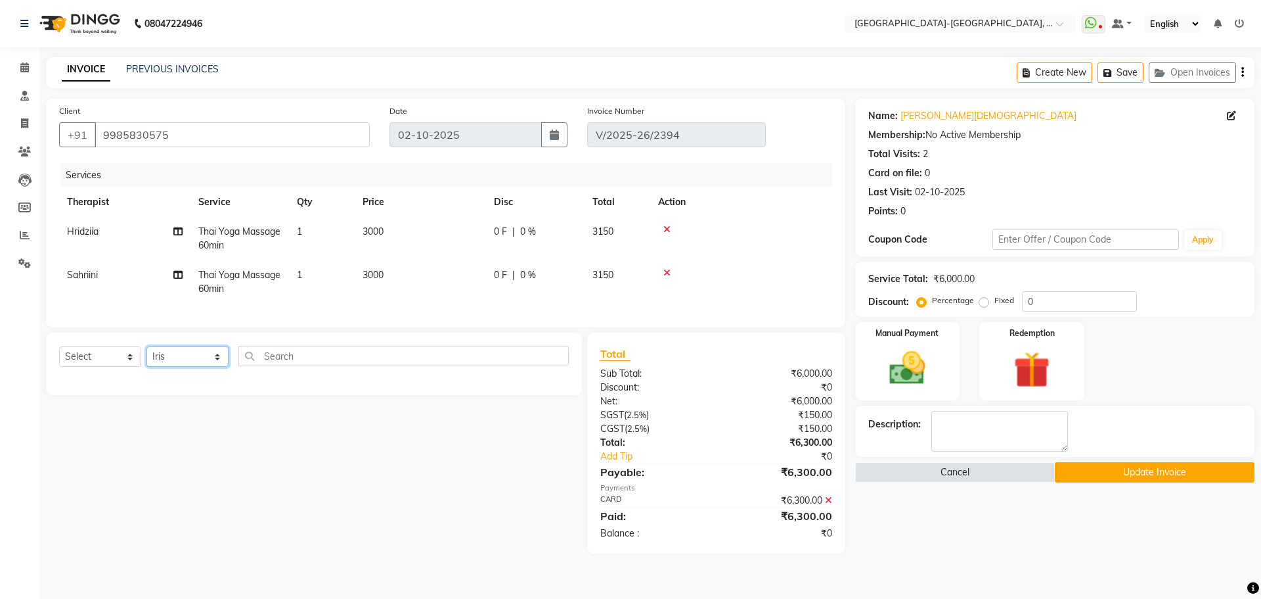
select select "40937"
click at [147, 356] on select "Select Therapist Adakho Bone Hridziia Iris Katene Kholu Mayio Mohit Moru P Hrii…" at bounding box center [188, 356] width 82 height 20
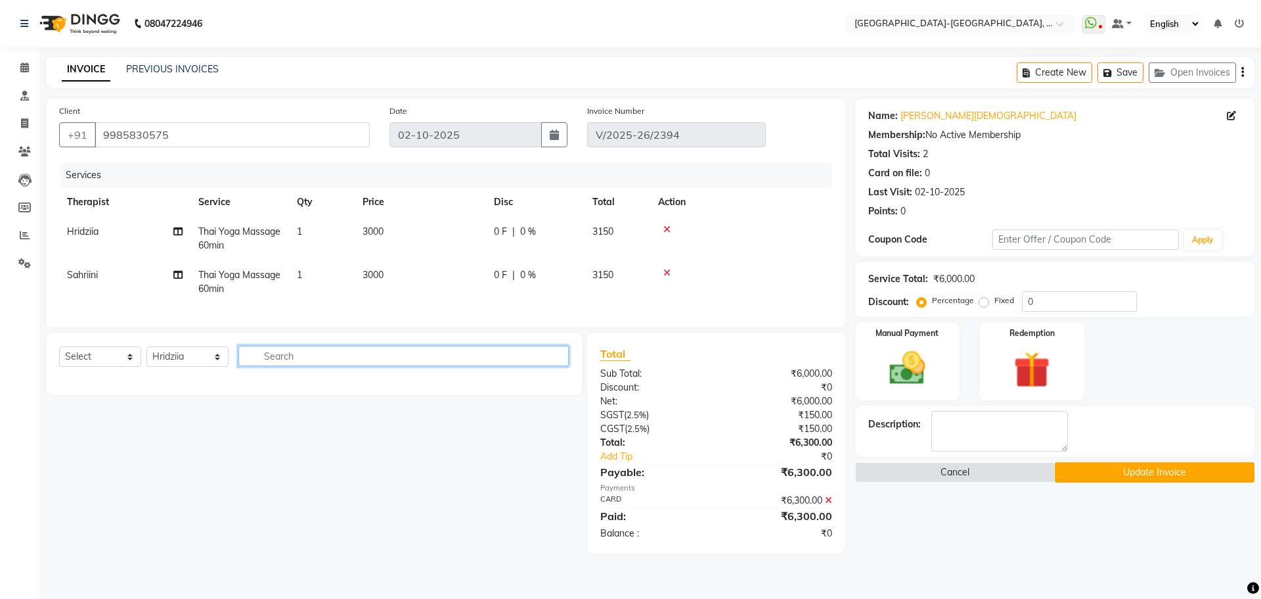
click at [283, 364] on input "text" at bounding box center [403, 356] width 330 height 20
type input "[PERSON_NAME]"
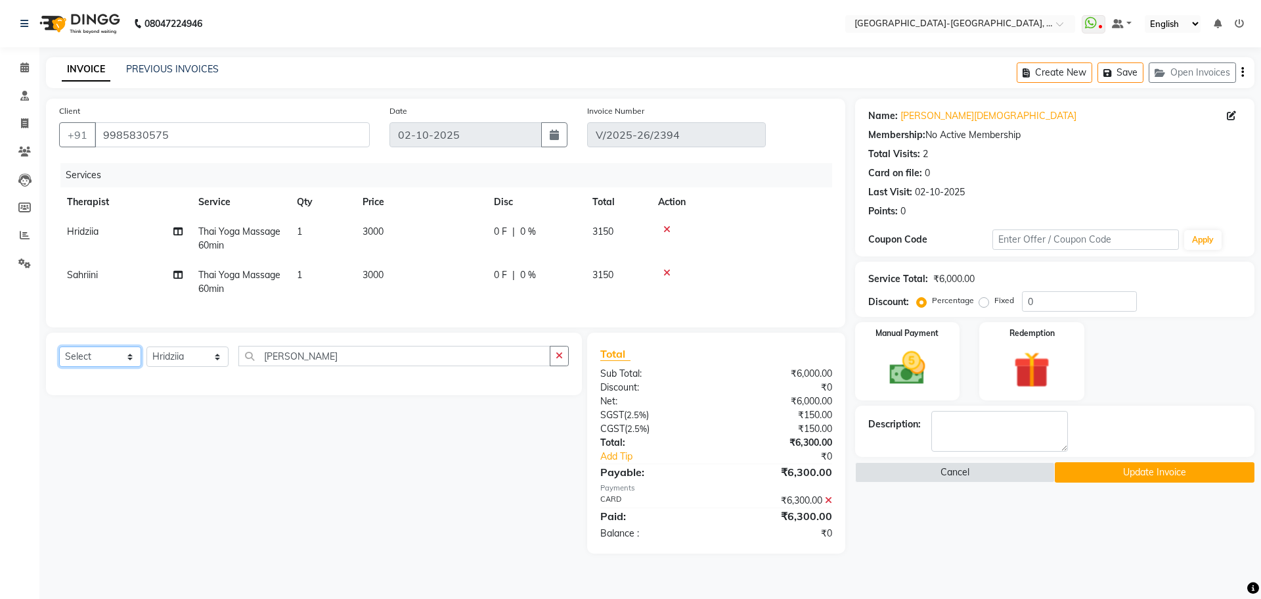
click at [124, 362] on select "Select Service Product Membership Package Voucher Prepaid Gift Card" at bounding box center [100, 356] width 82 height 20
select select "service"
click at [59, 356] on select "Select Service Product Membership Package Voucher Prepaid Gift Card" at bounding box center [100, 356] width 82 height 20
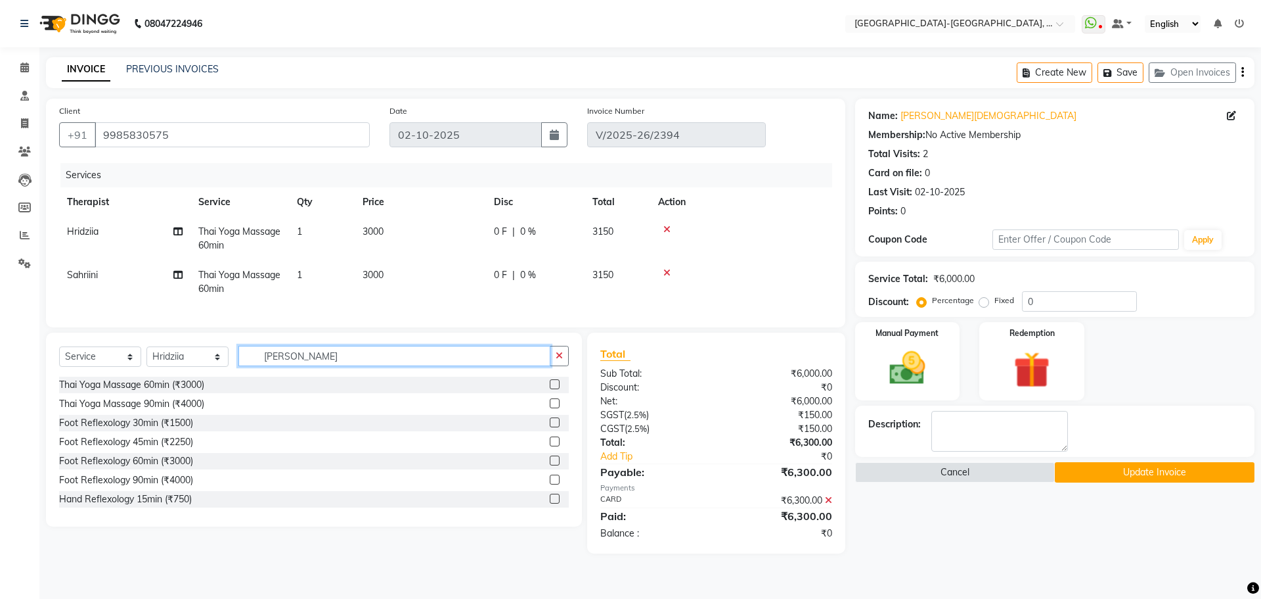
click at [313, 366] on input "[PERSON_NAME]" at bounding box center [394, 356] width 312 height 20
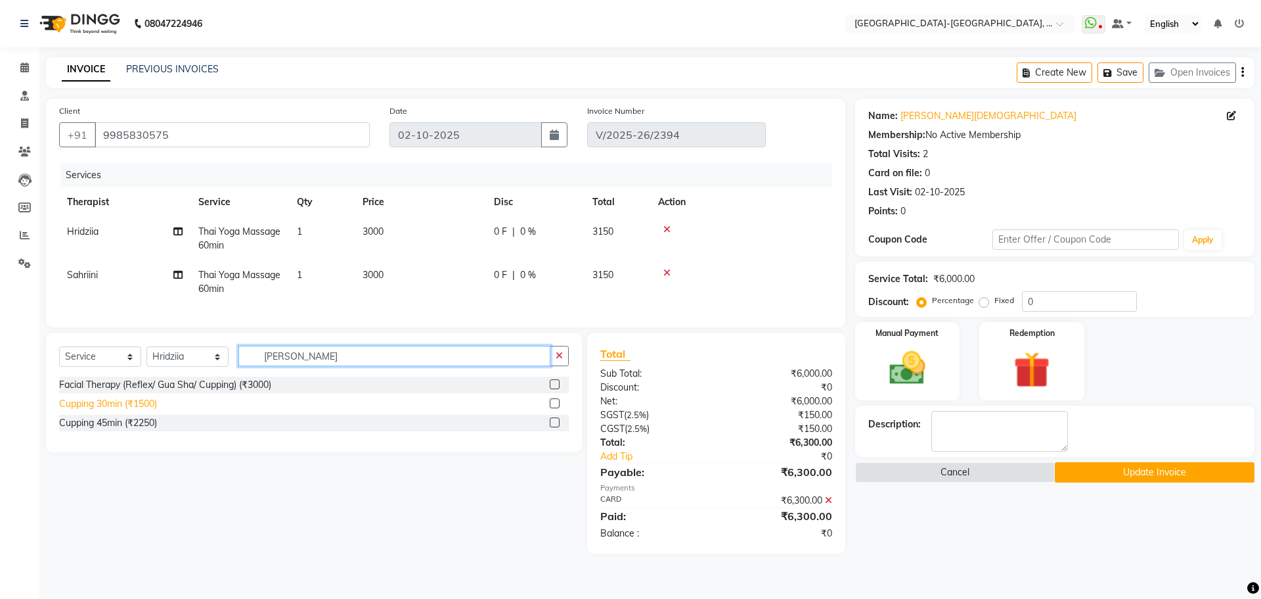
type input "[PERSON_NAME]"
click at [135, 411] on div "Cupping 30min (₹1500)" at bounding box center [108, 404] width 98 height 14
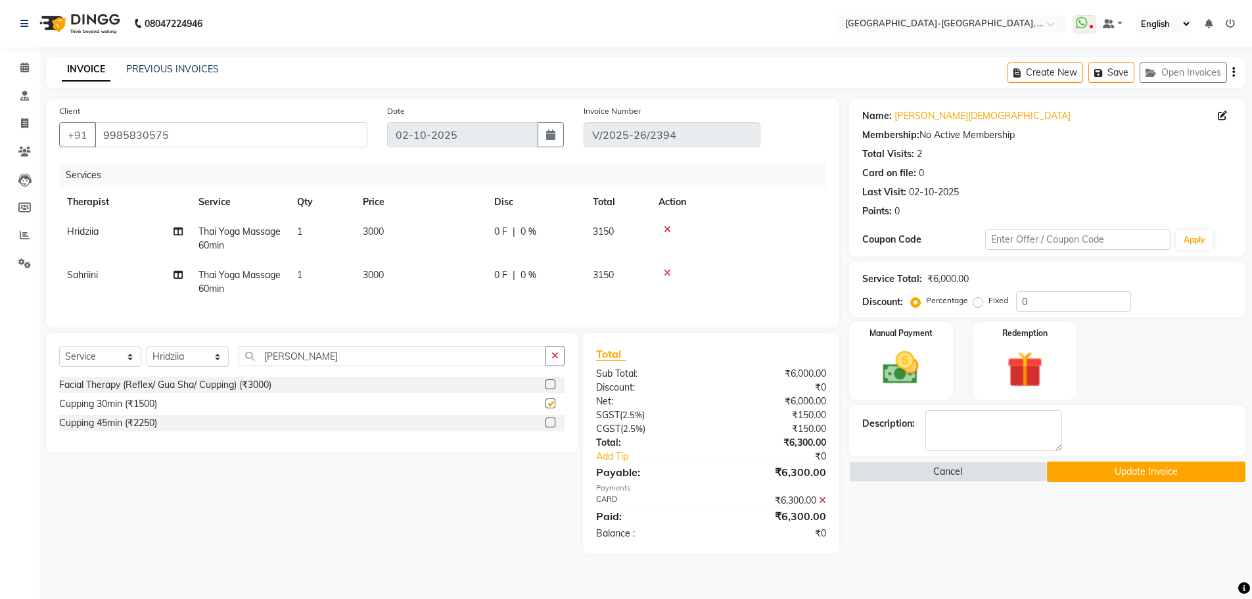
checkbox input "false"
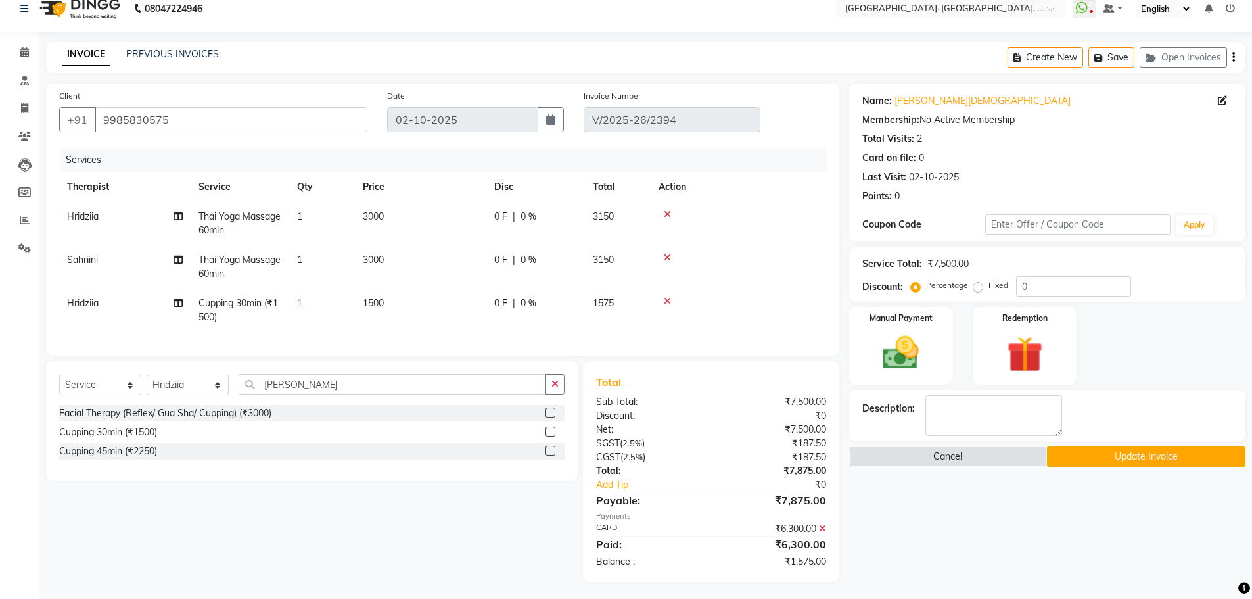
scroll to position [28, 0]
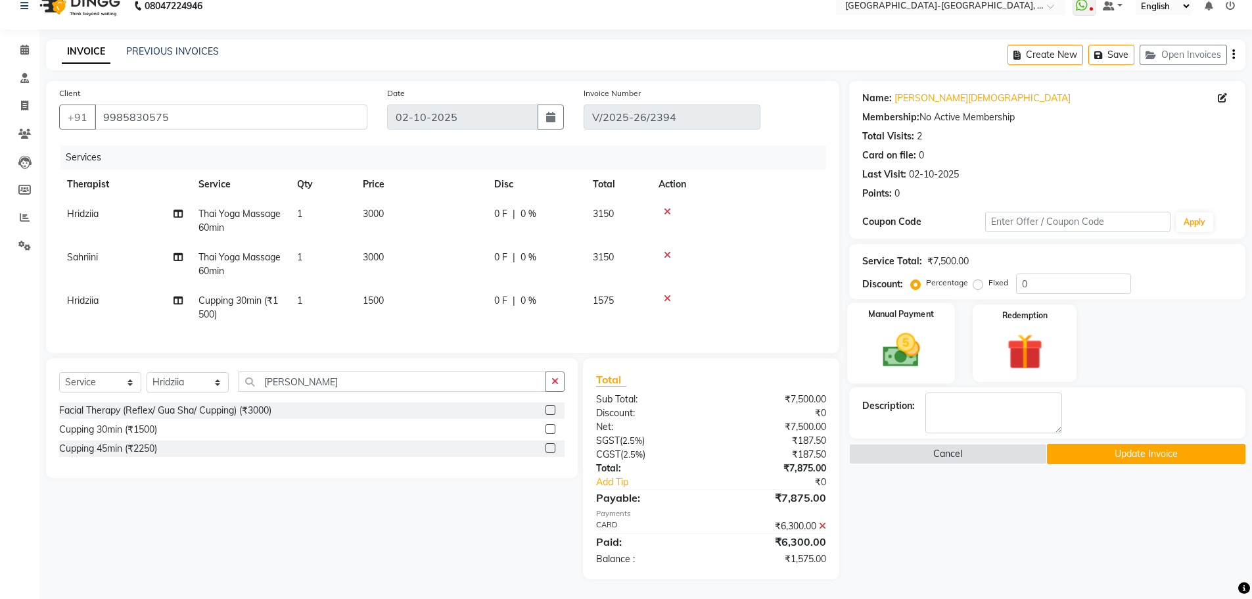
click at [938, 323] on div "Manual Payment" at bounding box center [900, 343] width 108 height 81
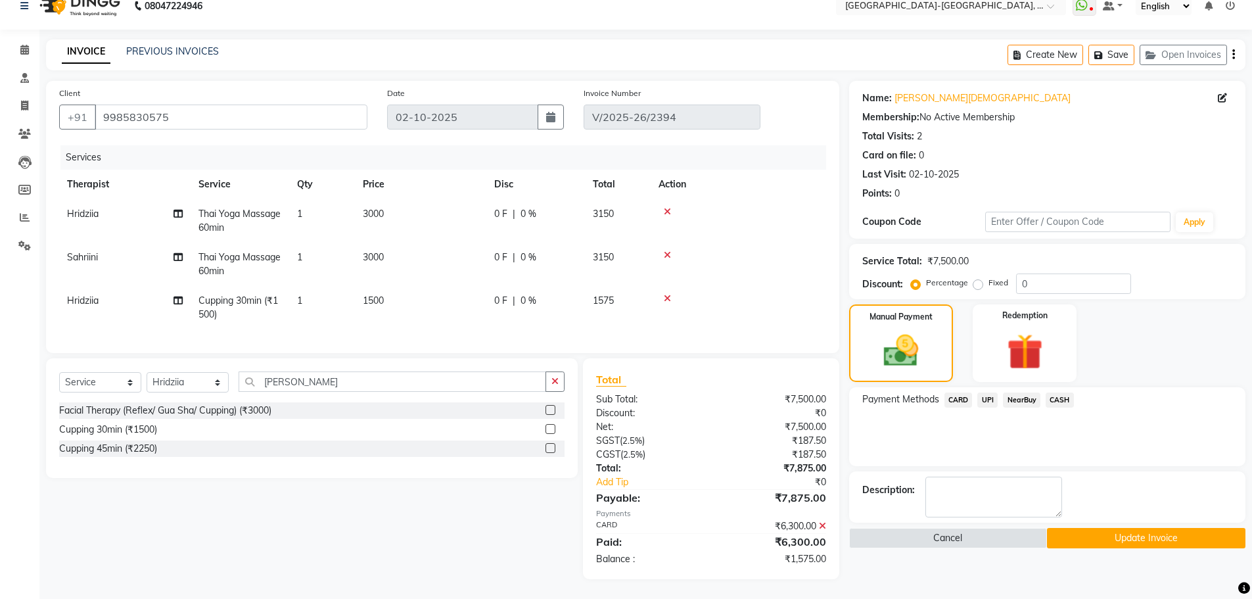
drag, startPoint x: 986, startPoint y: 388, endPoint x: 987, endPoint y: 395, distance: 7.3
click at [987, 392] on span "UPI" at bounding box center [987, 399] width 20 height 15
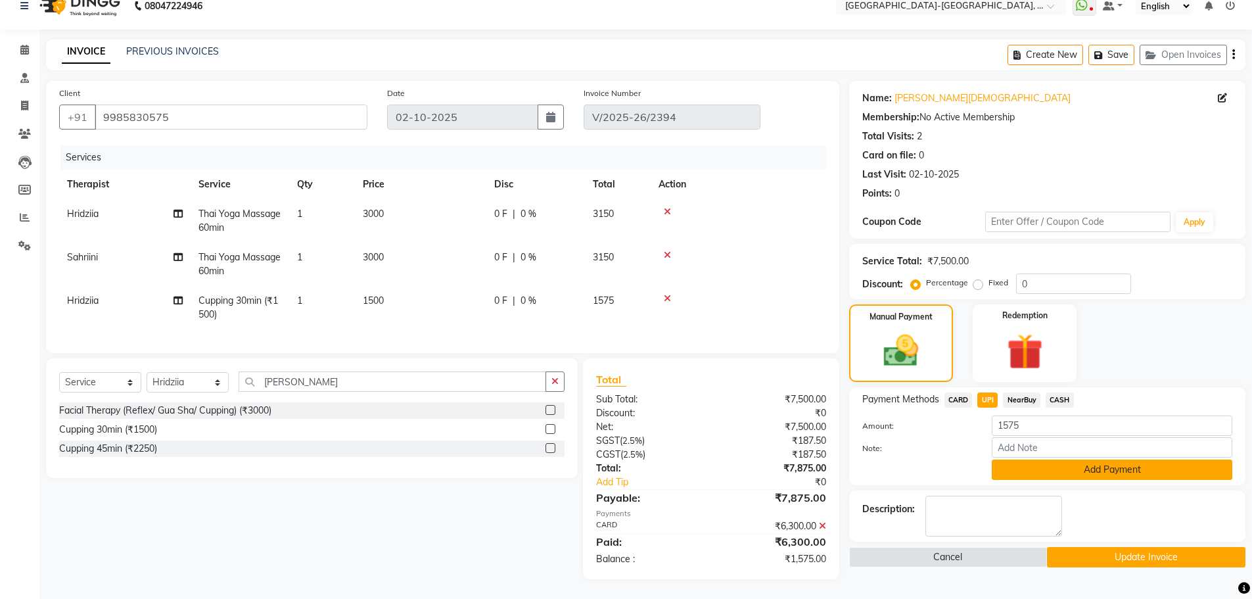
click at [1049, 459] on button "Add Payment" at bounding box center [1111, 469] width 240 height 20
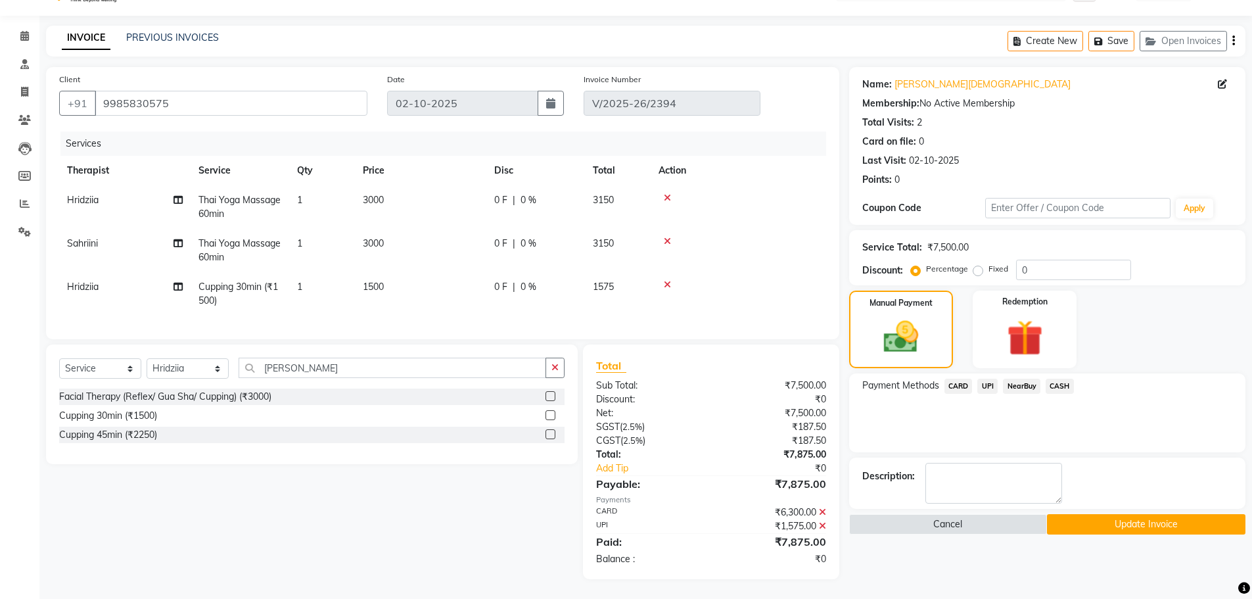
scroll to position [41, 0]
click at [982, 378] on span "UPI" at bounding box center [987, 385] width 20 height 15
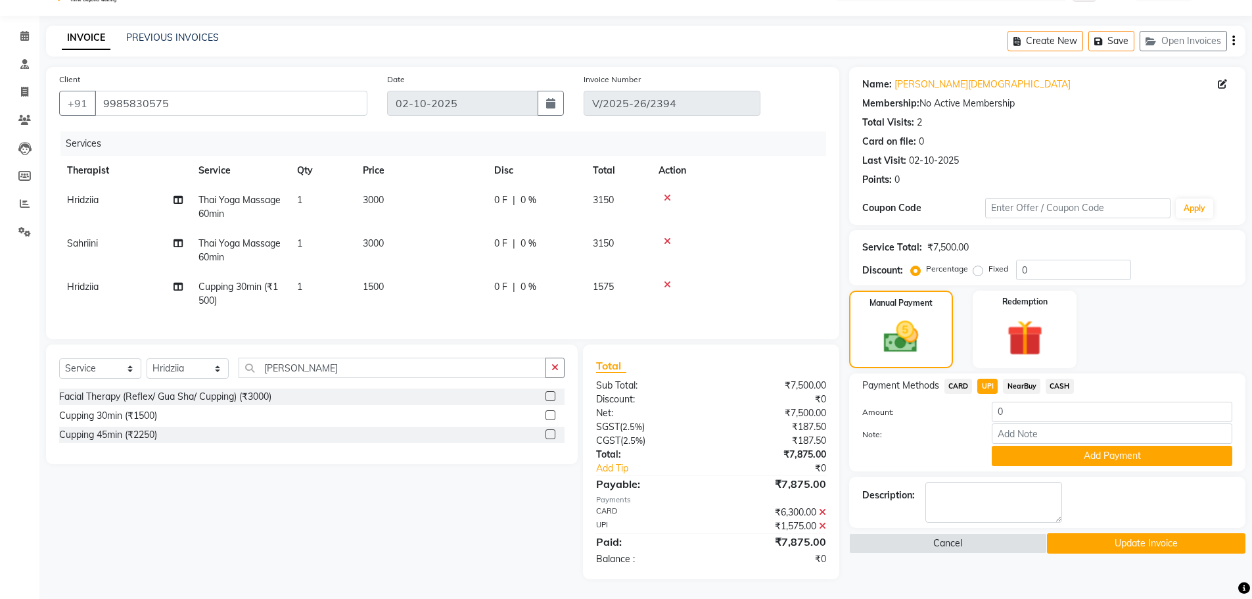
click at [1121, 536] on button "Update Invoice" at bounding box center [1146, 543] width 198 height 20
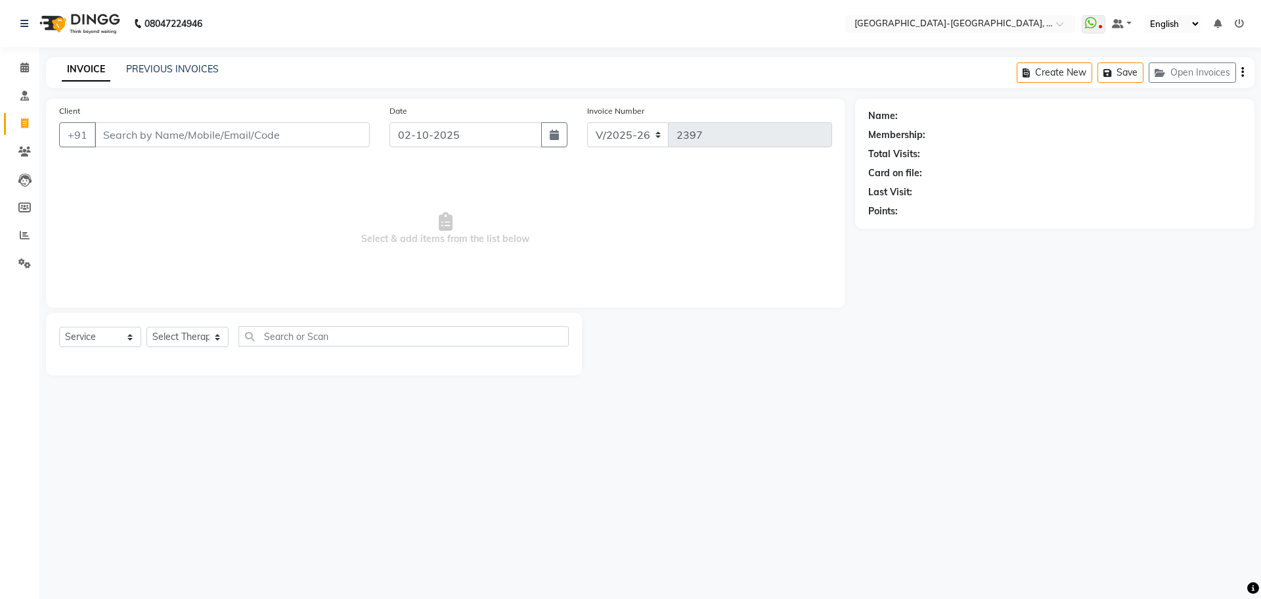
select select "5851"
select select "service"
click at [1200, 76] on button "Open Invoices" at bounding box center [1192, 72] width 87 height 20
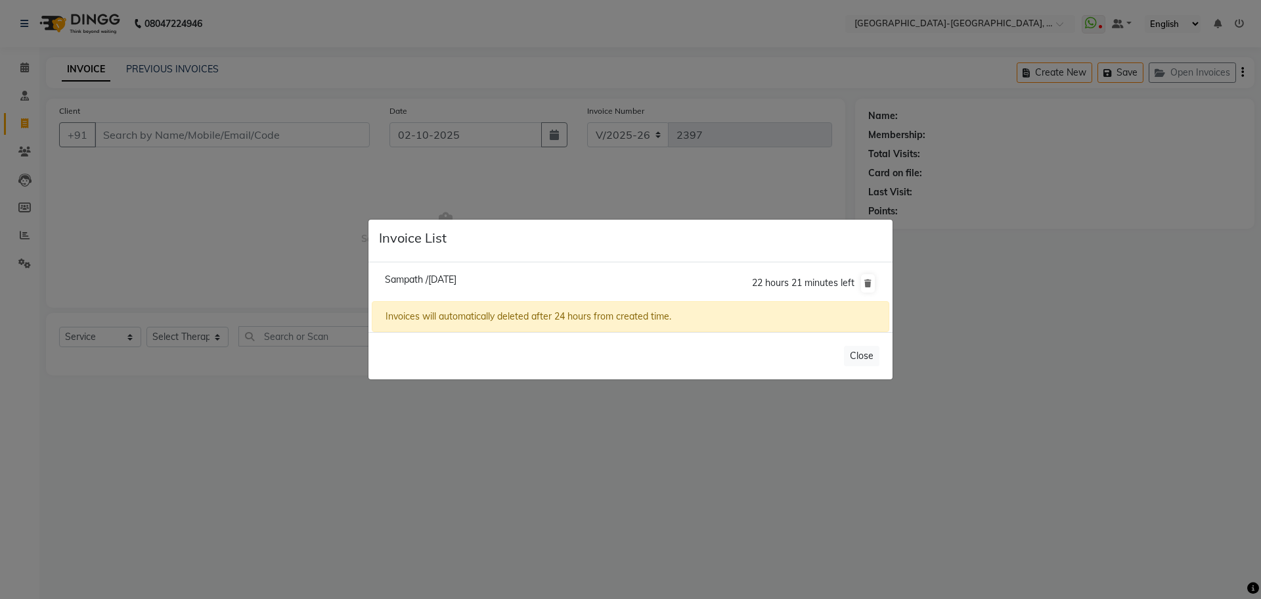
click at [164, 190] on ngb-modal-window "Invoice List Sampath /[DATE] 22 hours 21 minutes left Invoices will automatical…" at bounding box center [630, 299] width 1261 height 599
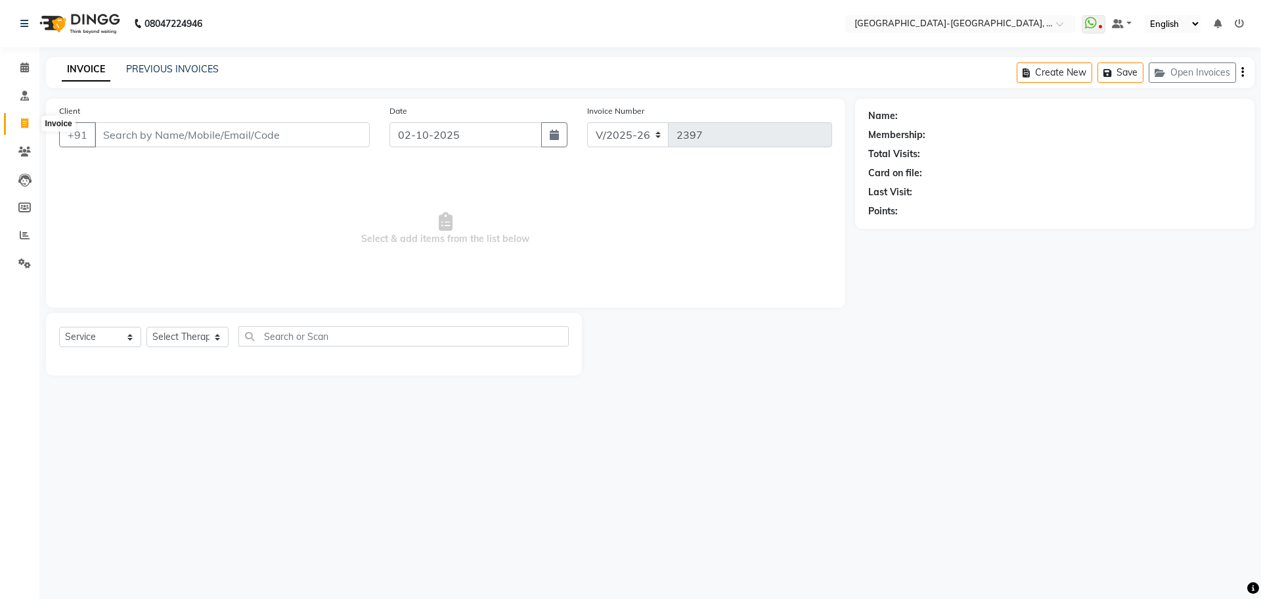
click at [24, 125] on icon at bounding box center [24, 123] width 7 height 10
select select "service"
type input "2398"
select select "5851"
click at [32, 241] on span at bounding box center [24, 235] width 23 height 15
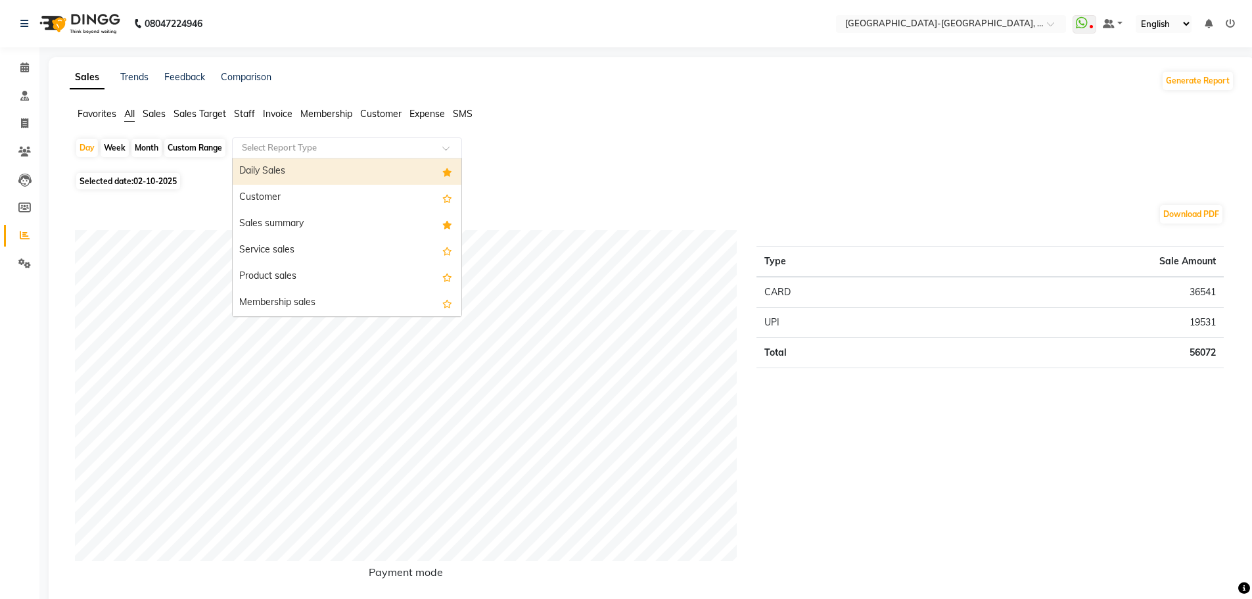
click at [443, 143] on div at bounding box center [347, 147] width 229 height 13
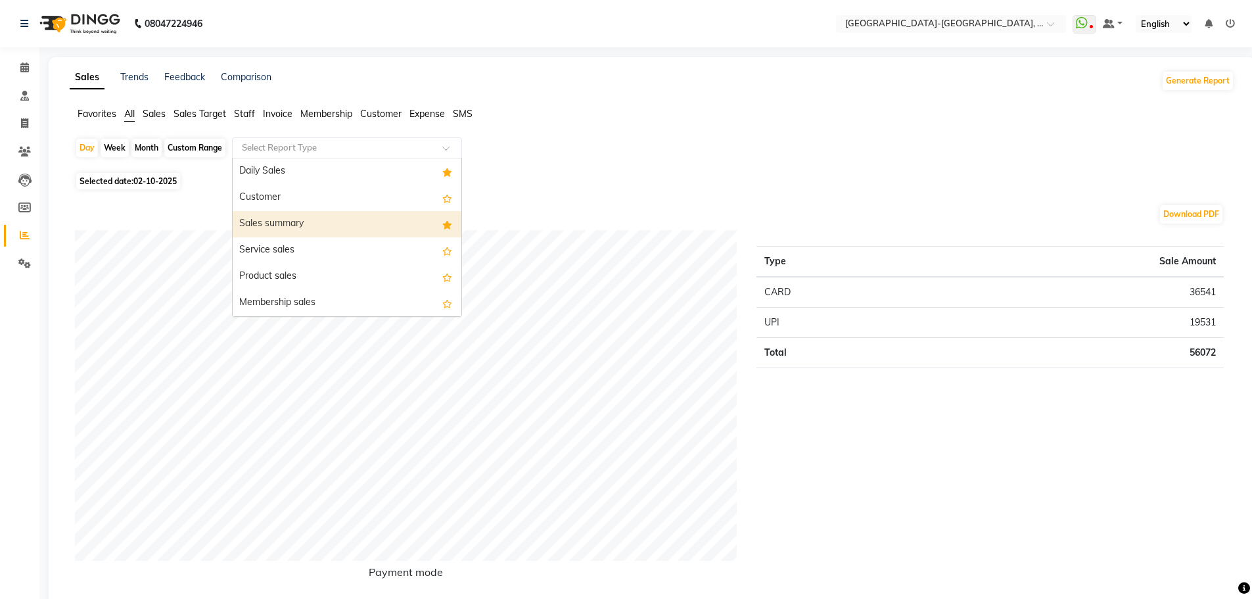
click at [361, 223] on div "Sales summary" at bounding box center [347, 224] width 229 height 26
select select "full_report"
select select "pdf"
